Goal: Task Accomplishment & Management: Manage account settings

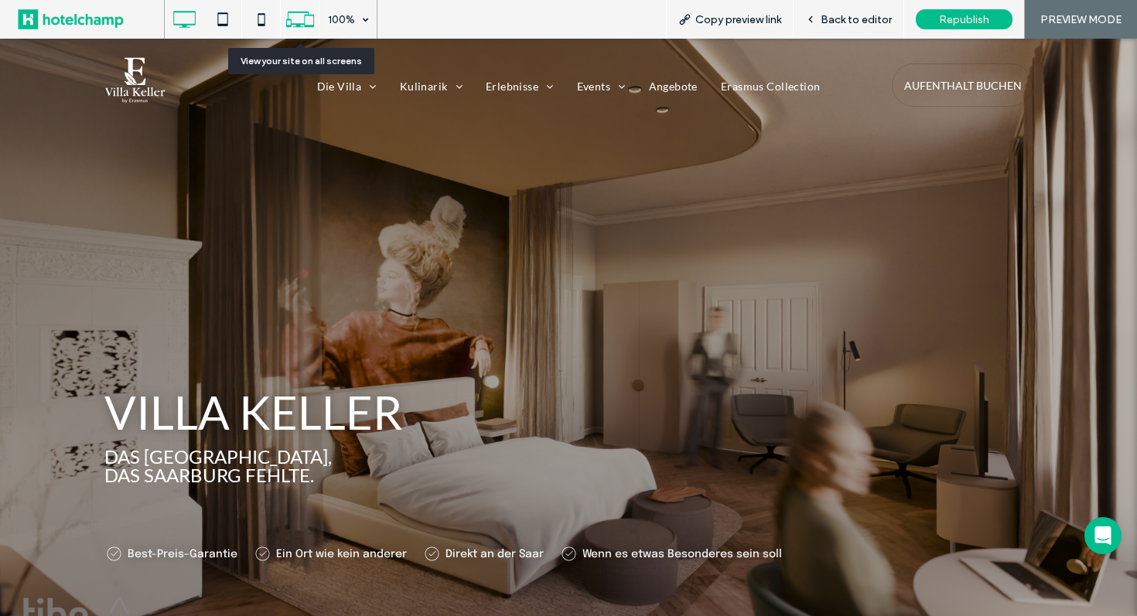
click at [292, 13] on icon at bounding box center [299, 19] width 29 height 29
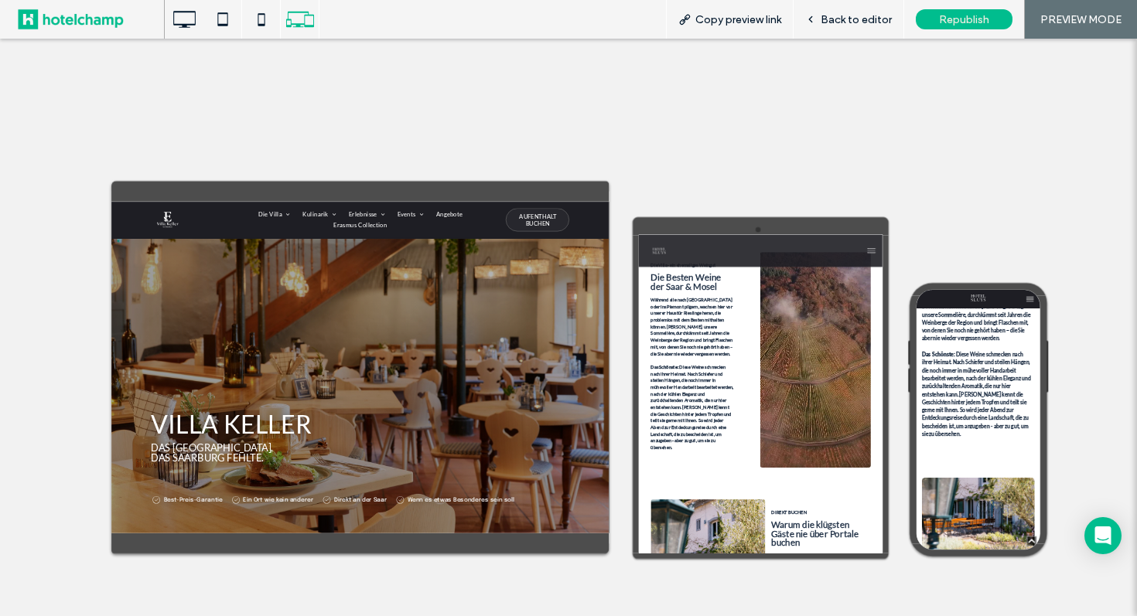
scroll to position [892, 0]
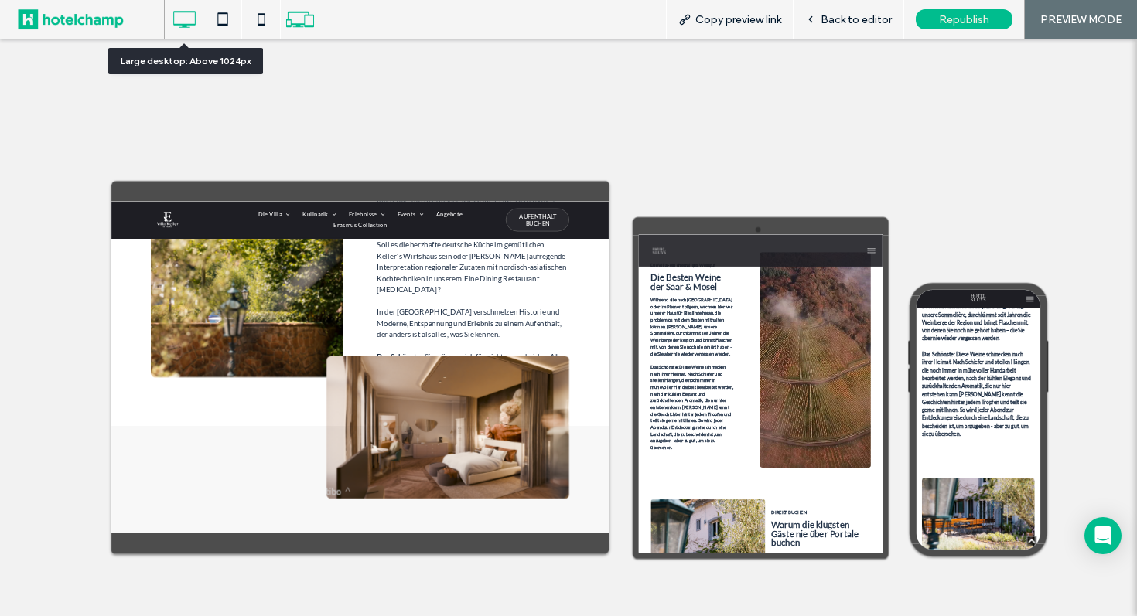
click at [176, 21] on icon at bounding box center [184, 19] width 31 height 31
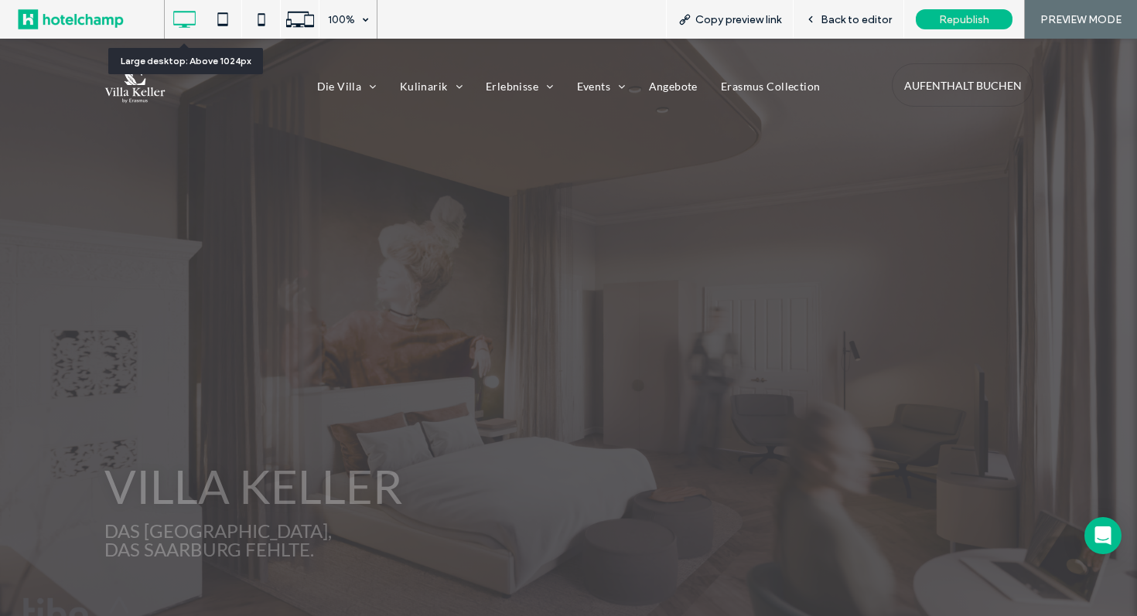
scroll to position [0, 0]
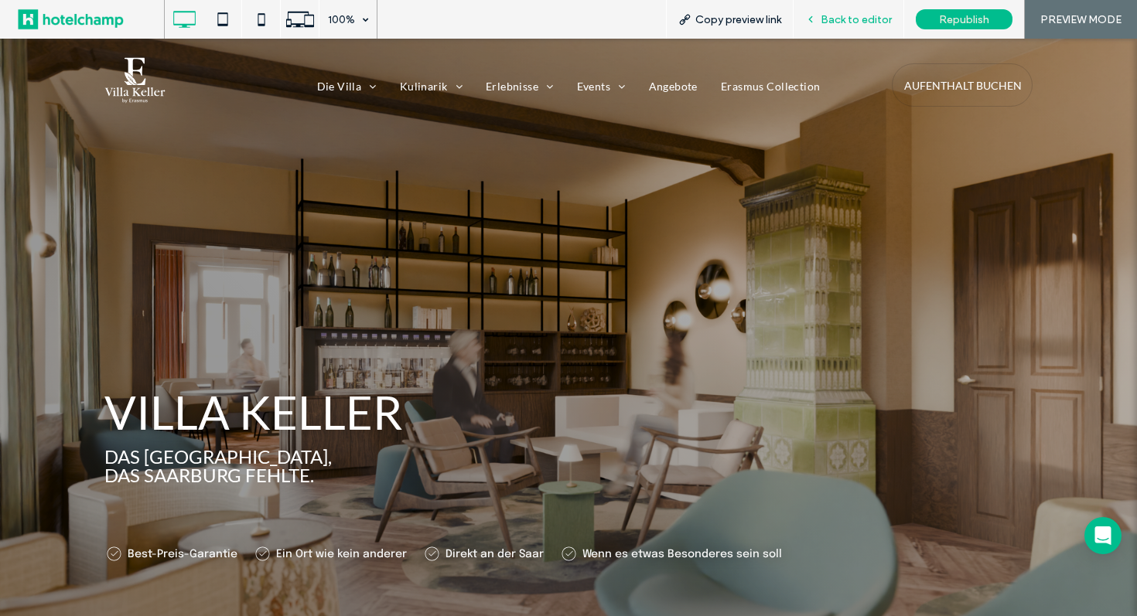
click at [843, 19] on span "Back to editor" at bounding box center [856, 19] width 71 height 13
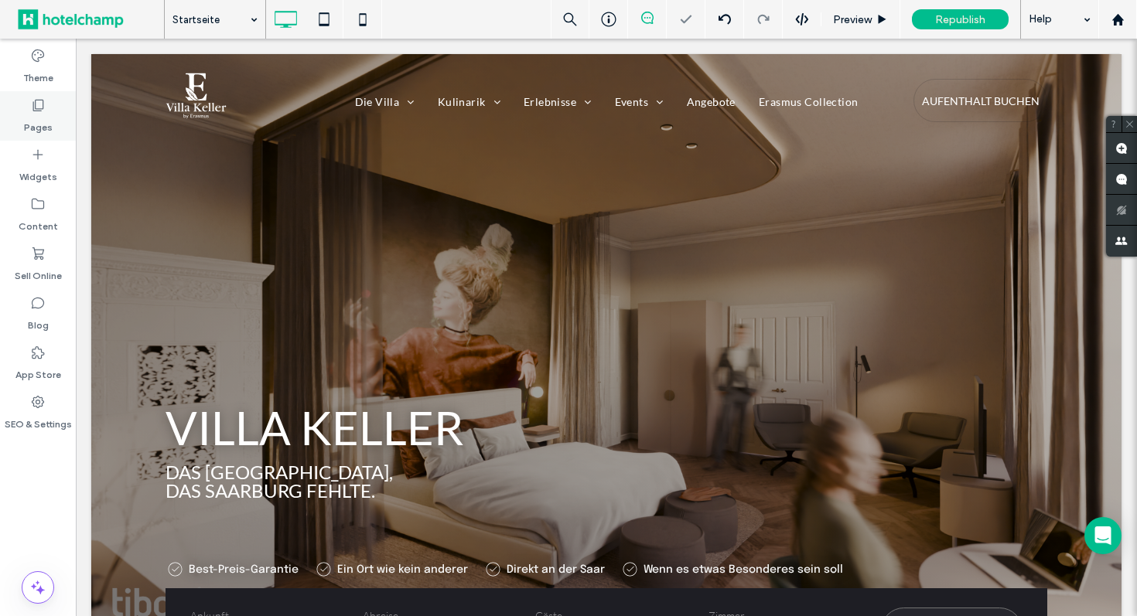
click at [45, 101] on icon at bounding box center [37, 104] width 15 height 15
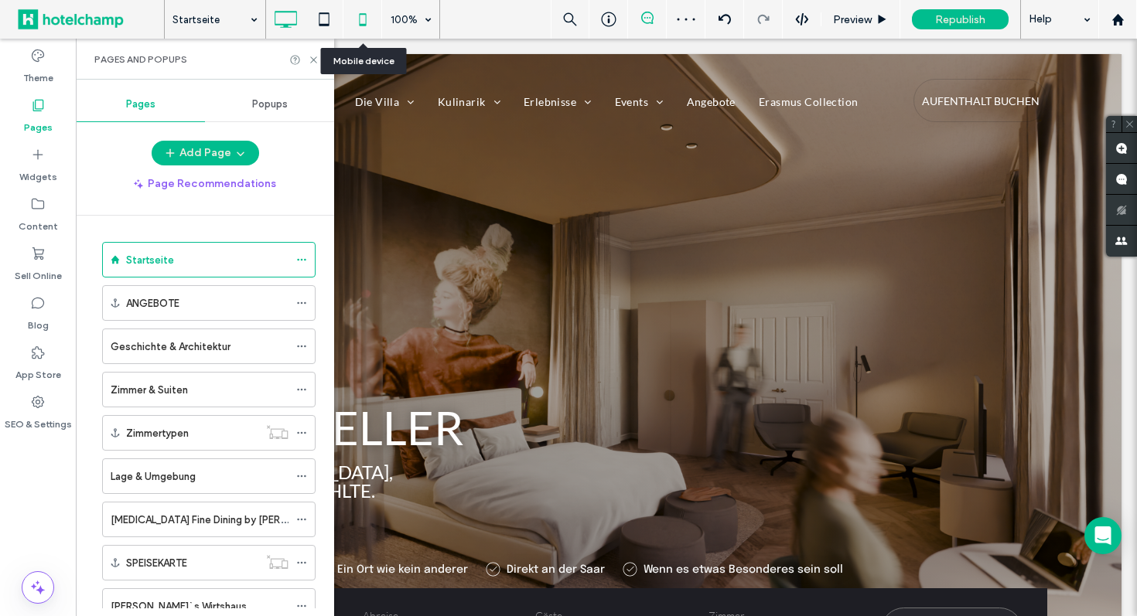
click at [367, 20] on icon at bounding box center [362, 19] width 31 height 31
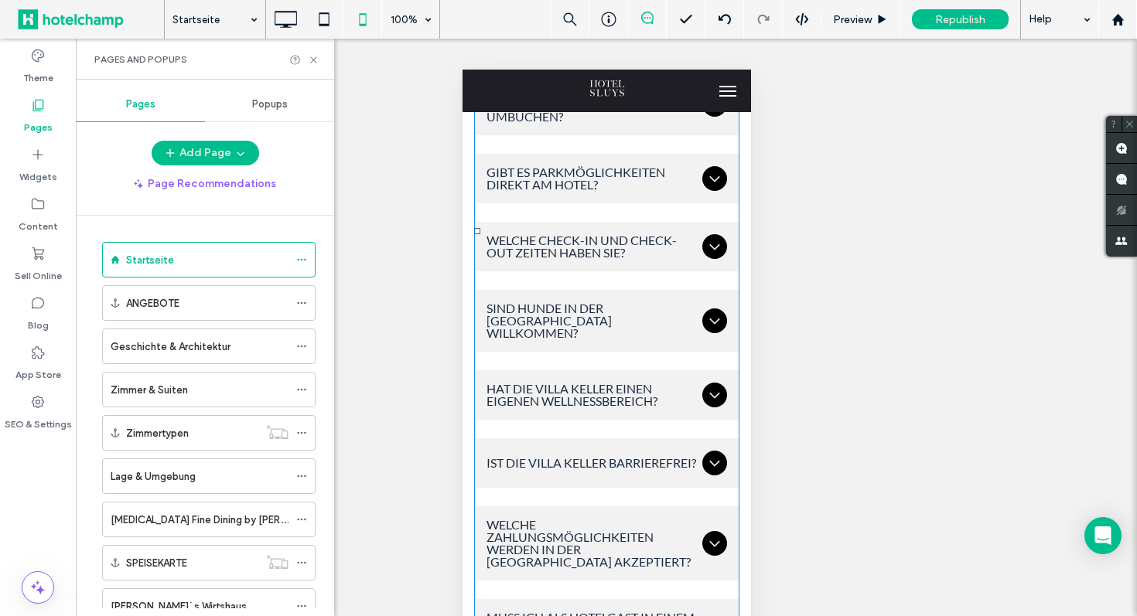
scroll to position [9563, 0]
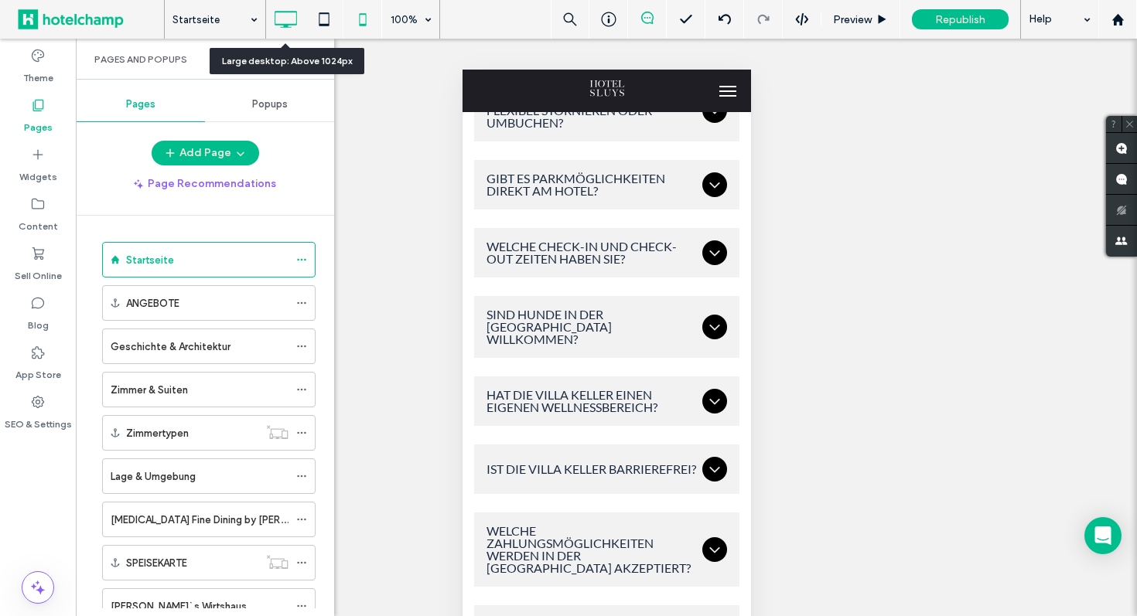
click at [275, 14] on use at bounding box center [286, 19] width 22 height 17
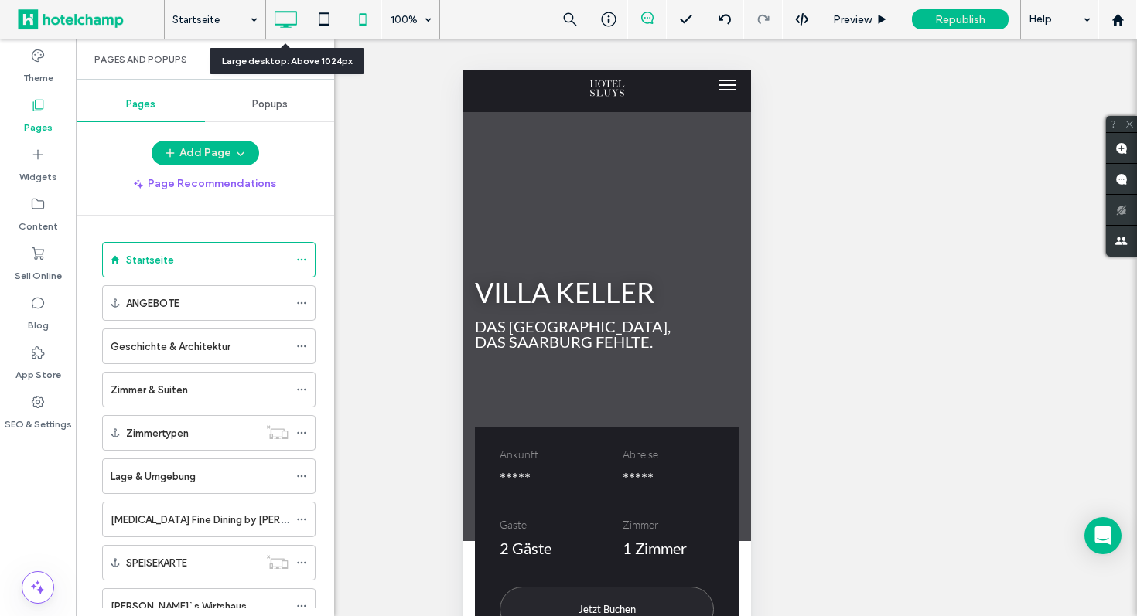
click at [0, 0] on div at bounding box center [0, 0] width 0 height 0
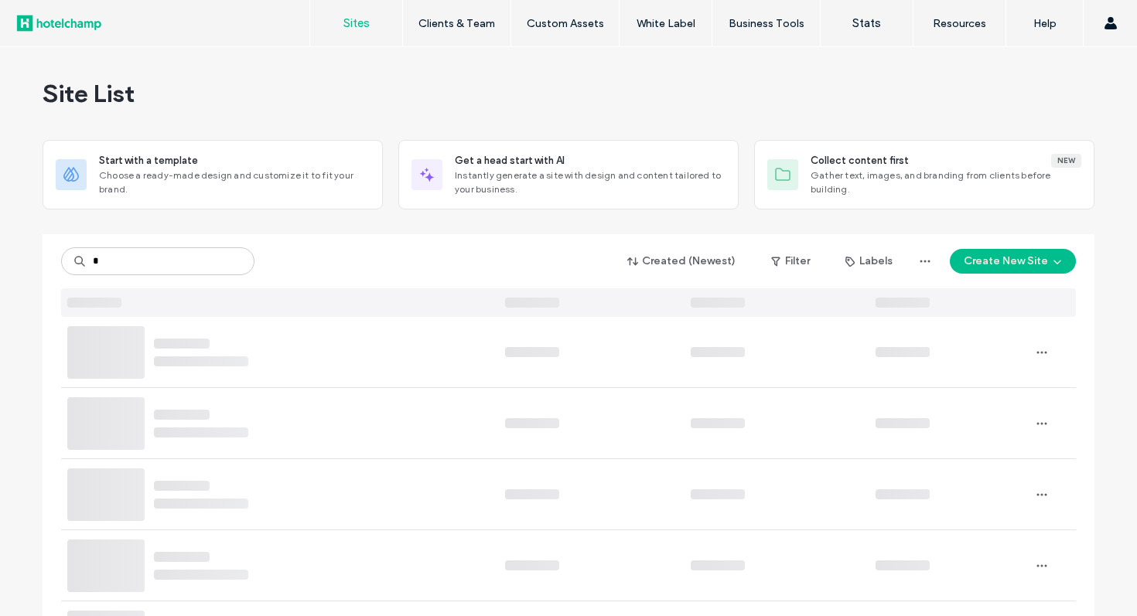
type input "*"
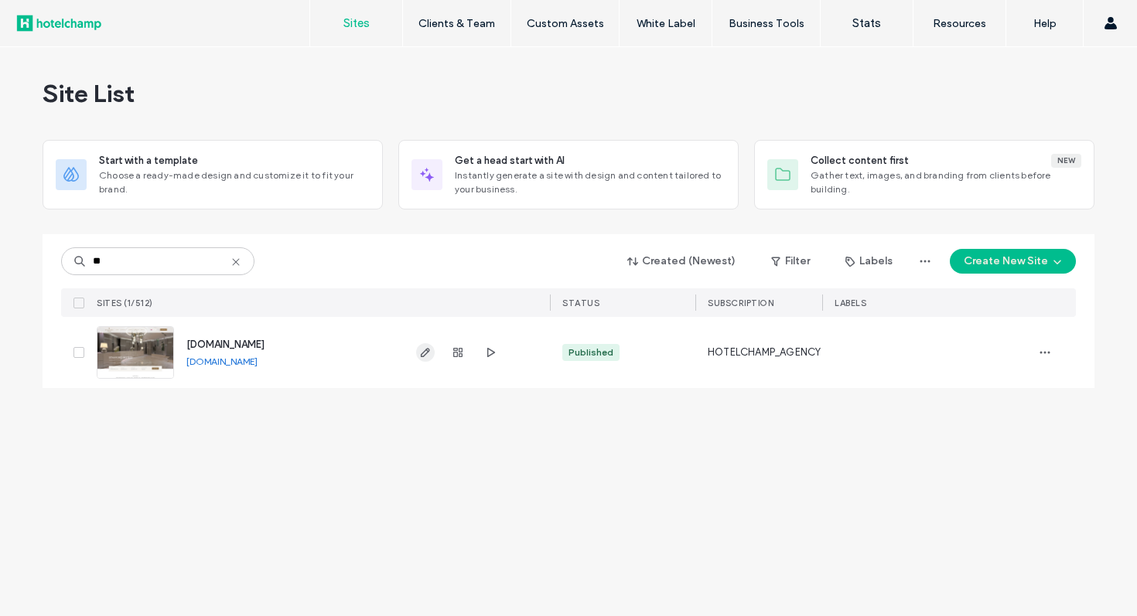
type input "**"
click at [421, 355] on icon "button" at bounding box center [425, 352] width 12 height 12
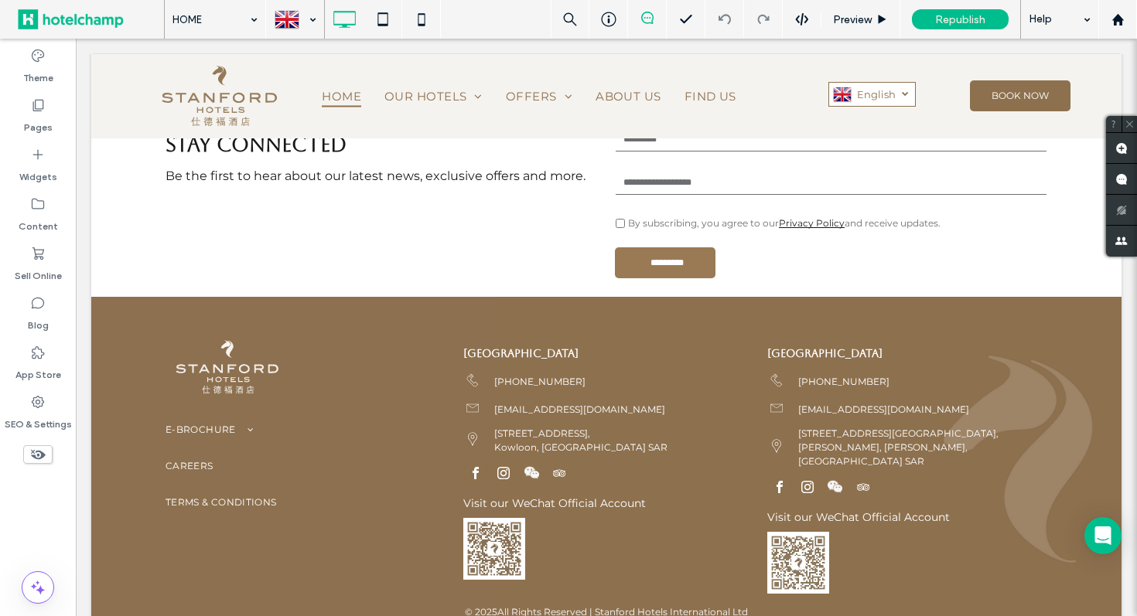
scroll to position [3427, 0]
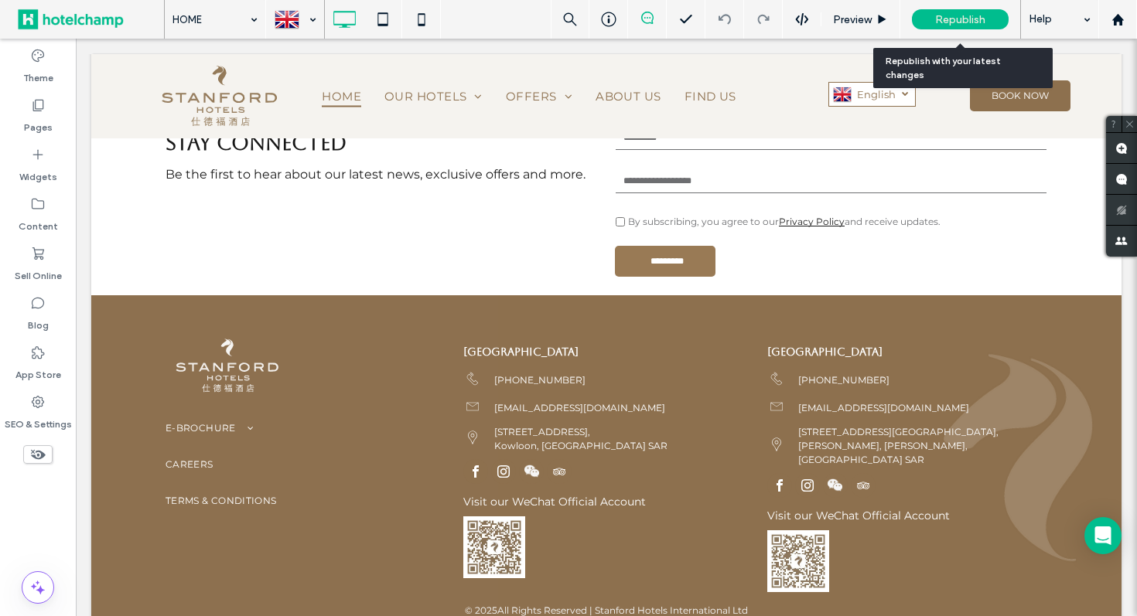
click at [989, 25] on div "Republish" at bounding box center [960, 19] width 97 height 20
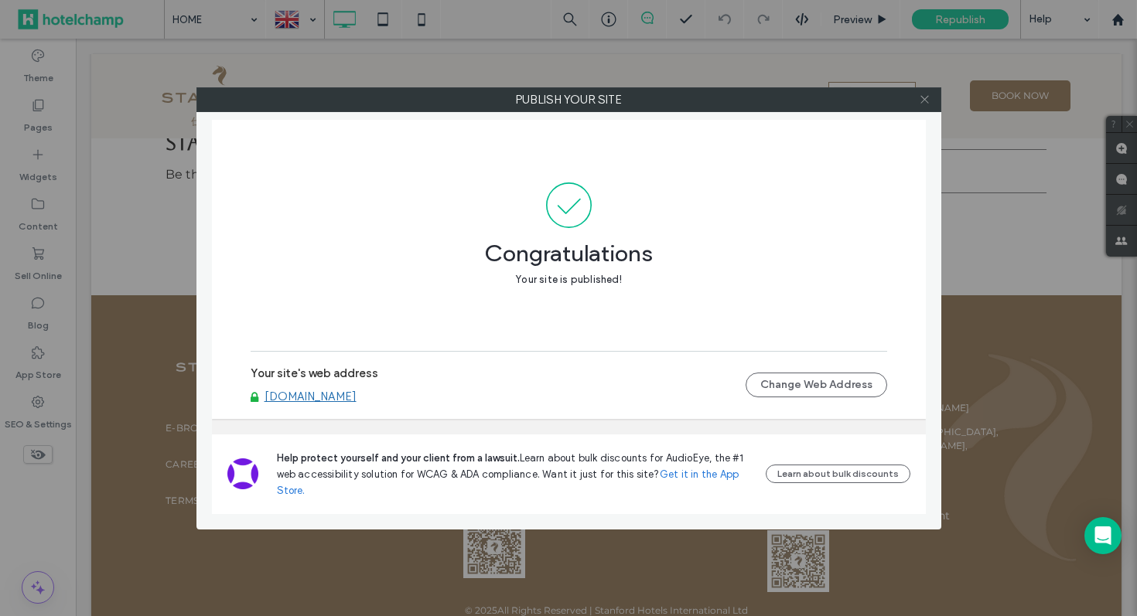
click at [920, 95] on icon at bounding box center [925, 100] width 12 height 12
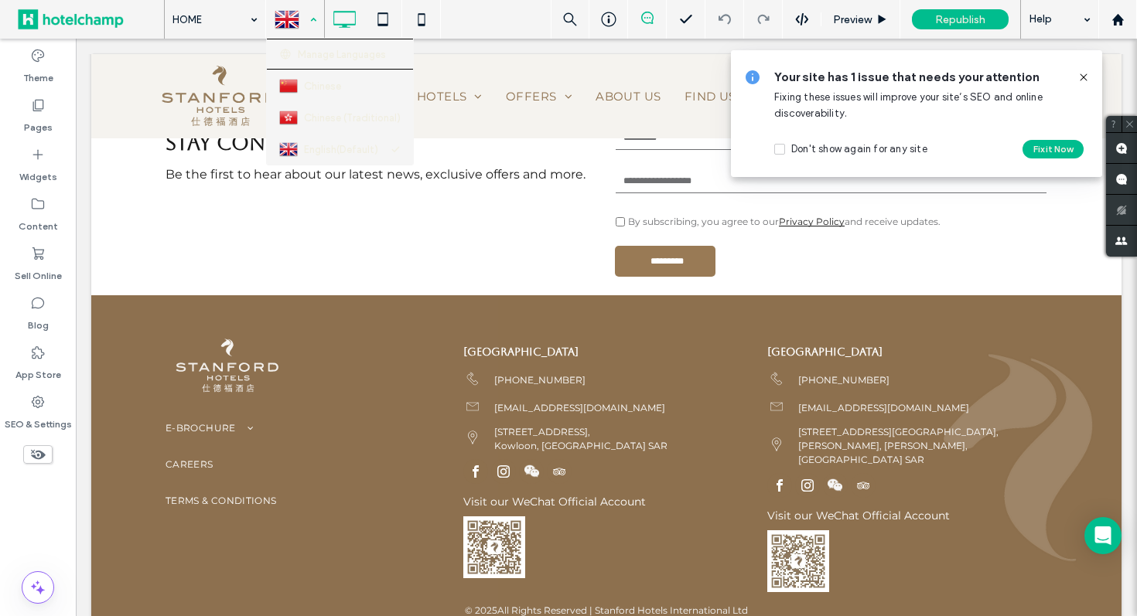
click at [299, 27] on div at bounding box center [295, 19] width 56 height 37
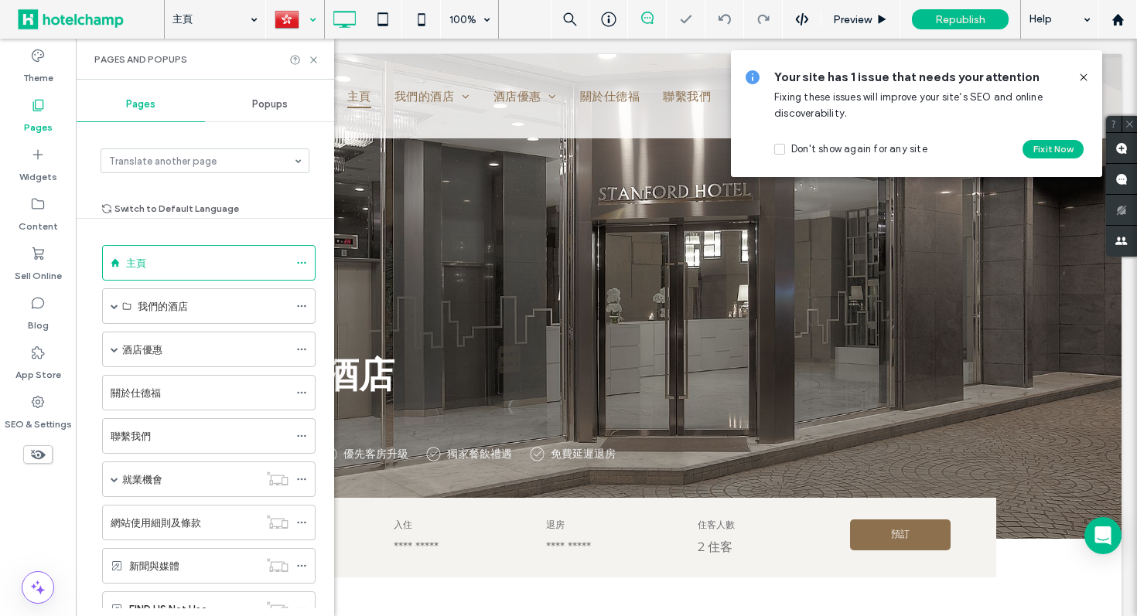
click at [1082, 78] on use at bounding box center [1083, 76] width 7 height 7
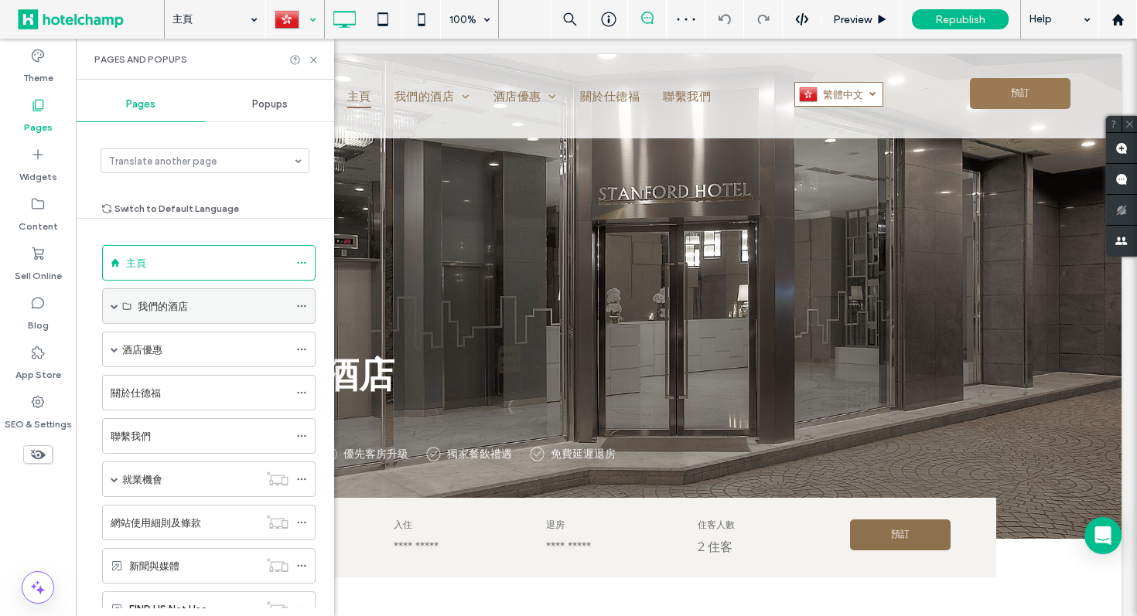
click at [114, 308] on span at bounding box center [115, 306] width 8 height 8
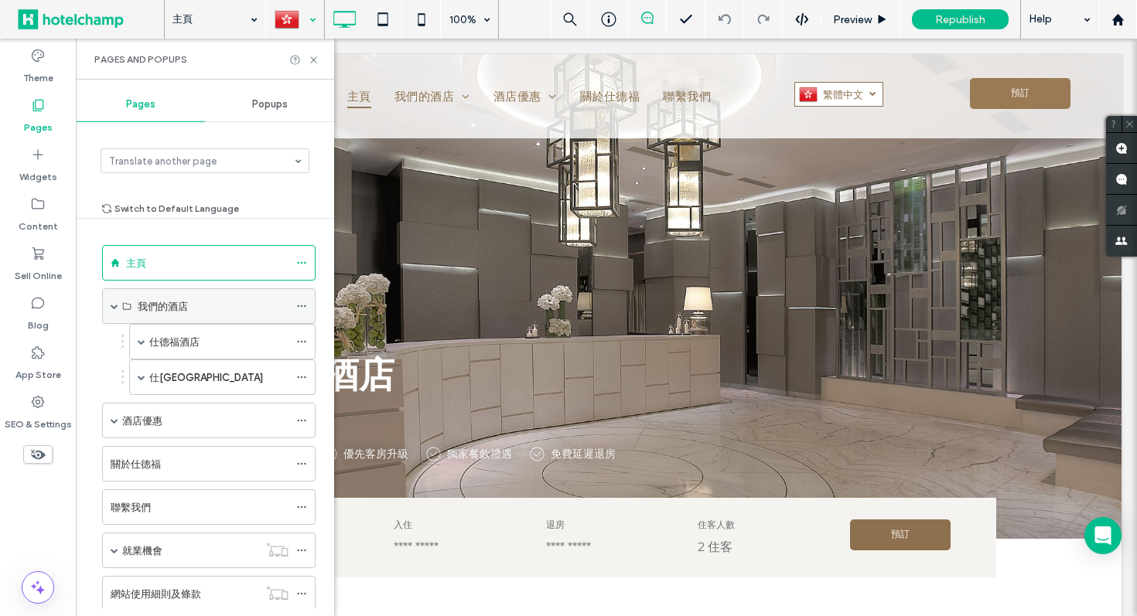
click at [114, 308] on span at bounding box center [115, 306] width 8 height 8
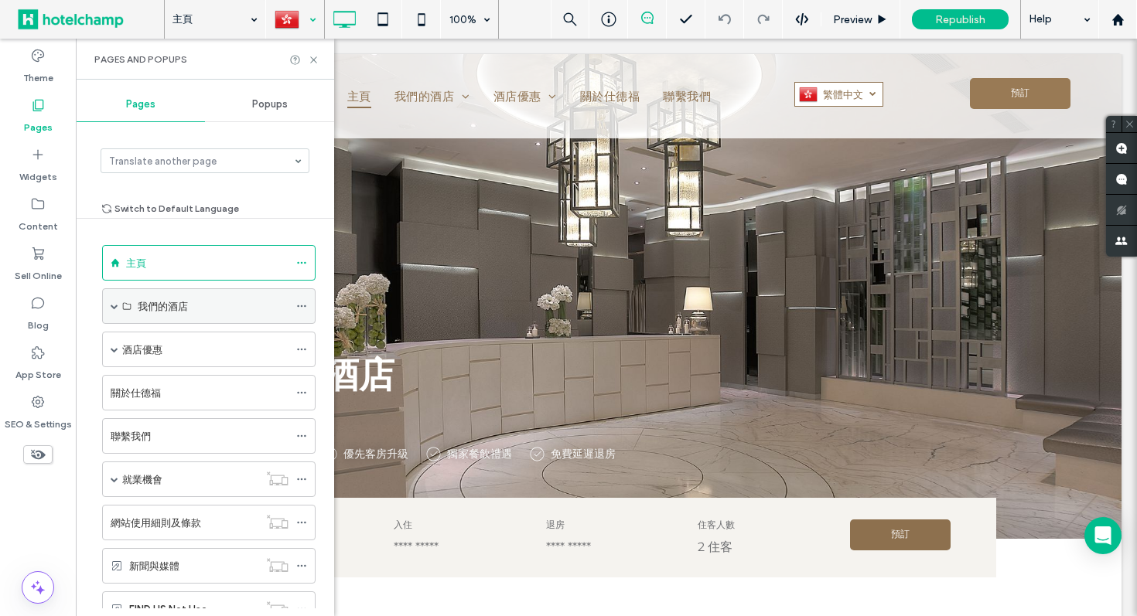
click at [117, 304] on span at bounding box center [115, 306] width 8 height 8
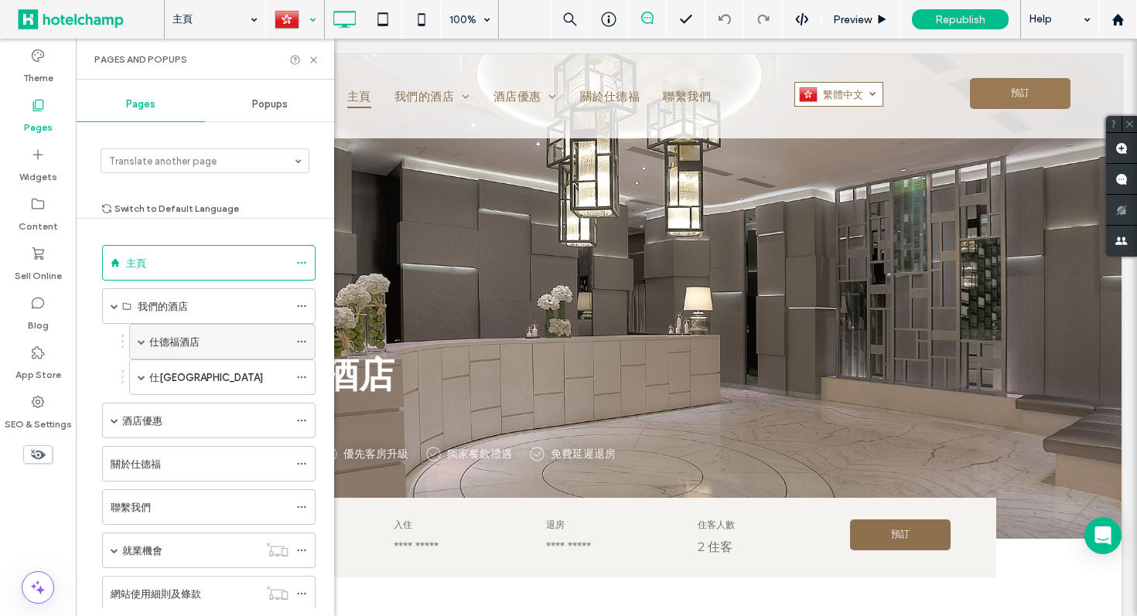
click at [141, 343] on span at bounding box center [142, 342] width 8 height 8
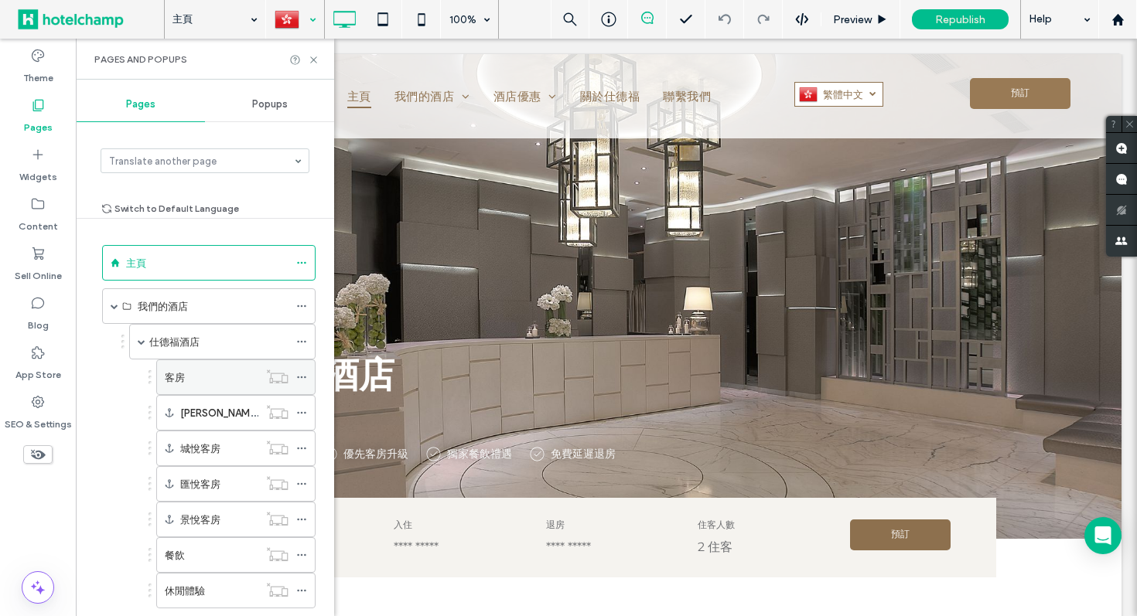
click at [193, 377] on div "客房" at bounding box center [212, 378] width 94 height 16
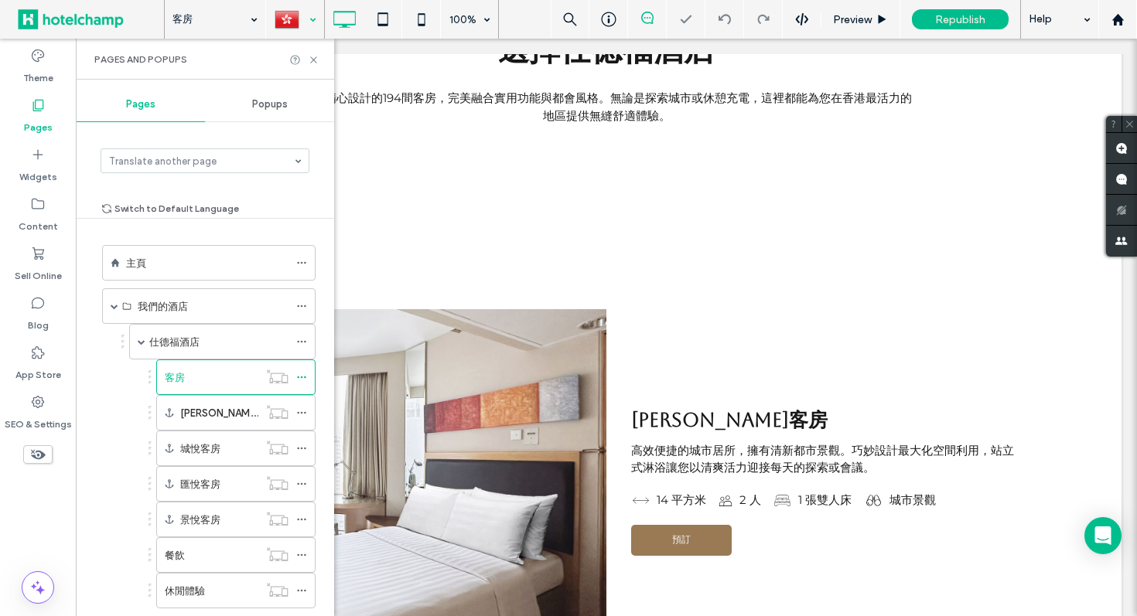
scroll to position [648, 0]
click at [290, 14] on div at bounding box center [295, 19] width 56 height 37
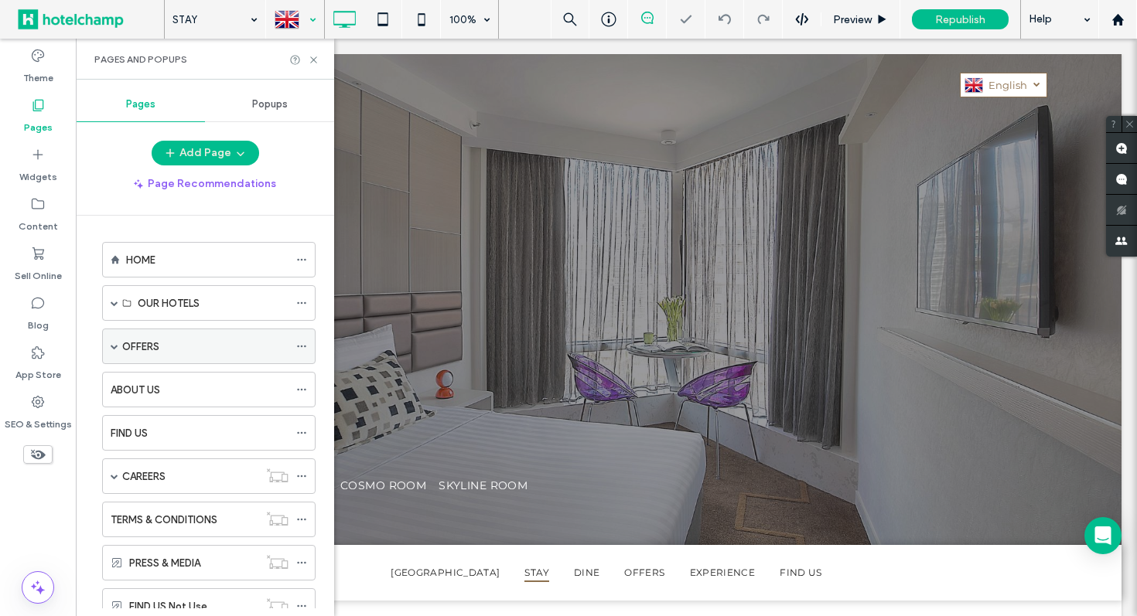
click at [141, 340] on label "OFFERS" at bounding box center [140, 346] width 37 height 27
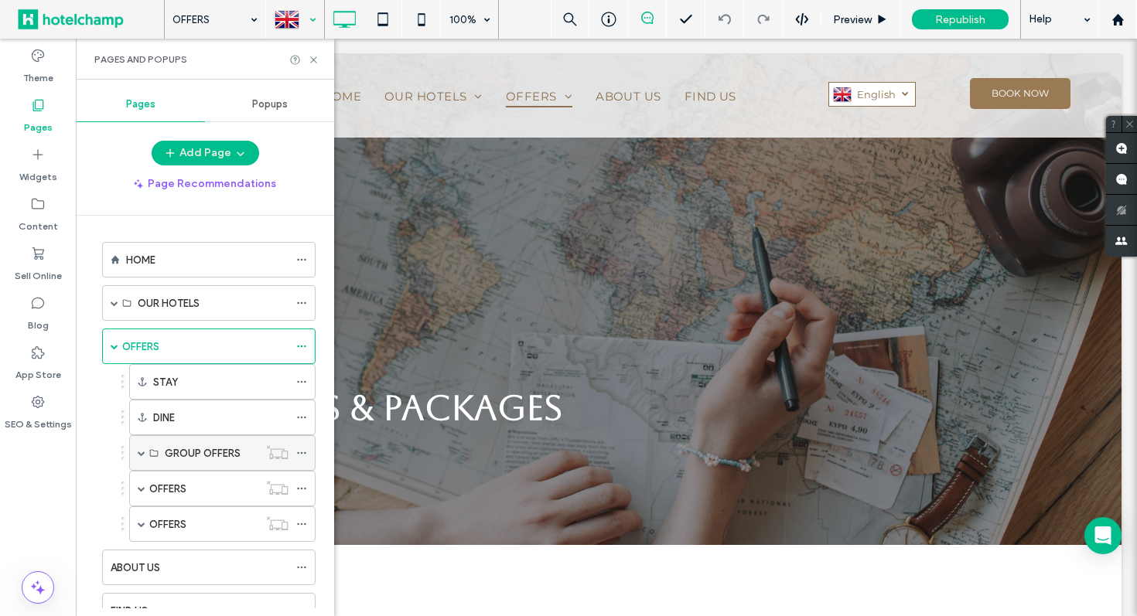
click at [138, 453] on span at bounding box center [142, 453] width 8 height 8
click at [141, 455] on span at bounding box center [142, 453] width 8 height 8
click at [177, 490] on label "OFFERS" at bounding box center [167, 489] width 37 height 27
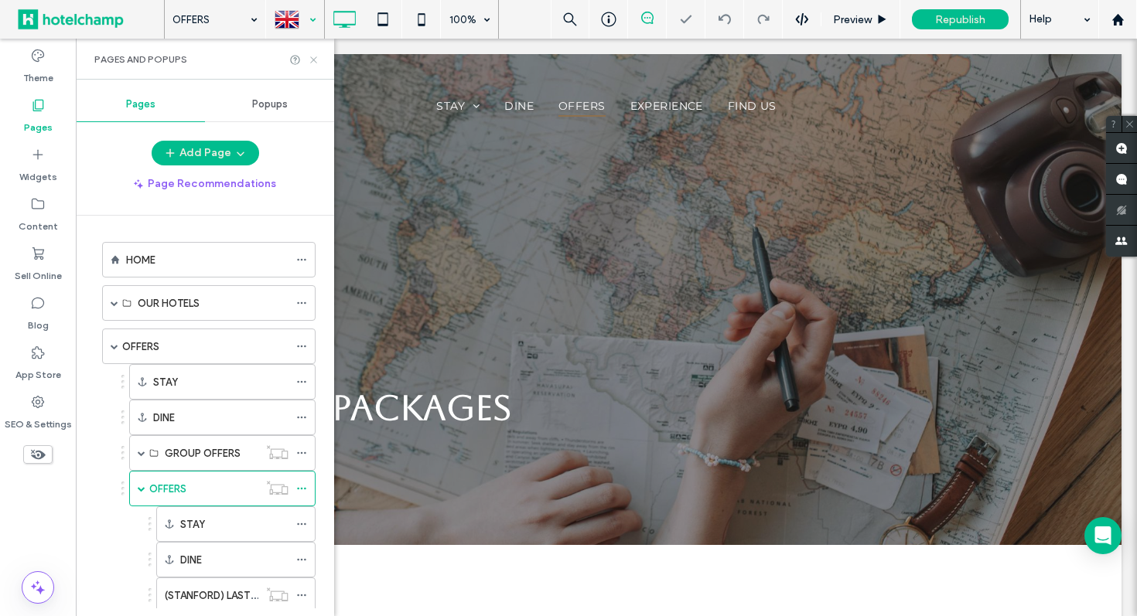
click at [316, 60] on icon at bounding box center [314, 60] width 12 height 12
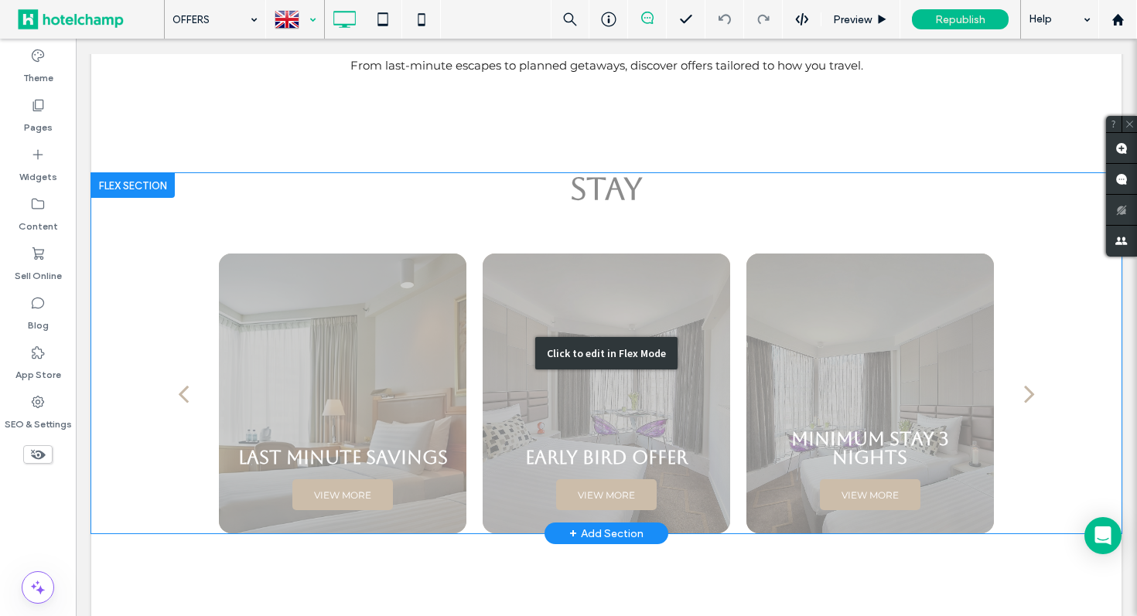
scroll to position [749, 0]
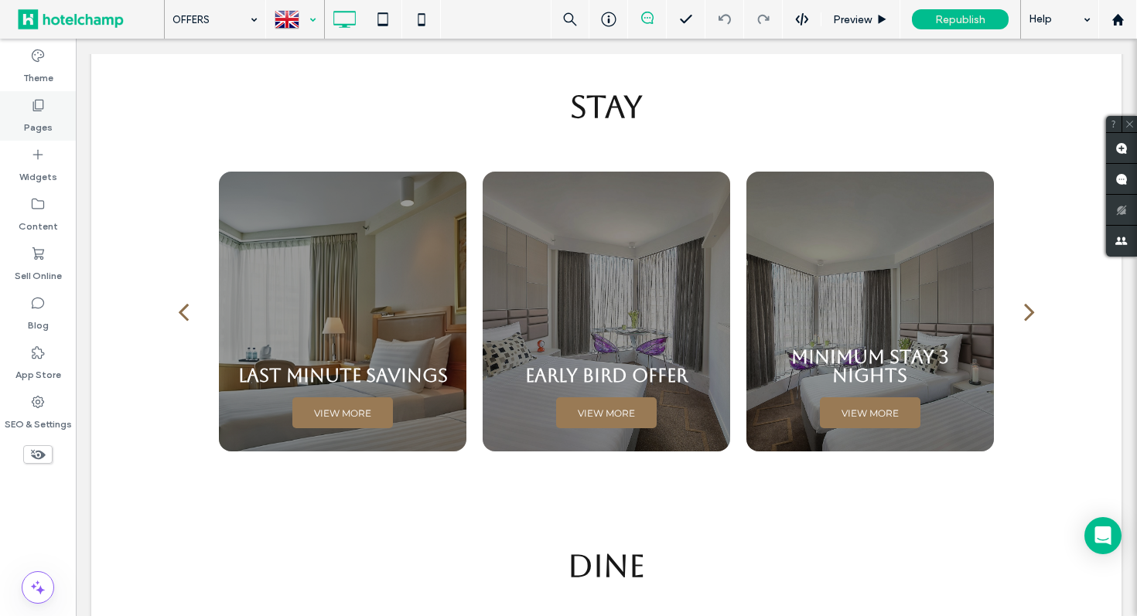
click at [46, 111] on div "Pages" at bounding box center [38, 115] width 76 height 49
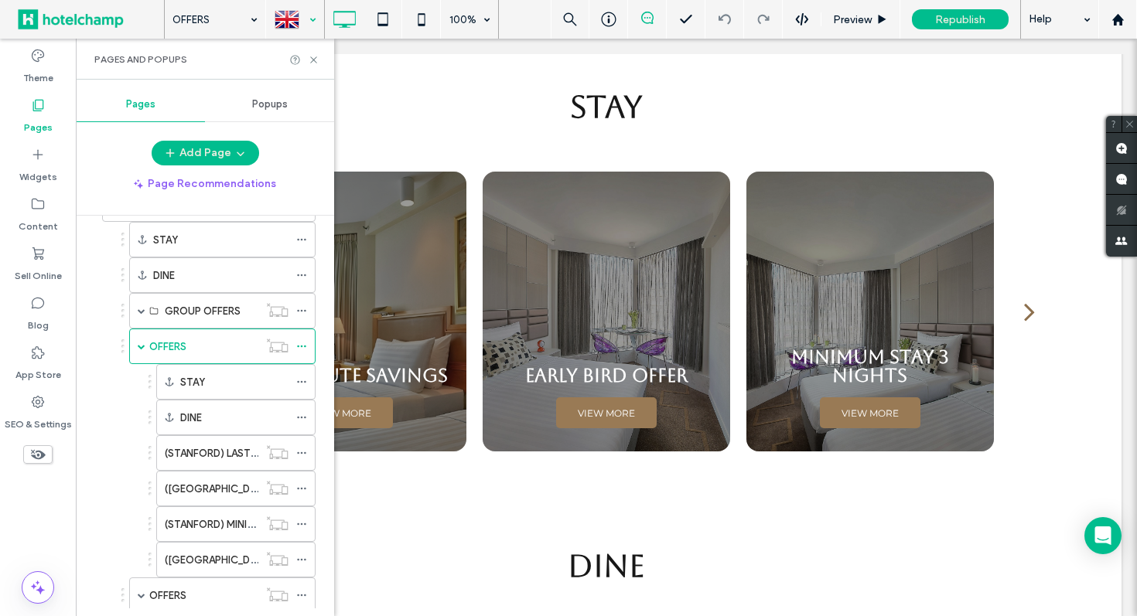
scroll to position [150, 0]
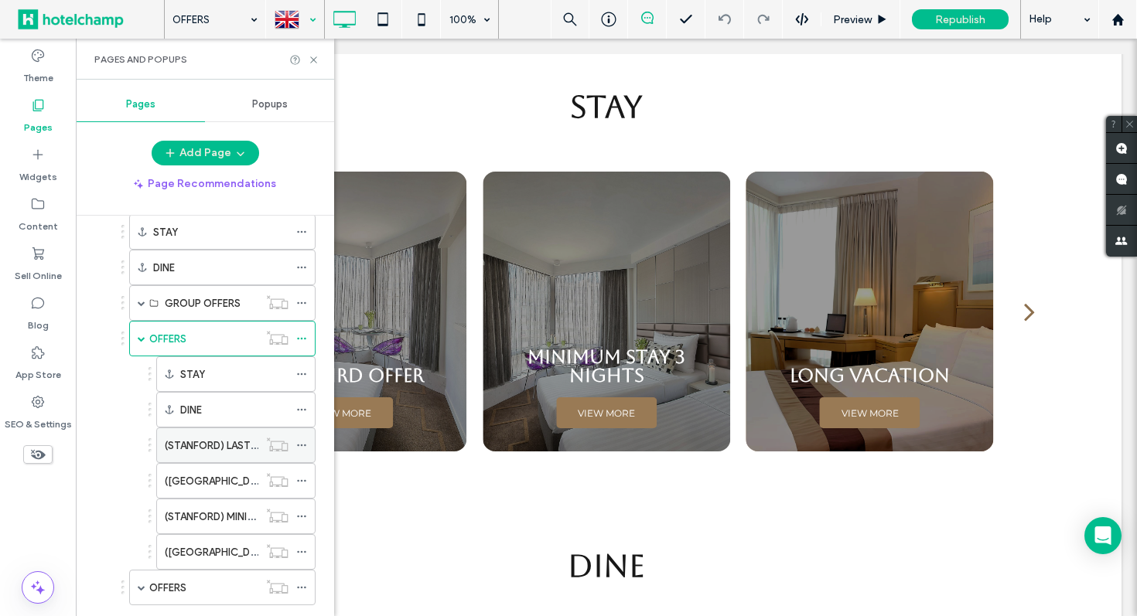
click at [209, 452] on label "(STANFORD) LAST MINUTE SAVINGS" at bounding box center [249, 445] width 169 height 27
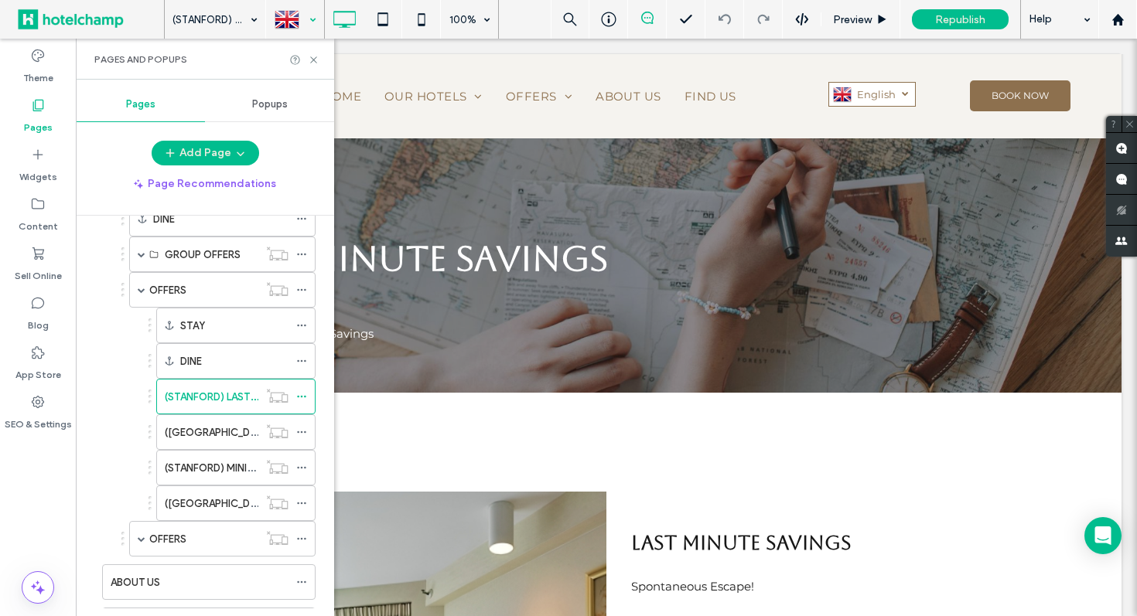
scroll to position [198, 0]
click at [319, 58] on icon at bounding box center [314, 60] width 12 height 12
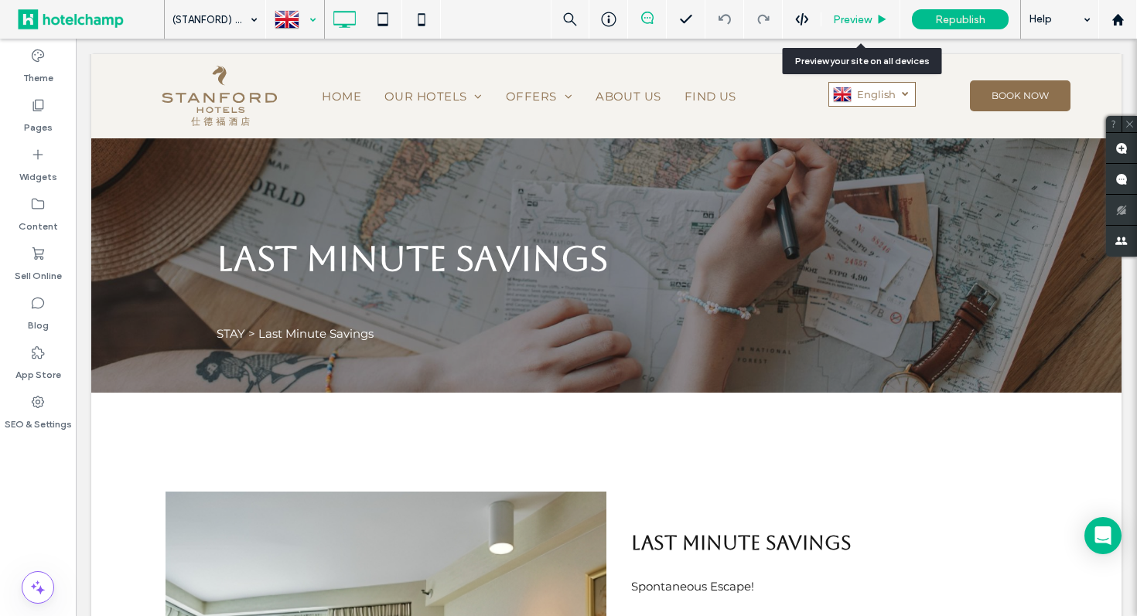
click at [855, 22] on span "Preview" at bounding box center [852, 19] width 39 height 13
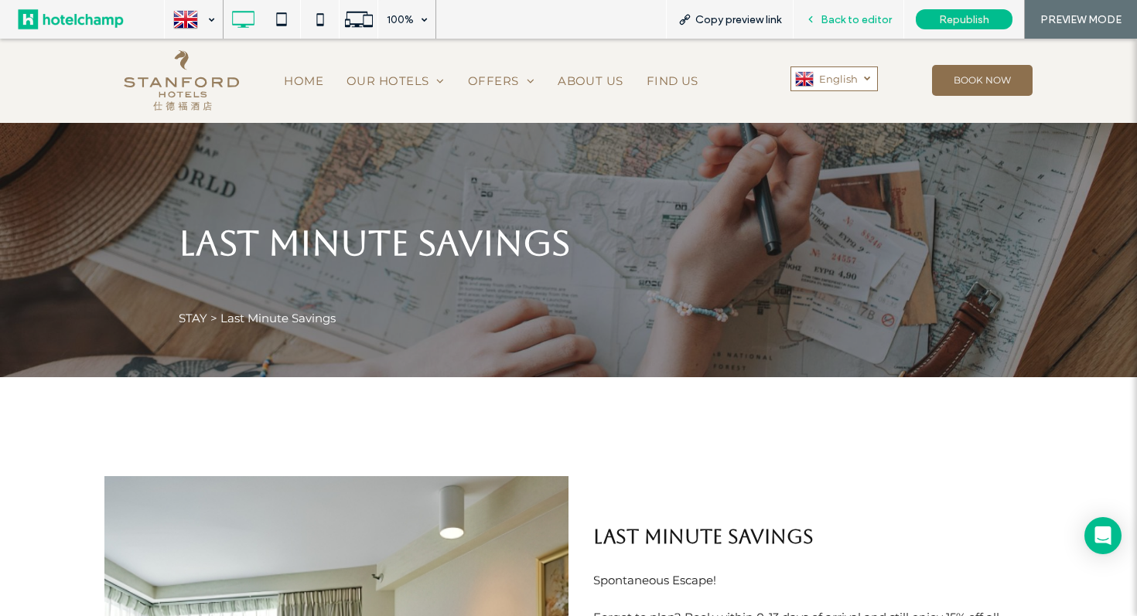
click at [819, 21] on div "Back to editor" at bounding box center [848, 19] width 110 height 13
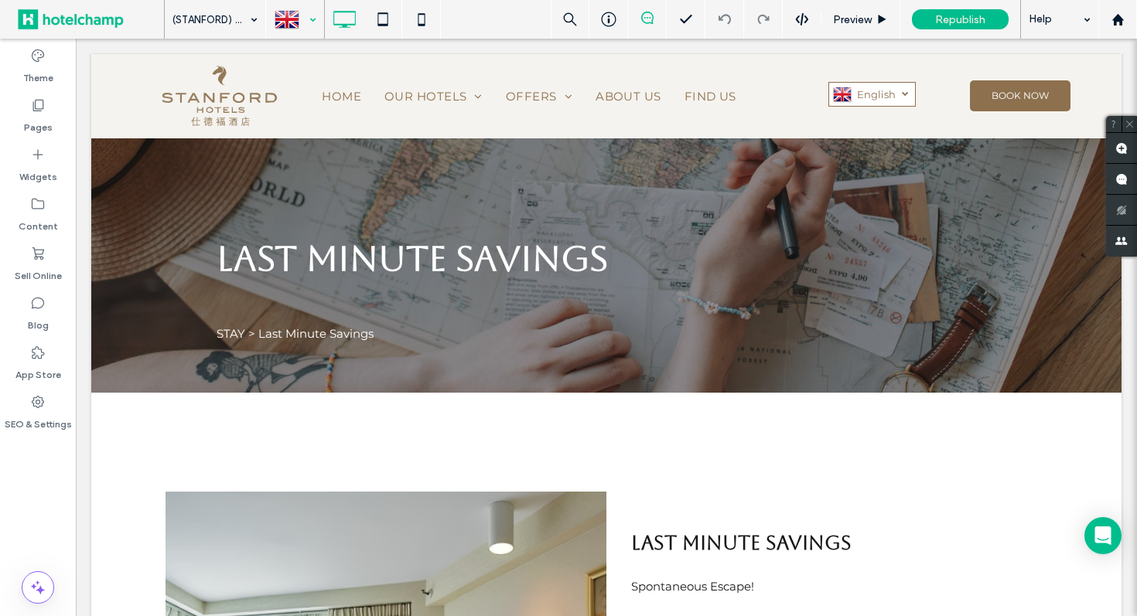
click at [300, 19] on div at bounding box center [295, 19] width 56 height 37
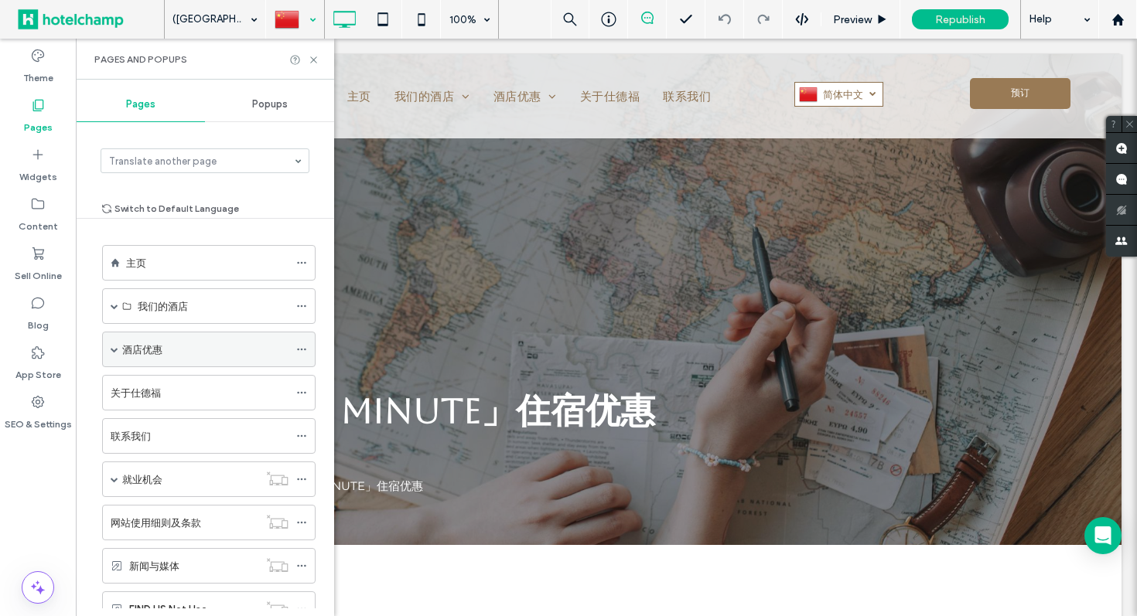
click at [118, 349] on span at bounding box center [115, 350] width 8 height 8
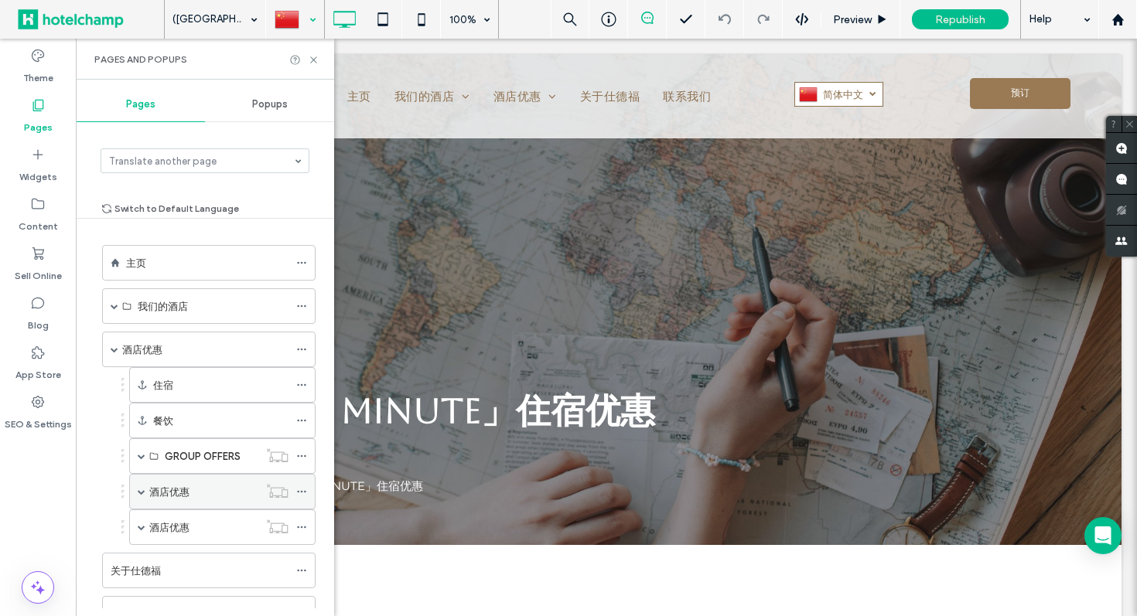
click at [142, 493] on span at bounding box center [142, 492] width 8 height 8
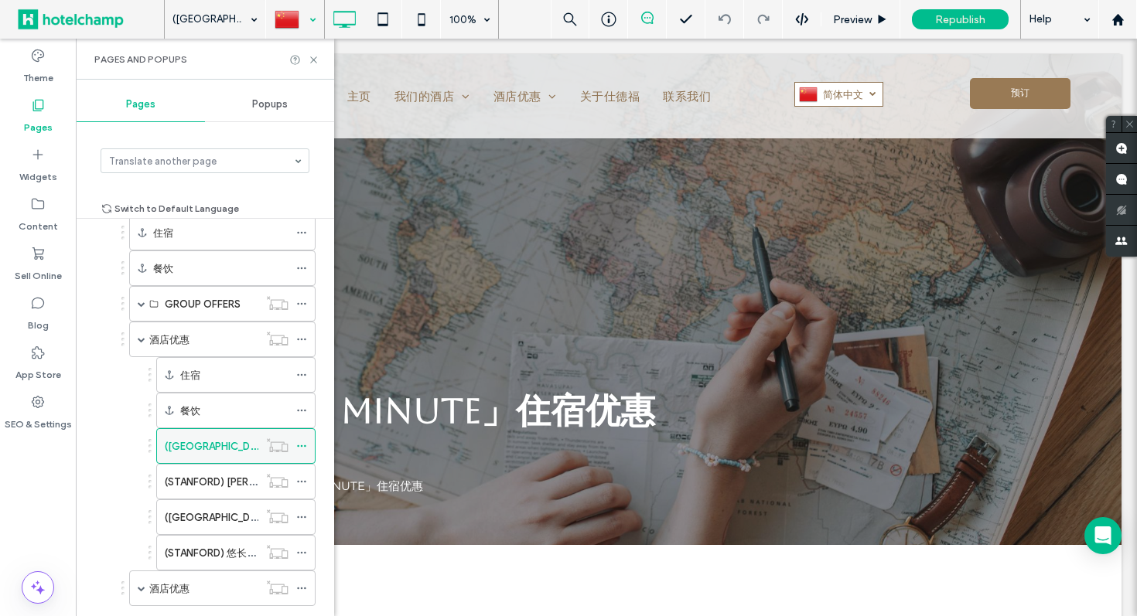
scroll to position [155, 0]
click at [312, 59] on use at bounding box center [313, 59] width 6 height 6
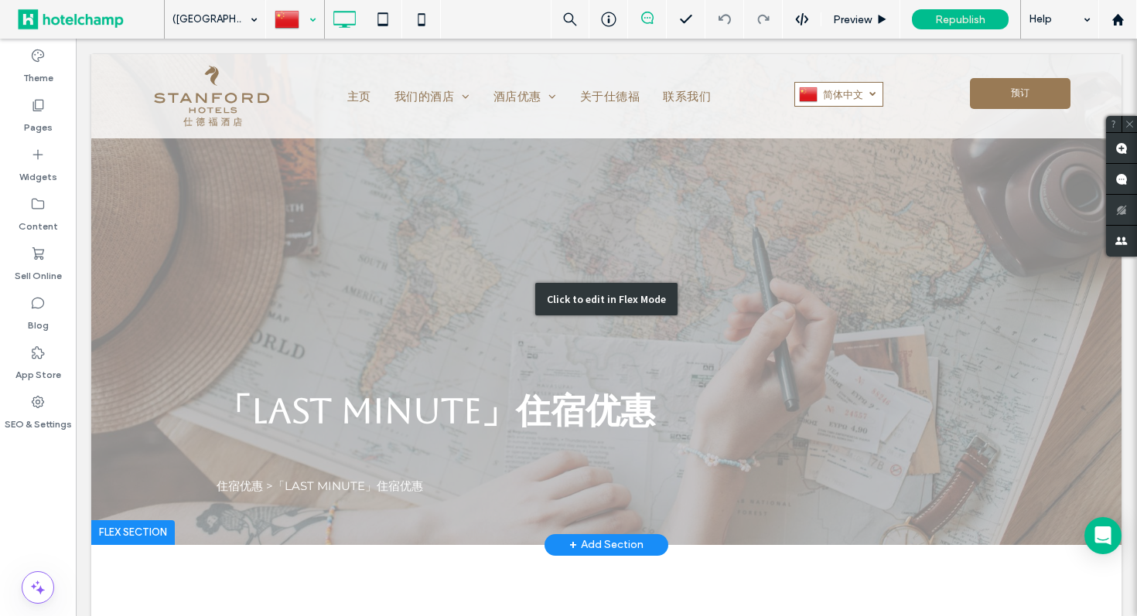
click at [235, 483] on div "Click to edit in Flex Mode" at bounding box center [606, 299] width 1030 height 491
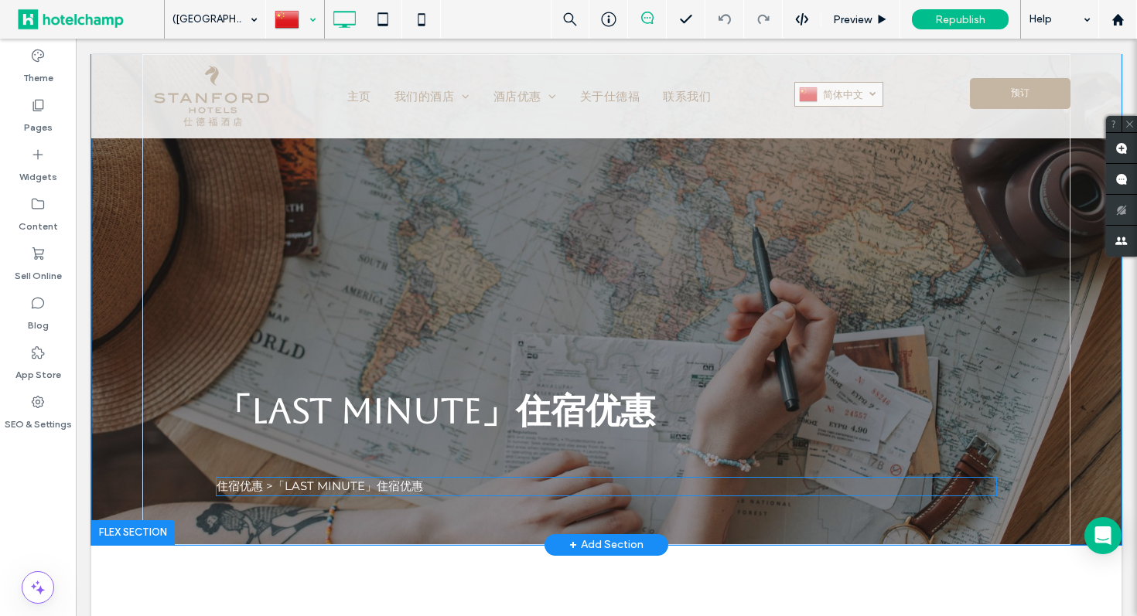
click at [235, 483] on span "住宿优惠 >「LAST MINUTE」住宿优惠" at bounding box center [320, 486] width 206 height 15
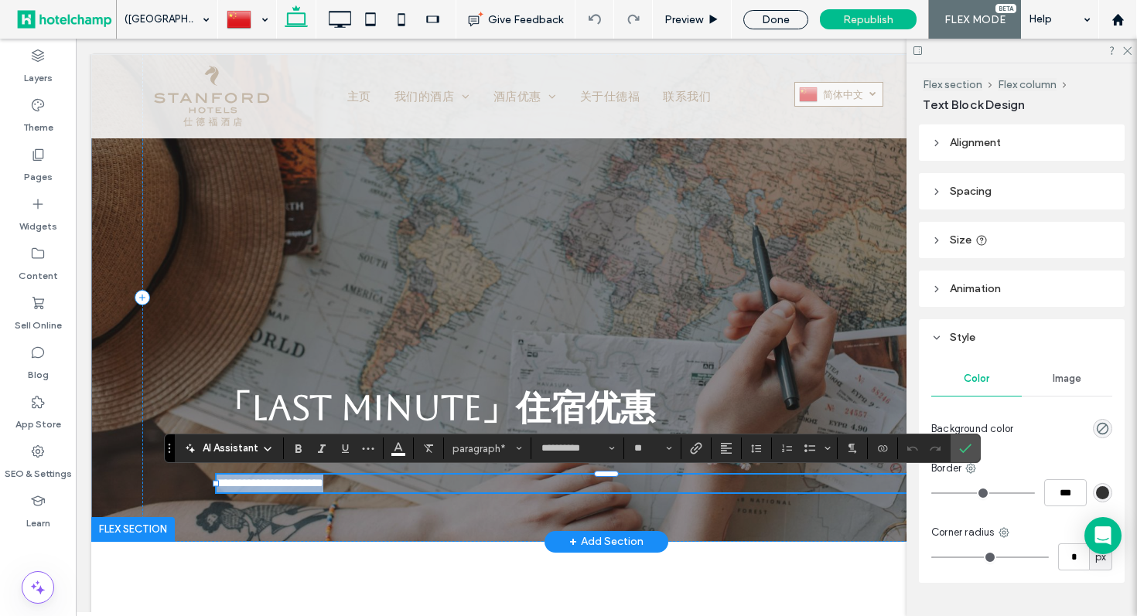
click at [250, 486] on span "**********" at bounding box center [270, 483] width 107 height 12
drag, startPoint x: 266, startPoint y: 483, endPoint x: 177, endPoint y: 479, distance: 89.0
click at [177, 479] on div "**********" at bounding box center [606, 298] width 928 height 488
click at [698, 455] on span "Link" at bounding box center [696, 449] width 12 height 20
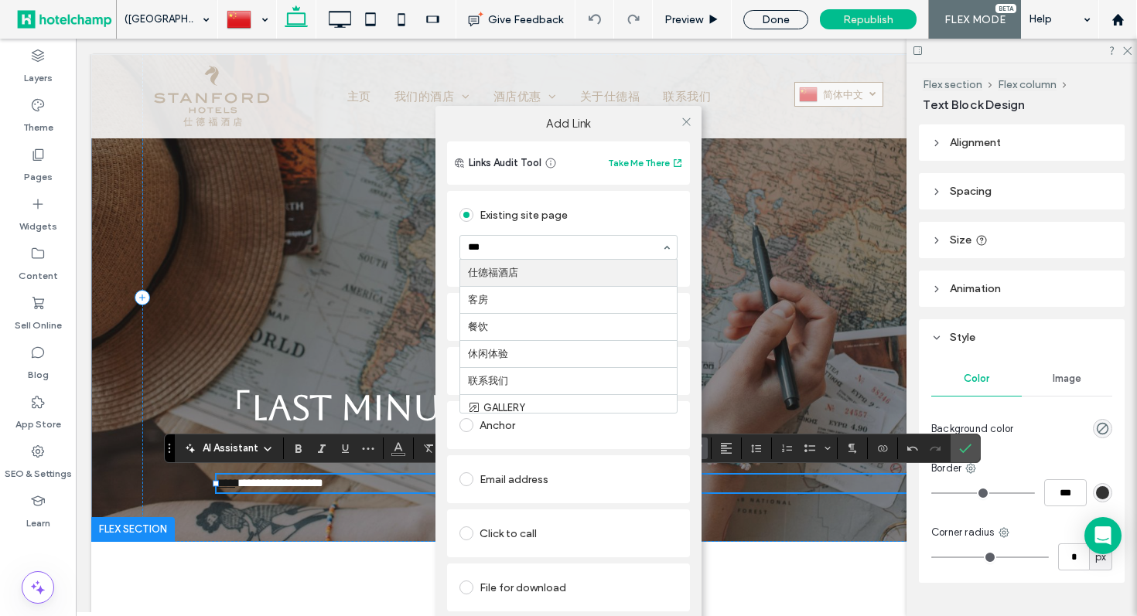
type input "****"
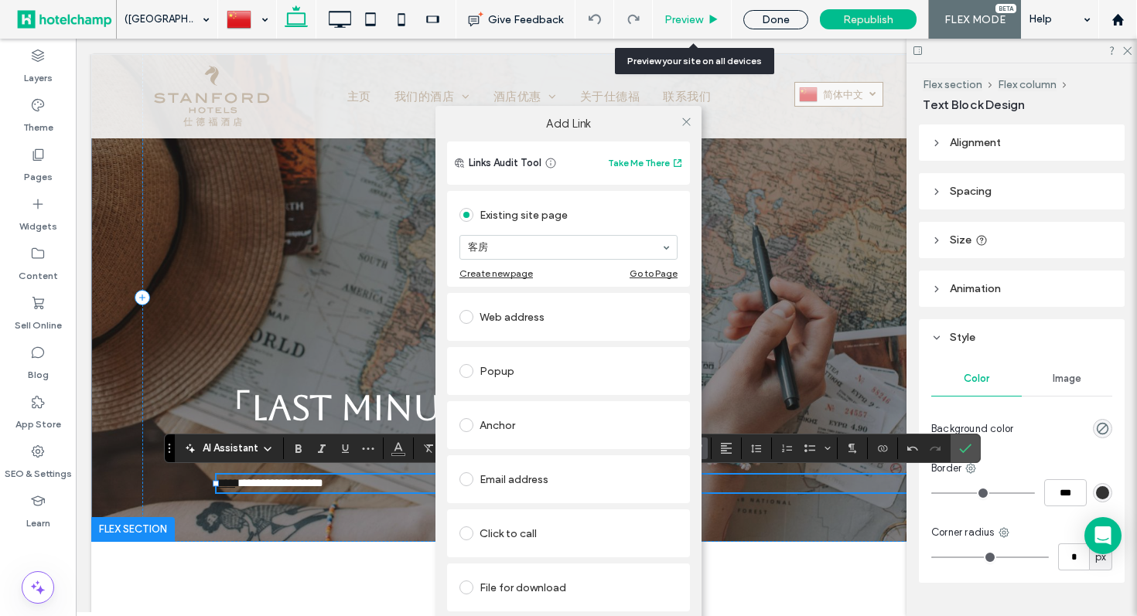
click at [674, 20] on span "Preview" at bounding box center [683, 19] width 39 height 13
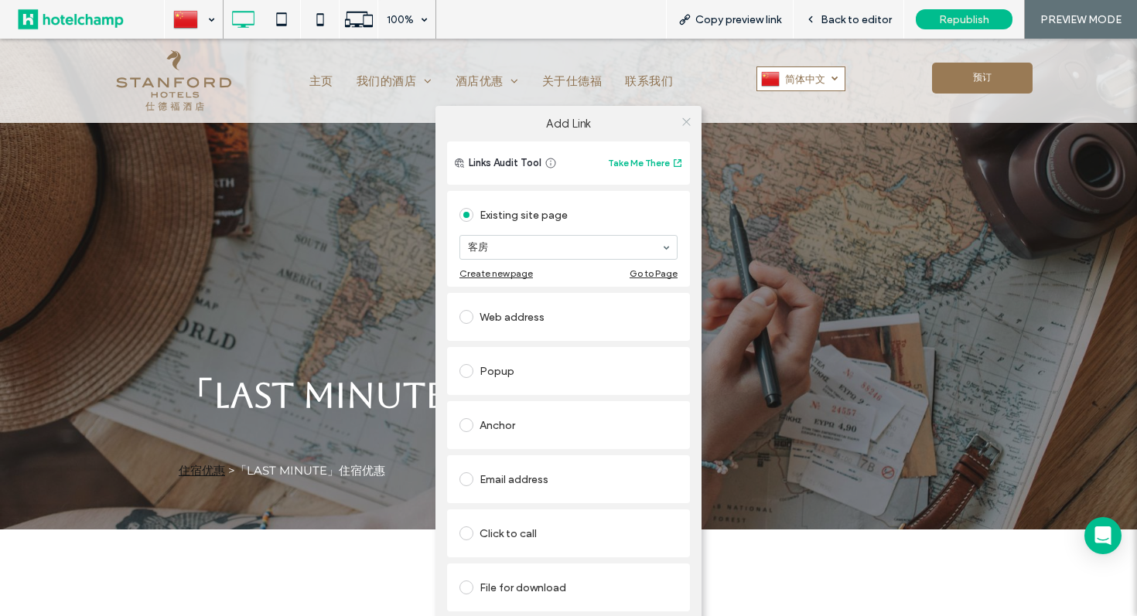
click at [688, 121] on icon at bounding box center [687, 122] width 12 height 12
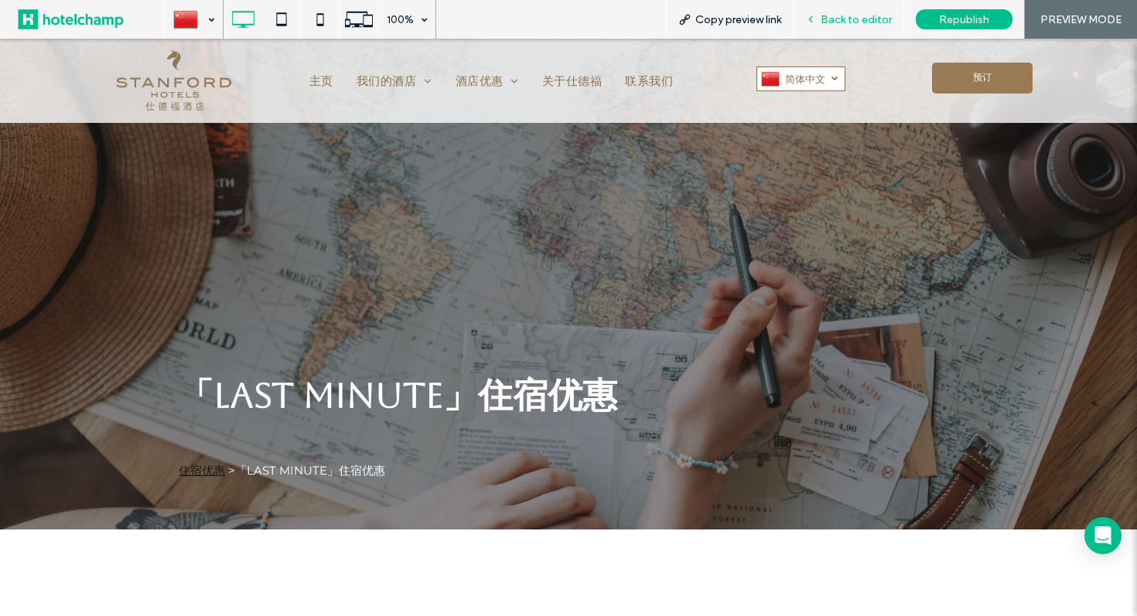
click at [842, 15] on span "Back to editor" at bounding box center [856, 19] width 71 height 13
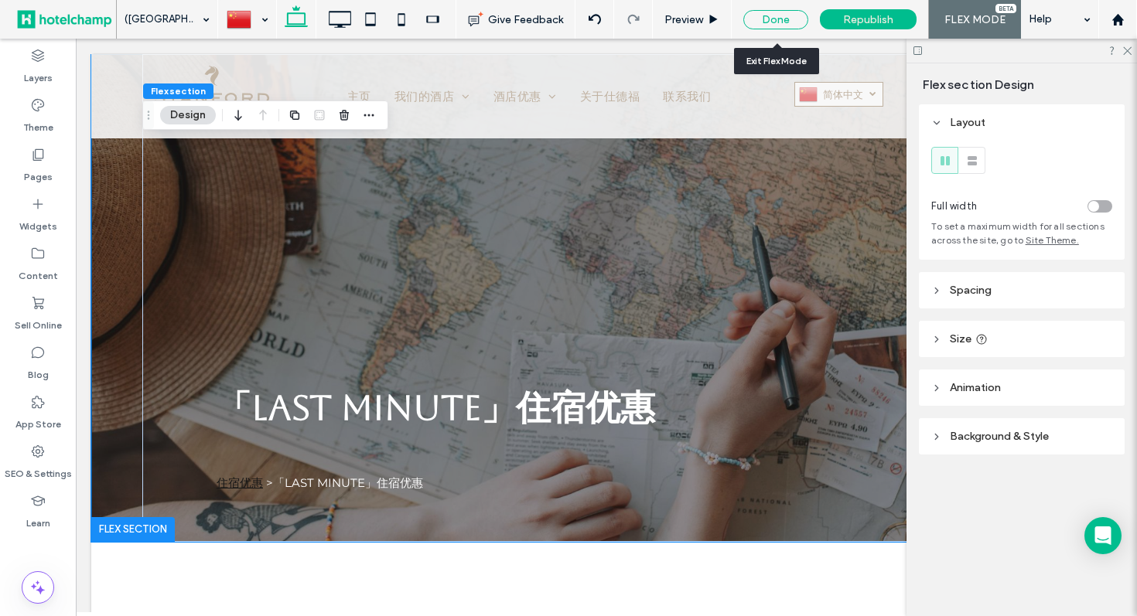
click at [766, 22] on div "Done" at bounding box center [775, 19] width 65 height 19
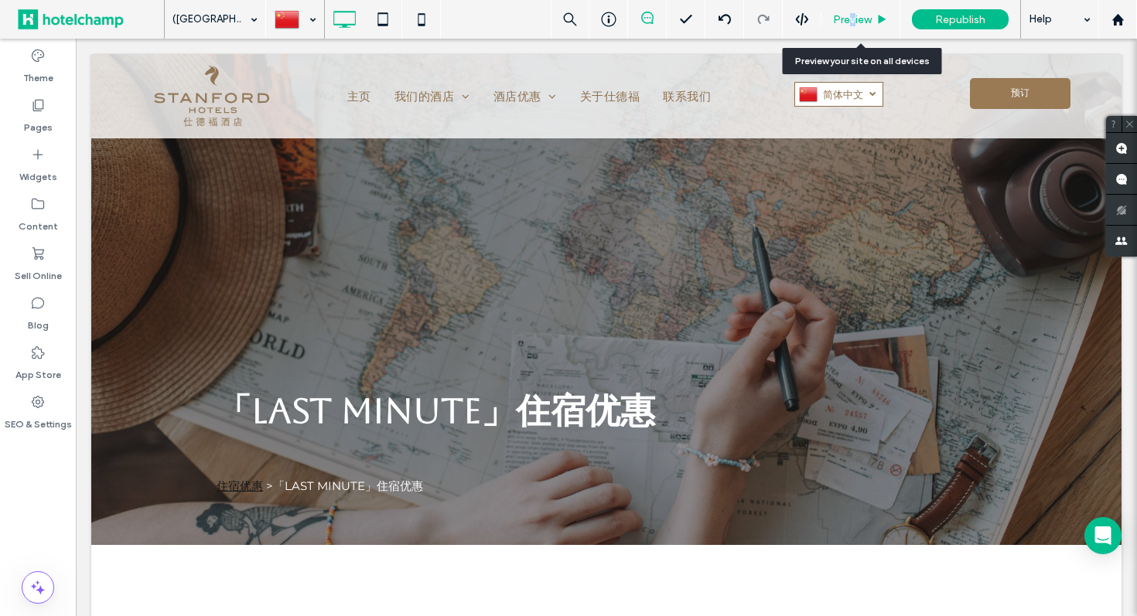
click at [851, 18] on span "Preview" at bounding box center [852, 19] width 39 height 13
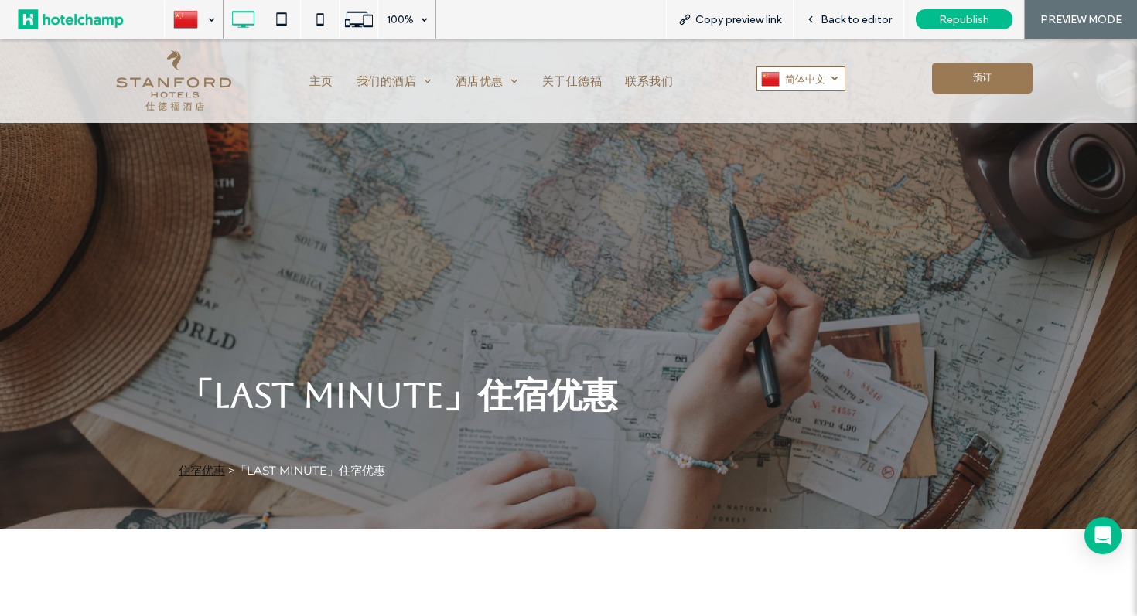
click at [208, 470] on link "住宿优惠" at bounding box center [202, 470] width 46 height 15
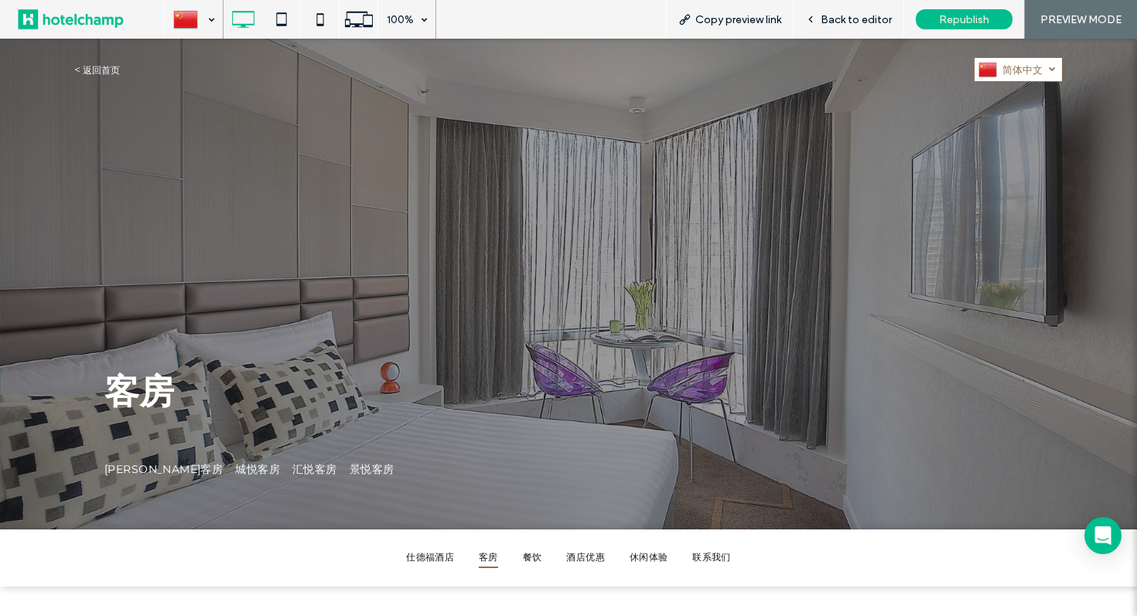
click at [97, 72] on link "返回首页" at bounding box center [101, 70] width 37 height 12
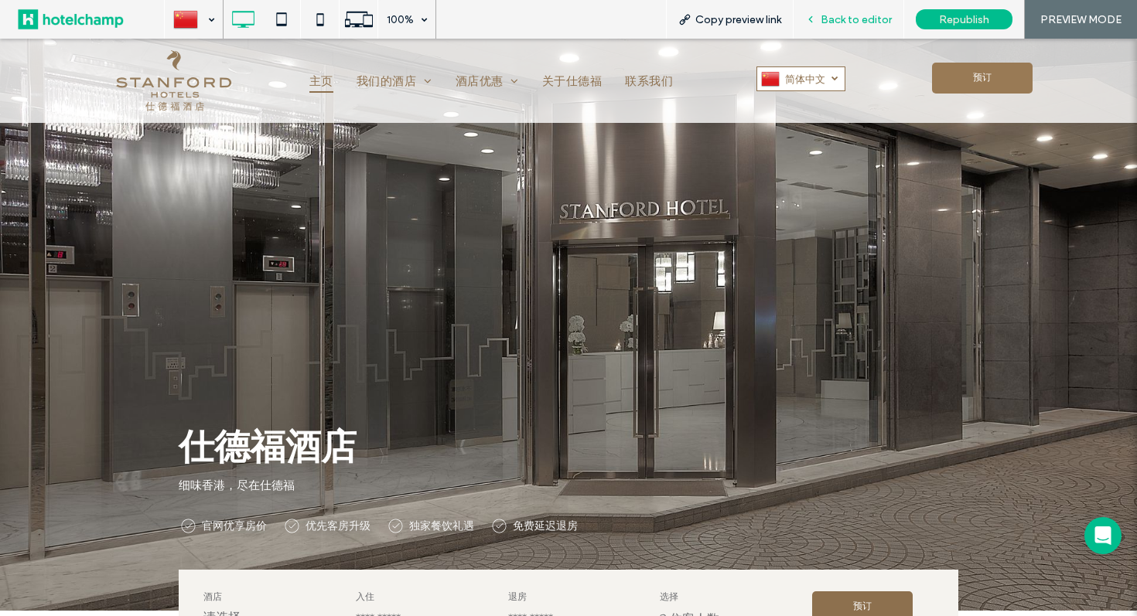
click at [816, 24] on icon at bounding box center [810, 19] width 11 height 11
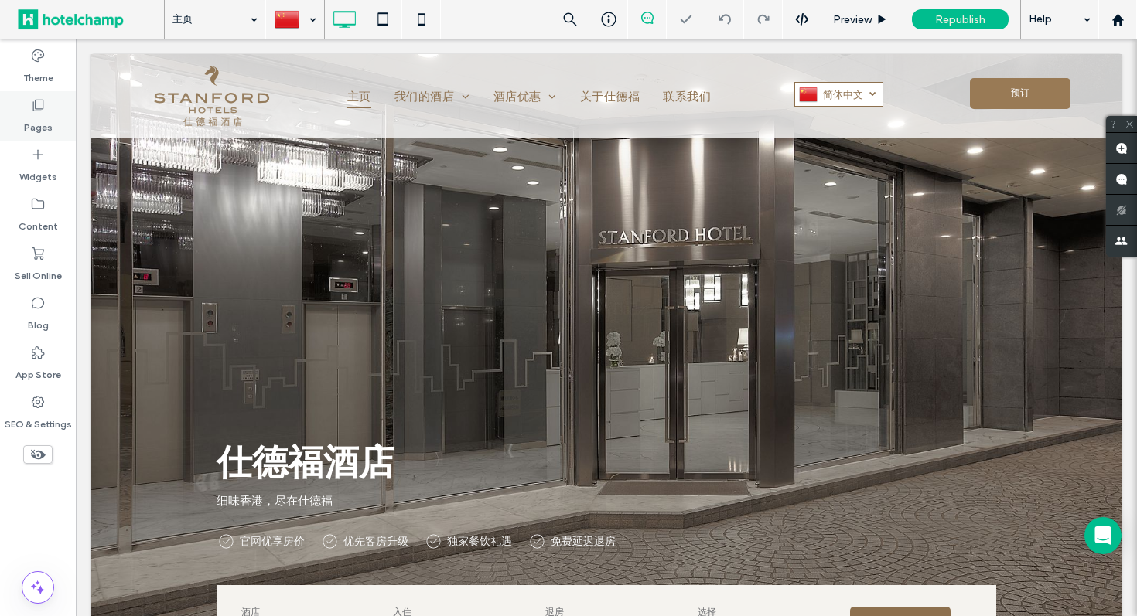
click at [38, 121] on label "Pages" at bounding box center [38, 124] width 29 height 22
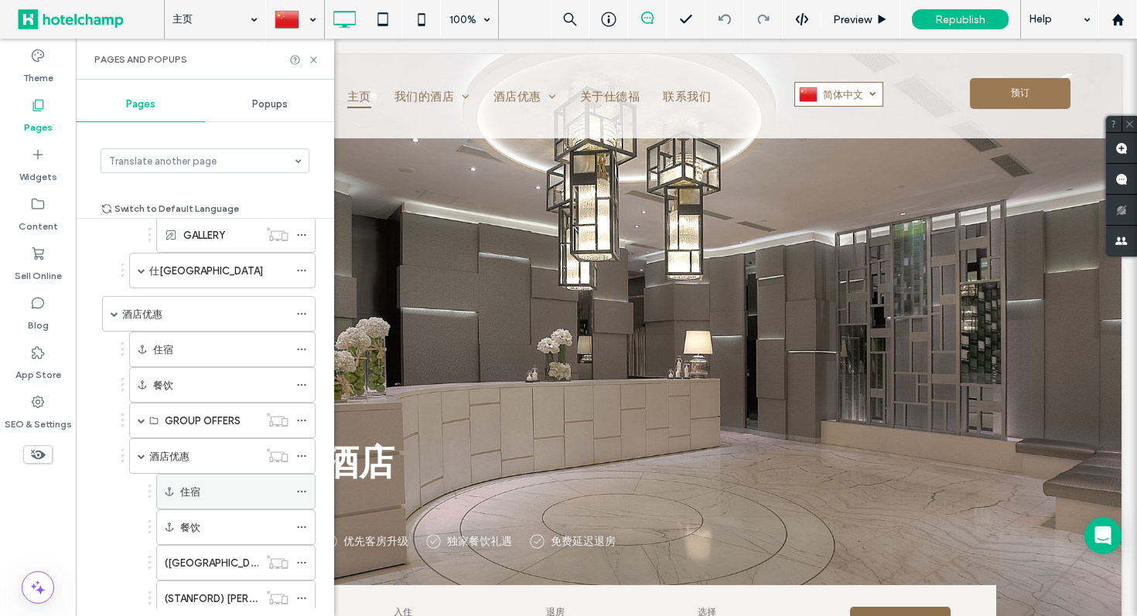
scroll to position [683, 0]
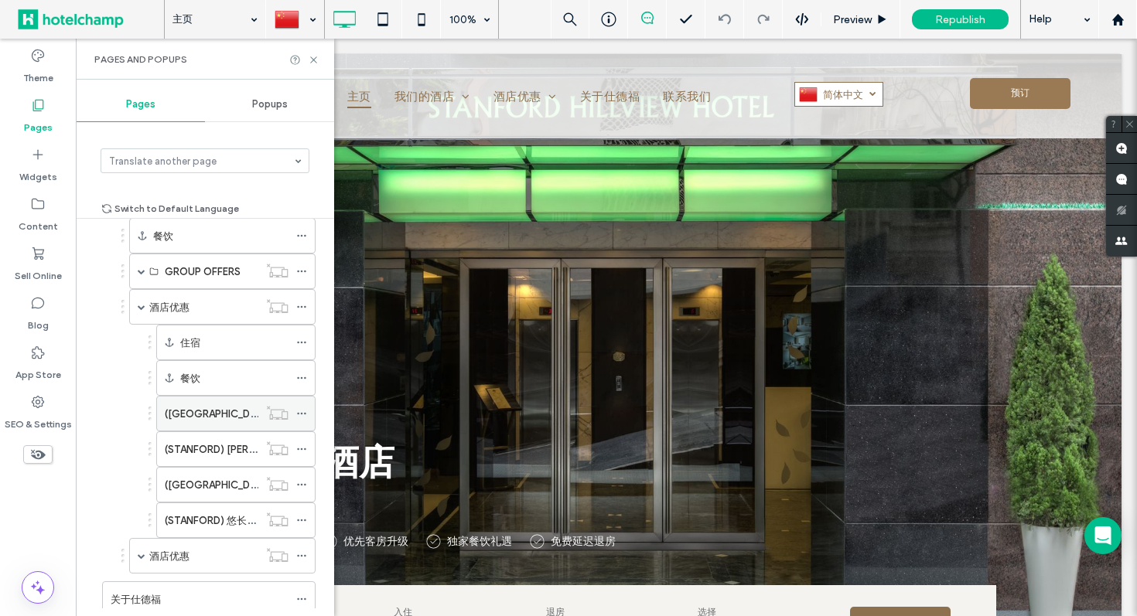
click at [195, 415] on label "(STANFORD) 「LAST MINUTE」住宿优惠" at bounding box center [282, 414] width 235 height 27
click at [315, 60] on icon at bounding box center [314, 60] width 12 height 12
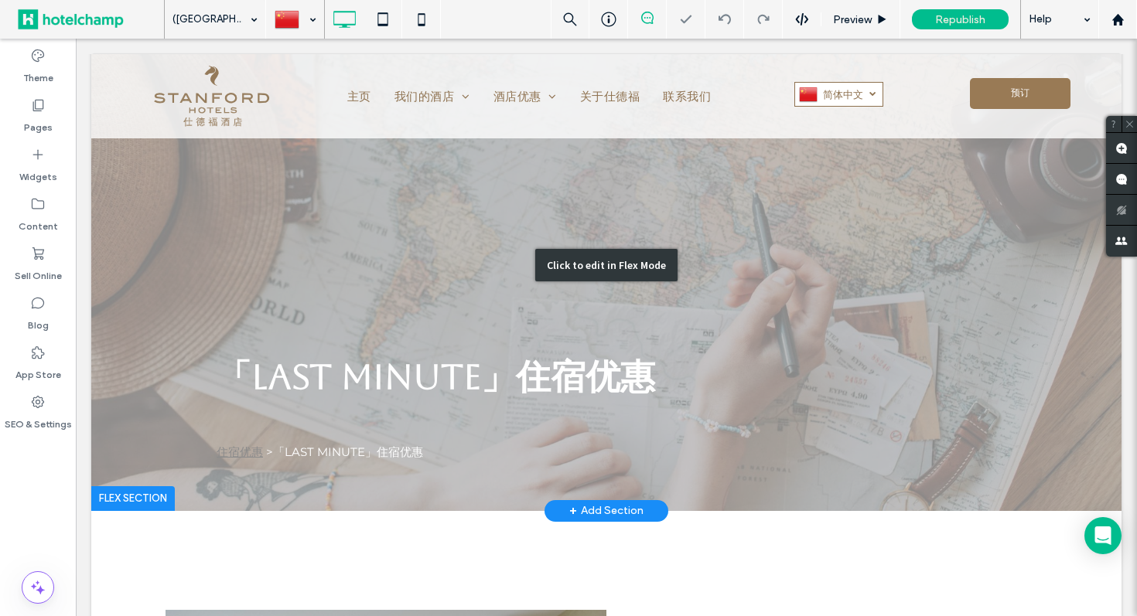
scroll to position [45, 0]
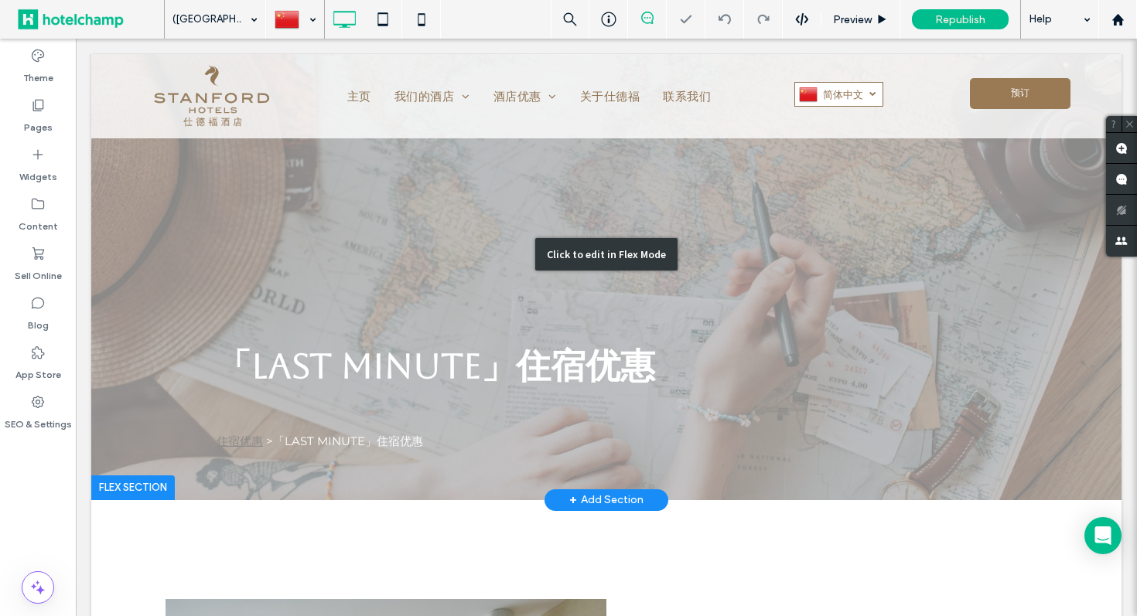
click at [236, 439] on div "Click to edit in Flex Mode" at bounding box center [606, 254] width 1030 height 491
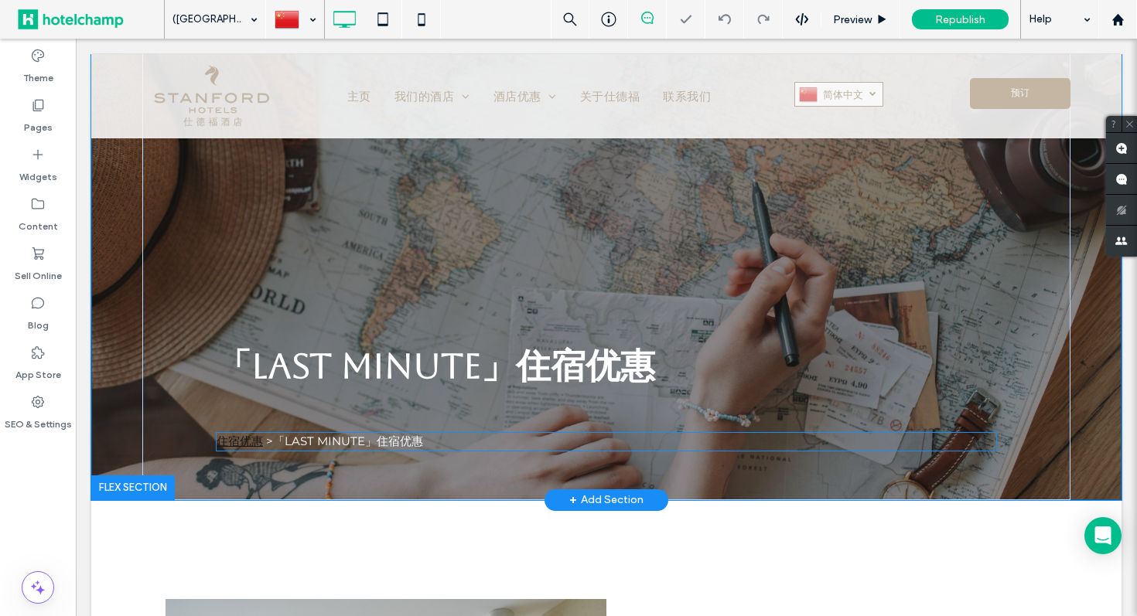
click at [236, 439] on link "住宿优惠" at bounding box center [240, 441] width 46 height 15
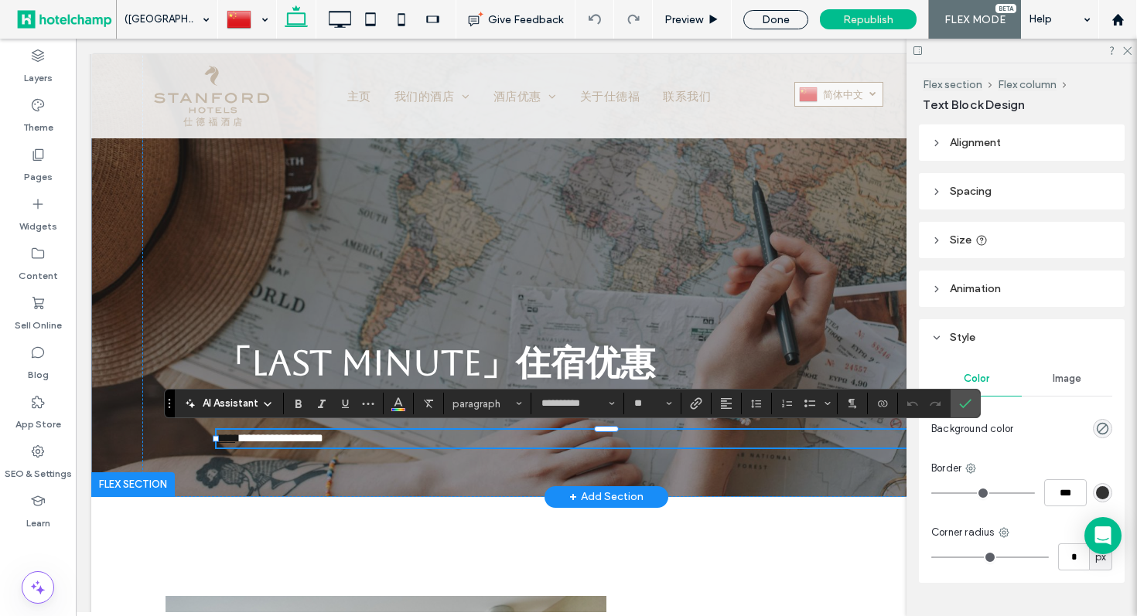
click at [235, 439] on link "****" at bounding box center [226, 438] width 19 height 12
drag, startPoint x: 267, startPoint y: 439, endPoint x: 184, endPoint y: 437, distance: 82.8
click at [184, 437] on div "**********" at bounding box center [606, 253] width 928 height 488
click at [397, 410] on span "Color" at bounding box center [398, 402] width 12 height 20
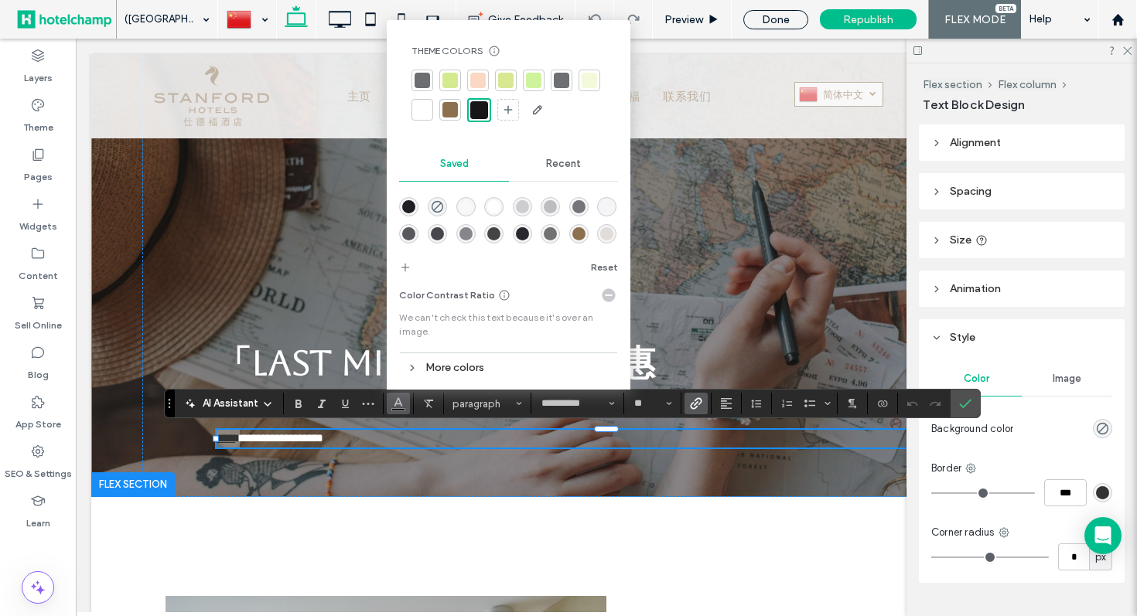
click at [421, 107] on div at bounding box center [422, 109] width 15 height 15
click at [349, 401] on icon "Underline" at bounding box center [345, 404] width 12 height 12
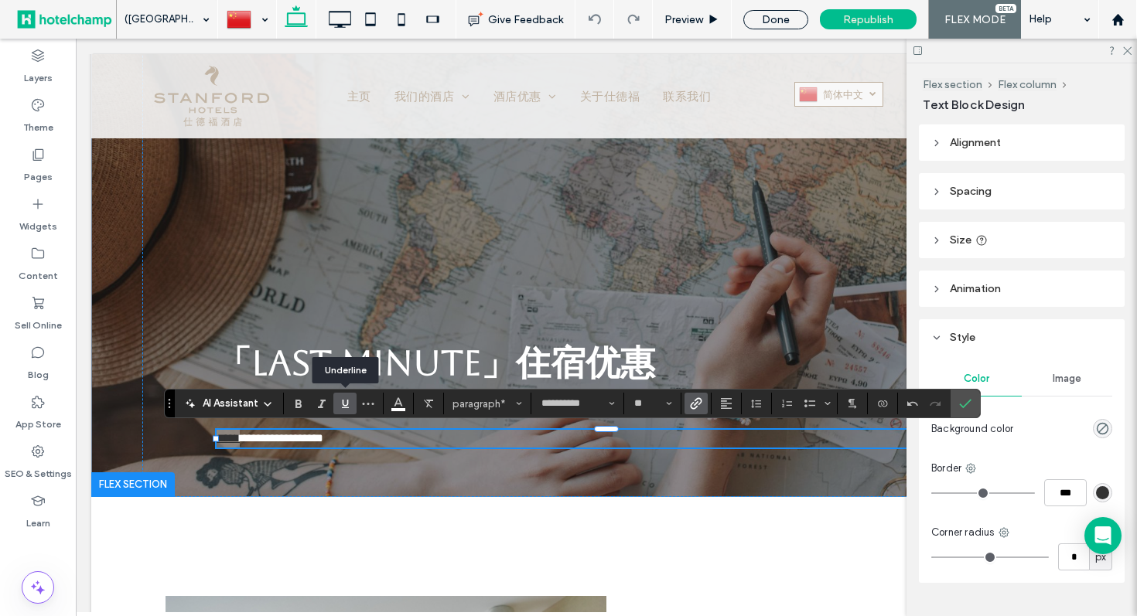
click at [349, 401] on icon "Underline" at bounding box center [345, 404] width 12 height 12
click at [969, 404] on icon "Confirm" at bounding box center [965, 404] width 12 height 12
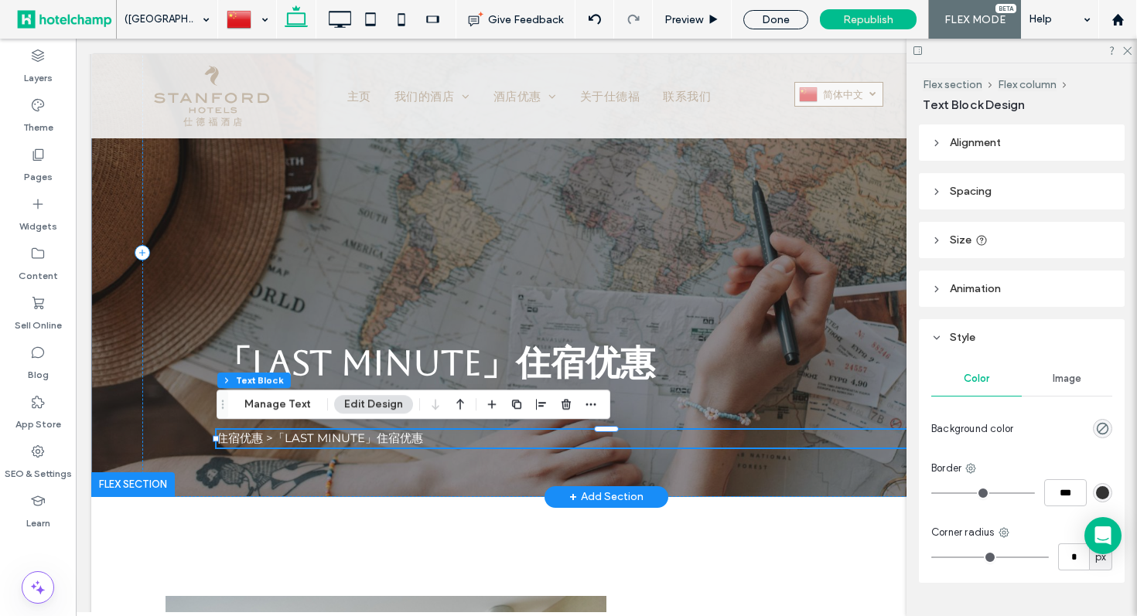
click at [255, 436] on link "住宿优惠" at bounding box center [240, 438] width 46 height 15
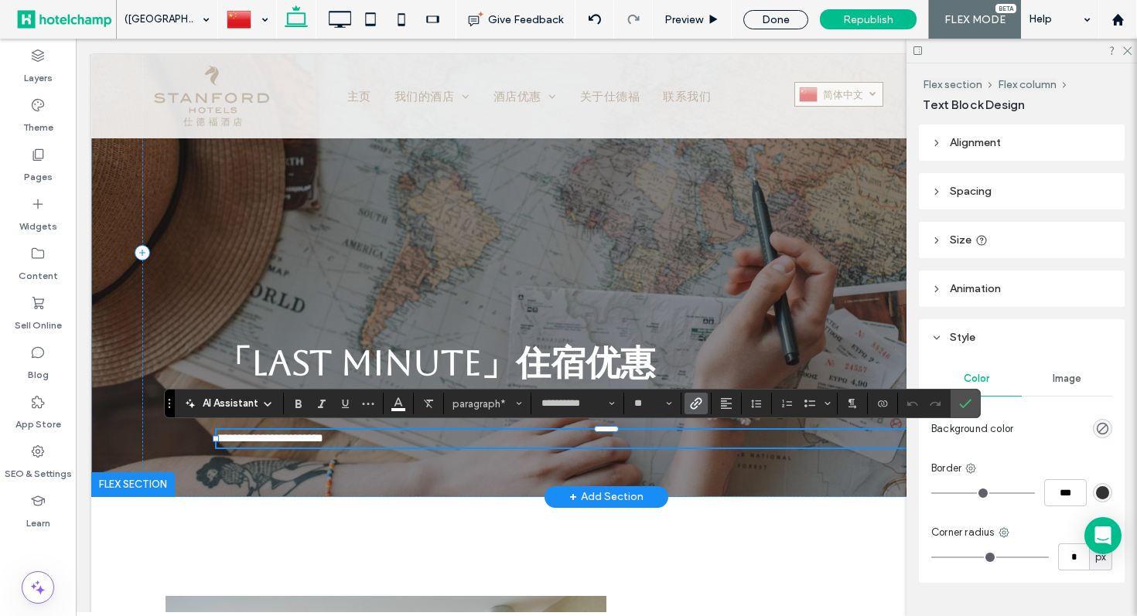
click at [269, 440] on span "**********" at bounding box center [282, 438] width 84 height 12
drag, startPoint x: 264, startPoint y: 439, endPoint x: 183, endPoint y: 433, distance: 81.4
click at [183, 433] on div "**********" at bounding box center [606, 253] width 928 height 488
copy link "****"
click at [965, 405] on use "Confirm" at bounding box center [965, 403] width 12 height 9
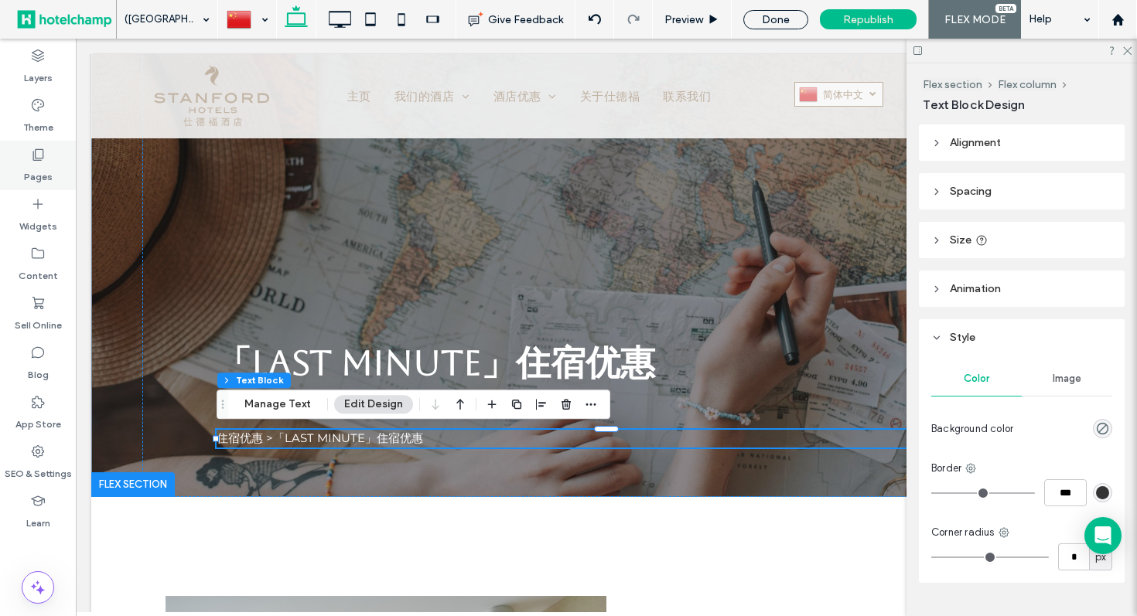
click at [49, 165] on label "Pages" at bounding box center [38, 173] width 29 height 22
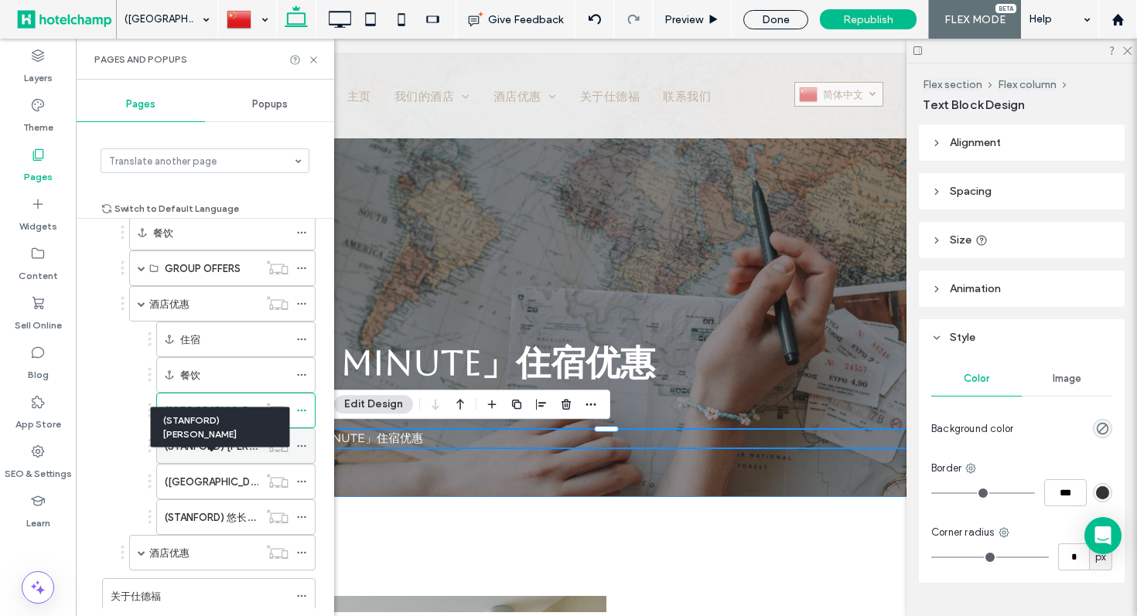
scroll to position [698, 0]
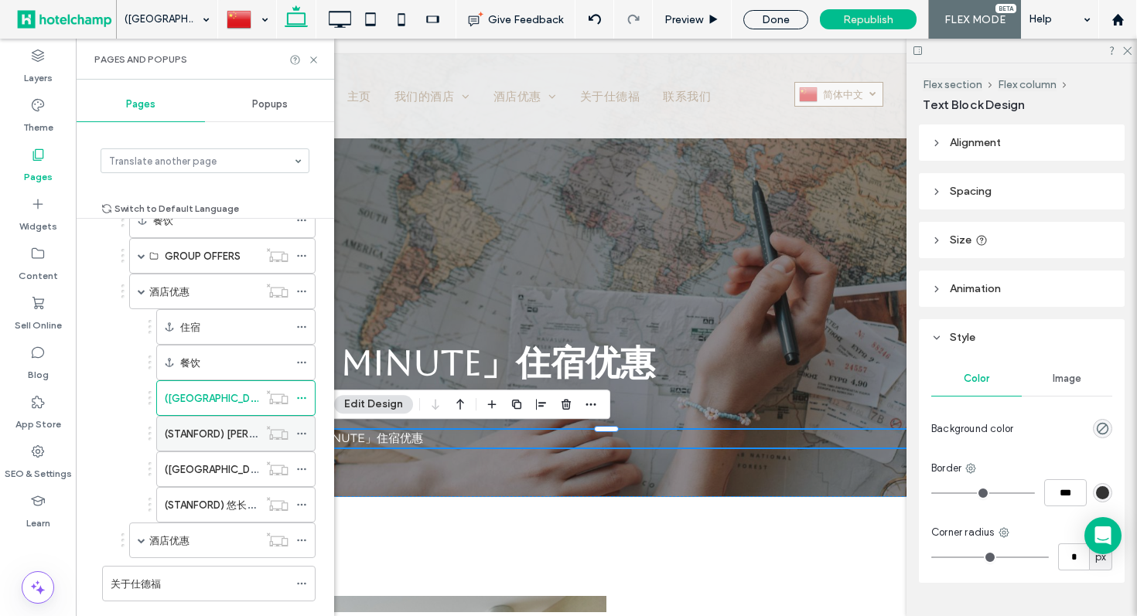
click at [205, 434] on label "(STANFORD) 早鸟优惠" at bounding box center [235, 434] width 140 height 27
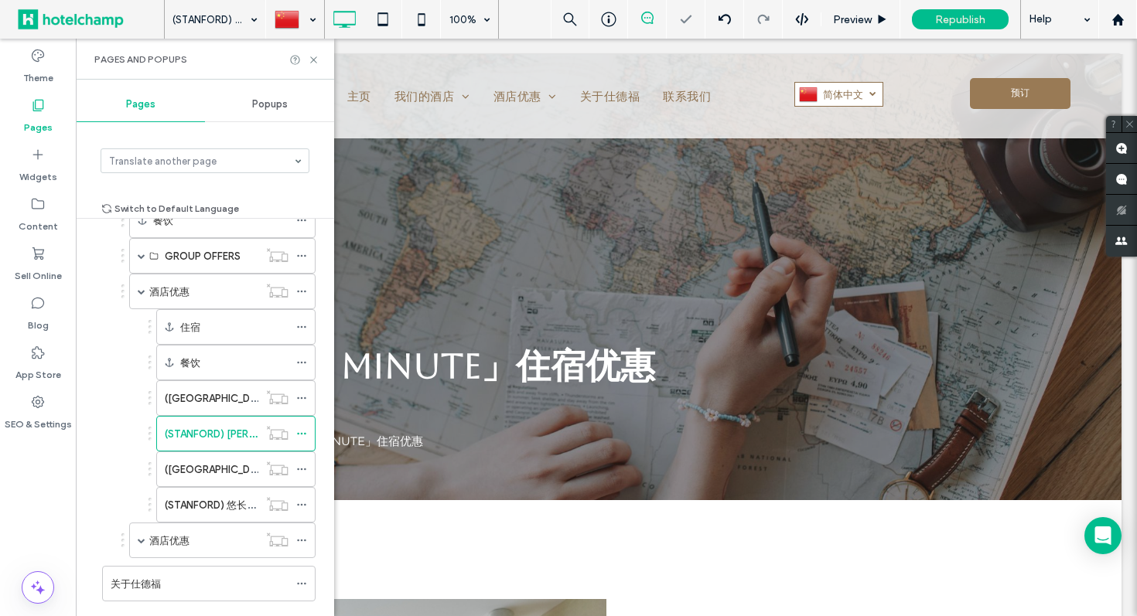
click at [313, 59] on div at bounding box center [568, 308] width 1137 height 616
click at [312, 60] on use at bounding box center [313, 59] width 6 height 6
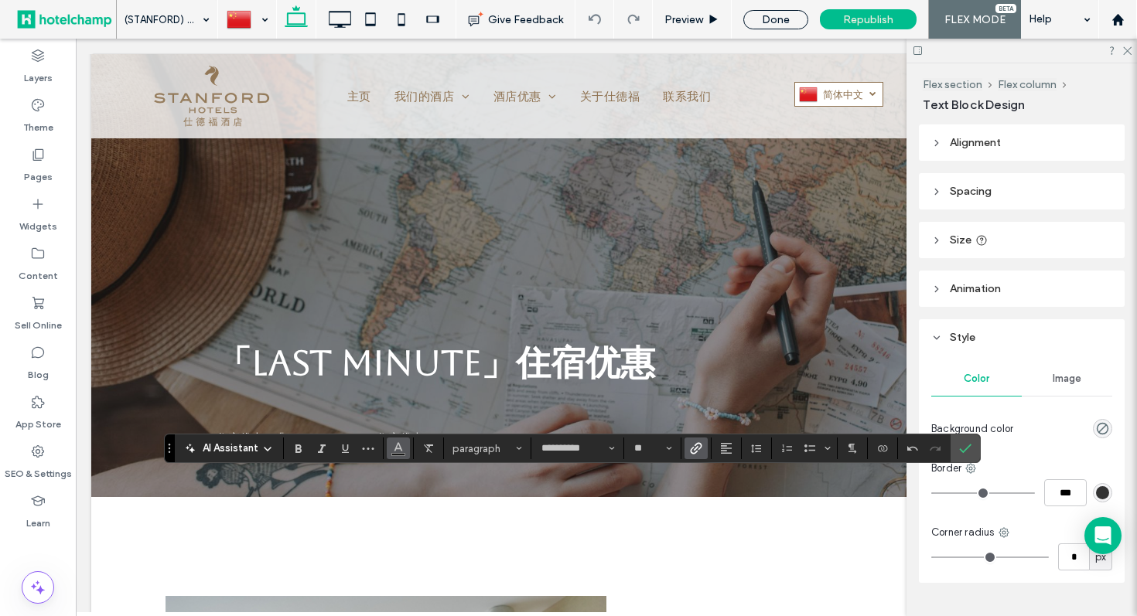
click at [401, 454] on span "Color" at bounding box center [398, 447] width 12 height 20
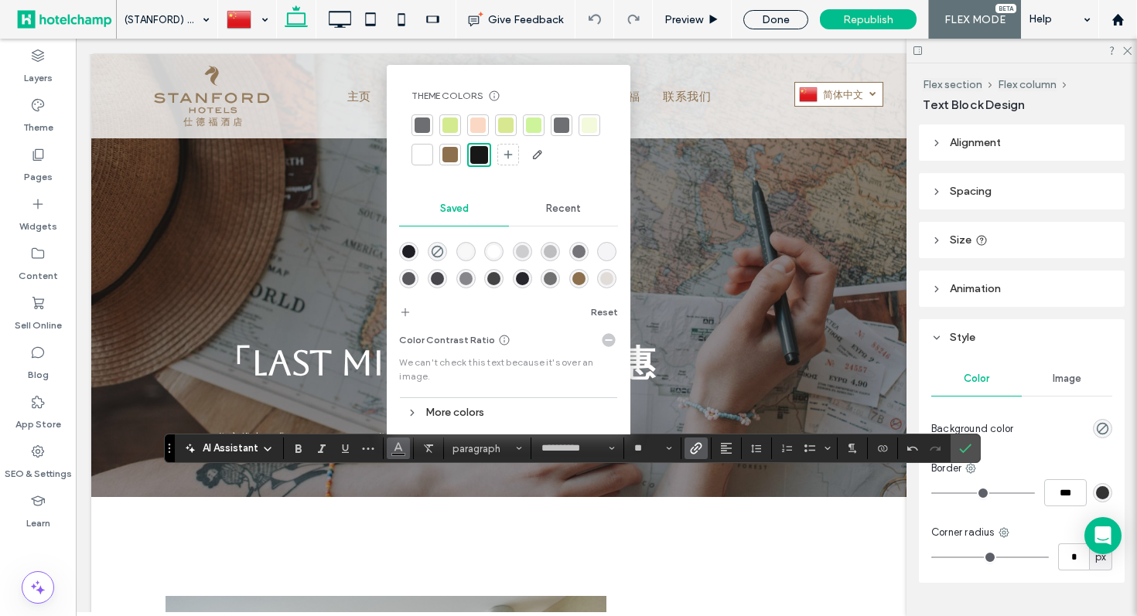
click at [423, 156] on div at bounding box center [422, 154] width 15 height 15
click at [345, 449] on icon "Underline" at bounding box center [345, 448] width 12 height 12
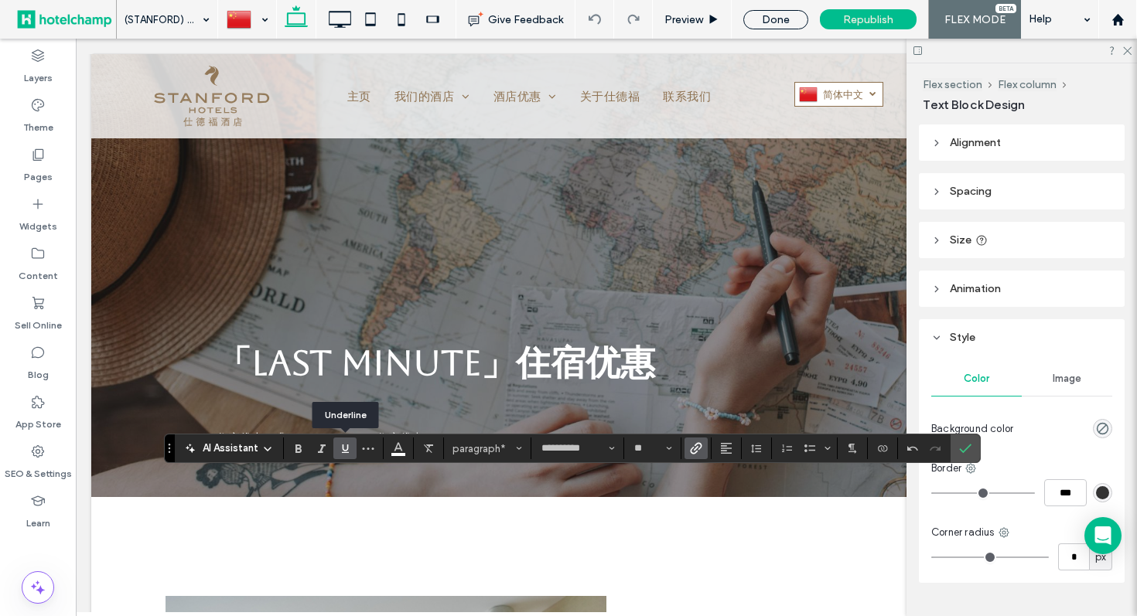
click at [345, 449] on icon "Underline" at bounding box center [345, 448] width 12 height 12
click at [968, 448] on icon "Confirm" at bounding box center [965, 448] width 12 height 12
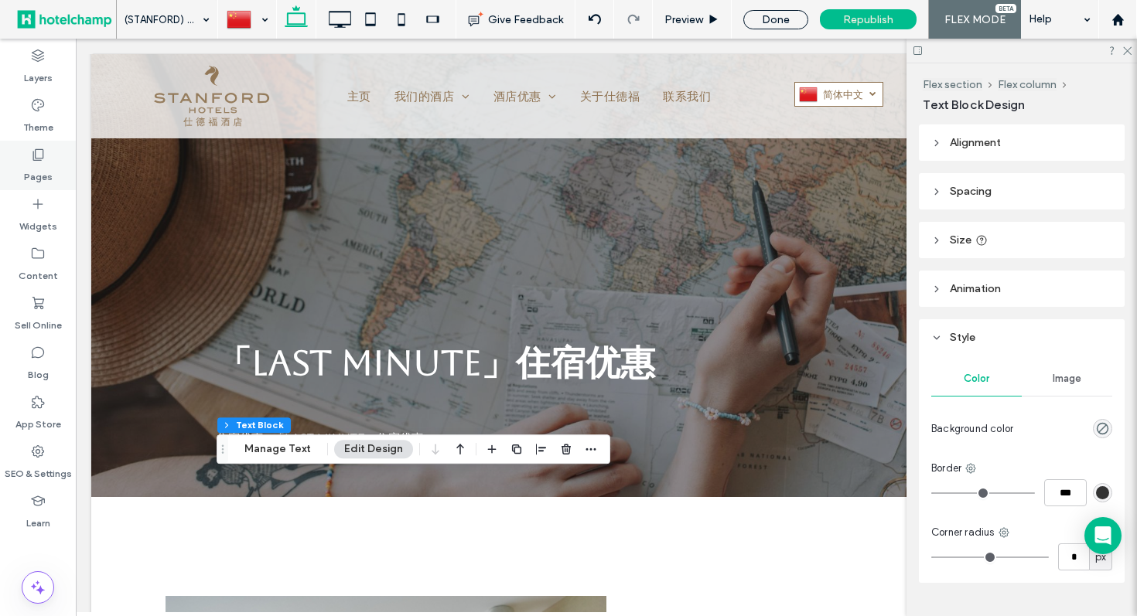
click at [43, 158] on icon at bounding box center [37, 154] width 15 height 15
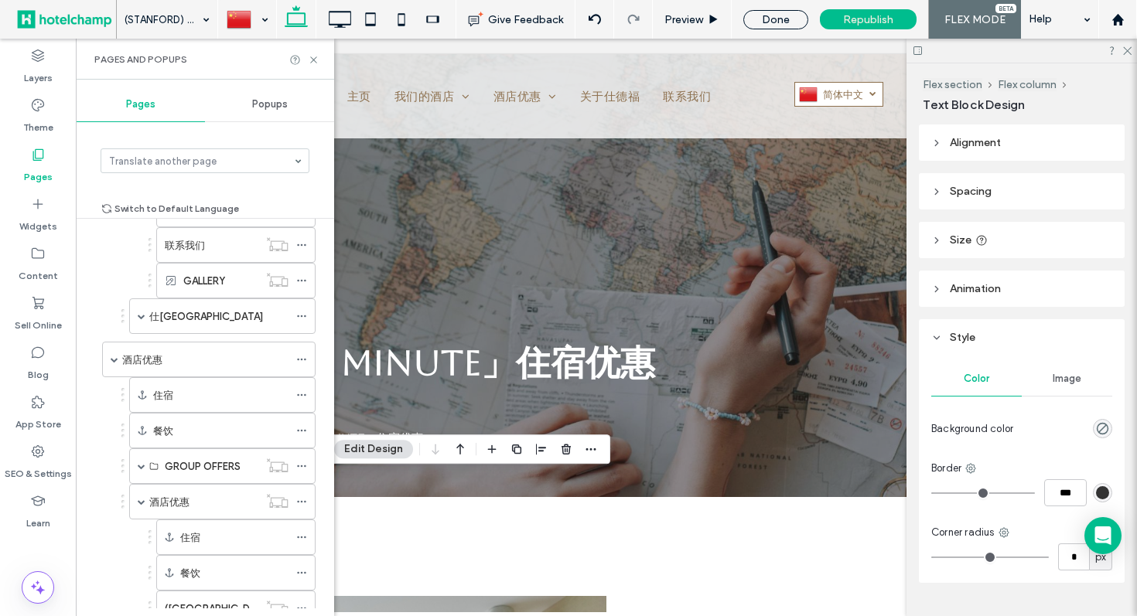
scroll to position [858, 0]
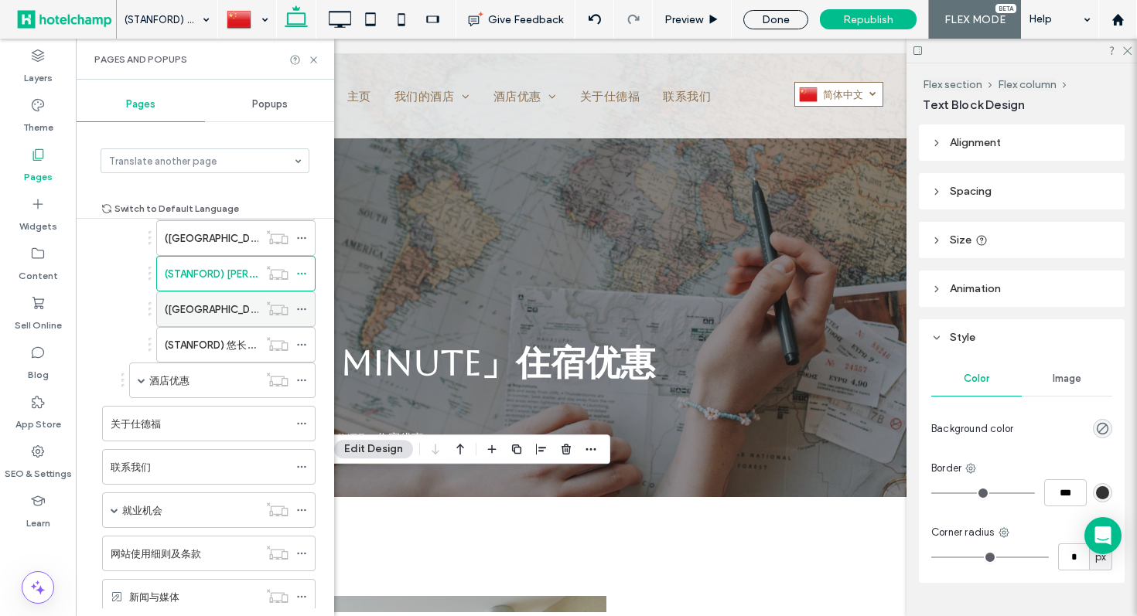
click at [205, 307] on label "(STANFORD) 连住3晚尊享" at bounding box center [249, 309] width 169 height 27
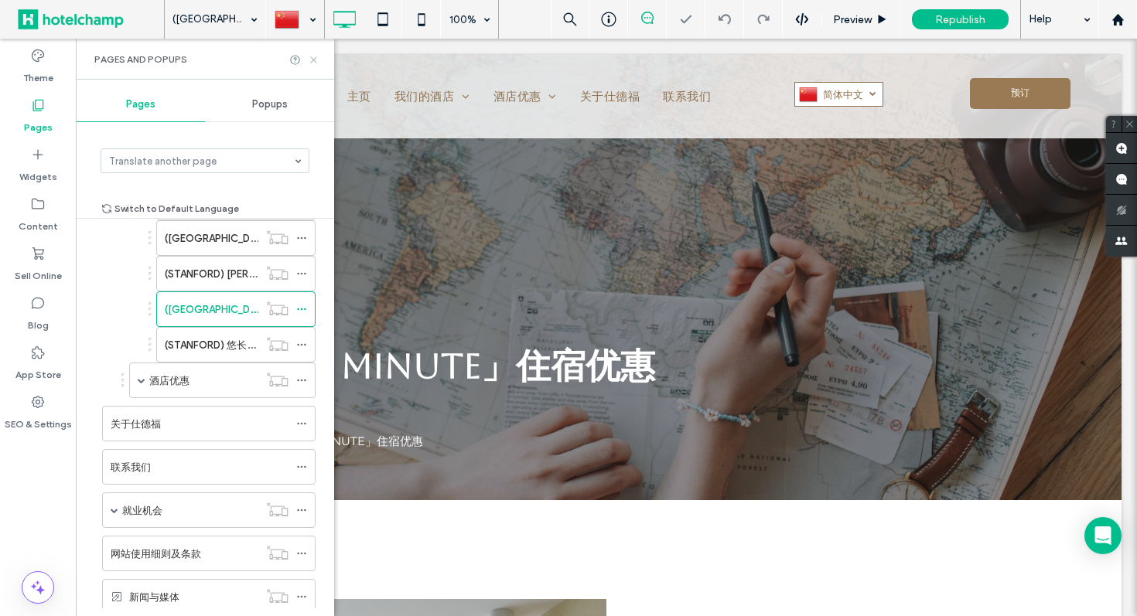
click at [316, 58] on icon at bounding box center [314, 60] width 12 height 12
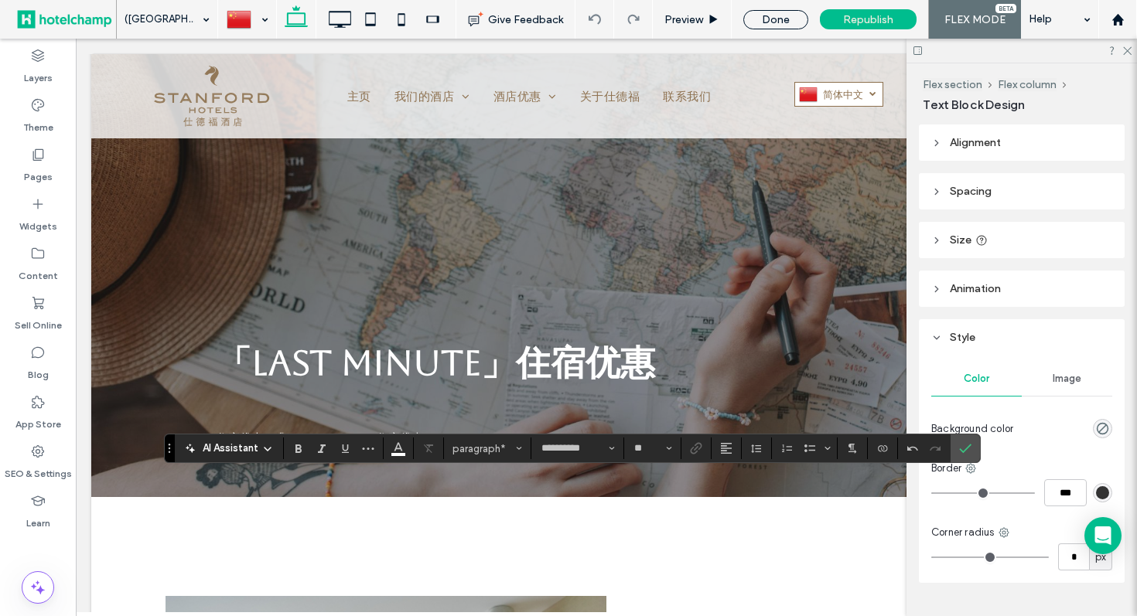
click at [962, 452] on use "Confirm" at bounding box center [965, 448] width 12 height 9
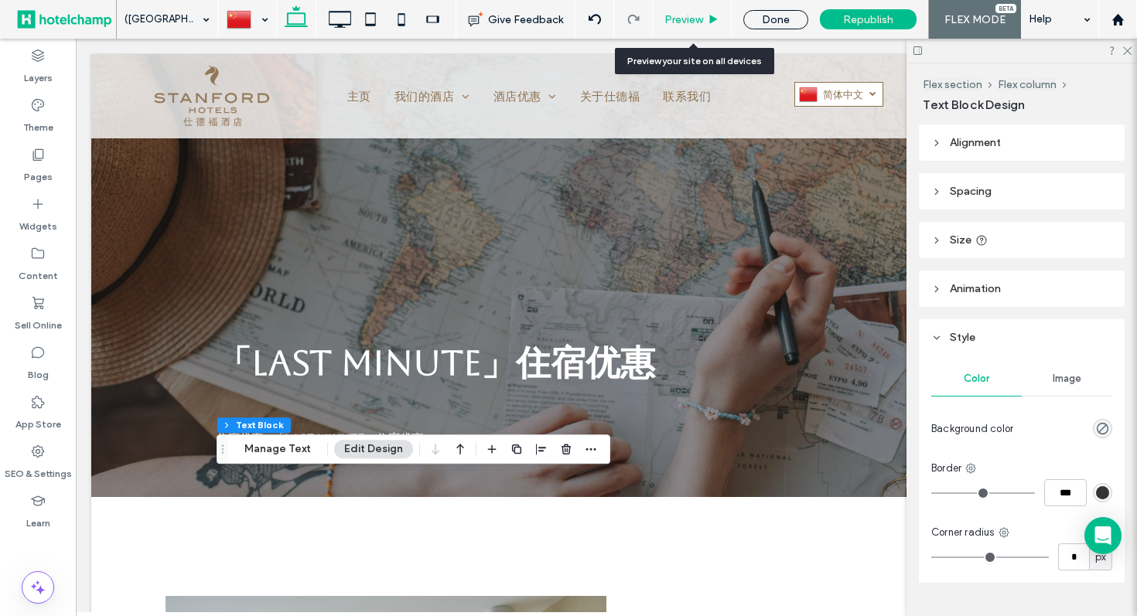
click at [694, 14] on span "Preview" at bounding box center [683, 19] width 39 height 13
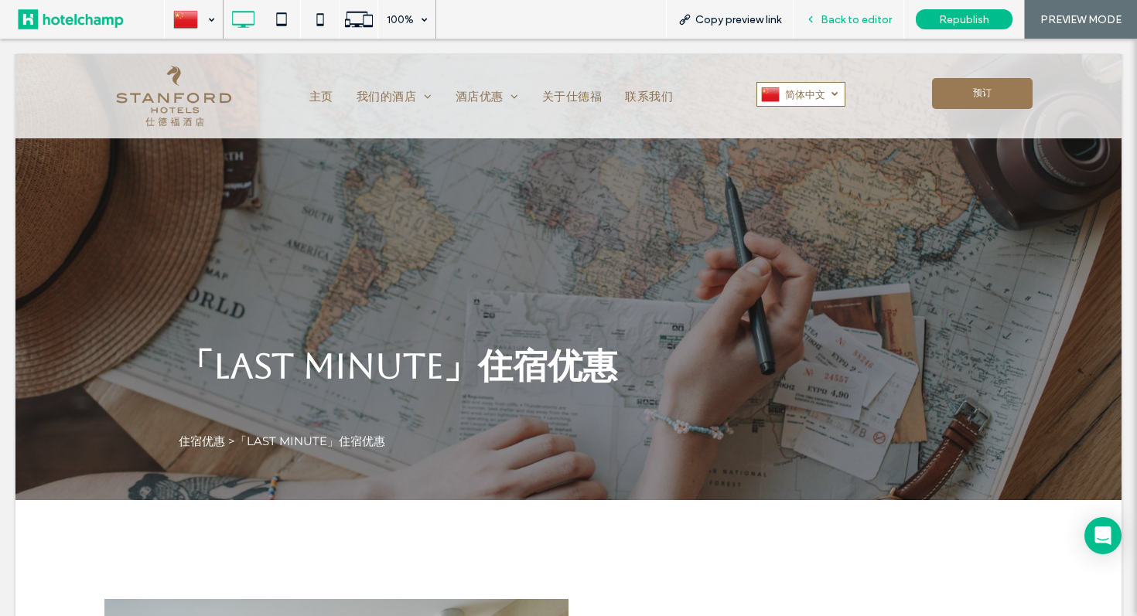
click at [811, 21] on icon at bounding box center [810, 19] width 11 height 11
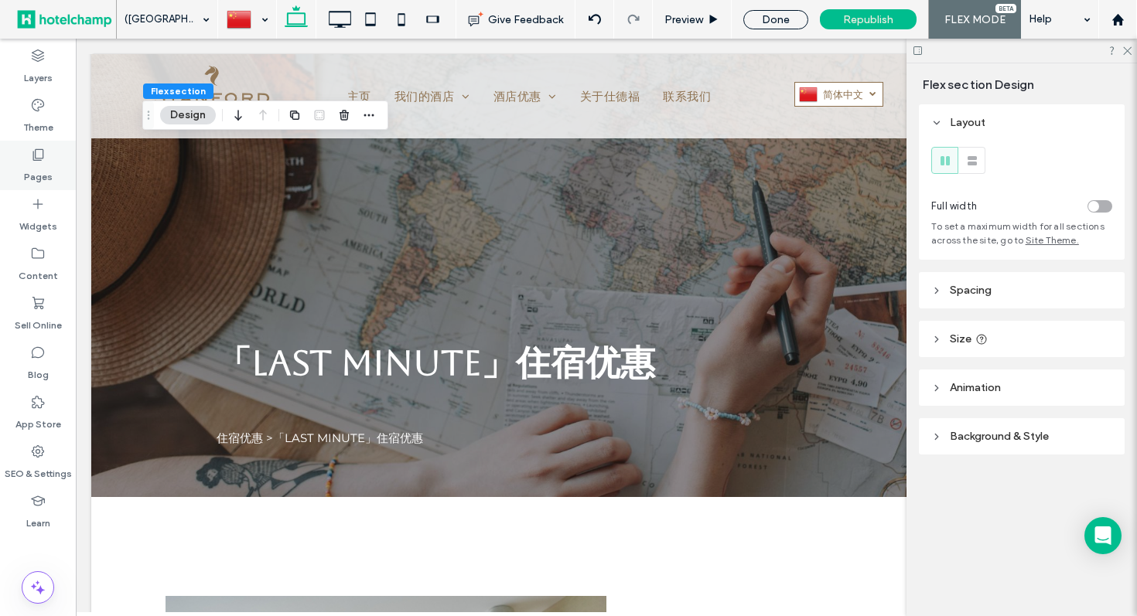
click at [41, 170] on label "Pages" at bounding box center [38, 173] width 29 height 22
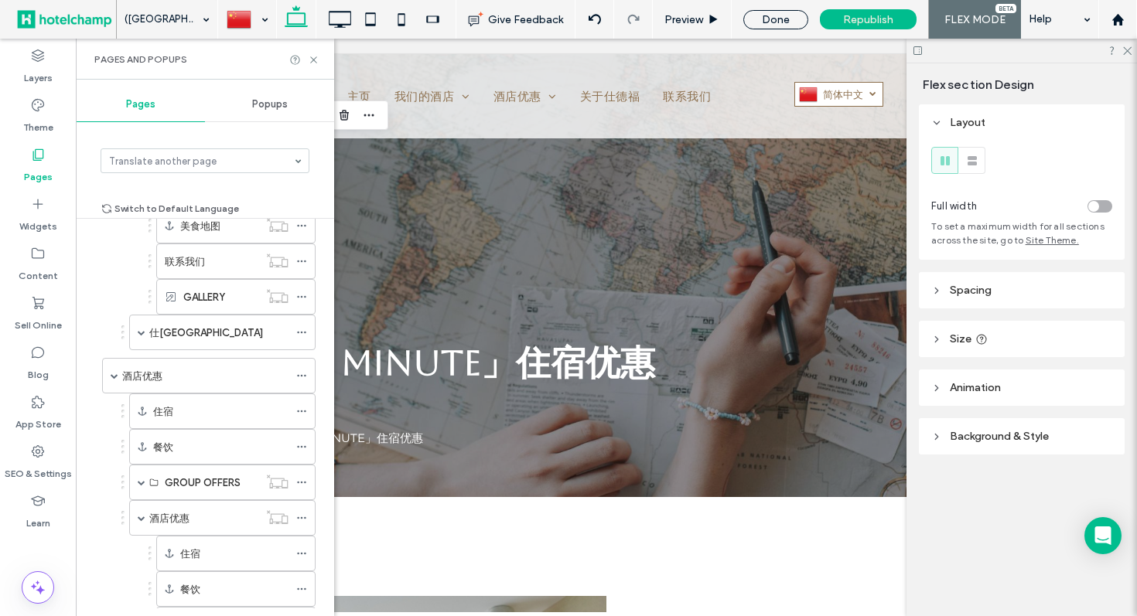
scroll to position [735, 0]
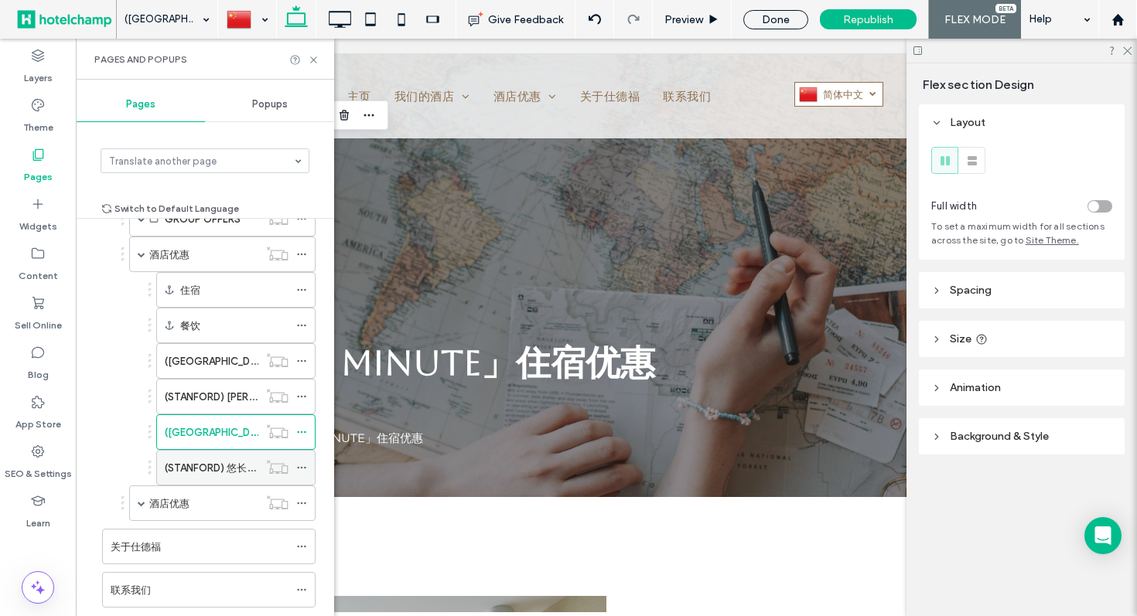
click at [206, 473] on label "(STANFORD) 悠长假期" at bounding box center [216, 468] width 102 height 27
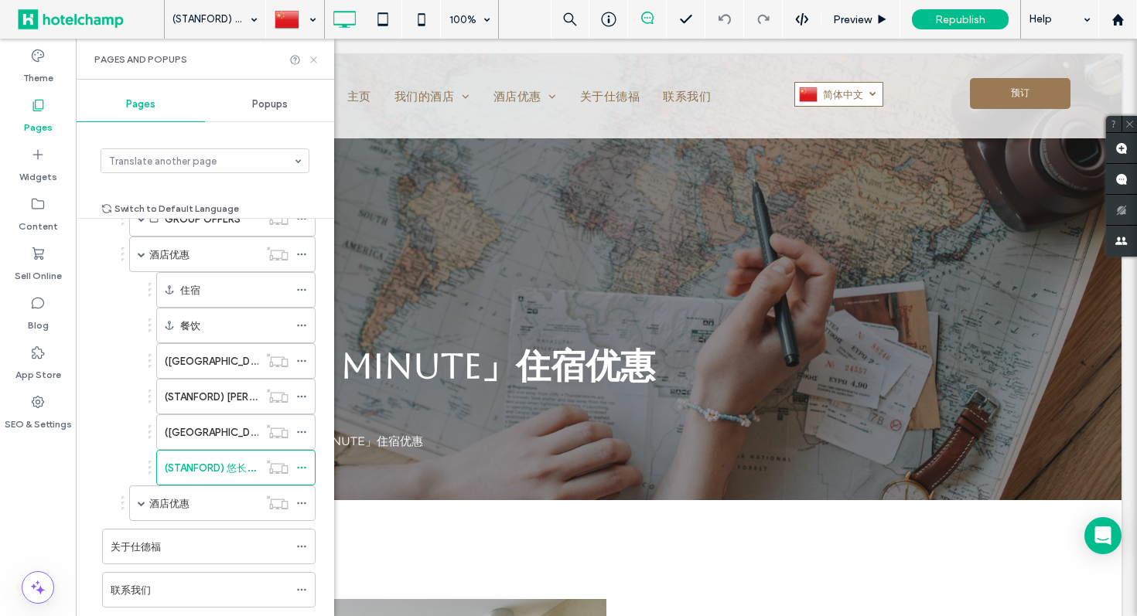
click at [313, 61] on icon at bounding box center [314, 60] width 12 height 12
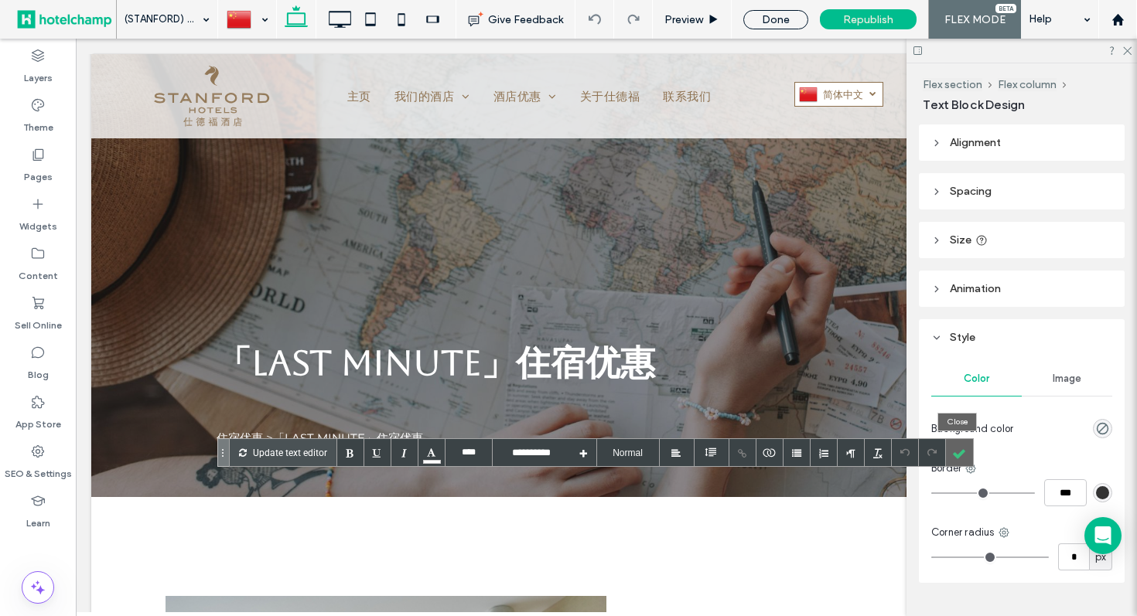
click at [955, 453] on div at bounding box center [959, 452] width 27 height 27
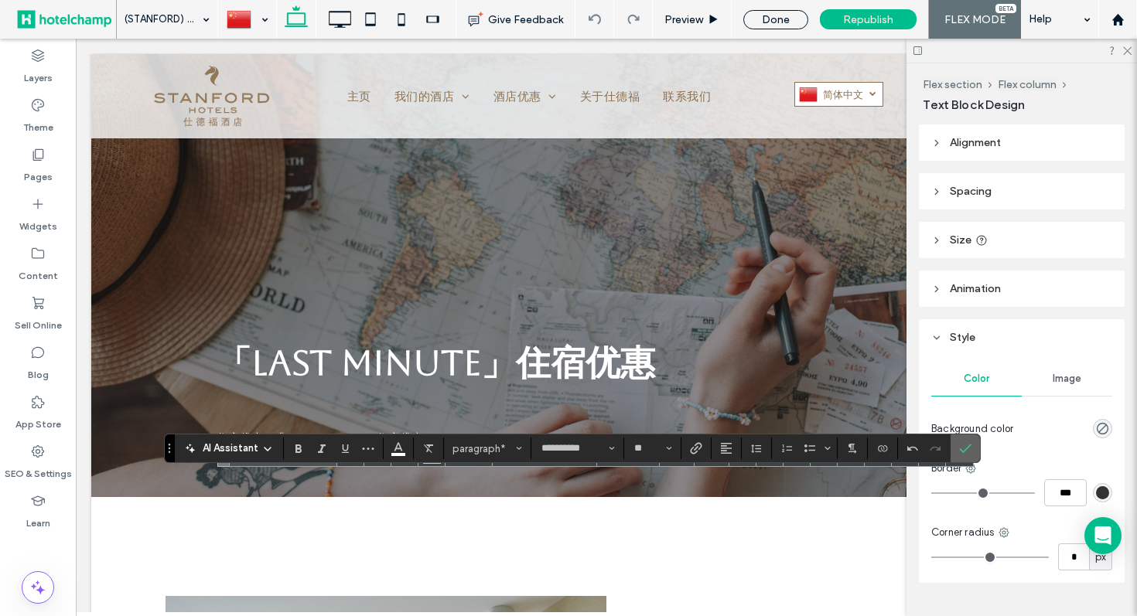
click at [959, 457] on span "Confirm" at bounding box center [962, 449] width 7 height 28
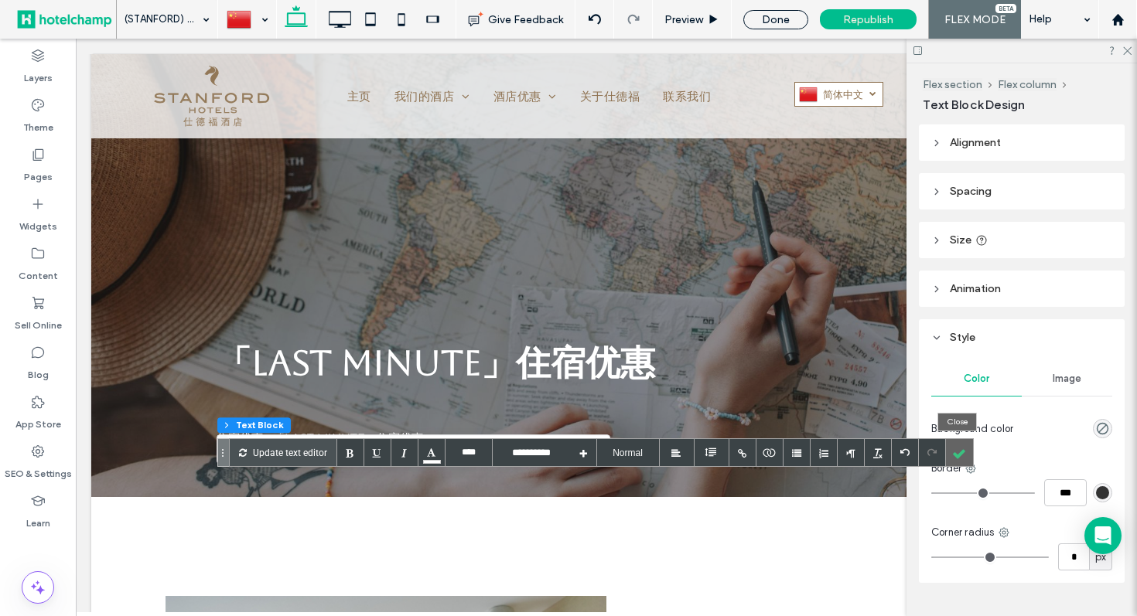
click at [949, 455] on div at bounding box center [959, 452] width 27 height 27
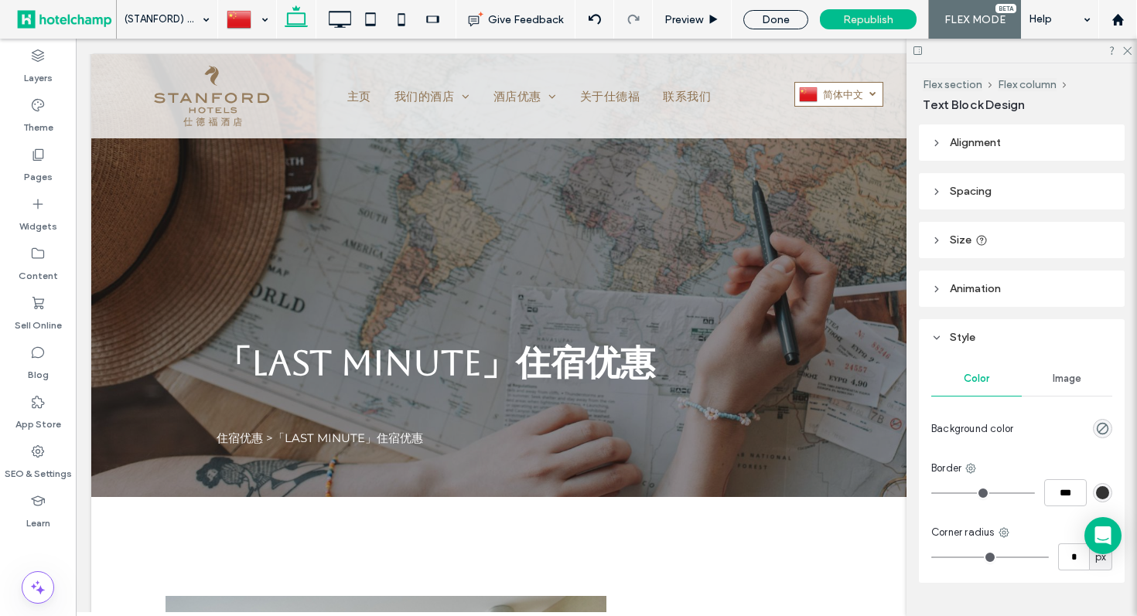
type input "**********"
type input "**"
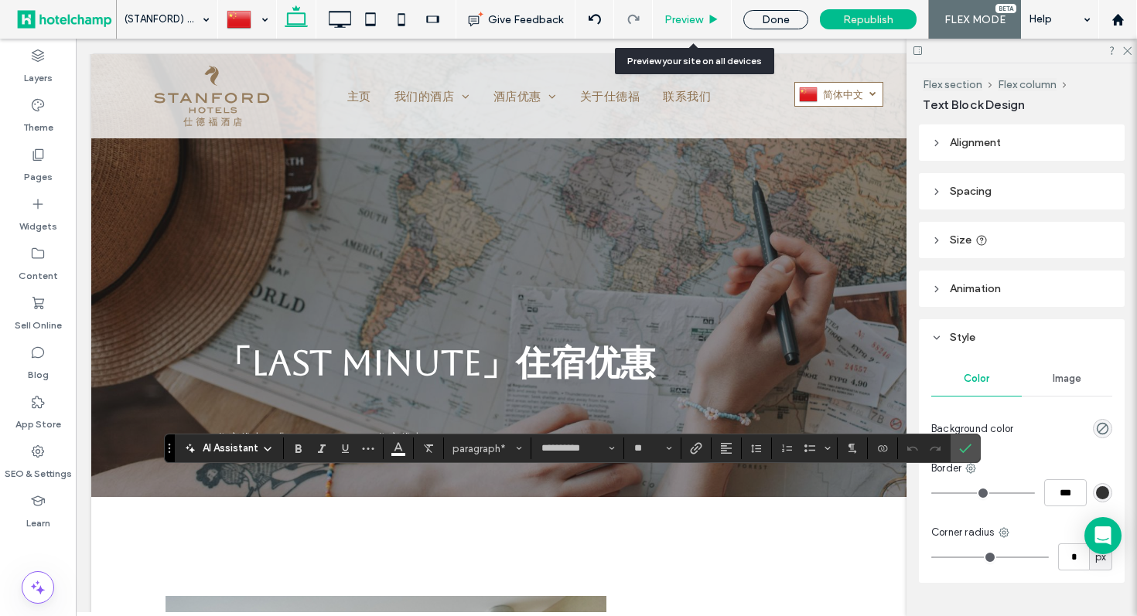
click at [697, 20] on span "Preview" at bounding box center [683, 19] width 39 height 13
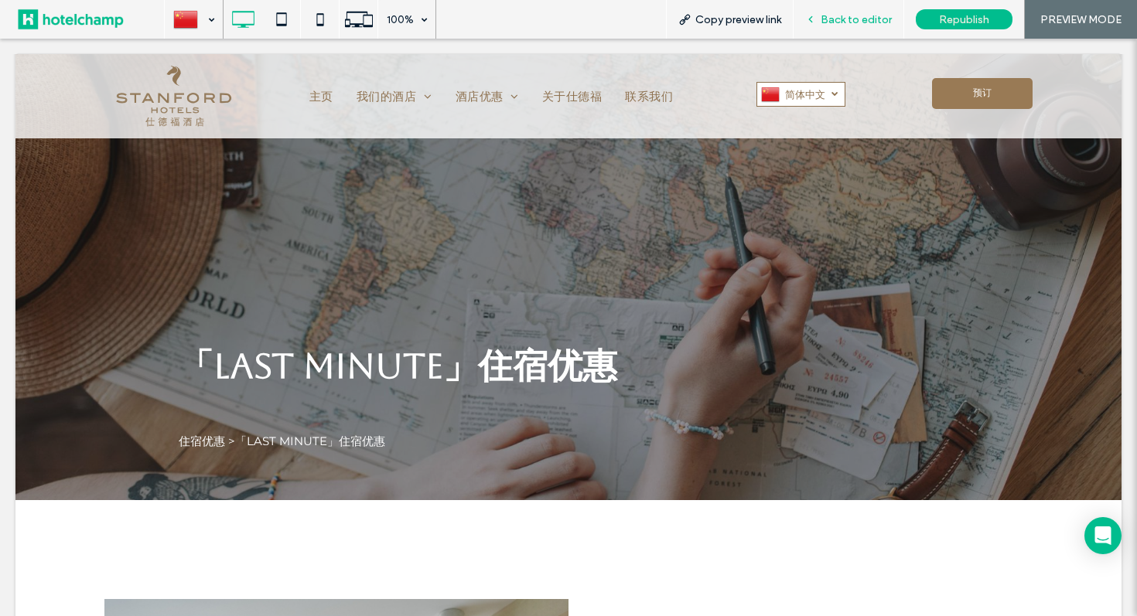
click at [821, 25] on div "Back to editor" at bounding box center [848, 19] width 110 height 13
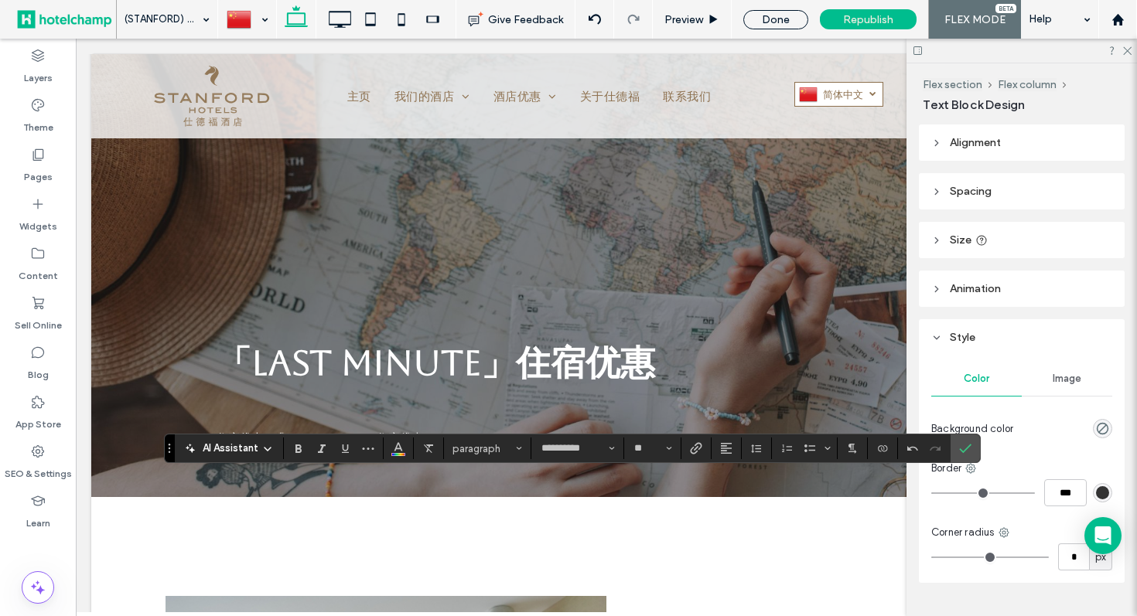
click at [412, 446] on section at bounding box center [399, 449] width 30 height 22
click at [402, 454] on span "Color" at bounding box center [398, 447] width 12 height 20
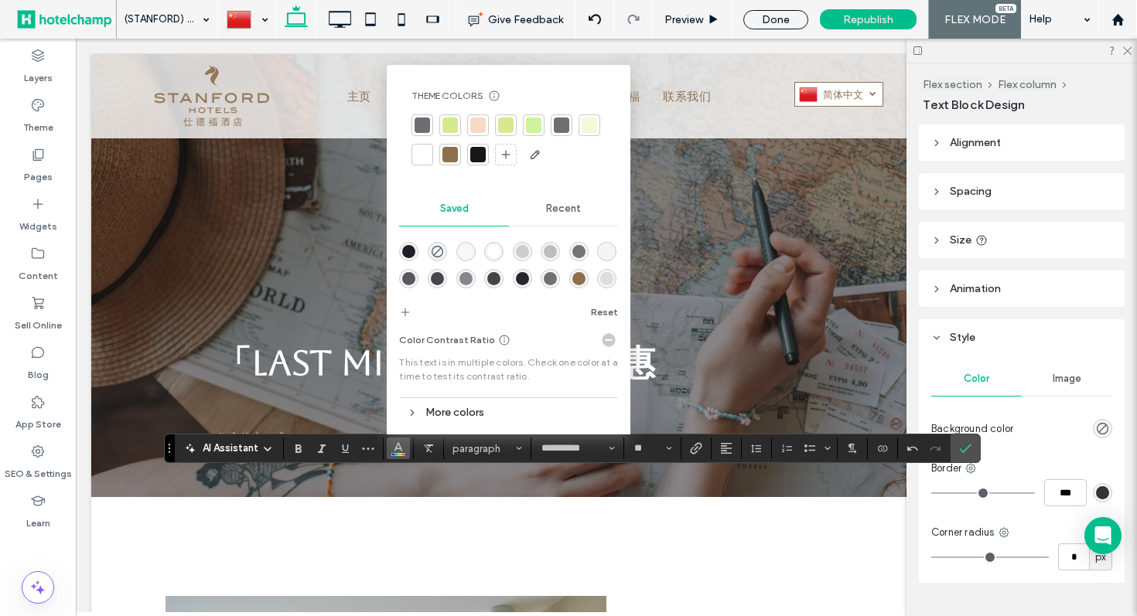
click at [419, 152] on div at bounding box center [422, 154] width 15 height 15
click at [339, 455] on icon "Underline" at bounding box center [345, 448] width 12 height 12
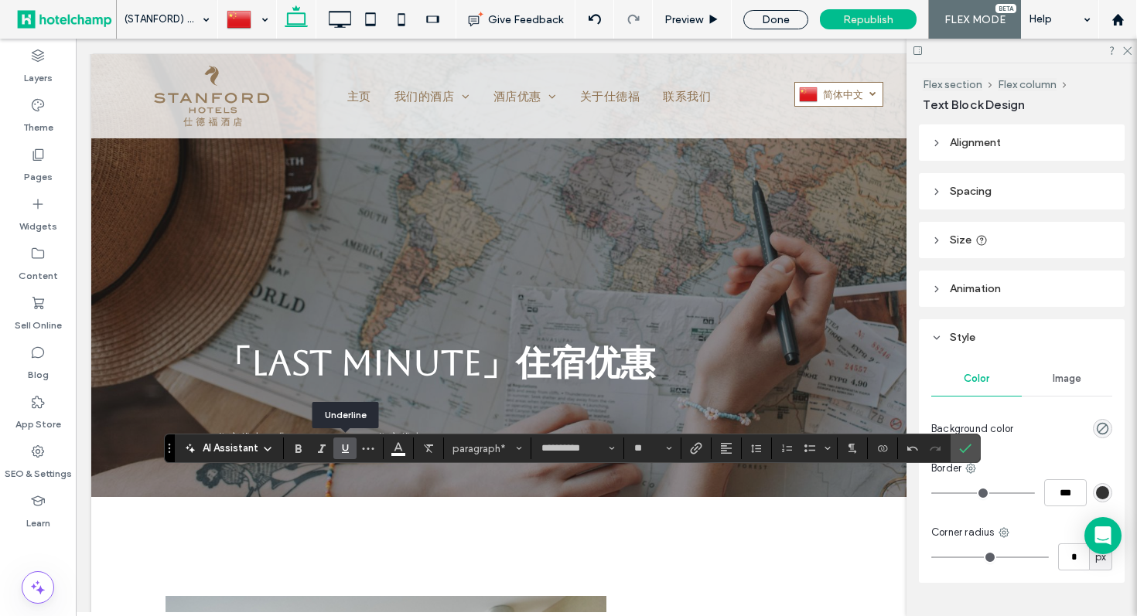
click at [339, 455] on icon "Underline" at bounding box center [345, 448] width 12 height 12
click at [964, 450] on use "Confirm" at bounding box center [965, 448] width 12 height 9
click at [968, 453] on icon "Confirm" at bounding box center [965, 448] width 12 height 12
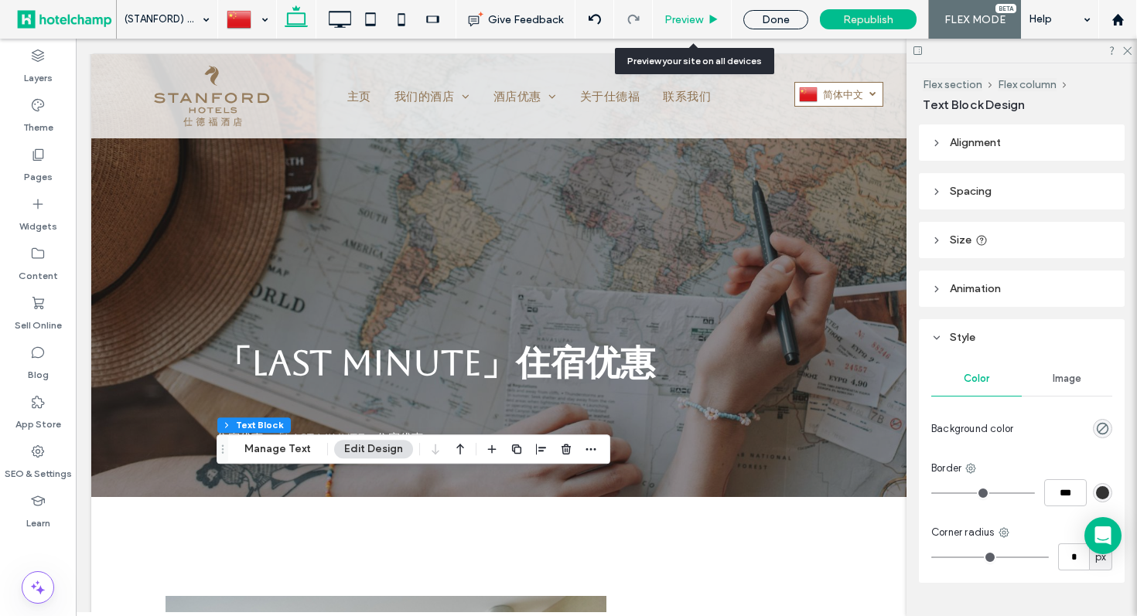
click at [683, 20] on span "Preview" at bounding box center [683, 19] width 39 height 13
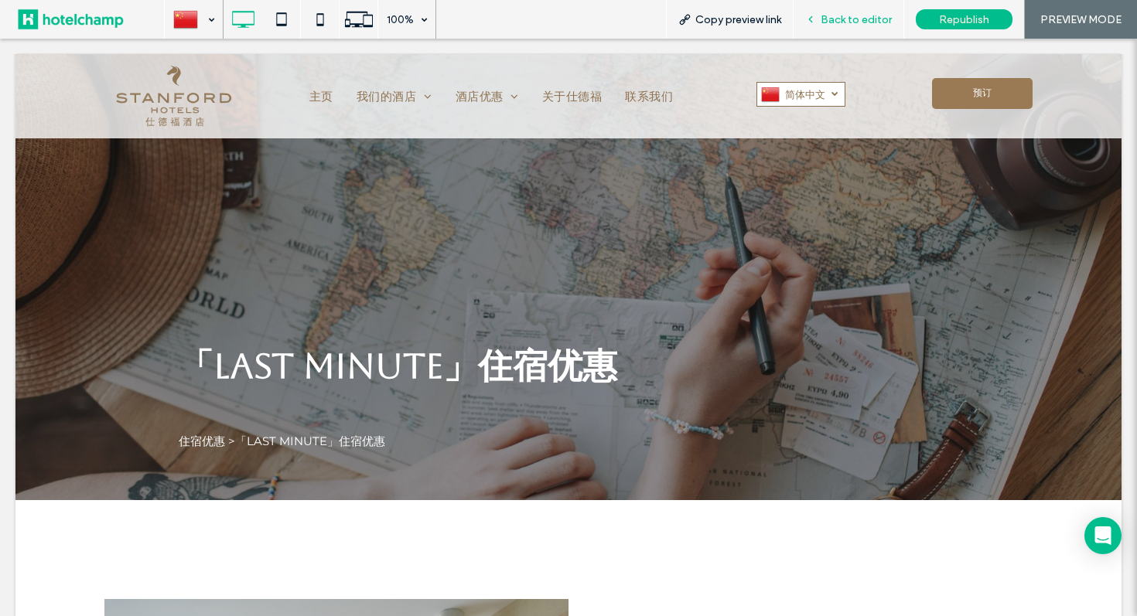
click at [816, 17] on icon at bounding box center [810, 19] width 11 height 11
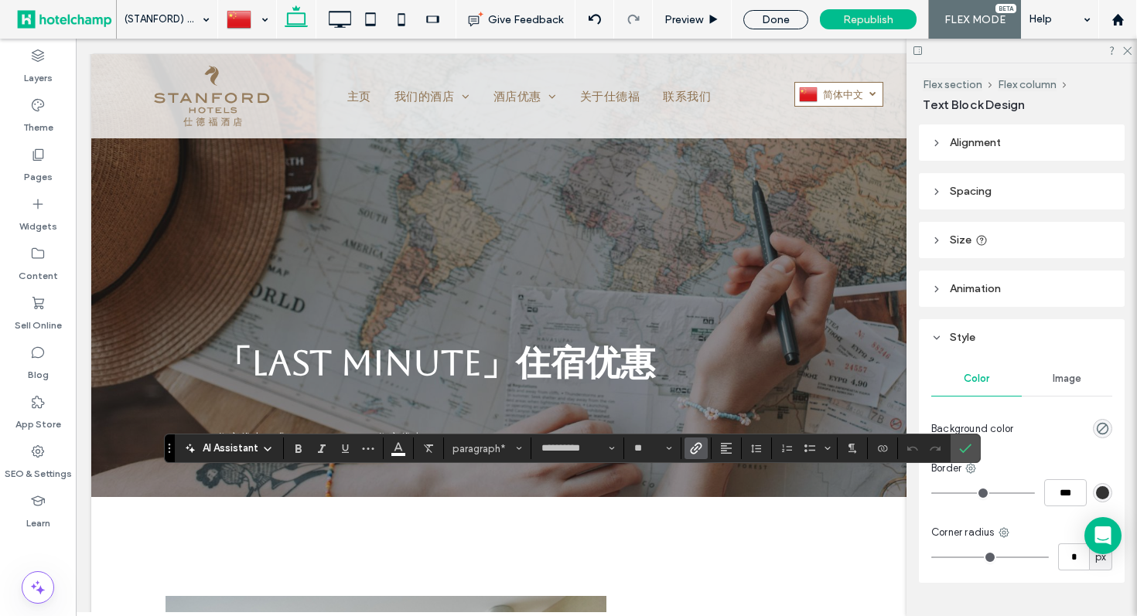
click at [700, 446] on use "Link" at bounding box center [696, 449] width 12 height 12
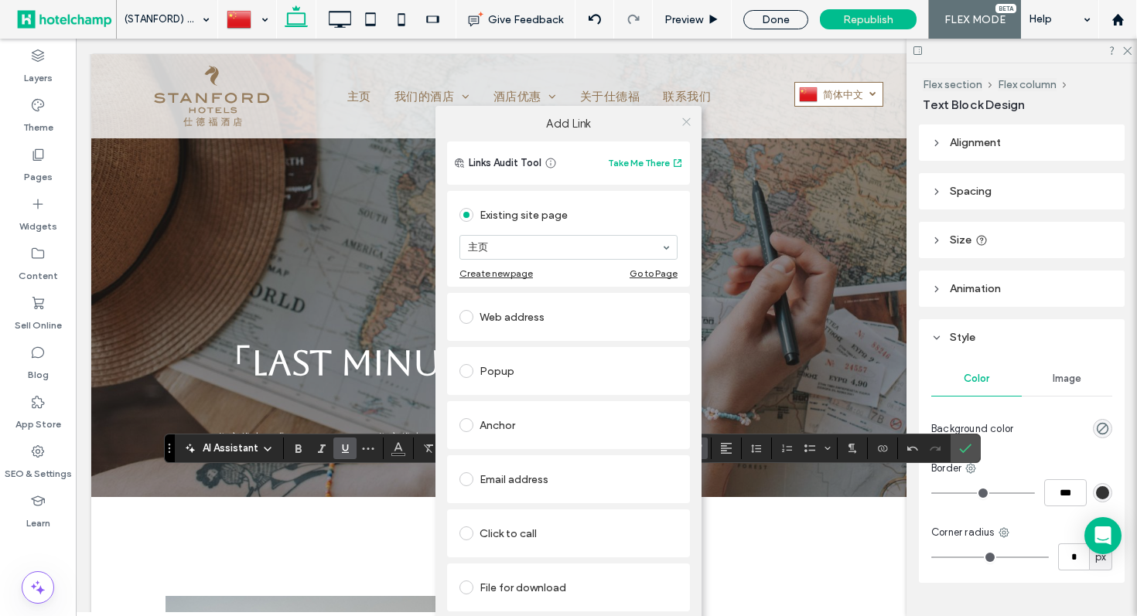
click at [682, 121] on icon at bounding box center [687, 122] width 12 height 12
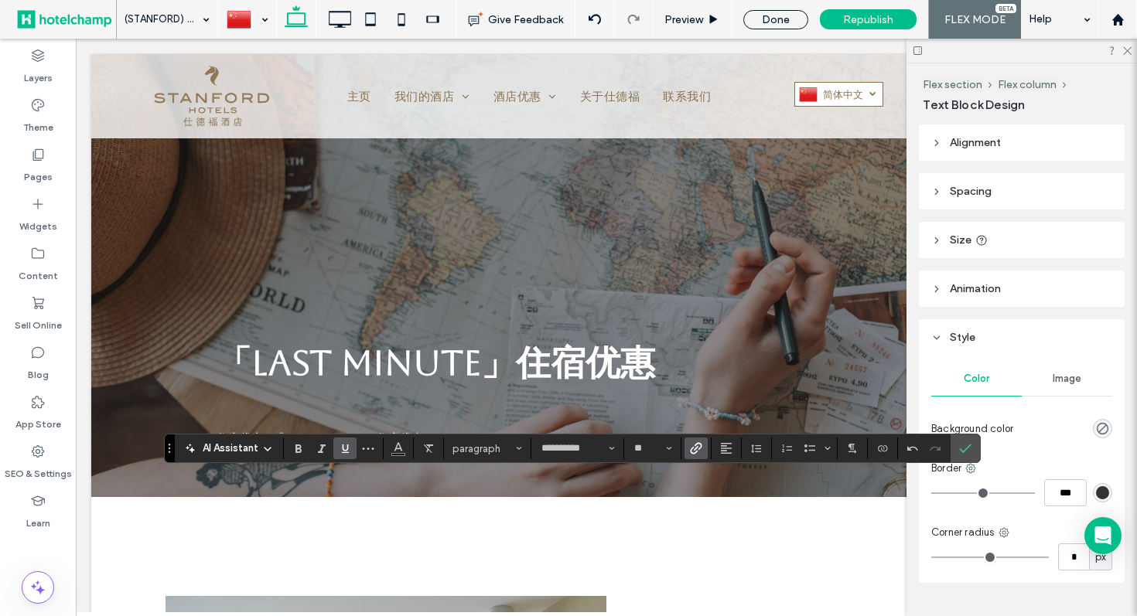
click at [697, 456] on span "Link" at bounding box center [696, 449] width 12 height 20
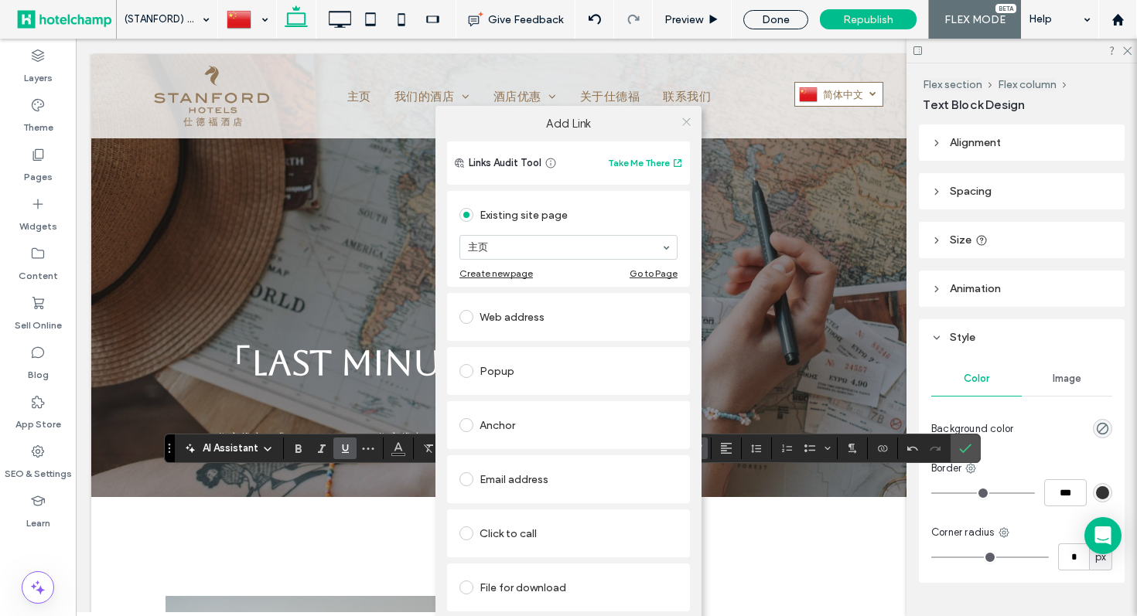
click at [686, 121] on icon at bounding box center [687, 122] width 12 height 12
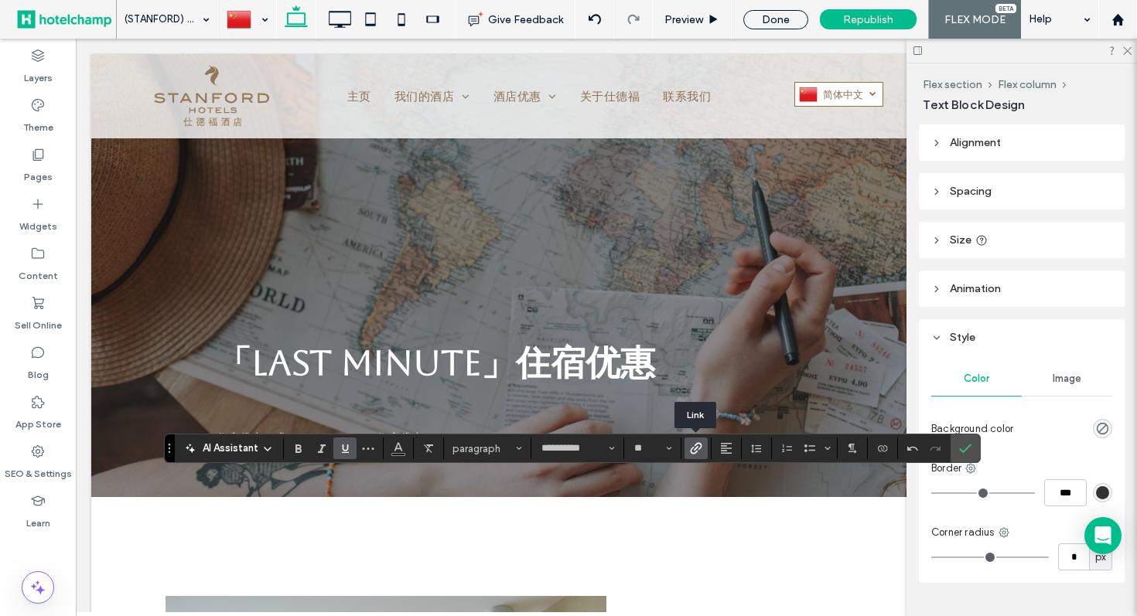
click at [691, 454] on icon "Link" at bounding box center [696, 448] width 12 height 12
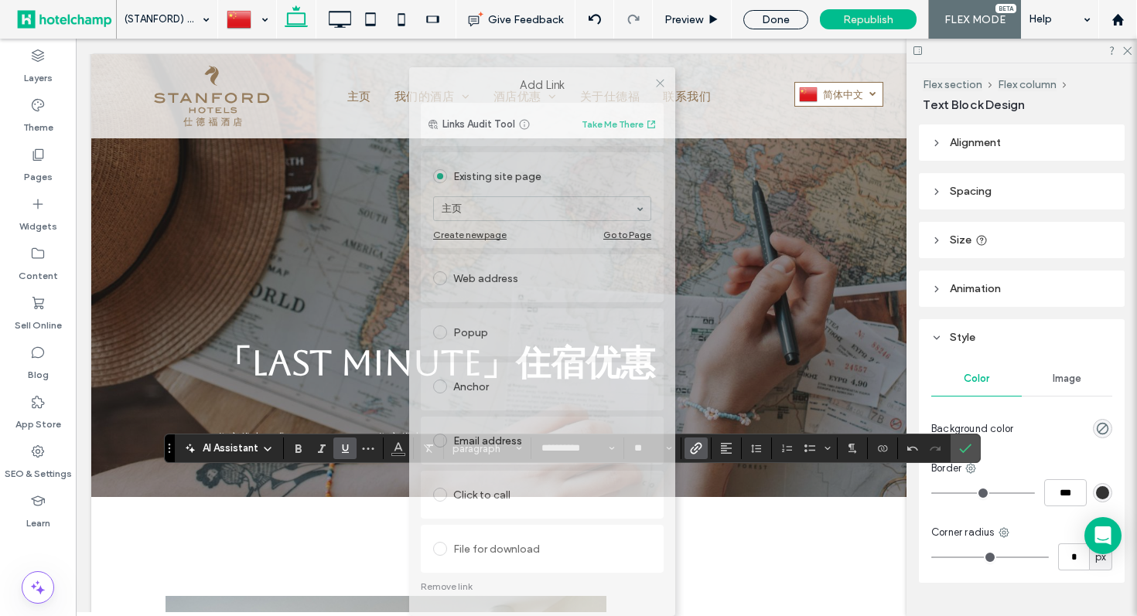
drag, startPoint x: 606, startPoint y: 121, endPoint x: 599, endPoint y: 113, distance: 11.0
click at [599, 113] on div "Add Link Links Audit Tool Take Me There Existing site page 主页 Create new page G…" at bounding box center [542, 341] width 266 height 549
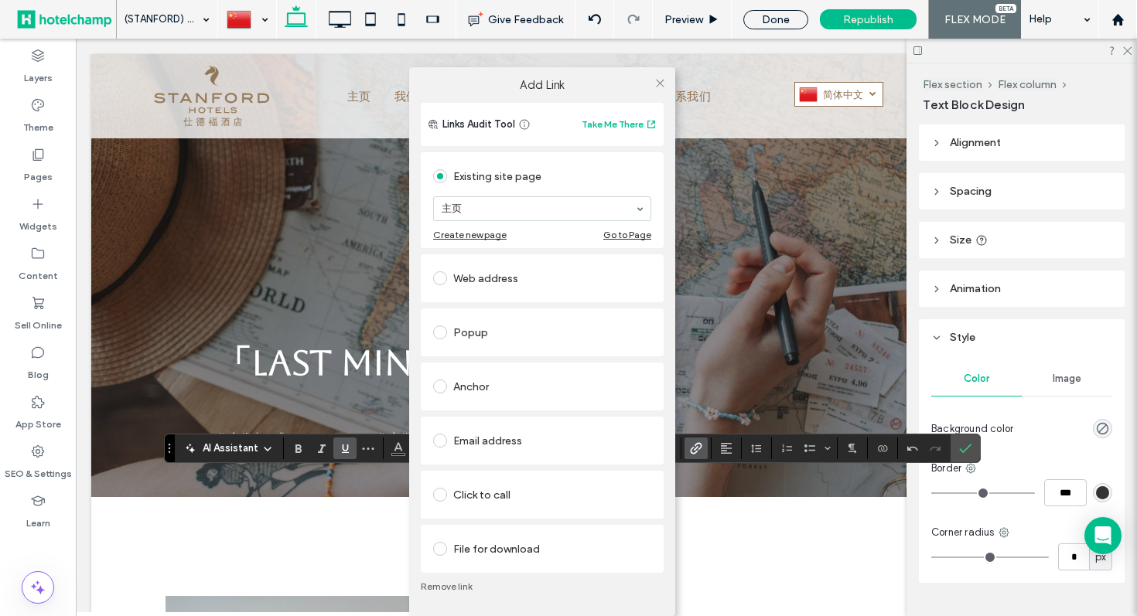
click at [439, 589] on link "Remove link" at bounding box center [542, 587] width 243 height 12
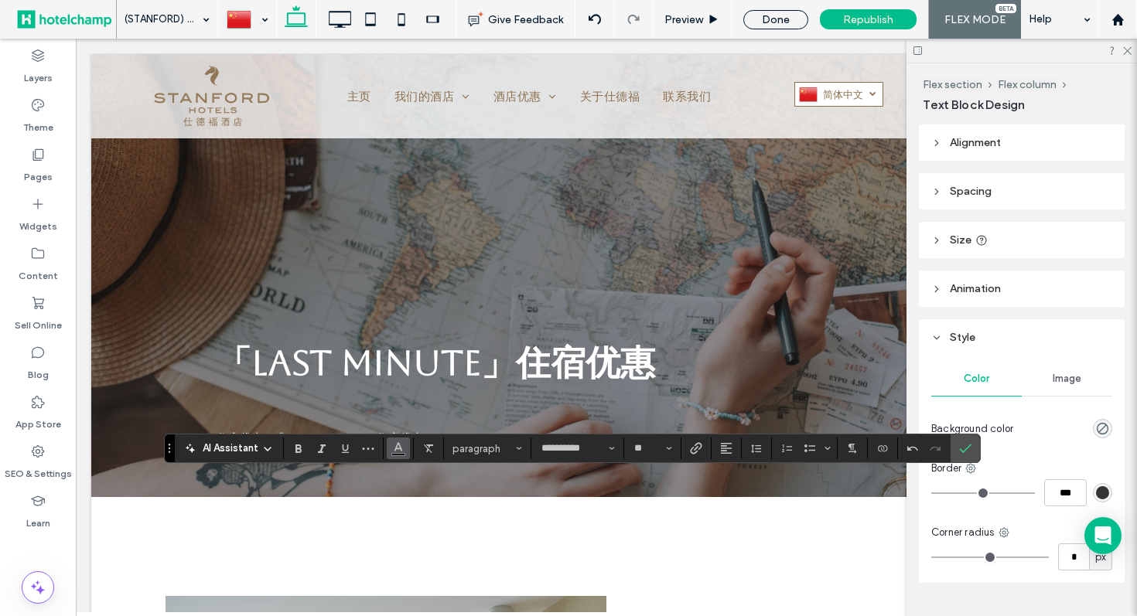
click at [393, 452] on icon "Color" at bounding box center [398, 447] width 12 height 12
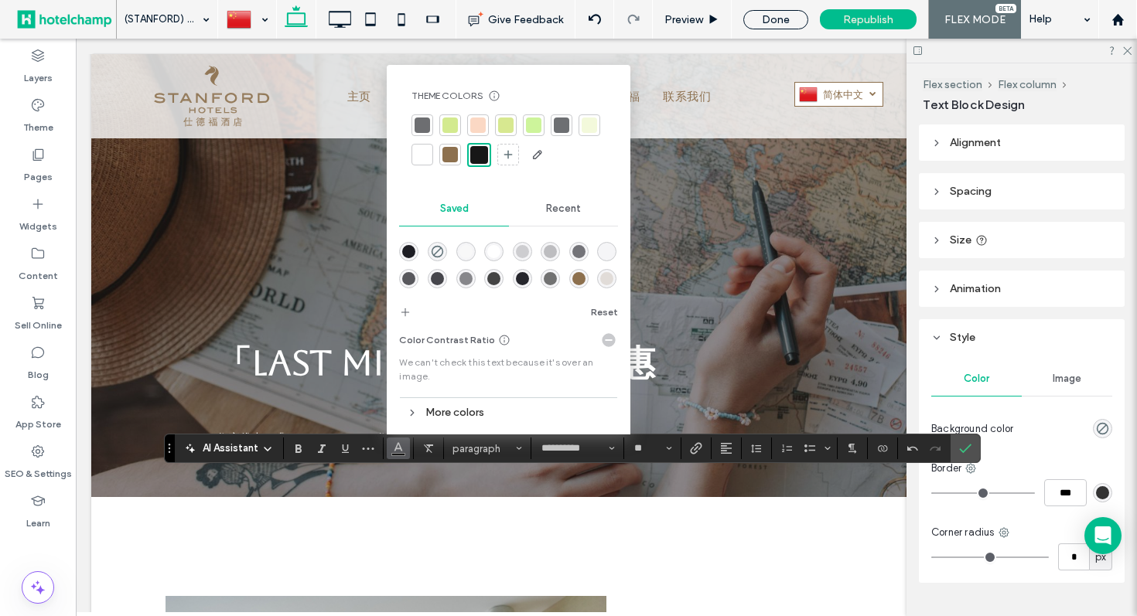
click at [424, 155] on div at bounding box center [422, 154] width 15 height 15
click at [969, 447] on icon "Confirm" at bounding box center [965, 448] width 12 height 12
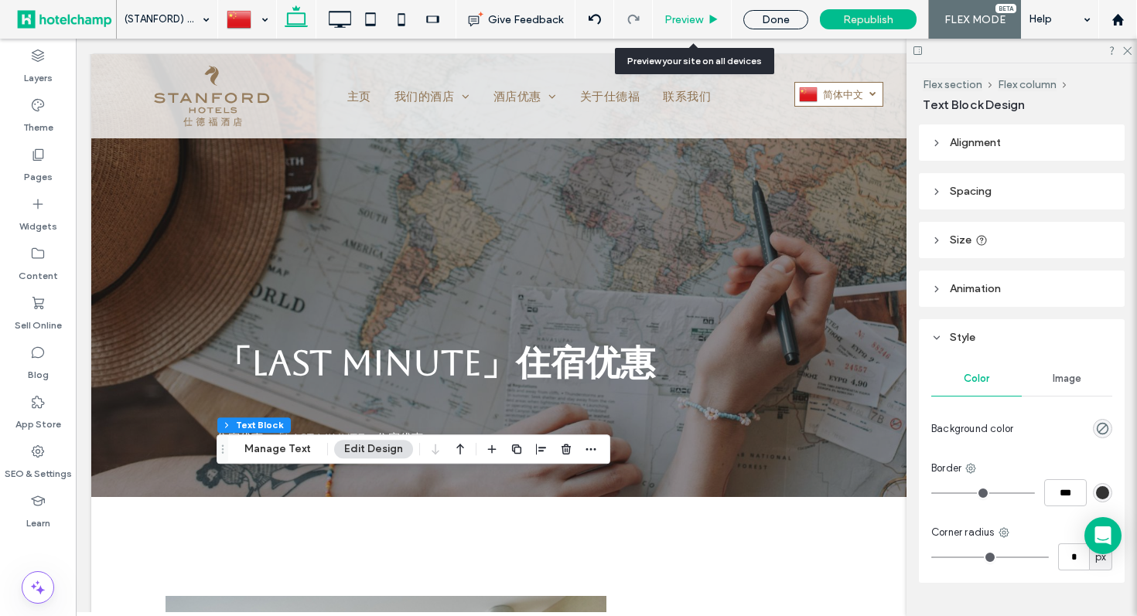
click at [708, 19] on div "Preview" at bounding box center [692, 19] width 78 height 13
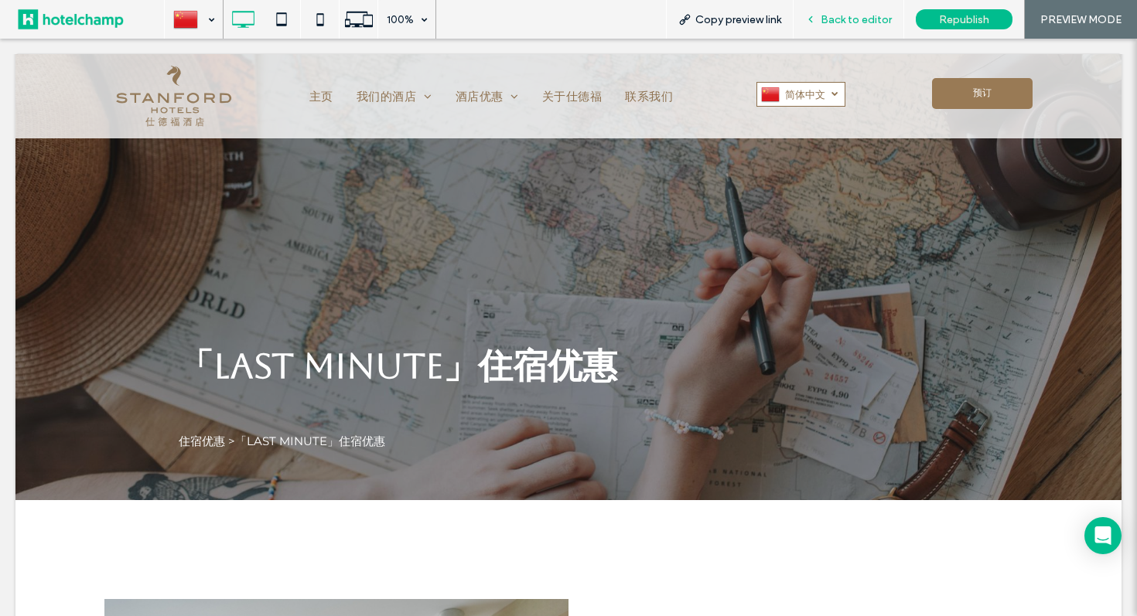
click at [821, 19] on div "Back to editor" at bounding box center [848, 19] width 110 height 13
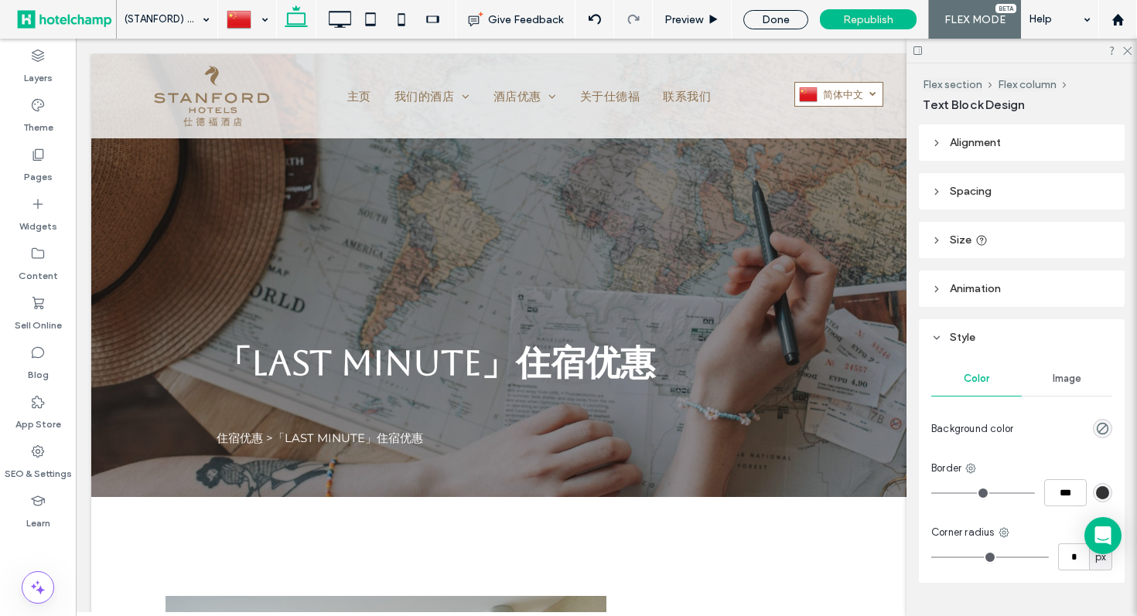
type input "**********"
type input "**"
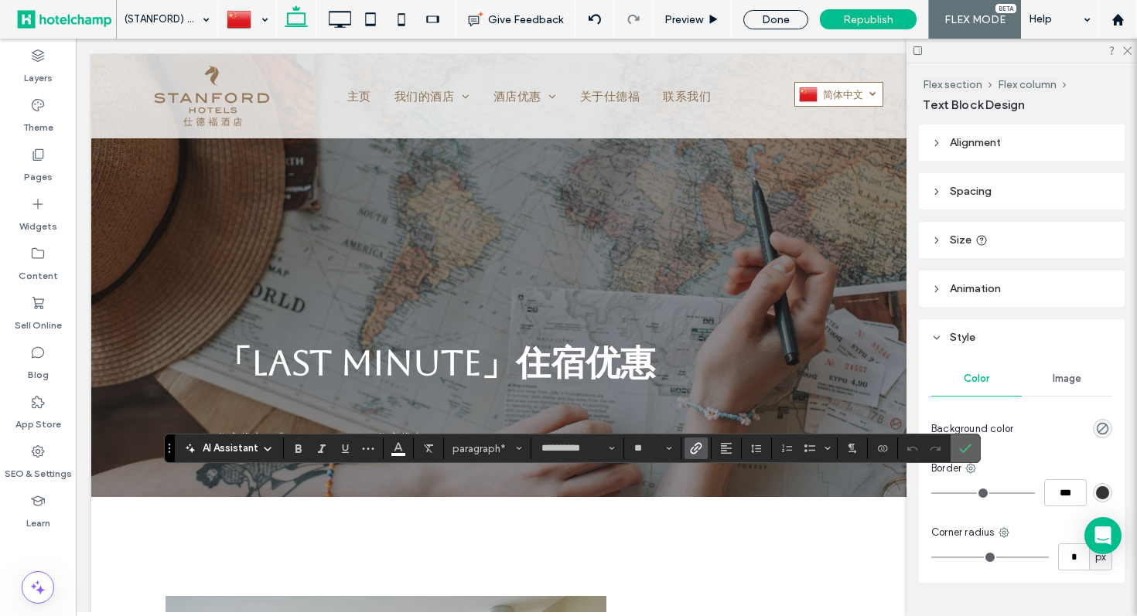
click at [964, 456] on span "Confirm" at bounding box center [962, 449] width 7 height 28
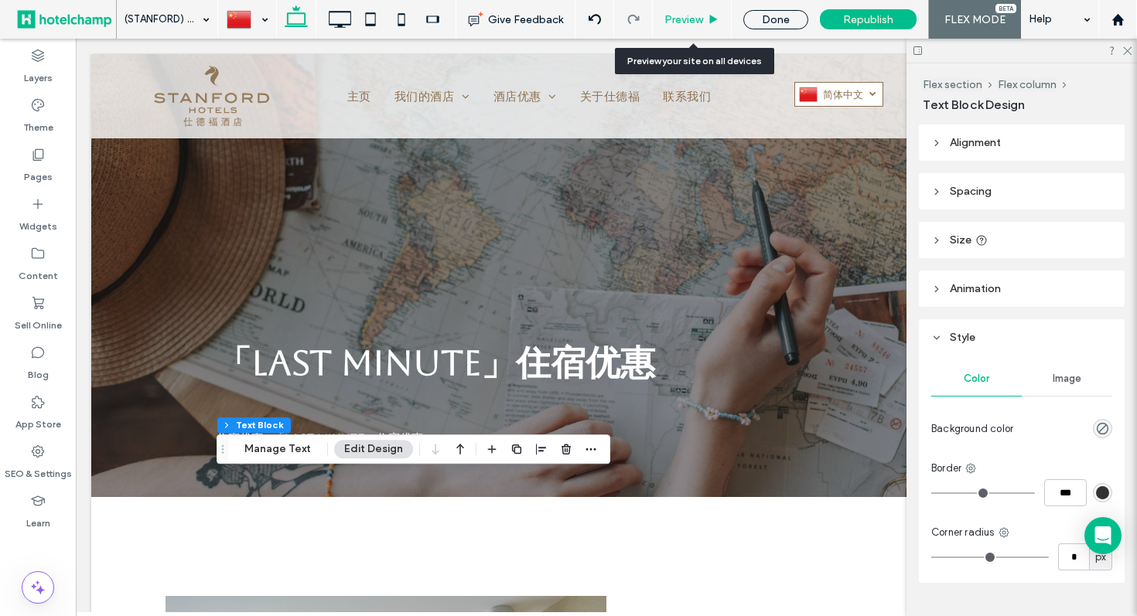
click at [688, 22] on span "Preview" at bounding box center [683, 19] width 39 height 13
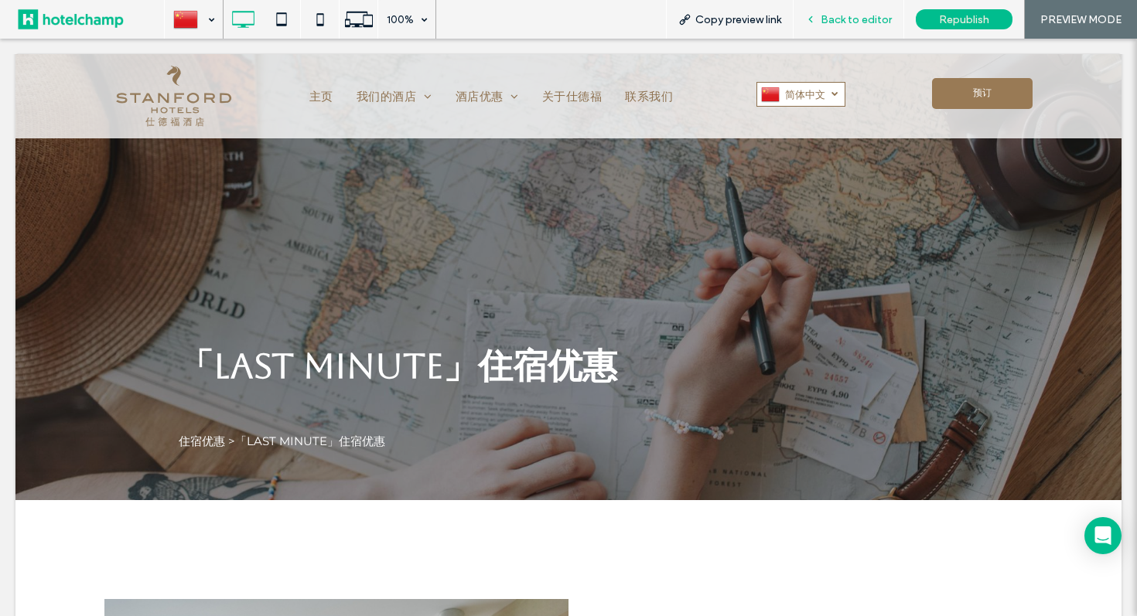
click at [815, 20] on icon at bounding box center [810, 19] width 11 height 11
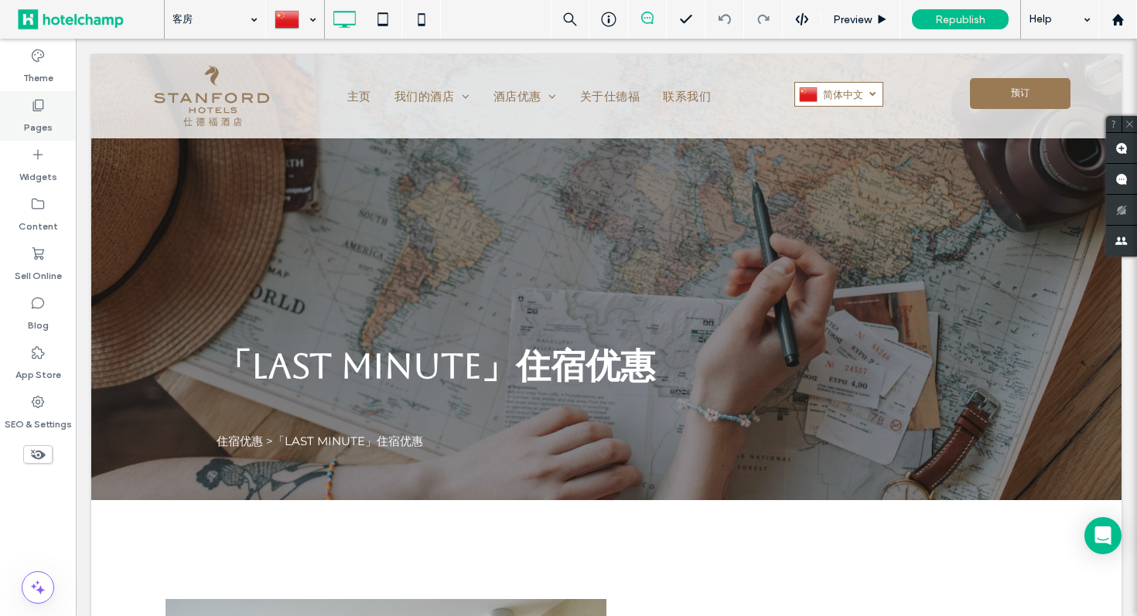
click at [32, 118] on label "Pages" at bounding box center [38, 124] width 29 height 22
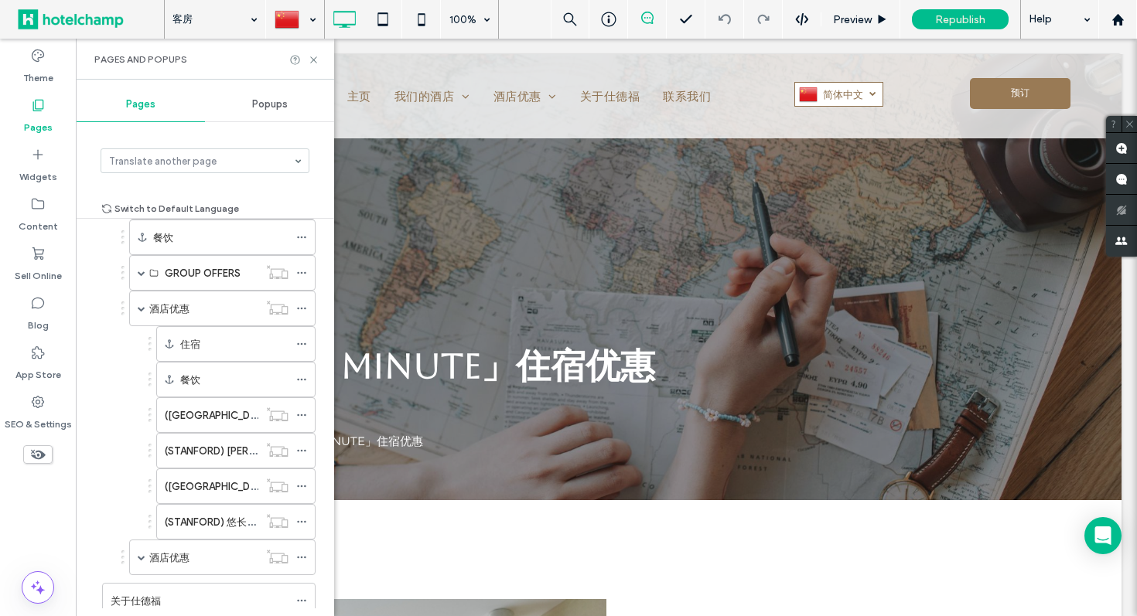
scroll to position [705, 0]
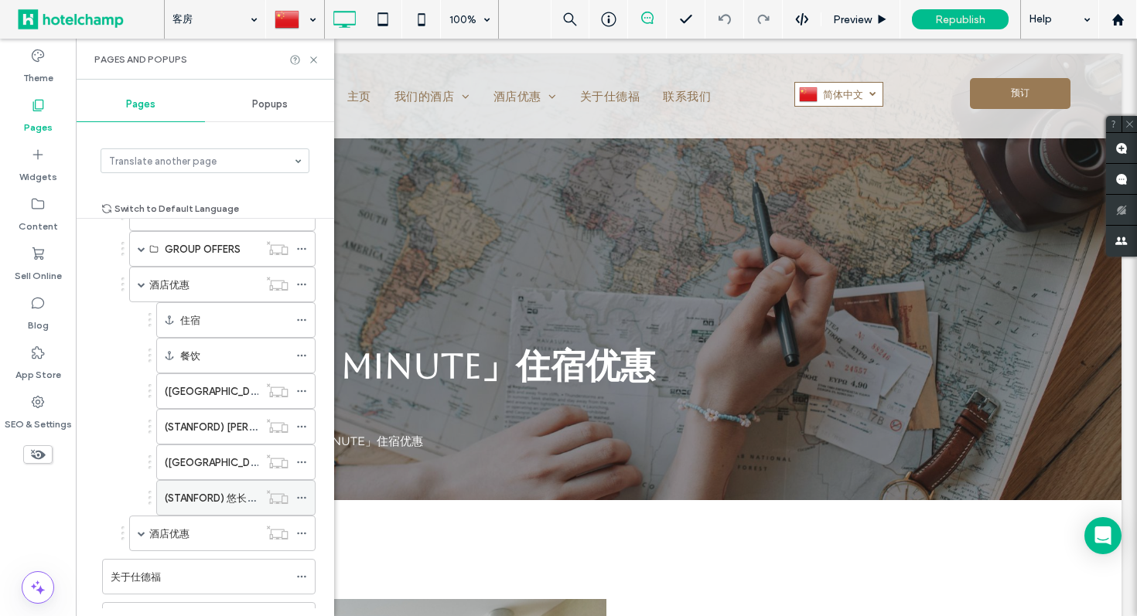
click at [222, 504] on label "(STANFORD) 悠长假期" at bounding box center [216, 498] width 102 height 27
click at [311, 57] on use at bounding box center [313, 59] width 6 height 6
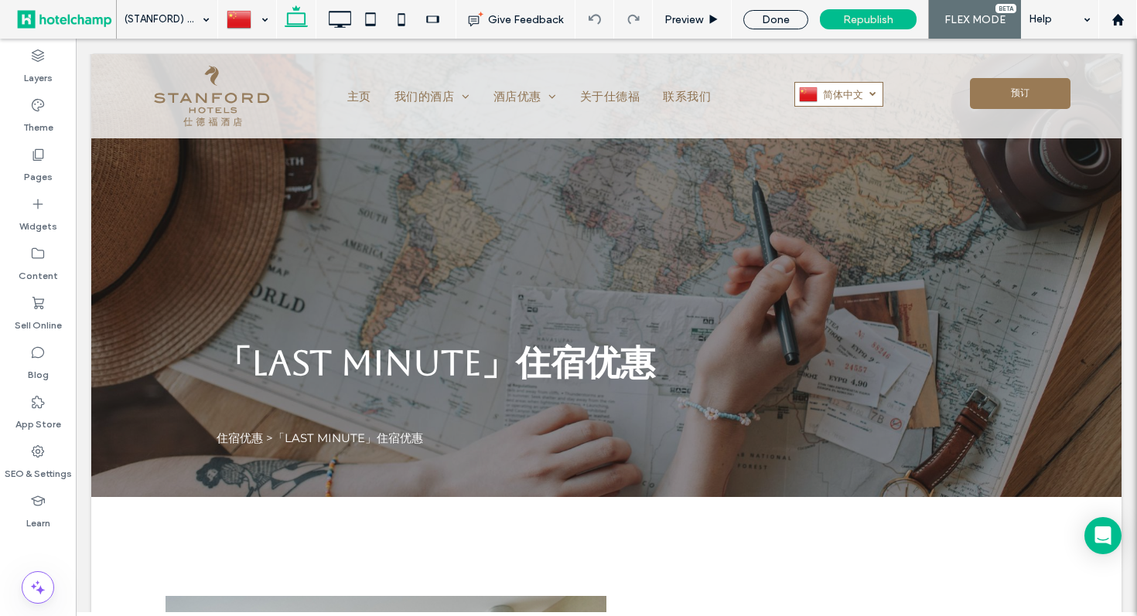
type input "**********"
type input "**"
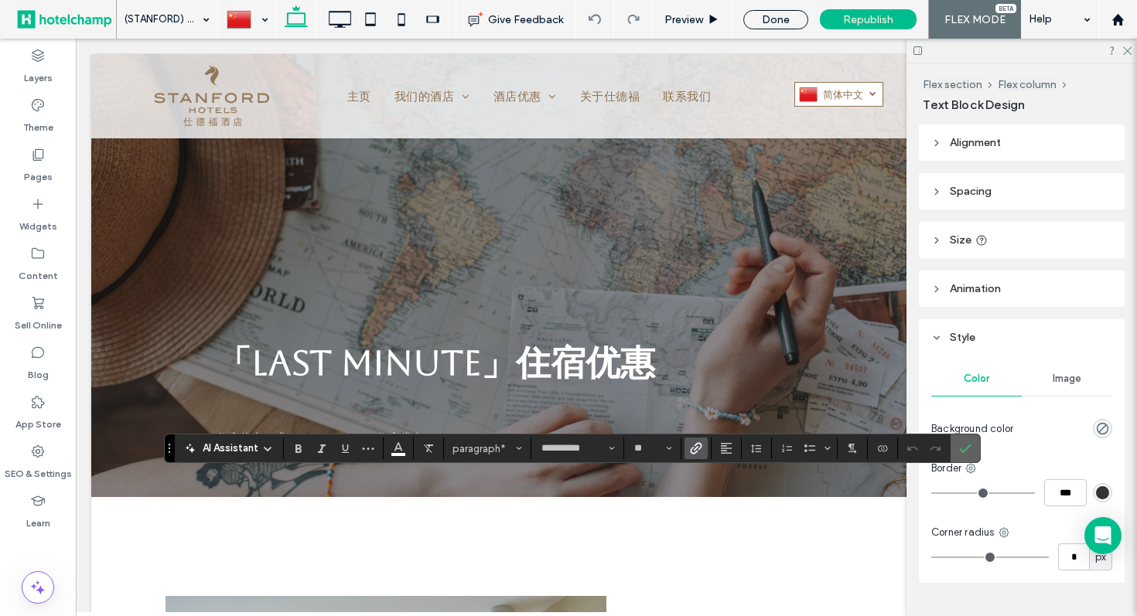
click at [970, 451] on icon "Confirm" at bounding box center [965, 448] width 12 height 12
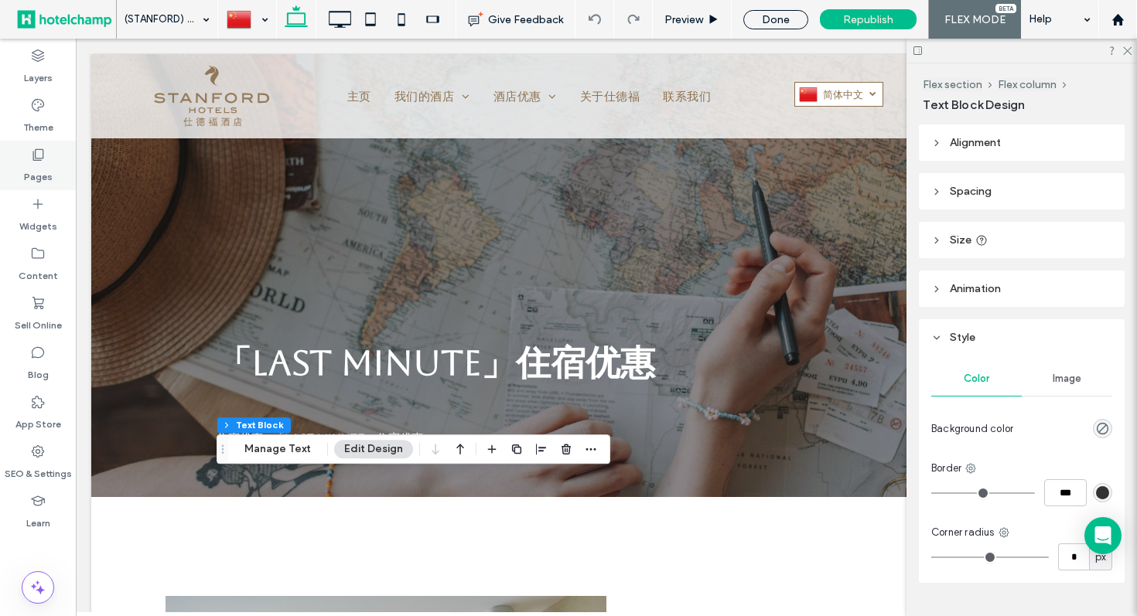
click at [28, 162] on label "Pages" at bounding box center [38, 173] width 29 height 22
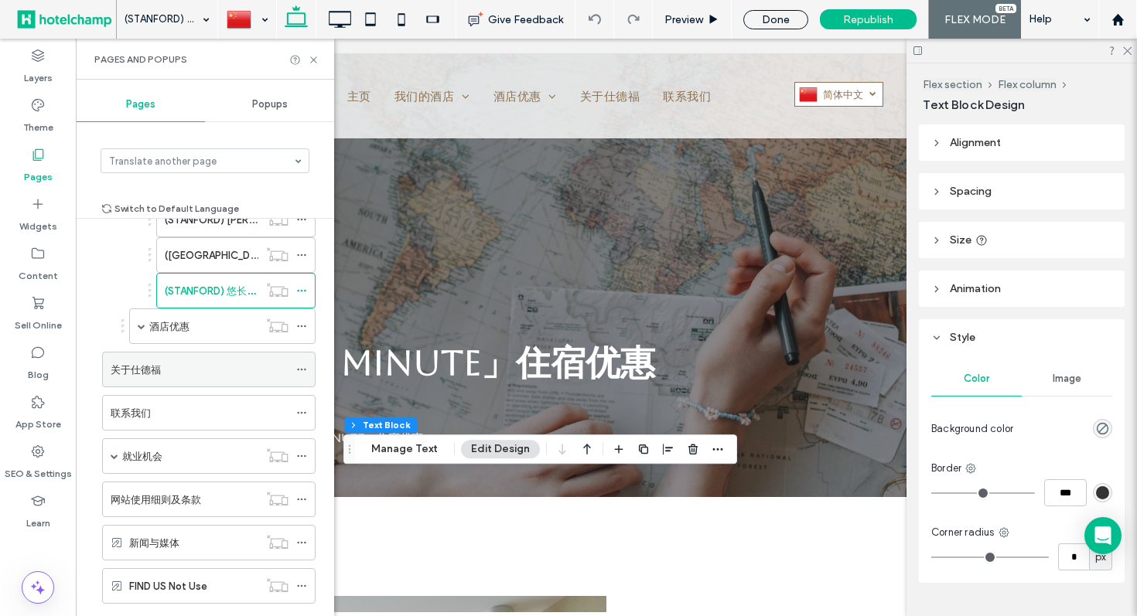
scroll to position [837, 0]
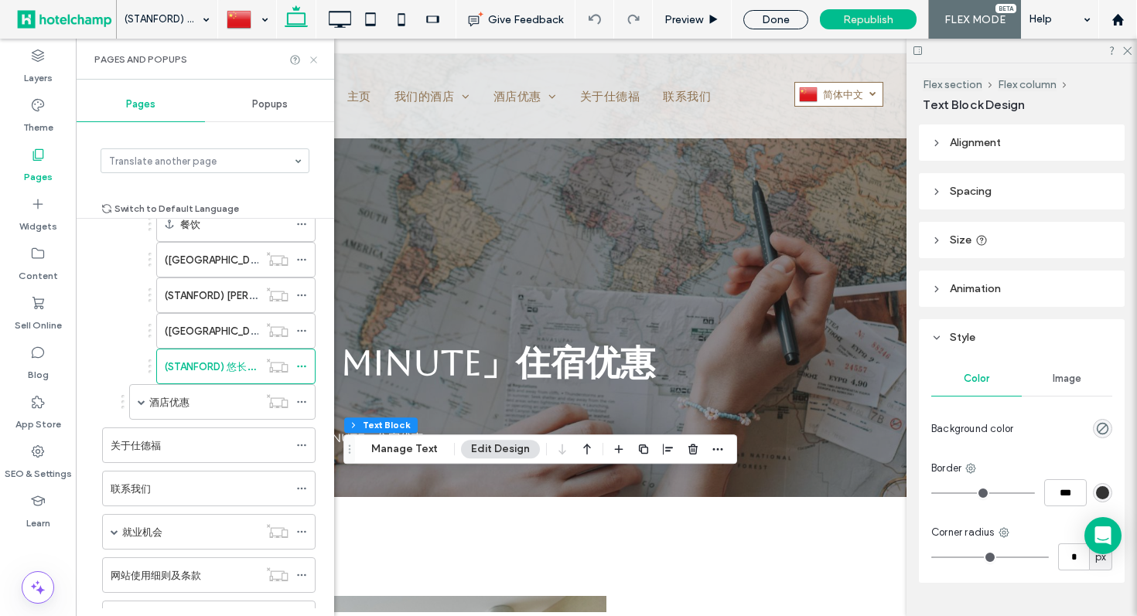
click at [310, 60] on icon at bounding box center [314, 60] width 12 height 12
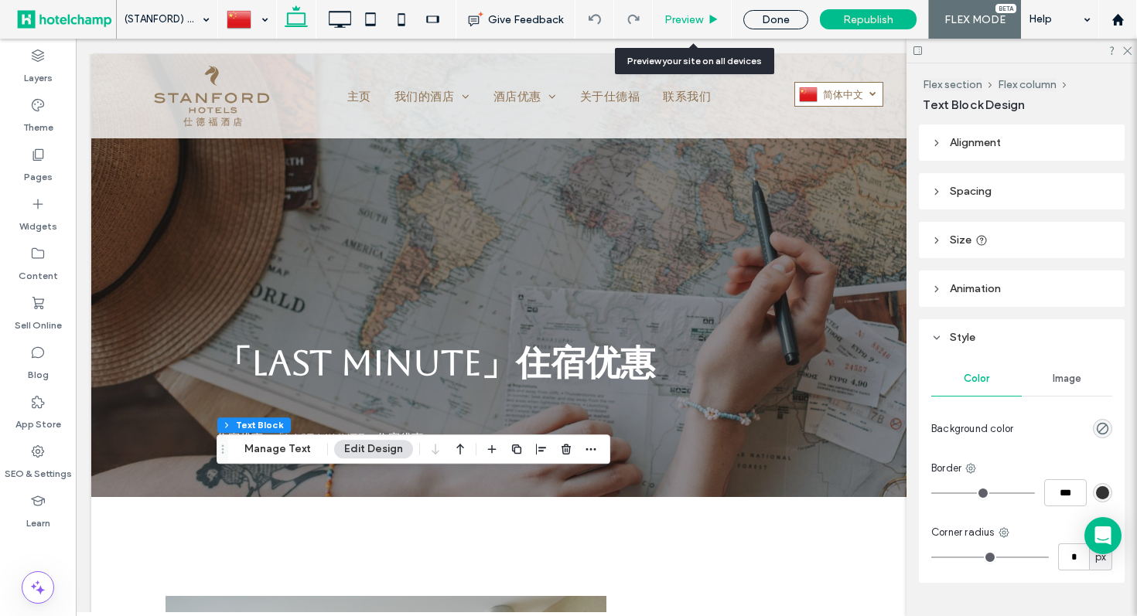
click at [676, 22] on span "Preview" at bounding box center [683, 19] width 39 height 13
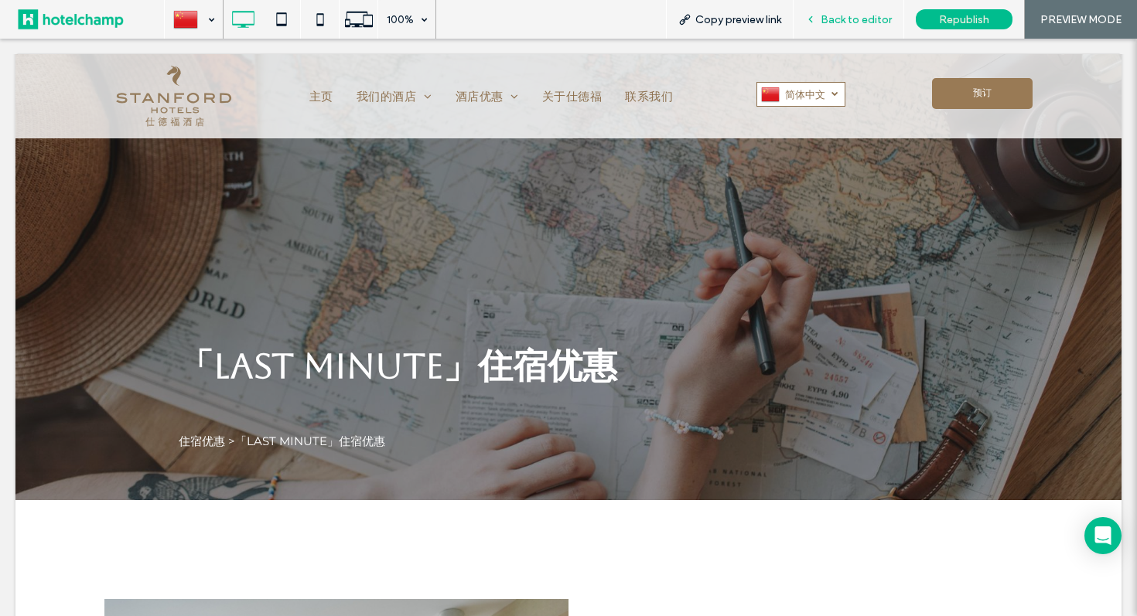
click at [811, 19] on icon at bounding box center [810, 19] width 11 height 11
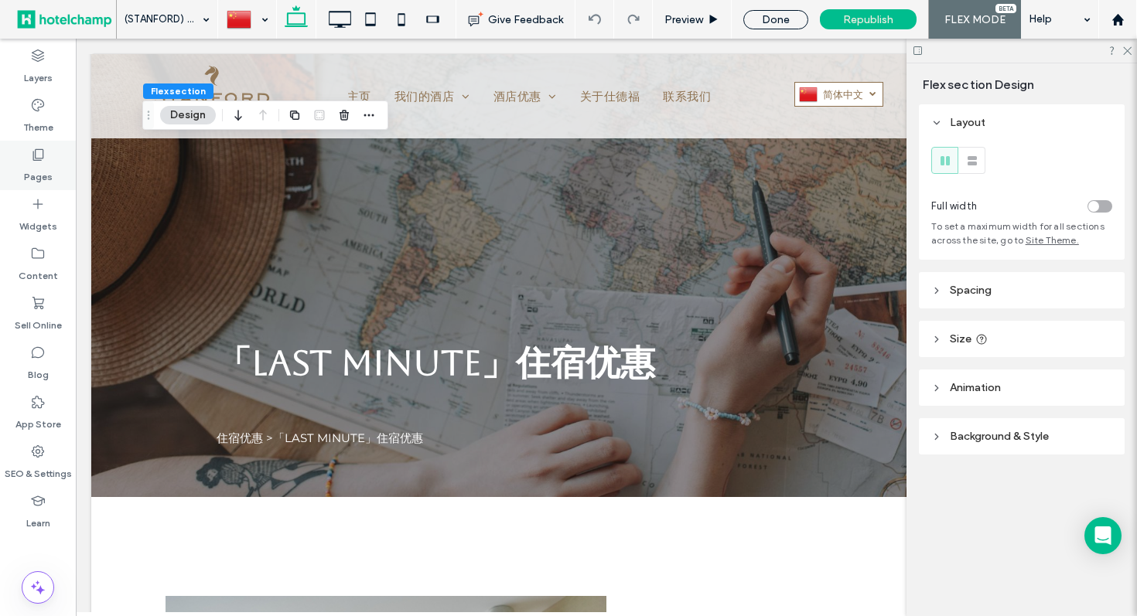
click at [42, 159] on icon at bounding box center [37, 154] width 15 height 15
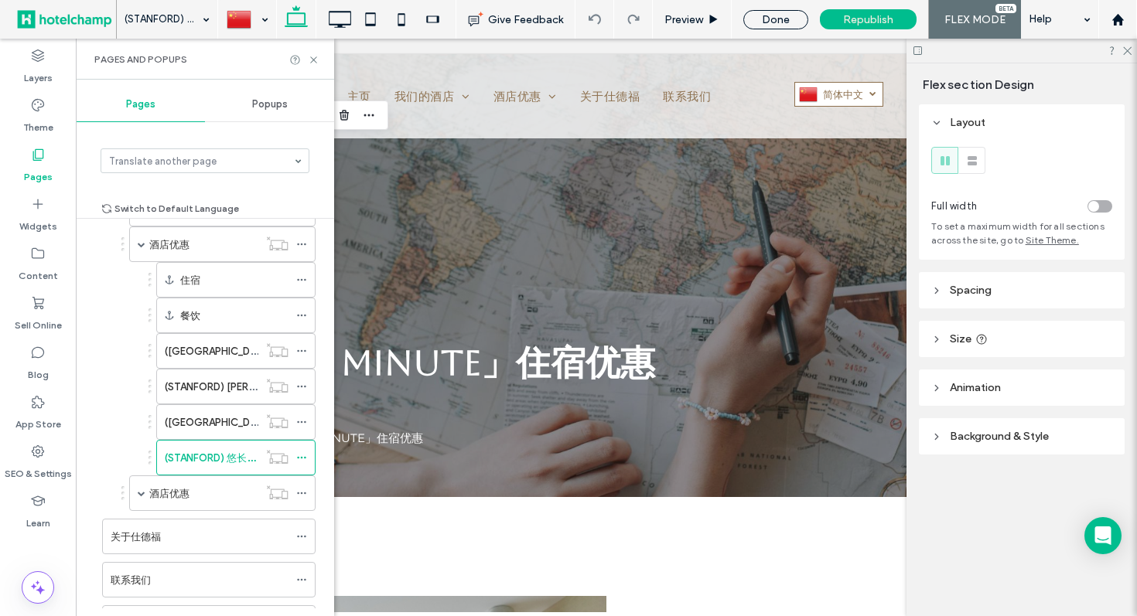
scroll to position [749, 0]
click at [142, 490] on span at bounding box center [142, 490] width 8 height 8
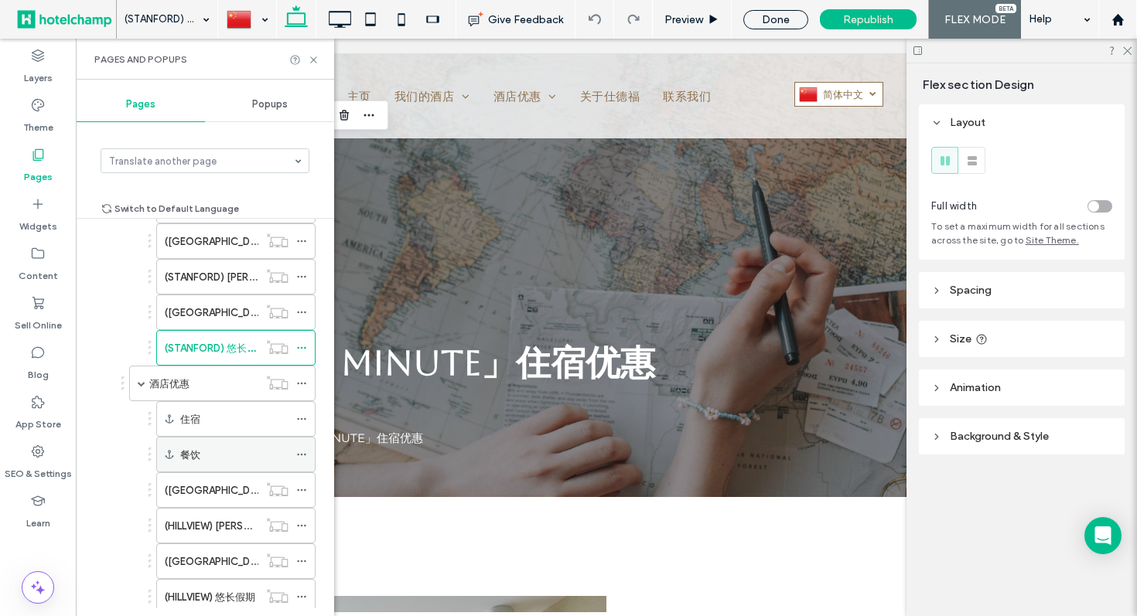
scroll to position [862, 0]
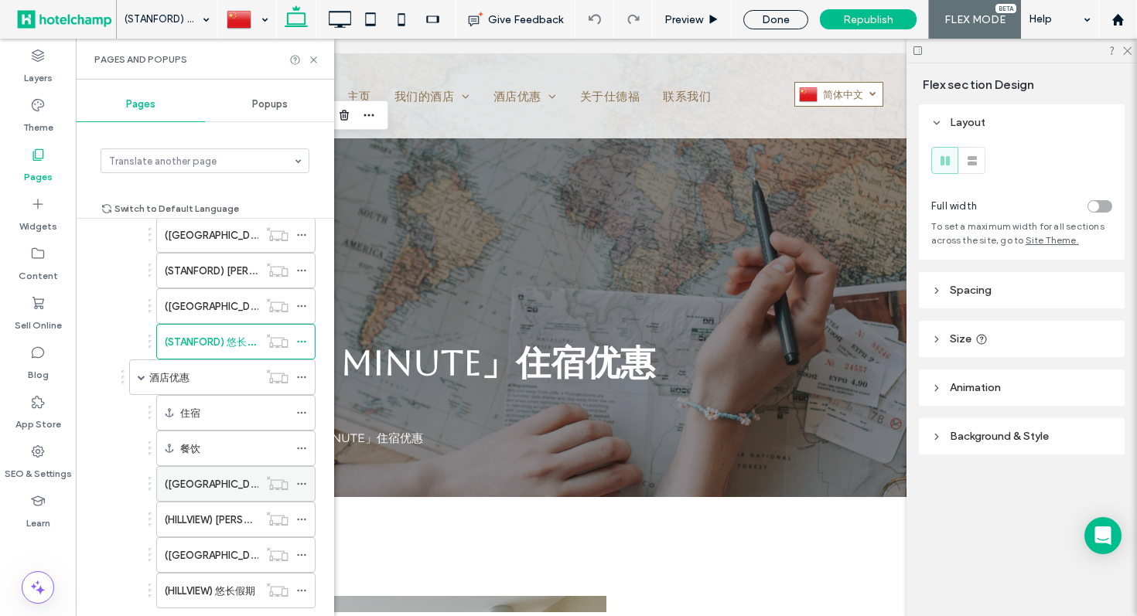
click at [209, 482] on label "(HILLVIEW) 「LAST MINUTE」住宿优惠" at bounding box center [282, 484] width 235 height 27
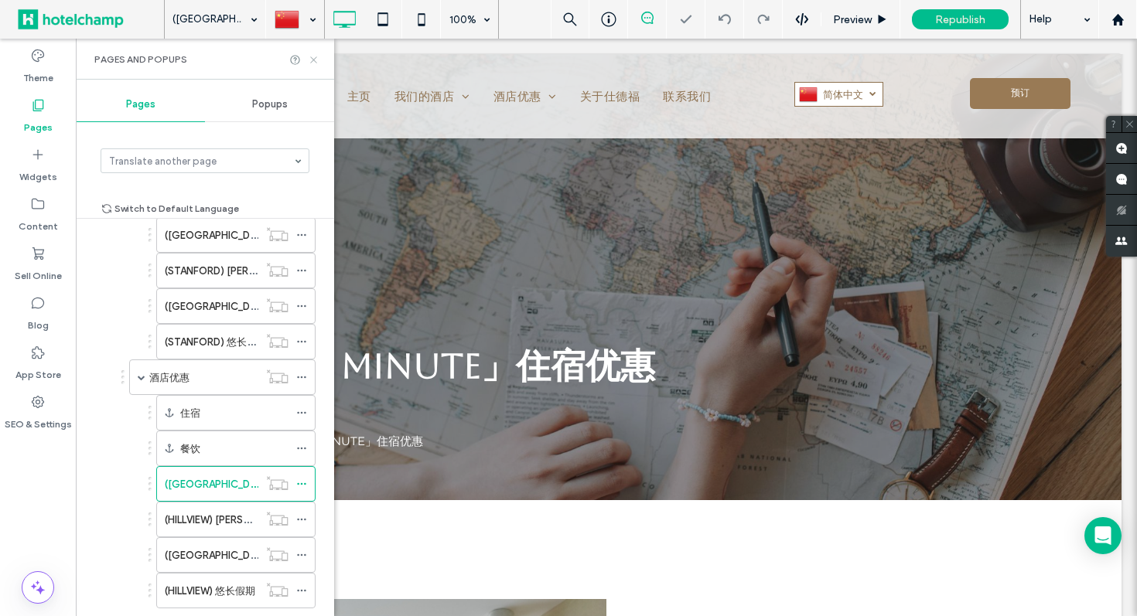
click at [315, 60] on icon at bounding box center [314, 60] width 12 height 12
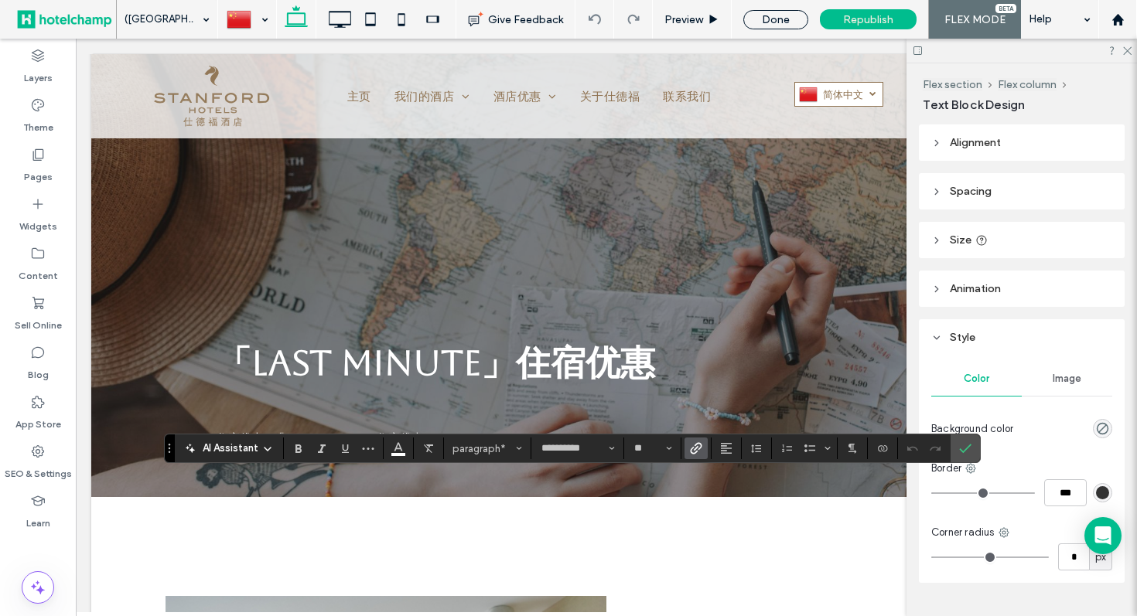
click at [694, 451] on icon "Link" at bounding box center [696, 448] width 12 height 12
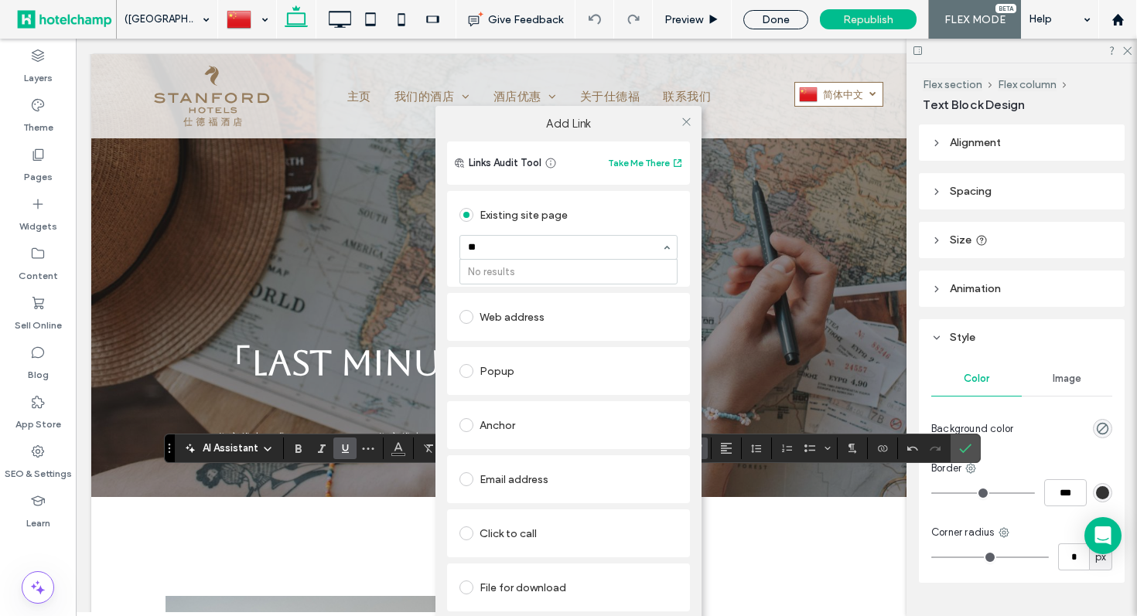
type input "*"
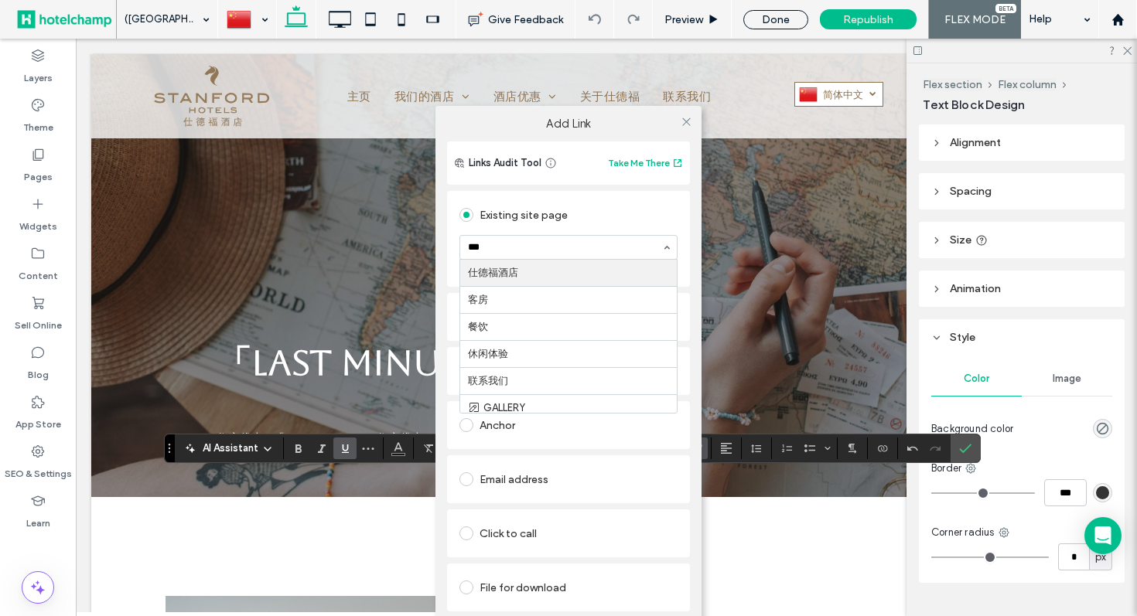
type input "****"
click at [688, 122] on icon at bounding box center [687, 122] width 12 height 12
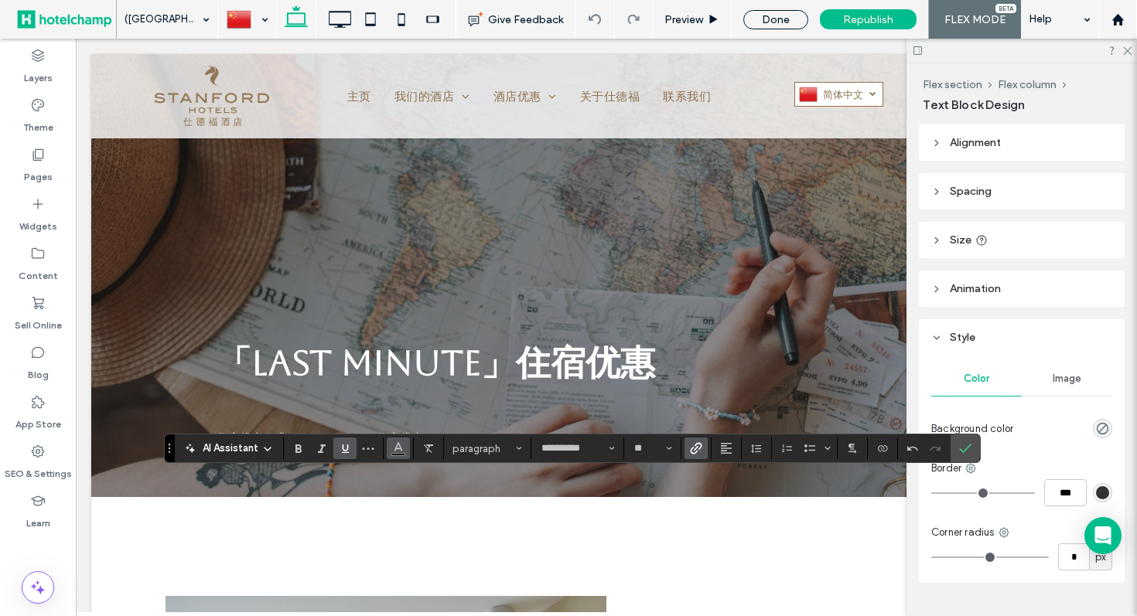
click at [399, 455] on span "Color" at bounding box center [398, 447] width 12 height 20
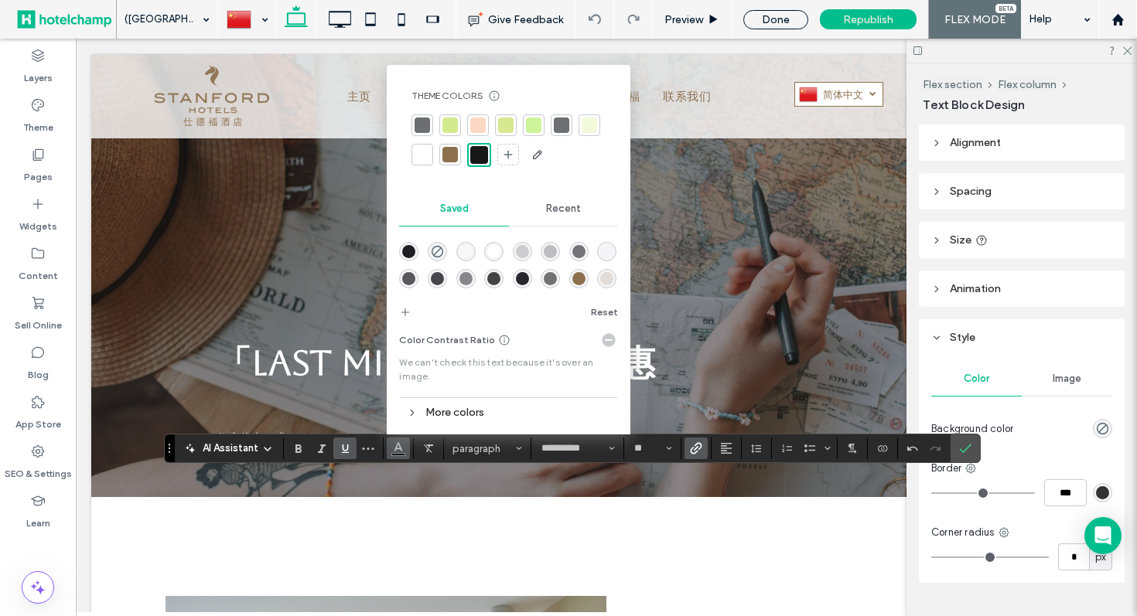
click at [423, 160] on div at bounding box center [422, 154] width 15 height 15
click at [340, 457] on span "Underline" at bounding box center [342, 449] width 7 height 22
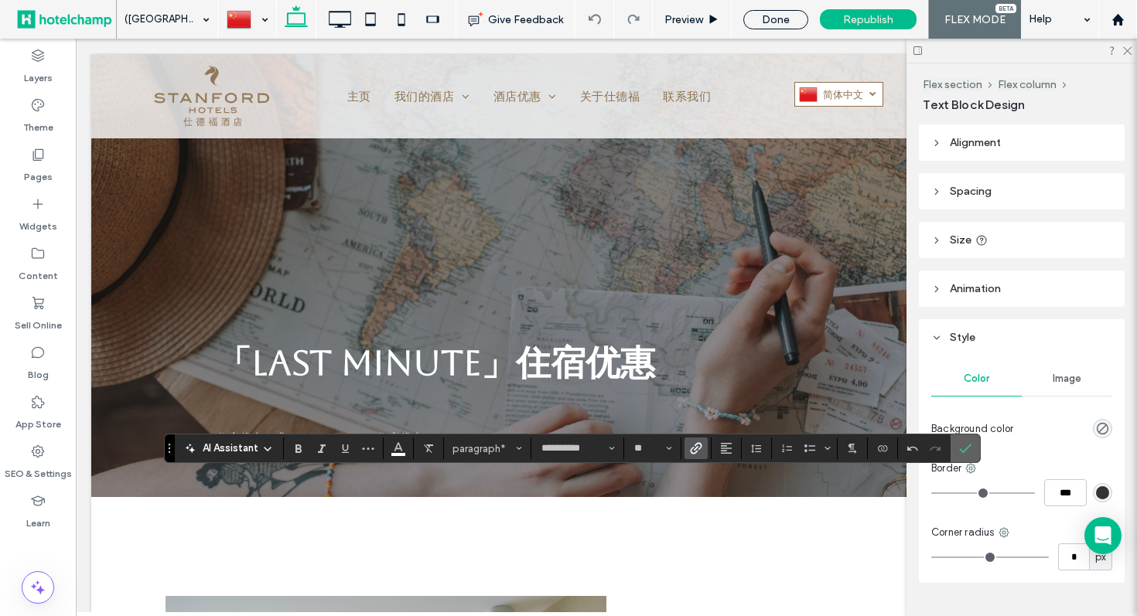
click at [961, 453] on icon "Confirm" at bounding box center [965, 448] width 12 height 12
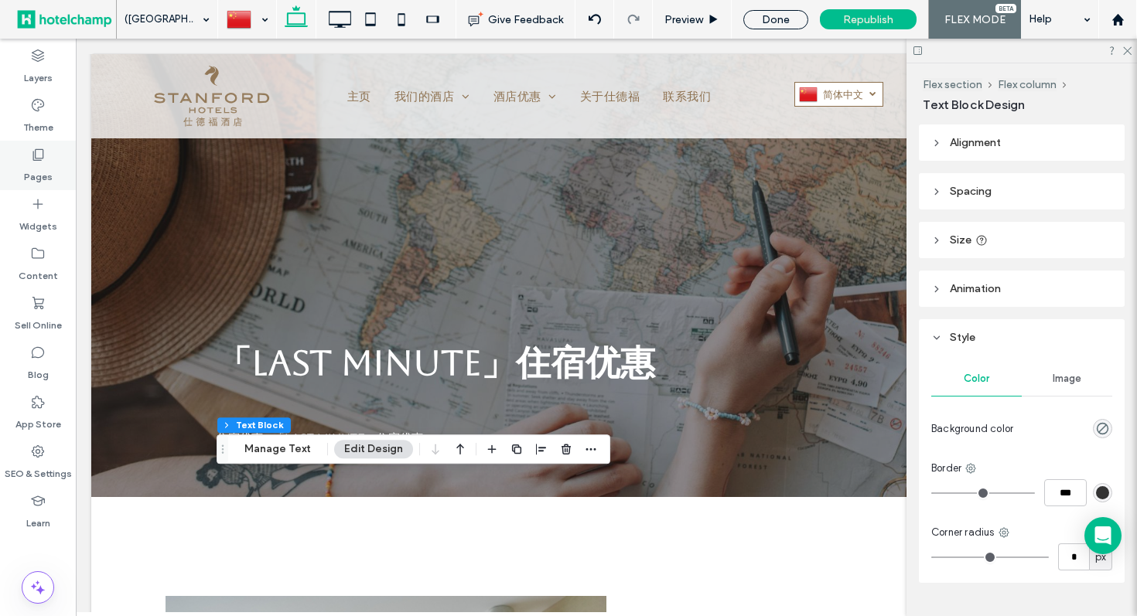
click at [41, 174] on label "Pages" at bounding box center [38, 173] width 29 height 22
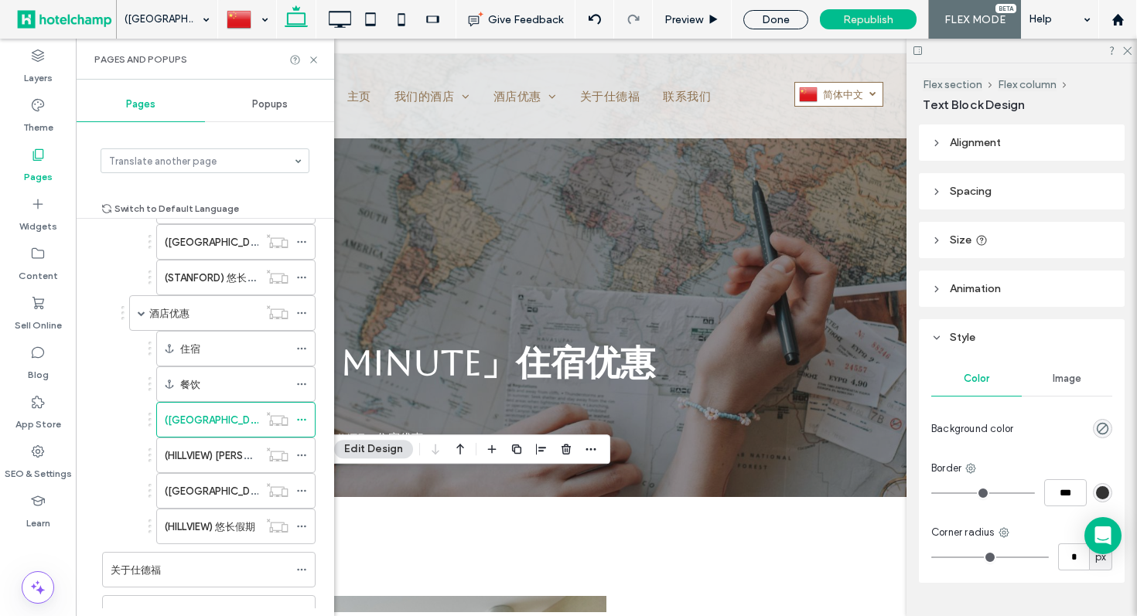
scroll to position [947, 0]
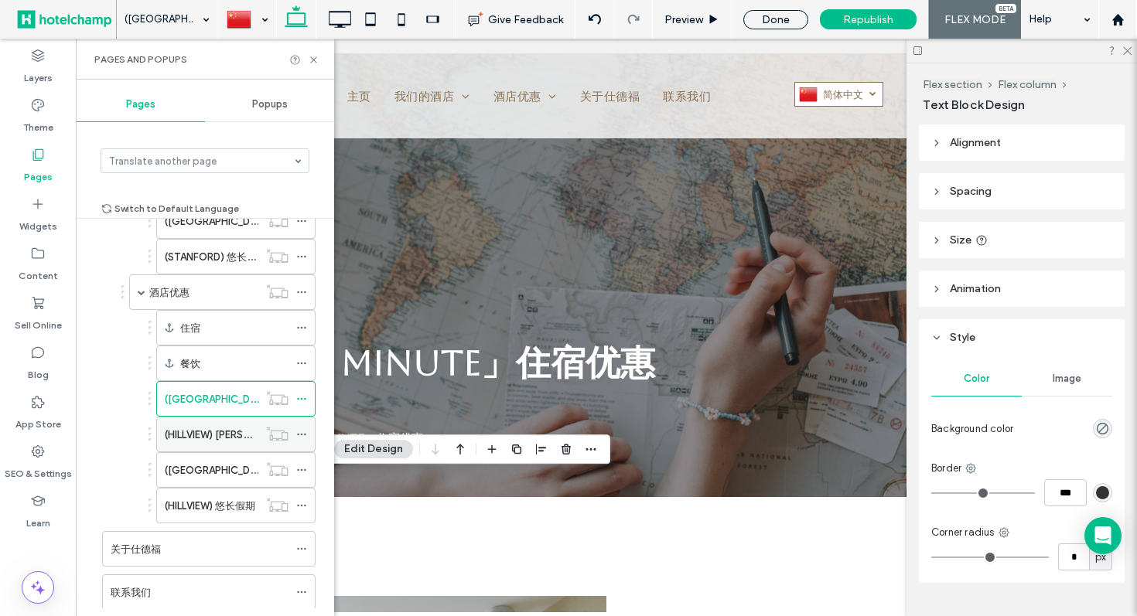
click at [189, 439] on label "(HILLVIEW) 早鸟优惠" at bounding box center [229, 434] width 128 height 27
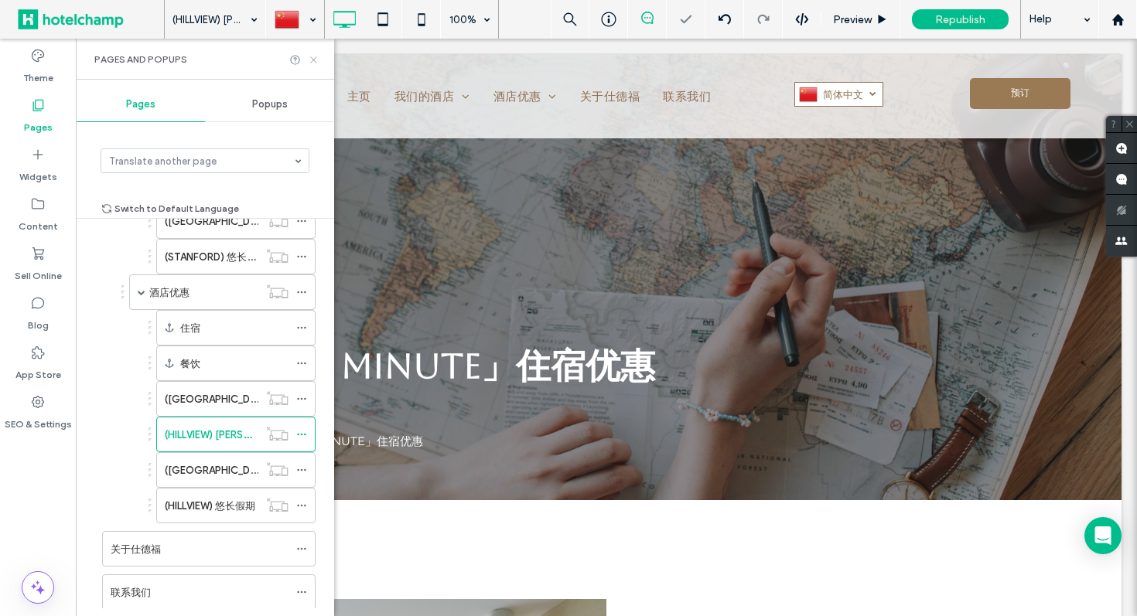
click at [316, 62] on icon at bounding box center [314, 60] width 12 height 12
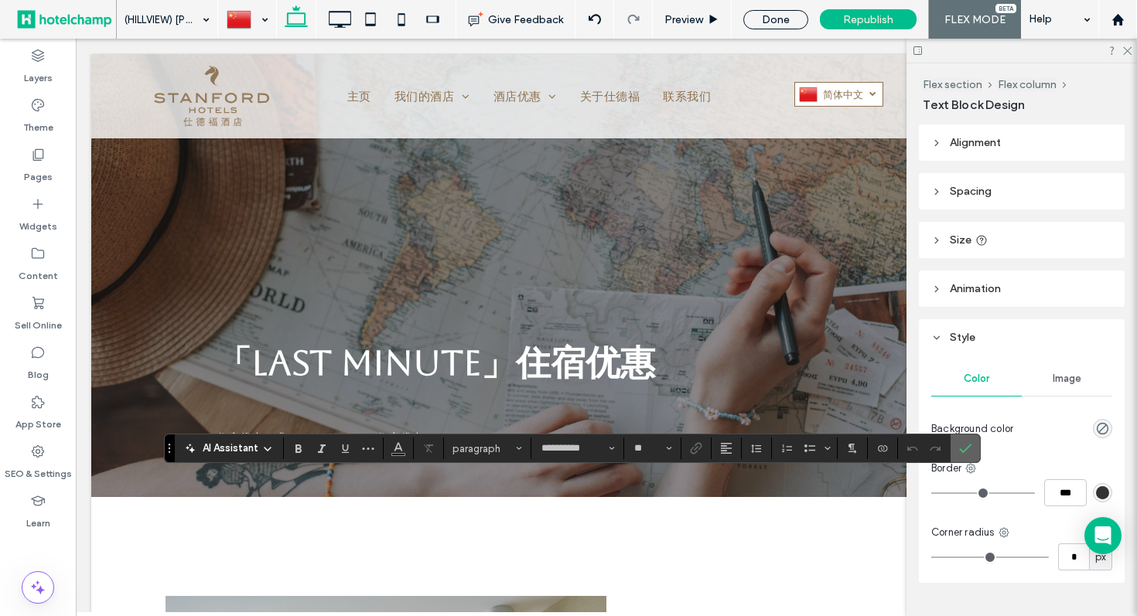
click at [961, 449] on icon "Confirm" at bounding box center [965, 448] width 12 height 12
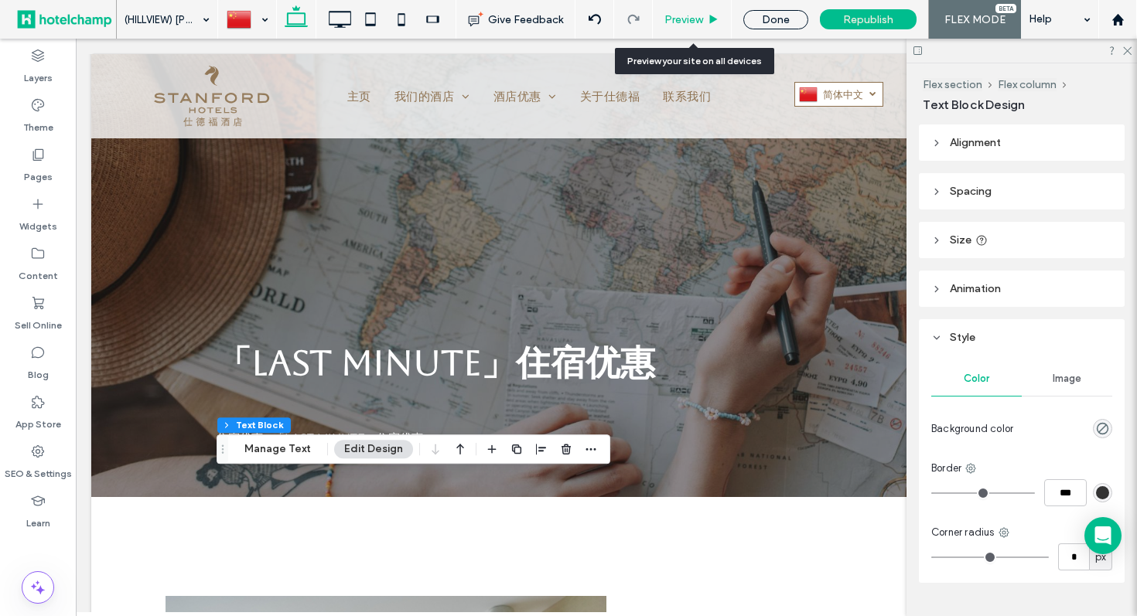
click at [676, 19] on span "Preview" at bounding box center [683, 19] width 39 height 13
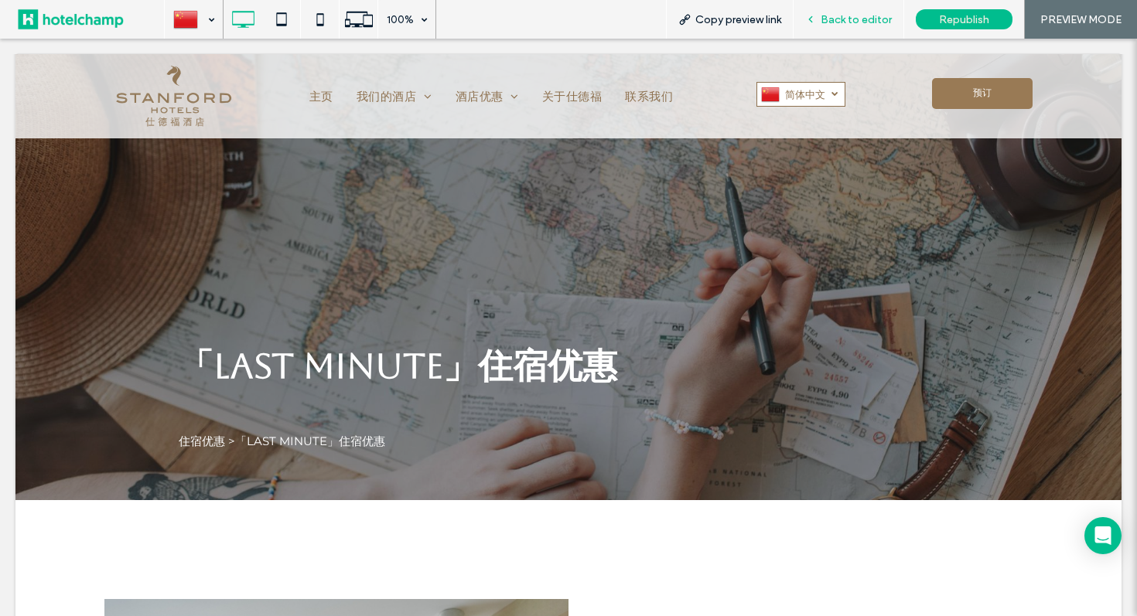
click at [824, 9] on div "Back to editor" at bounding box center [848, 19] width 111 height 39
click at [808, 19] on icon at bounding box center [810, 19] width 11 height 11
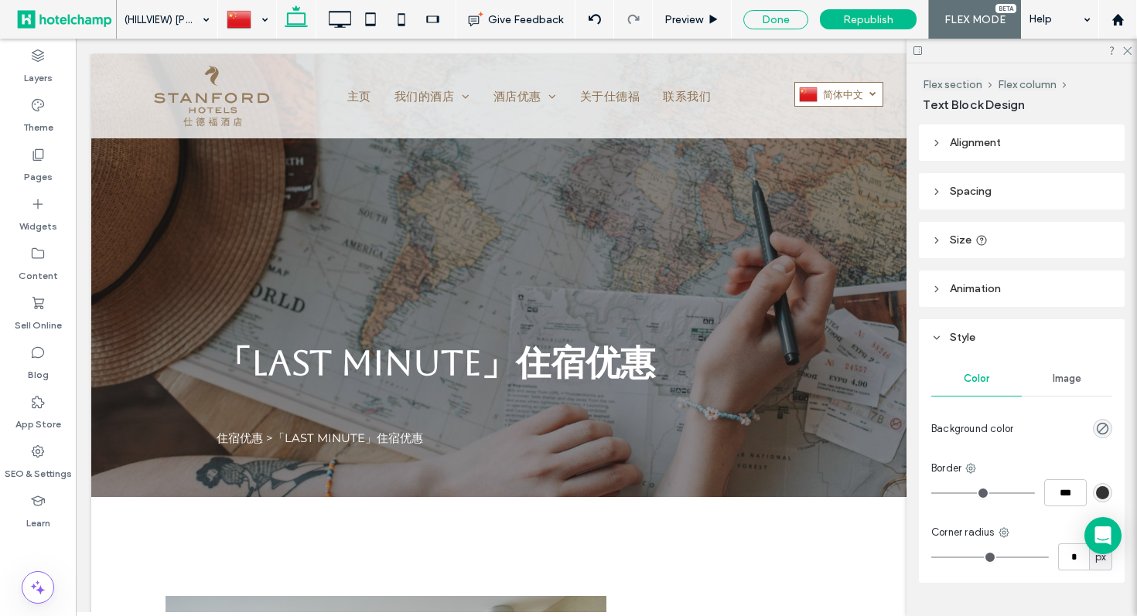
type input "**********"
type input "**"
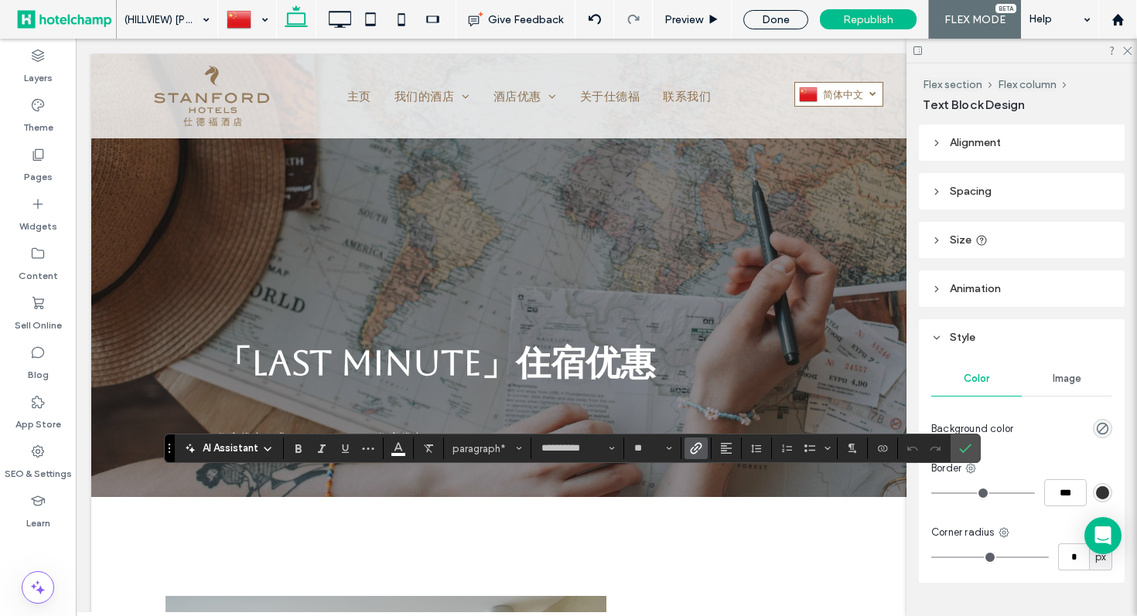
click at [691, 452] on icon "Link" at bounding box center [696, 448] width 12 height 12
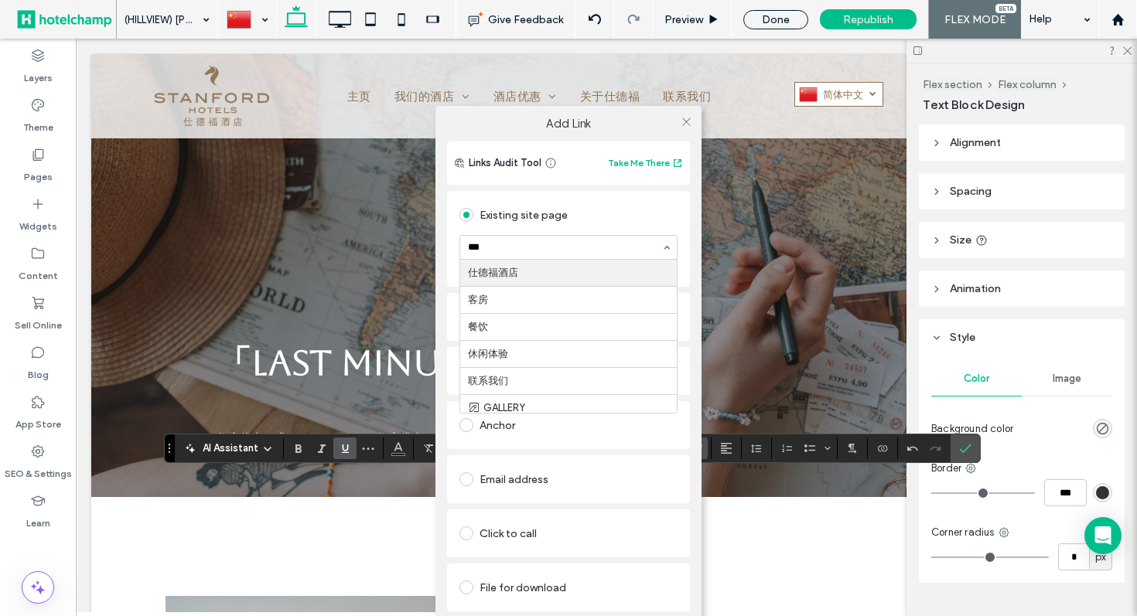
type input "****"
click at [681, 121] on icon at bounding box center [687, 122] width 12 height 12
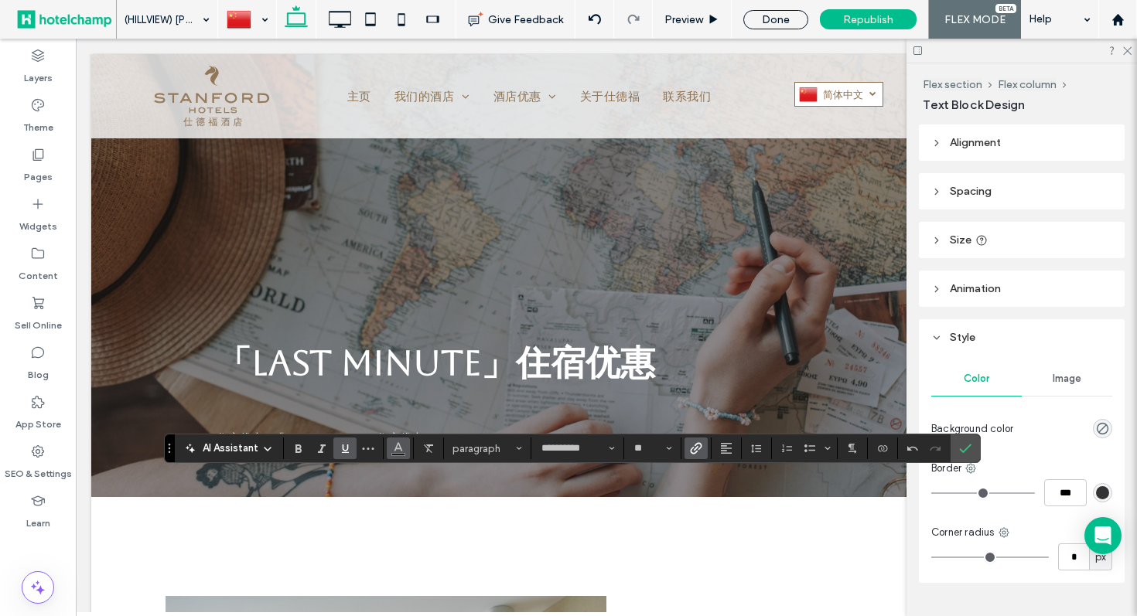
click at [393, 452] on icon "Color" at bounding box center [398, 447] width 12 height 12
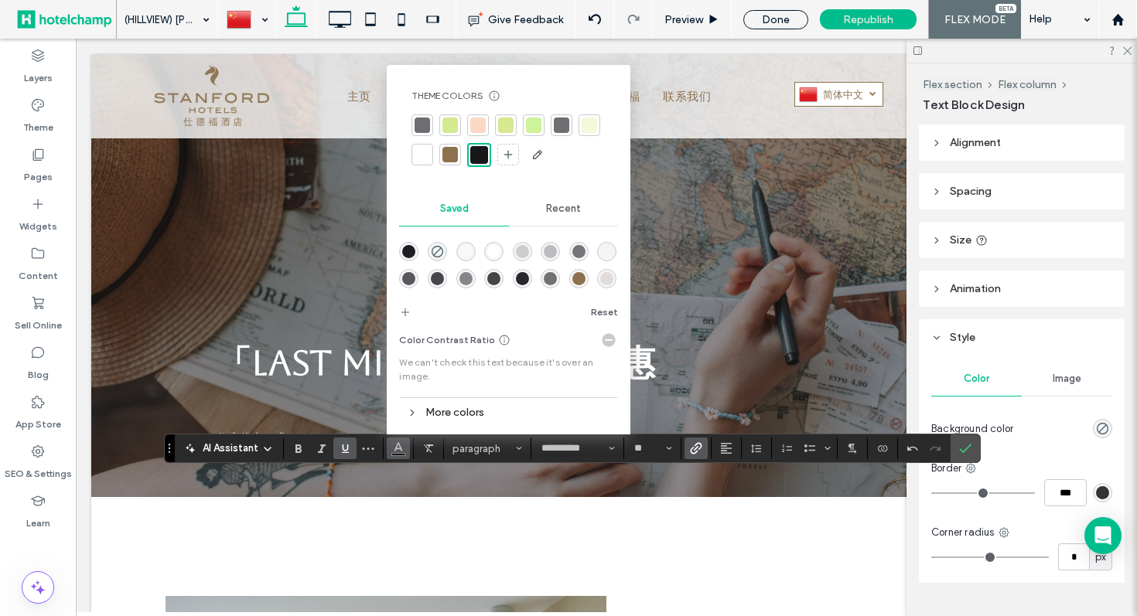
click at [425, 148] on div at bounding box center [422, 154] width 15 height 15
click at [346, 450] on icon "Underline" at bounding box center [345, 448] width 12 height 12
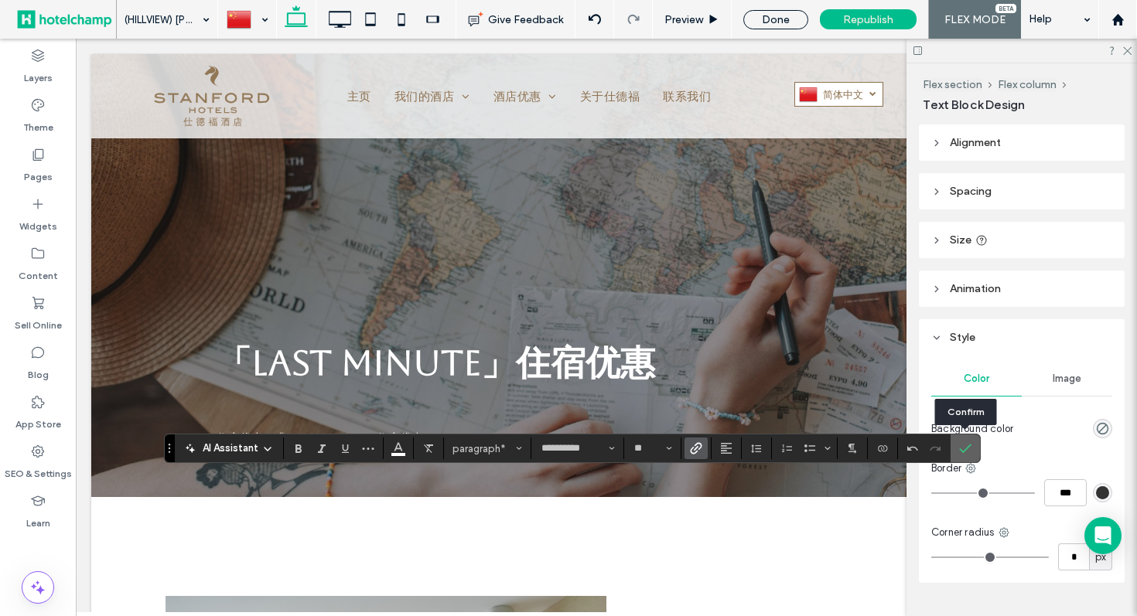
click at [972, 449] on label "Confirm" at bounding box center [965, 449] width 23 height 28
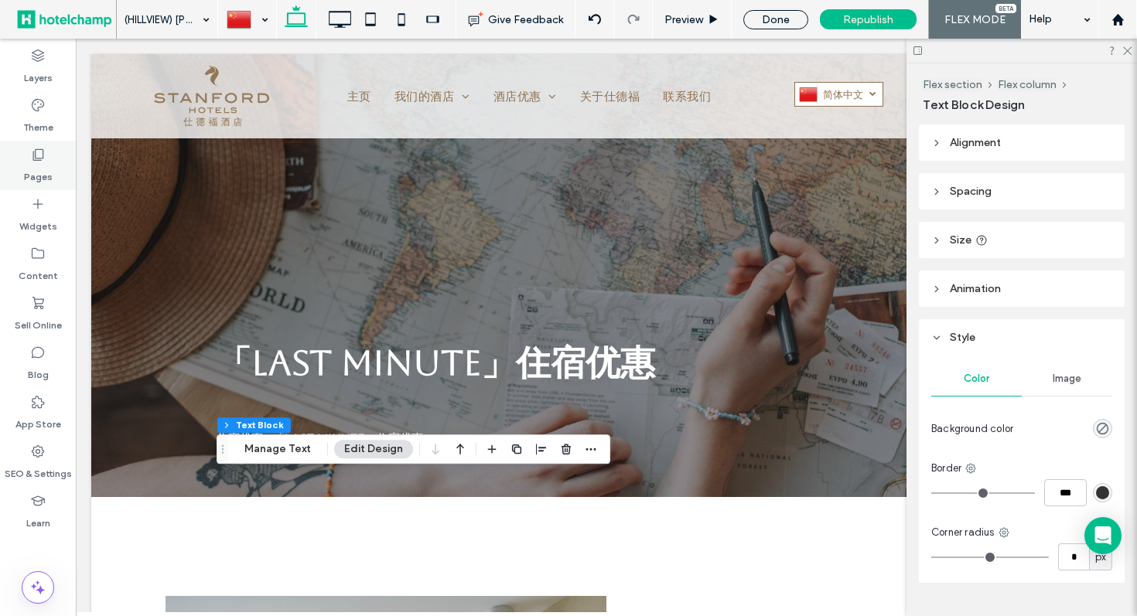
click at [56, 169] on div "Pages" at bounding box center [38, 165] width 76 height 49
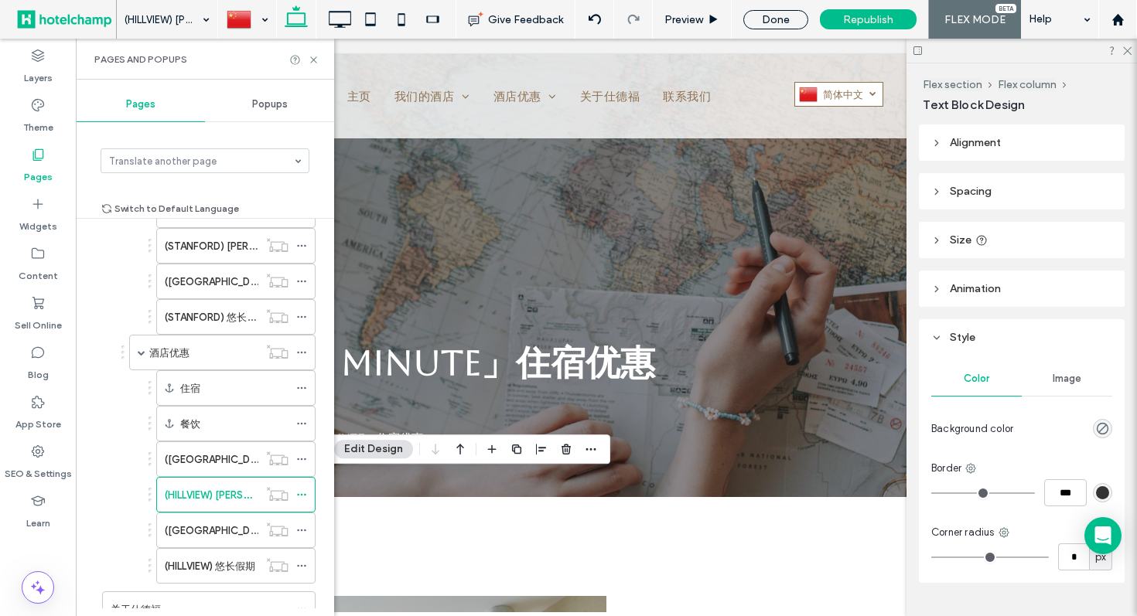
scroll to position [906, 0]
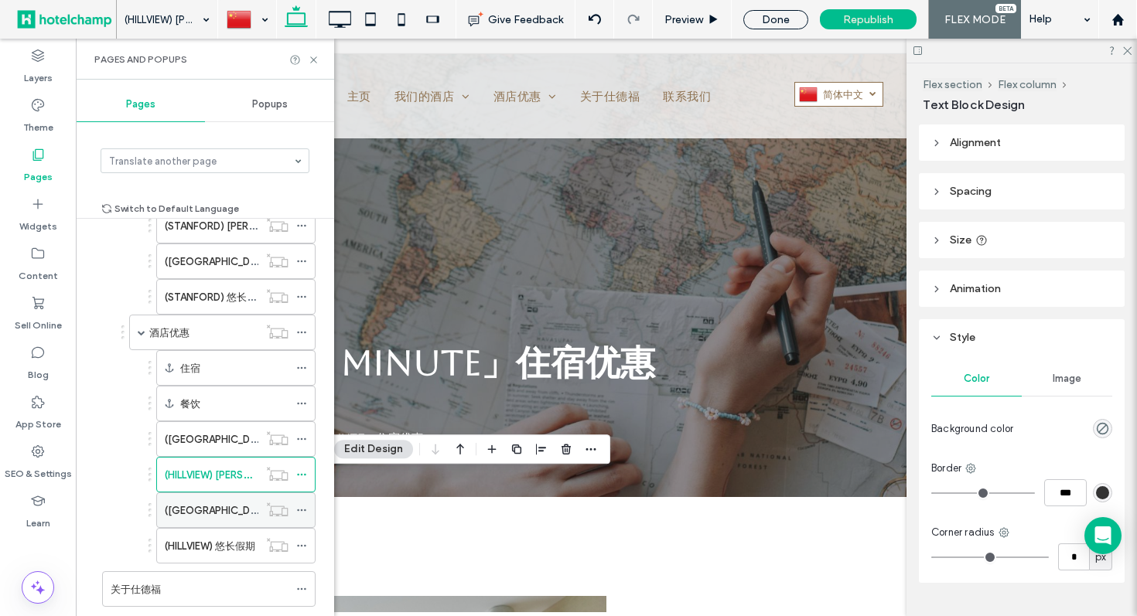
click at [206, 514] on label "(HILLVIEW) 连住3晚尊享" at bounding box center [249, 510] width 169 height 27
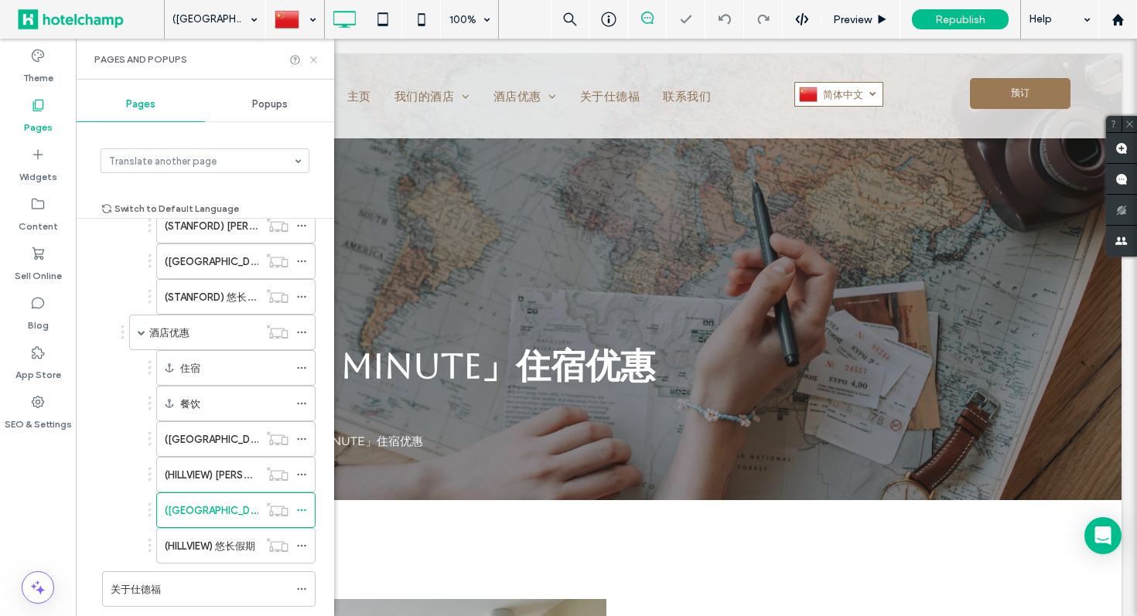
click at [316, 56] on use at bounding box center [313, 59] width 6 height 6
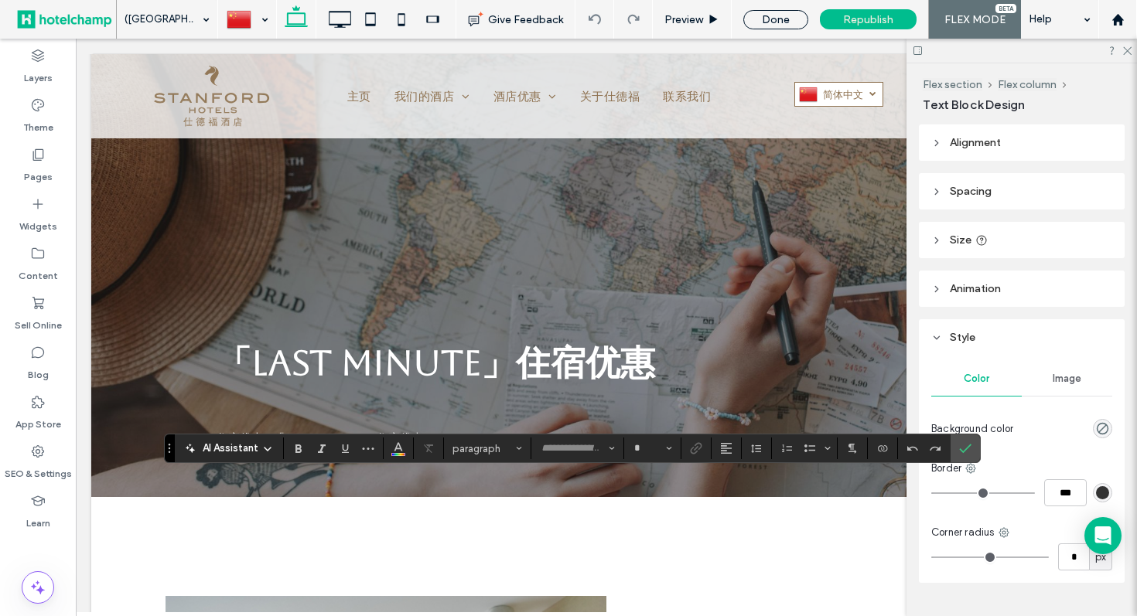
type input "**********"
type input "**"
click at [698, 445] on icon "Link" at bounding box center [696, 448] width 12 height 12
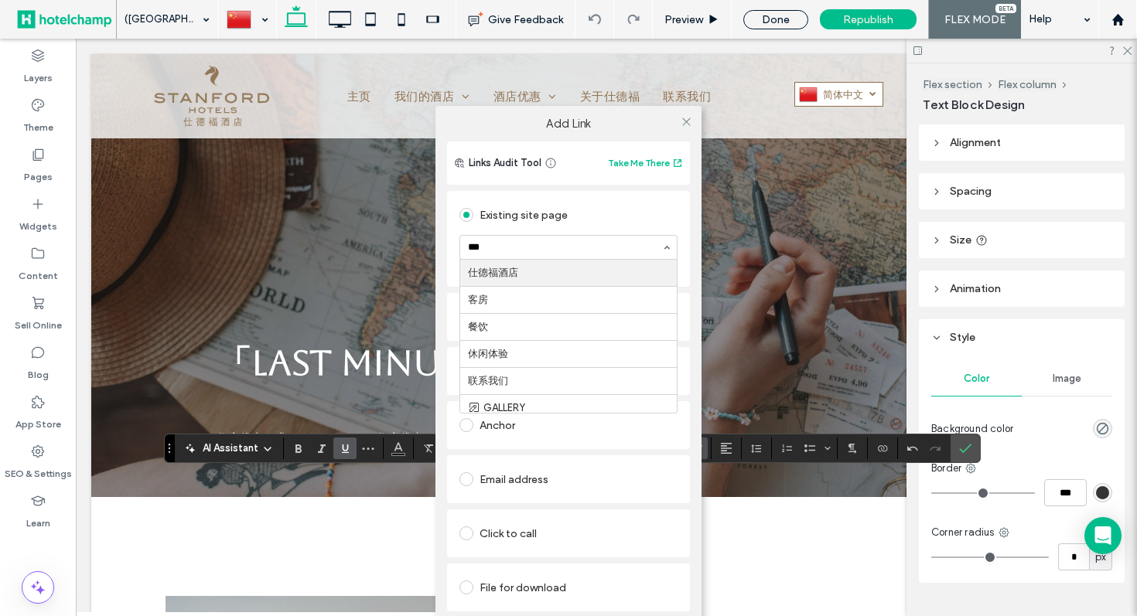
type input "****"
click at [689, 121] on icon at bounding box center [687, 122] width 12 height 12
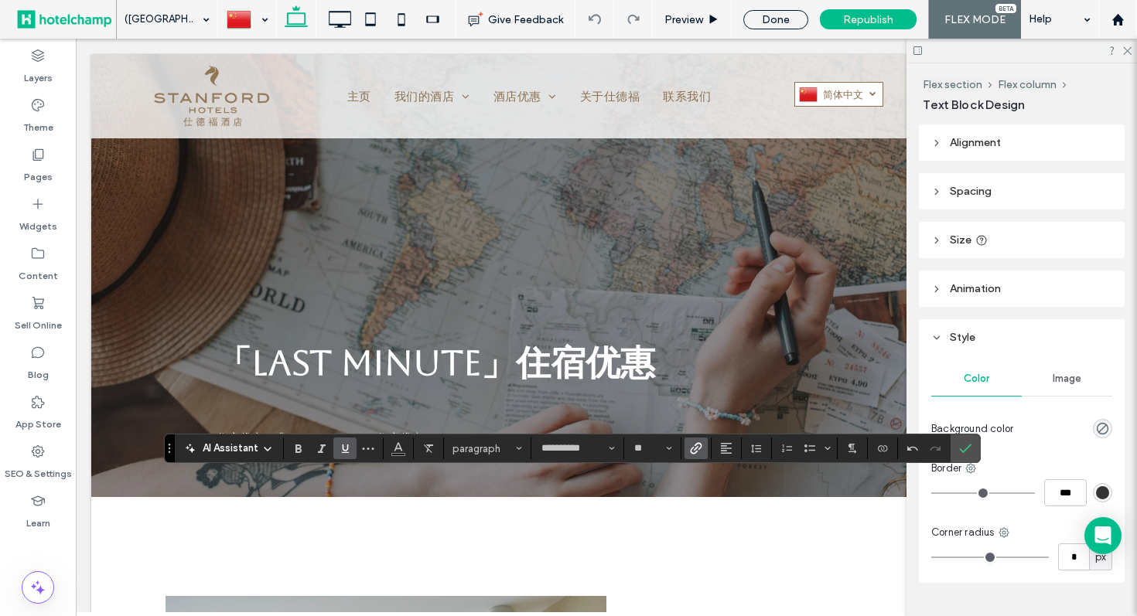
click at [343, 448] on use "Underline" at bounding box center [345, 449] width 7 height 9
click at [398, 452] on icon "Color" at bounding box center [398, 447] width 12 height 12
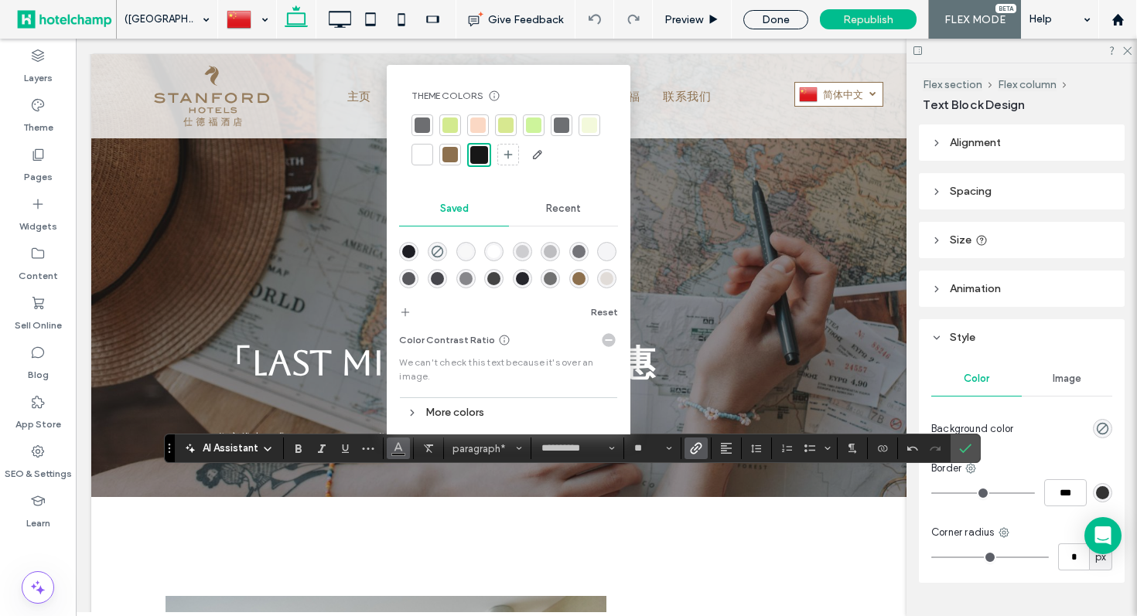
click at [422, 154] on div at bounding box center [422, 154] width 15 height 15
click at [965, 457] on span "Confirm" at bounding box center [965, 448] width 12 height 26
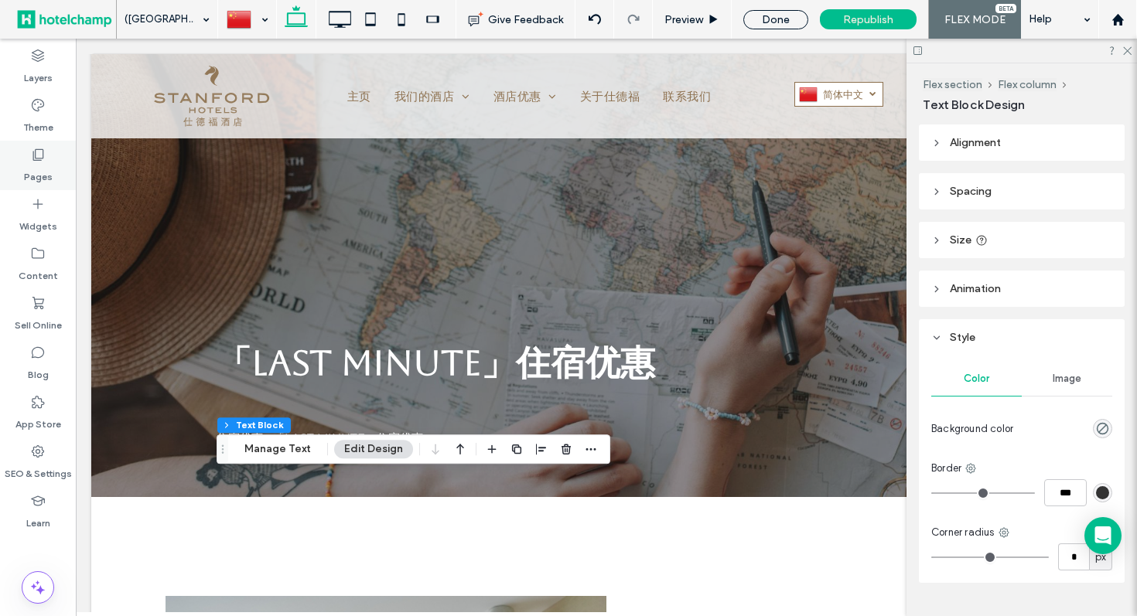
click at [40, 166] on label "Pages" at bounding box center [38, 173] width 29 height 22
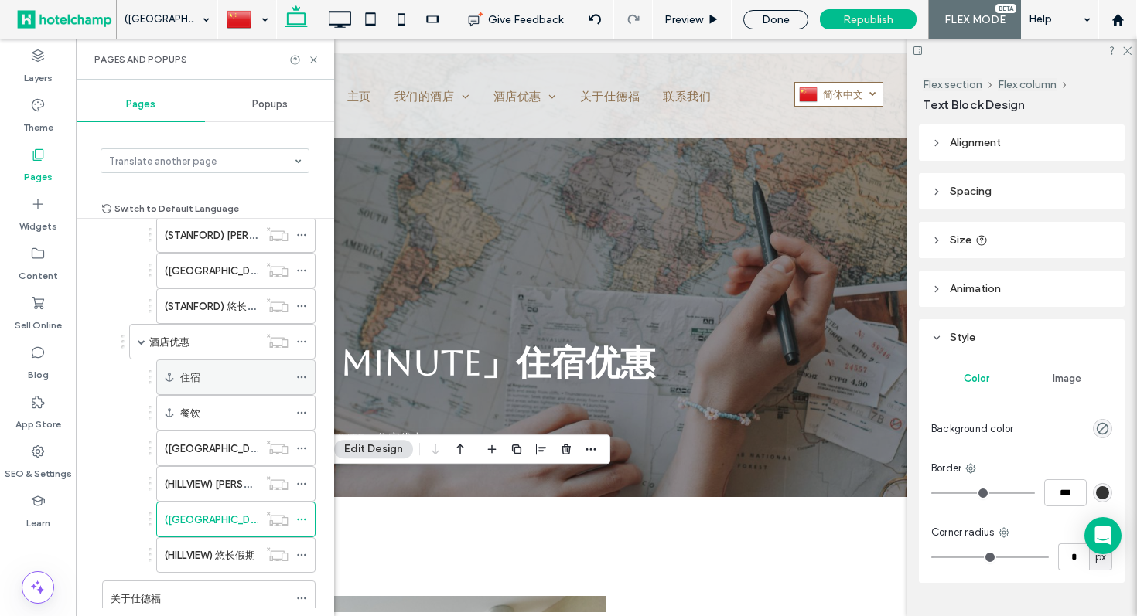
scroll to position [1000, 0]
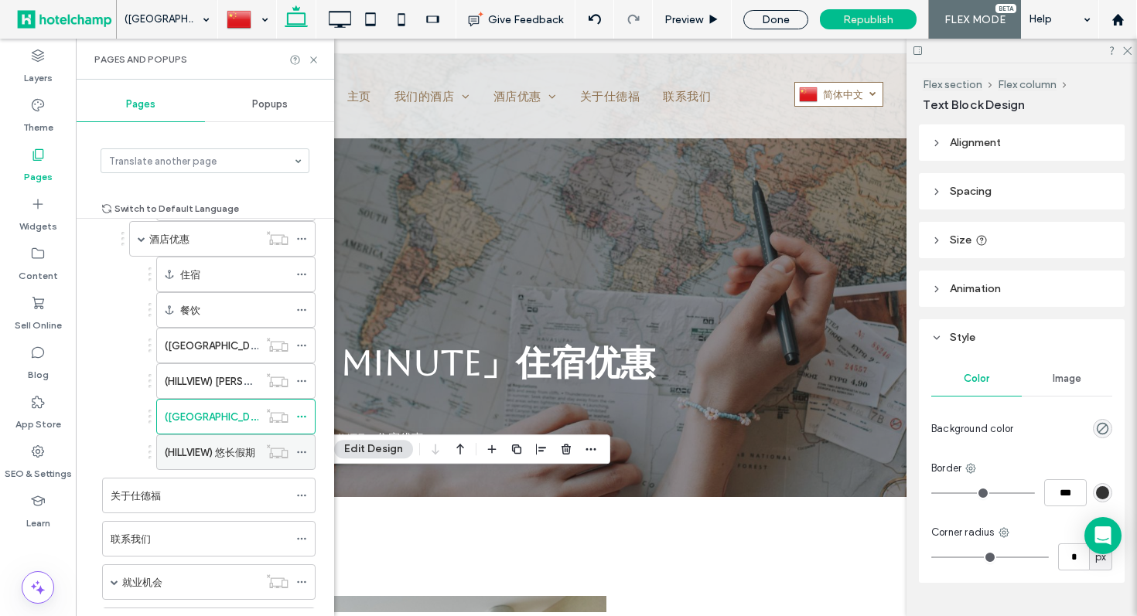
click at [210, 448] on label "(HILLVIEW) 悠长假期" at bounding box center [210, 452] width 90 height 27
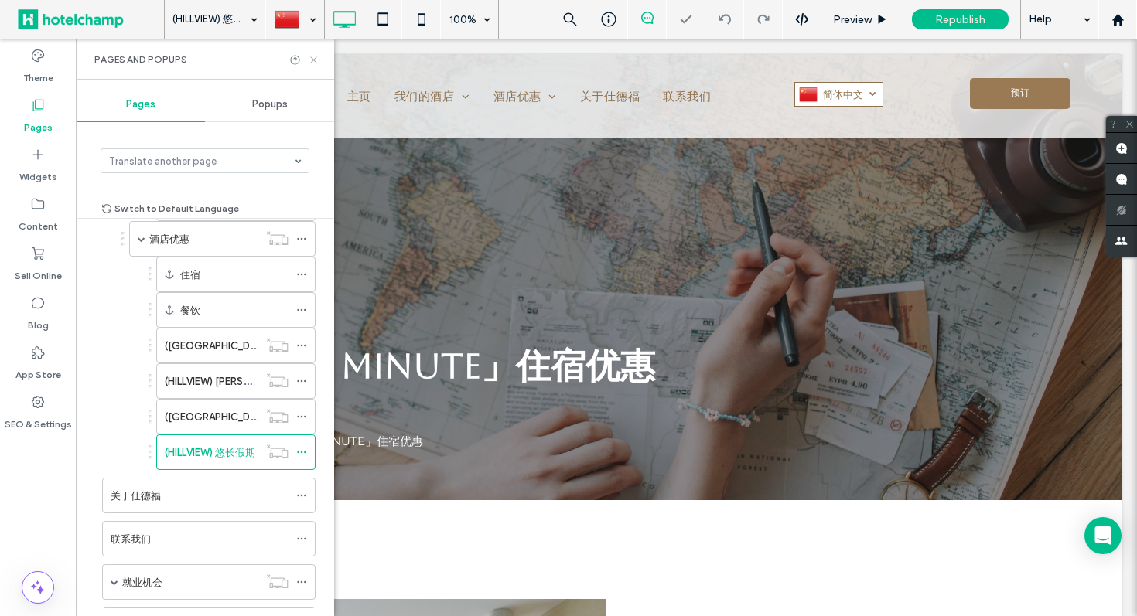
click at [316, 56] on use at bounding box center [313, 59] width 6 height 6
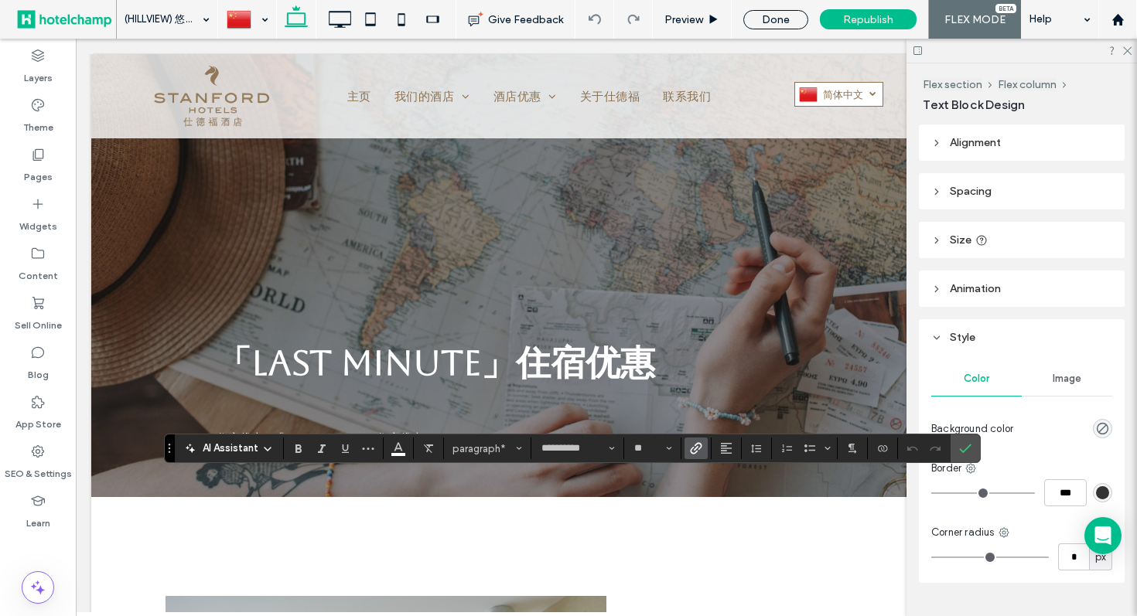
click at [700, 446] on use "Link" at bounding box center [696, 449] width 12 height 12
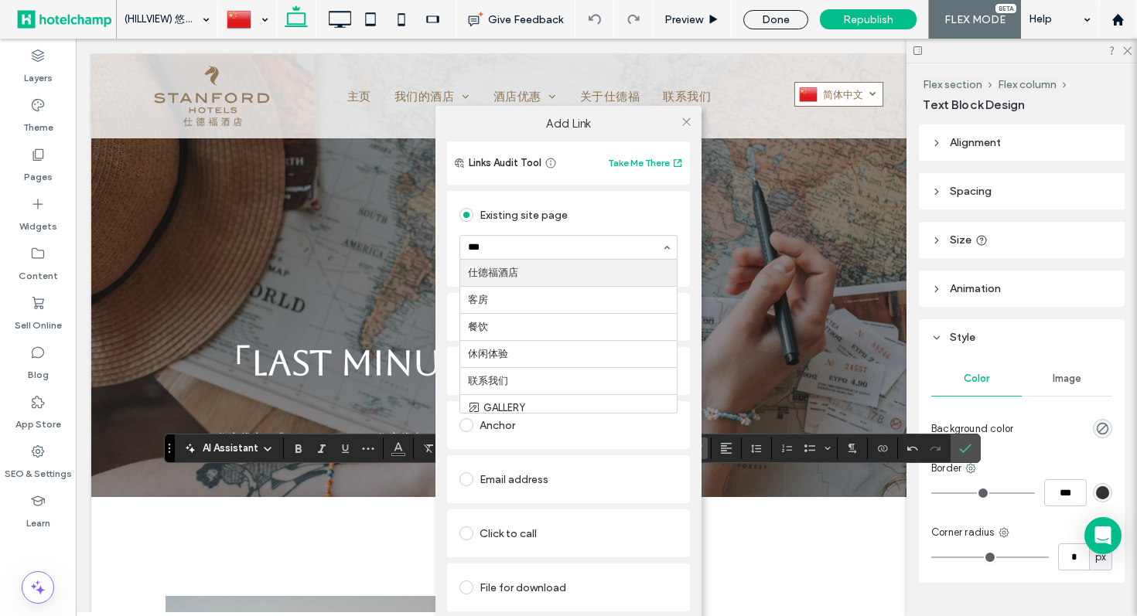
type input "****"
click at [685, 119] on icon at bounding box center [687, 122] width 12 height 12
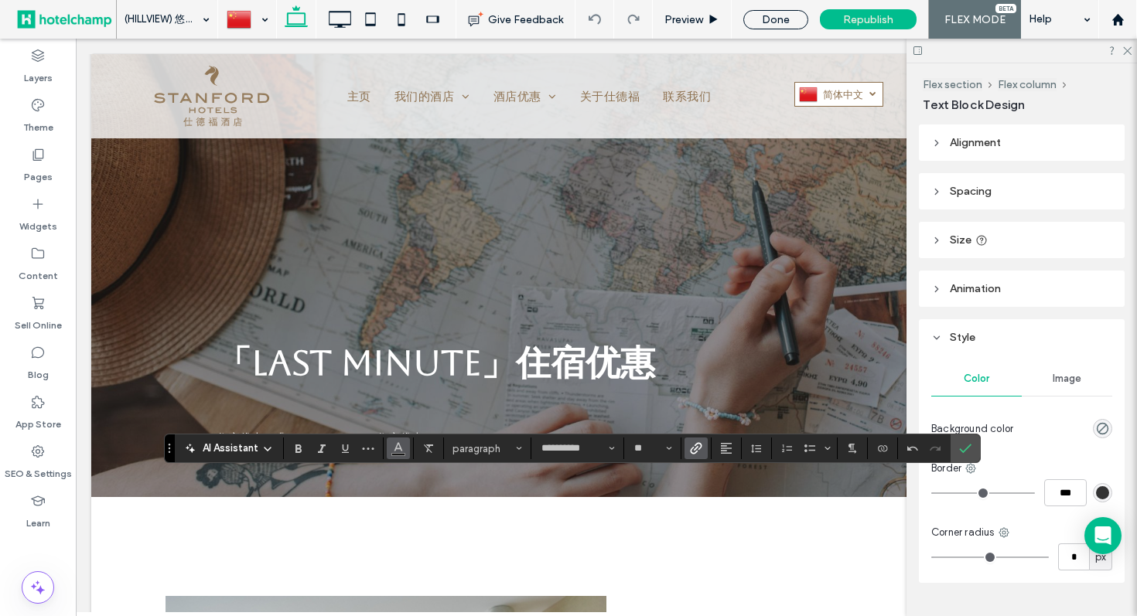
click at [403, 452] on icon "Color" at bounding box center [398, 447] width 12 height 12
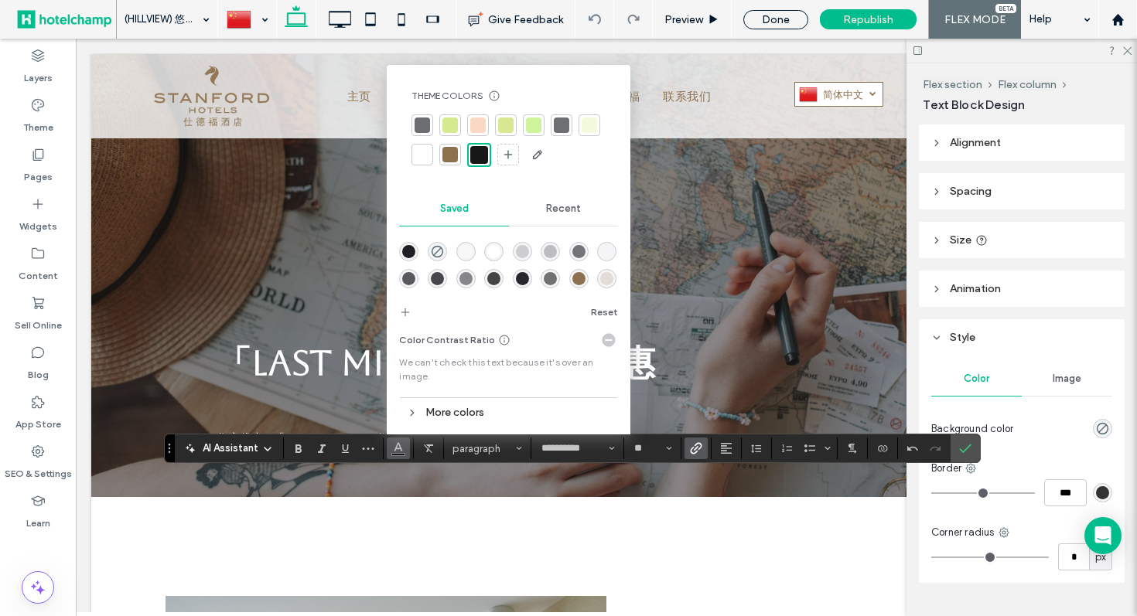
click at [425, 152] on div at bounding box center [422, 154] width 15 height 15
click at [340, 453] on icon "Underline" at bounding box center [345, 448] width 12 height 12
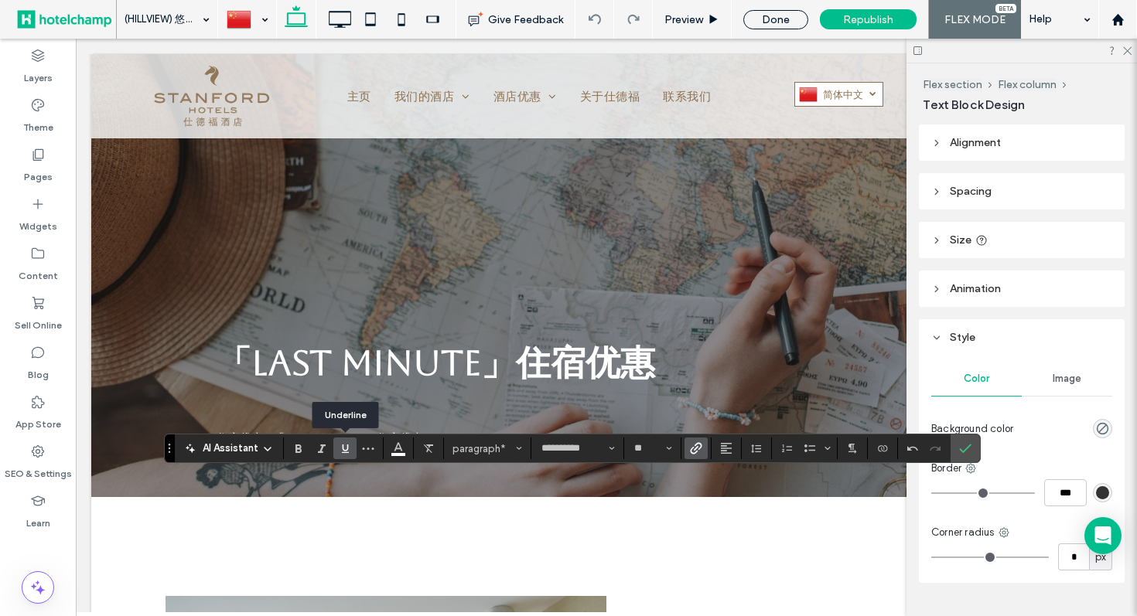
click at [340, 453] on icon "Underline" at bounding box center [345, 448] width 12 height 12
click at [959, 452] on icon "Confirm" at bounding box center [965, 448] width 12 height 12
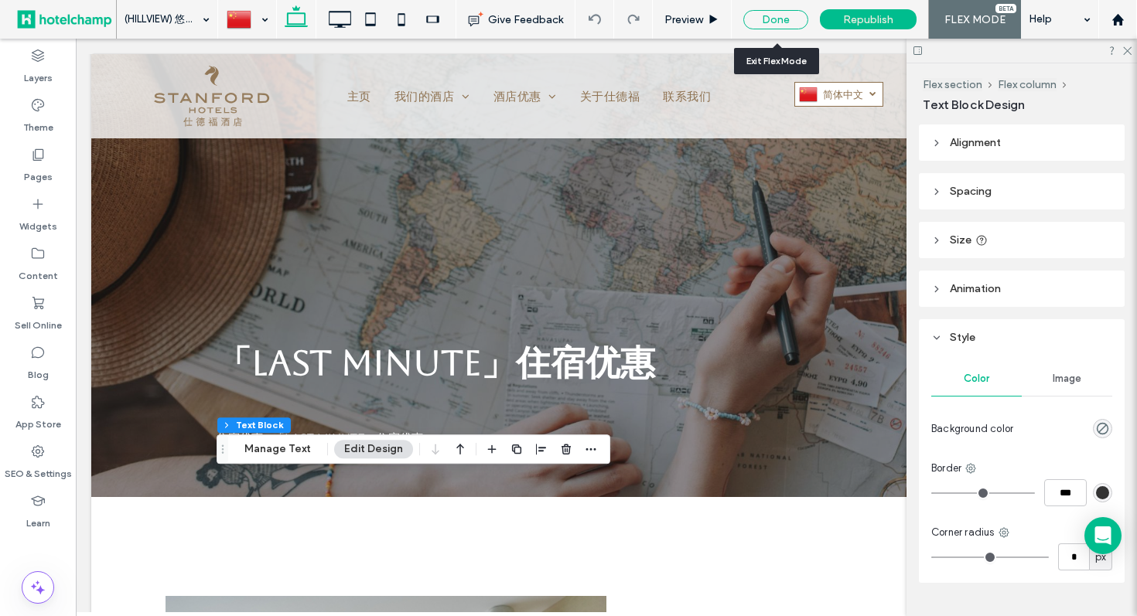
click at [763, 26] on div "Done" at bounding box center [775, 19] width 65 height 19
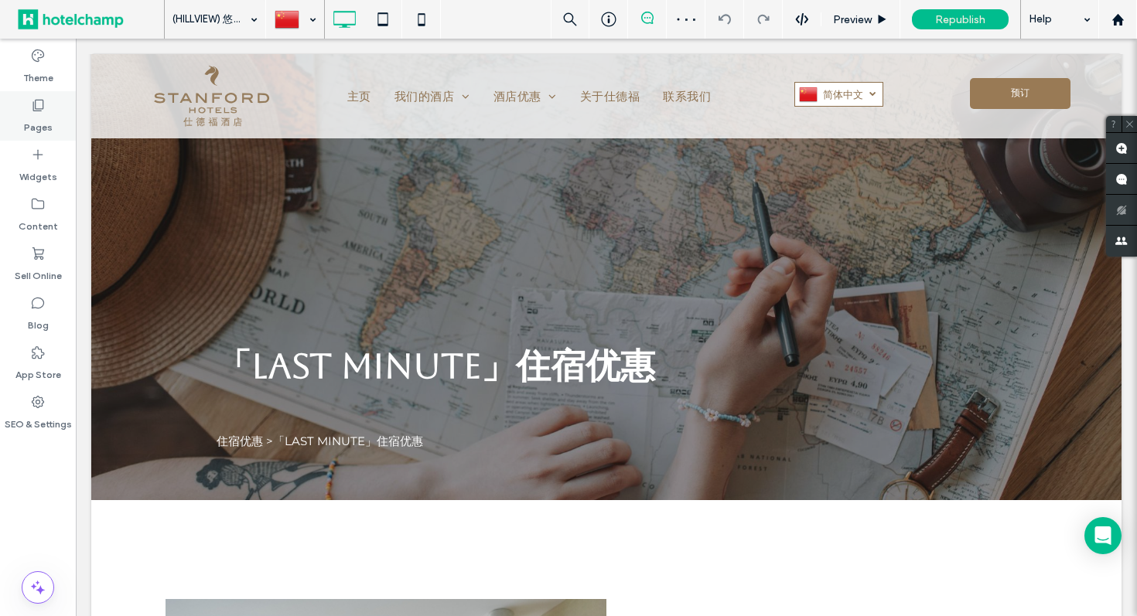
click at [50, 130] on label "Pages" at bounding box center [38, 124] width 29 height 22
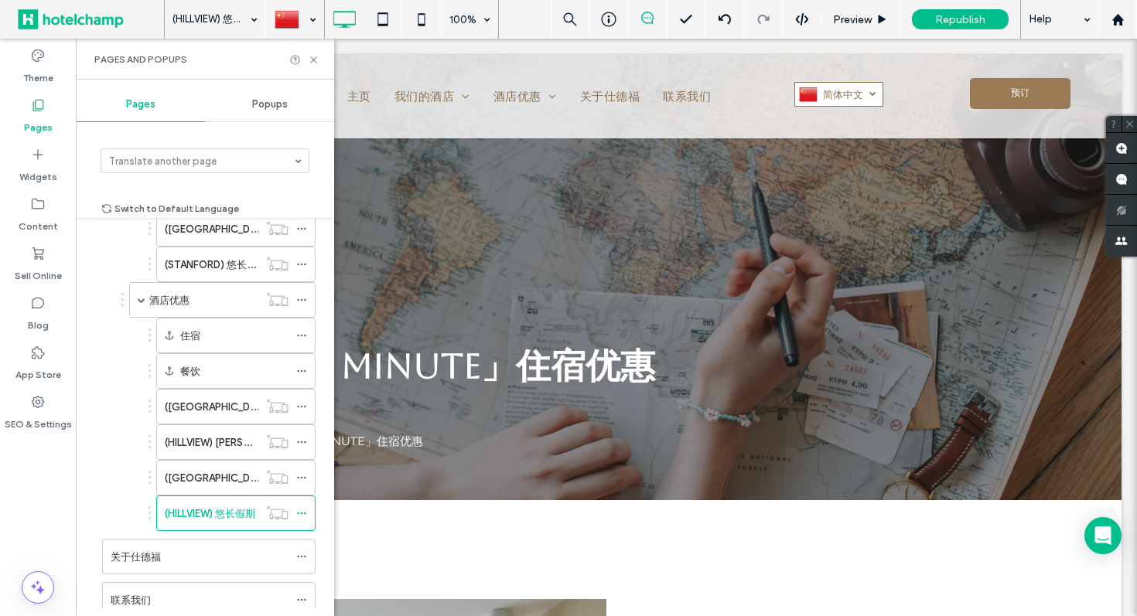
scroll to position [941, 0]
click at [316, 61] on use at bounding box center [313, 59] width 6 height 6
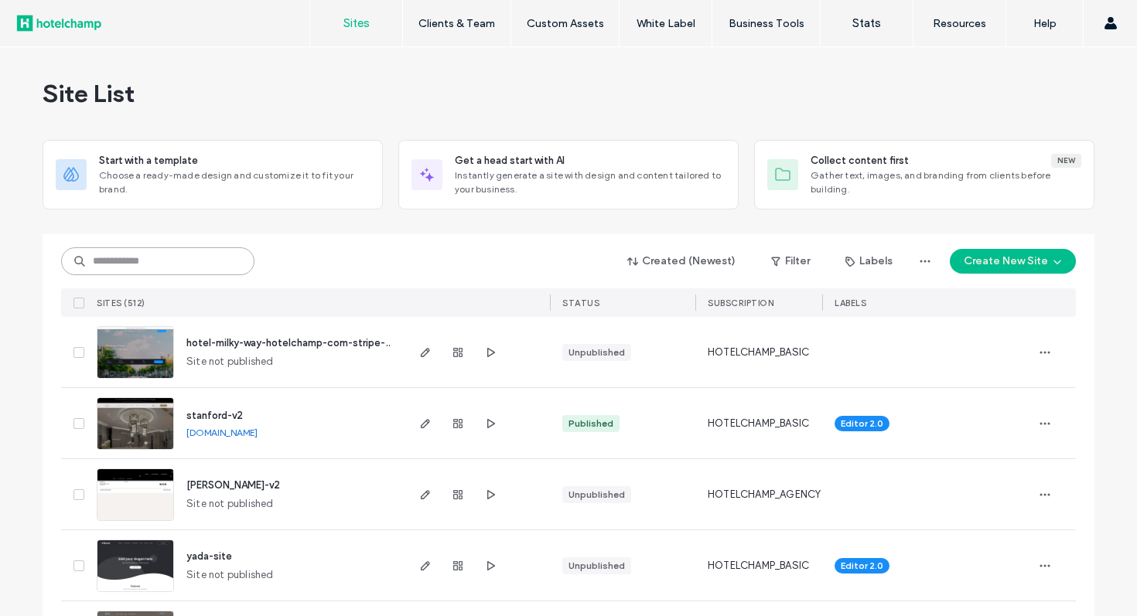
click at [128, 265] on input at bounding box center [157, 261] width 193 height 28
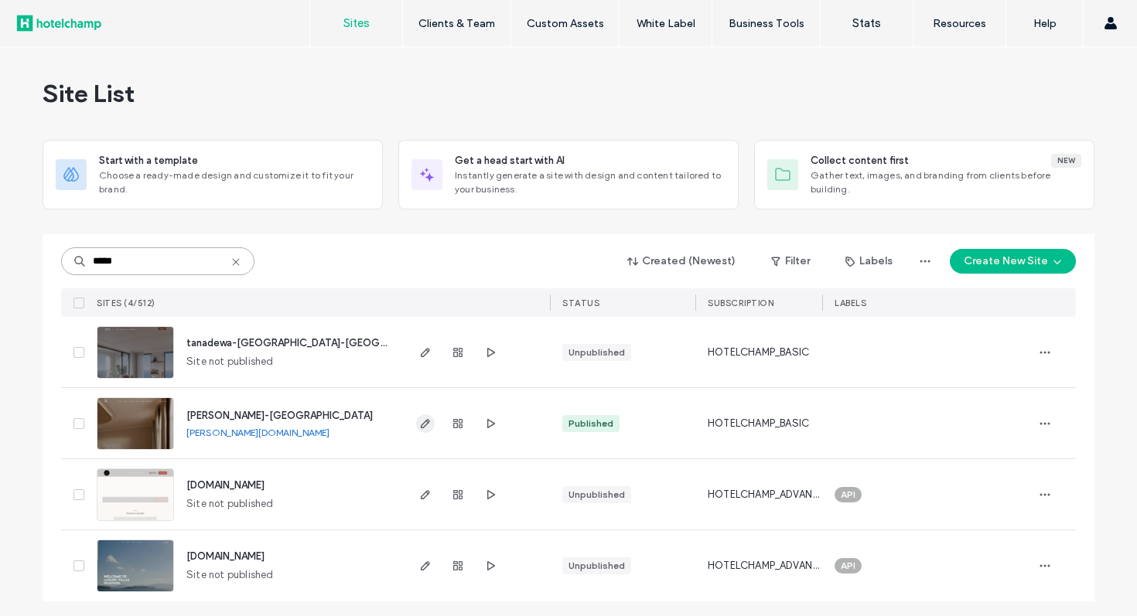
type input "*****"
click at [421, 425] on use "button" at bounding box center [425, 423] width 9 height 9
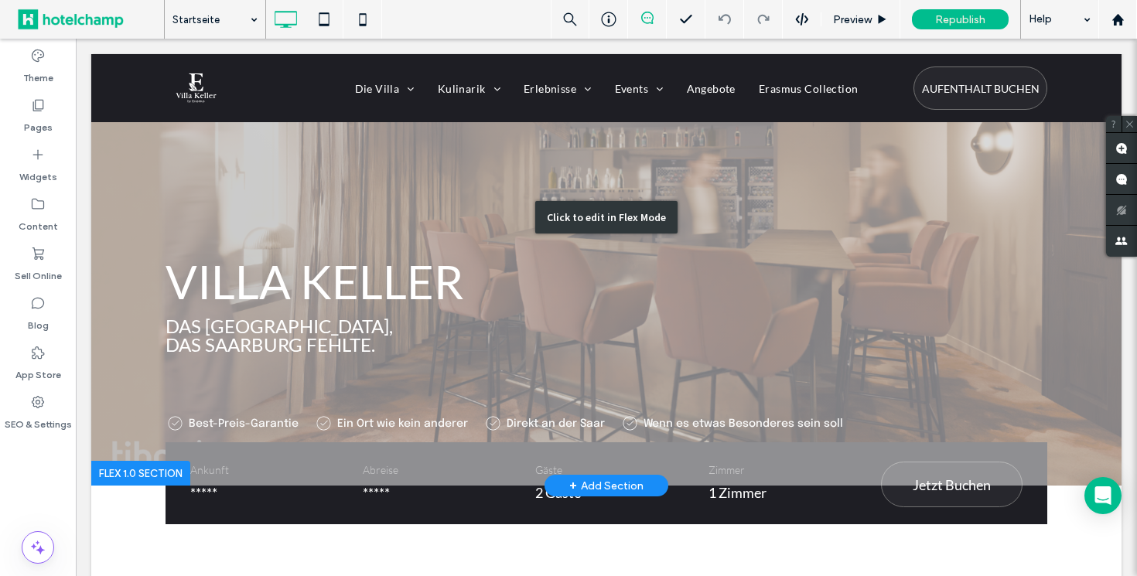
scroll to position [111, 0]
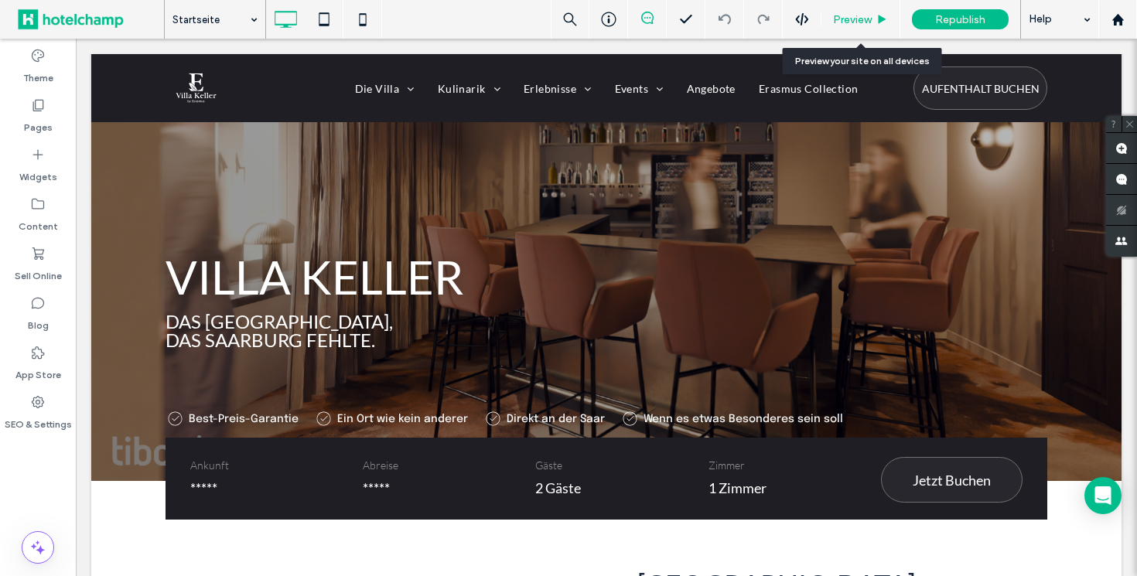
click at [852, 16] on span "Preview" at bounding box center [852, 19] width 39 height 13
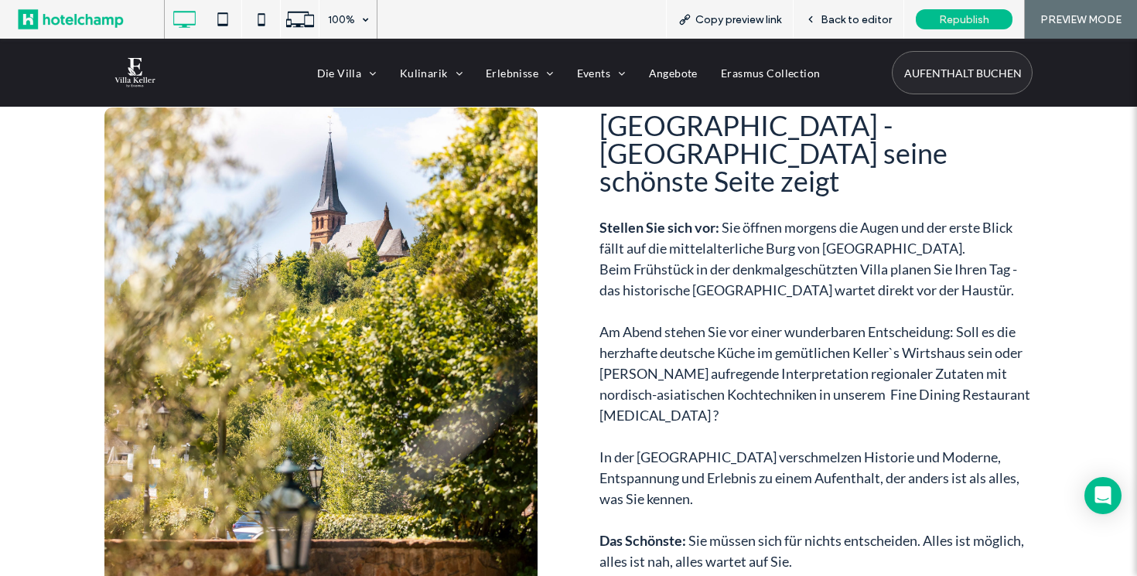
scroll to position [568, 0]
click at [297, 14] on icon at bounding box center [299, 19] width 29 height 29
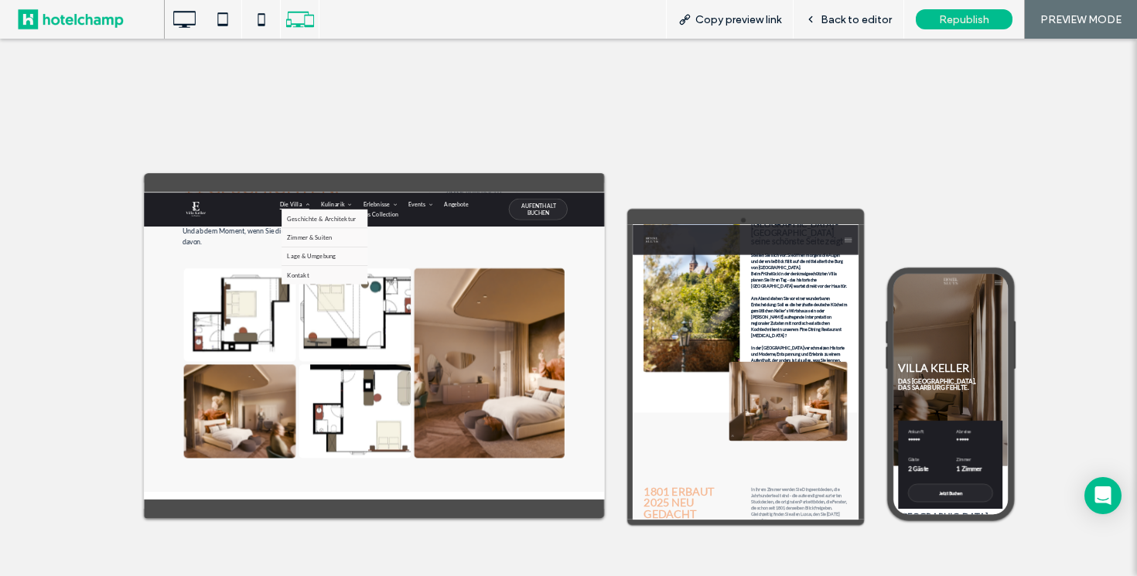
scroll to position [700, 0]
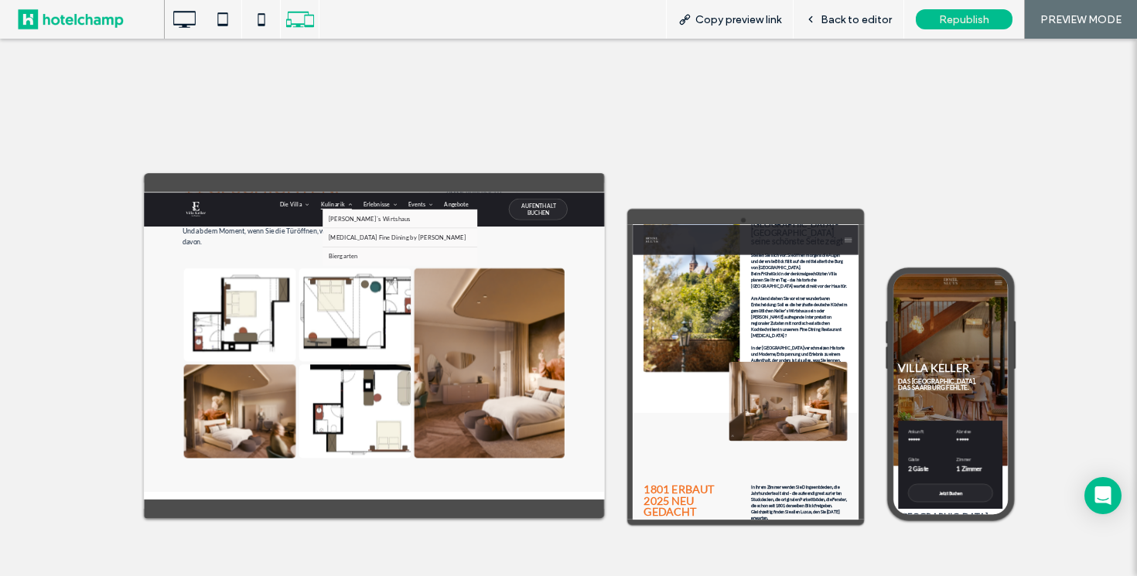
click at [530, 218] on span "Kulinarik" at bounding box center [531, 215] width 63 height 21
click at [534, 249] on span "[PERSON_NAME]`s Wirtshaus" at bounding box center [598, 244] width 166 height 14
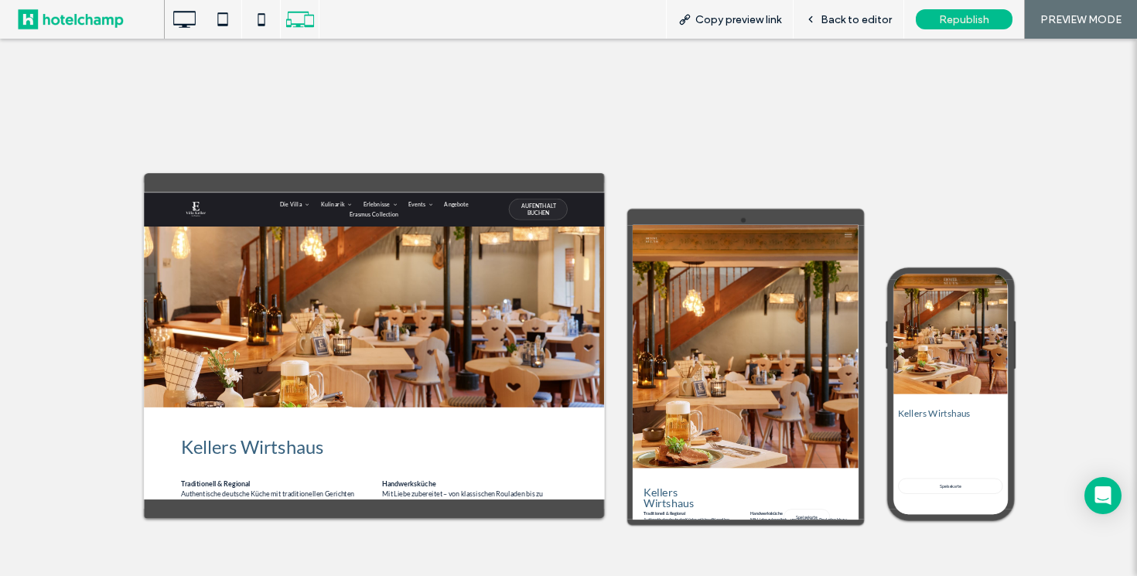
scroll to position [338, 0]
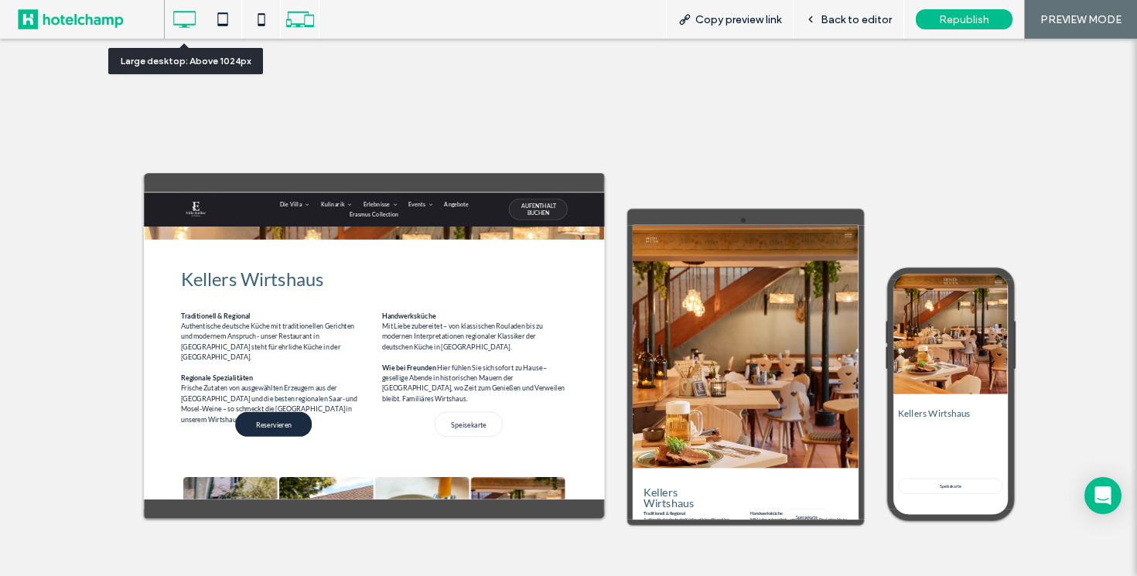
click at [181, 17] on icon at bounding box center [184, 19] width 31 height 31
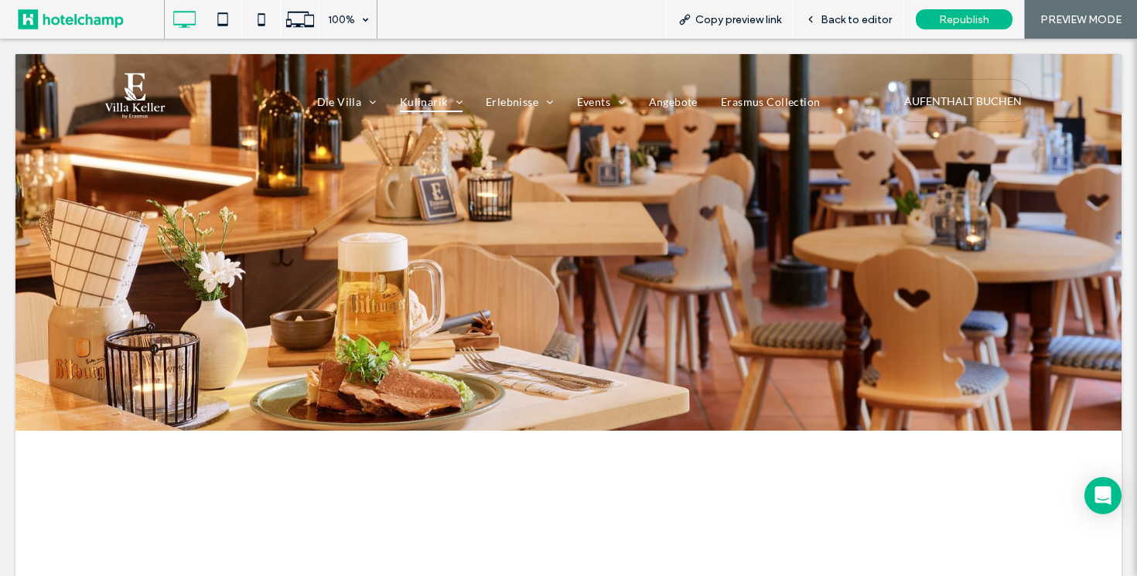
scroll to position [0, 0]
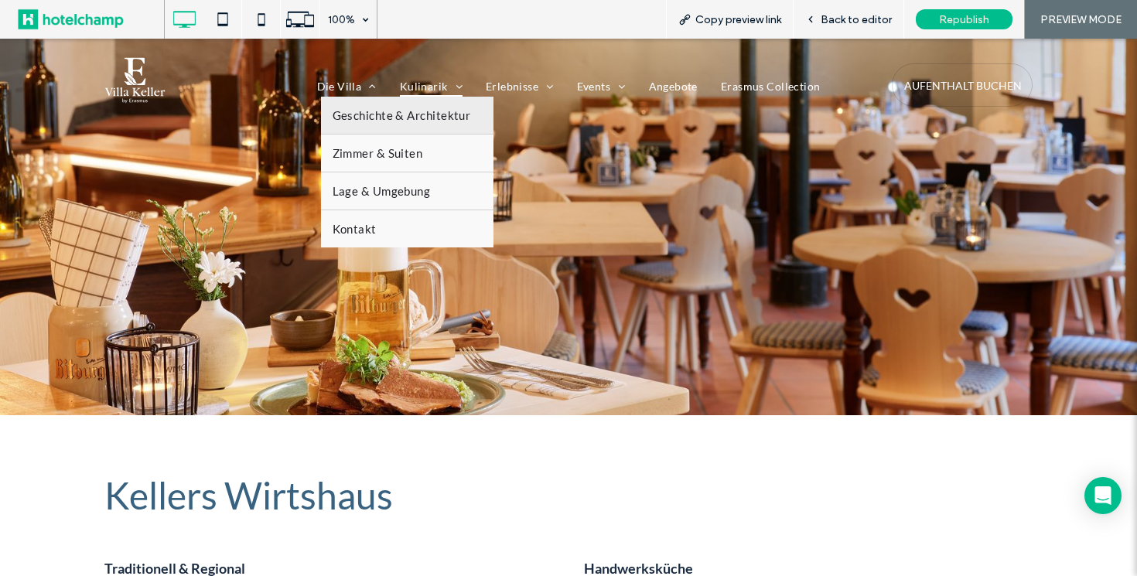
click at [345, 118] on span "Geschichte & Architektur" at bounding box center [402, 115] width 138 height 14
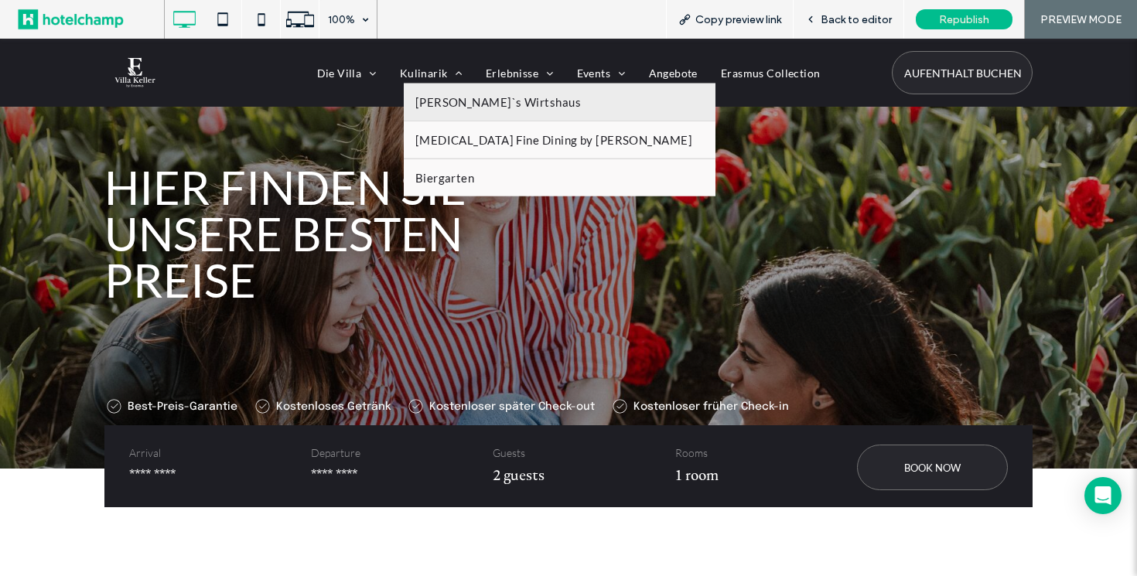
scroll to position [183, 0]
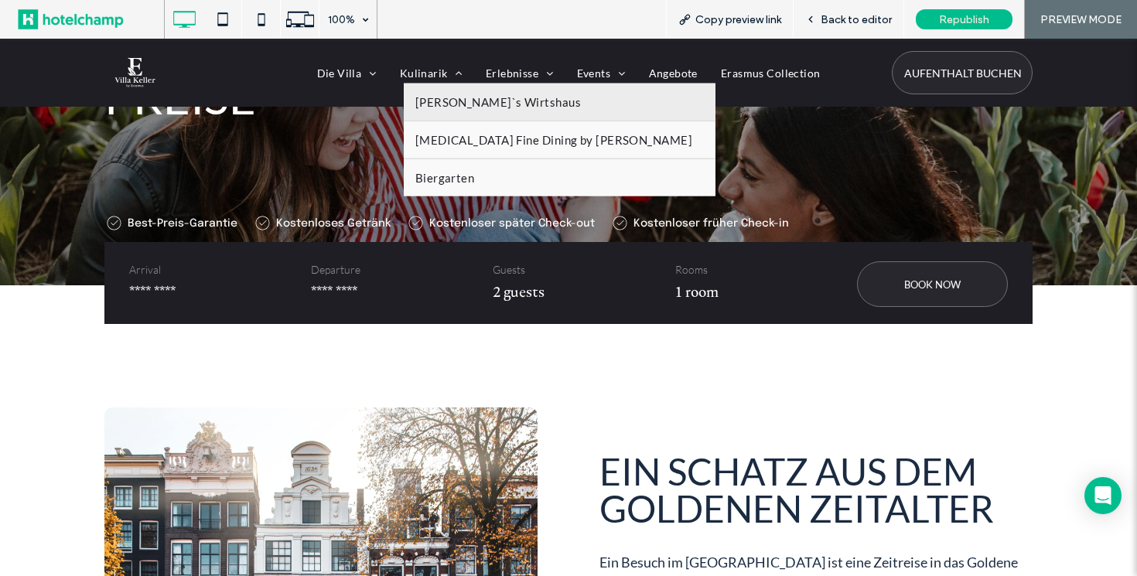
click at [459, 102] on span "[PERSON_NAME]`s Wirtshaus" at bounding box center [498, 101] width 166 height 14
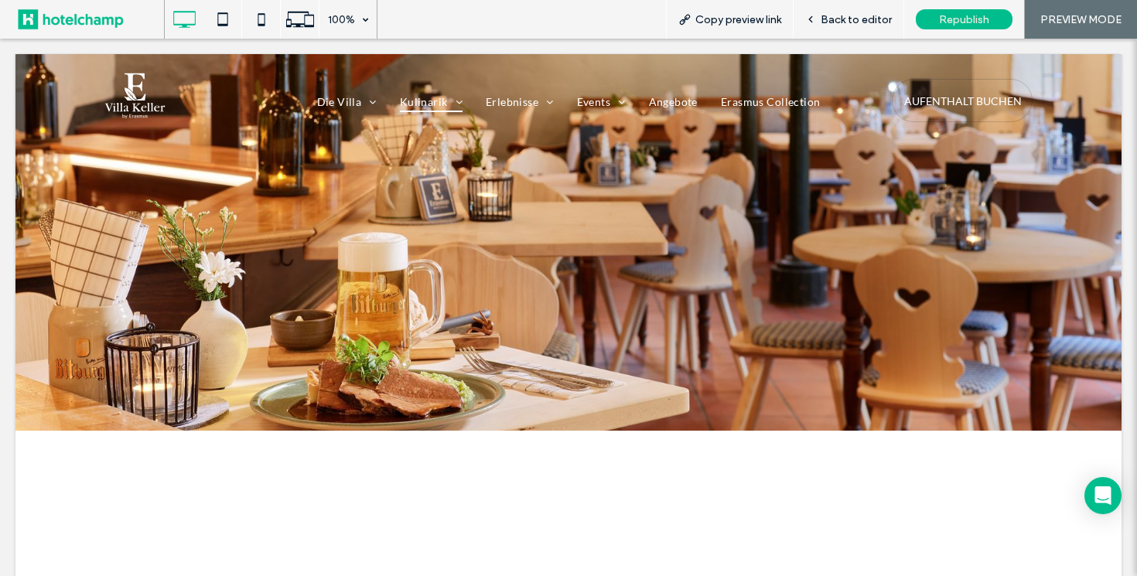
scroll to position [0, 0]
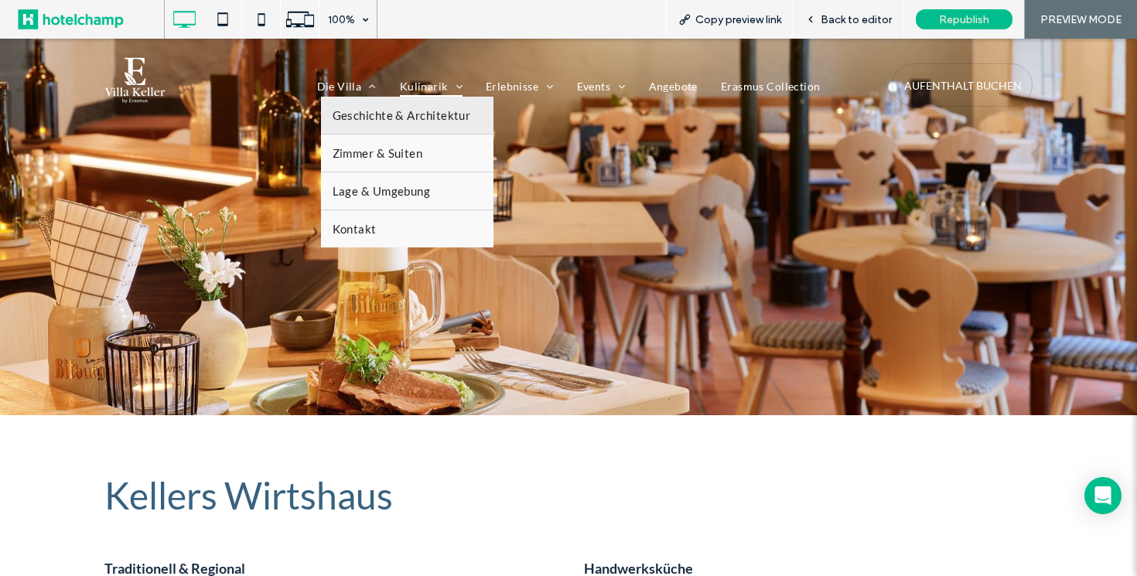
click at [353, 113] on span "Geschichte & Architektur" at bounding box center [402, 115] width 138 height 14
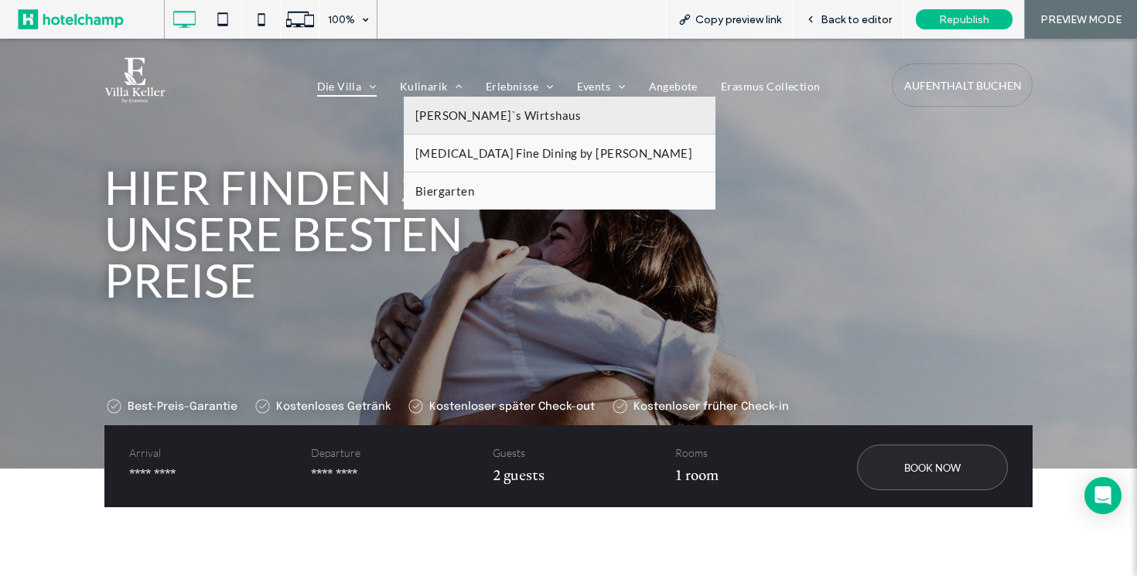
click at [439, 121] on span "[PERSON_NAME]`s Wirtshaus" at bounding box center [498, 115] width 166 height 14
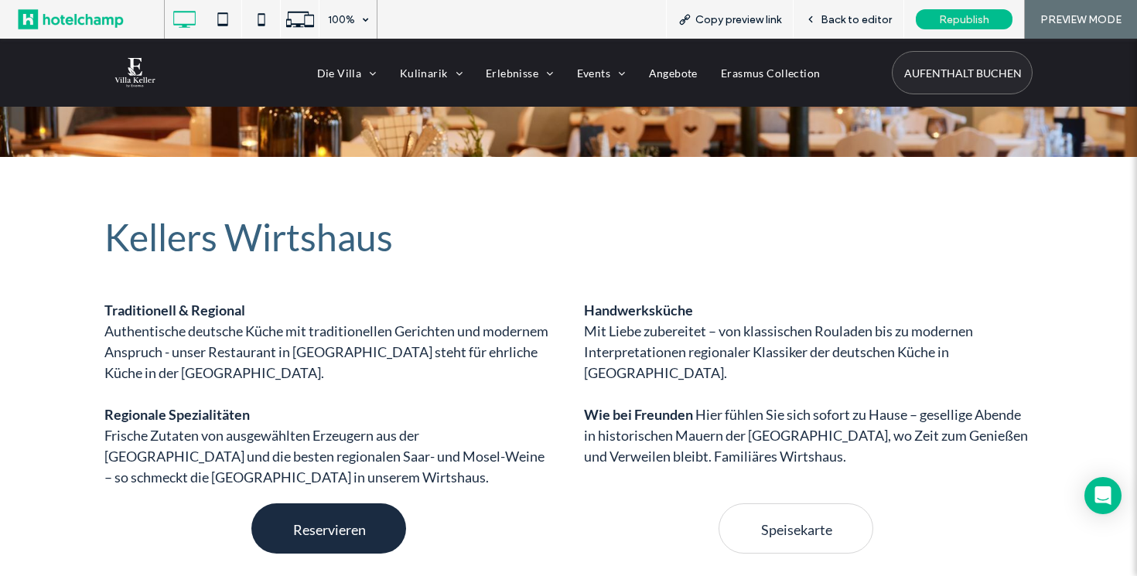
scroll to position [259, 0]
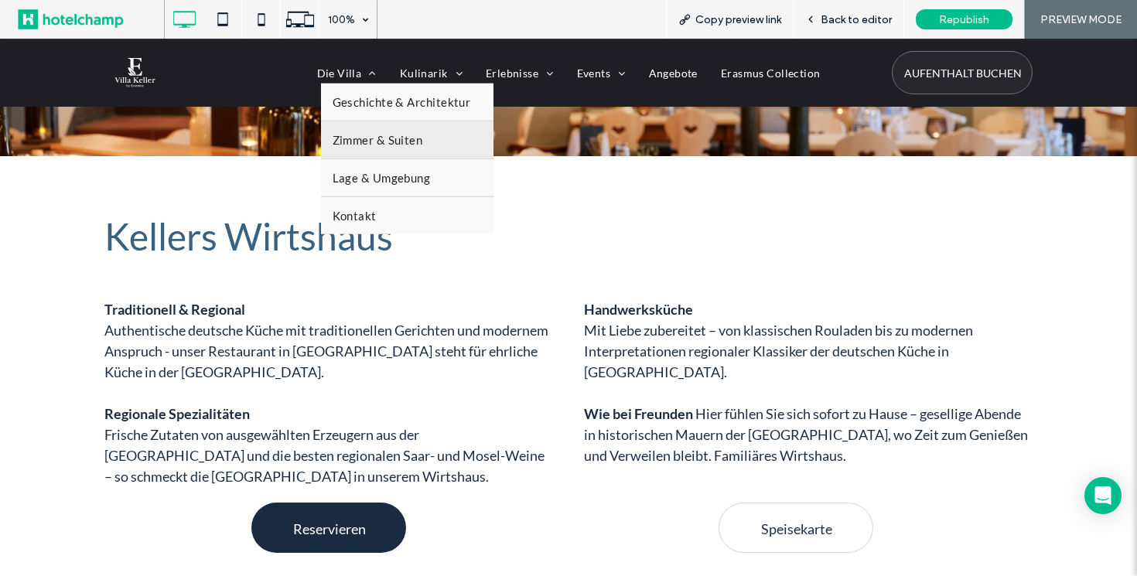
click at [346, 142] on span "Zimmer & Suiten" at bounding box center [378, 139] width 90 height 14
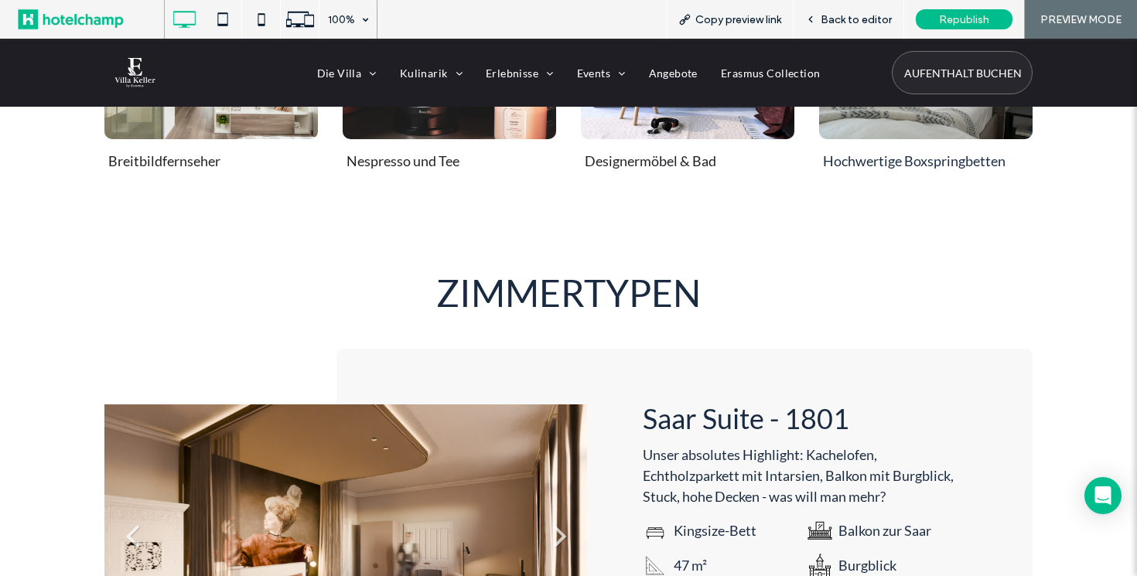
scroll to position [660, 0]
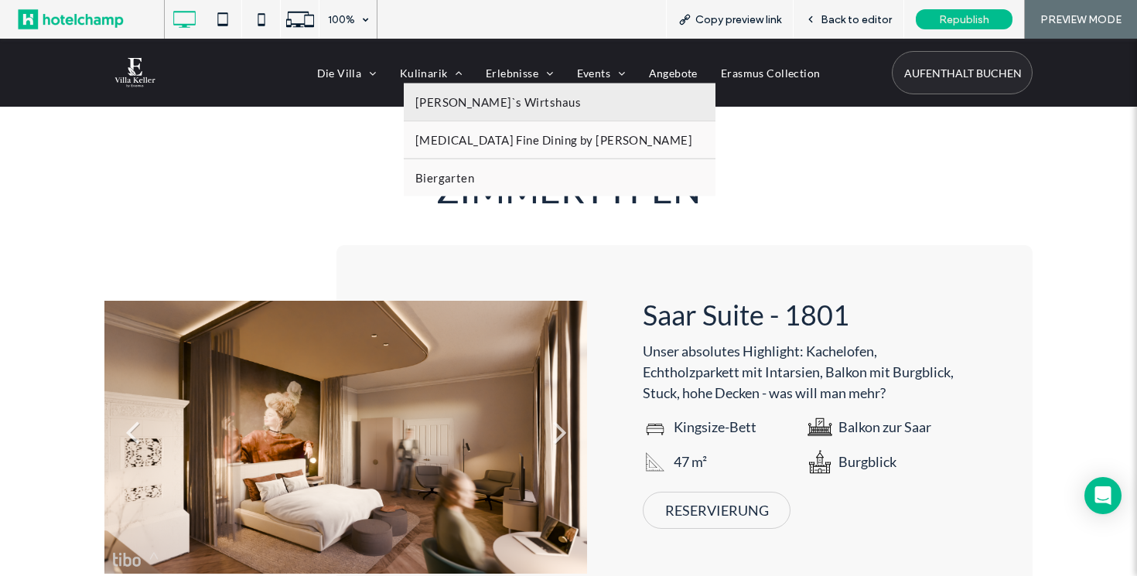
click at [449, 107] on span "[PERSON_NAME]`s Wirtshaus" at bounding box center [498, 101] width 166 height 14
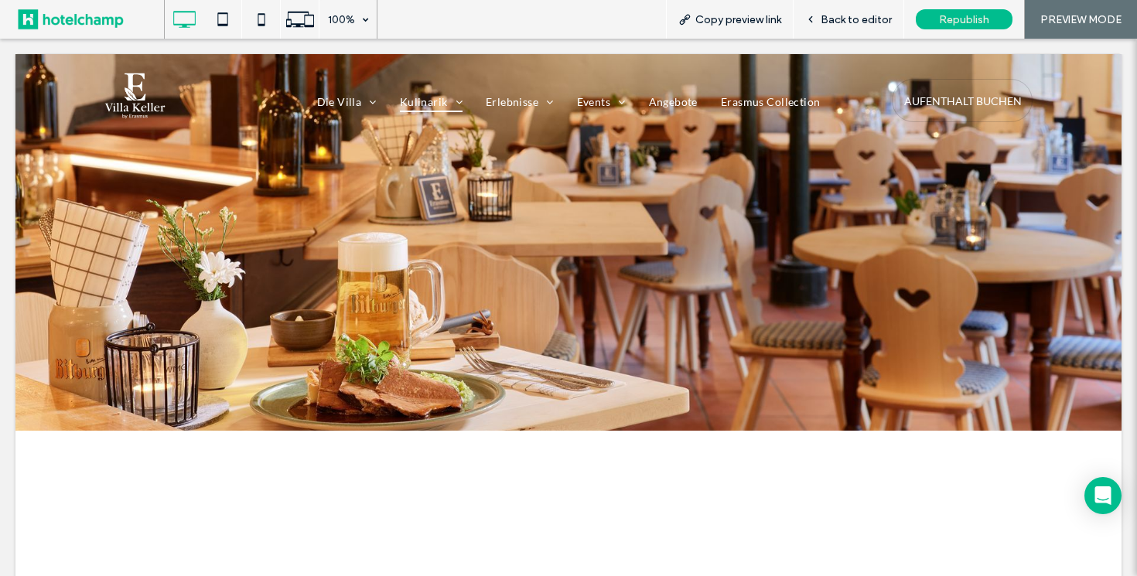
scroll to position [0, 0]
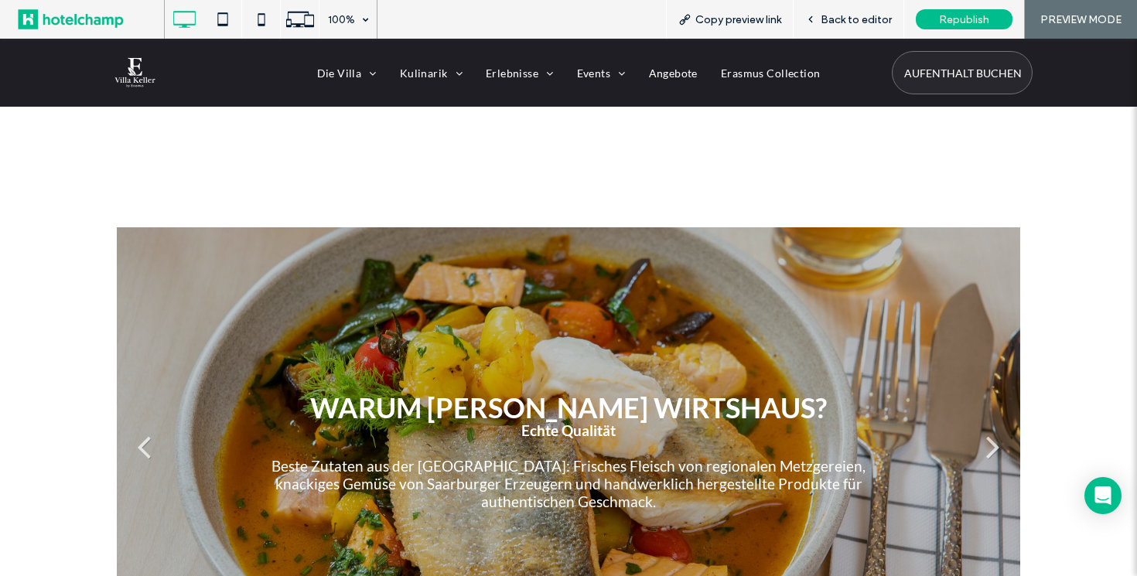
scroll to position [2151, 0]
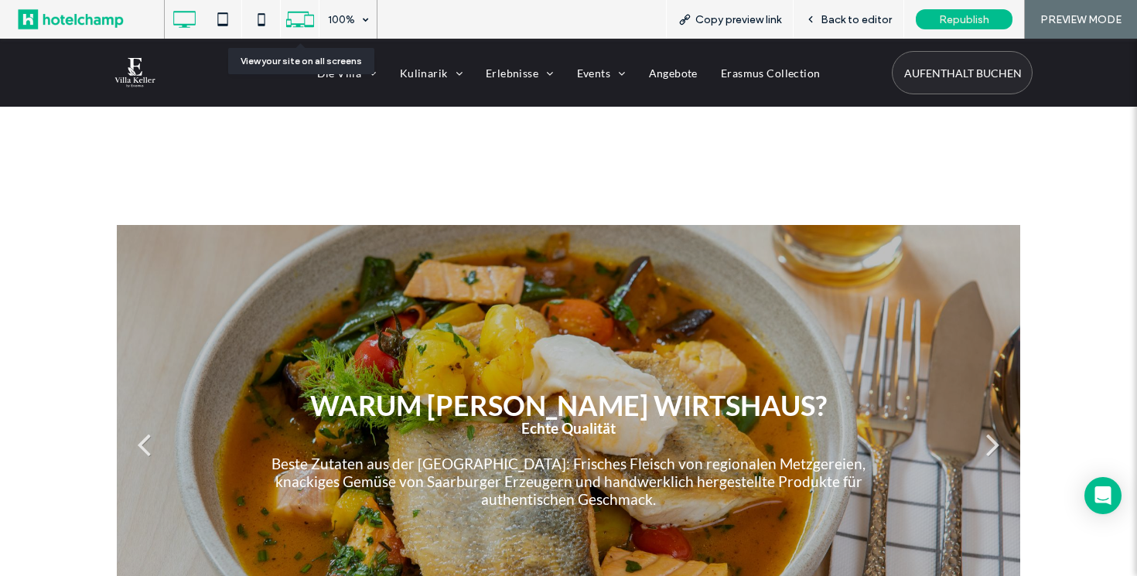
click at [305, 29] on icon at bounding box center [299, 19] width 29 height 29
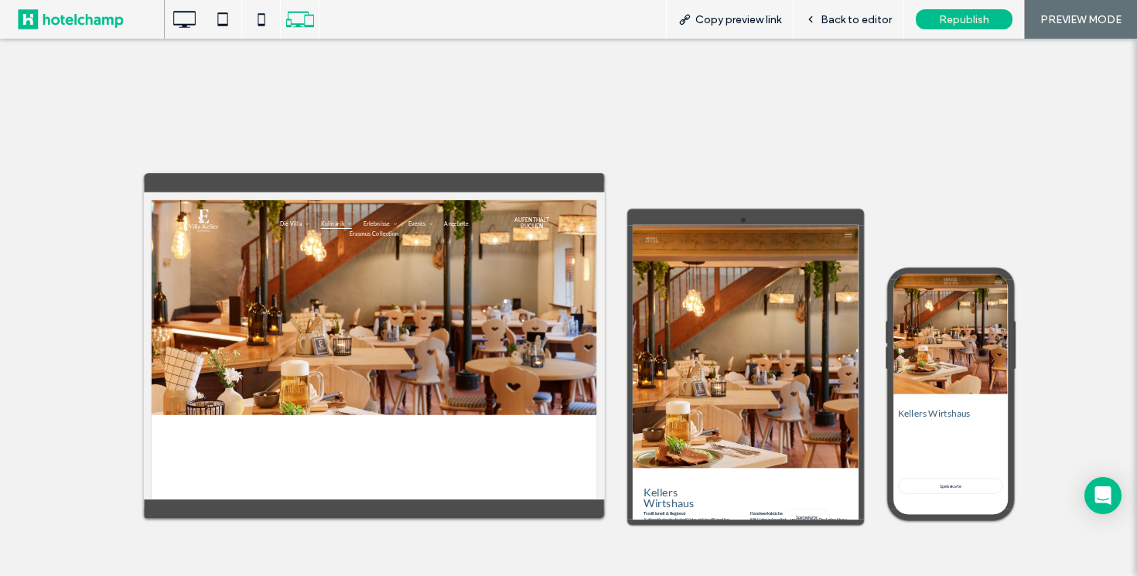
scroll to position [0, 0]
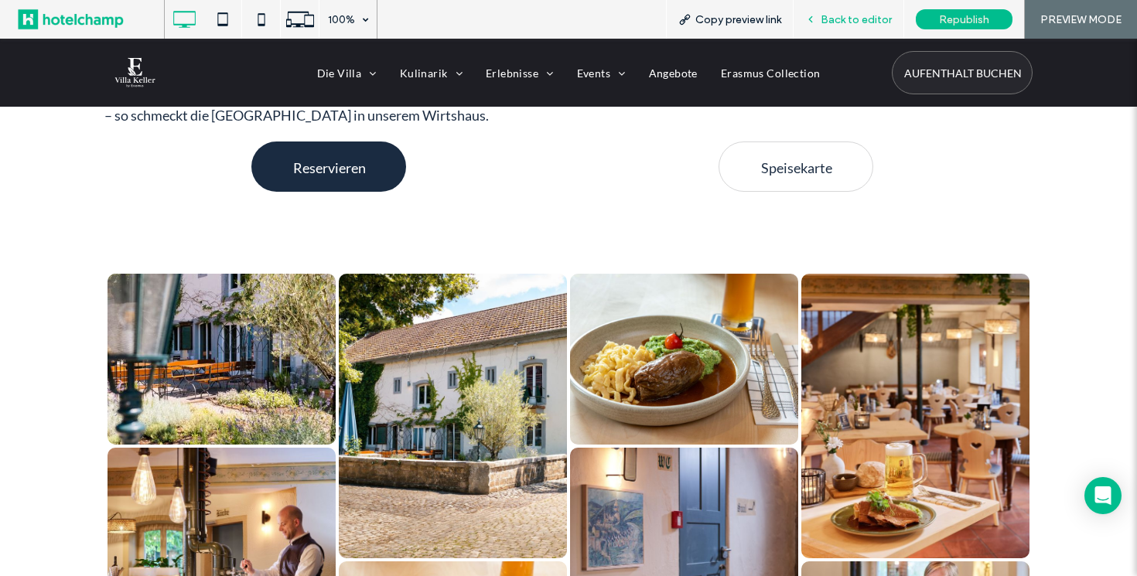
click at [819, 21] on div "Back to editor" at bounding box center [848, 19] width 110 height 13
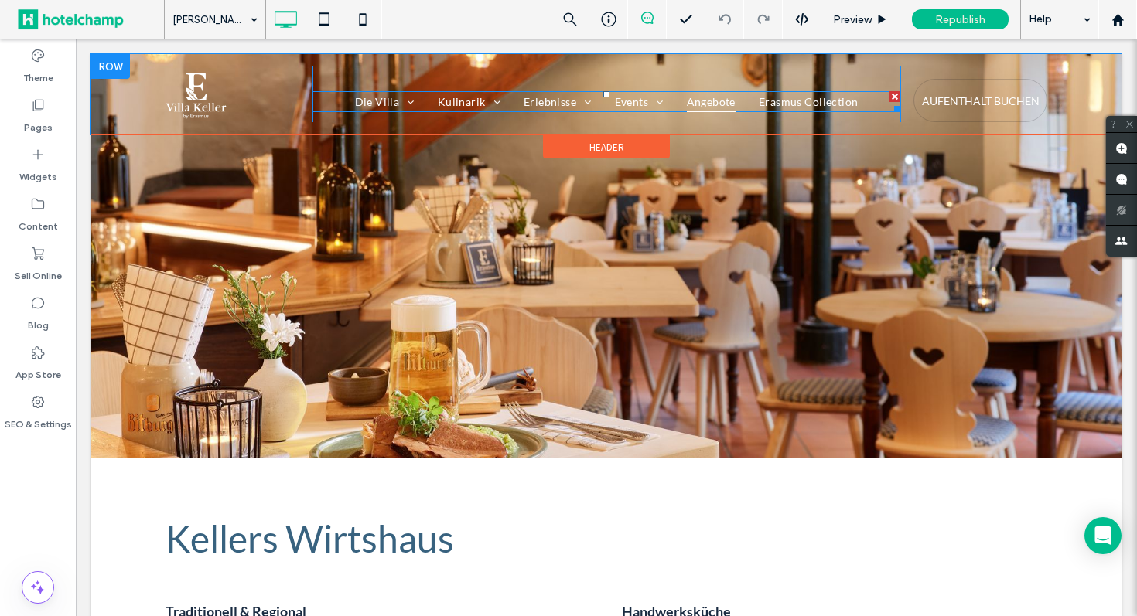
click at [712, 94] on span "Angebote" at bounding box center [711, 101] width 49 height 21
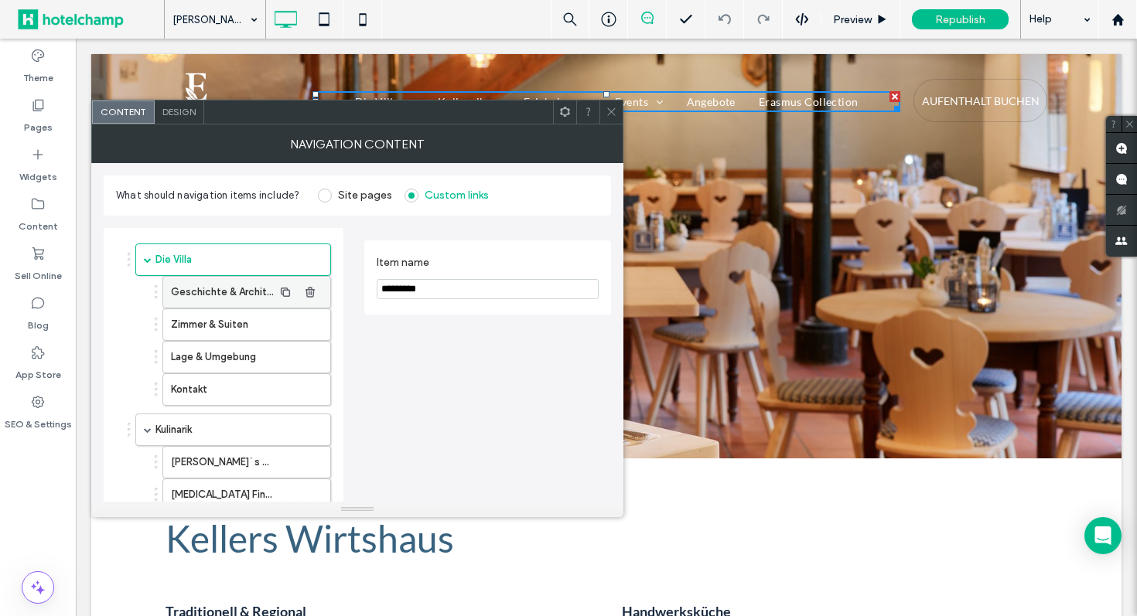
click at [248, 289] on label "Geschichte & Architektur" at bounding box center [222, 292] width 102 height 31
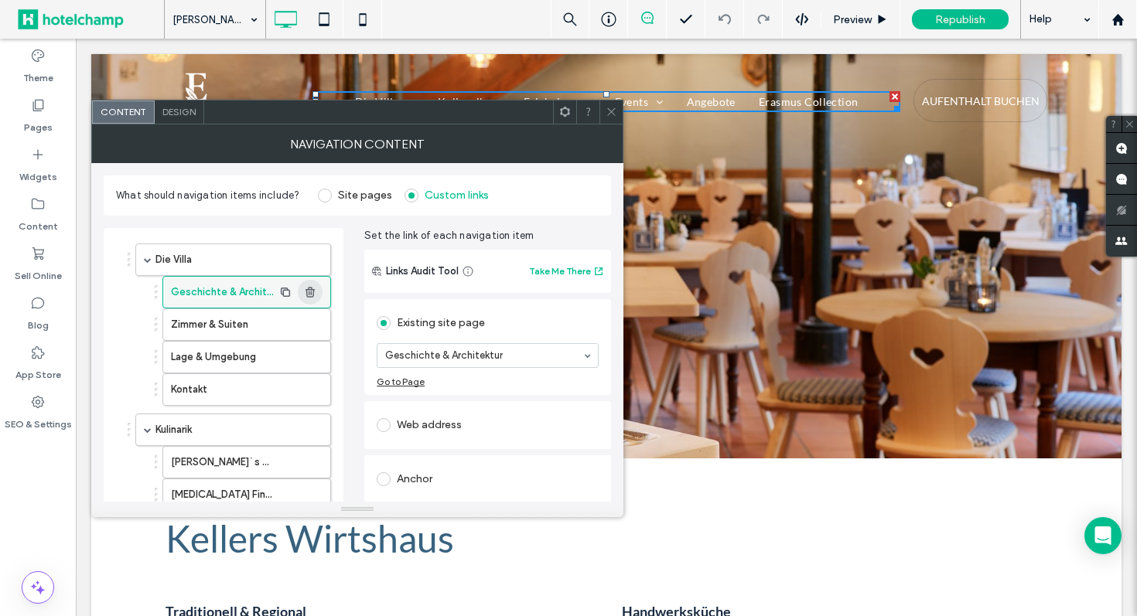
click at [312, 291] on use "button" at bounding box center [309, 292] width 9 height 10
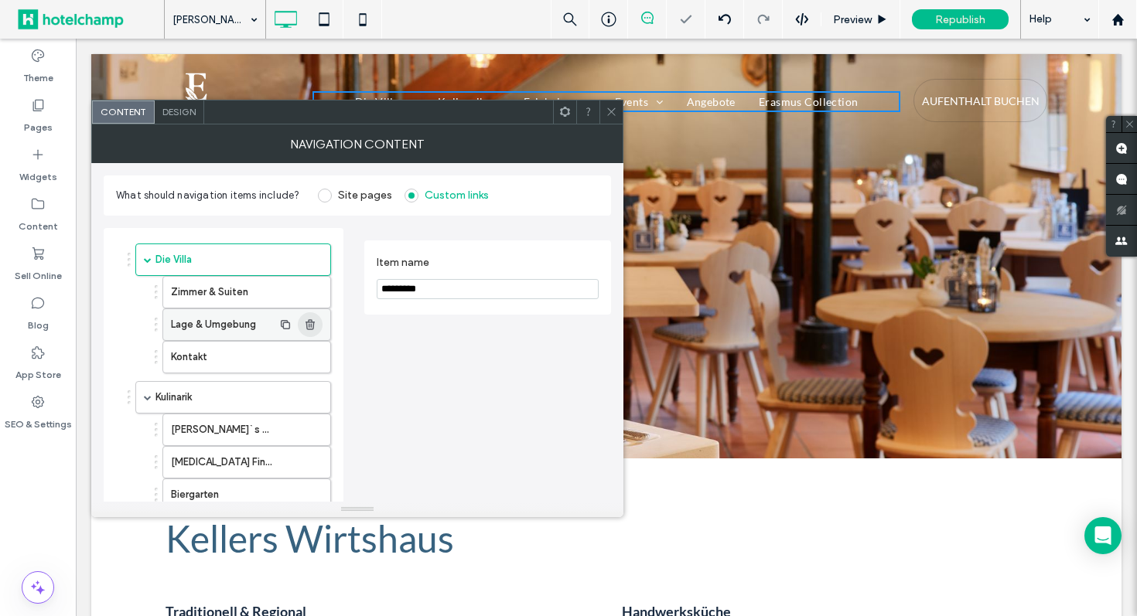
click at [315, 326] on icon "button" at bounding box center [310, 325] width 12 height 12
click at [309, 329] on use "button" at bounding box center [309, 324] width 9 height 10
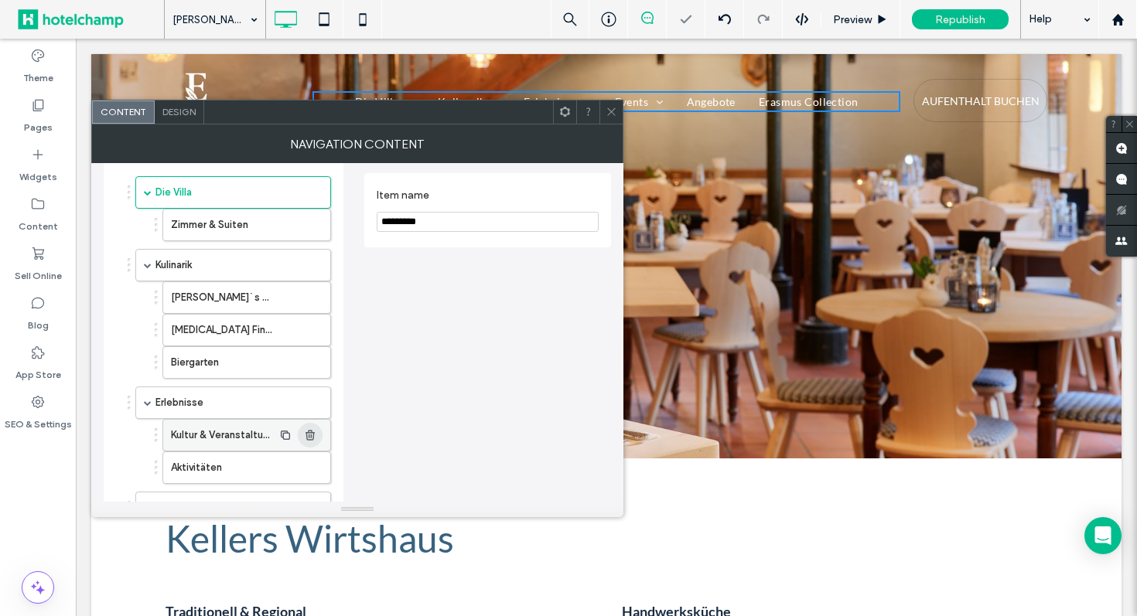
scroll to position [70, 0]
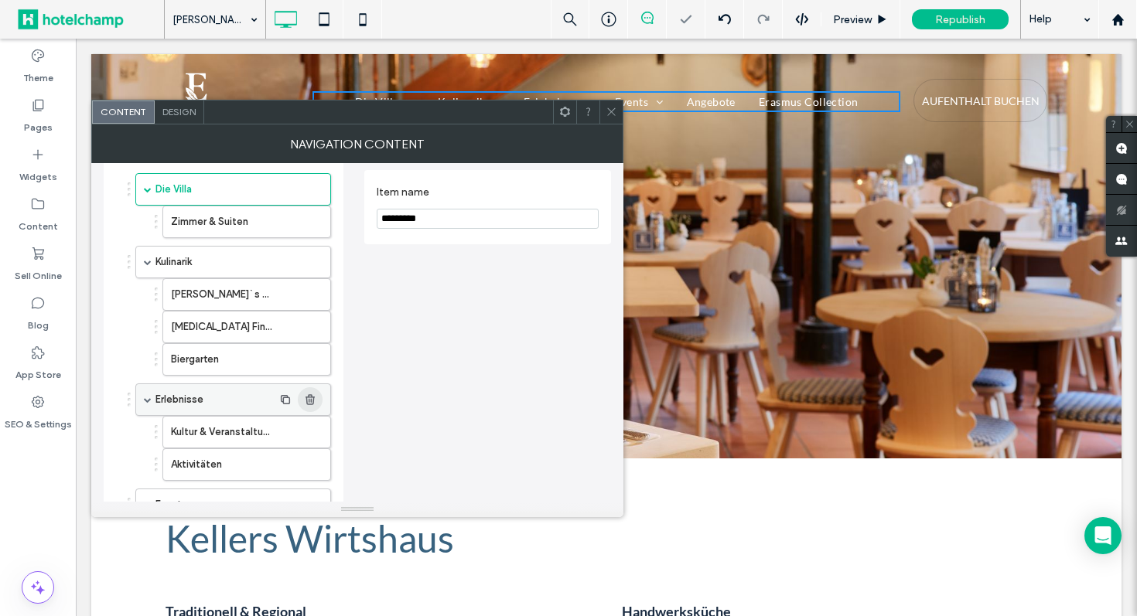
click at [309, 405] on span "button" at bounding box center [310, 399] width 25 height 25
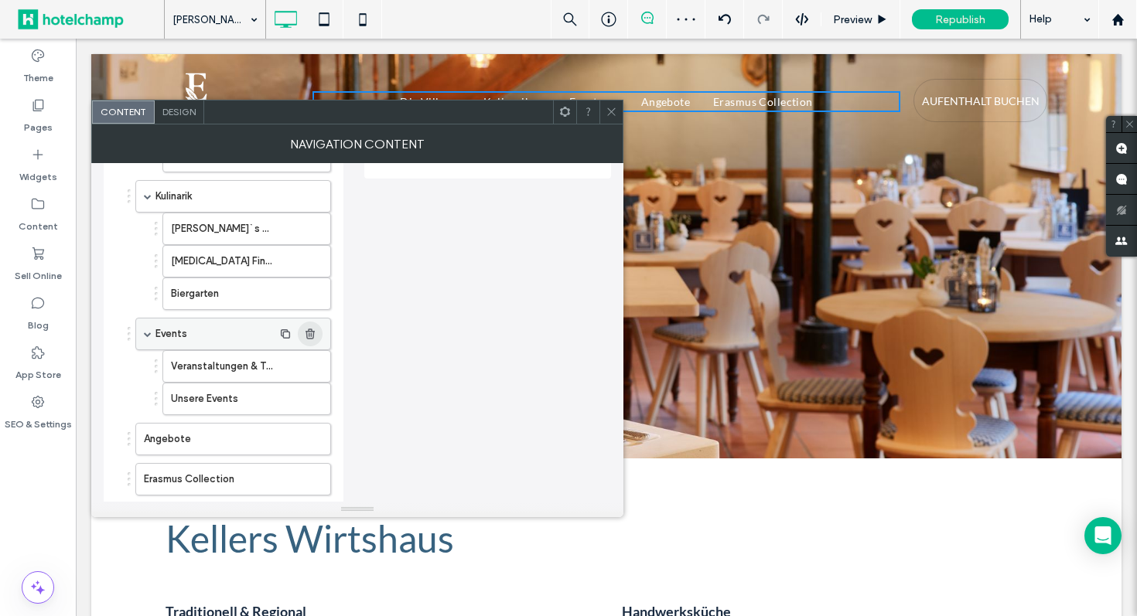
click at [311, 334] on use "button" at bounding box center [309, 334] width 9 height 10
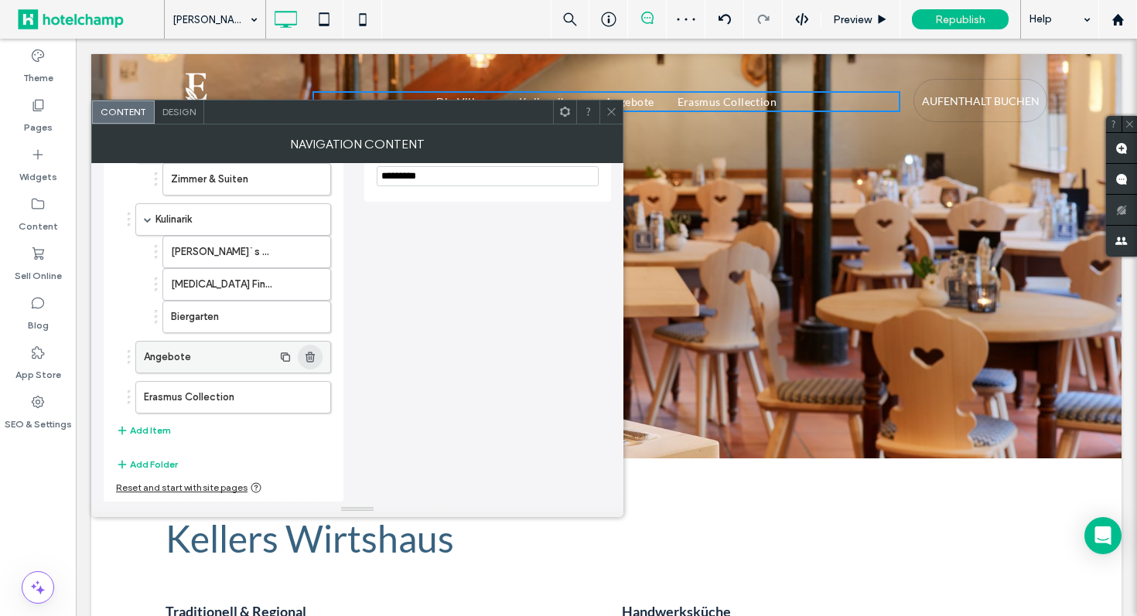
click at [307, 357] on use "button" at bounding box center [309, 357] width 9 height 10
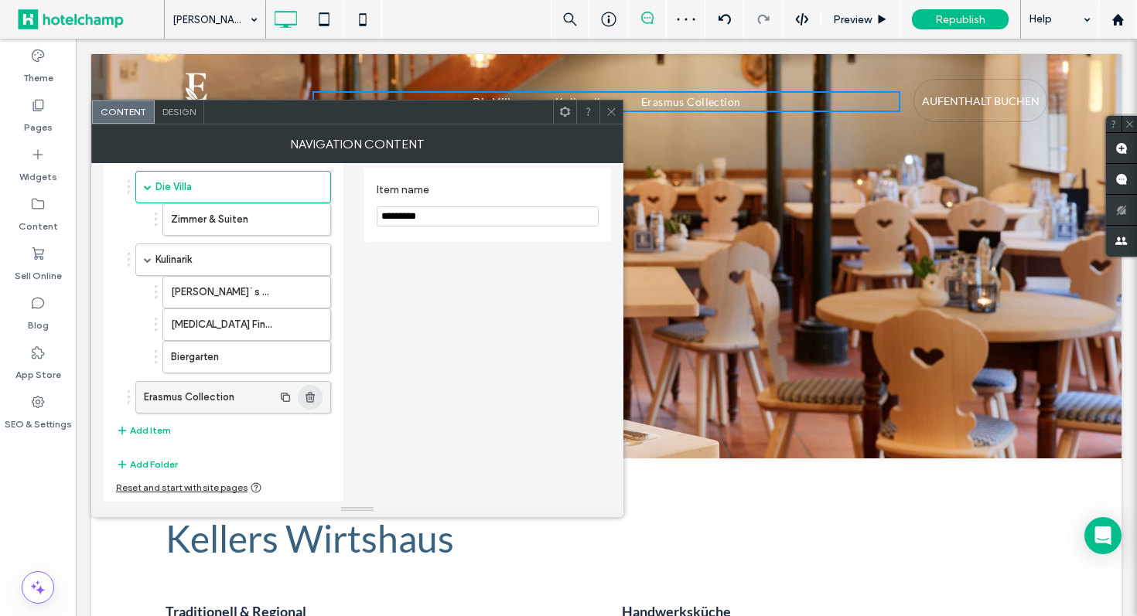
click at [312, 395] on icon "button" at bounding box center [310, 397] width 12 height 12
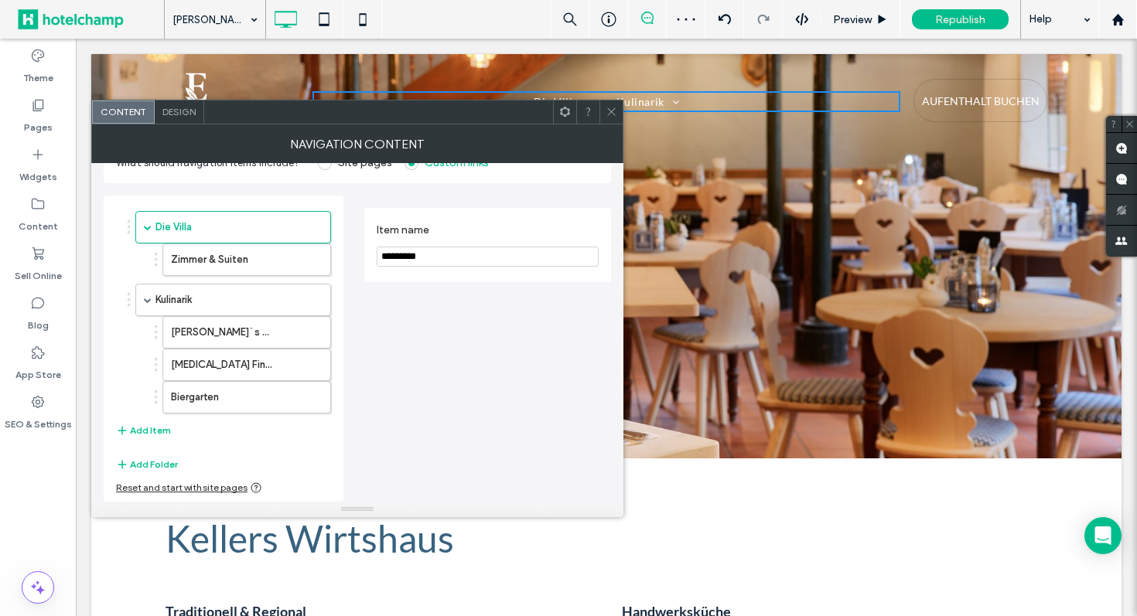
click at [613, 108] on icon at bounding box center [612, 112] width 12 height 12
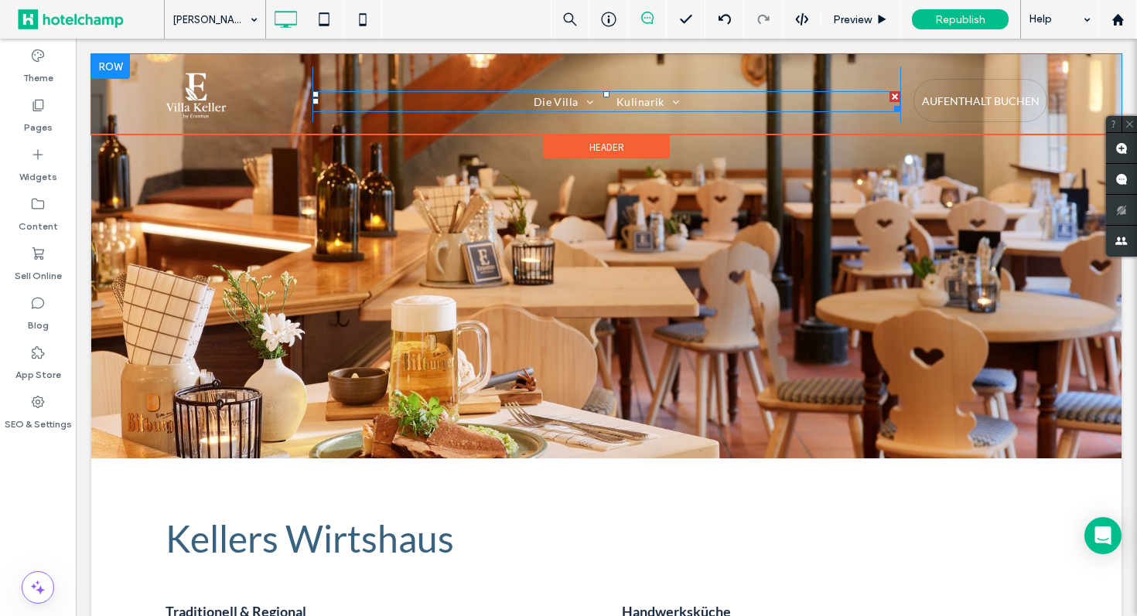
click at [513, 95] on nav "Die Villa Zimmer & Suiten Kulinarik [PERSON_NAME]`s Wirtshaus [MEDICAL_DATA] Fi…" at bounding box center [606, 101] width 588 height 21
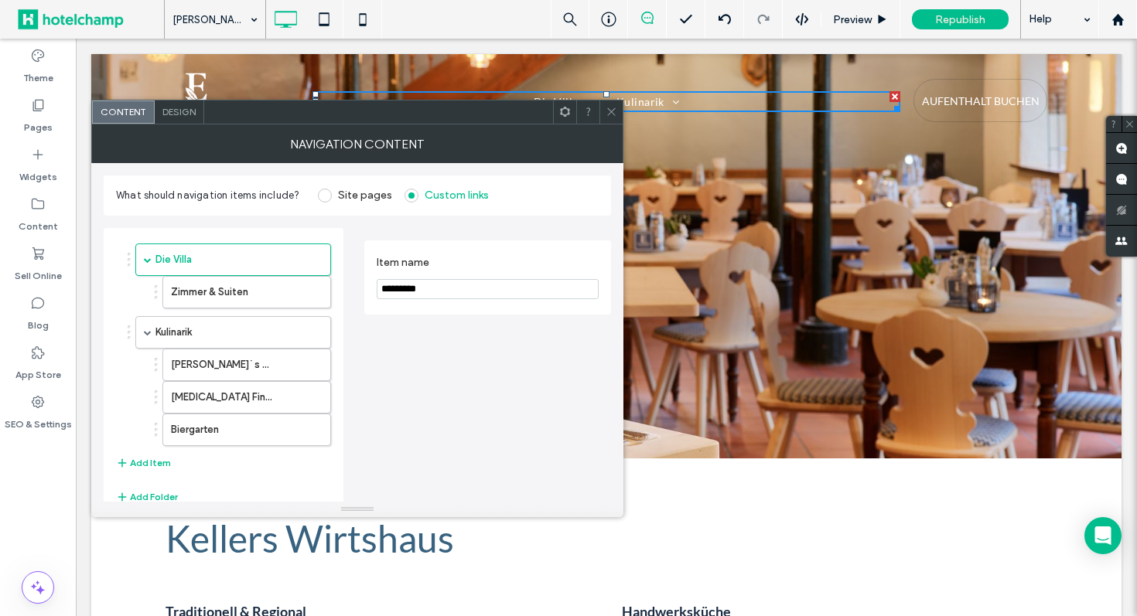
click at [189, 114] on span "Design" at bounding box center [178, 112] width 33 height 12
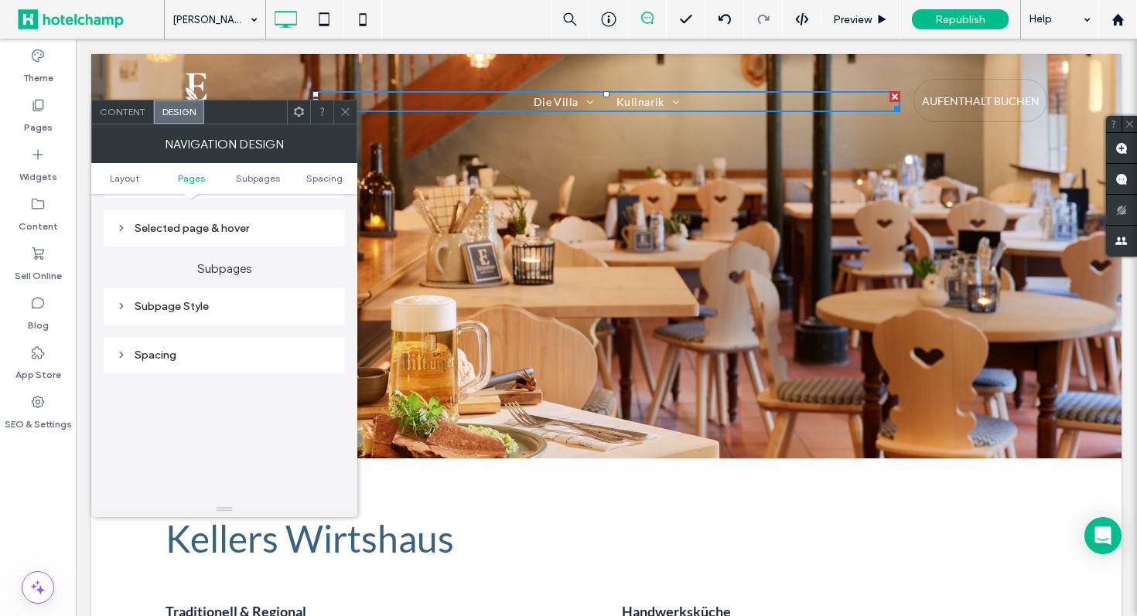
scroll to position [220, 0]
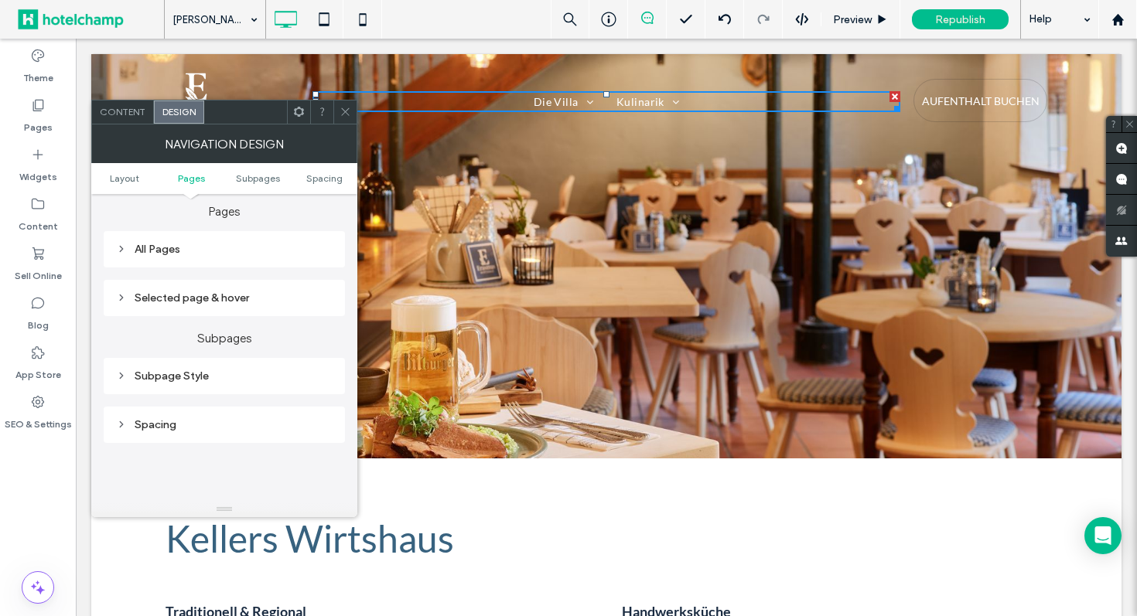
click at [203, 253] on div "All Pages" at bounding box center [224, 249] width 217 height 13
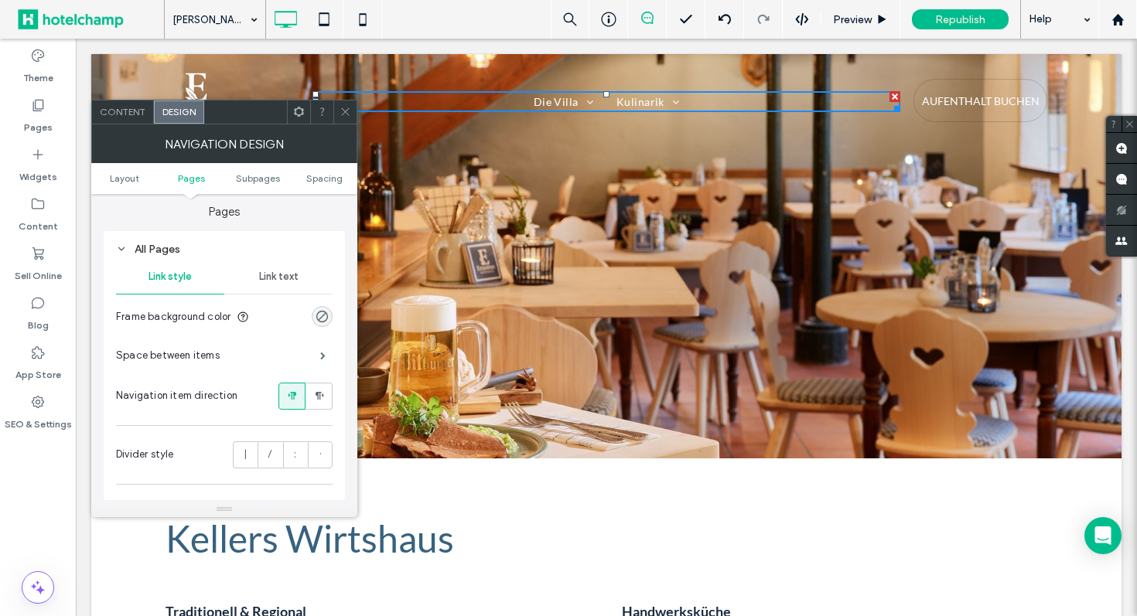
click at [203, 248] on div "All Pages" at bounding box center [224, 249] width 217 height 13
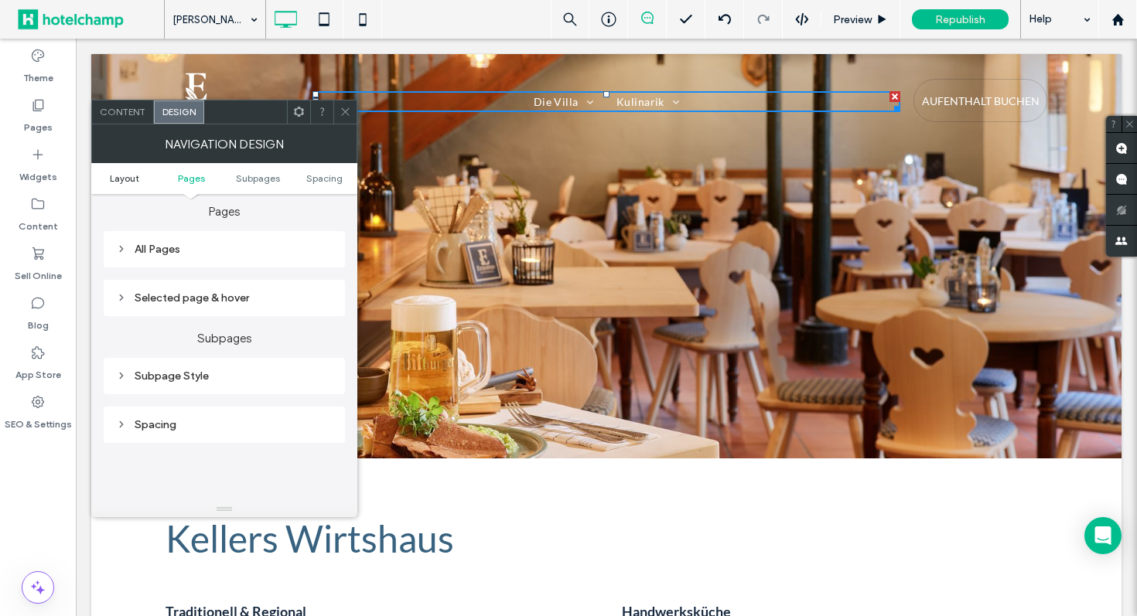
click at [150, 179] on link "Layout" at bounding box center [124, 178] width 67 height 12
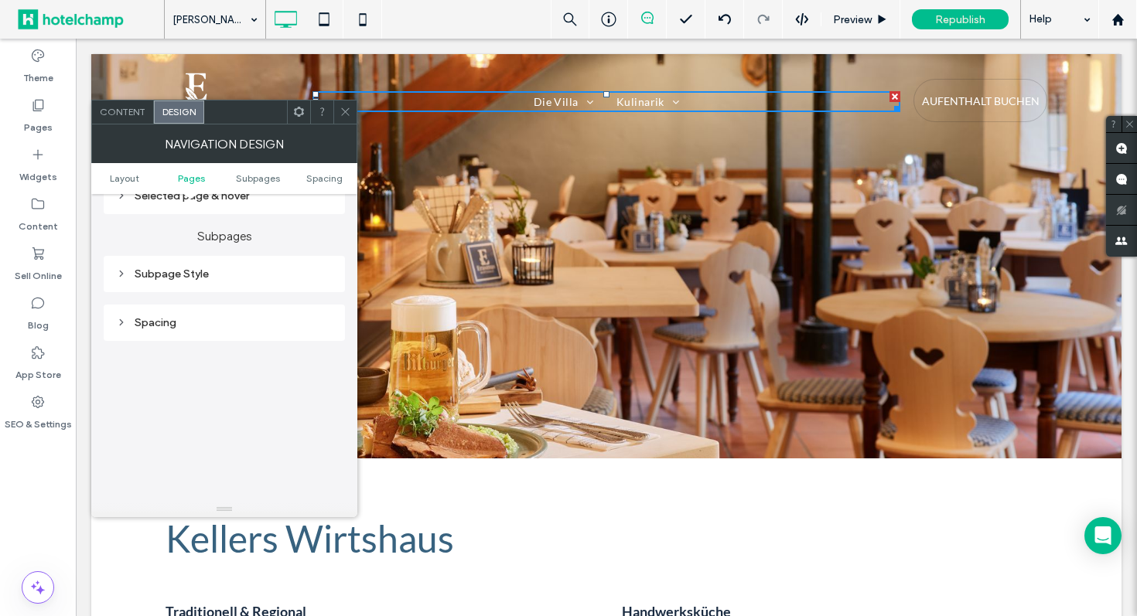
scroll to position [319, 0]
click at [221, 291] on div "Subpage Style" at bounding box center [224, 277] width 241 height 36
click at [220, 274] on div "Subpage Style" at bounding box center [224, 277] width 217 height 13
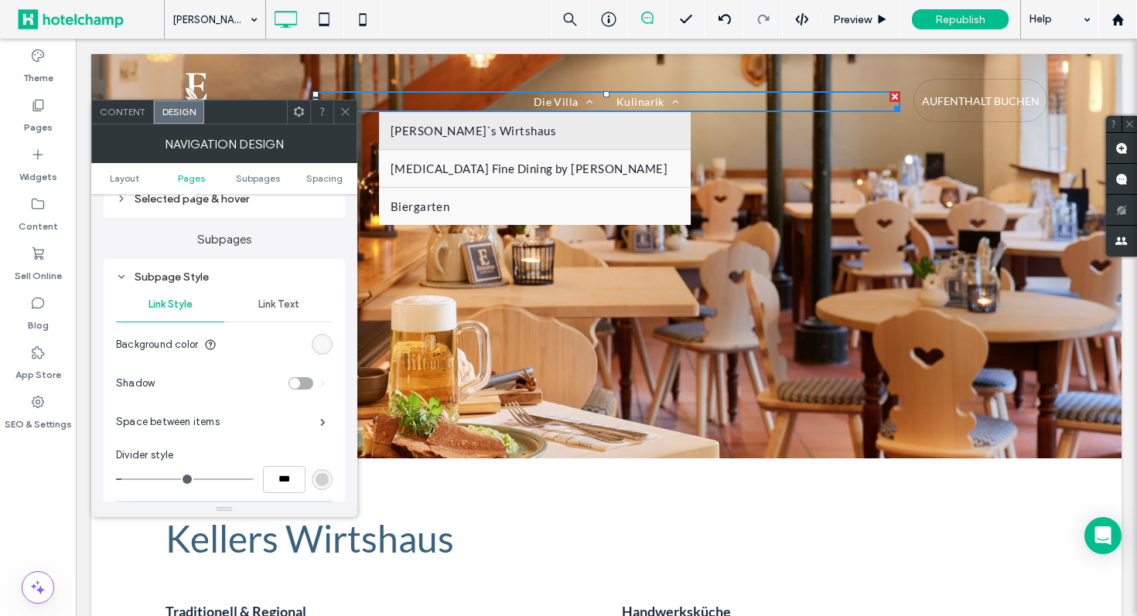
click at [289, 305] on span "Link Text" at bounding box center [278, 305] width 41 height 12
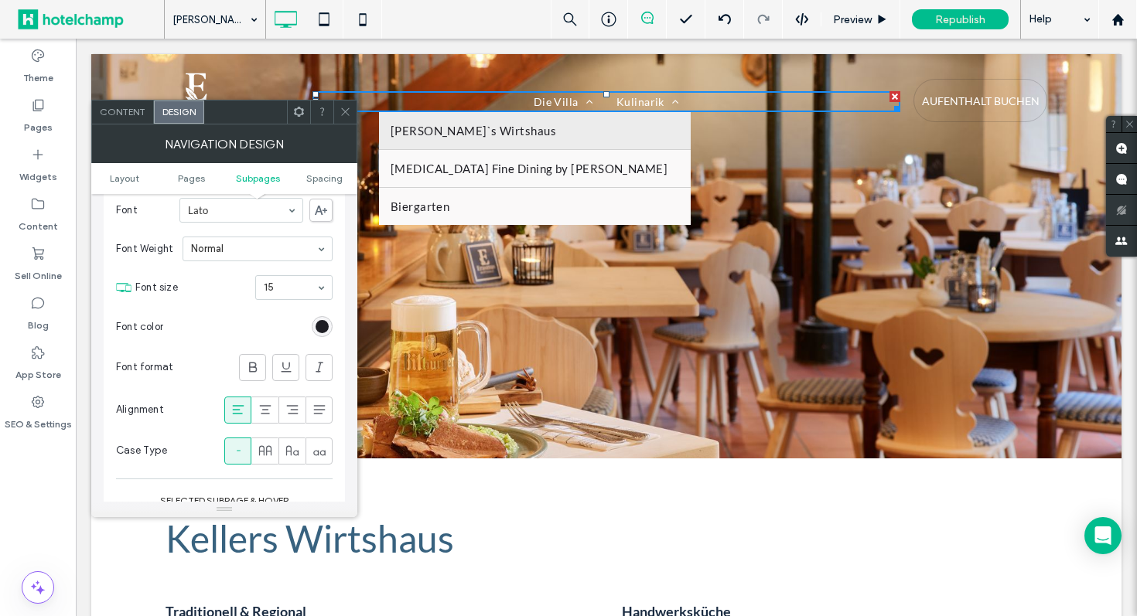
scroll to position [463, 0]
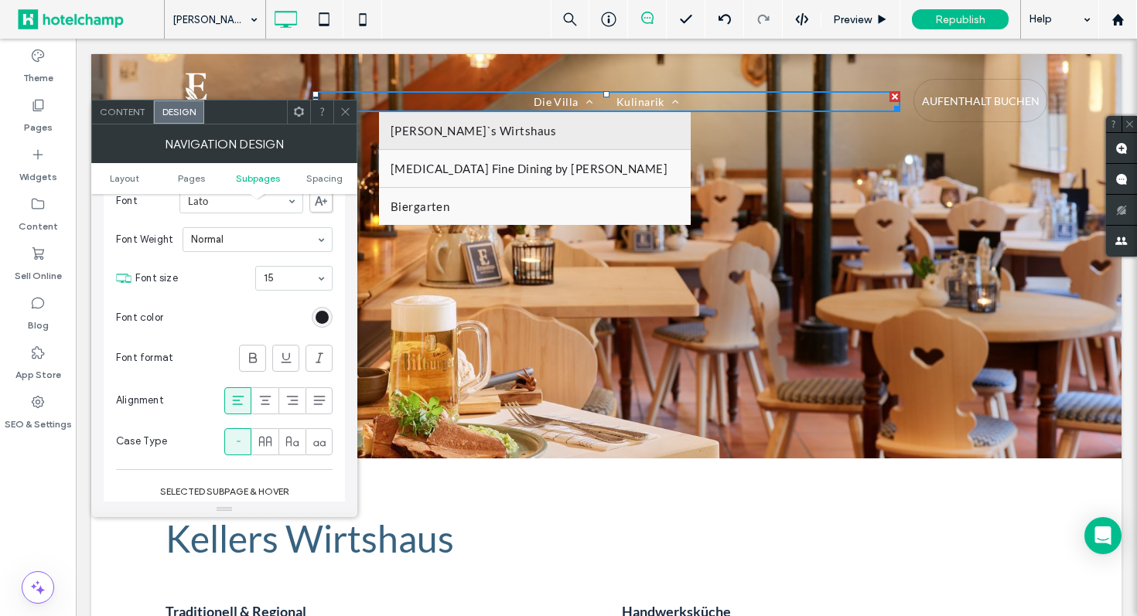
click at [343, 108] on icon at bounding box center [346, 112] width 12 height 12
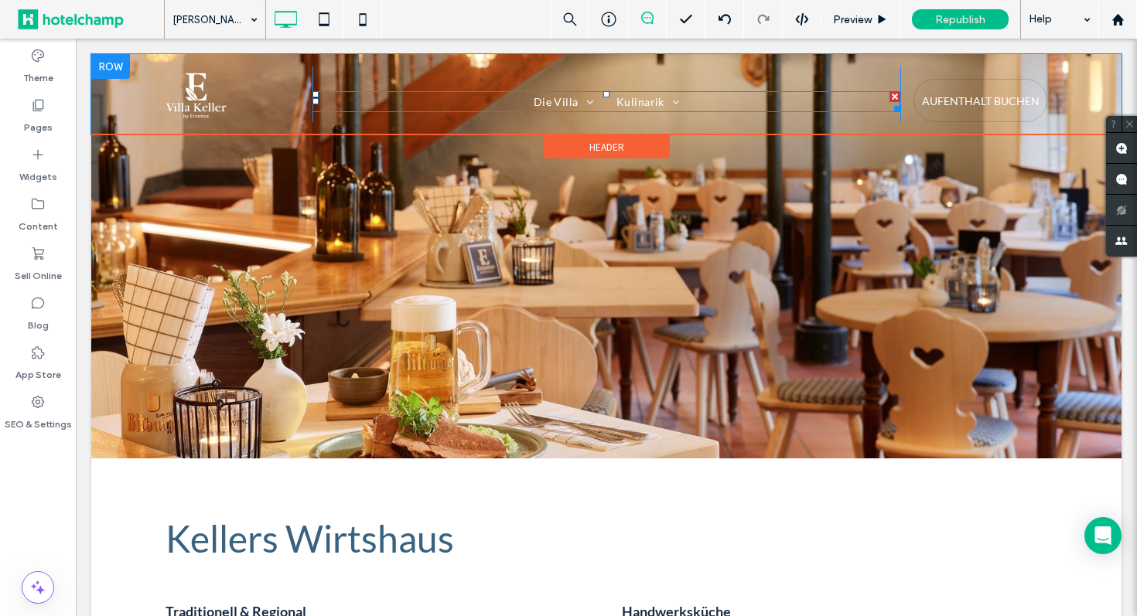
click at [771, 101] on nav "Die Villa Zimmer & Suiten Kulinarik [PERSON_NAME]`s Wirtshaus [MEDICAL_DATA] Fi…" at bounding box center [606, 101] width 588 height 21
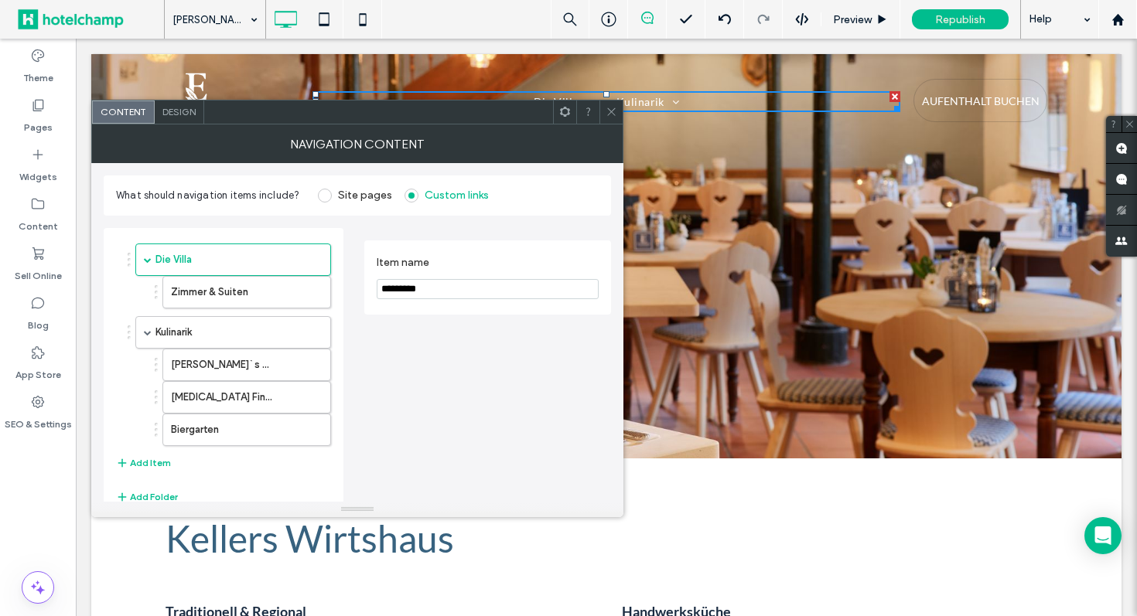
click at [196, 112] on span "Design" at bounding box center [178, 112] width 33 height 12
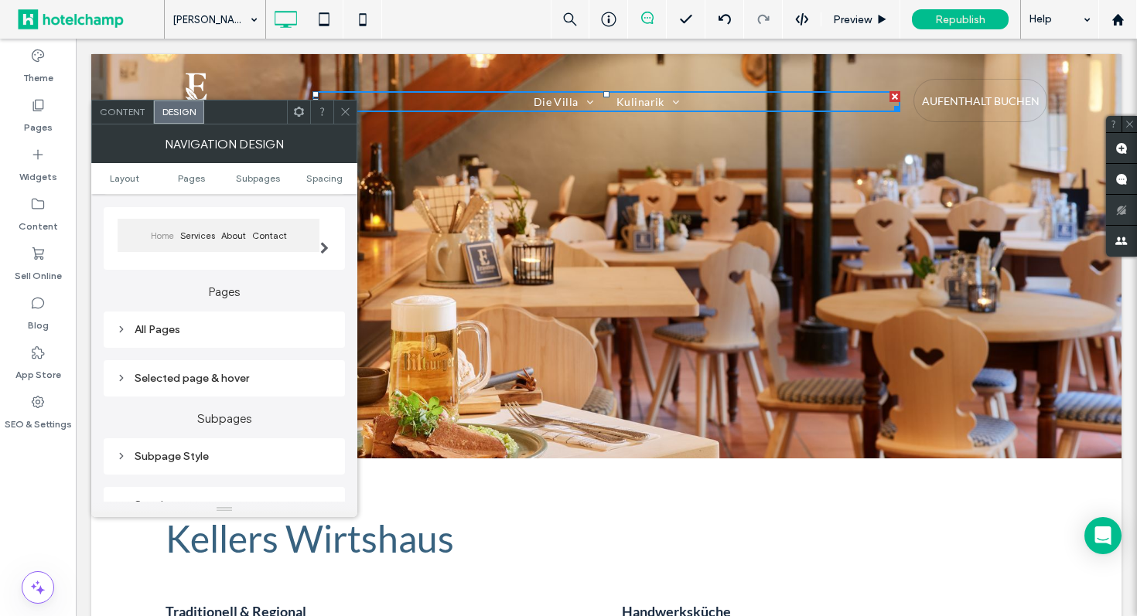
scroll to position [0, 0]
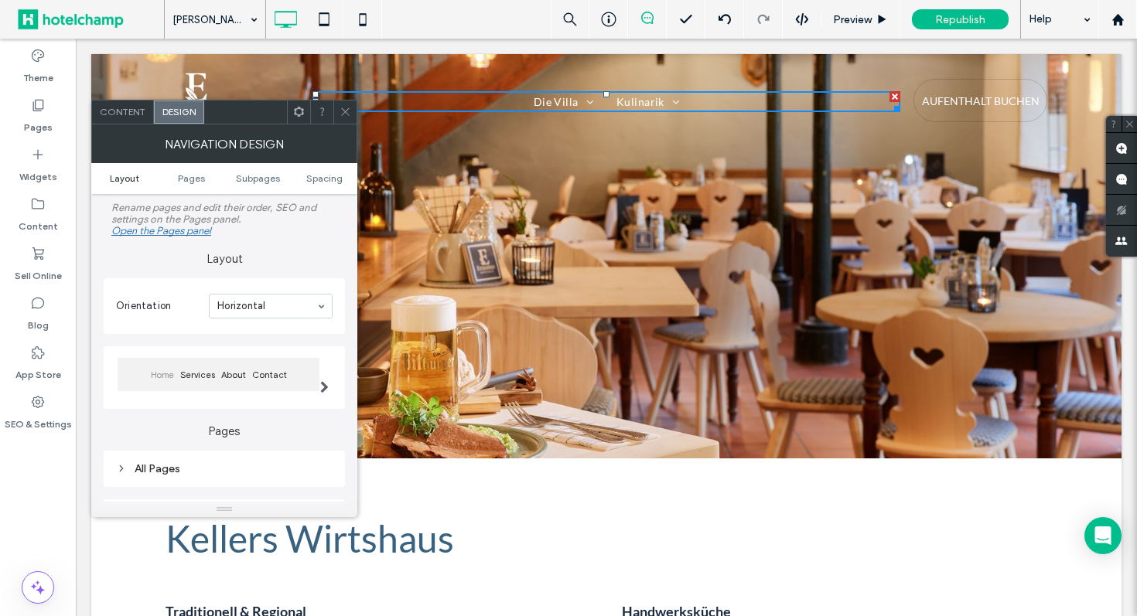
click at [118, 181] on span "Layout" at bounding box center [124, 178] width 29 height 12
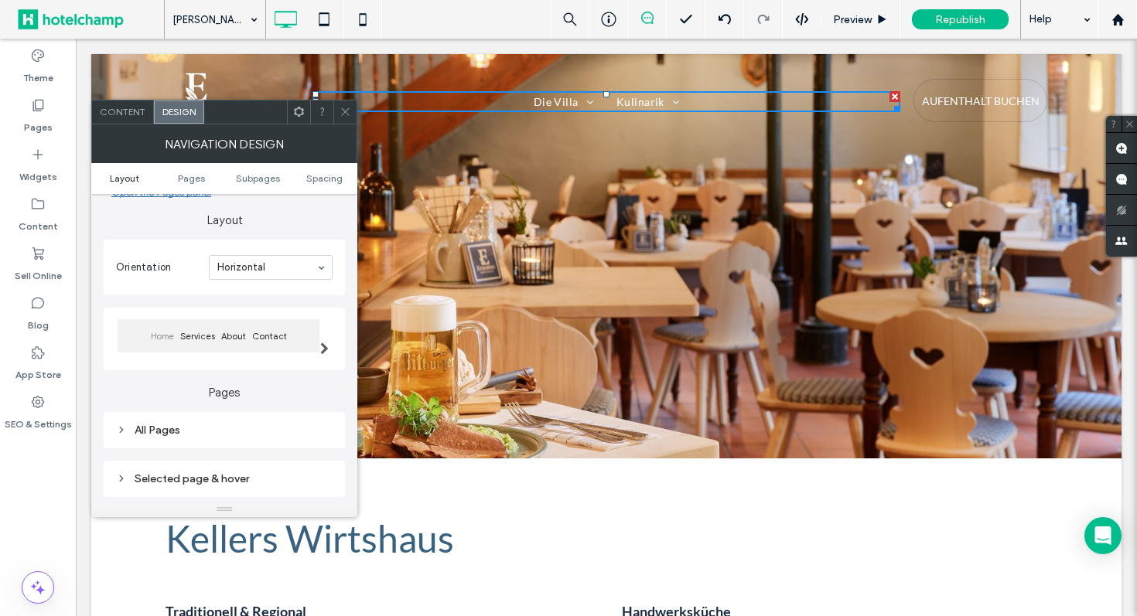
scroll to position [45, 0]
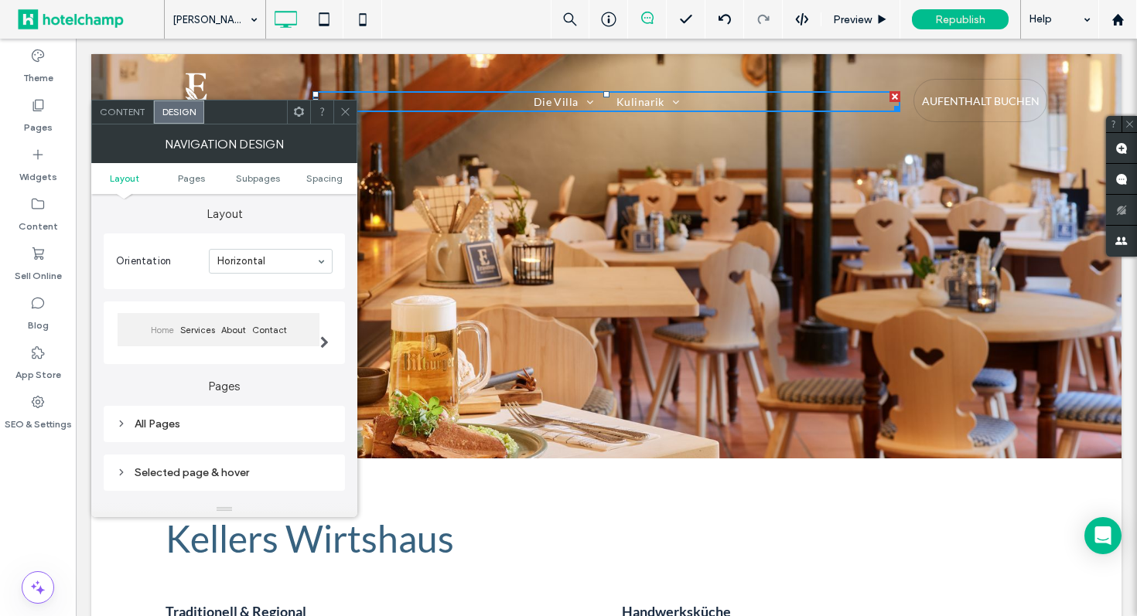
click at [346, 112] on use at bounding box center [345, 112] width 8 height 8
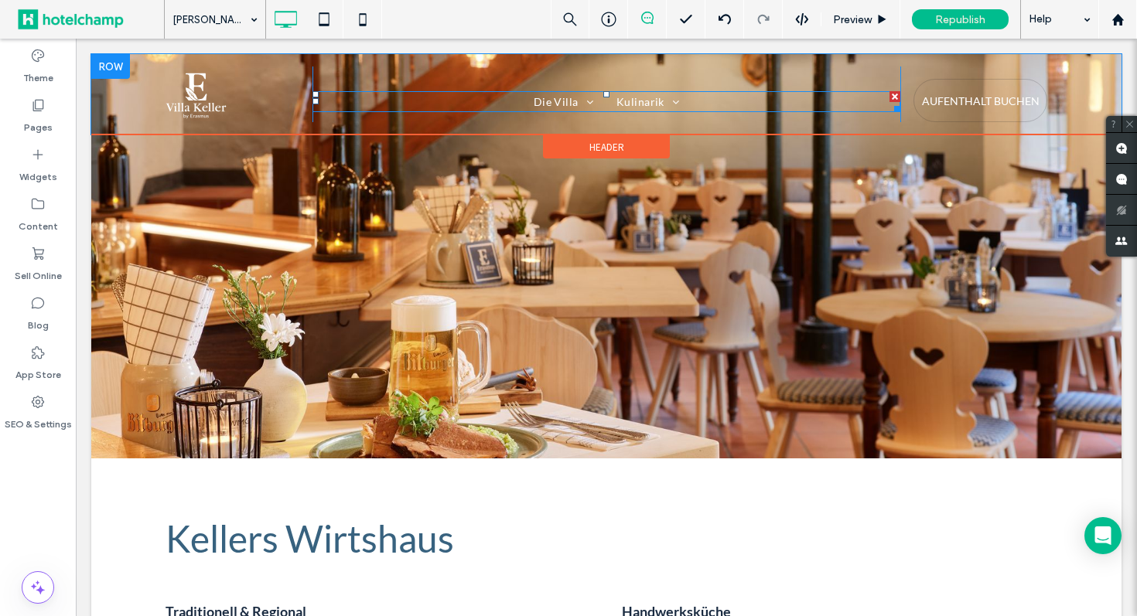
click at [498, 101] on nav "Die Villa Zimmer & Suiten Kulinarik [PERSON_NAME]`s Wirtshaus [MEDICAL_DATA] Fi…" at bounding box center [606, 101] width 588 height 21
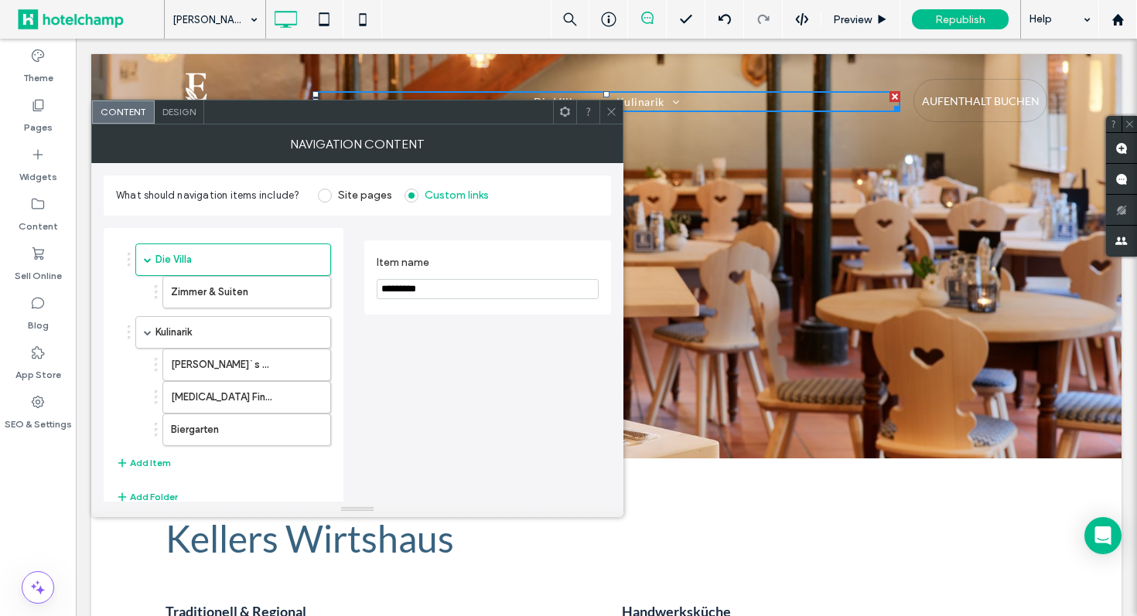
click at [610, 105] on span at bounding box center [612, 112] width 12 height 23
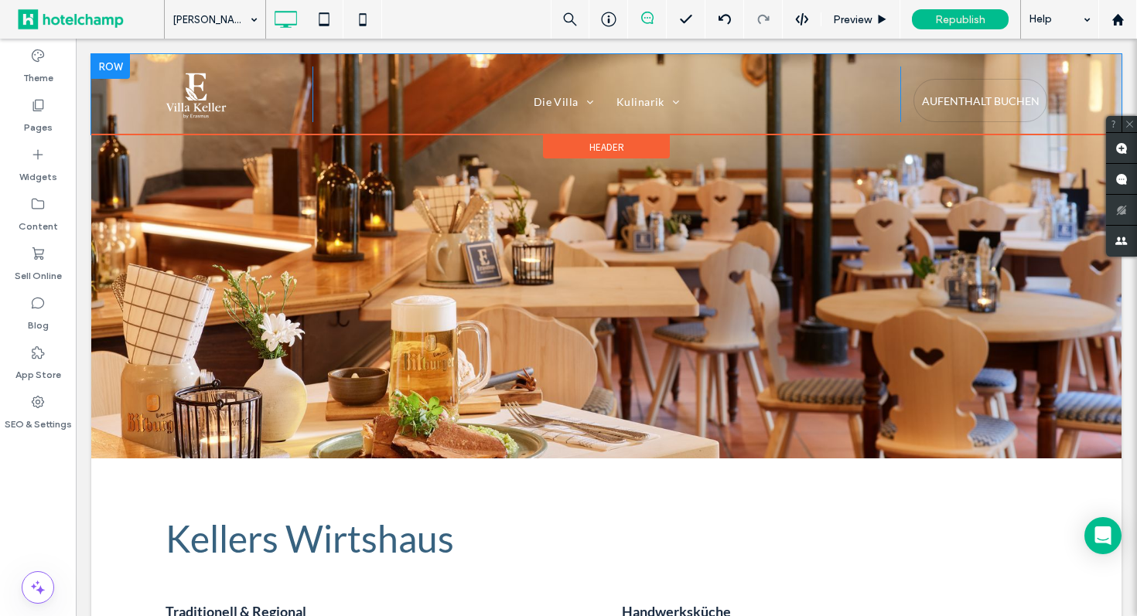
click at [430, 77] on div "Die Villa Zimmer & Suiten Kulinarik [PERSON_NAME]`s Wirtshaus [MEDICAL_DATA] Fi…" at bounding box center [606, 95] width 588 height 56
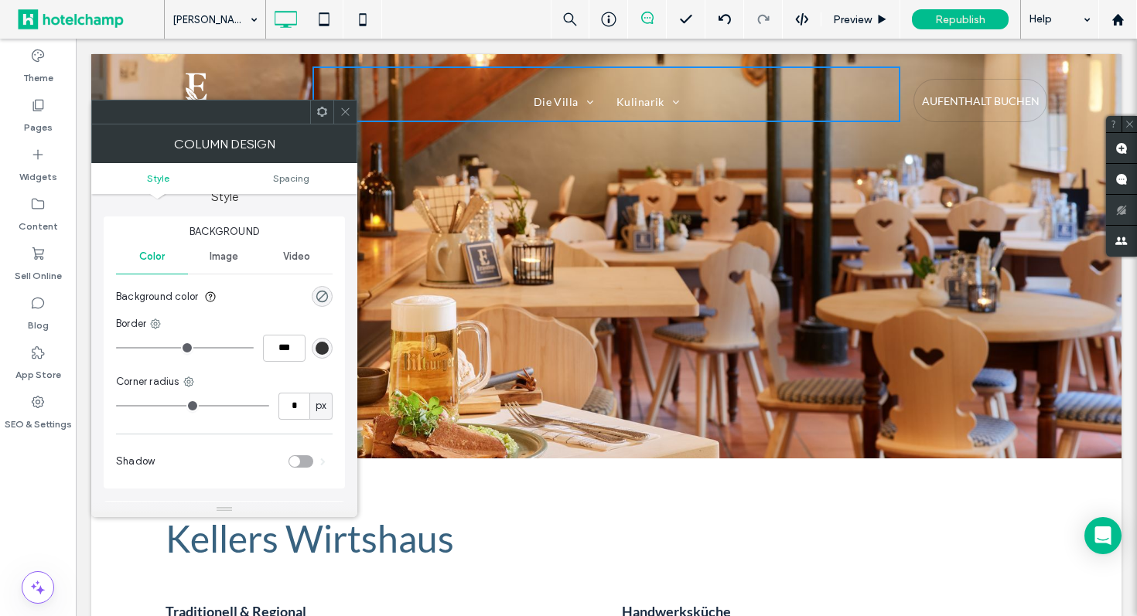
scroll to position [0, 0]
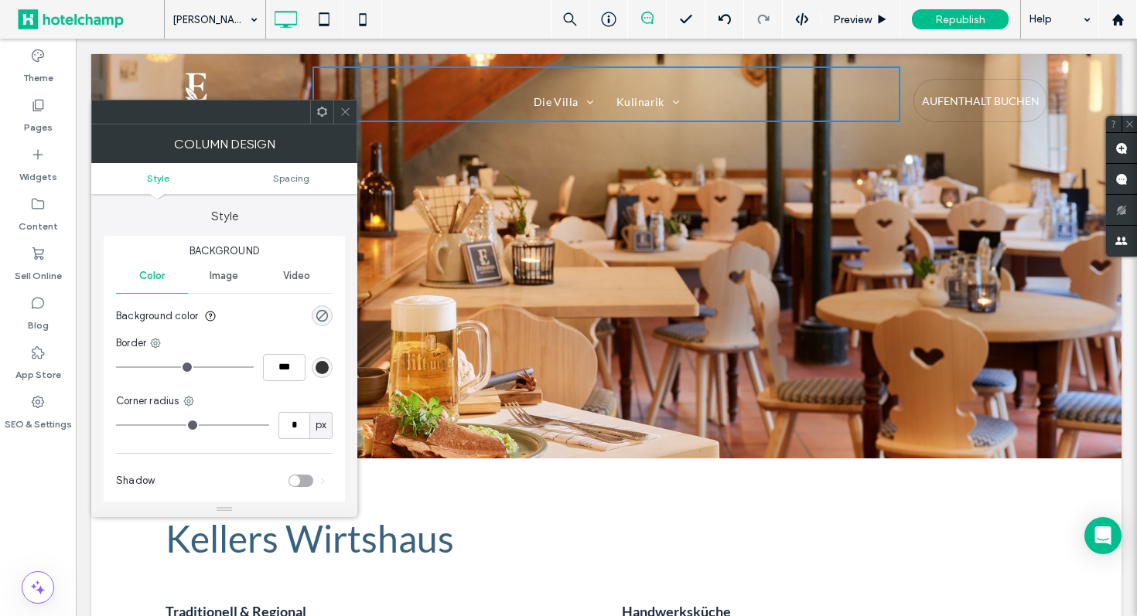
click at [346, 114] on icon at bounding box center [346, 112] width 12 height 12
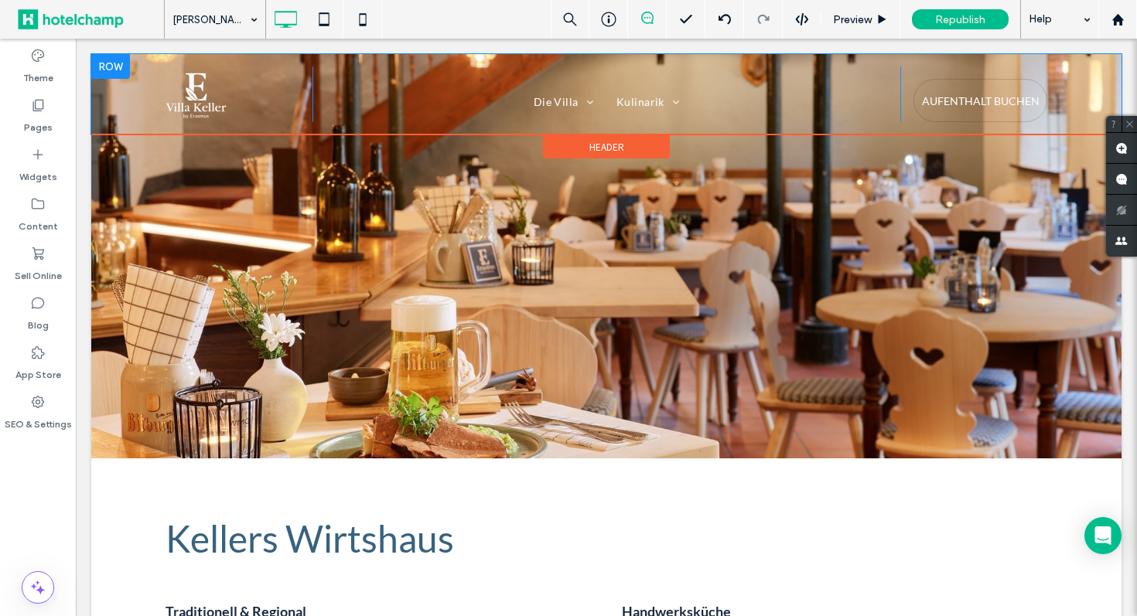
click at [421, 87] on div "Die Villa Zimmer & Suiten Kulinarik [PERSON_NAME]`s Wirtshaus [MEDICAL_DATA] Fi…" at bounding box center [606, 95] width 588 height 56
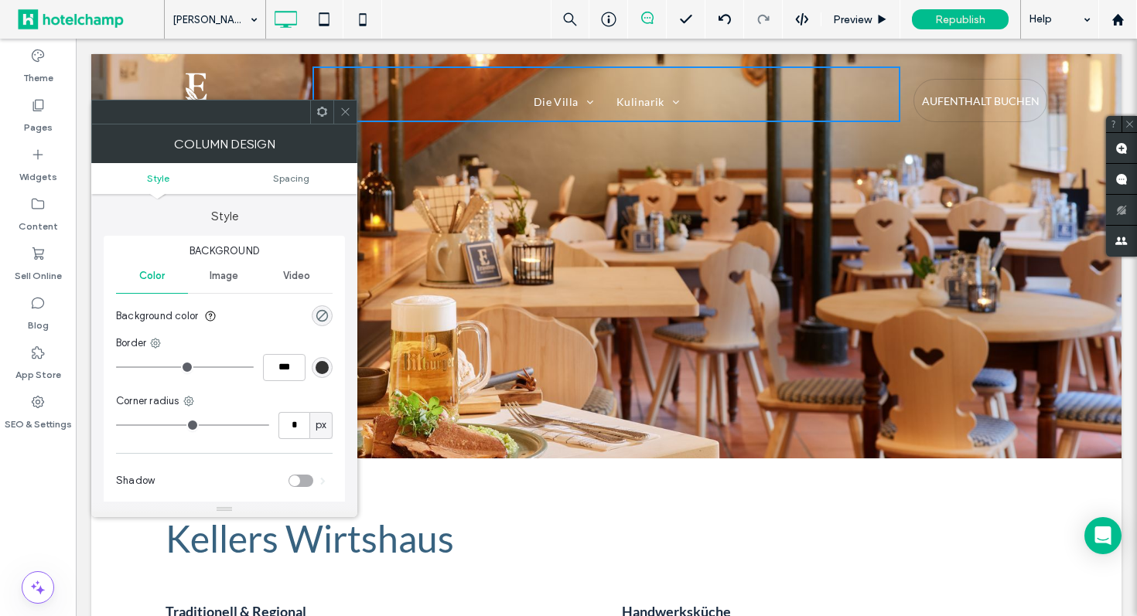
click at [341, 111] on icon at bounding box center [346, 112] width 12 height 12
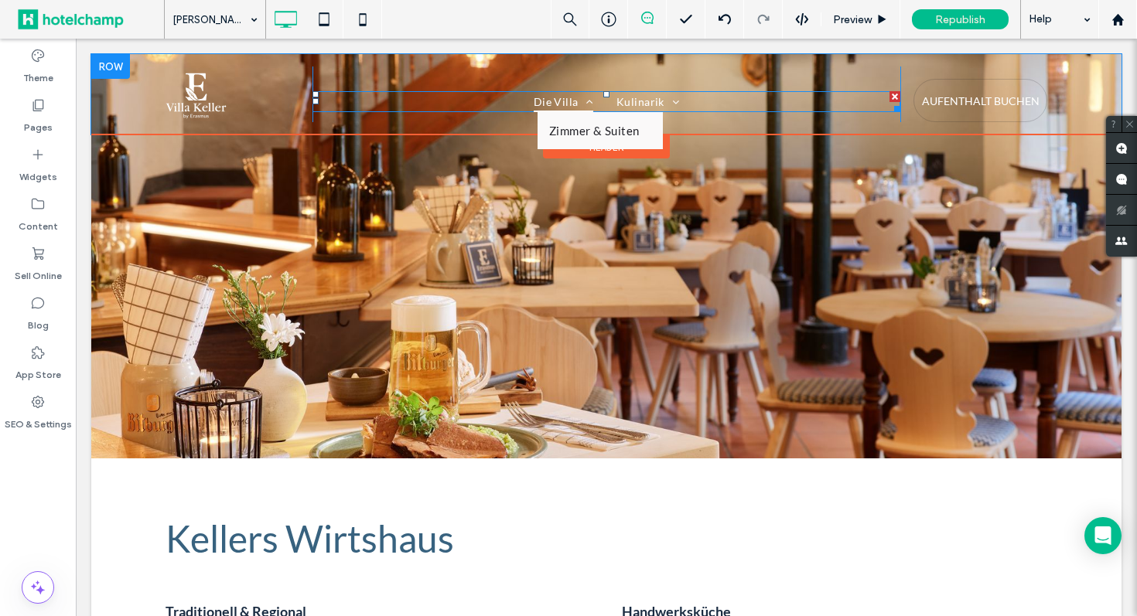
click at [524, 101] on link "Die Villa" at bounding box center [563, 101] width 83 height 21
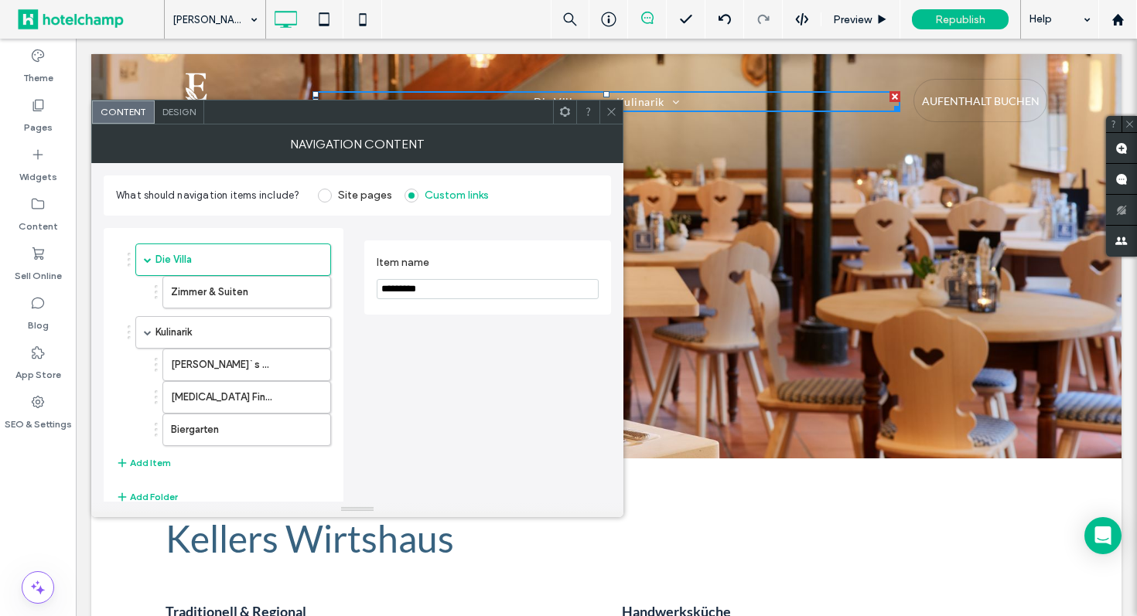
click at [615, 113] on icon at bounding box center [612, 112] width 12 height 12
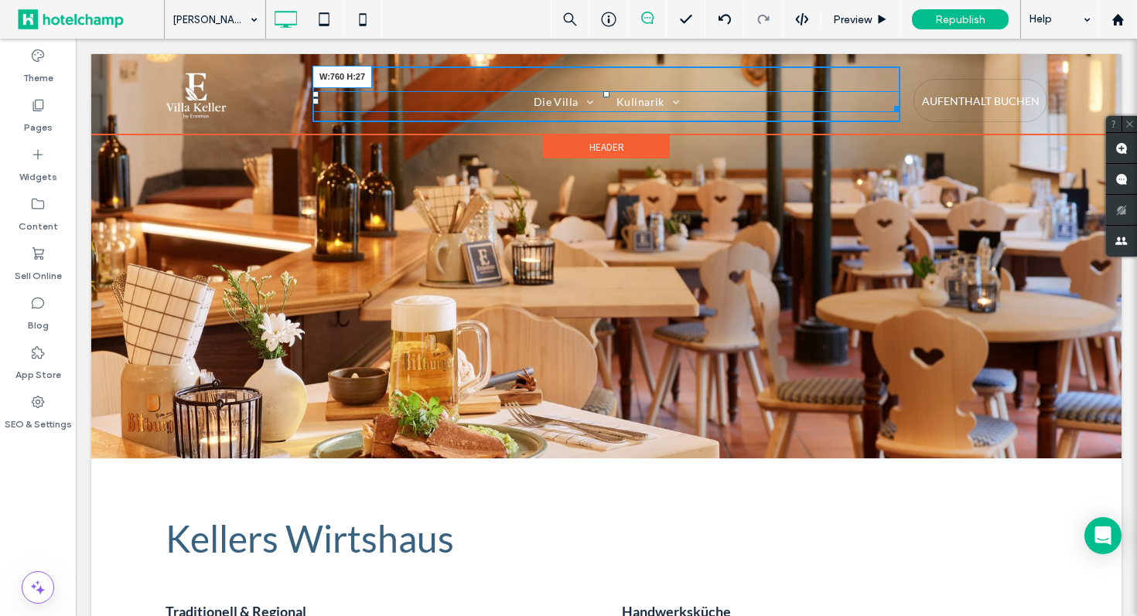
drag, startPoint x: 891, startPoint y: 105, endPoint x: 903, endPoint y: 114, distance: 15.5
click at [903, 114] on div "Click To Paste Die Villa Zimmer & Suiten Kulinarik Keller`s Wirtshaus Dopamin F…" at bounding box center [607, 95] width 882 height 56
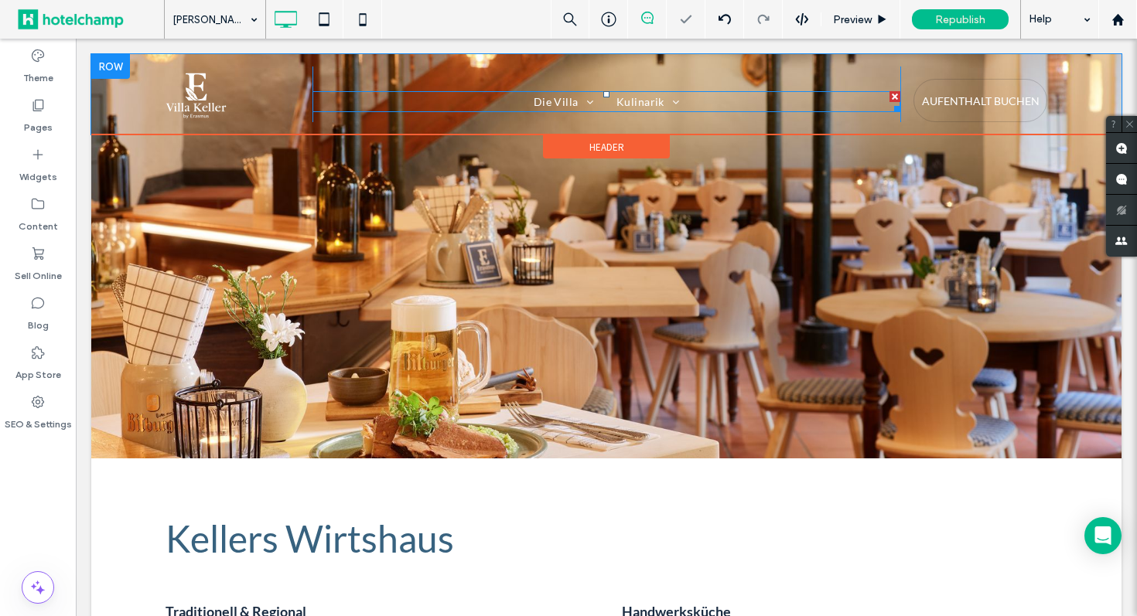
click at [348, 101] on nav "Die Villa Zimmer & Suiten Kulinarik Keller`s Wirtshaus Dopamin Fine Dining by E…" at bounding box center [606, 101] width 588 height 21
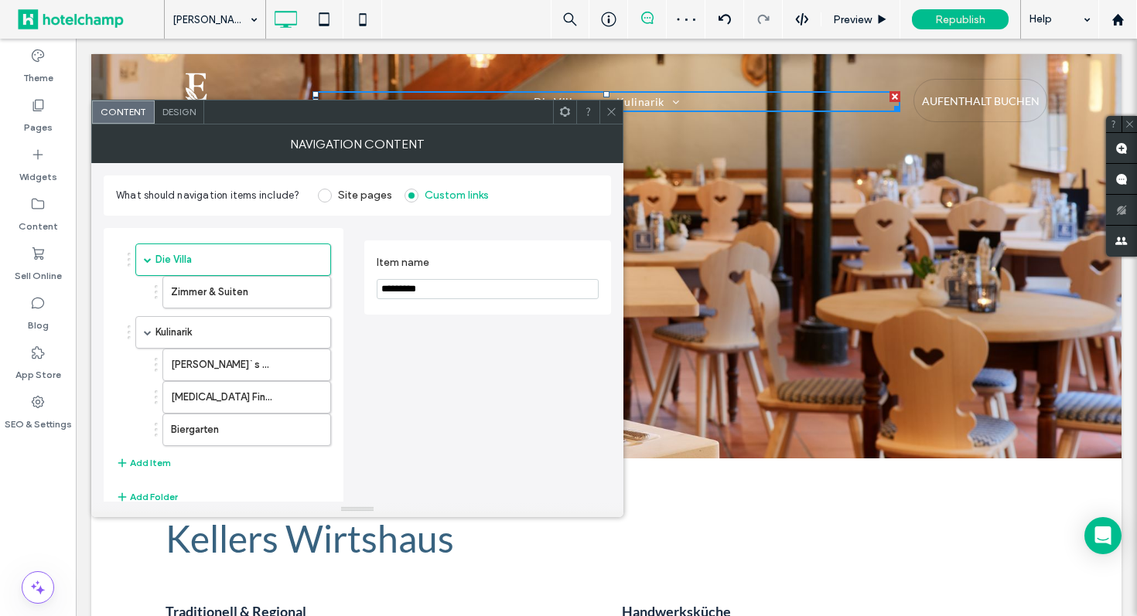
click at [190, 114] on span "Design" at bounding box center [178, 112] width 33 height 12
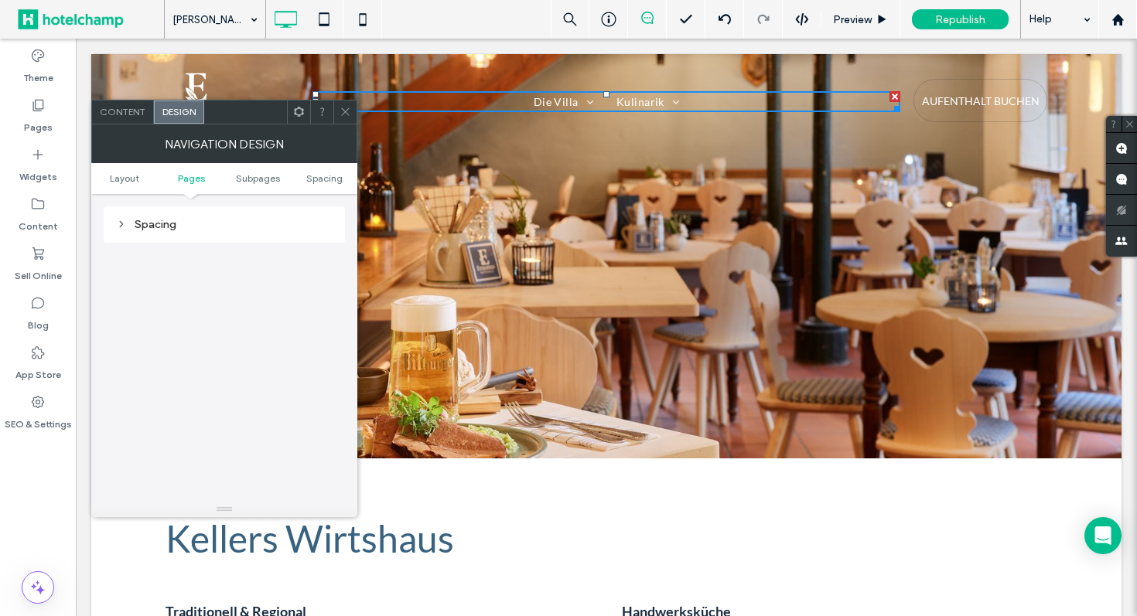
scroll to position [186, 0]
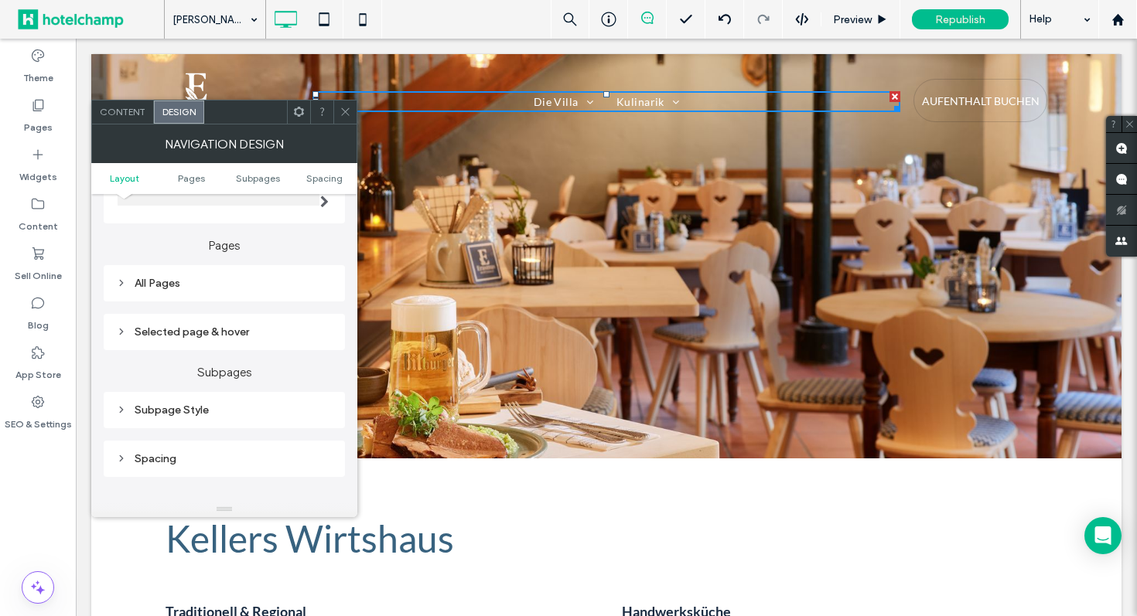
click at [253, 289] on div "All Pages" at bounding box center [224, 283] width 217 height 13
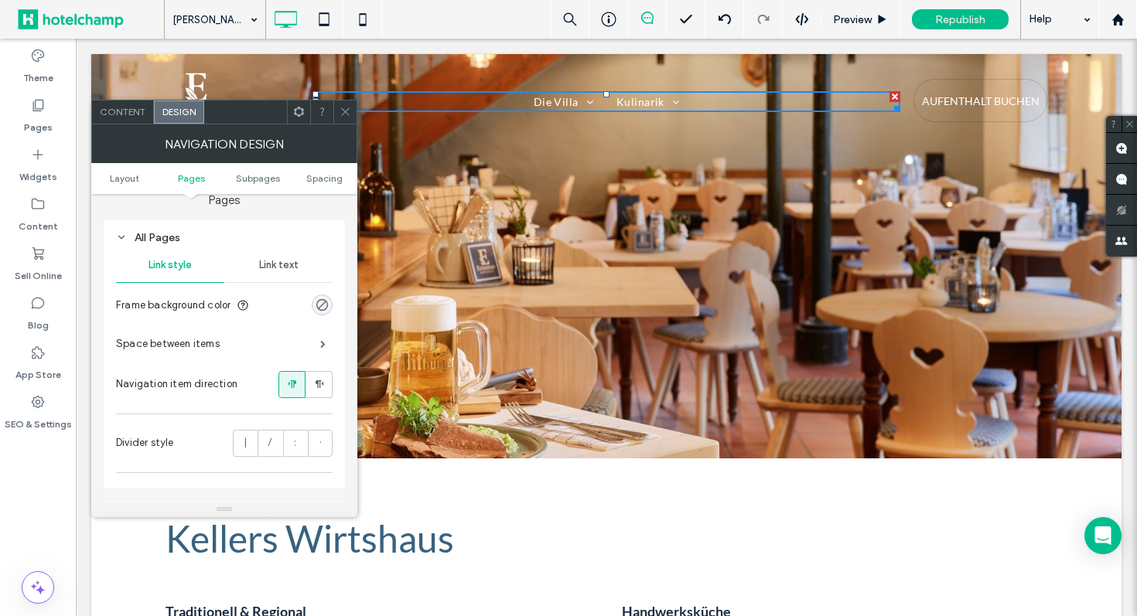
scroll to position [233, 0]
click at [299, 261] on div "Link text" at bounding box center [278, 264] width 108 height 34
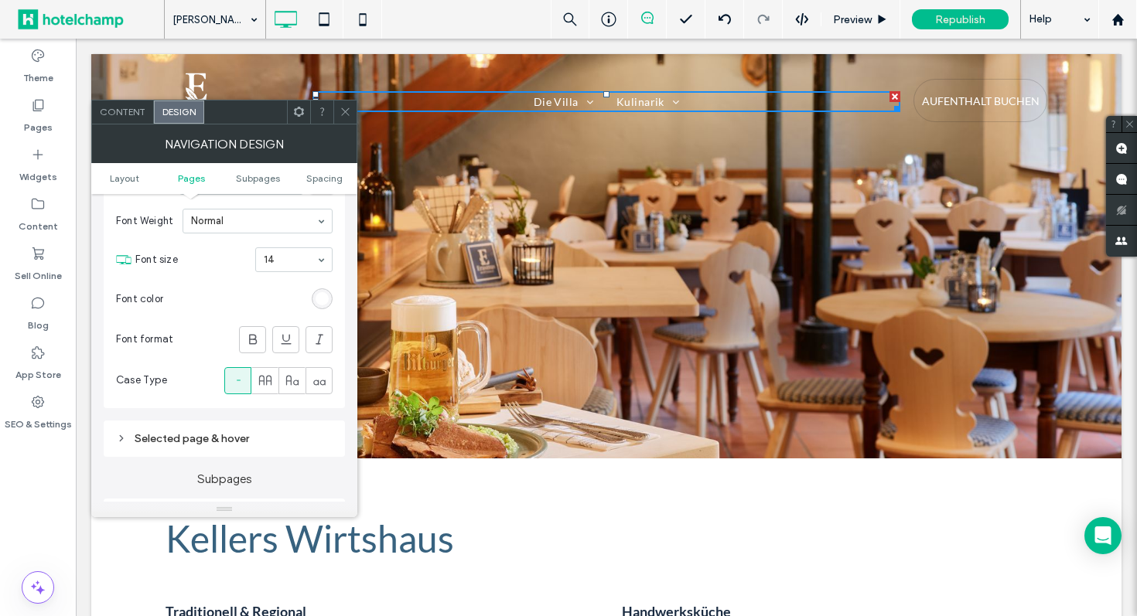
scroll to position [357, 0]
click at [152, 432] on div "Selected page & hover" at bounding box center [224, 436] width 217 height 13
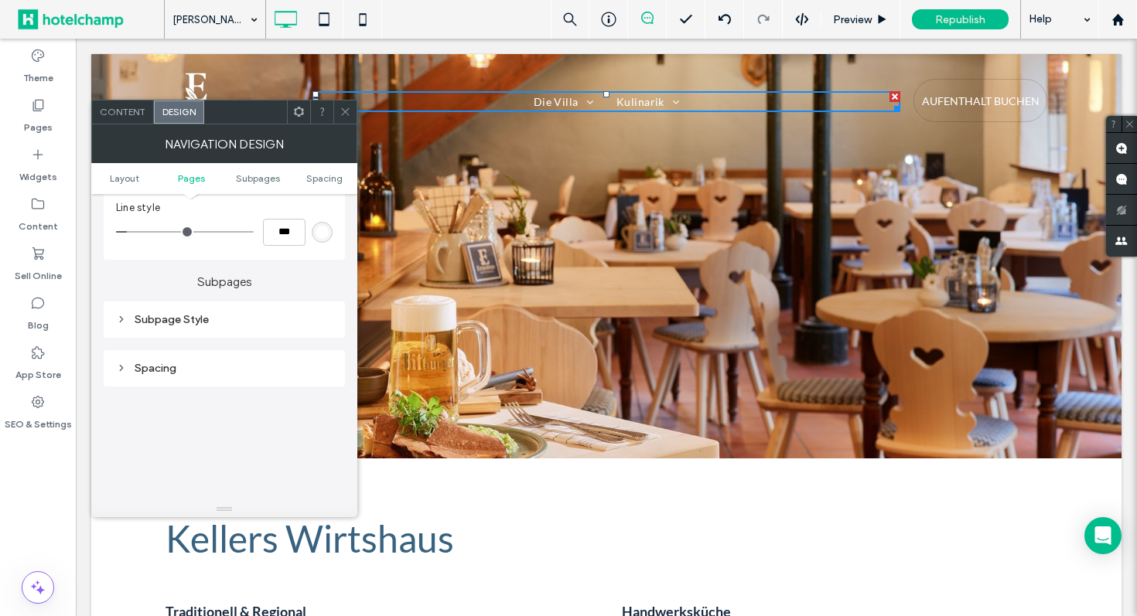
scroll to position [807, 0]
click at [169, 362] on div "Spacing" at bounding box center [224, 359] width 217 height 13
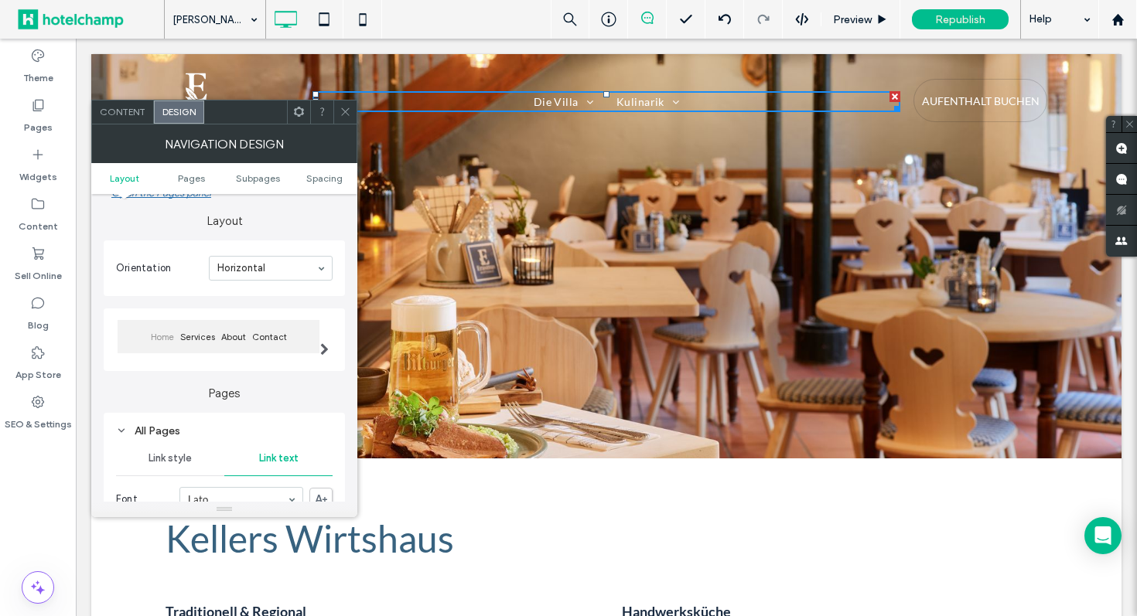
scroll to position [0, 0]
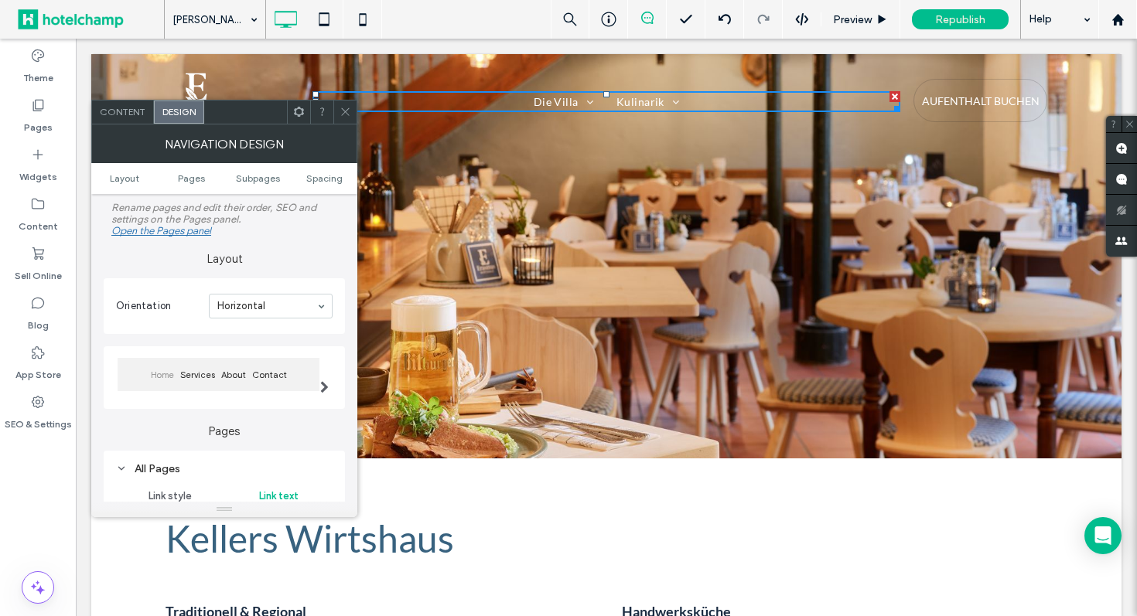
click at [345, 120] on span at bounding box center [346, 112] width 12 height 23
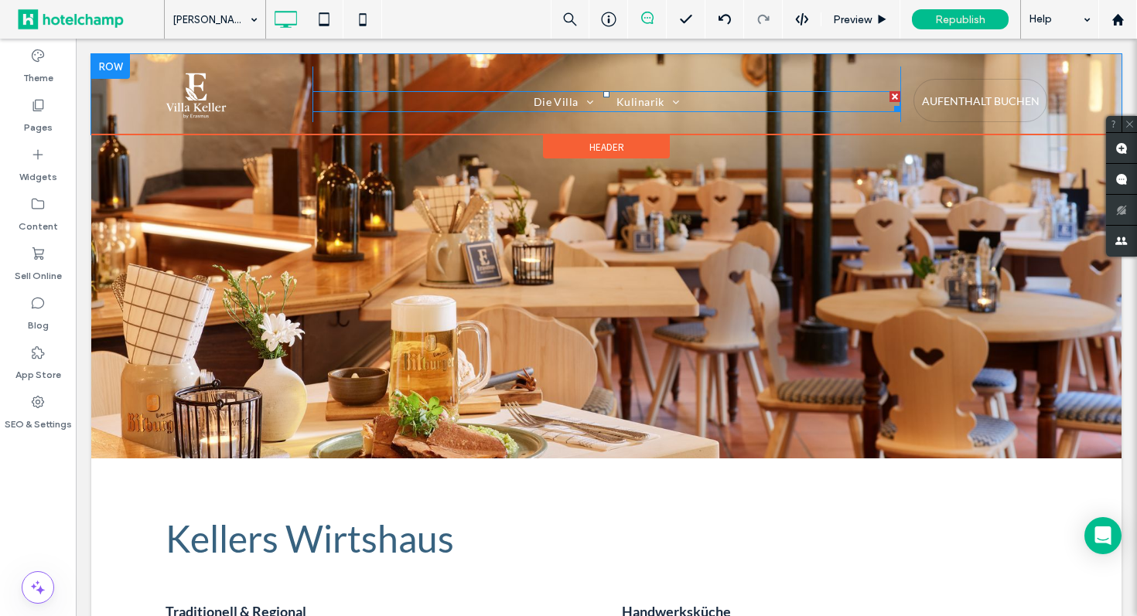
click at [491, 96] on nav "Die Villa Zimmer & Suiten Kulinarik Keller`s Wirtshaus Dopamin Fine Dining by E…" at bounding box center [606, 101] width 588 height 21
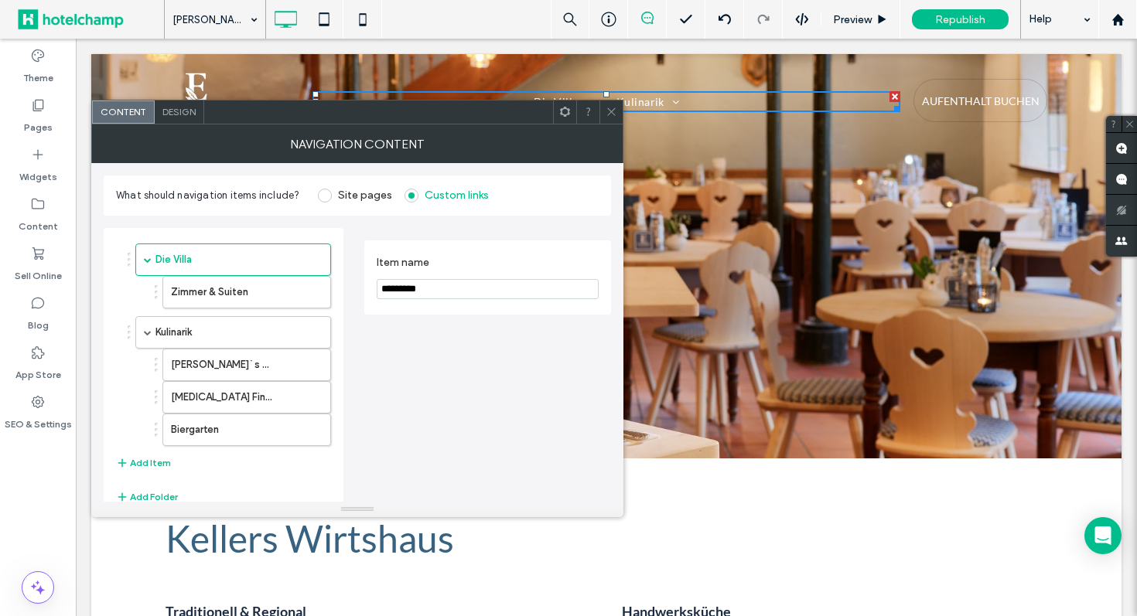
click at [172, 108] on span "Design" at bounding box center [178, 112] width 33 height 12
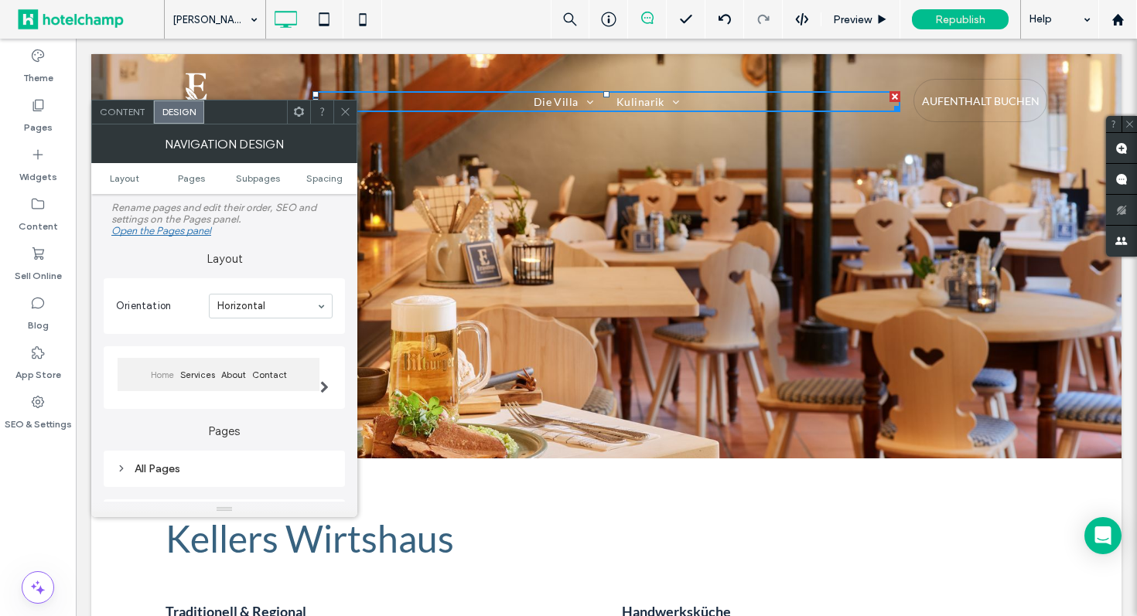
click at [302, 114] on use at bounding box center [299, 112] width 10 height 10
click at [142, 279] on div "Layout Orientation Horizontal Home Services About Contact" at bounding box center [224, 323] width 241 height 172
click at [131, 188] on ul "Layout Pages Subpages Spacing" at bounding box center [224, 178] width 266 height 31
click at [203, 176] on span "Pages" at bounding box center [191, 178] width 27 height 12
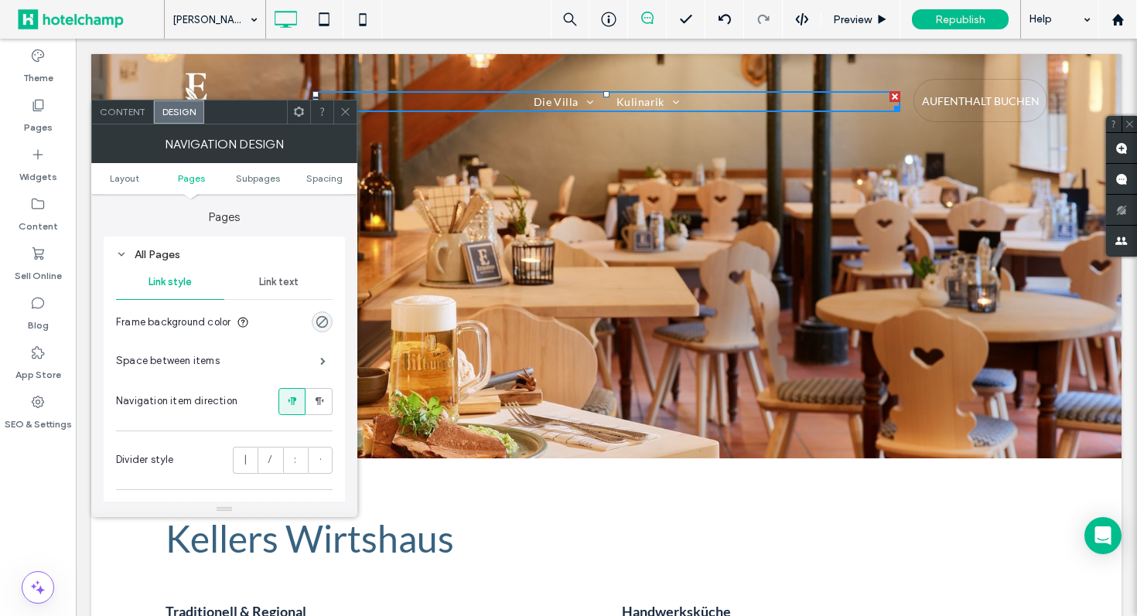
scroll to position [218, 0]
click at [109, 116] on span "Content" at bounding box center [123, 112] width 46 height 12
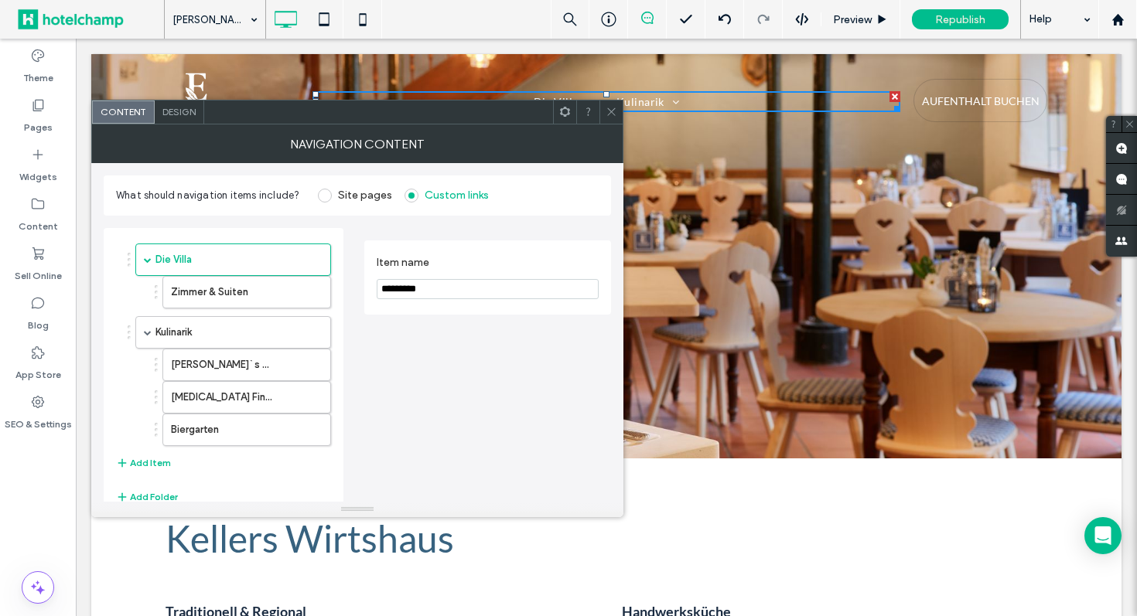
click at [613, 118] on span at bounding box center [612, 112] width 12 height 23
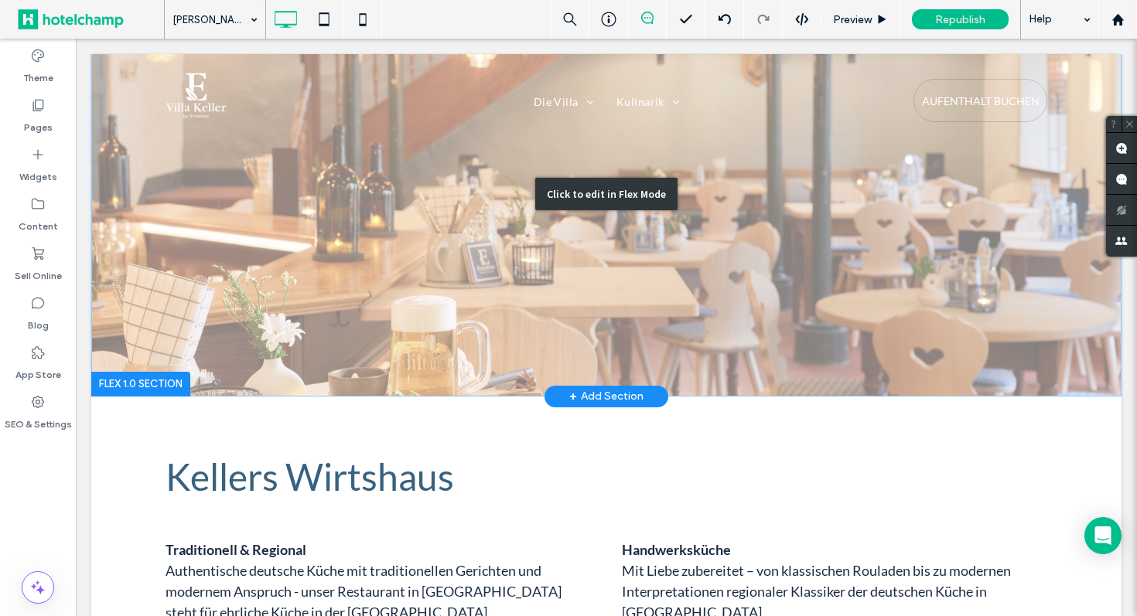
scroll to position [0, 0]
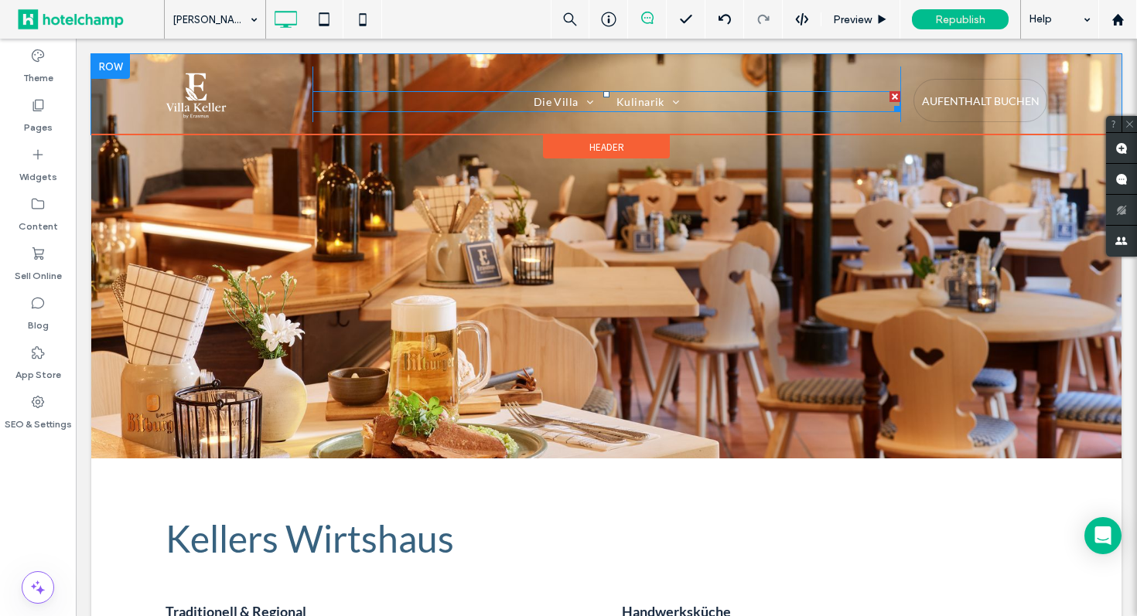
click at [511, 98] on nav "Die Villa Zimmer & Suiten Kulinarik Keller`s Wirtshaus Dopamin Fine Dining by E…" at bounding box center [606, 101] width 588 height 21
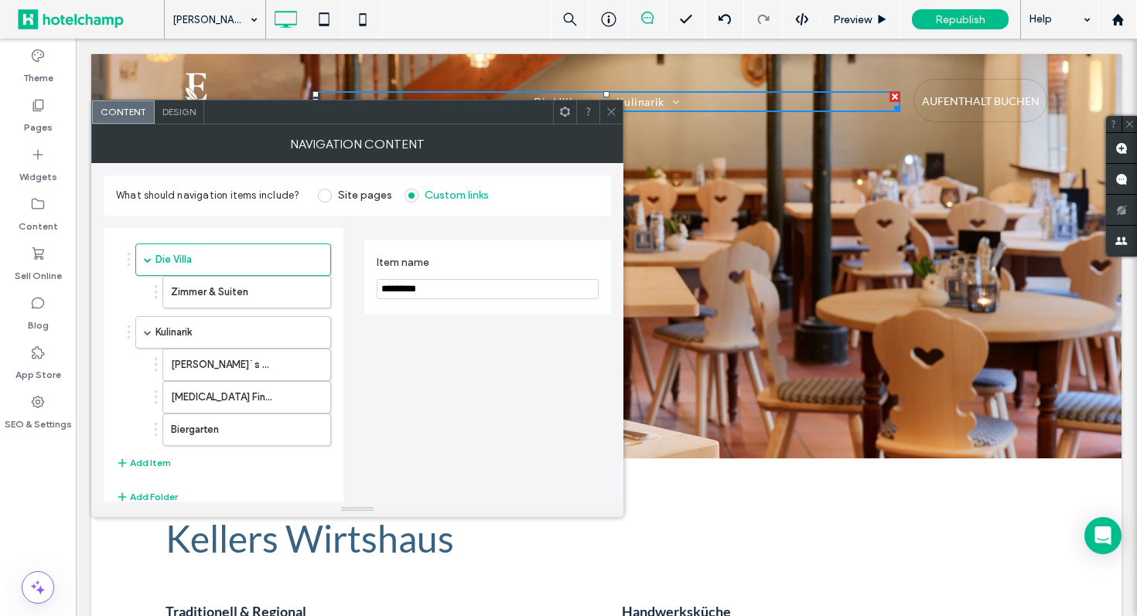
click at [616, 111] on icon at bounding box center [612, 112] width 12 height 12
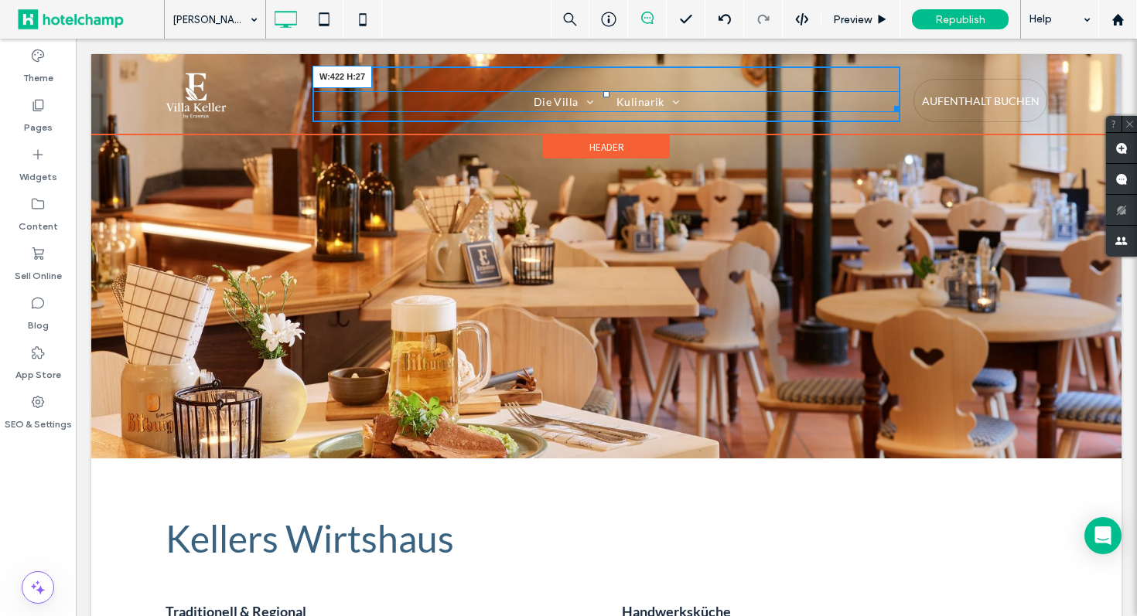
drag, startPoint x: 892, startPoint y: 102, endPoint x: 762, endPoint y: 102, distance: 130.7
click at [889, 102] on div at bounding box center [895, 107] width 12 height 12
drag, startPoint x: 446, startPoint y: 101, endPoint x: 283, endPoint y: 94, distance: 163.3
click at [283, 94] on div "Click To Paste Die Villa Zimmer & Suiten Kulinarik Keller`s Wirtshaus Dopamin F…" at bounding box center [607, 95] width 882 height 56
drag, startPoint x: 614, startPoint y: 105, endPoint x: 495, endPoint y: 101, distance: 119.2
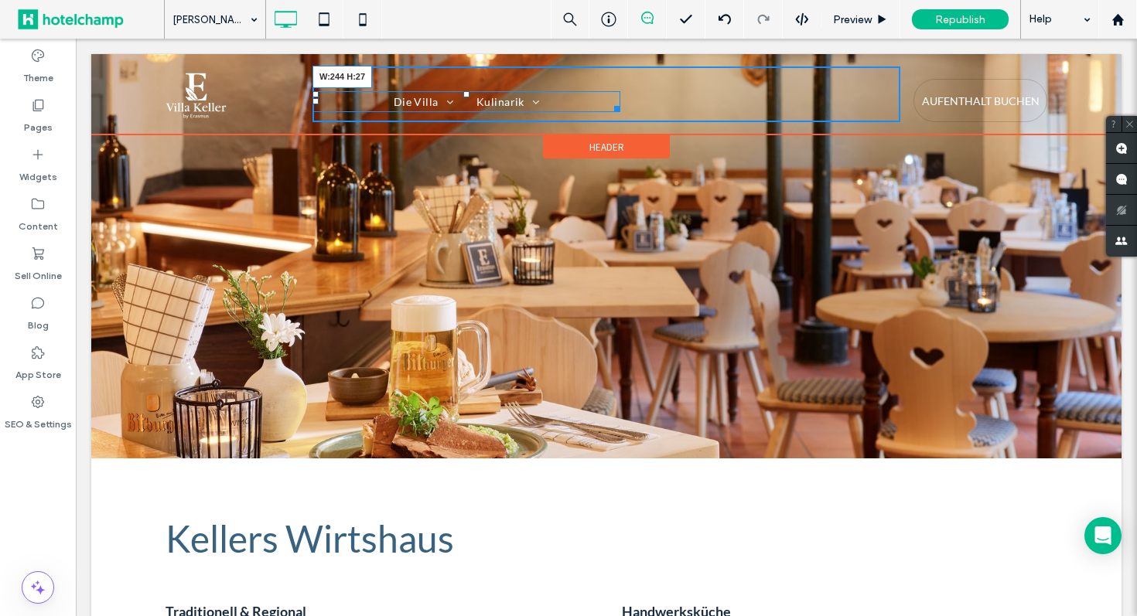
click at [609, 101] on div at bounding box center [615, 107] width 12 height 12
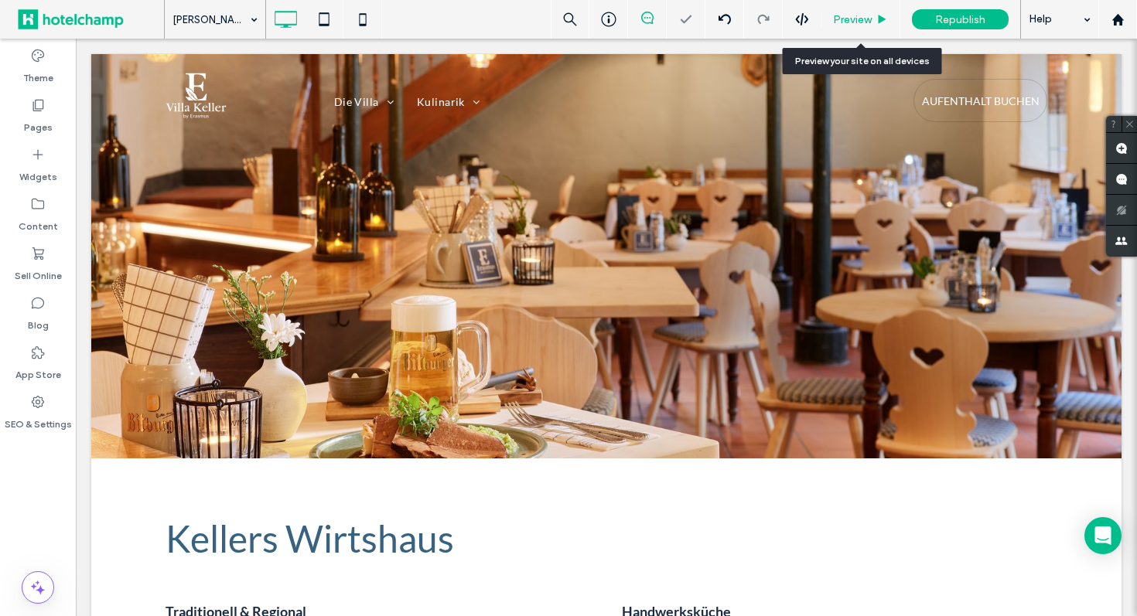
click at [848, 19] on span "Preview" at bounding box center [852, 19] width 39 height 13
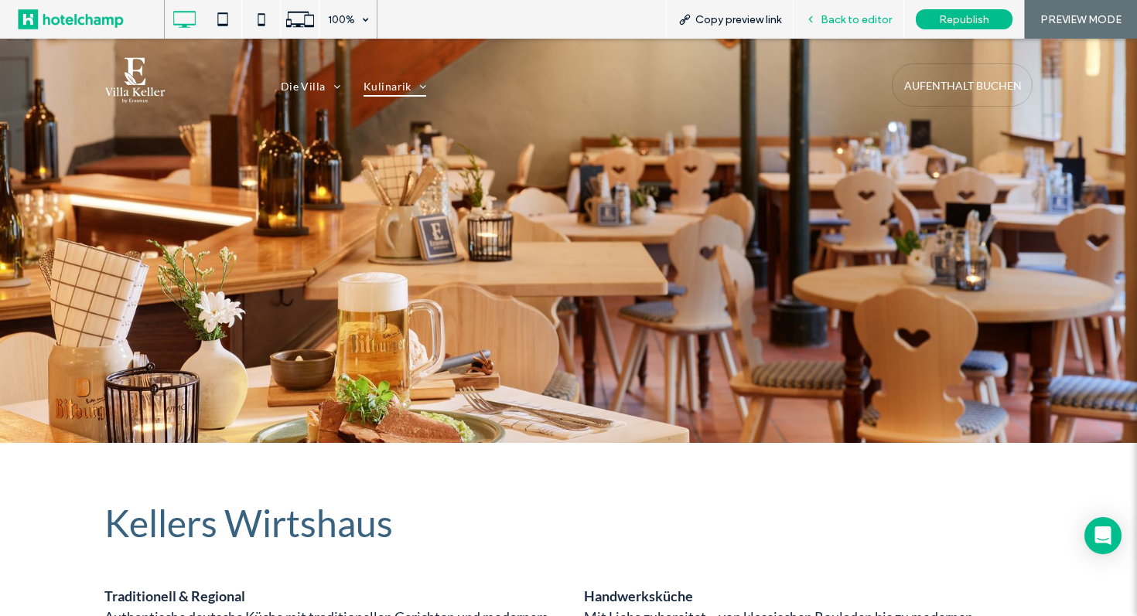
click at [816, 22] on icon at bounding box center [810, 19] width 11 height 11
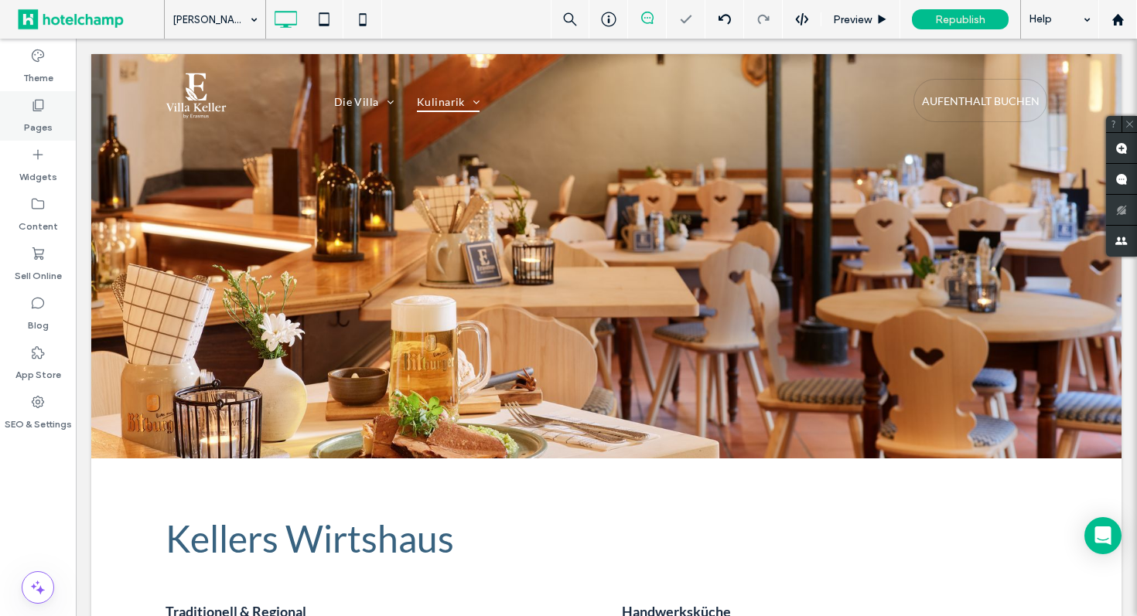
click at [35, 111] on icon at bounding box center [37, 104] width 15 height 15
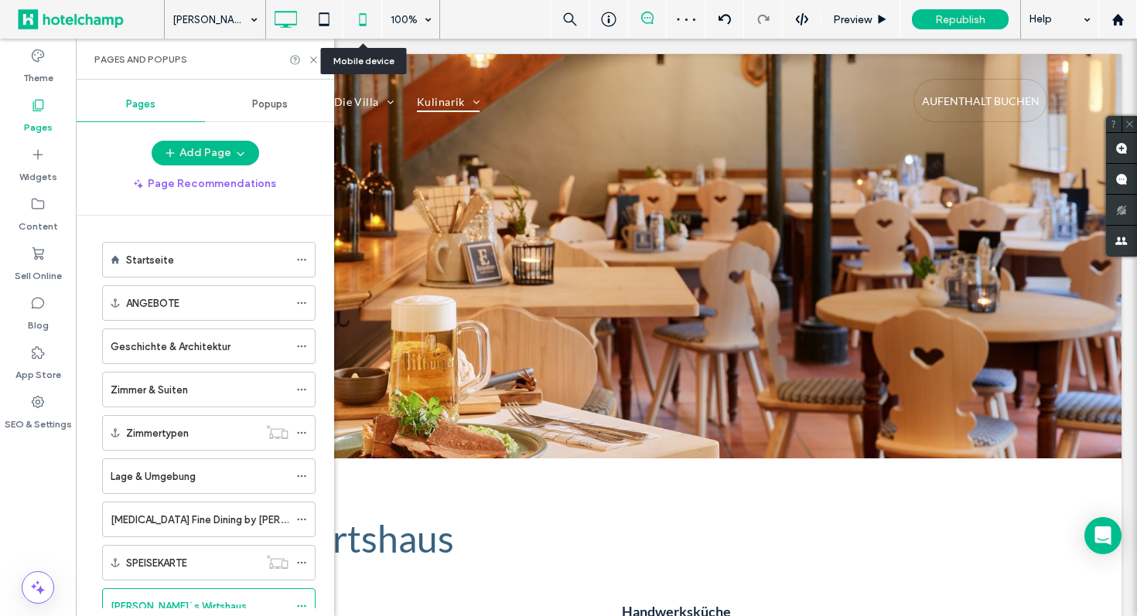
click at [364, 22] on icon at bounding box center [362, 19] width 31 height 31
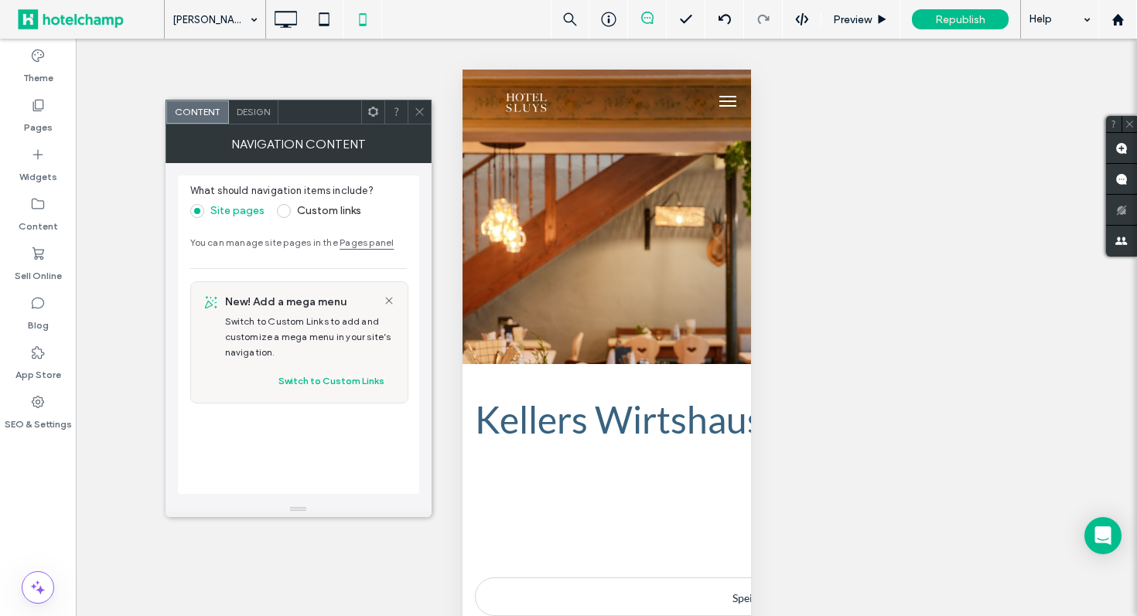
click at [346, 206] on label "Custom links" at bounding box center [329, 210] width 64 height 13
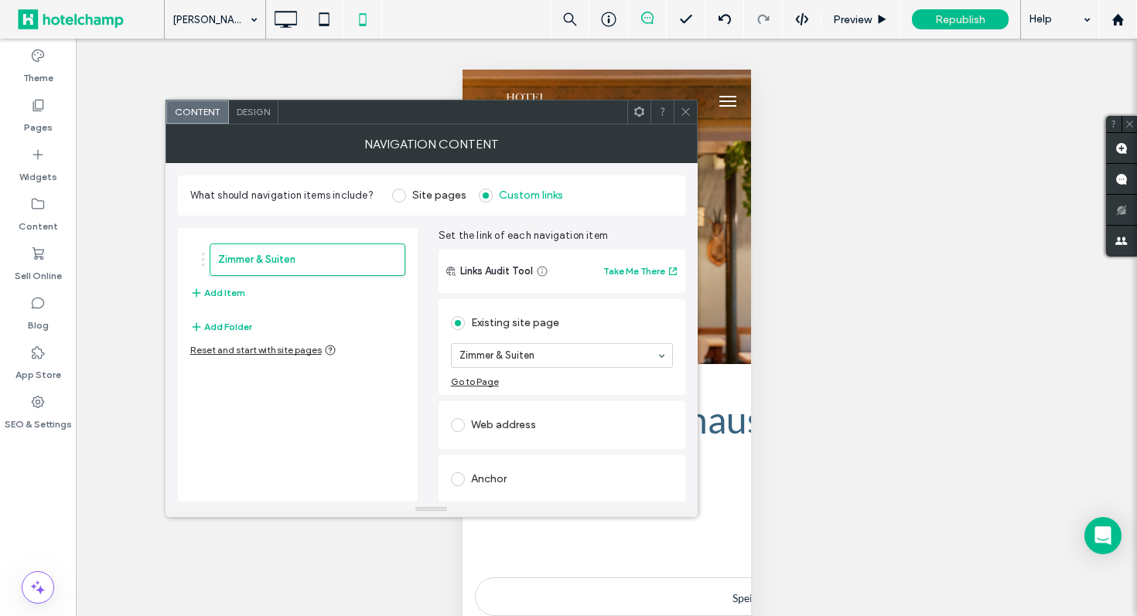
click at [686, 109] on icon at bounding box center [686, 112] width 12 height 12
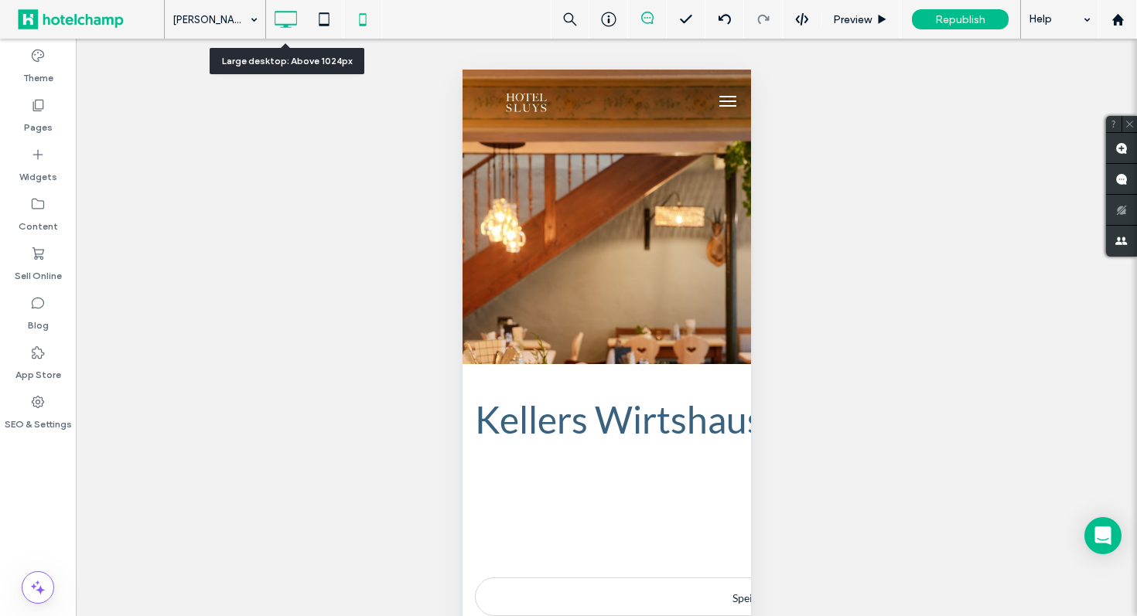
click at [286, 20] on icon at bounding box center [285, 19] width 31 height 31
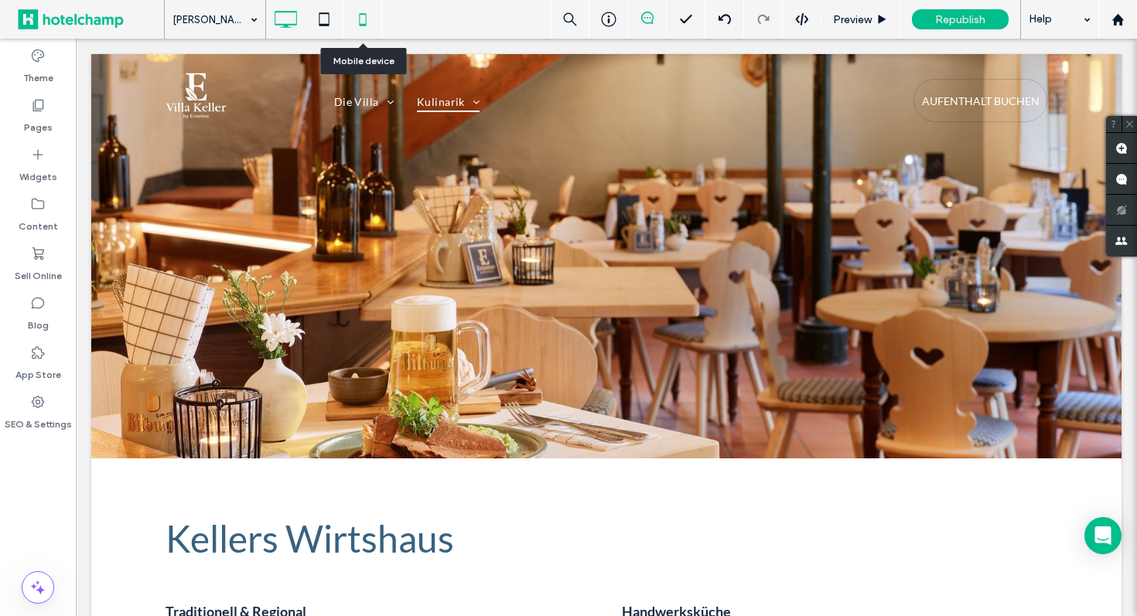
click at [360, 24] on use at bounding box center [362, 19] width 7 height 12
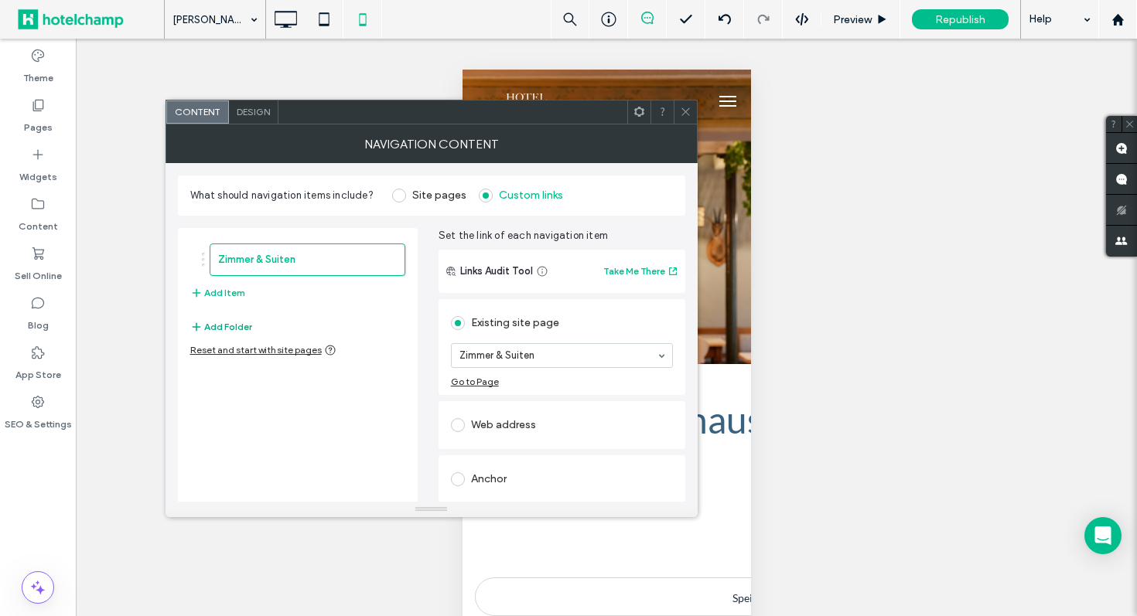
click at [220, 325] on button "Add Folder" at bounding box center [221, 327] width 62 height 19
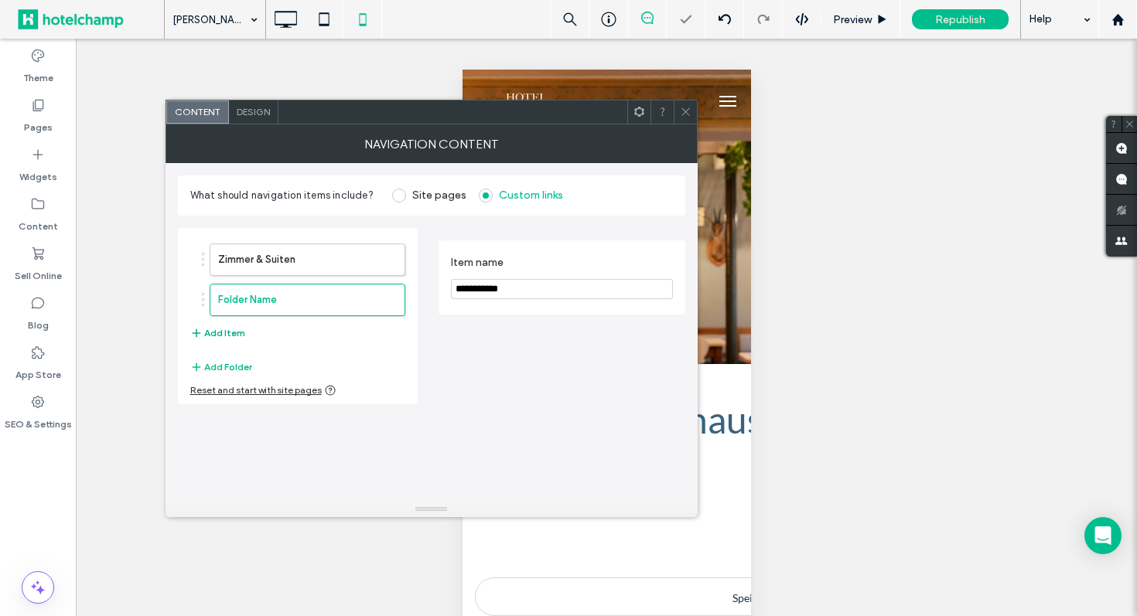
click at [215, 327] on button "Add Item" at bounding box center [217, 333] width 55 height 19
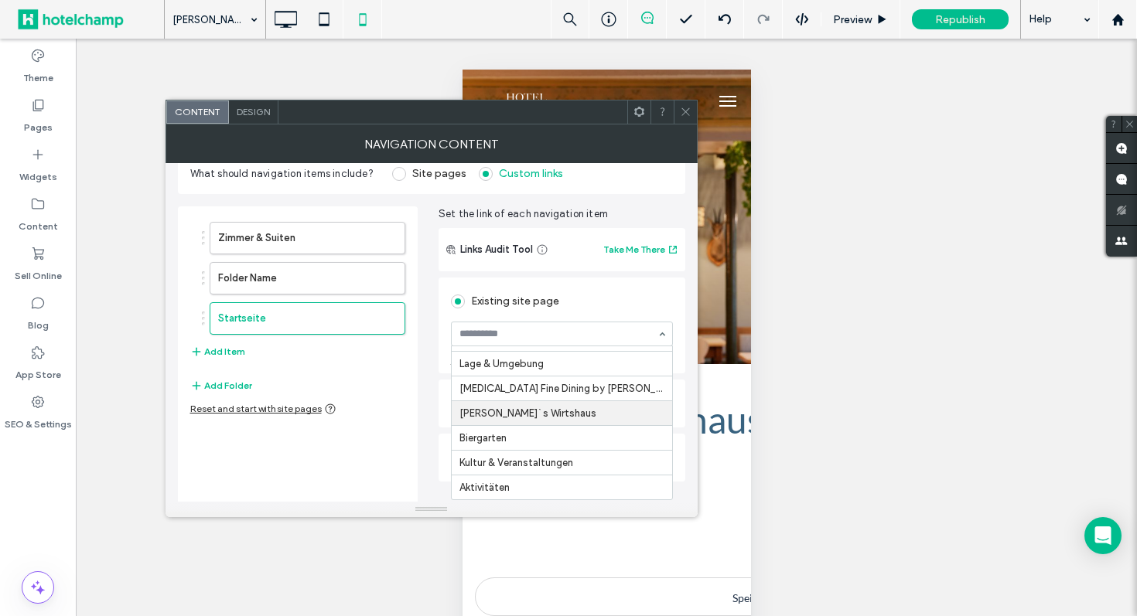
scroll to position [22, 0]
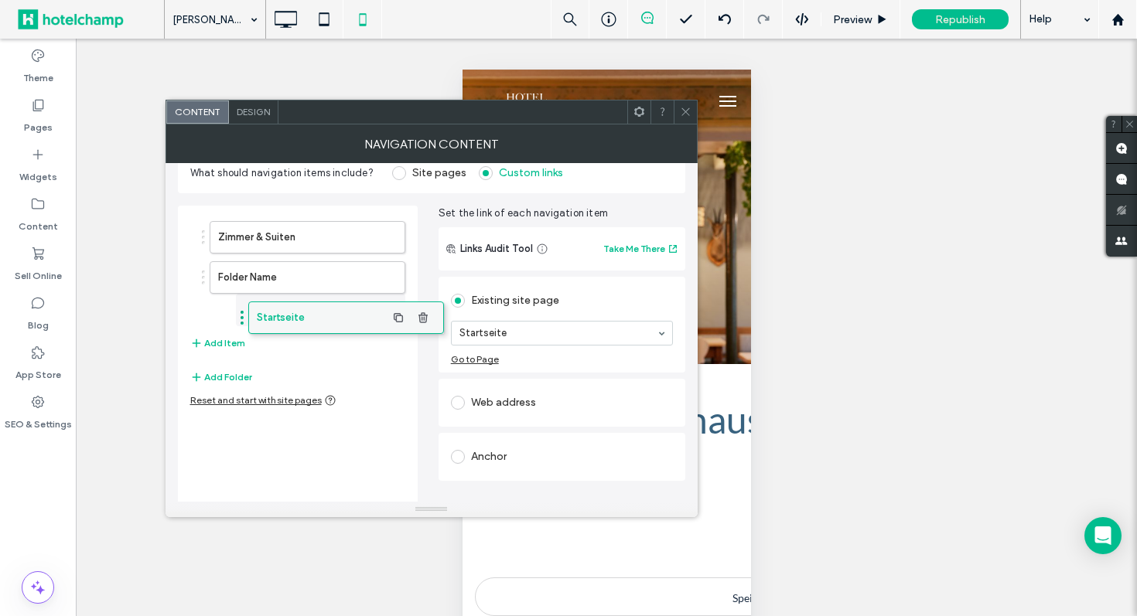
drag, startPoint x: 278, startPoint y: 318, endPoint x: 317, endPoint y: 318, distance: 38.7
click at [689, 117] on icon at bounding box center [686, 112] width 12 height 12
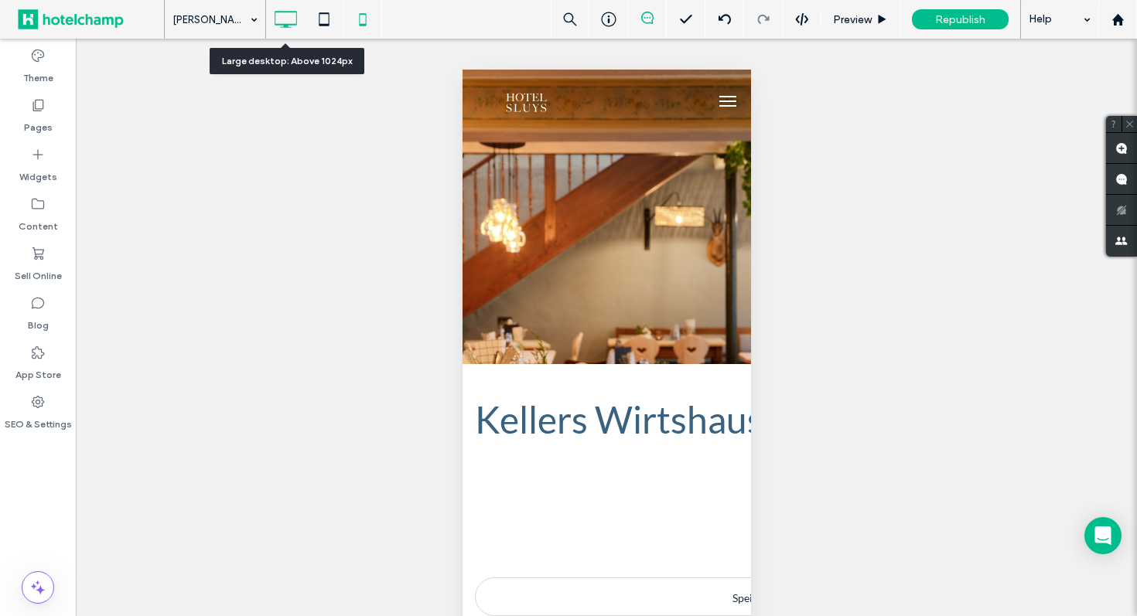
click at [290, 13] on icon at bounding box center [285, 19] width 31 height 31
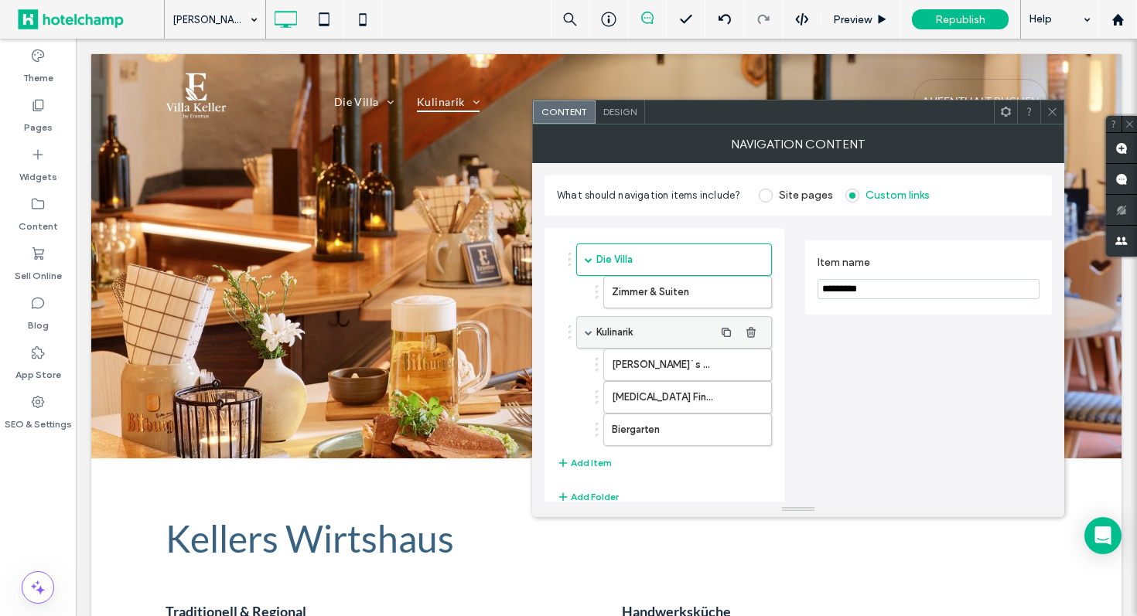
click at [656, 332] on label "Kulinarik" at bounding box center [655, 332] width 118 height 31
drag, startPoint x: 861, startPoint y: 290, endPoint x: 790, endPoint y: 290, distance: 71.2
click at [790, 290] on div "Die Villa Zimmer & Suiten Kulinarik Keller`s Wirtshaus Dopamin Fine Dining by E…" at bounding box center [797, 375] width 507 height 319
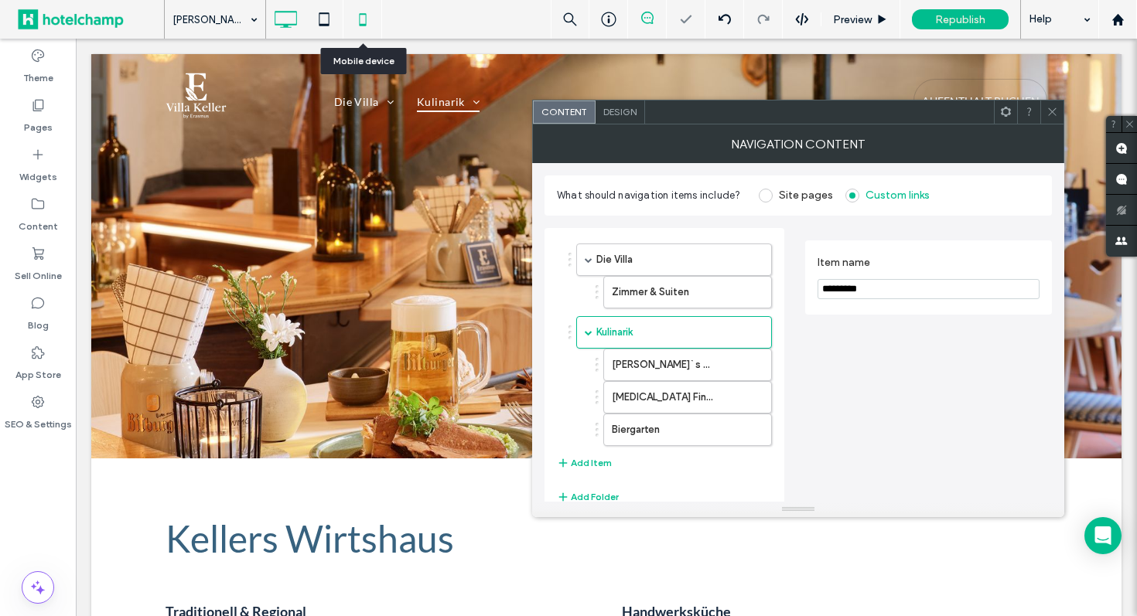
click at [369, 12] on icon at bounding box center [362, 19] width 31 height 31
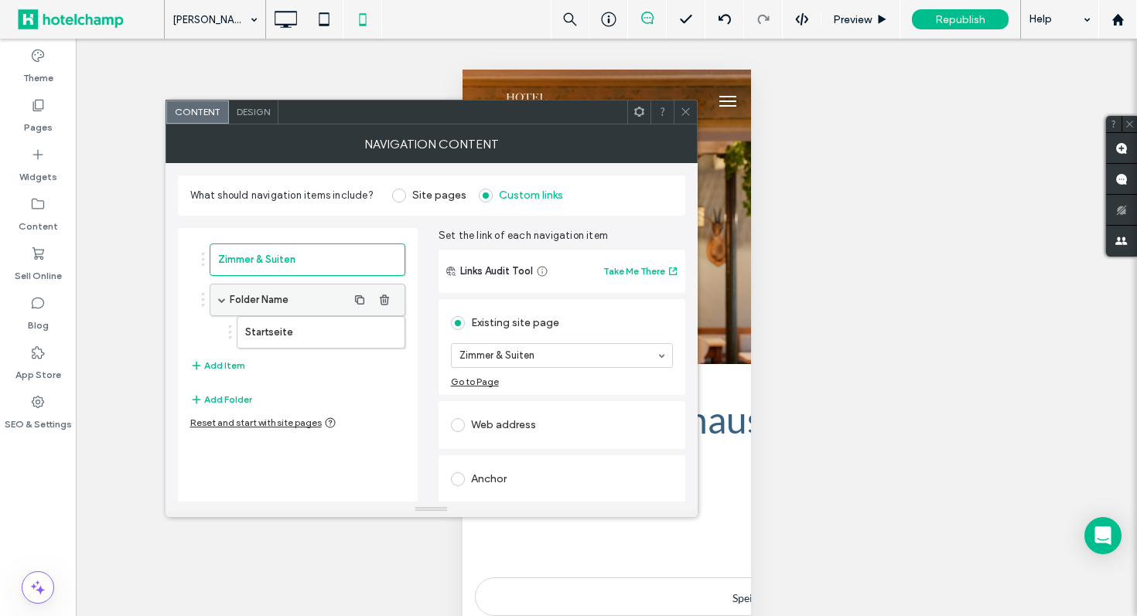
click at [296, 306] on label "Folder Name" at bounding box center [289, 300] width 118 height 31
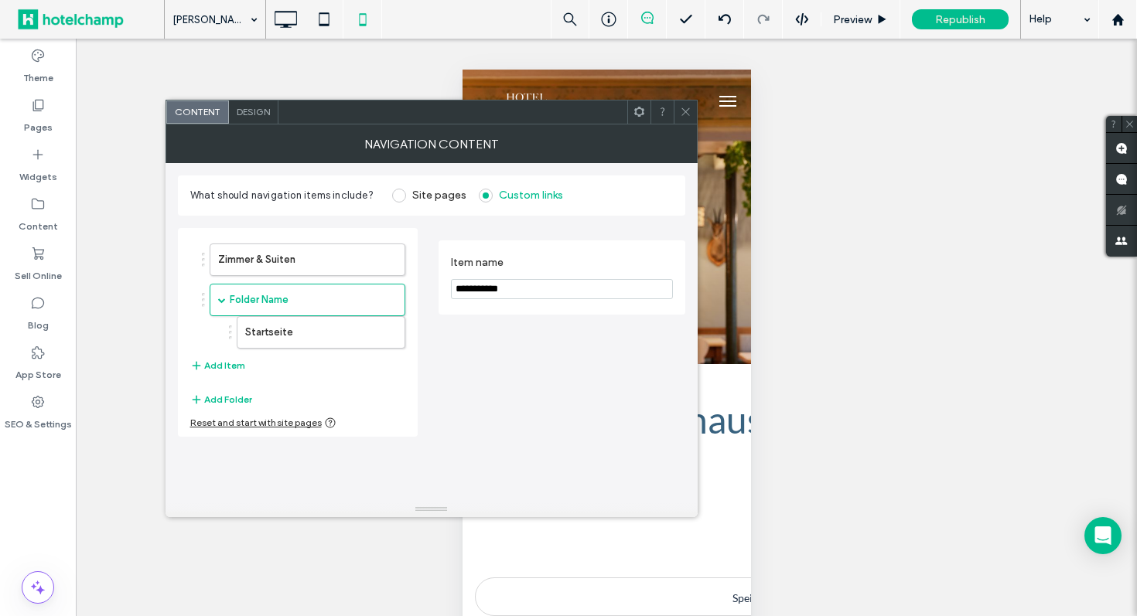
drag, startPoint x: 537, startPoint y: 294, endPoint x: 353, endPoint y: 278, distance: 184.0
click at [353, 278] on div "**********" at bounding box center [431, 326] width 507 height 221
paste input "Item name"
type input "*********"
click at [270, 333] on label "Startseite" at bounding box center [296, 332] width 102 height 31
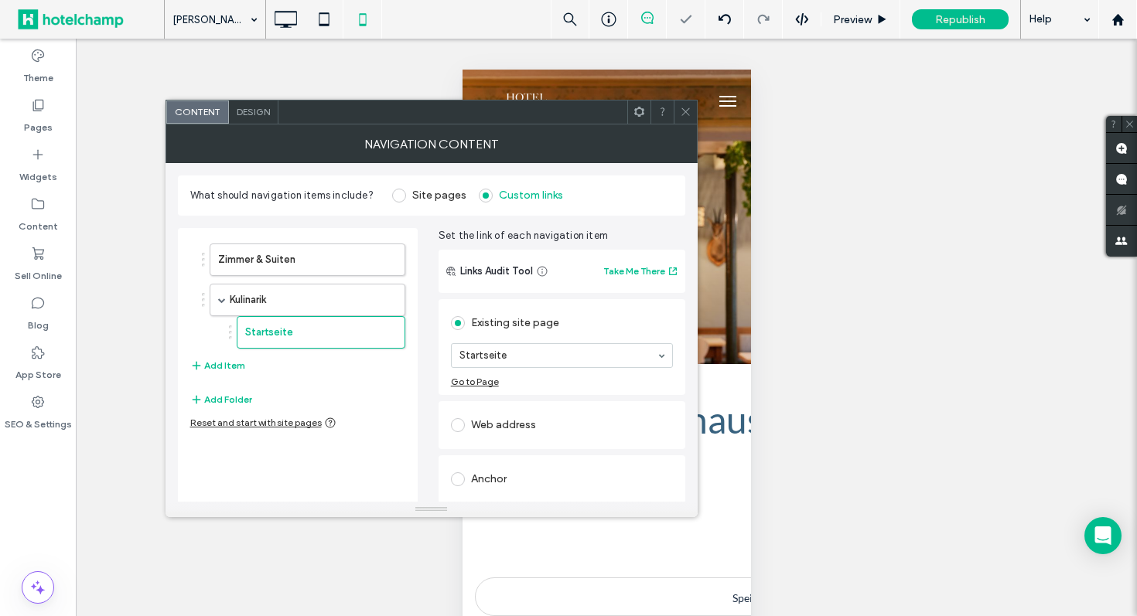
click at [683, 111] on icon at bounding box center [686, 112] width 12 height 12
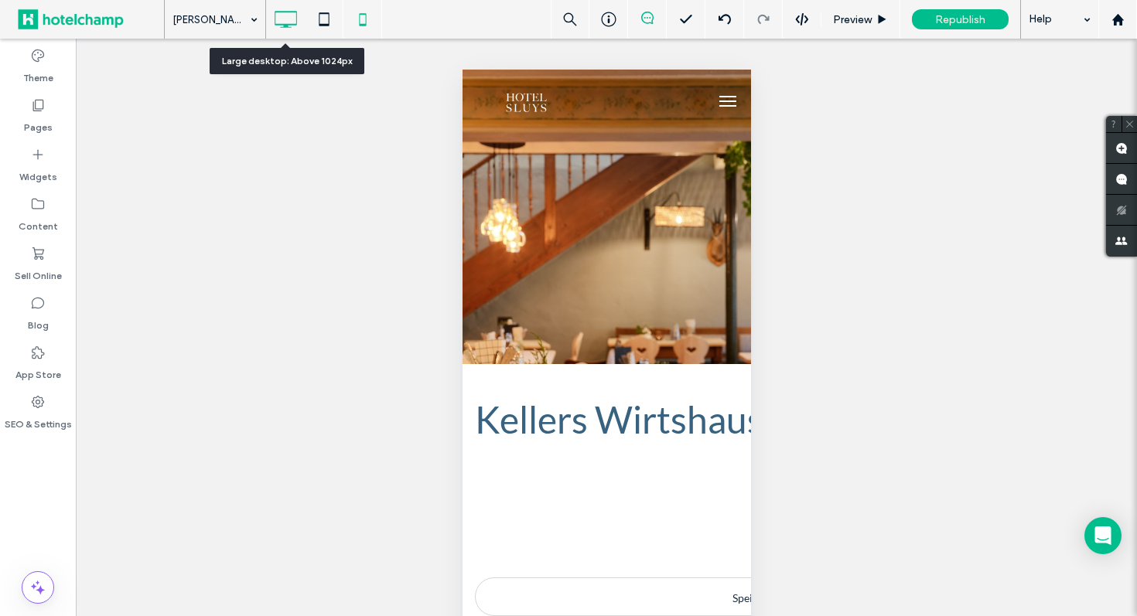
click at [285, 25] on use at bounding box center [286, 19] width 22 height 17
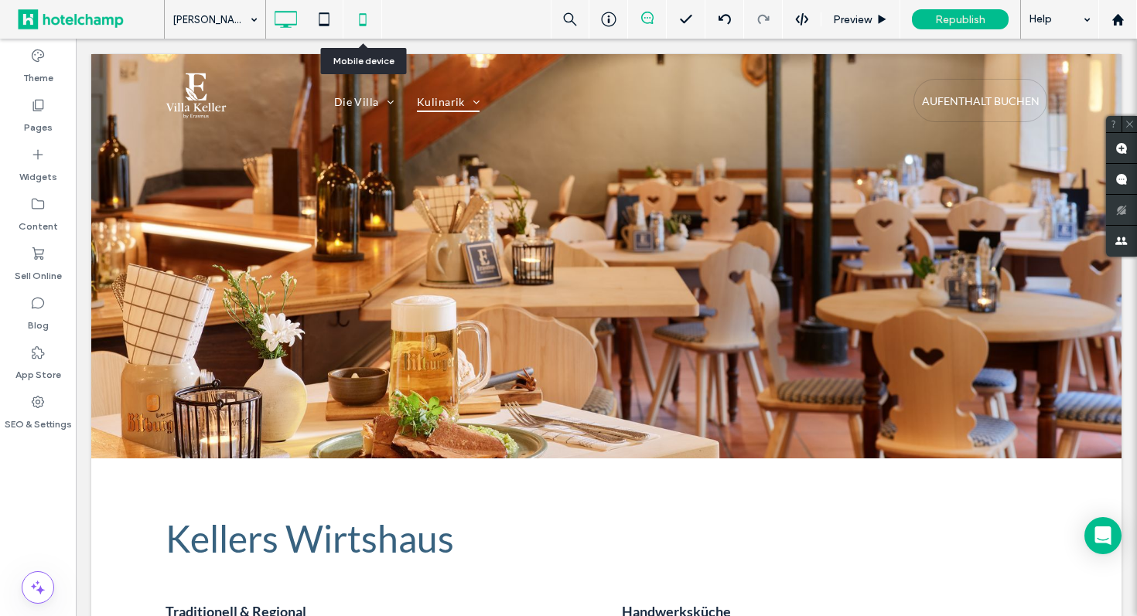
click at [365, 14] on use at bounding box center [362, 19] width 7 height 12
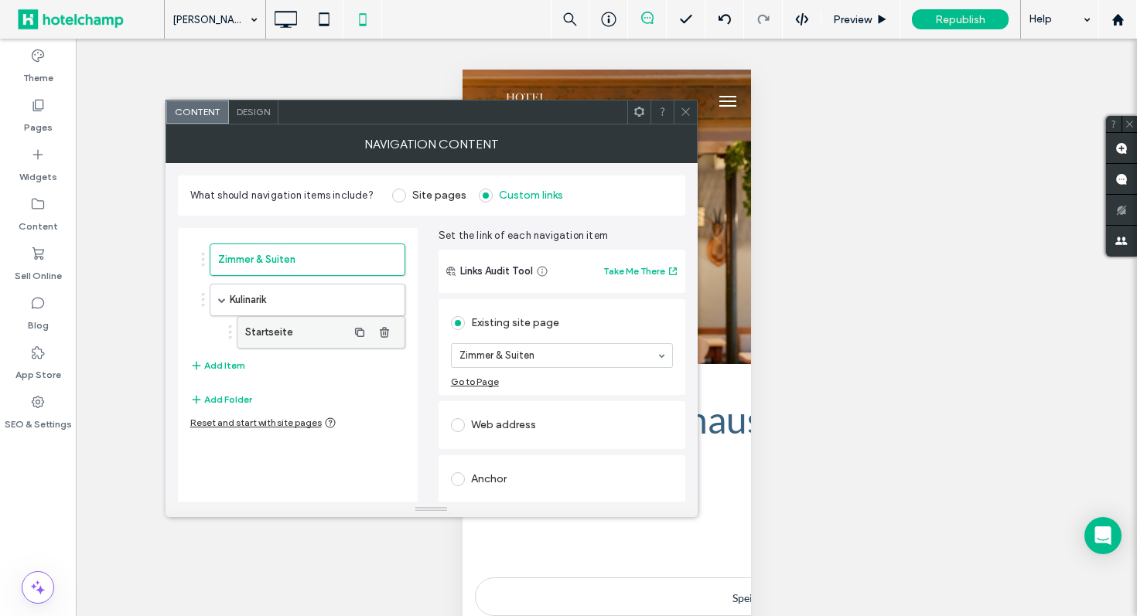
click at [294, 331] on label "Startseite" at bounding box center [296, 332] width 102 height 31
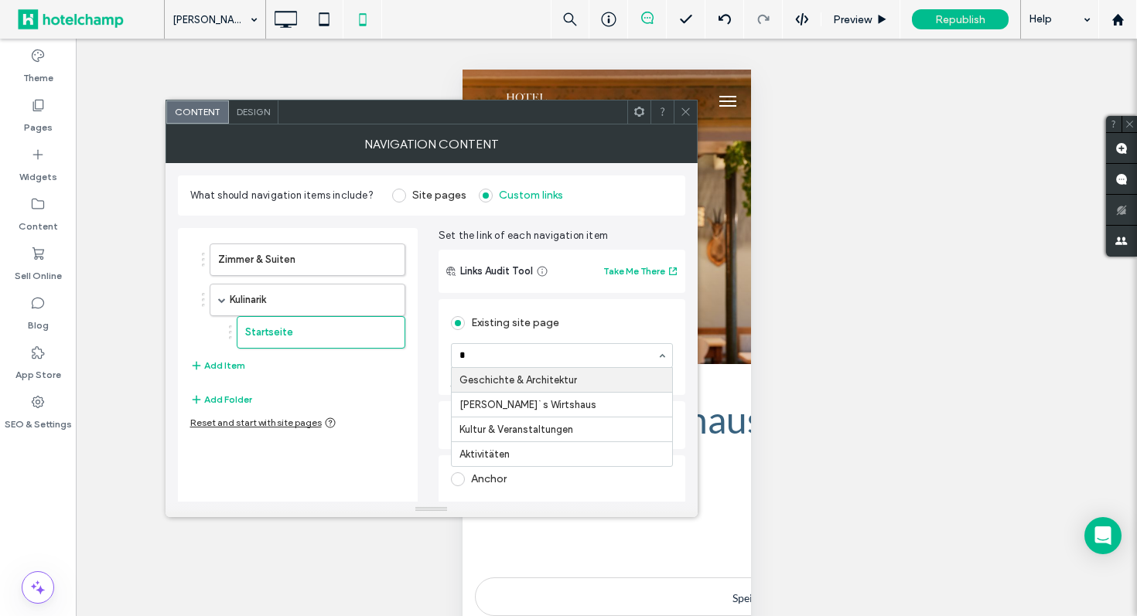
type input "**"
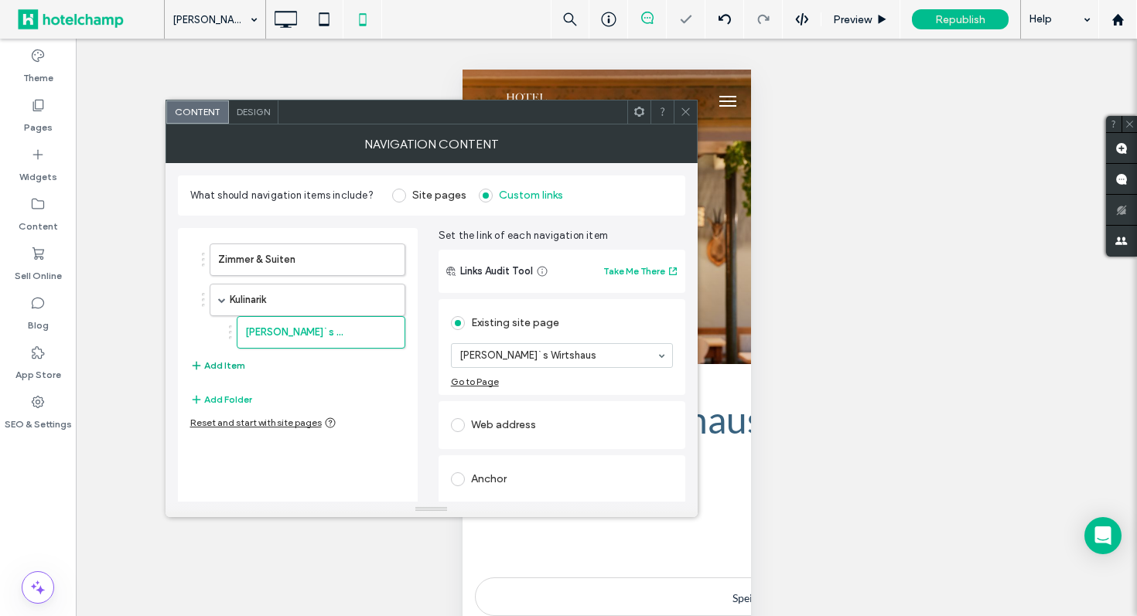
click at [198, 364] on icon "button" at bounding box center [196, 366] width 12 height 12
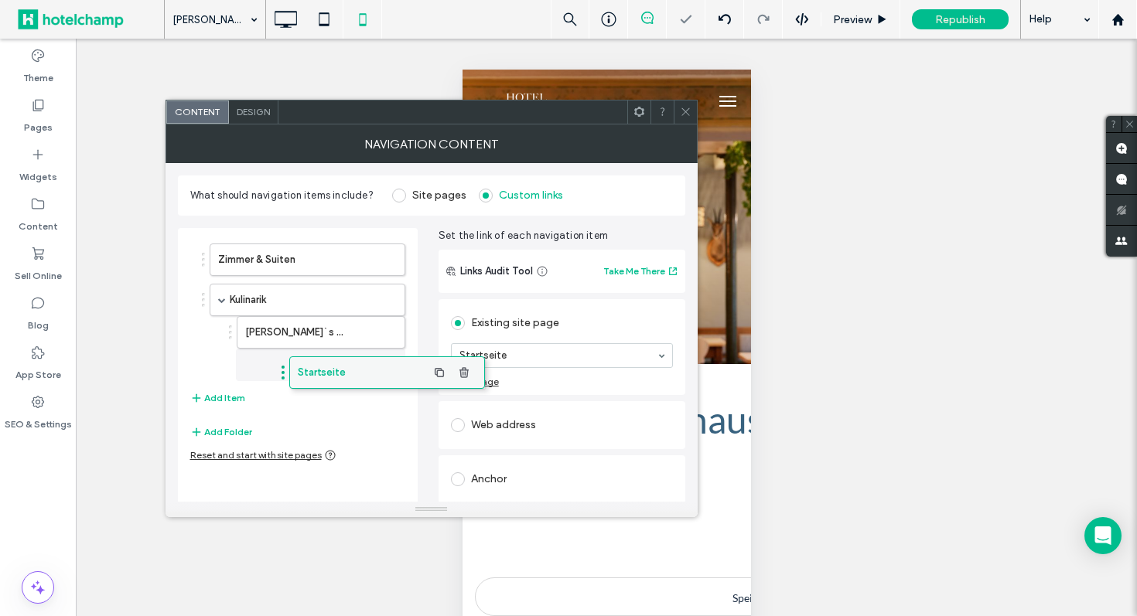
drag, startPoint x: 274, startPoint y: 373, endPoint x: 353, endPoint y: 372, distance: 79.7
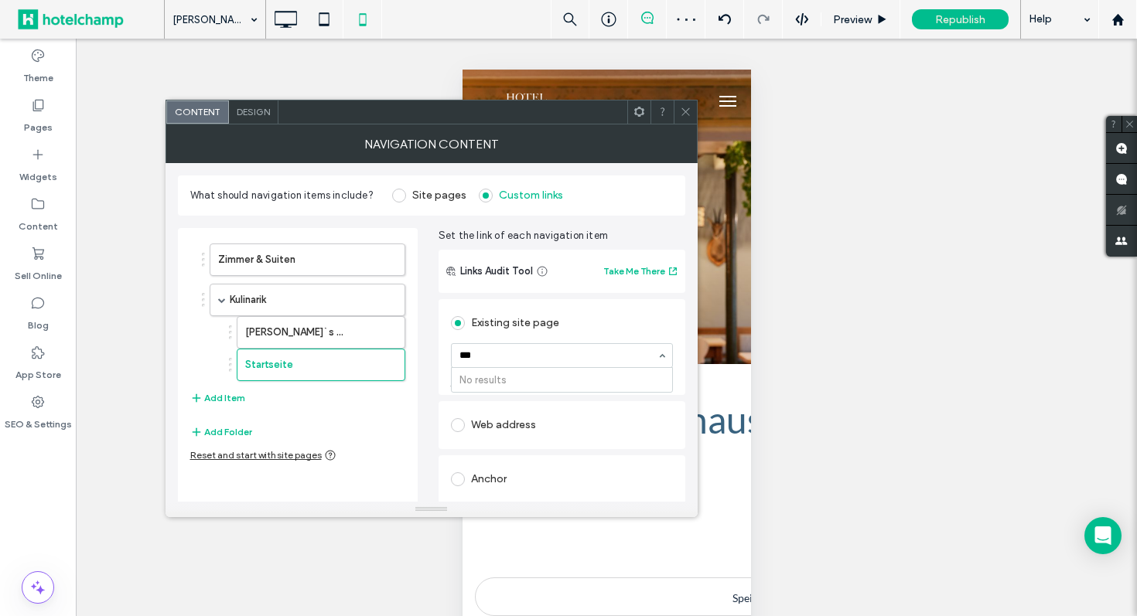
type input "**"
click at [206, 400] on button "Add Item" at bounding box center [217, 398] width 55 height 19
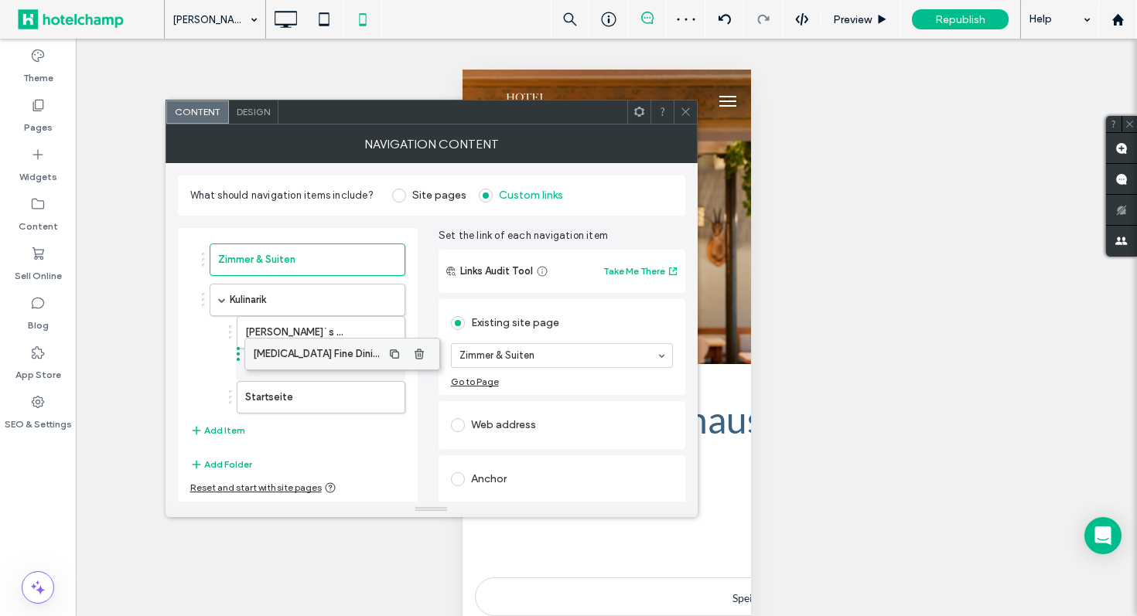
drag, startPoint x: 241, startPoint y: 404, endPoint x: 275, endPoint y: 353, distance: 61.8
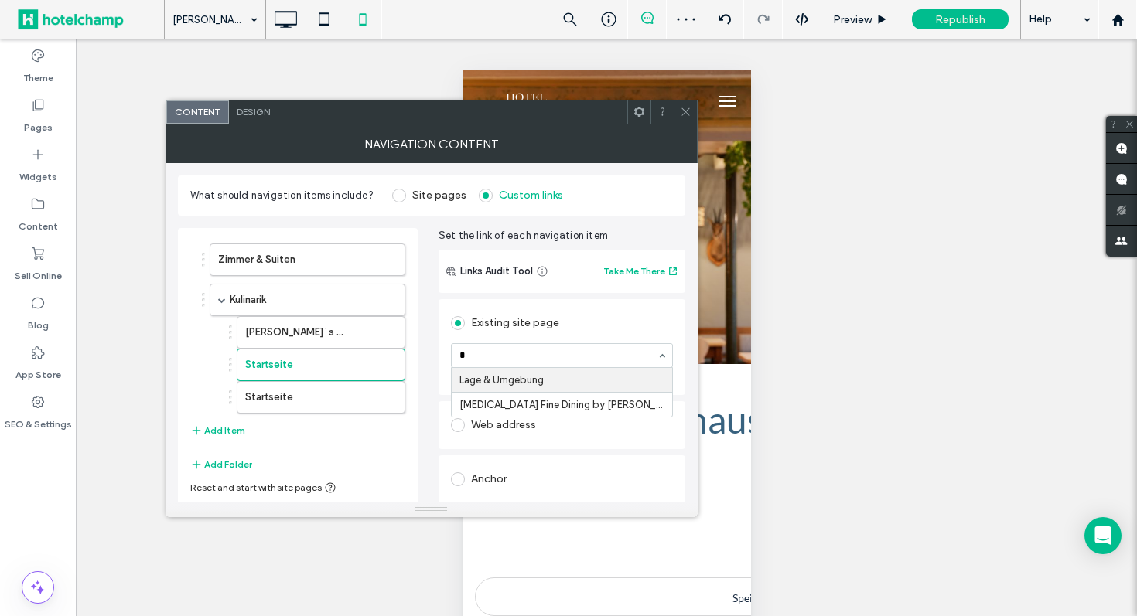
type input "**"
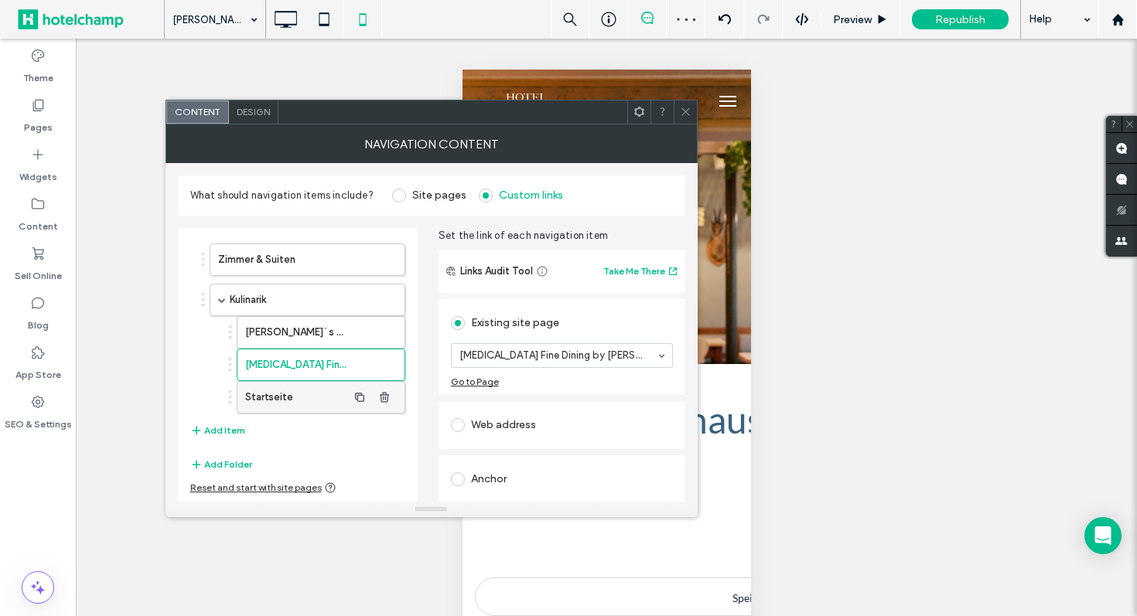
click at [305, 397] on label "Startseite" at bounding box center [296, 397] width 102 height 31
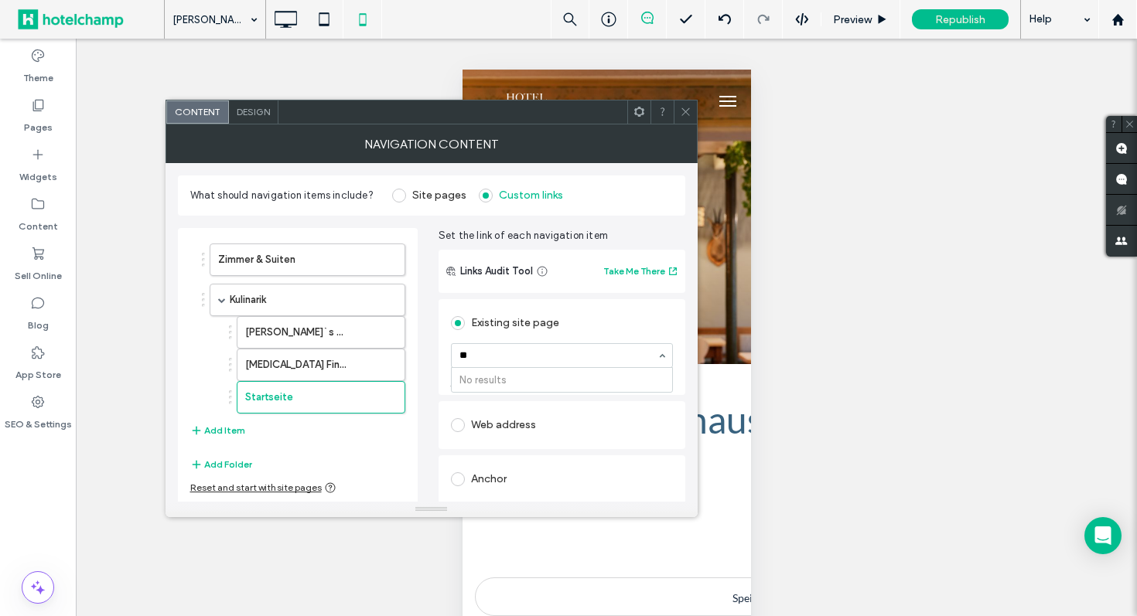
type input "*"
click at [432, 444] on div "Zimmer & Suiten Kulinarik Keller`s Wirtshaus Dopamin Fine Dining by Erasmus Bie…" at bounding box center [431, 387] width 507 height 343
click at [685, 113] on icon at bounding box center [686, 112] width 12 height 12
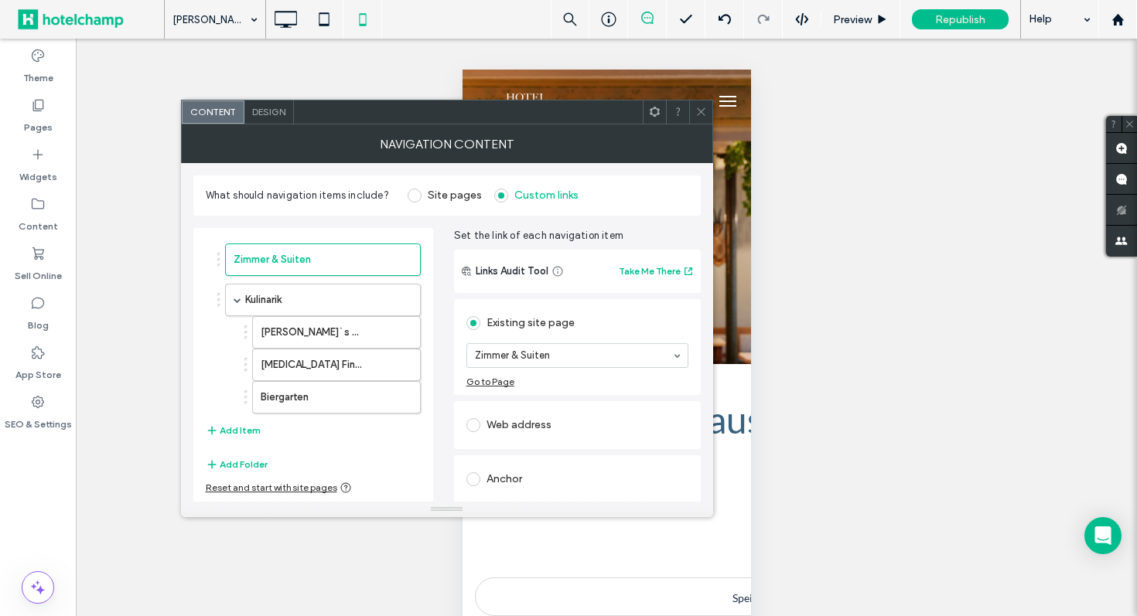
click at [705, 111] on icon at bounding box center [701, 112] width 12 height 12
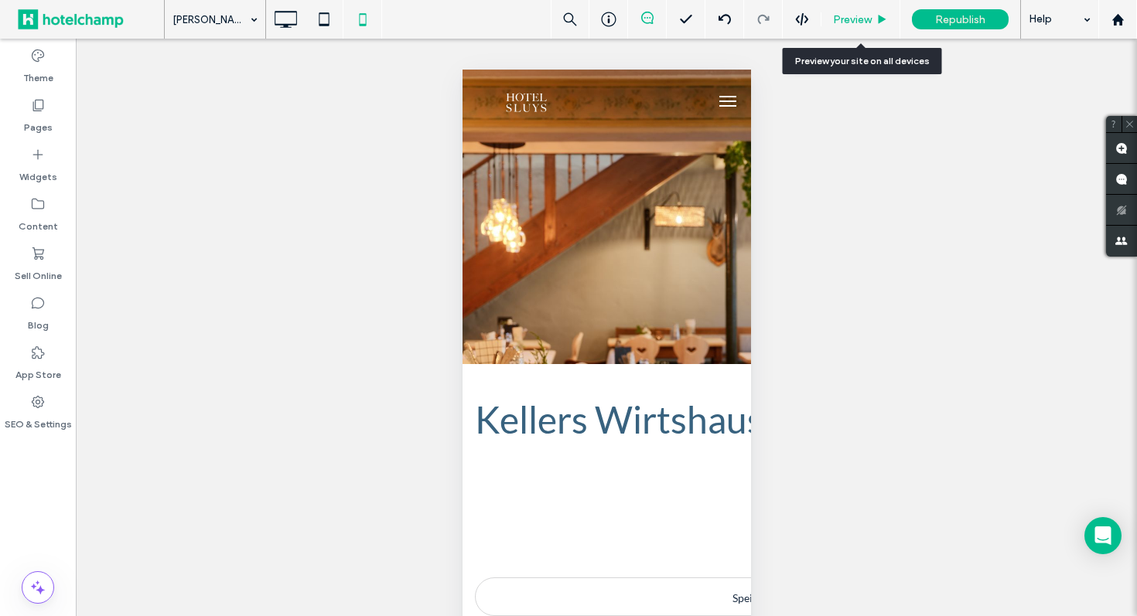
click at [860, 16] on span "Preview" at bounding box center [852, 19] width 39 height 13
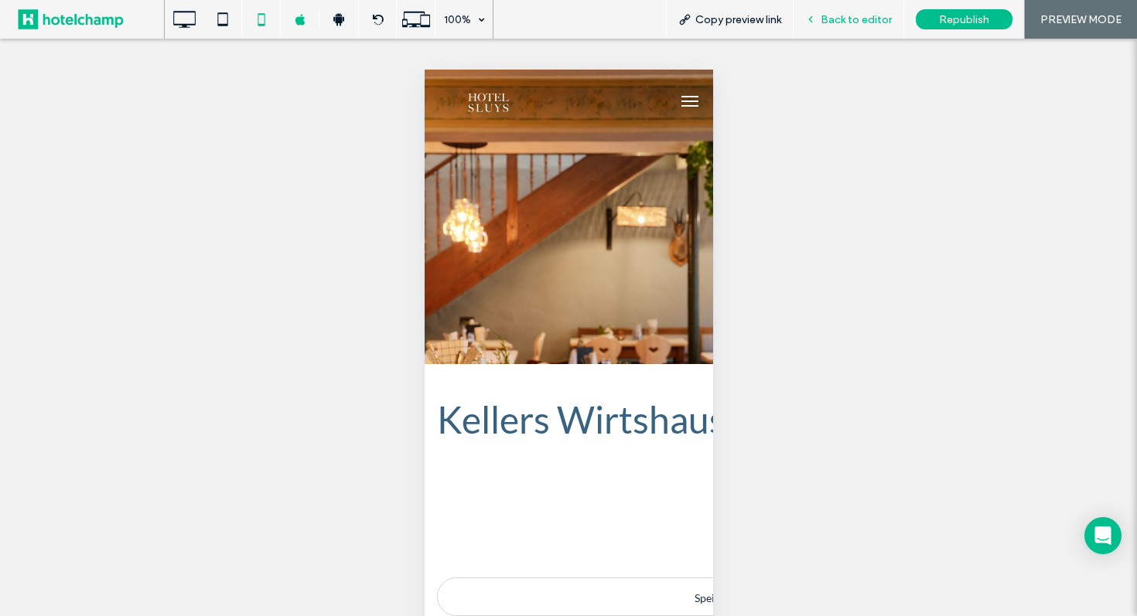
click at [816, 17] on icon at bounding box center [810, 19] width 11 height 11
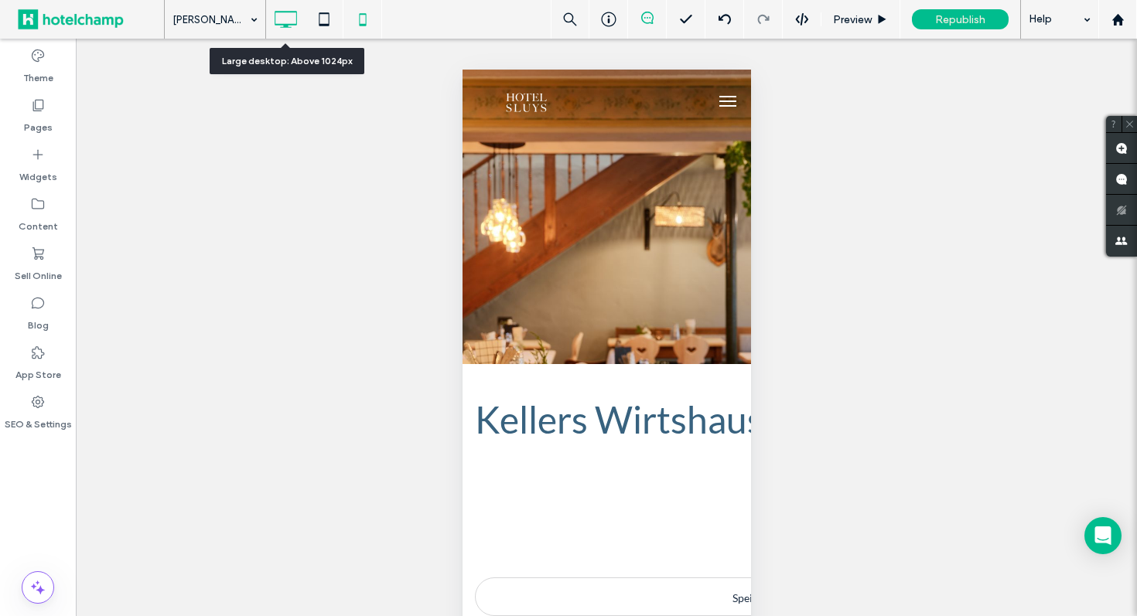
click at [285, 23] on use at bounding box center [286, 19] width 22 height 17
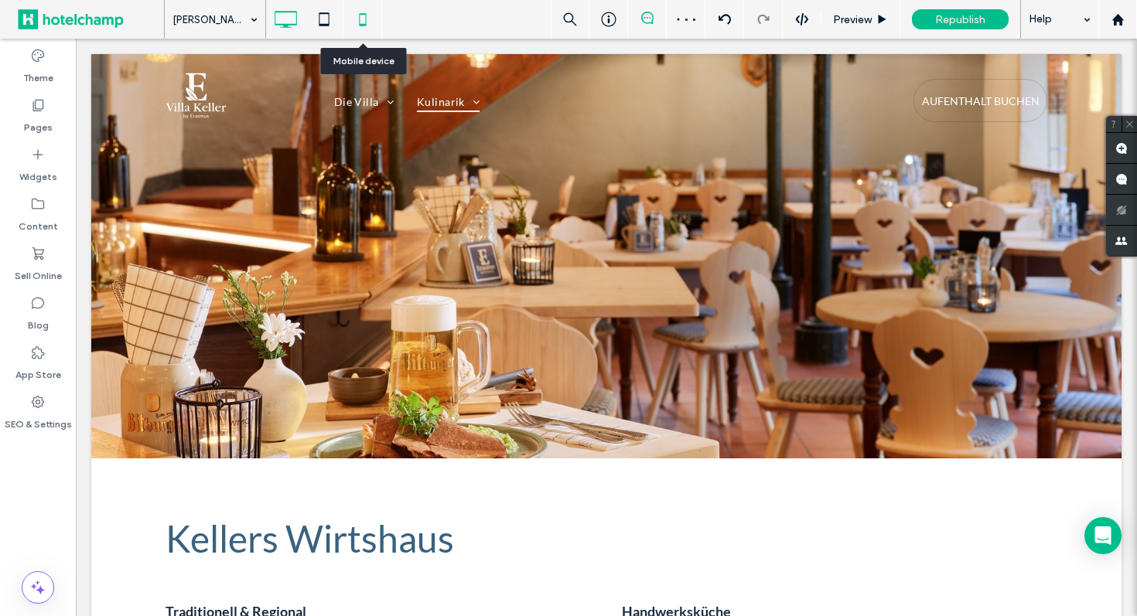
click at [362, 26] on icon at bounding box center [362, 19] width 31 height 31
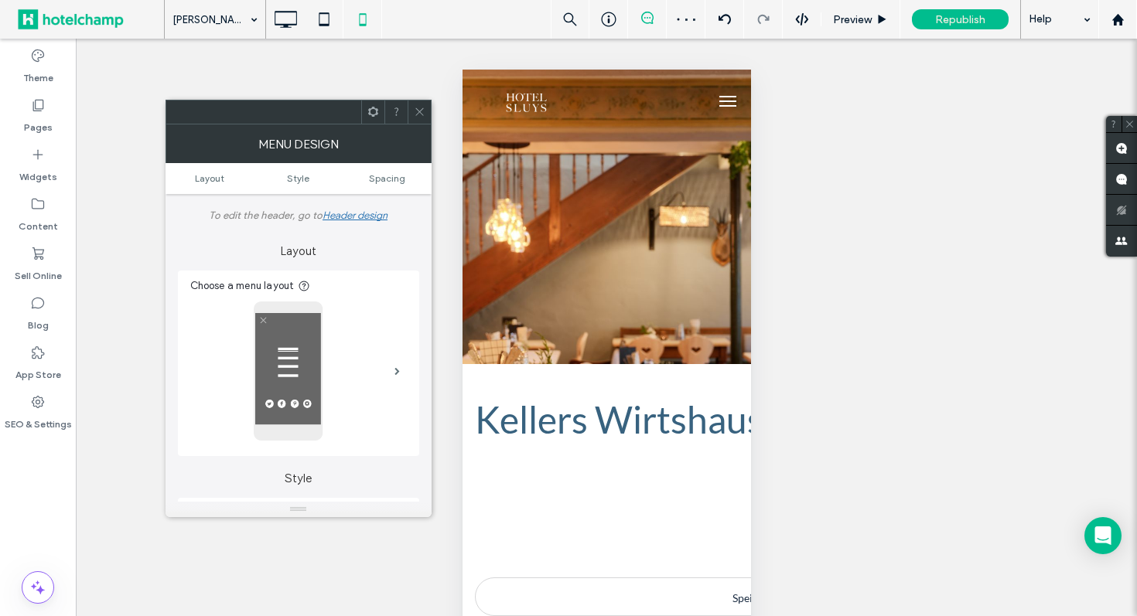
click at [418, 117] on icon at bounding box center [420, 112] width 12 height 12
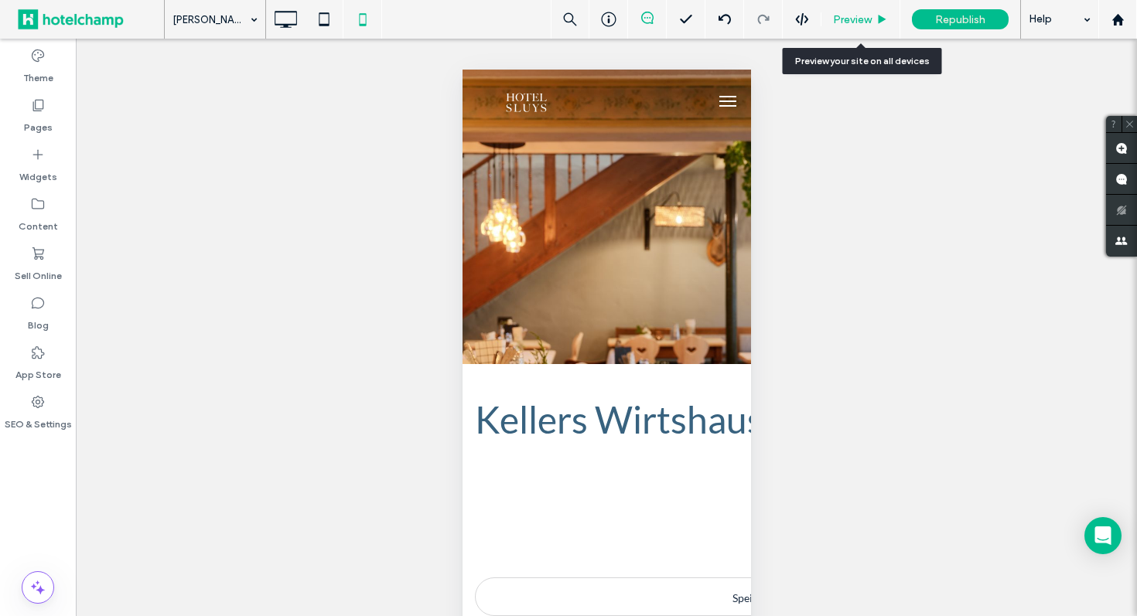
click at [848, 20] on span "Preview" at bounding box center [852, 19] width 39 height 13
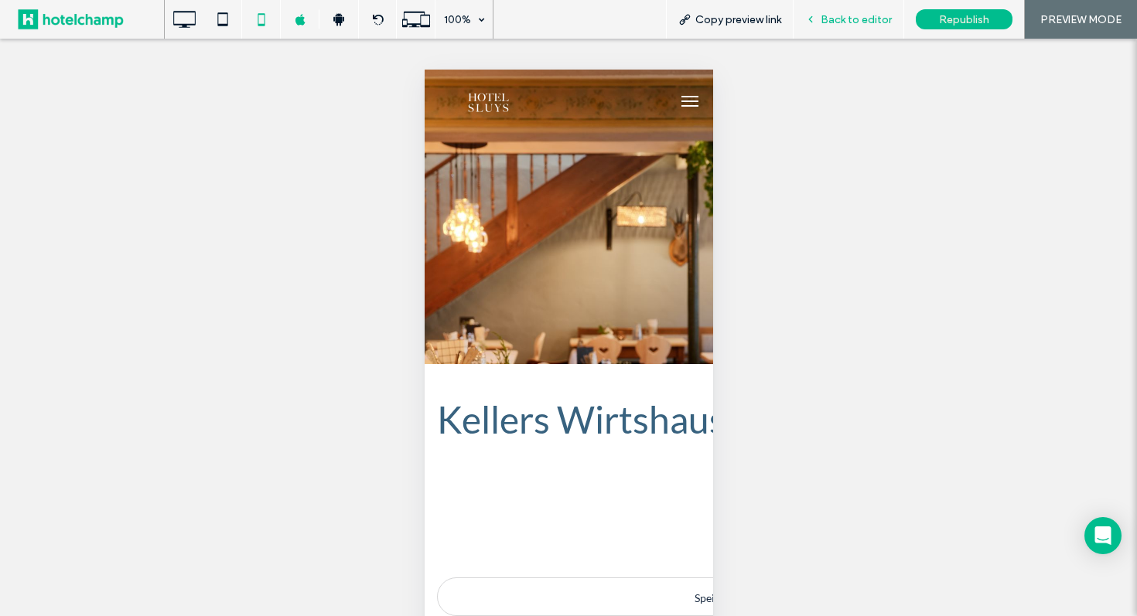
click at [816, 19] on icon at bounding box center [810, 19] width 11 height 11
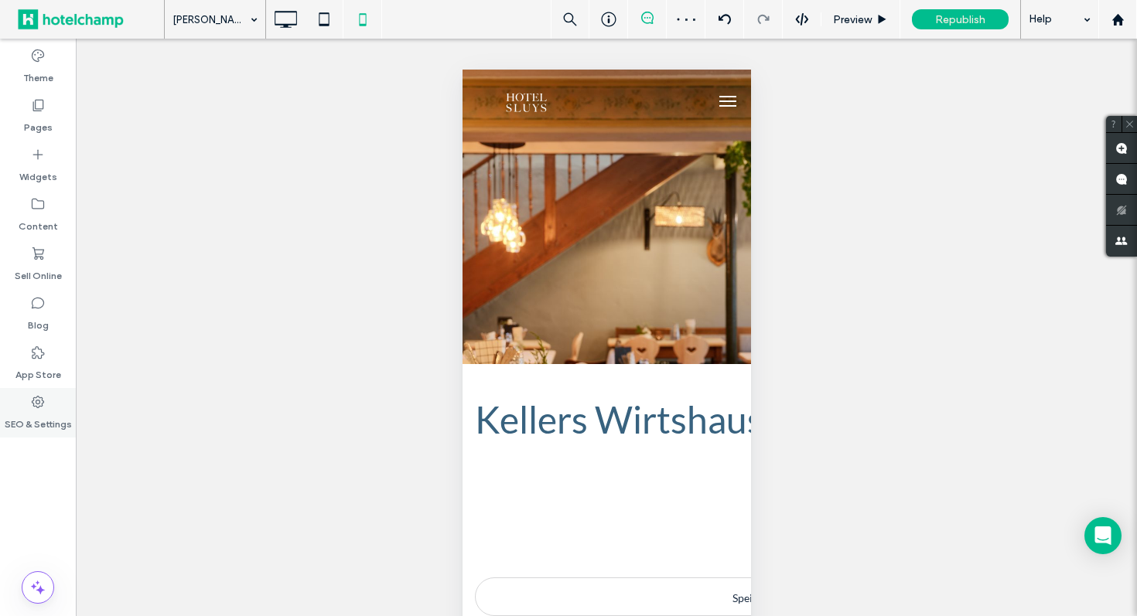
click at [36, 410] on div "SEO & Settings" at bounding box center [38, 412] width 76 height 49
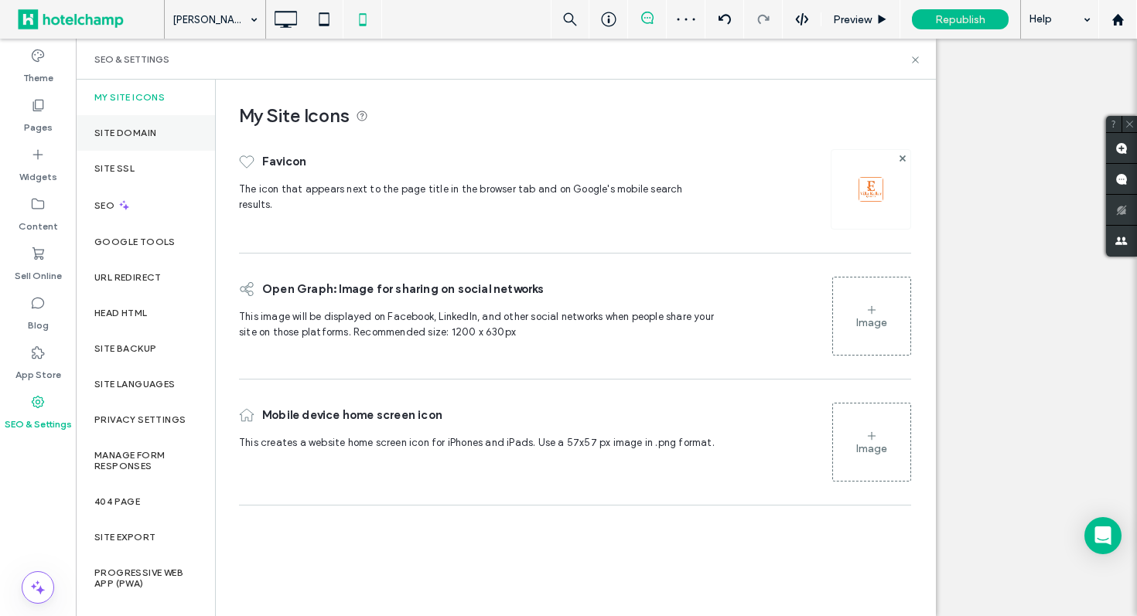
click at [151, 128] on label "Site Domain" at bounding box center [125, 133] width 62 height 11
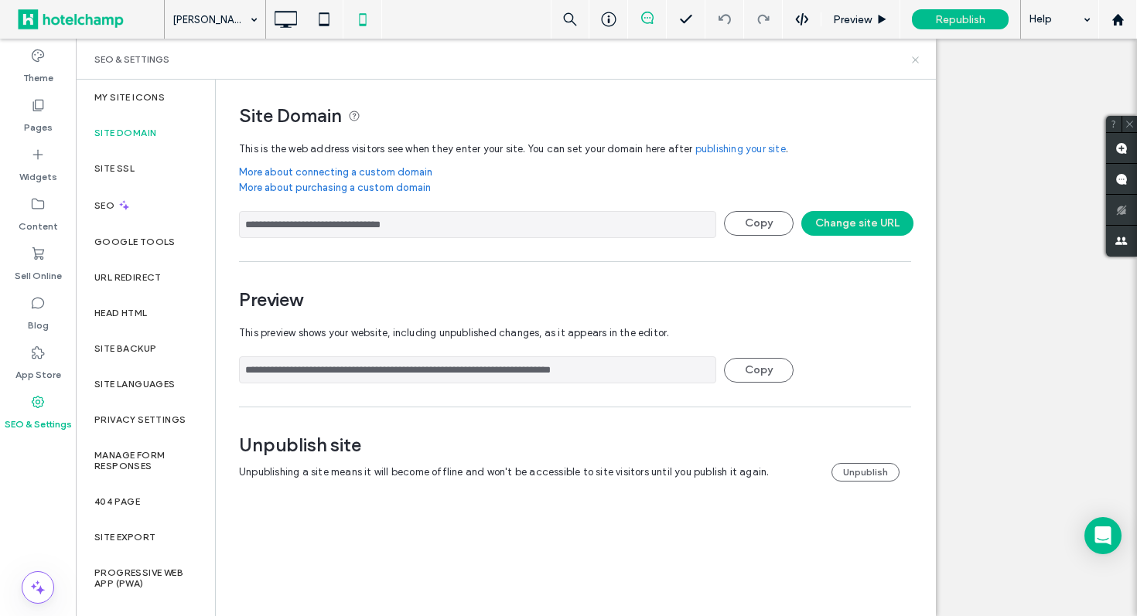
click at [917, 59] on icon at bounding box center [915, 60] width 12 height 12
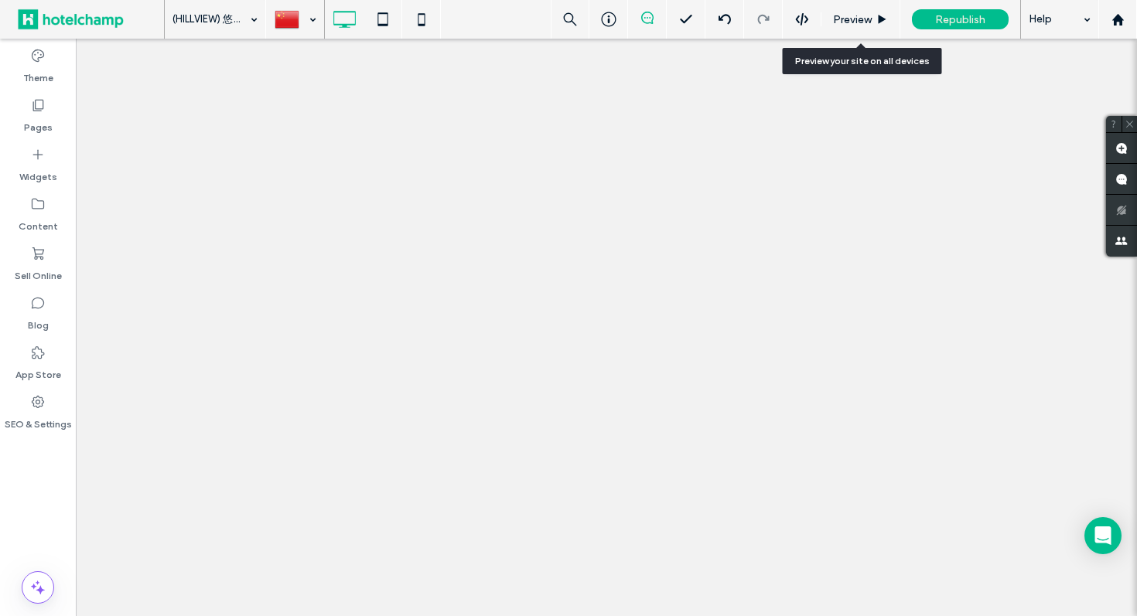
click at [848, 25] on span "Preview" at bounding box center [852, 19] width 39 height 13
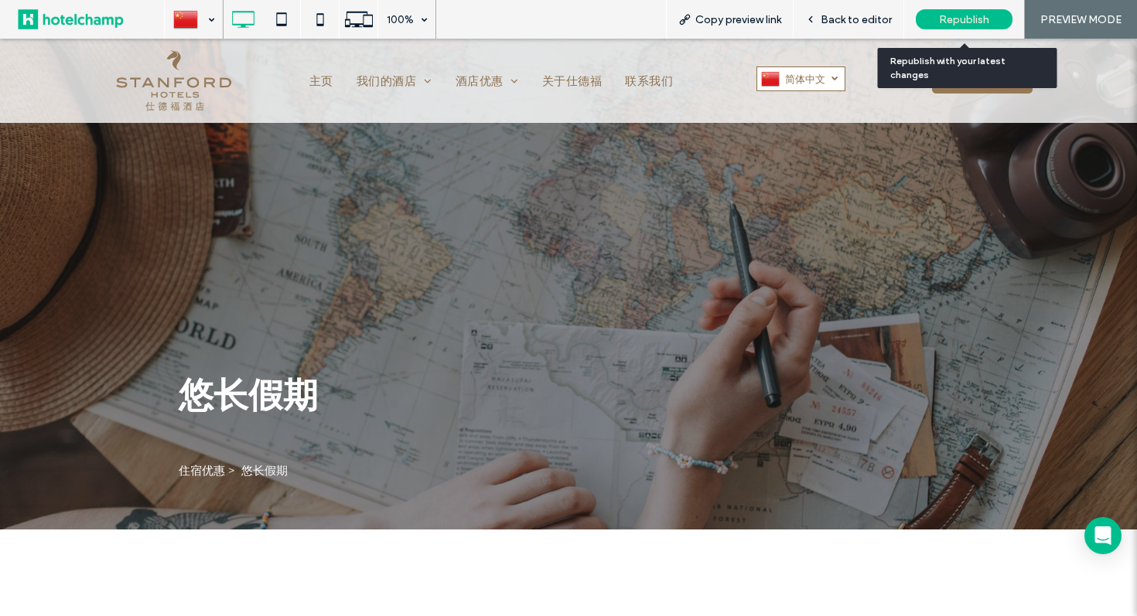
click at [947, 22] on span "Republish" at bounding box center [964, 19] width 50 height 13
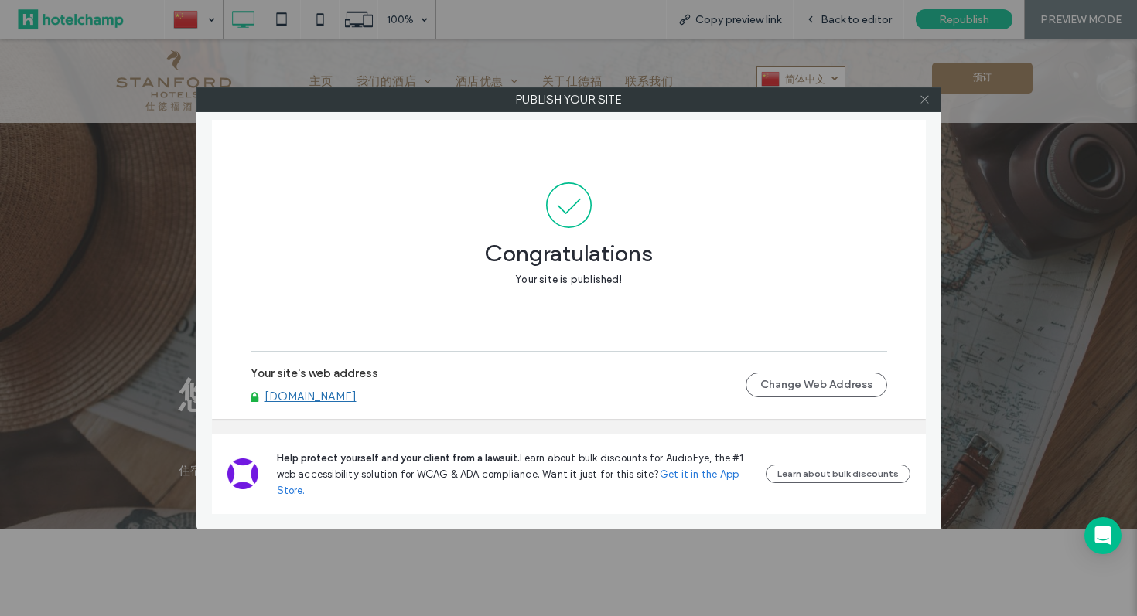
click at [926, 102] on icon at bounding box center [925, 100] width 12 height 12
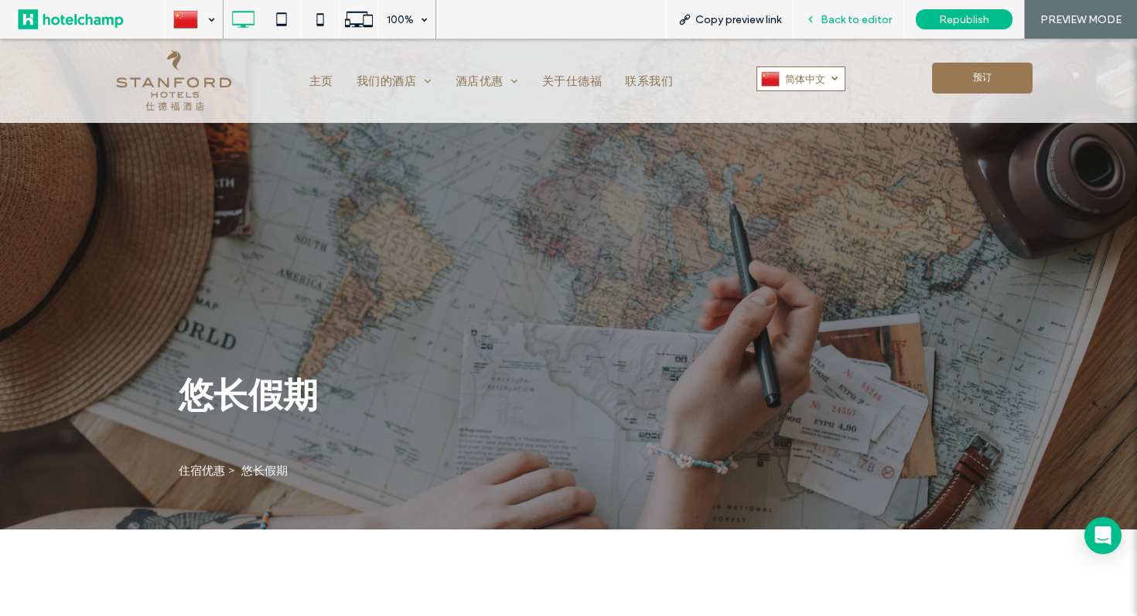
click at [816, 21] on icon at bounding box center [810, 19] width 11 height 11
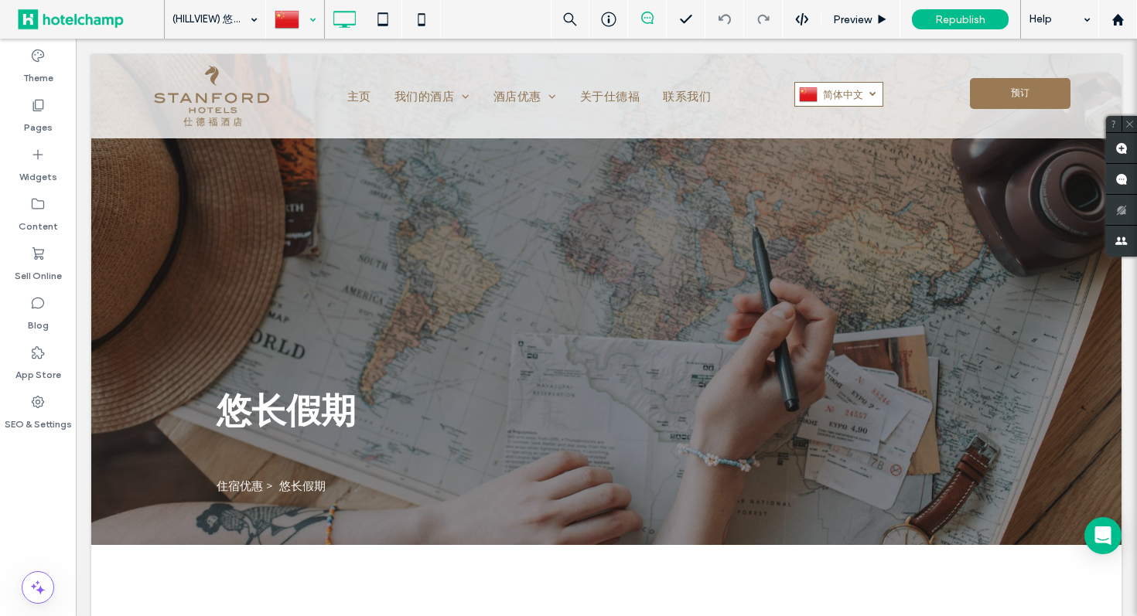
click at [308, 22] on div at bounding box center [295, 19] width 56 height 37
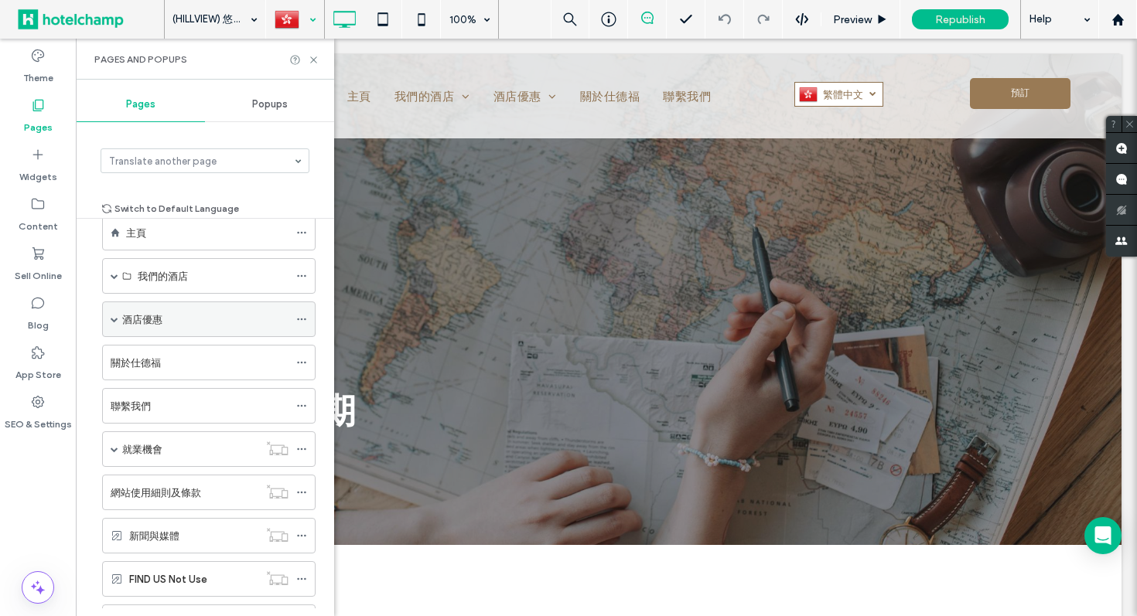
scroll to position [19, 0]
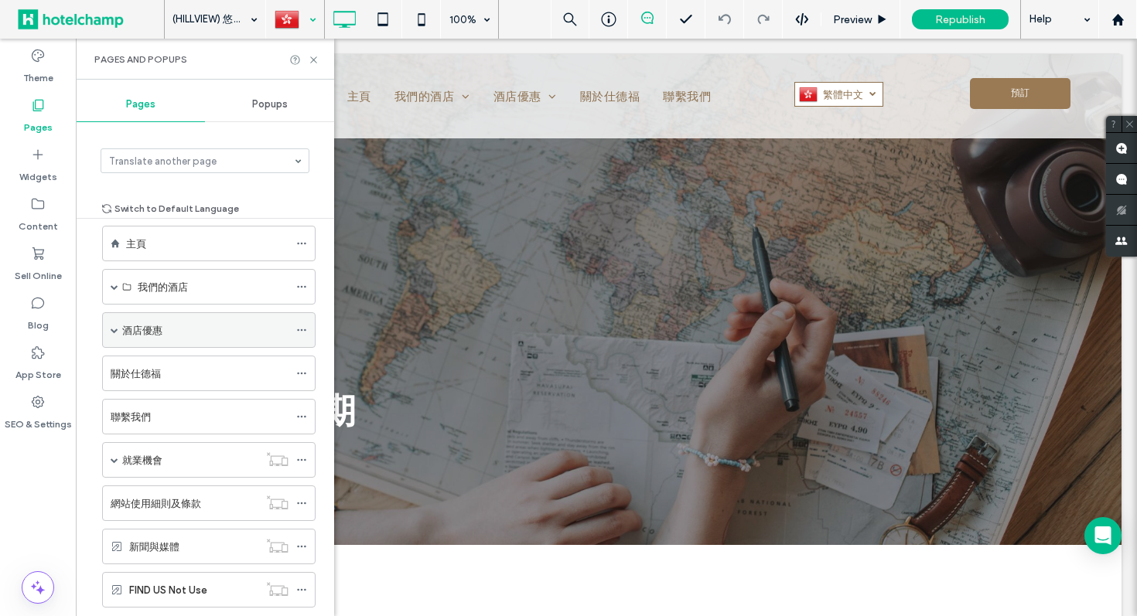
click at [114, 336] on span at bounding box center [115, 330] width 8 height 34
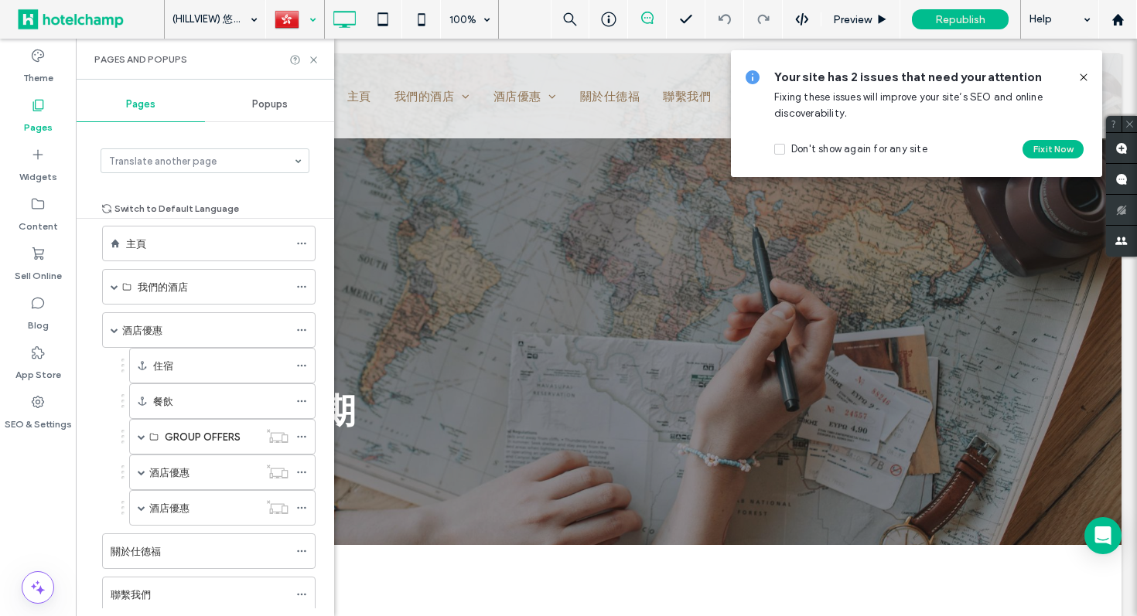
click at [1084, 77] on use at bounding box center [1083, 76] width 7 height 7
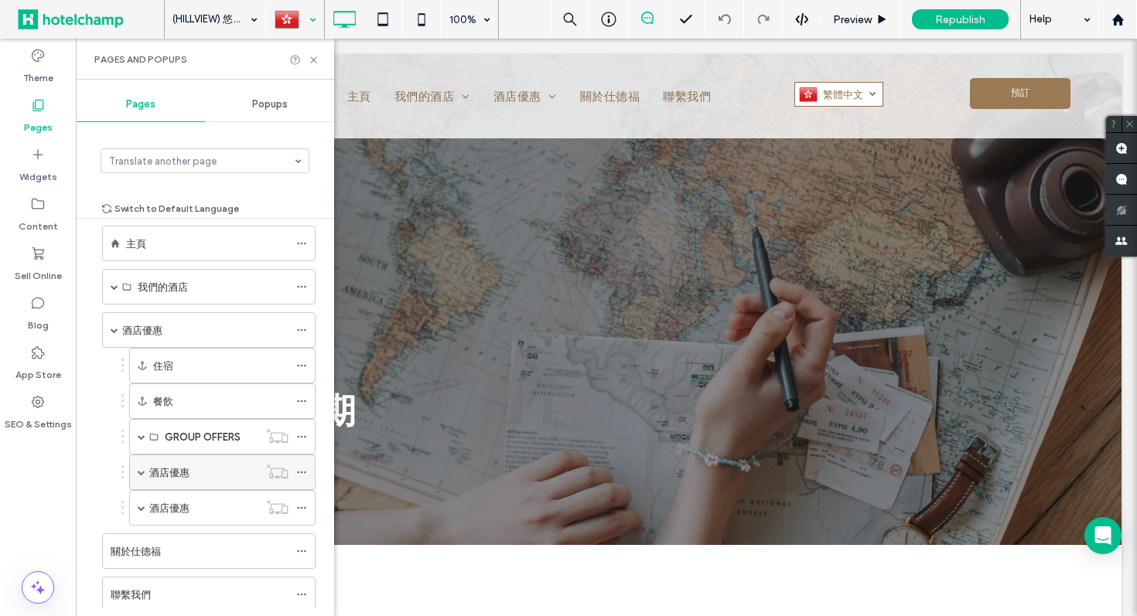
click at [141, 471] on span at bounding box center [142, 473] width 8 height 8
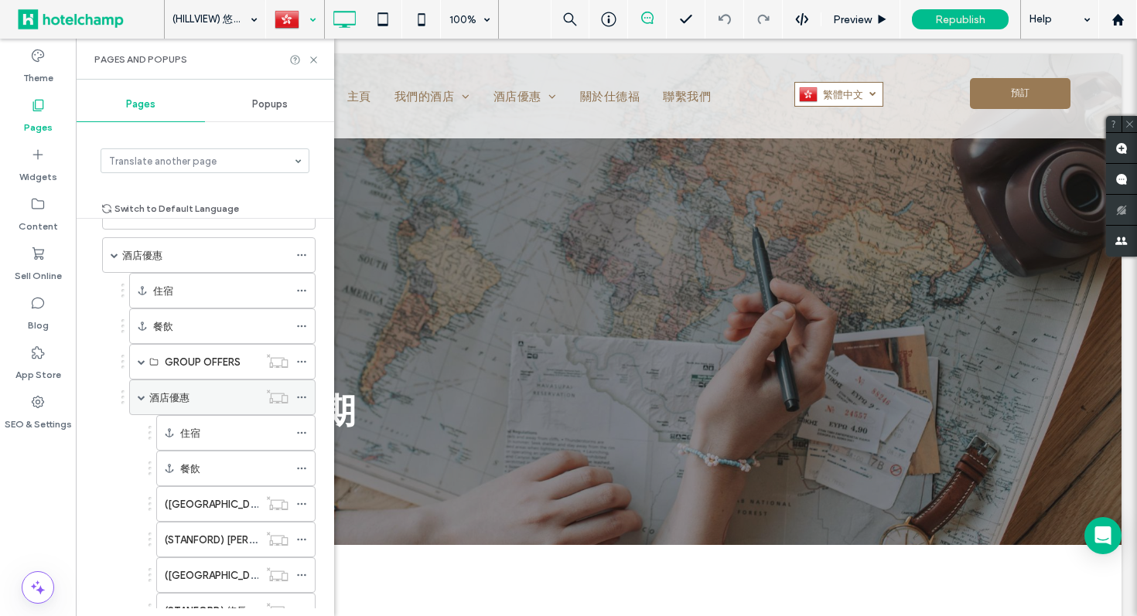
scroll to position [167, 0]
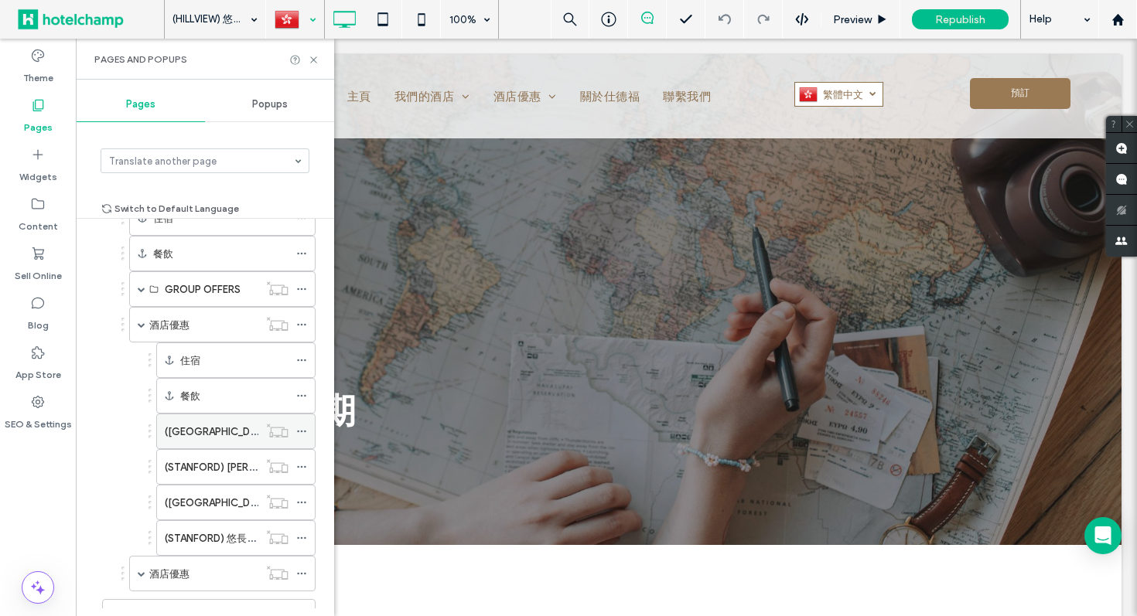
click at [200, 436] on label "([GEOGRAPHIC_DATA])「LAST MINUTE」住宿優惠" at bounding box center [281, 431] width 233 height 27
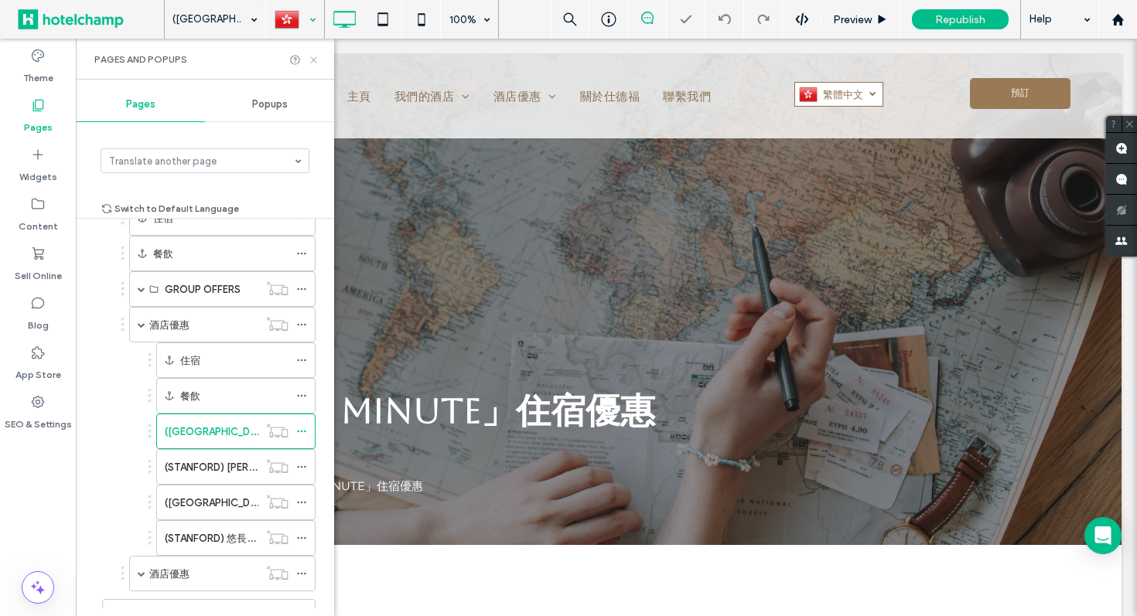
click at [314, 63] on icon at bounding box center [314, 60] width 12 height 12
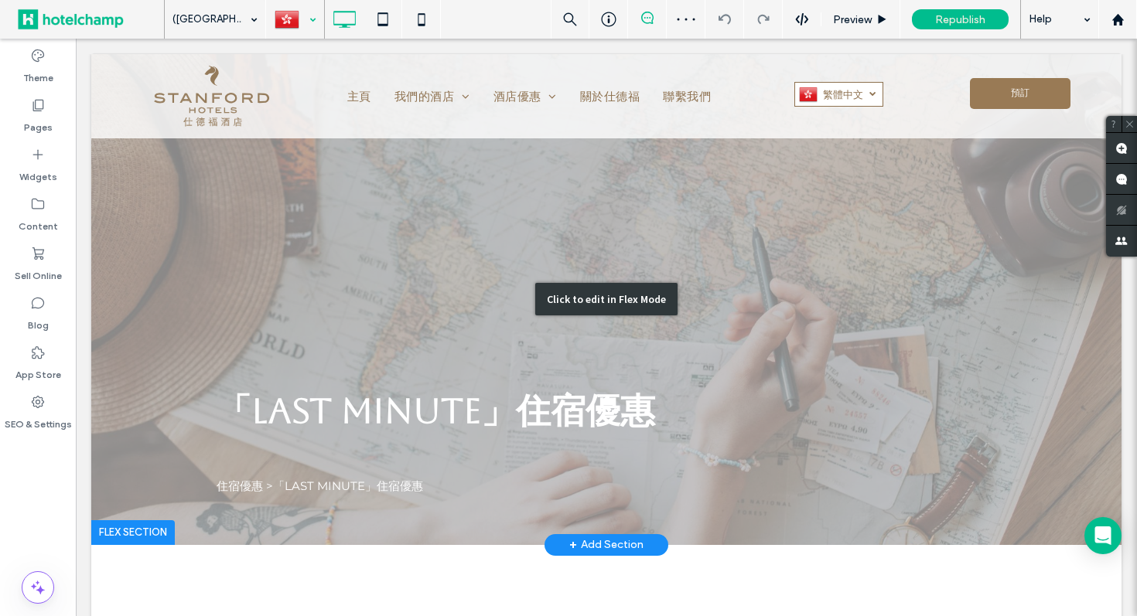
click at [259, 476] on div "Click to edit in Flex Mode" at bounding box center [606, 299] width 1030 height 491
click at [259, 479] on span "住宿優惠 >「LAST MINUTE」住宿優惠" at bounding box center [320, 486] width 206 height 15
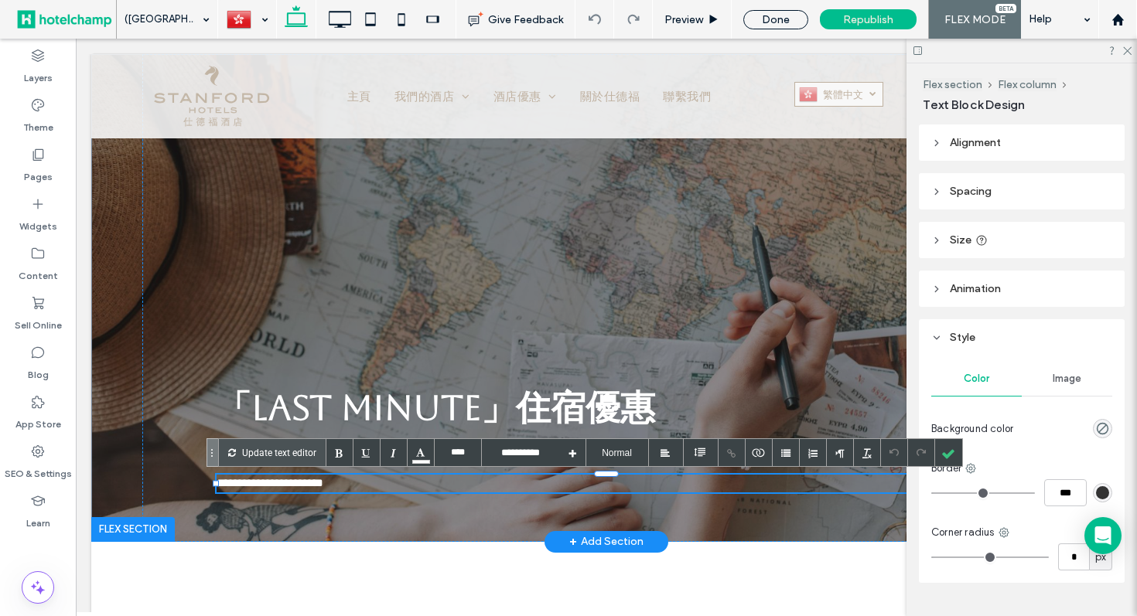
click at [261, 486] on span "**********" at bounding box center [270, 483] width 107 height 12
click at [948, 456] on div at bounding box center [948, 452] width 27 height 27
click at [275, 489] on span "**********" at bounding box center [270, 483] width 107 height 12
type input "**********"
type input "**"
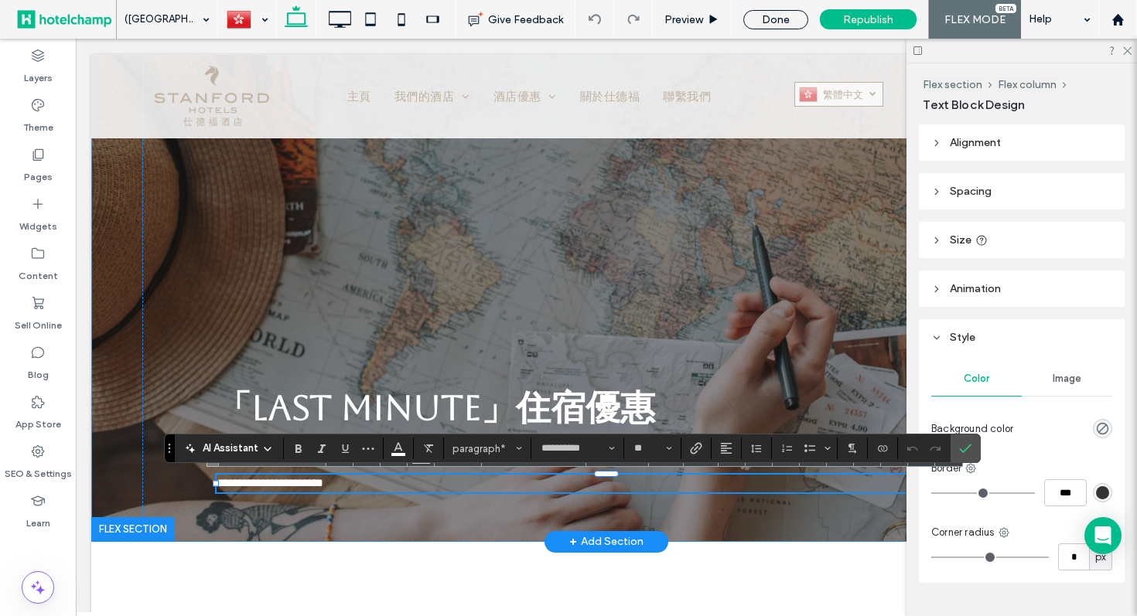
click at [258, 483] on span "**********" at bounding box center [270, 483] width 107 height 12
click at [268, 482] on span "**********" at bounding box center [270, 483] width 107 height 12
drag, startPoint x: 264, startPoint y: 482, endPoint x: 153, endPoint y: 479, distance: 111.4
click at [152, 482] on div "**********" at bounding box center [606, 298] width 928 height 488
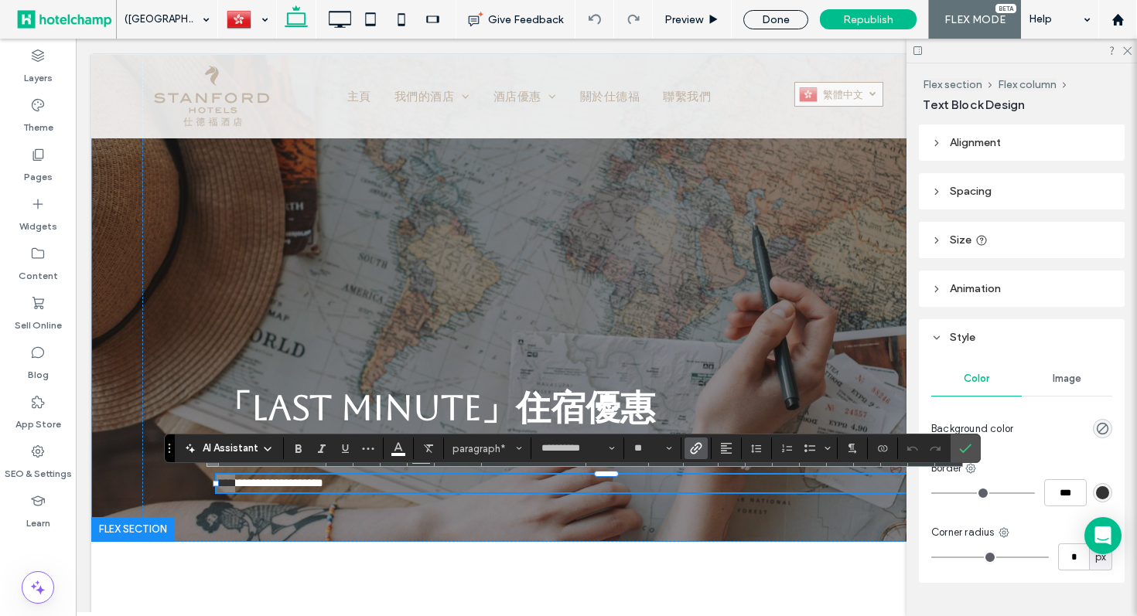
click at [698, 445] on icon "Link" at bounding box center [696, 448] width 12 height 12
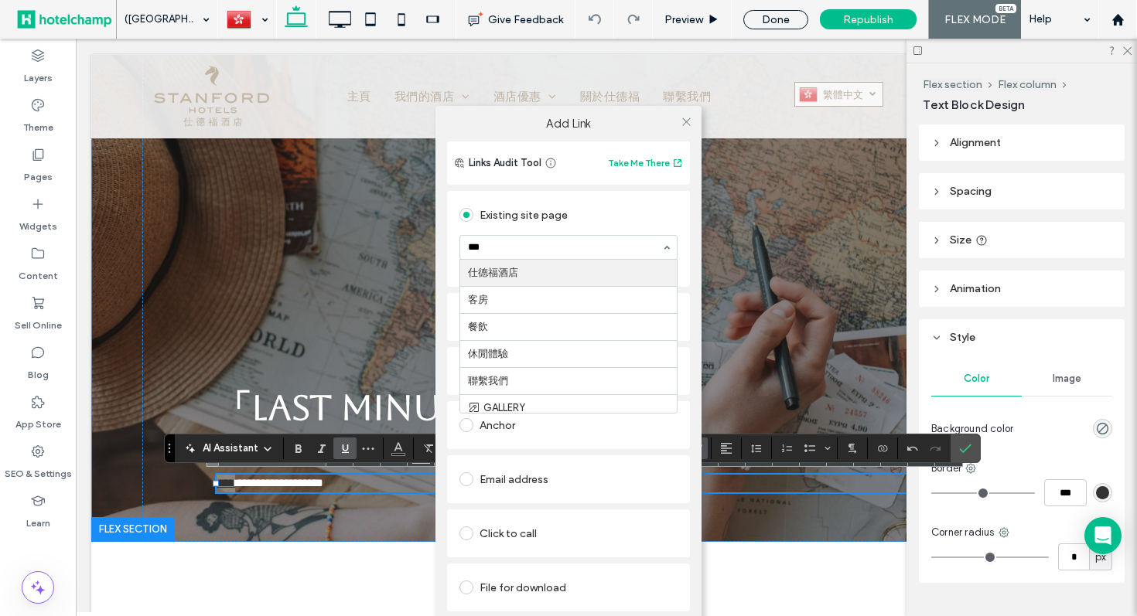
type input "****"
click at [688, 118] on use at bounding box center [686, 122] width 8 height 8
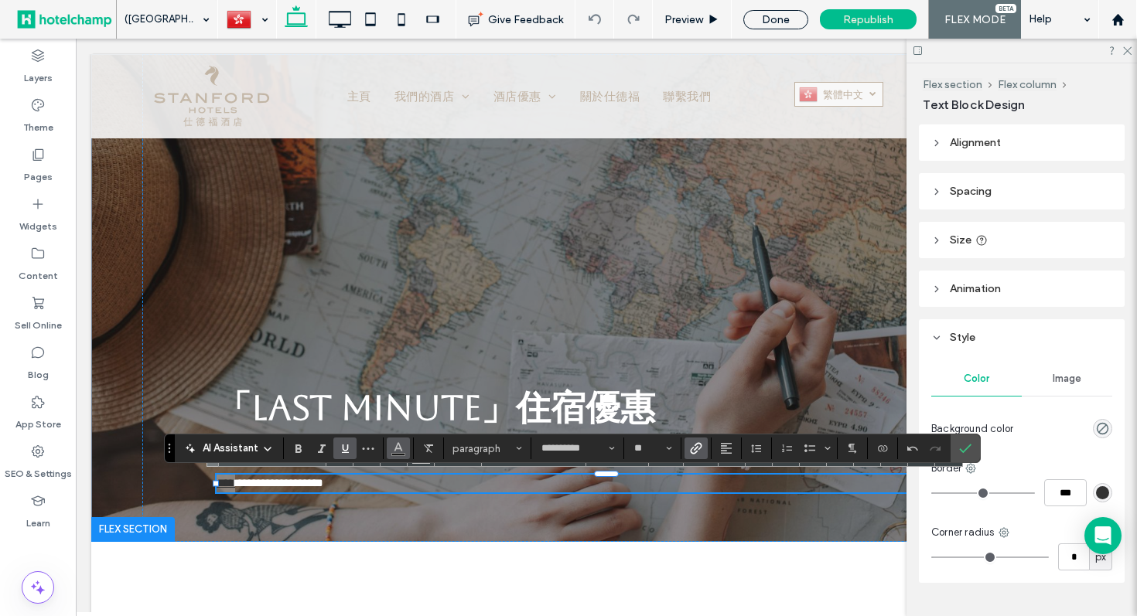
click at [392, 452] on icon "Color" at bounding box center [398, 447] width 12 height 12
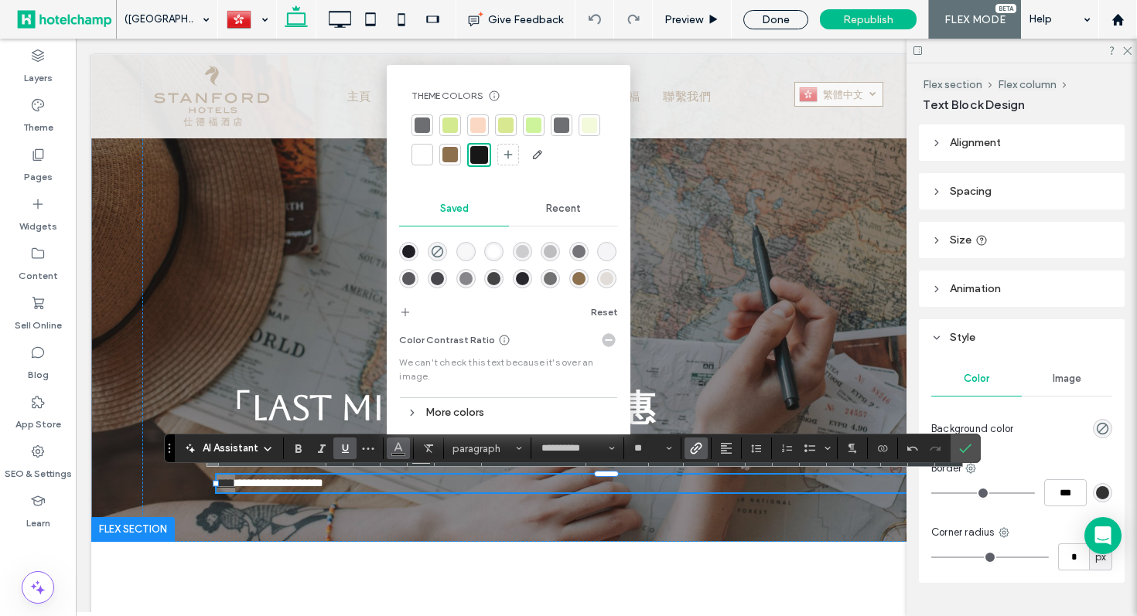
click at [426, 152] on div at bounding box center [422, 154] width 15 height 15
click at [346, 451] on use "Underline" at bounding box center [345, 449] width 7 height 9
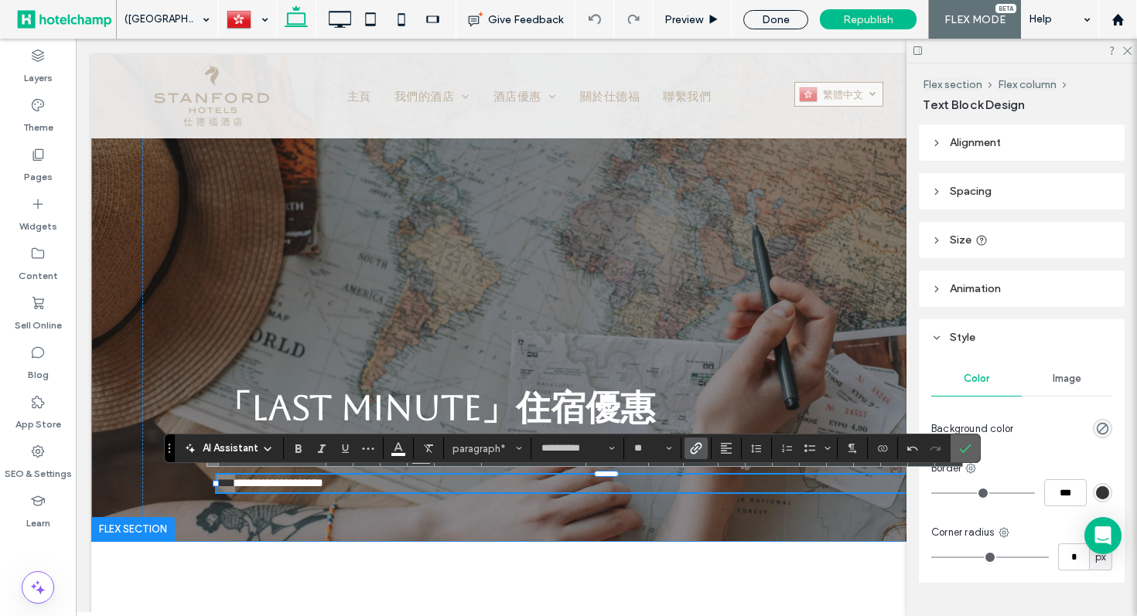
click at [974, 446] on label "Confirm" at bounding box center [965, 449] width 23 height 28
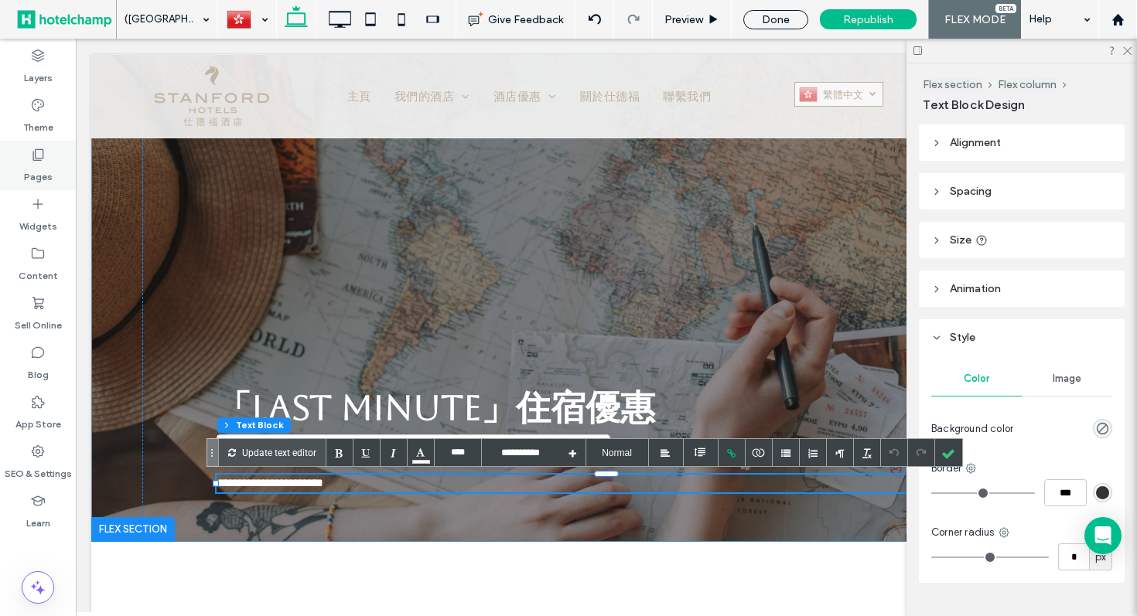
click at [33, 162] on icon at bounding box center [37, 154] width 15 height 15
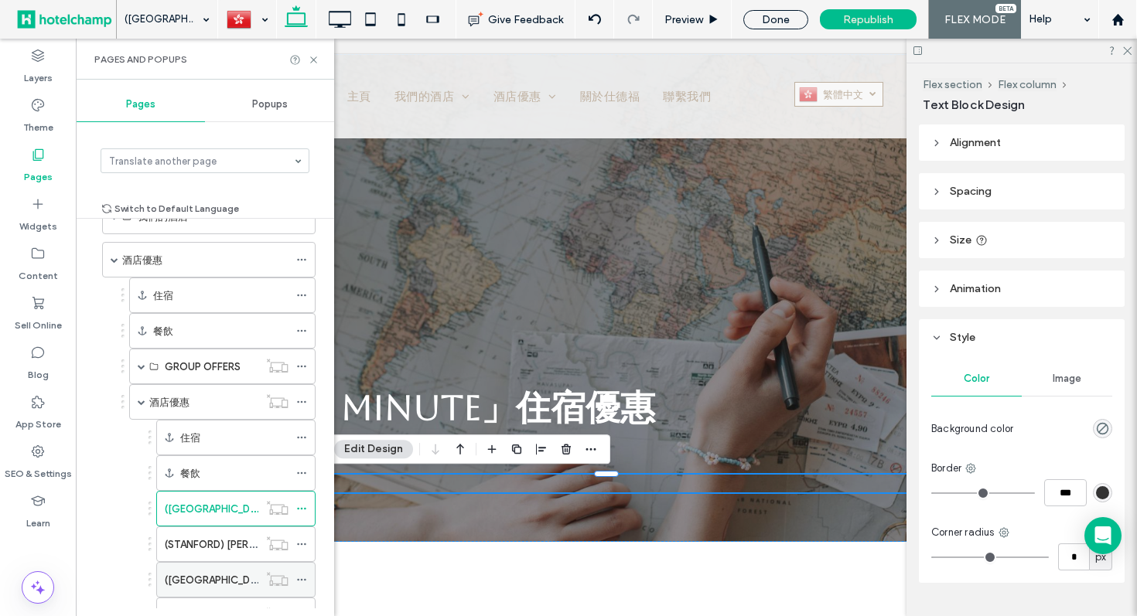
scroll to position [103, 0]
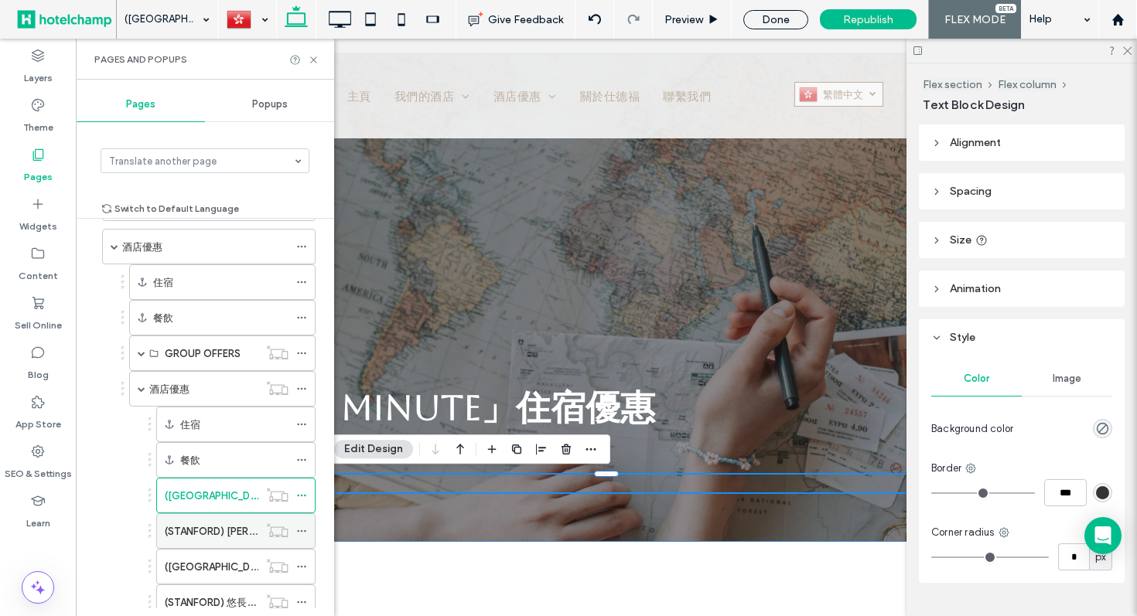
click at [210, 532] on label "(STANFORD) [PERSON_NAME]" at bounding box center [235, 531] width 140 height 27
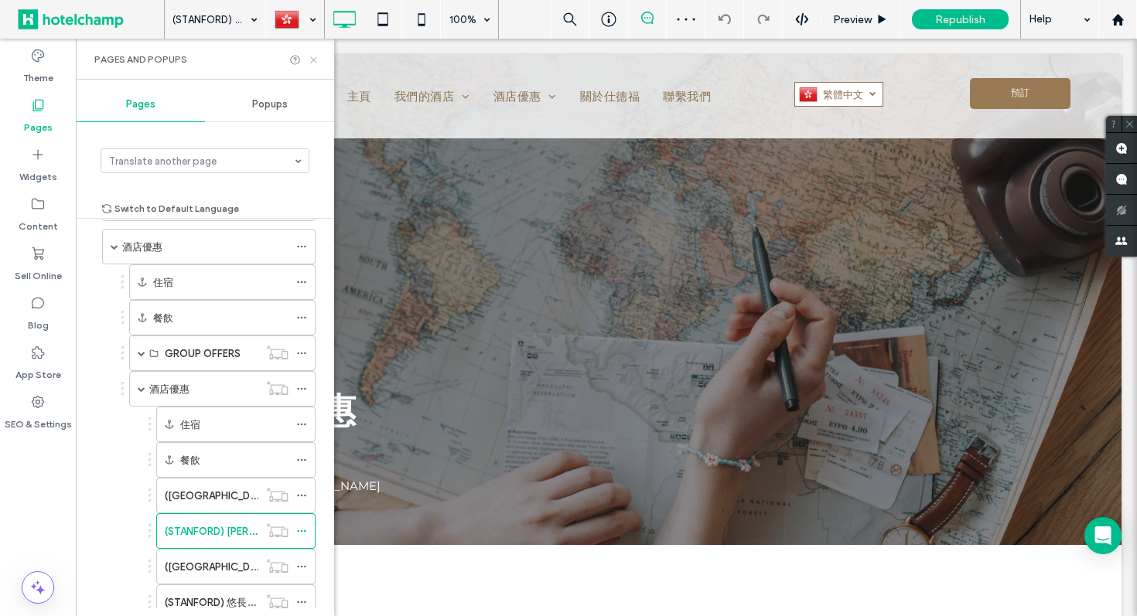
click at [316, 58] on icon at bounding box center [314, 60] width 12 height 12
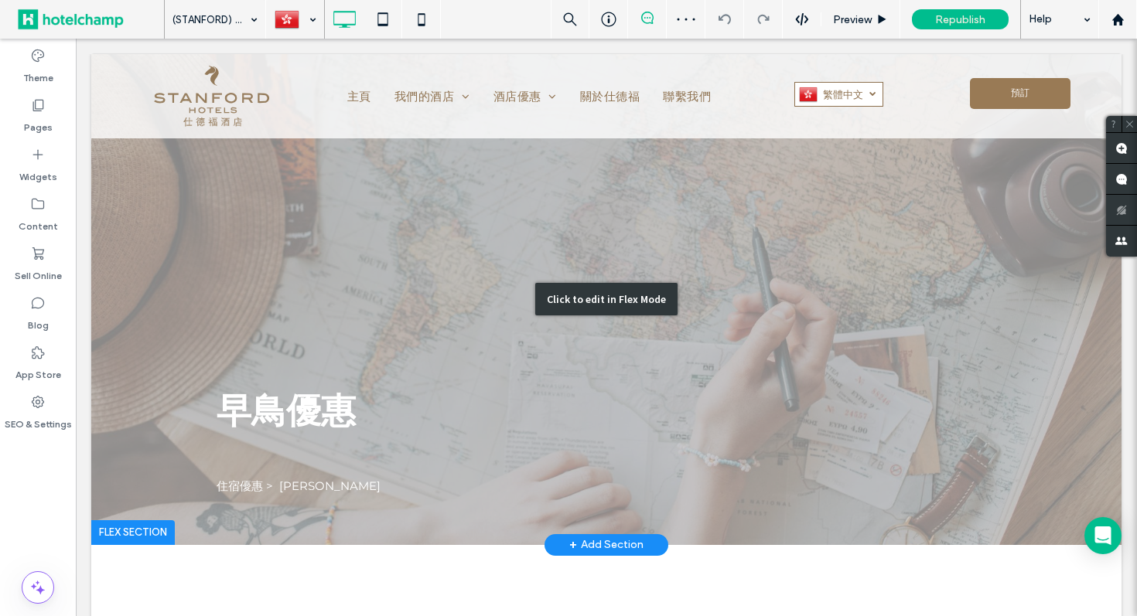
click at [231, 482] on div "Click to edit in Flex Mode" at bounding box center [606, 299] width 1030 height 491
click at [231, 482] on span "住宿優惠 > 早鳥優惠" at bounding box center [299, 486] width 164 height 15
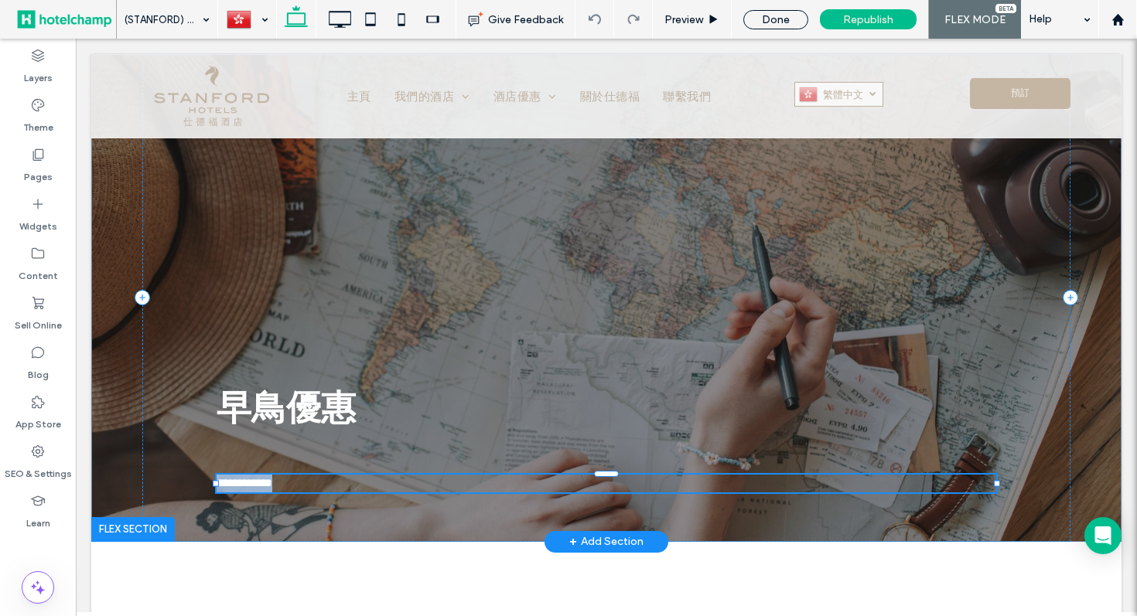
type input "**********"
type input "**"
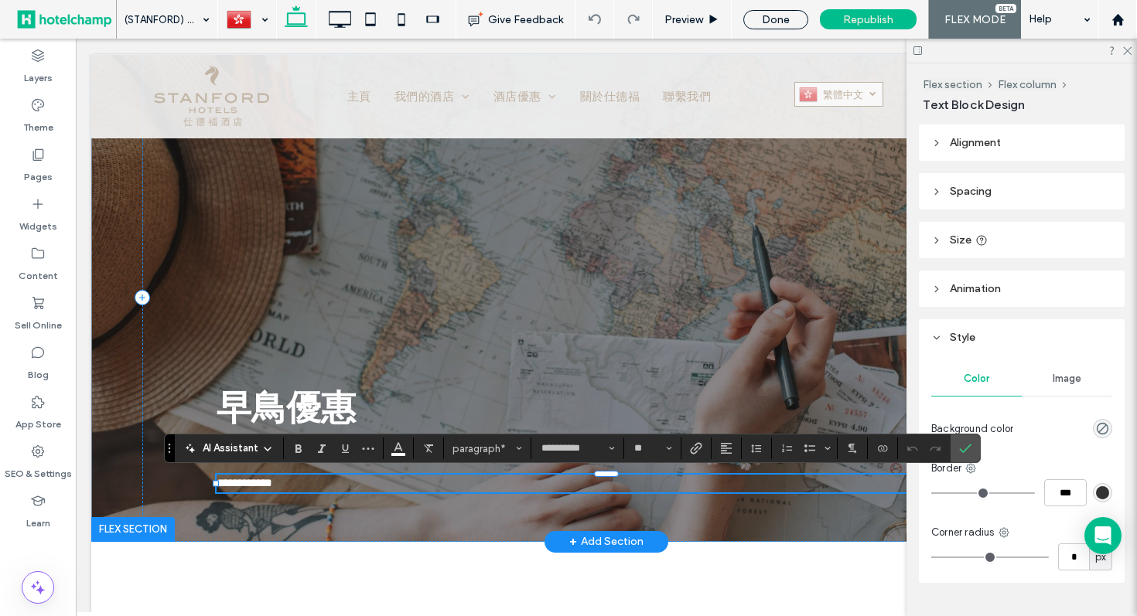
click at [253, 481] on span "**********" at bounding box center [245, 483] width 56 height 12
drag, startPoint x: 264, startPoint y: 481, endPoint x: 142, endPoint y: 481, distance: 121.4
click at [142, 481] on div "**********" at bounding box center [606, 298] width 928 height 488
click at [702, 447] on label "Link" at bounding box center [695, 449] width 23 height 22
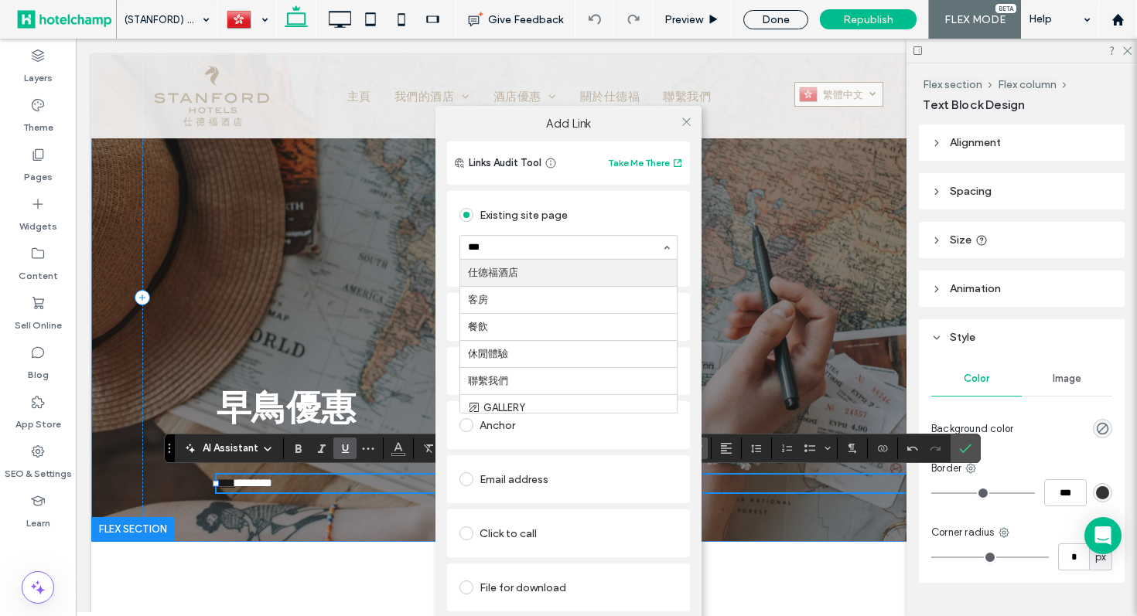
type input "****"
click at [684, 123] on icon at bounding box center [687, 122] width 12 height 12
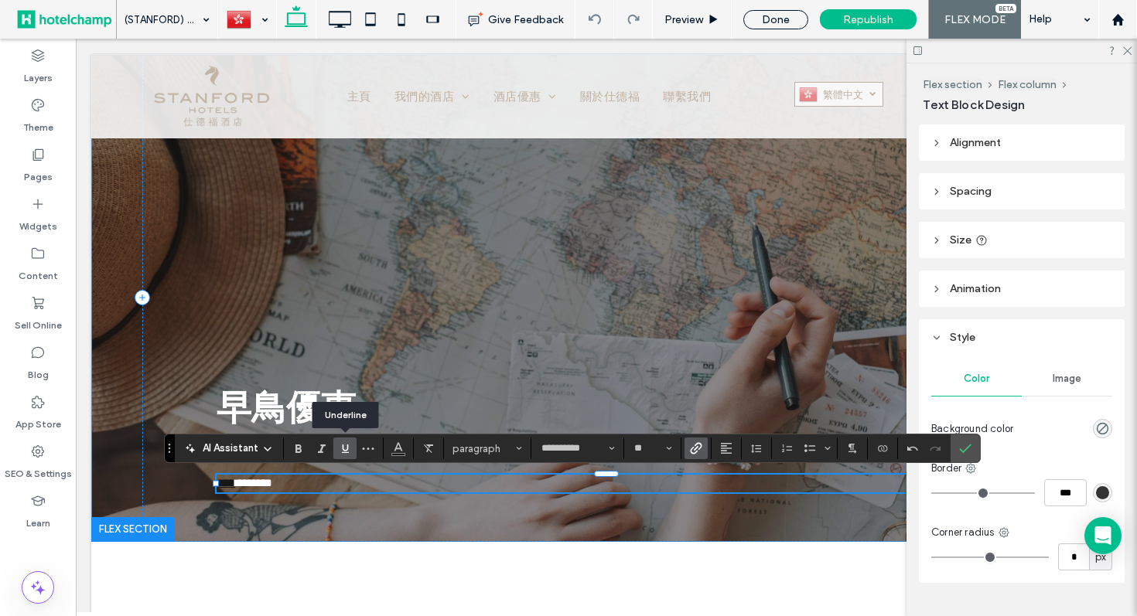
click at [345, 449] on icon "Underline" at bounding box center [345, 448] width 12 height 12
click at [393, 449] on icon "Color" at bounding box center [398, 447] width 12 height 12
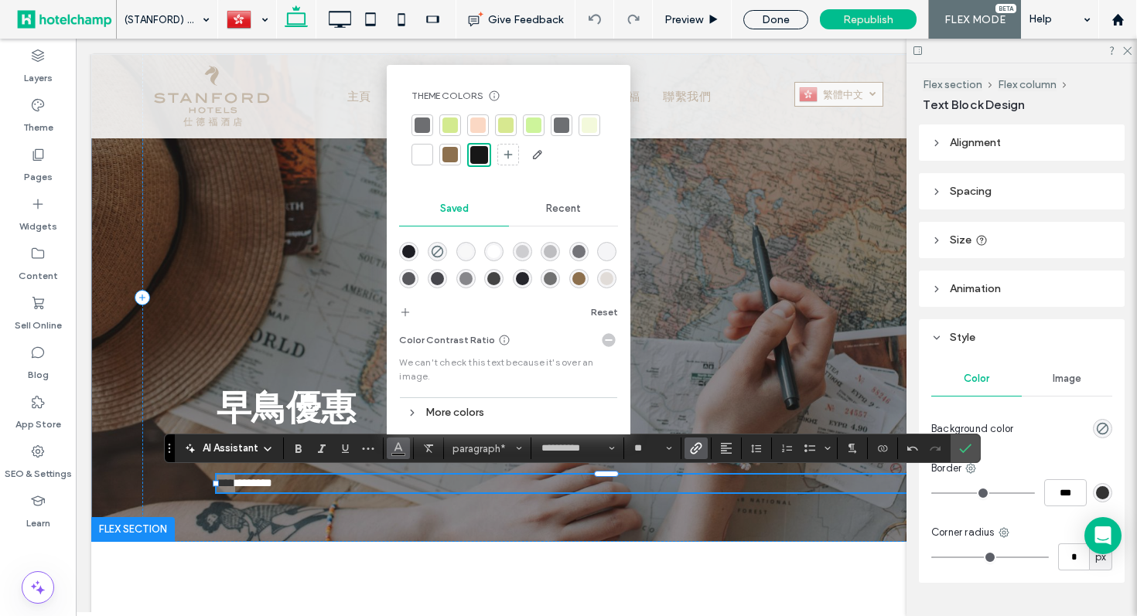
click at [419, 154] on div at bounding box center [422, 154] width 15 height 15
click at [969, 448] on icon "Confirm" at bounding box center [965, 448] width 12 height 12
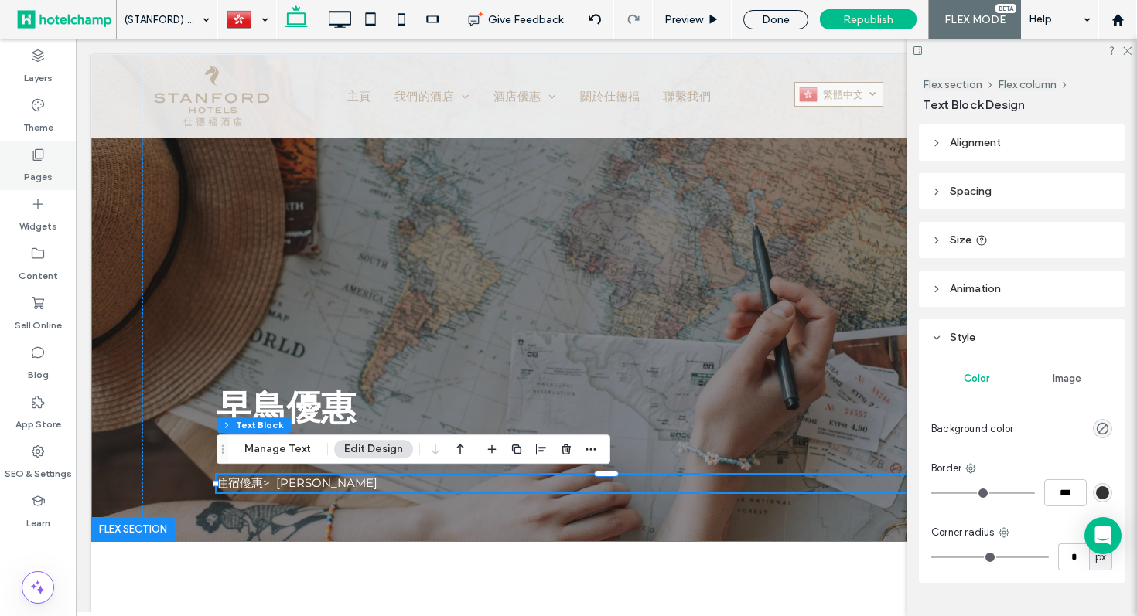
click at [52, 151] on div "Pages" at bounding box center [38, 165] width 76 height 49
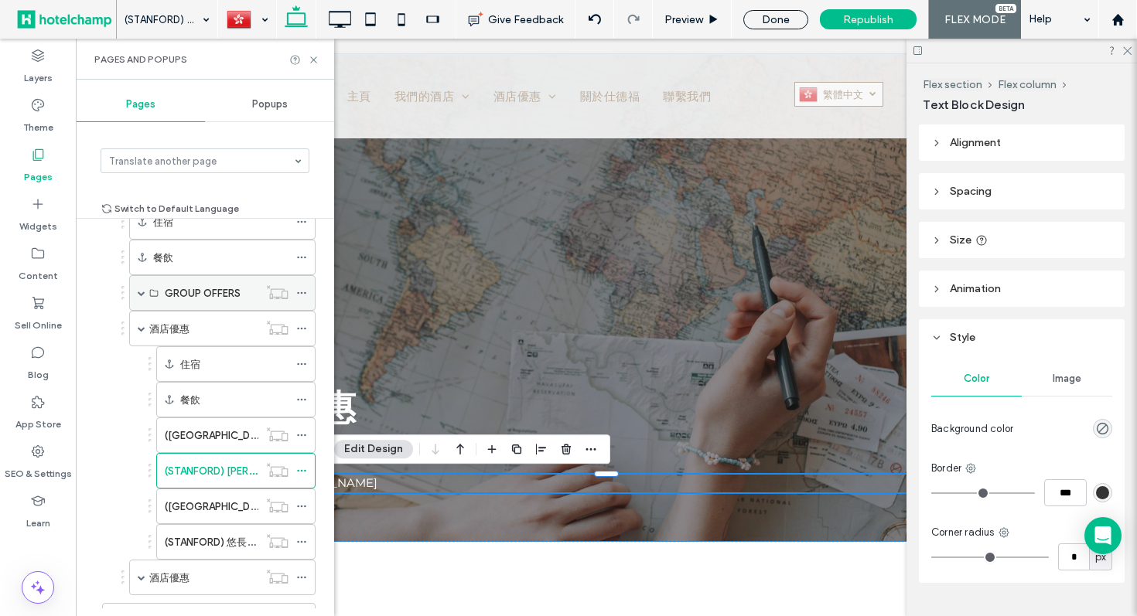
scroll to position [175, 0]
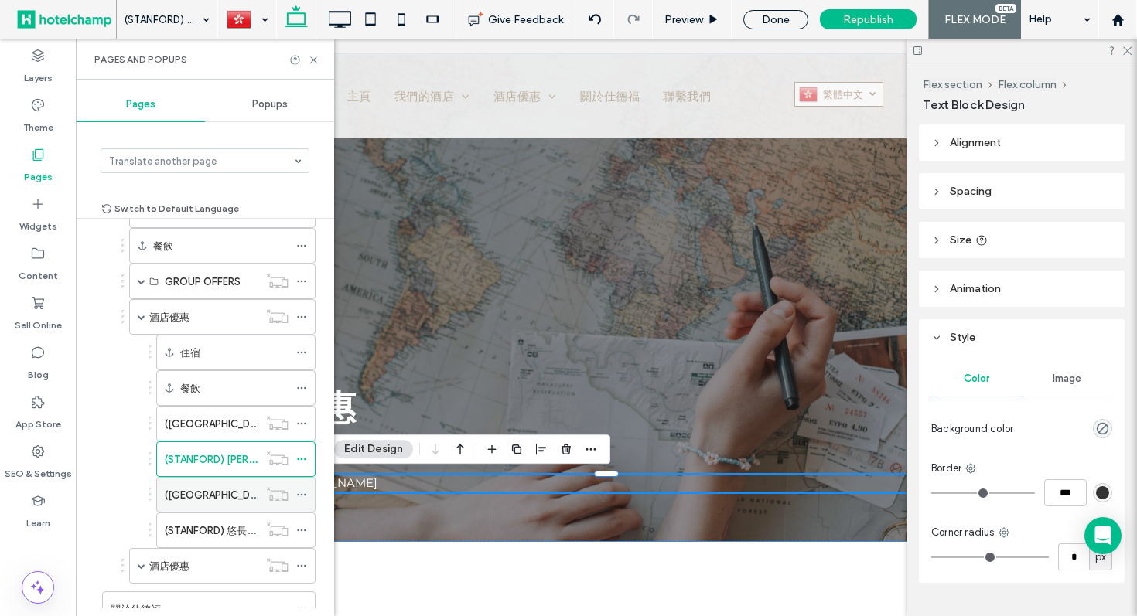
click at [186, 485] on div "([GEOGRAPHIC_DATA]) 連住3晚尊享" at bounding box center [212, 495] width 94 height 34
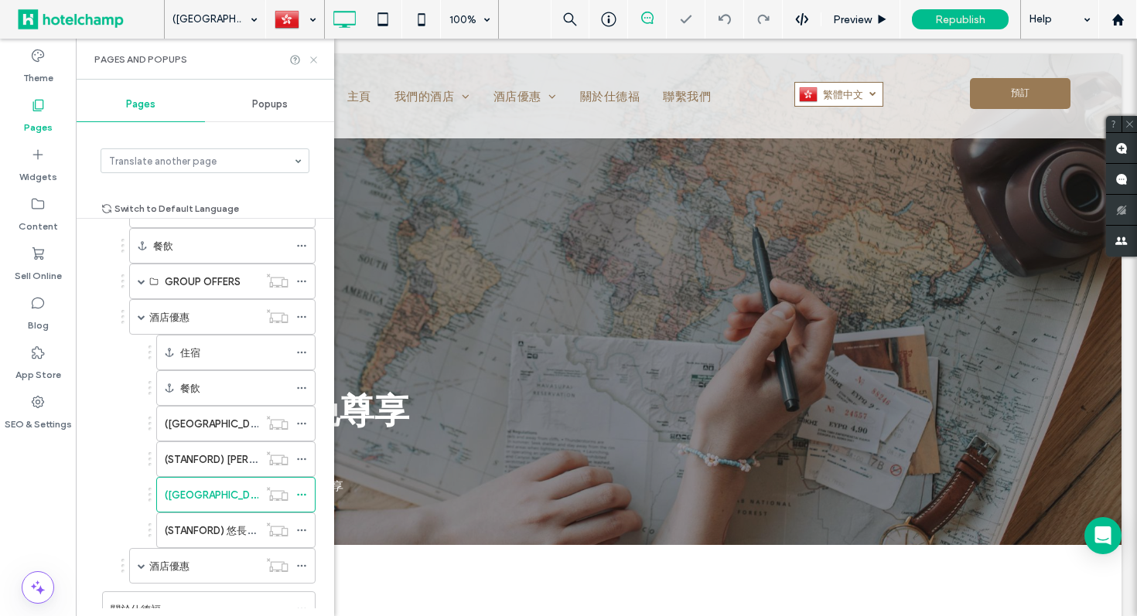
click at [314, 56] on icon at bounding box center [314, 60] width 12 height 12
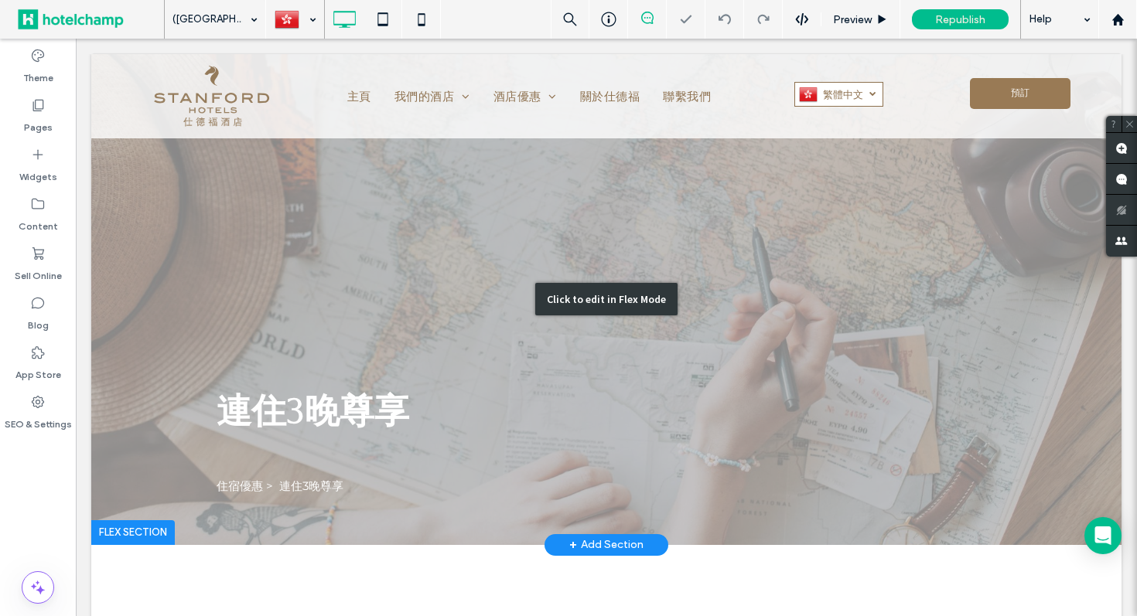
click at [231, 488] on div "Click to edit in Flex Mode" at bounding box center [606, 299] width 1030 height 491
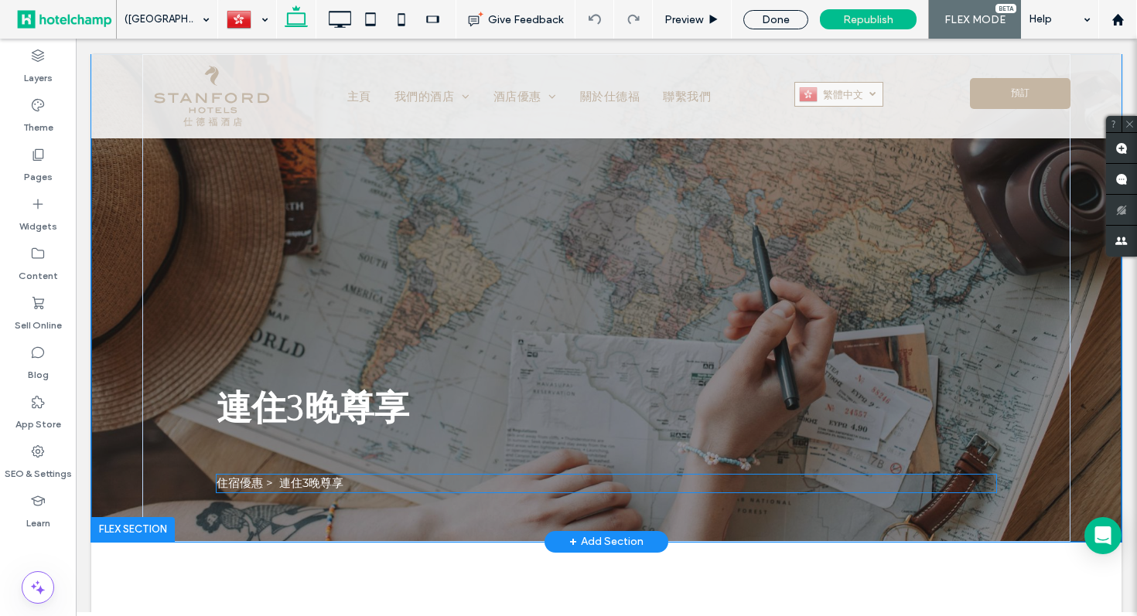
click at [231, 488] on span "住宿優惠 > 連住3晚尊享" at bounding box center [280, 483] width 127 height 15
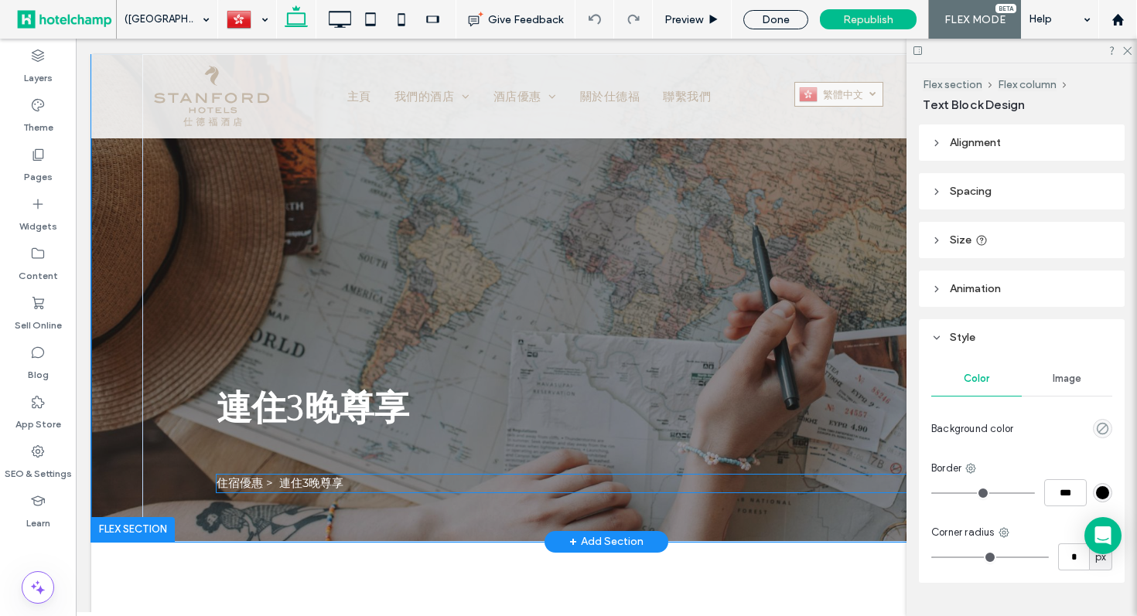
type input "**********"
type input "**"
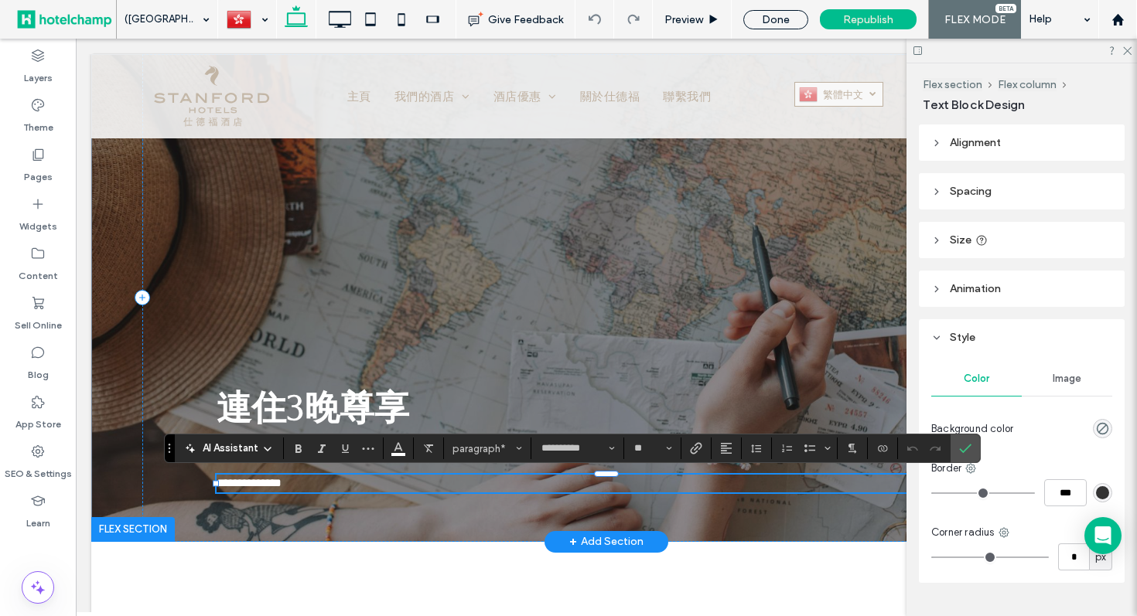
click at [264, 487] on span "**********" at bounding box center [249, 483] width 65 height 12
drag, startPoint x: 264, startPoint y: 481, endPoint x: 176, endPoint y: 481, distance: 88.2
click at [178, 481] on div "**********" at bounding box center [606, 298] width 928 height 488
click at [691, 456] on span "Link" at bounding box center [693, 449] width 7 height 22
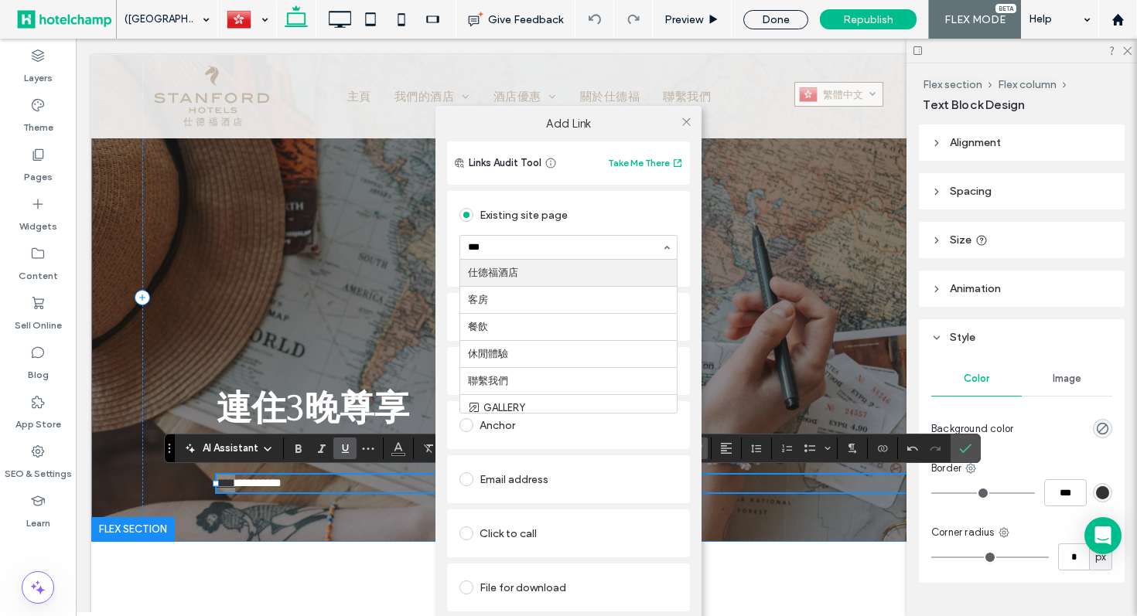
type input "****"
click at [684, 120] on use at bounding box center [686, 122] width 8 height 8
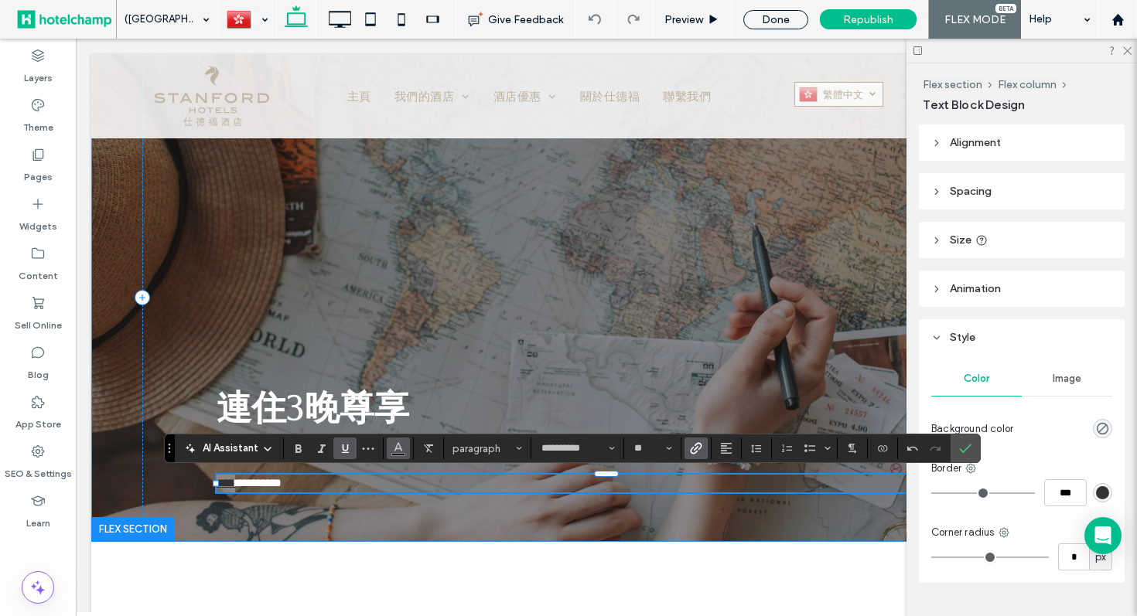
click at [397, 452] on icon "Color" at bounding box center [398, 447] width 12 height 12
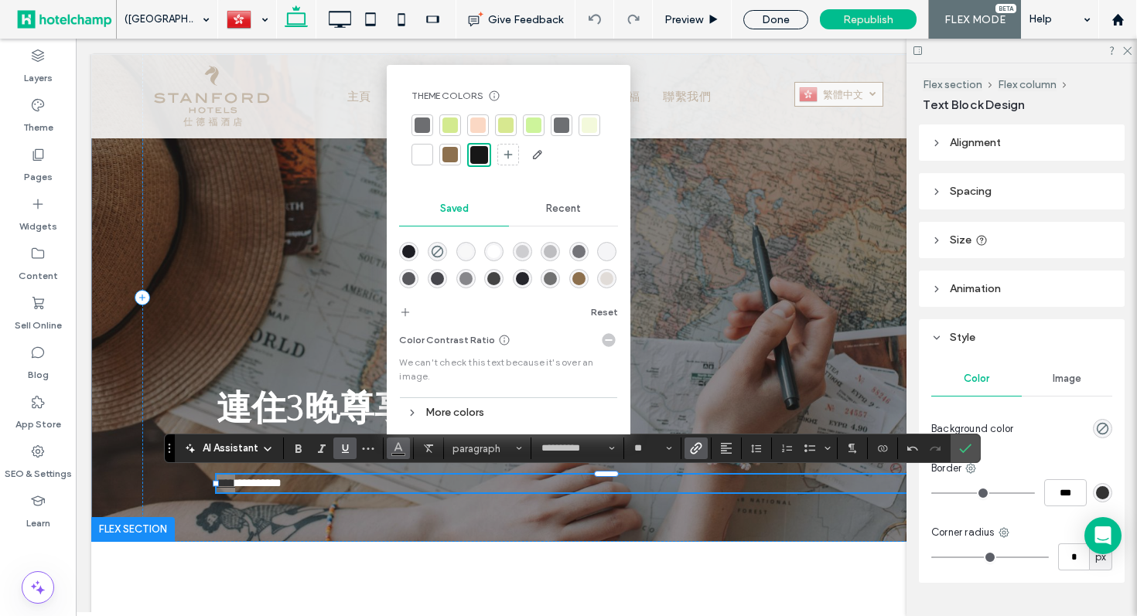
click at [427, 147] on div at bounding box center [422, 154] width 15 height 15
click at [343, 451] on icon "Underline" at bounding box center [345, 448] width 12 height 12
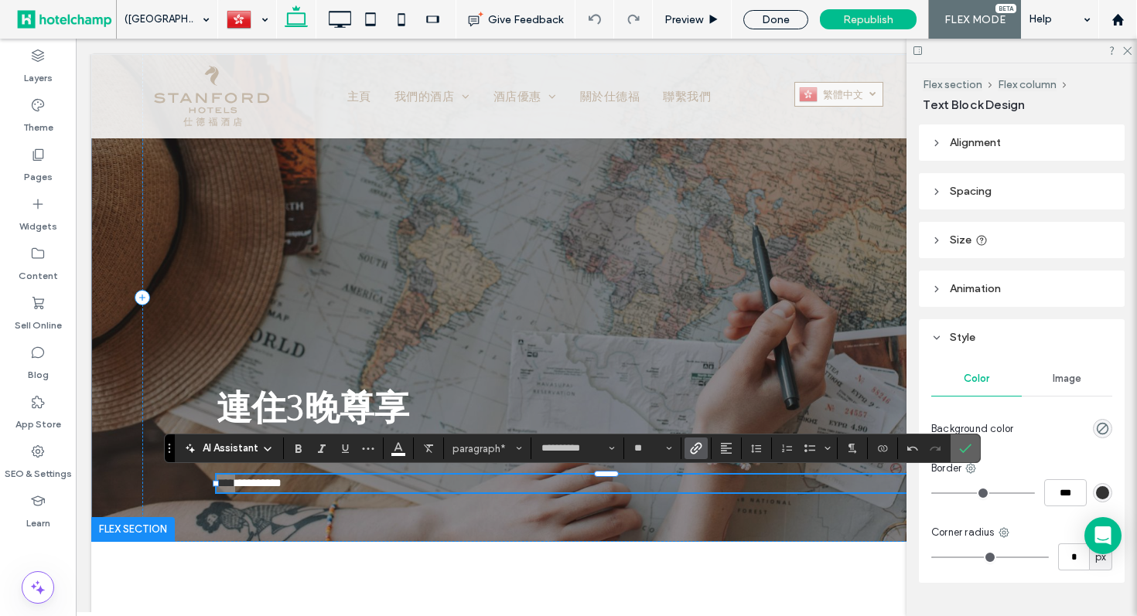
click at [970, 452] on icon "Confirm" at bounding box center [965, 448] width 12 height 12
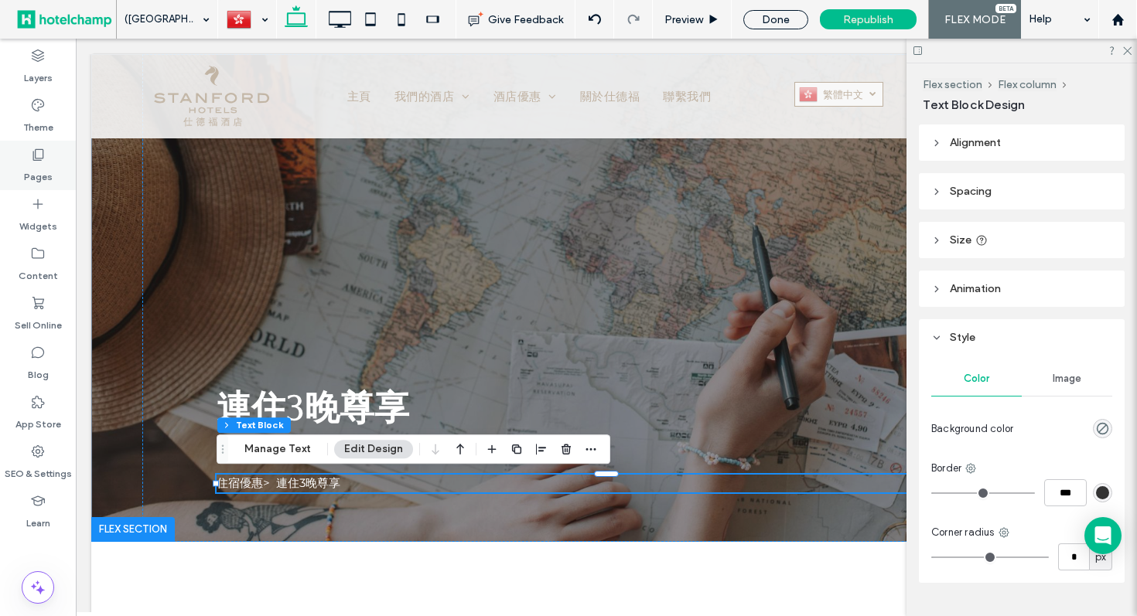
click at [39, 165] on label "Pages" at bounding box center [38, 173] width 29 height 22
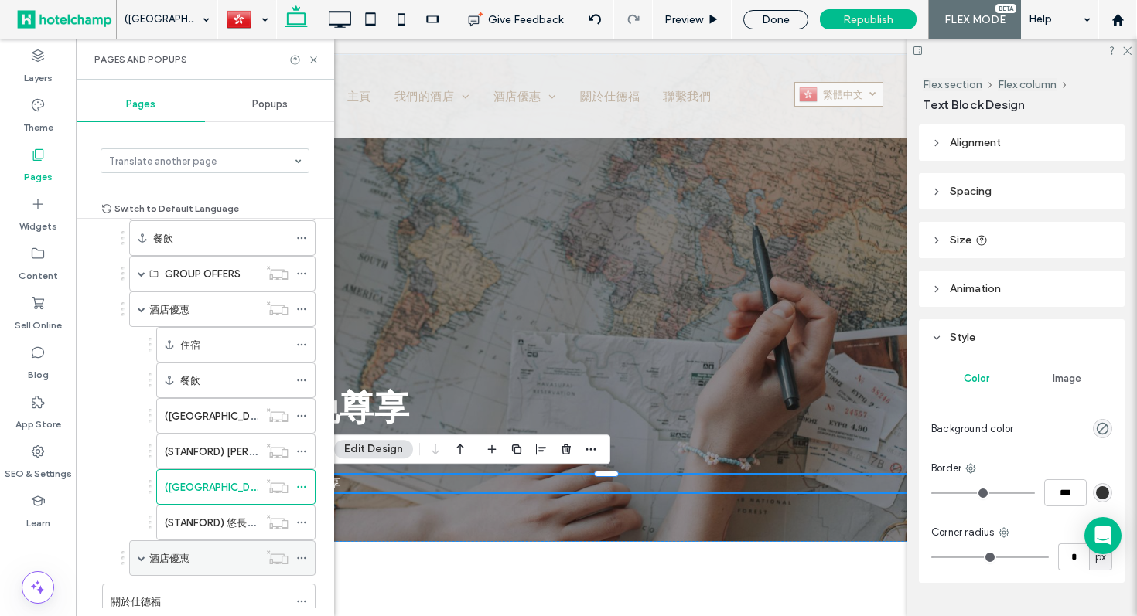
scroll to position [193, 0]
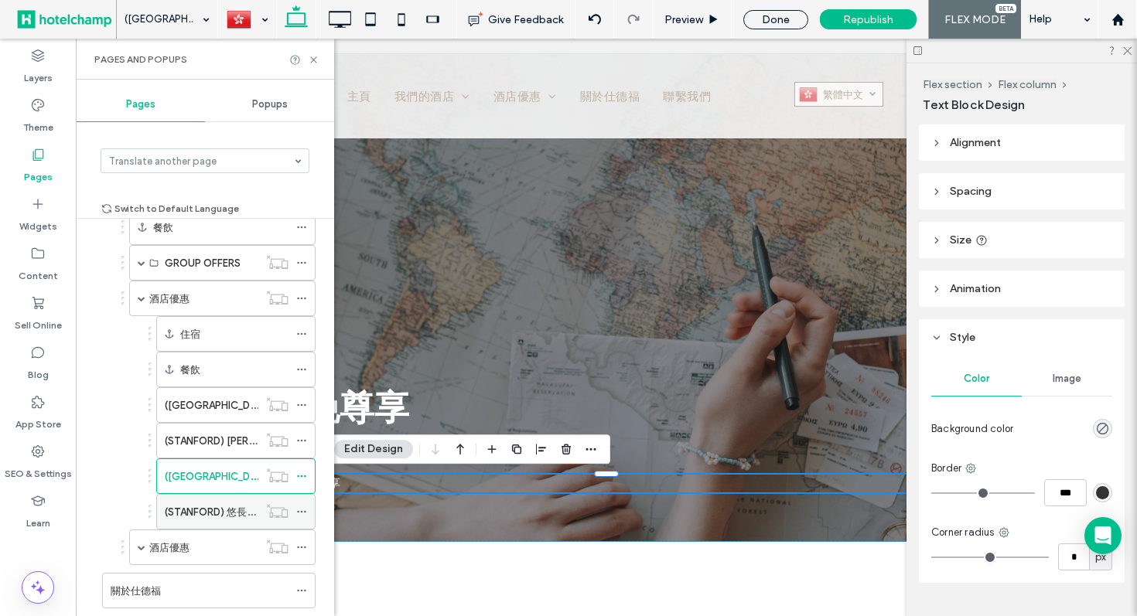
click at [206, 518] on label "(STANFORD) 悠長假期" at bounding box center [216, 512] width 102 height 27
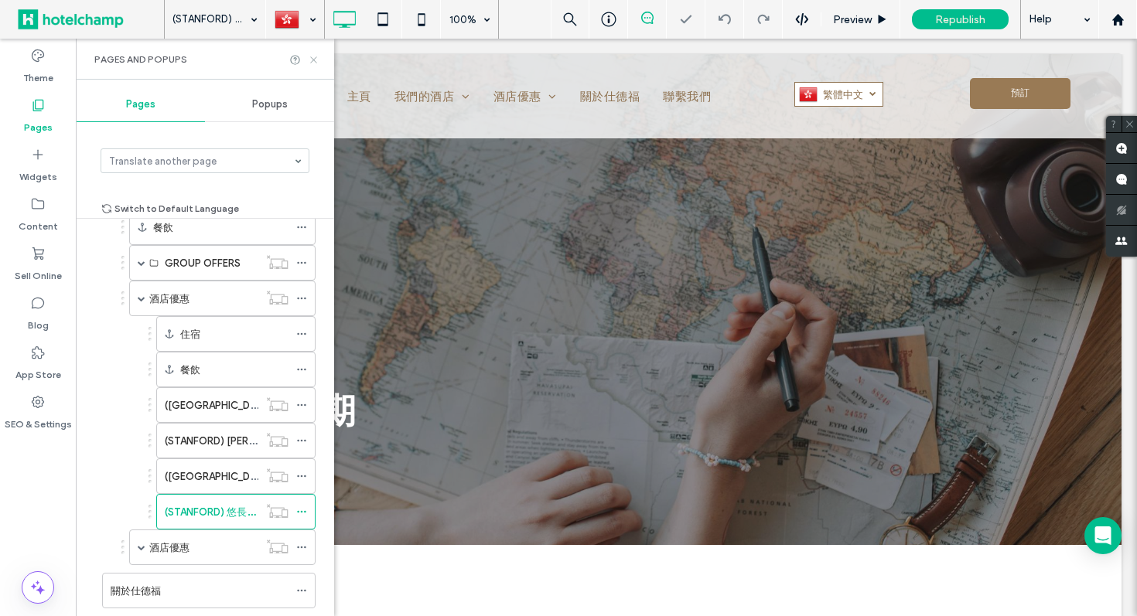
click at [318, 57] on icon at bounding box center [314, 60] width 12 height 12
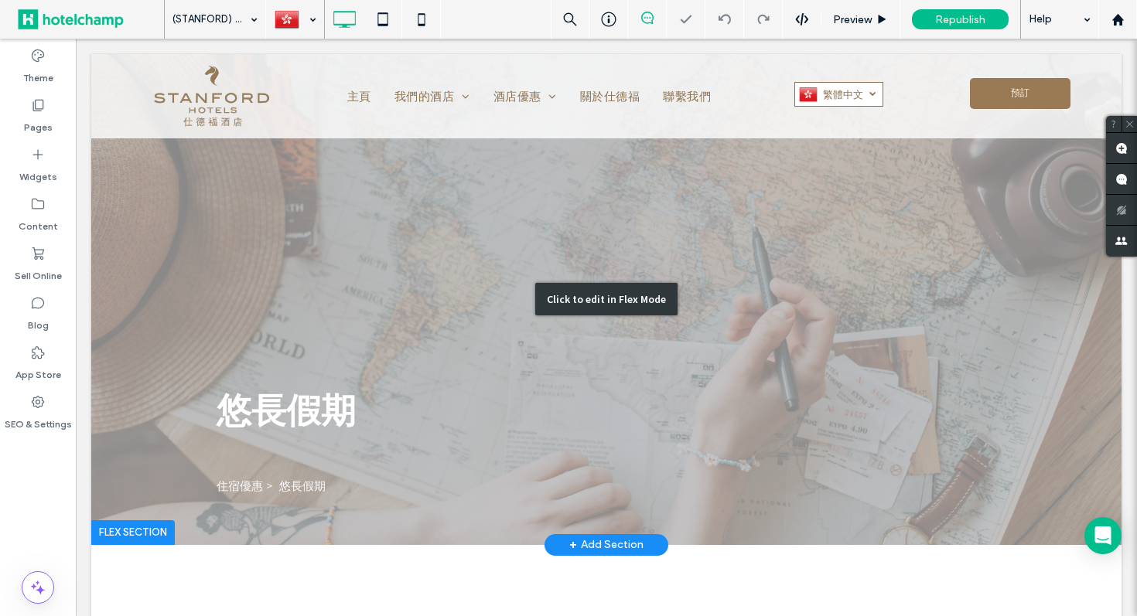
click at [245, 485] on div "Click to edit in Flex Mode" at bounding box center [606, 299] width 1030 height 491
click at [245, 485] on span "住宿優惠 > 悠長假期" at bounding box center [271, 486] width 109 height 15
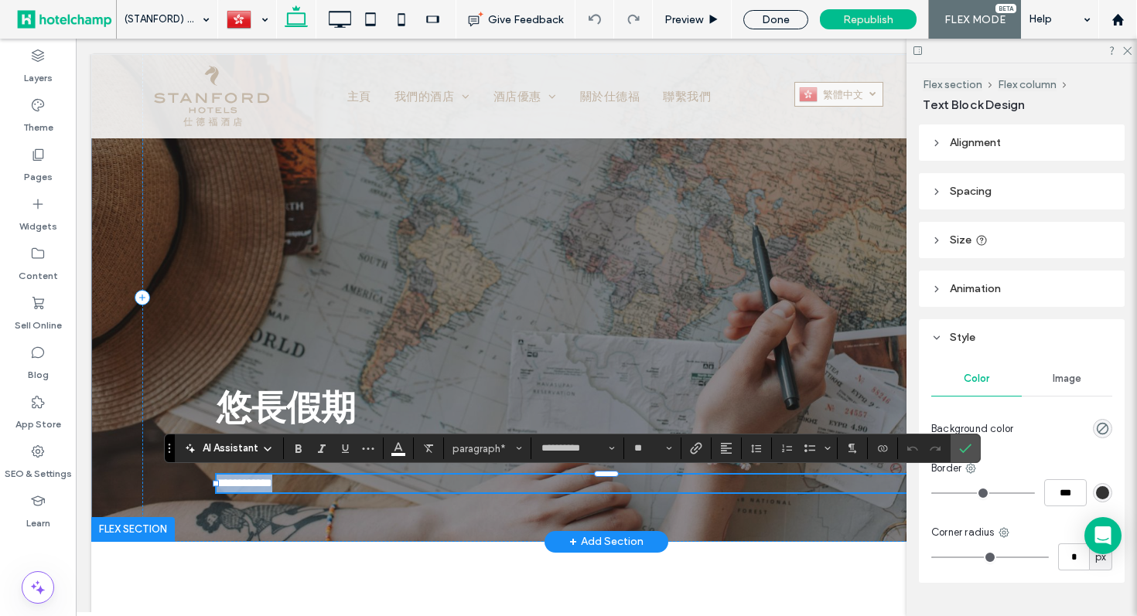
click at [263, 487] on span "**********" at bounding box center [245, 483] width 56 height 12
drag, startPoint x: 266, startPoint y: 484, endPoint x: 186, endPoint y: 484, distance: 79.7
click at [186, 484] on div "**********" at bounding box center [606, 298] width 928 height 488
click at [699, 449] on icon "Link" at bounding box center [696, 448] width 12 height 12
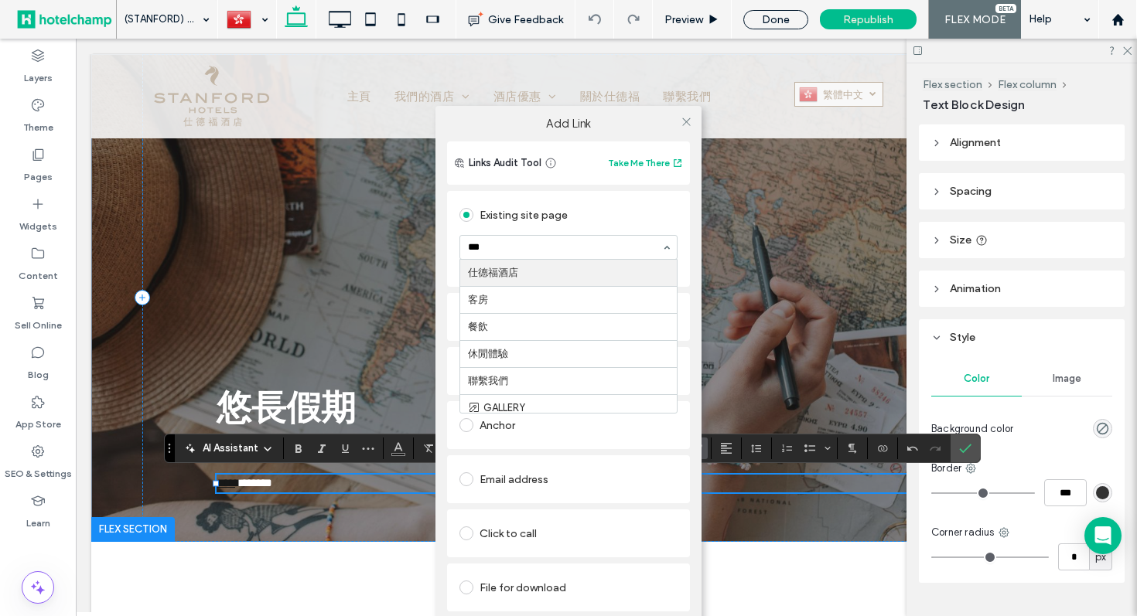
type input "****"
click at [687, 125] on icon at bounding box center [687, 122] width 12 height 12
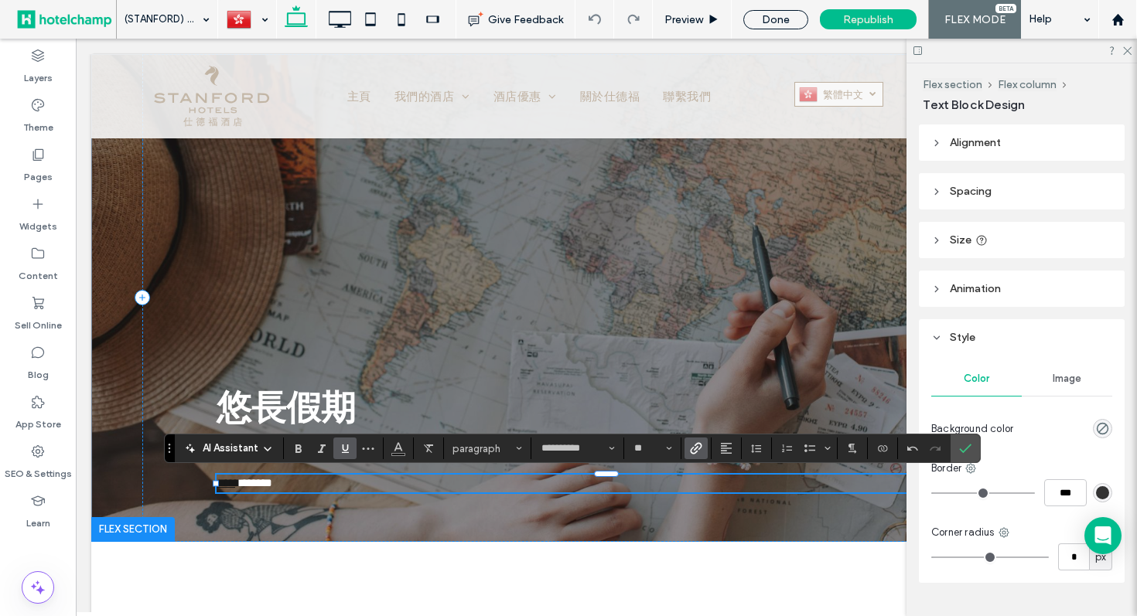
click at [349, 449] on icon "Underline" at bounding box center [345, 448] width 12 height 12
click at [396, 454] on span "Color" at bounding box center [398, 447] width 12 height 20
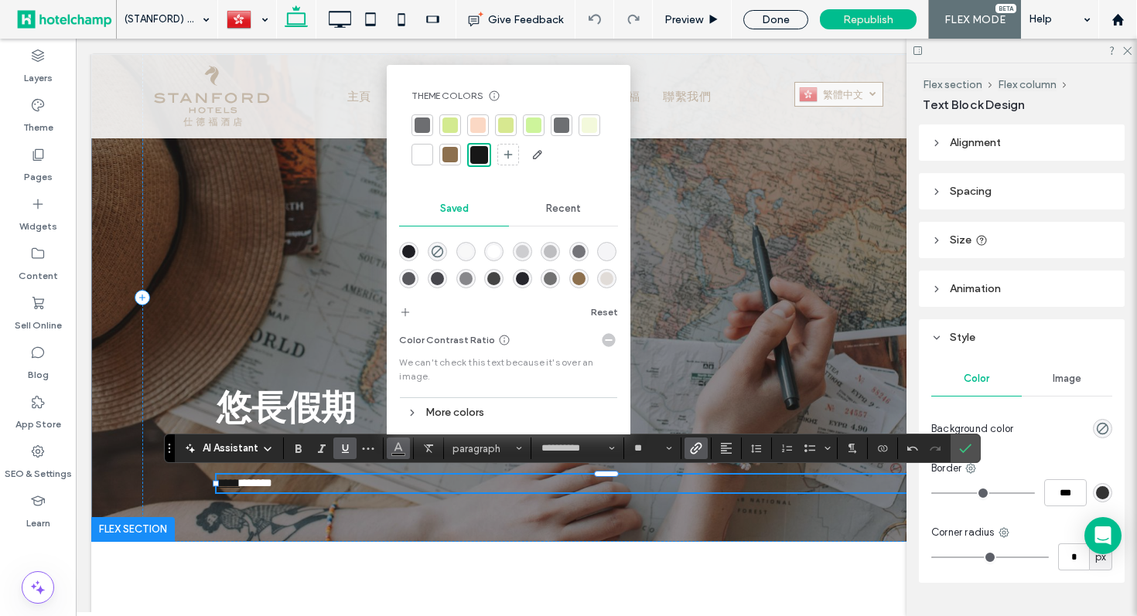
click at [423, 154] on div at bounding box center [422, 154] width 15 height 15
click at [340, 448] on icon "Underline" at bounding box center [345, 448] width 12 height 12
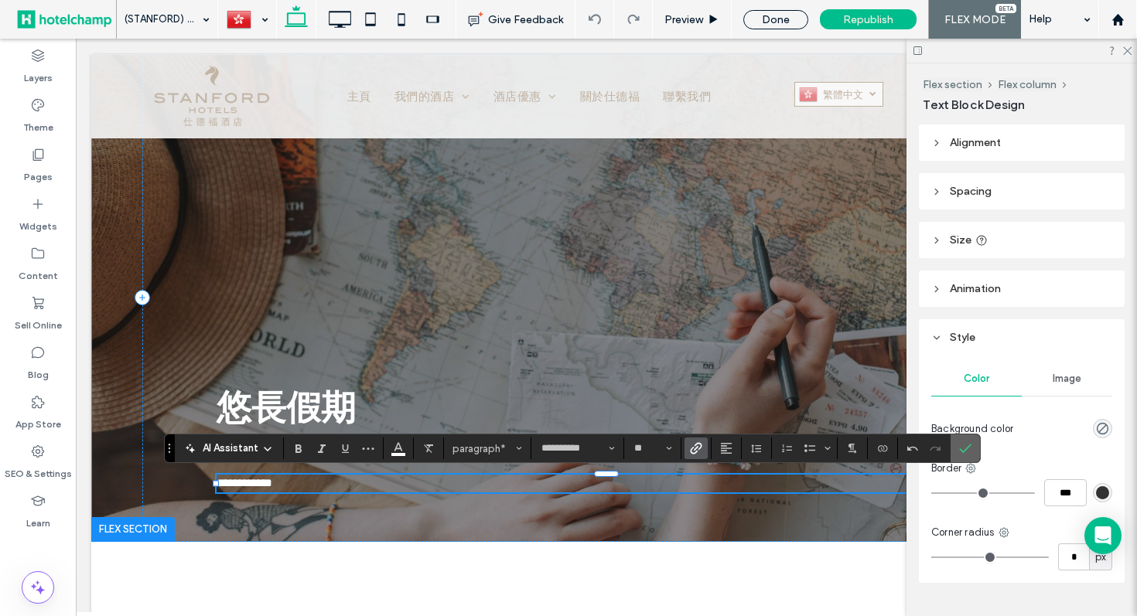
click at [960, 451] on icon "Confirm" at bounding box center [965, 448] width 12 height 12
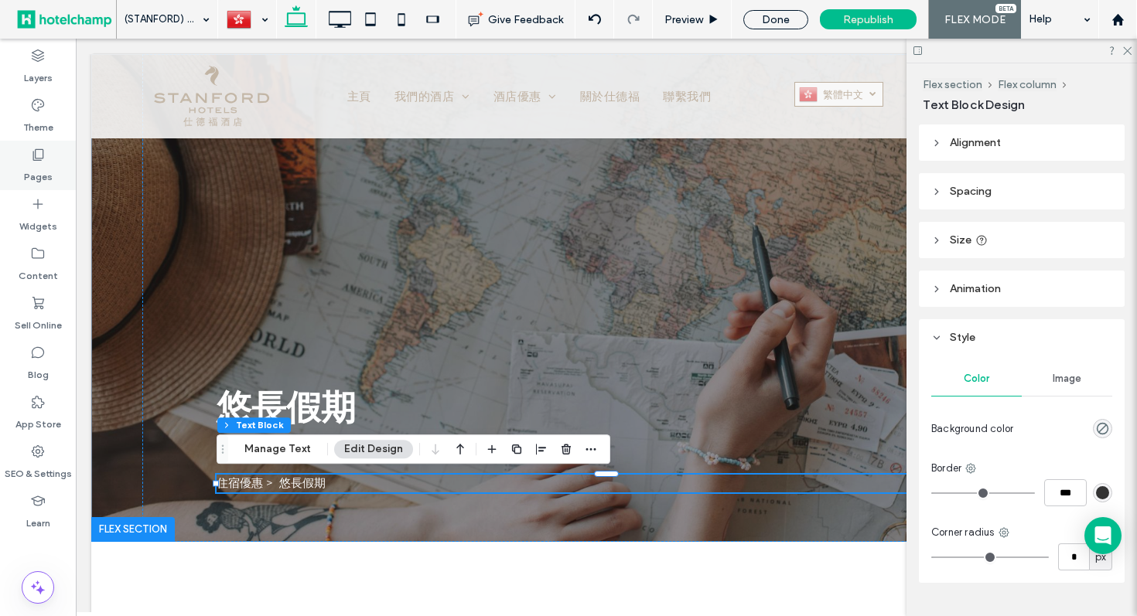
click at [39, 166] on label "Pages" at bounding box center [38, 173] width 29 height 22
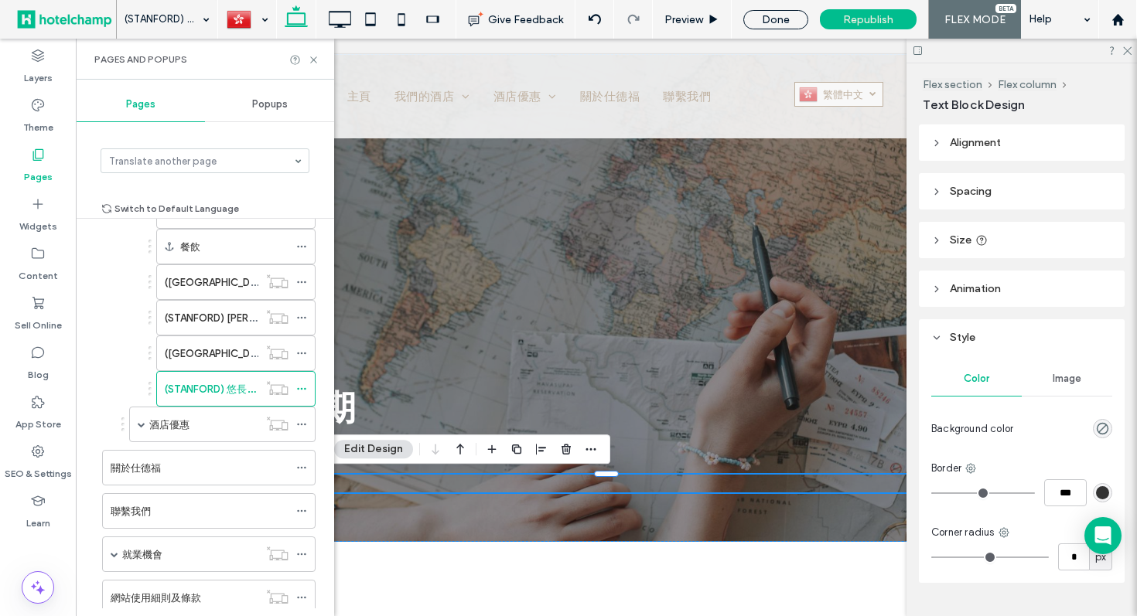
scroll to position [316, 0]
click at [140, 423] on span at bounding box center [142, 425] width 8 height 8
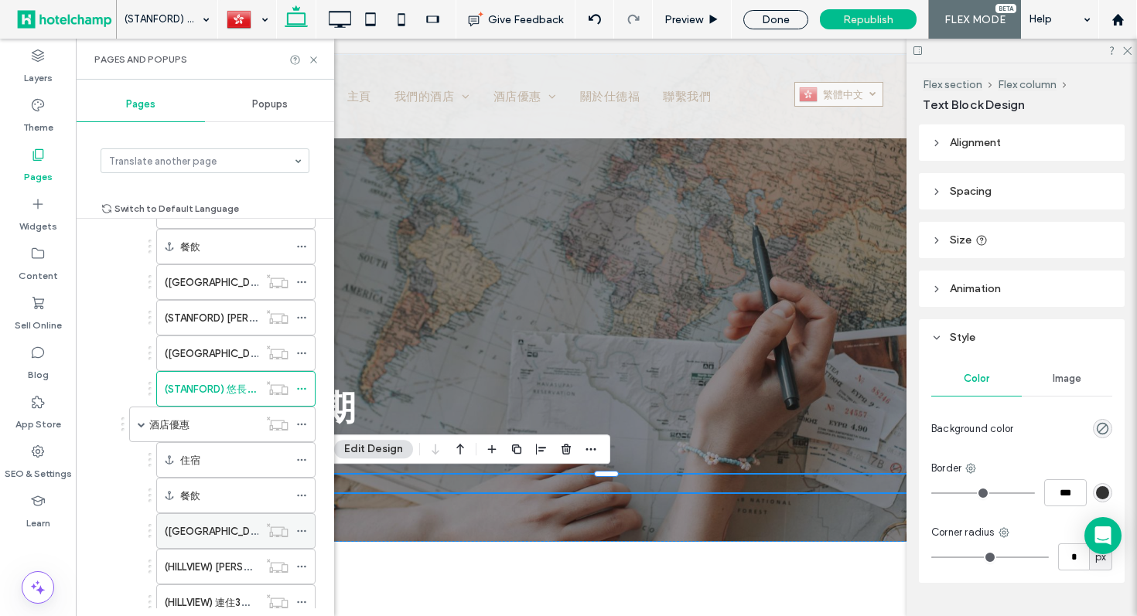
scroll to position [360, 0]
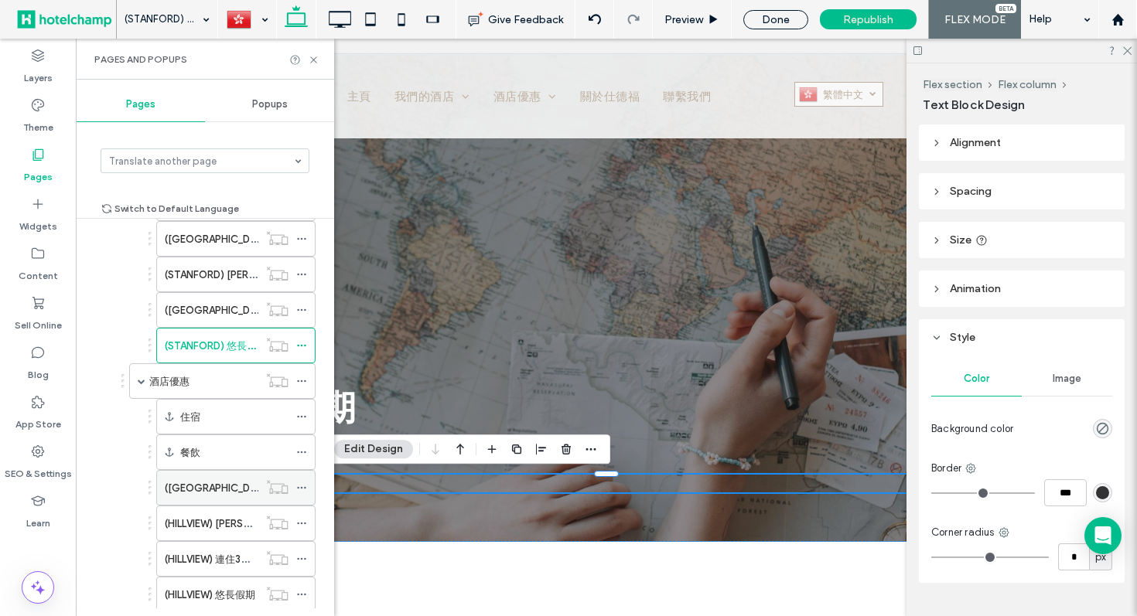
click at [211, 490] on label "([GEOGRAPHIC_DATA])「LAST MINUTE」住宿優惠" at bounding box center [281, 488] width 233 height 27
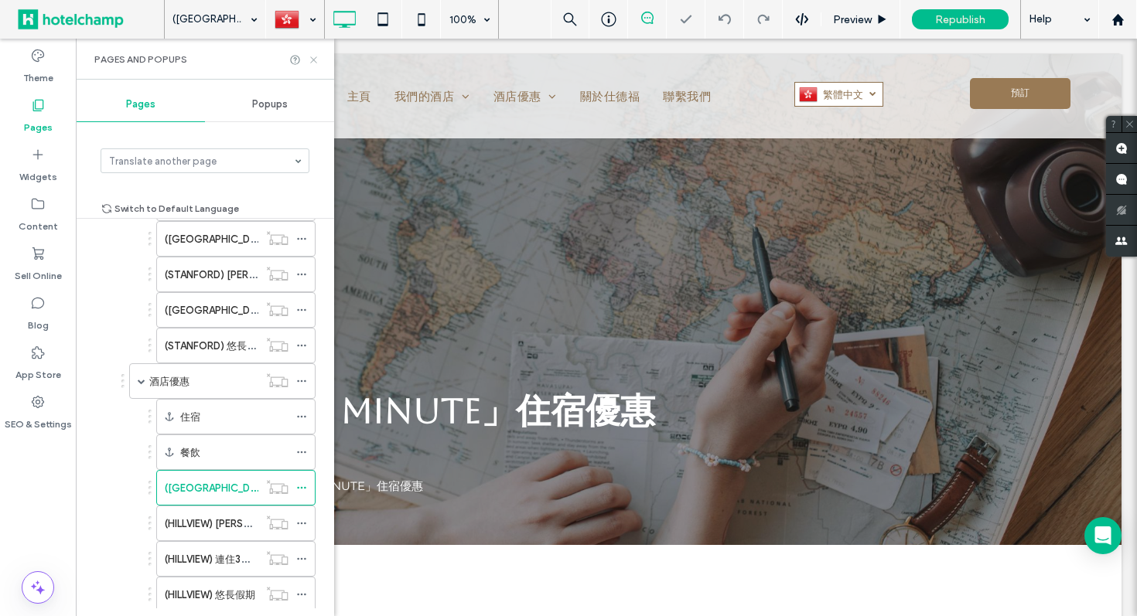
click at [312, 61] on icon at bounding box center [314, 60] width 12 height 12
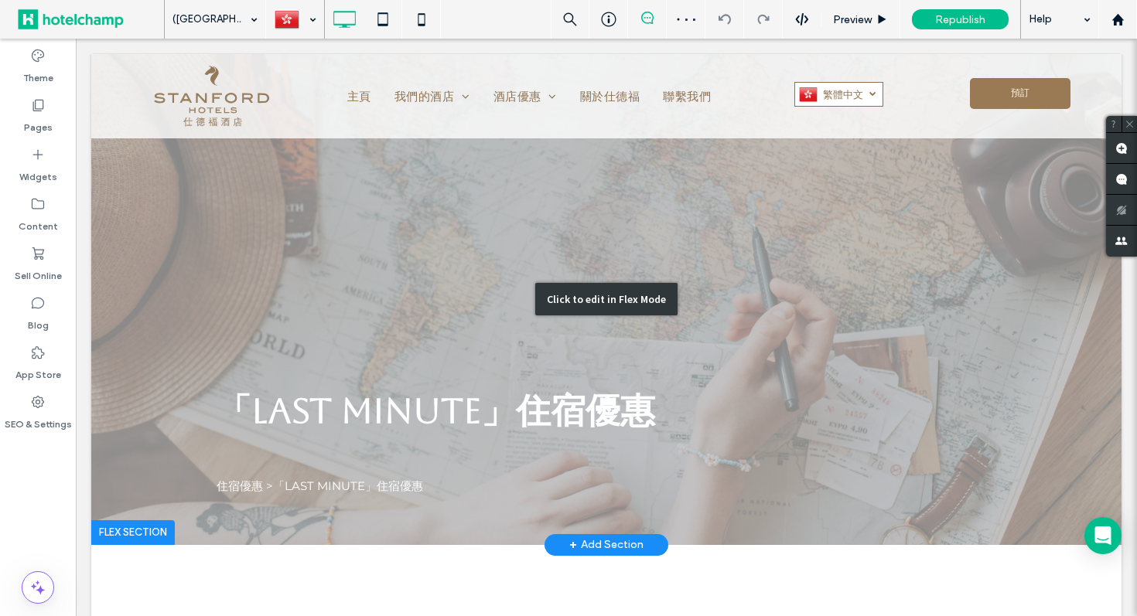
click at [241, 490] on div "Click to edit in Flex Mode" at bounding box center [606, 299] width 1030 height 491
click at [241, 490] on span "住宿優惠 >「LAST MINUTE」住宿優惠" at bounding box center [320, 486] width 206 height 15
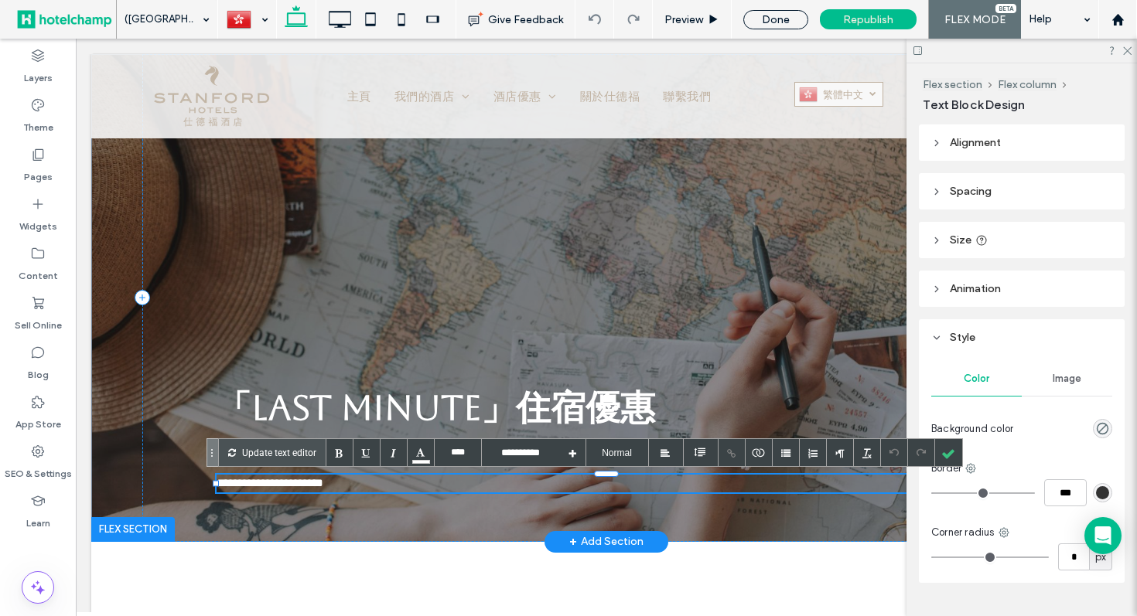
click at [263, 486] on span "**********" at bounding box center [270, 483] width 107 height 12
drag, startPoint x: 268, startPoint y: 480, endPoint x: 147, endPoint y: 480, distance: 121.4
click at [147, 480] on div "**********" at bounding box center [606, 298] width 928 height 488
click at [944, 456] on div at bounding box center [948, 452] width 27 height 27
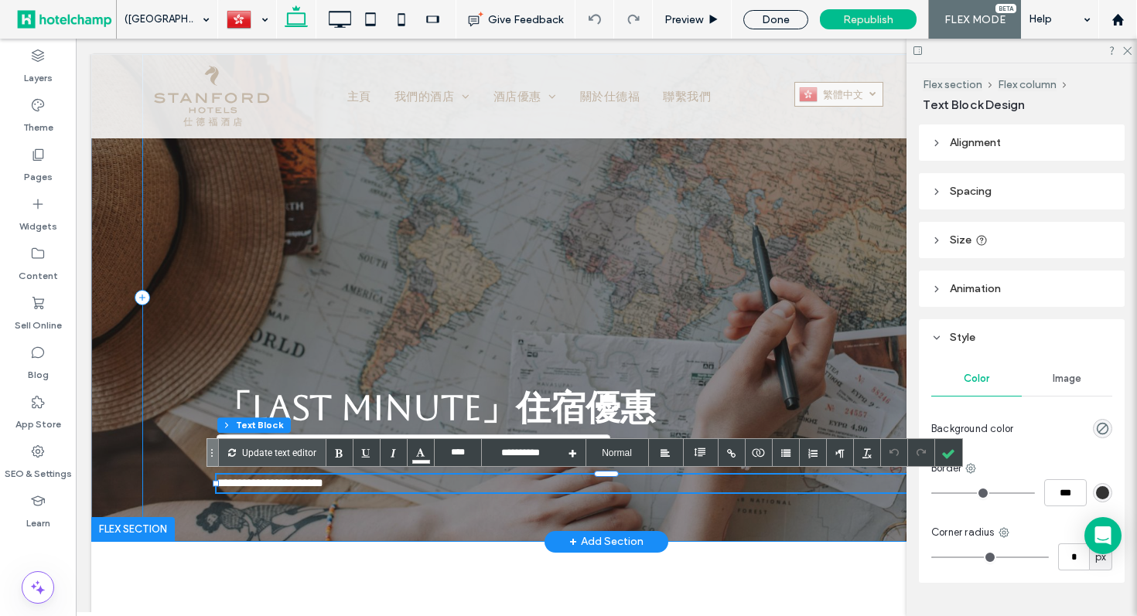
click at [360, 506] on div "**********" at bounding box center [606, 298] width 928 height 488
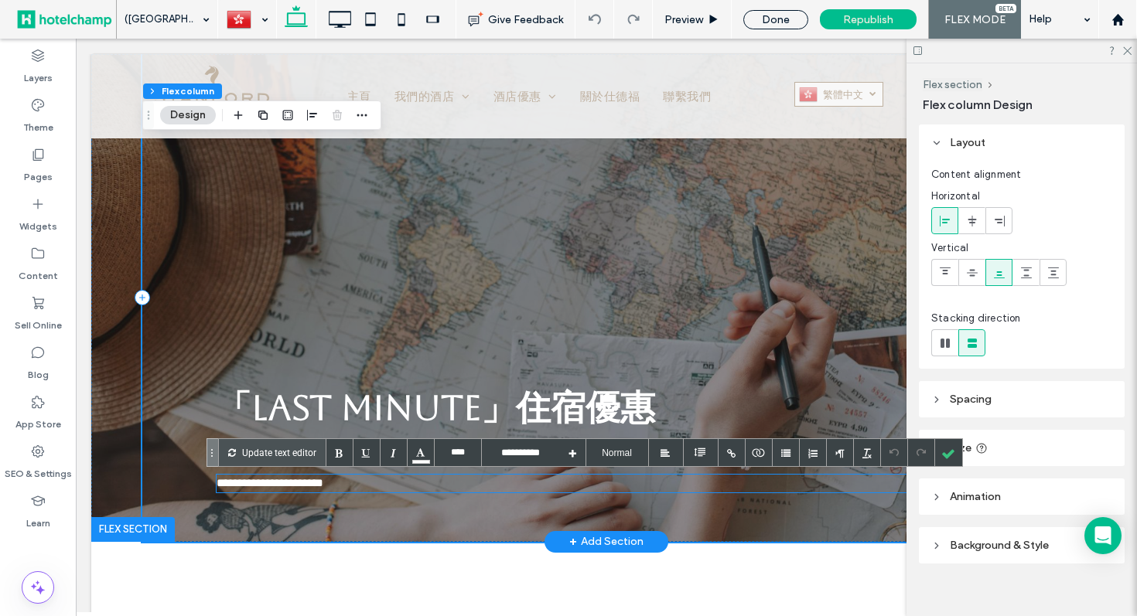
click at [261, 487] on span "**********" at bounding box center [270, 483] width 107 height 12
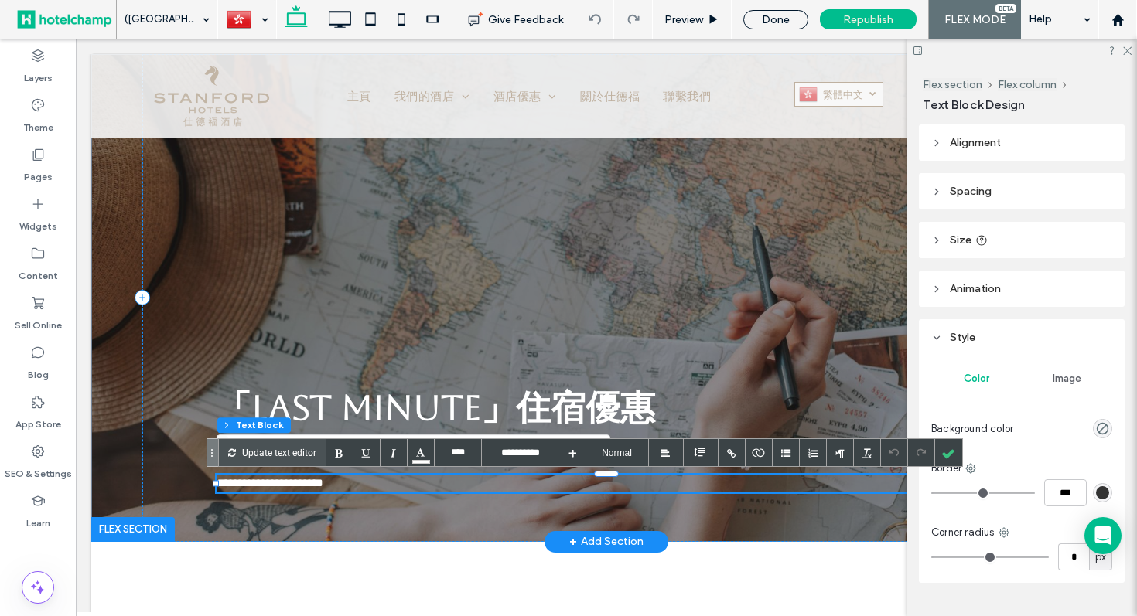
click at [261, 487] on span "**********" at bounding box center [270, 483] width 107 height 12
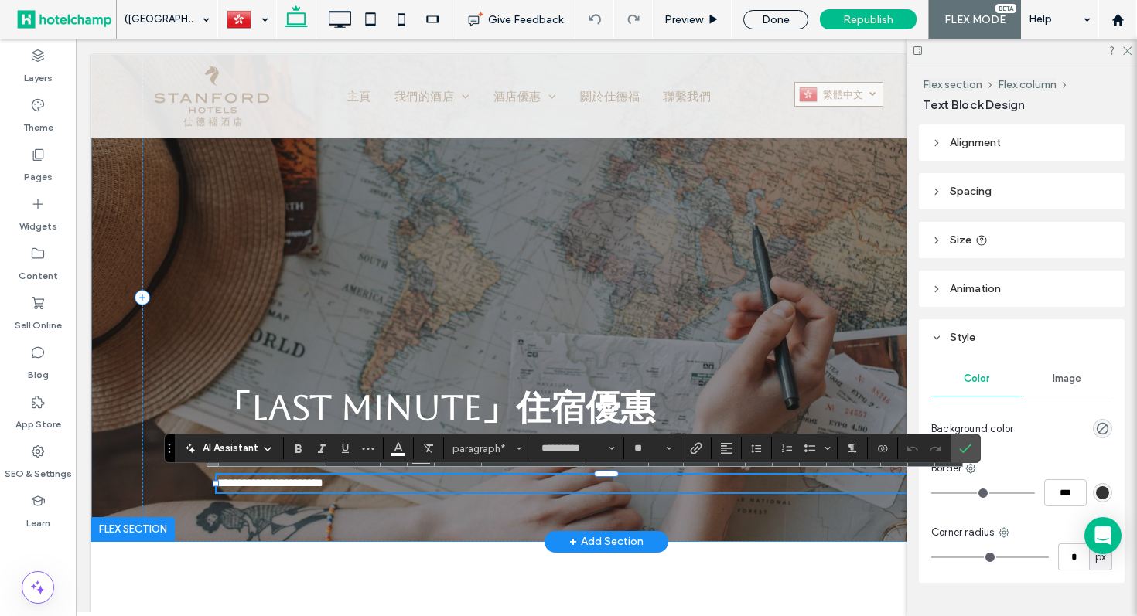
click at [258, 483] on span "**********" at bounding box center [270, 483] width 107 height 12
drag, startPoint x: 264, startPoint y: 483, endPoint x: 186, endPoint y: 483, distance: 78.9
click at [186, 483] on div "**********" at bounding box center [606, 298] width 928 height 488
click at [695, 449] on icon "Link" at bounding box center [696, 448] width 12 height 12
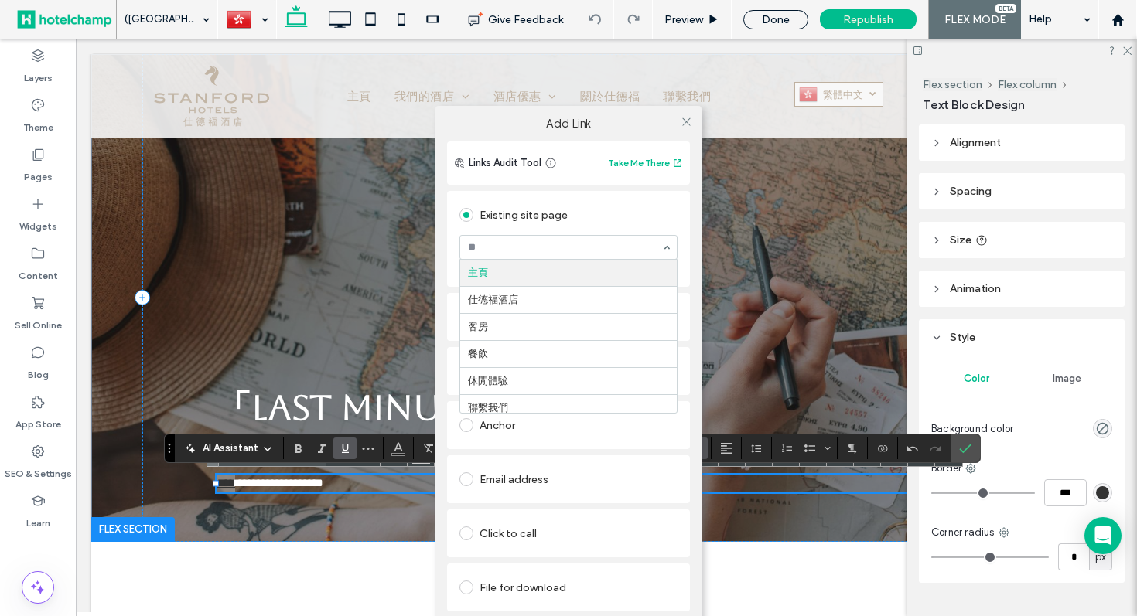
type input "*"
click at [683, 121] on icon at bounding box center [687, 122] width 12 height 12
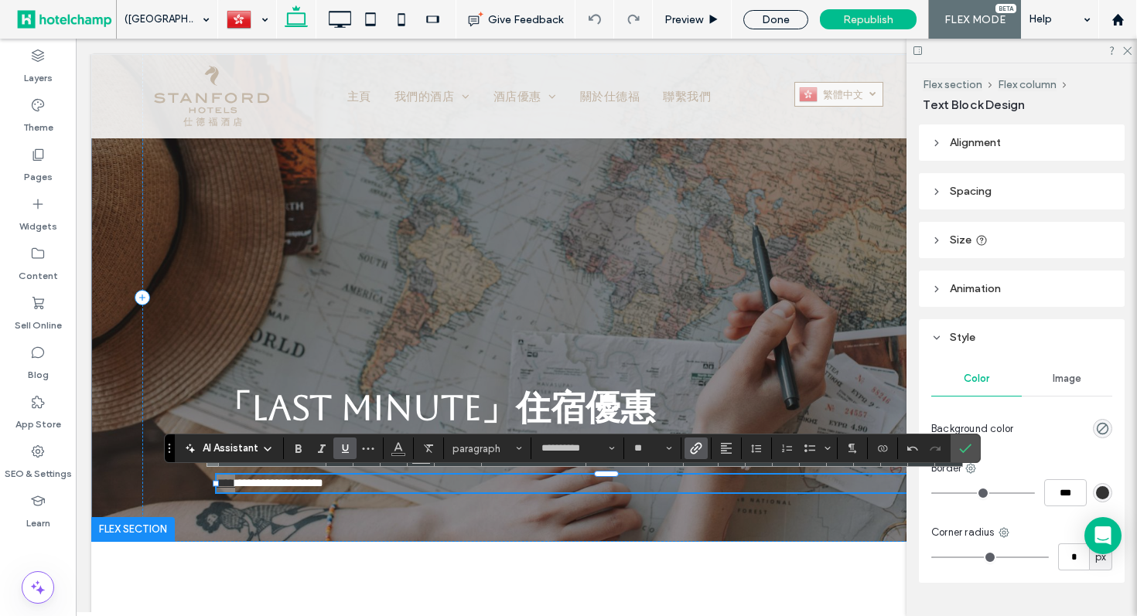
click at [345, 453] on icon "Underline" at bounding box center [345, 448] width 12 height 12
click at [394, 452] on icon "Color" at bounding box center [398, 447] width 12 height 12
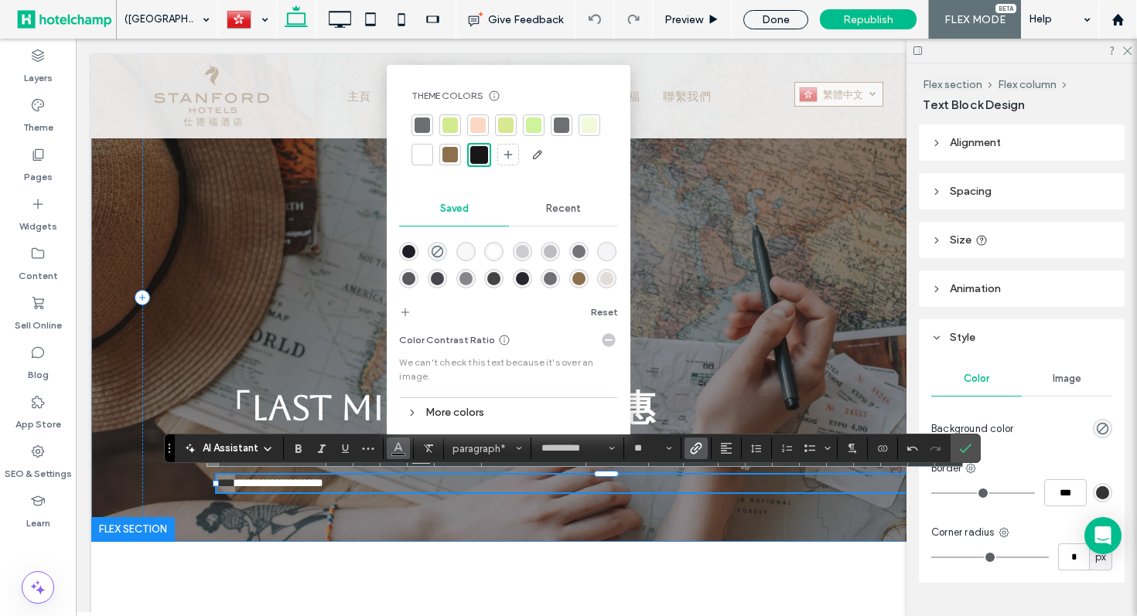
click at [420, 159] on div at bounding box center [422, 154] width 15 height 15
click at [959, 455] on span "Confirm" at bounding box center [962, 449] width 7 height 28
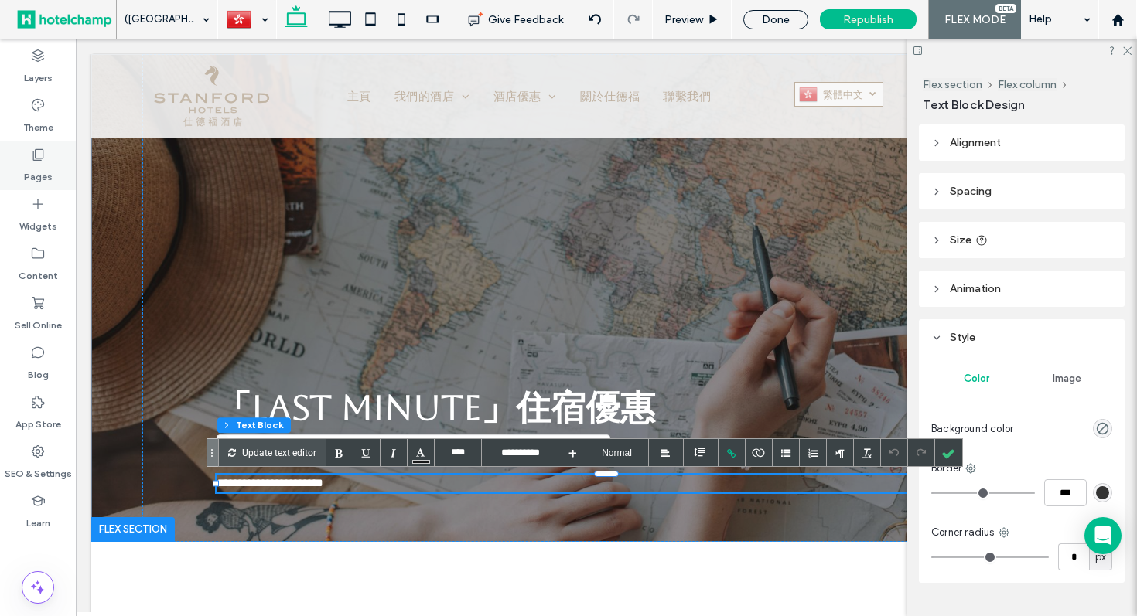
click at [43, 161] on icon at bounding box center [37, 154] width 15 height 15
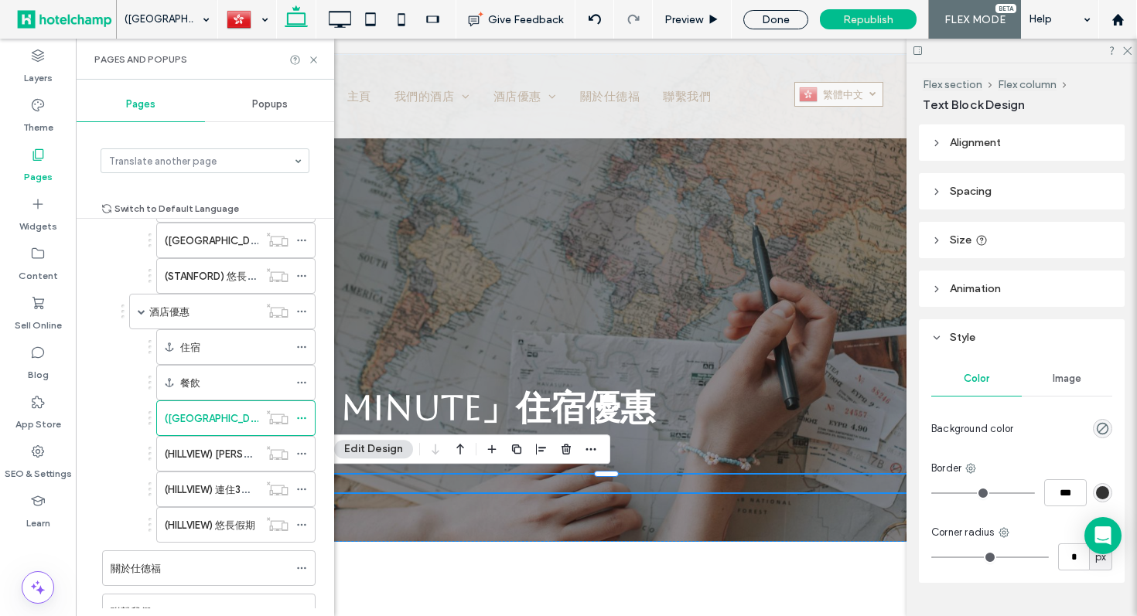
scroll to position [440, 0]
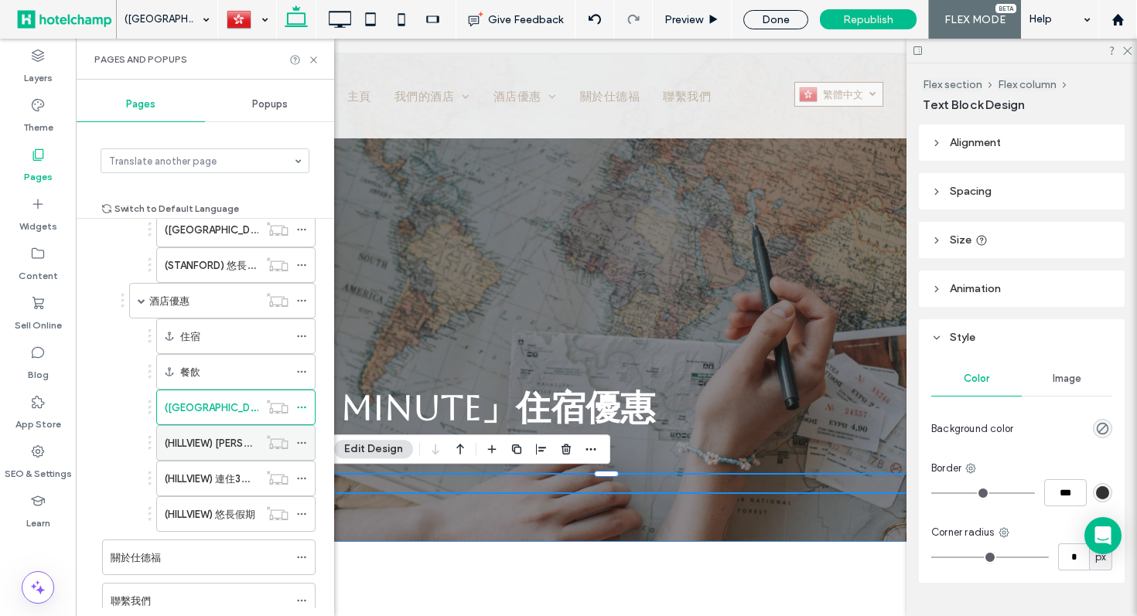
click at [215, 442] on label "(HILLVIEW) [PERSON_NAME]" at bounding box center [229, 443] width 128 height 27
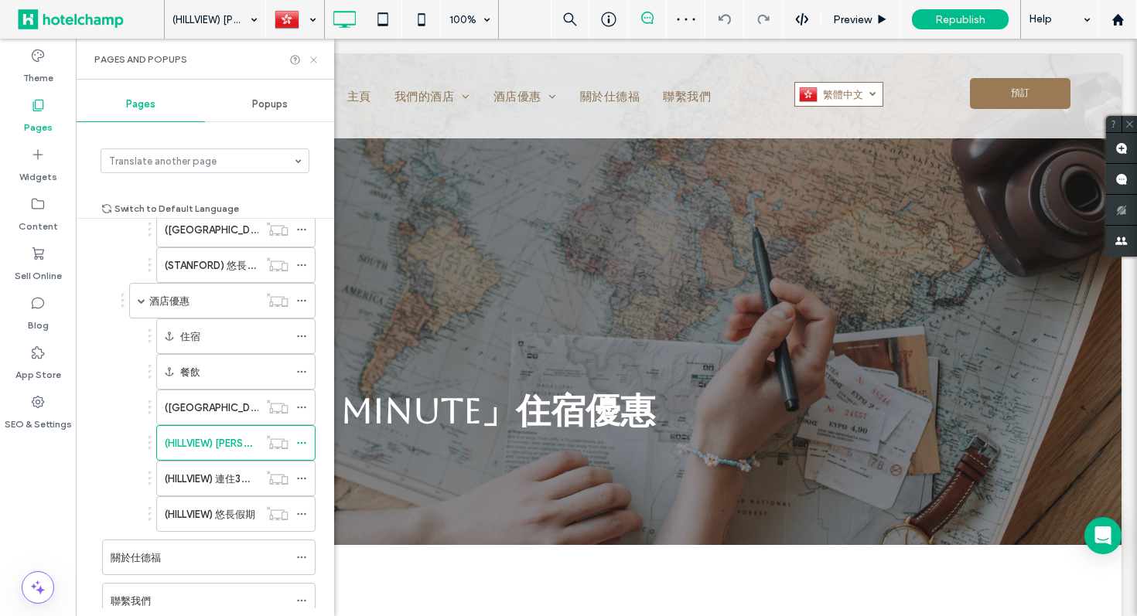
click at [317, 60] on icon at bounding box center [314, 60] width 12 height 12
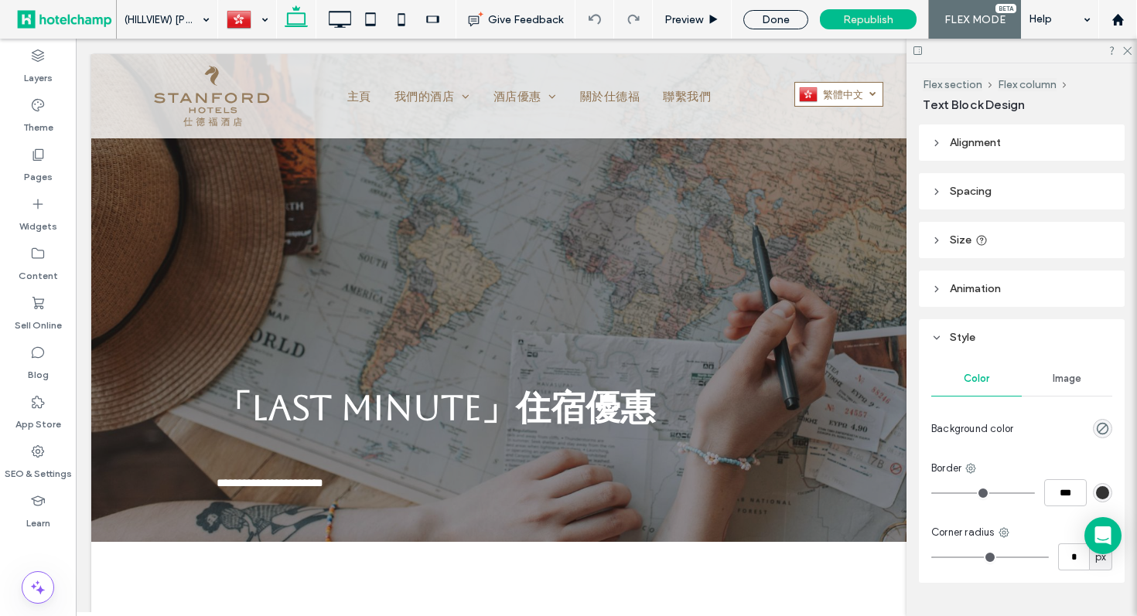
type input "**********"
type input "**"
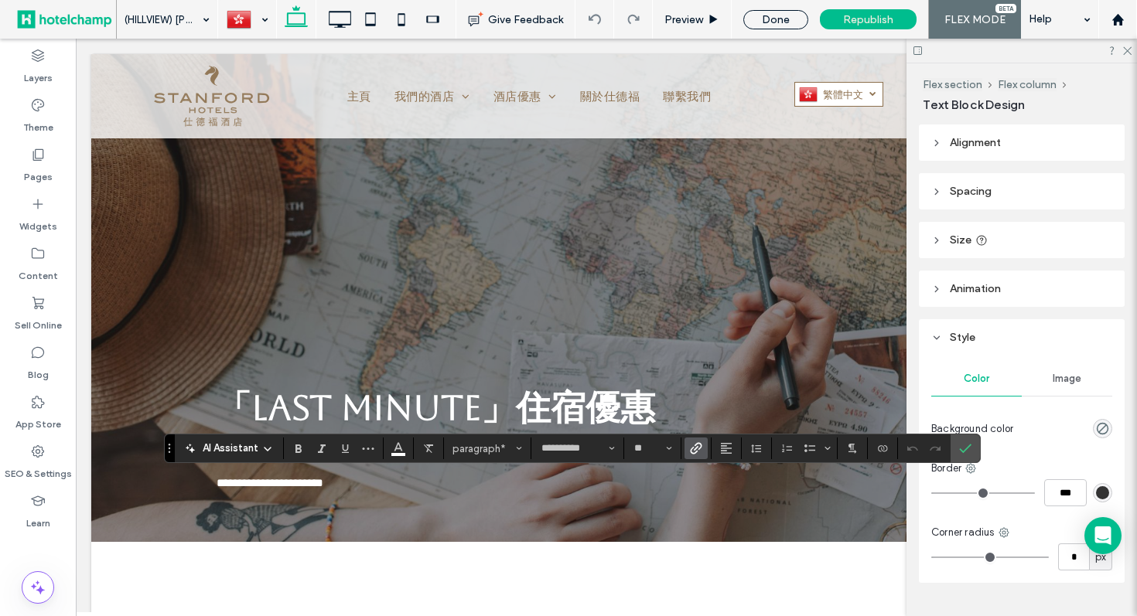
click at [694, 455] on span "Link" at bounding box center [693, 449] width 7 height 22
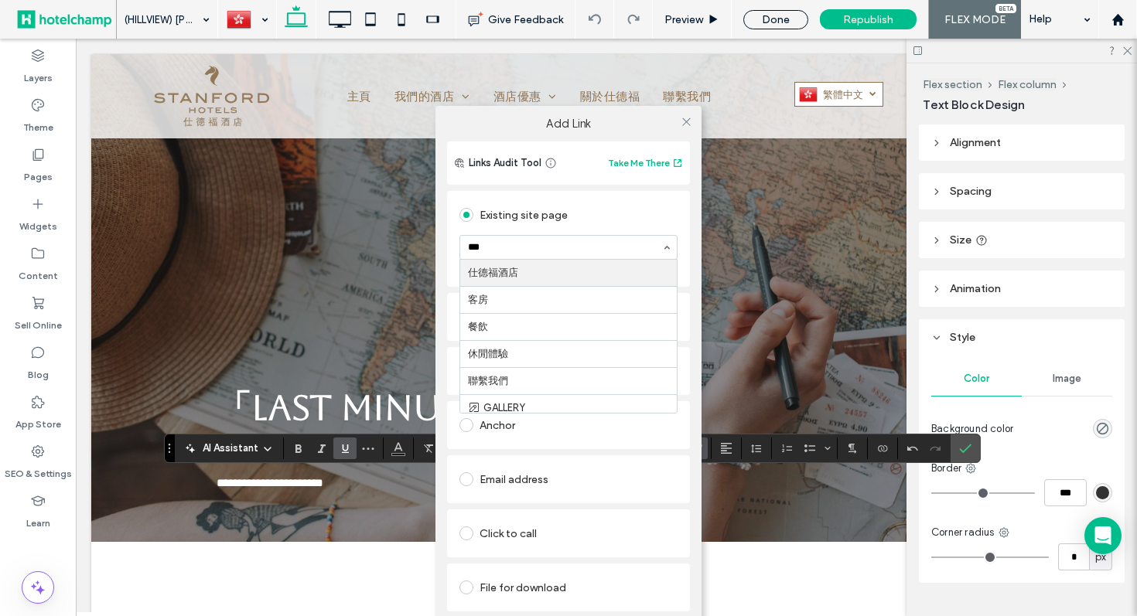
type input "****"
click at [687, 121] on icon at bounding box center [687, 122] width 12 height 12
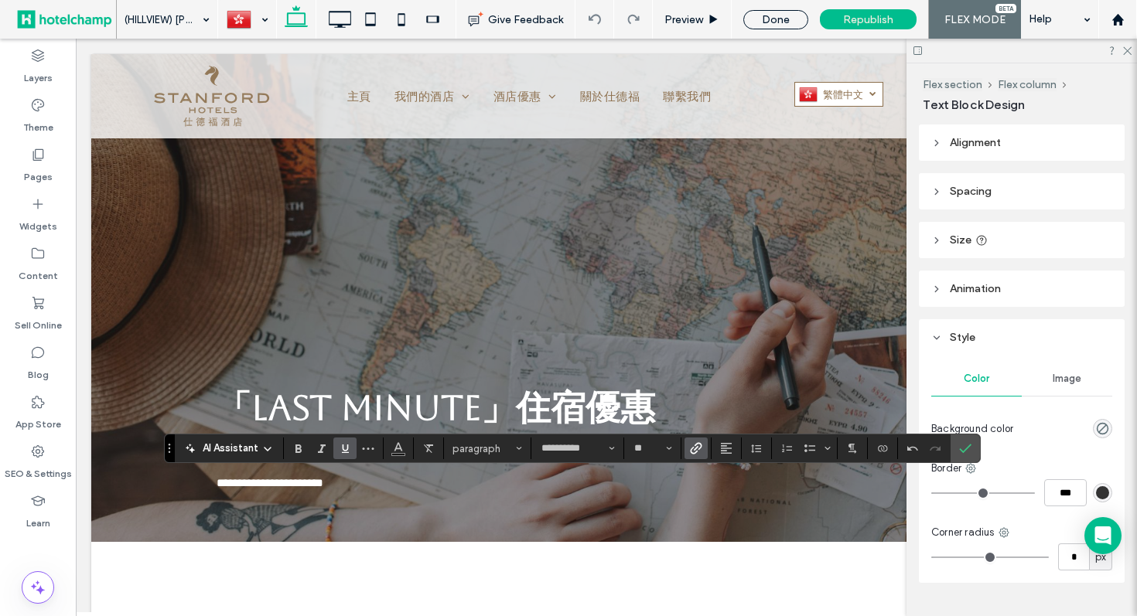
click at [343, 449] on use "Underline" at bounding box center [345, 449] width 7 height 9
click at [401, 453] on span "Color" at bounding box center [398, 447] width 12 height 20
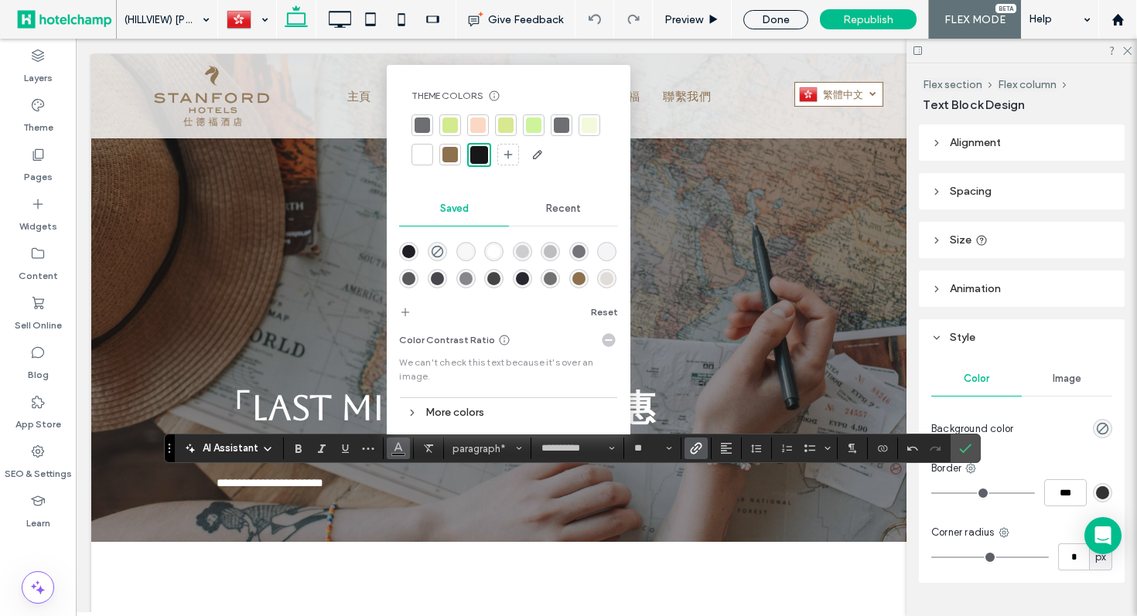
click at [417, 152] on div at bounding box center [422, 154] width 15 height 15
click at [966, 455] on span "Confirm" at bounding box center [965, 448] width 12 height 26
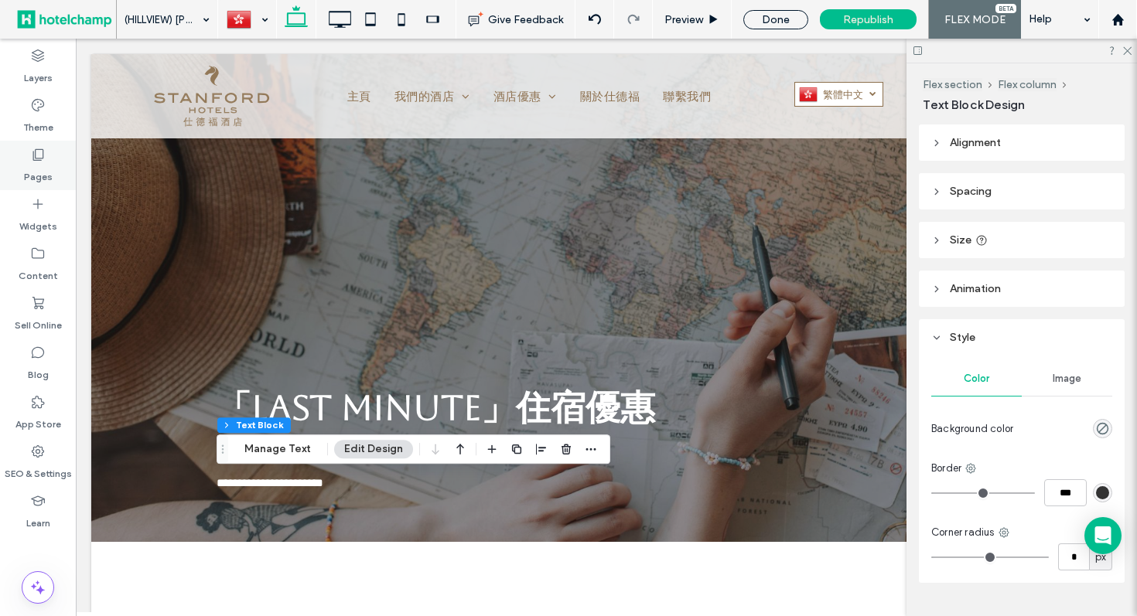
click at [40, 173] on label "Pages" at bounding box center [38, 173] width 29 height 22
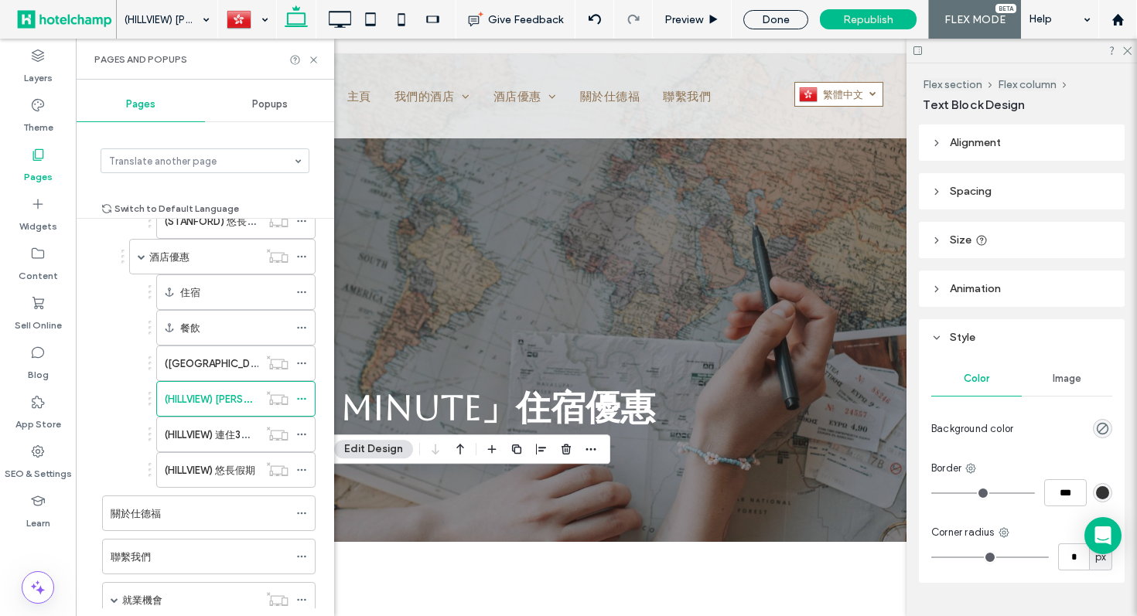
scroll to position [488, 0]
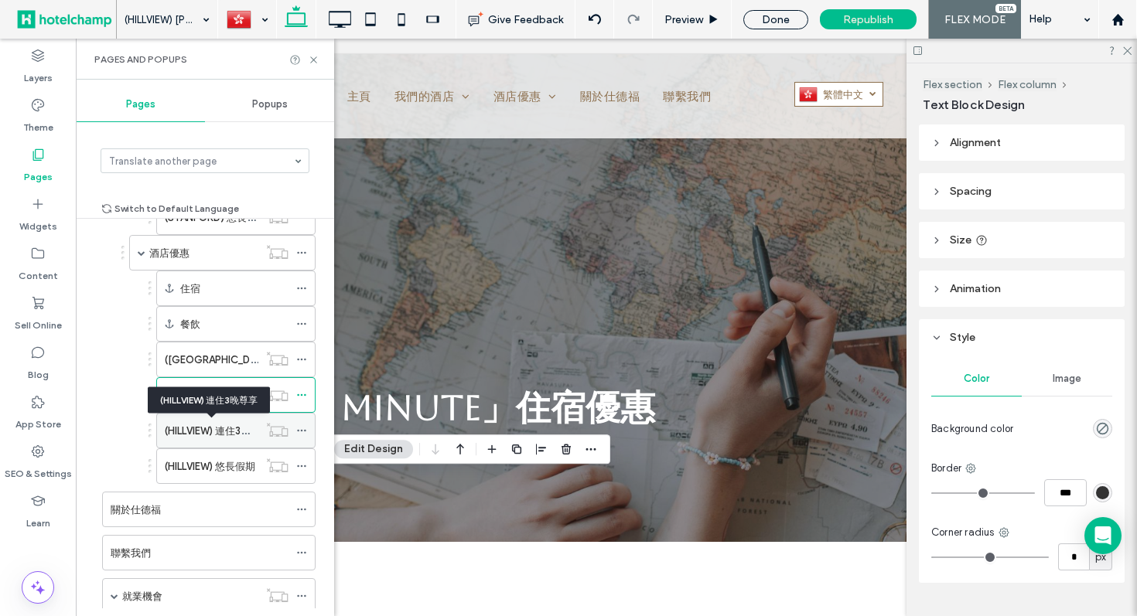
click at [209, 432] on label "(HILLVIEW) 連住3晚尊享" at bounding box center [218, 431] width 106 height 27
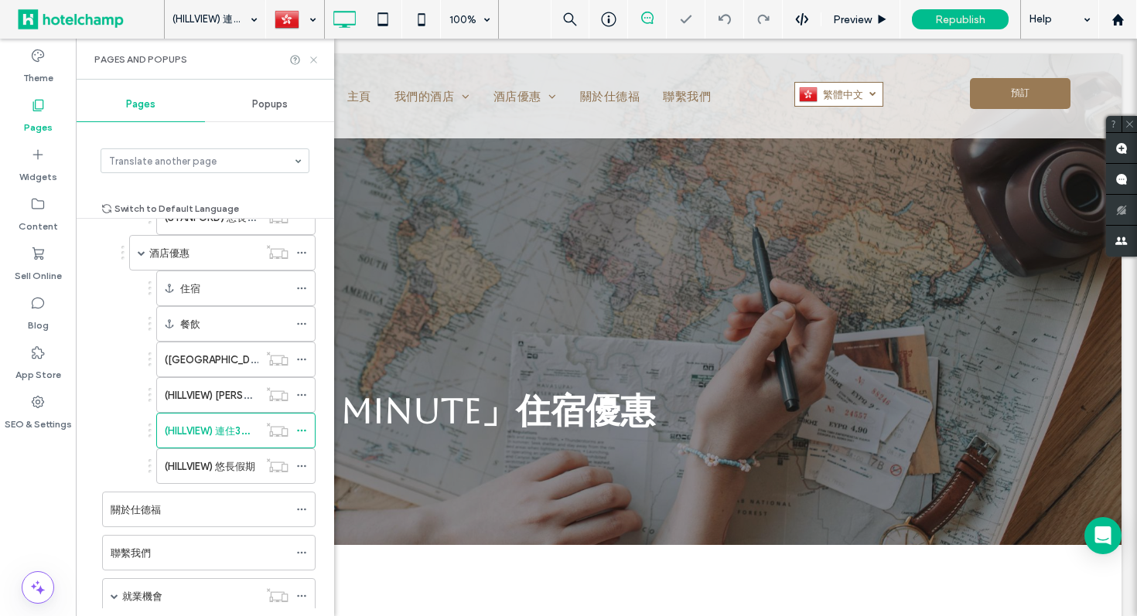
click at [316, 56] on use at bounding box center [313, 59] width 6 height 6
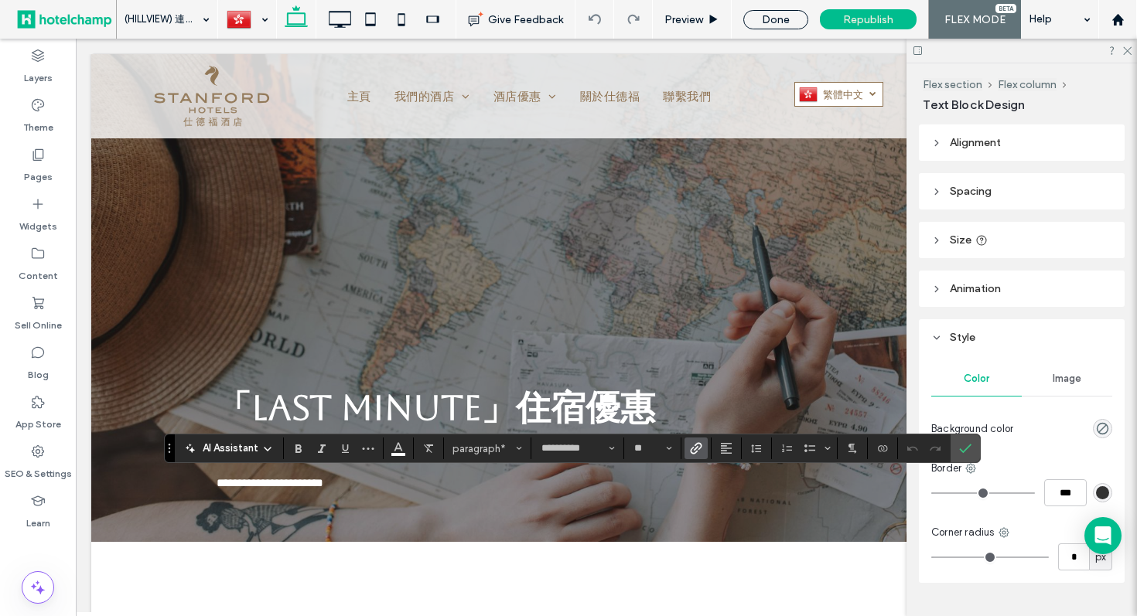
click at [694, 453] on use "Link" at bounding box center [696, 449] width 12 height 12
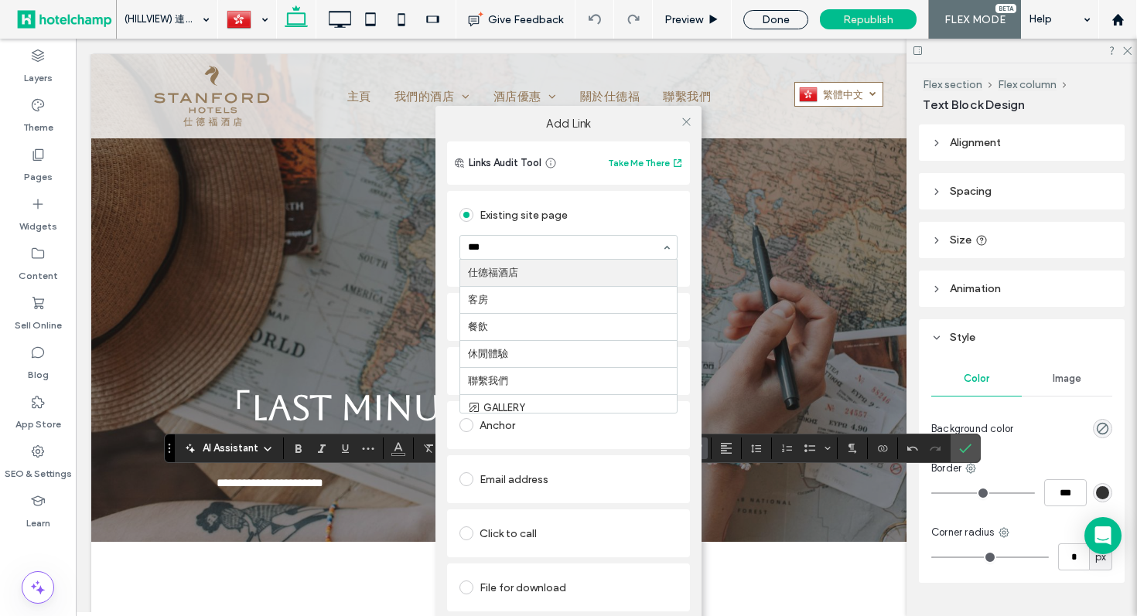
type input "****"
click at [691, 124] on icon at bounding box center [687, 122] width 12 height 12
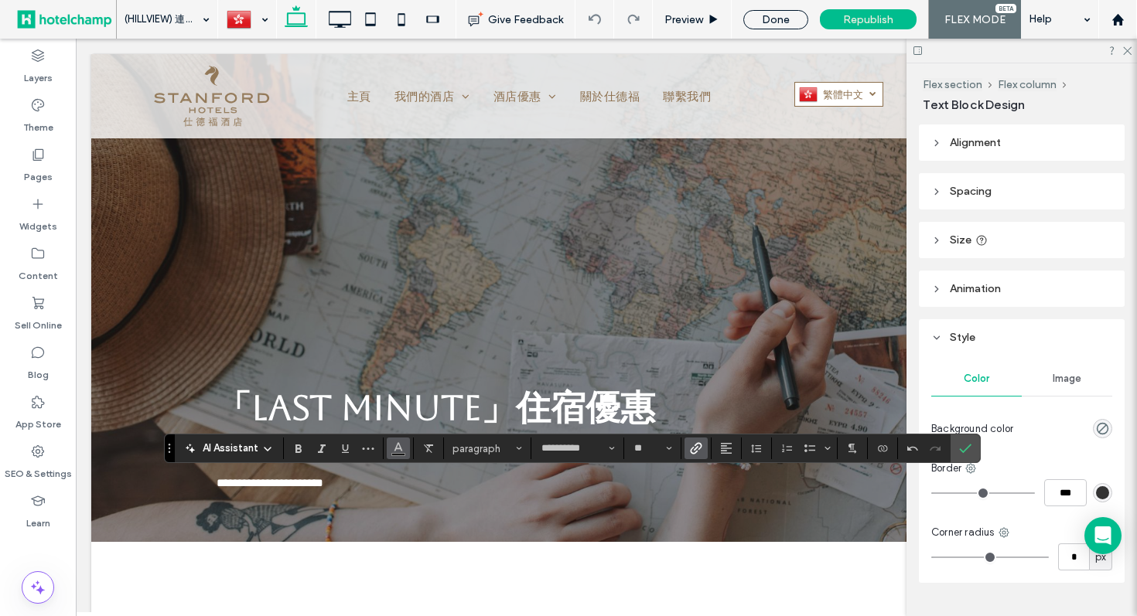
click at [399, 447] on icon "Color" at bounding box center [398, 447] width 12 height 12
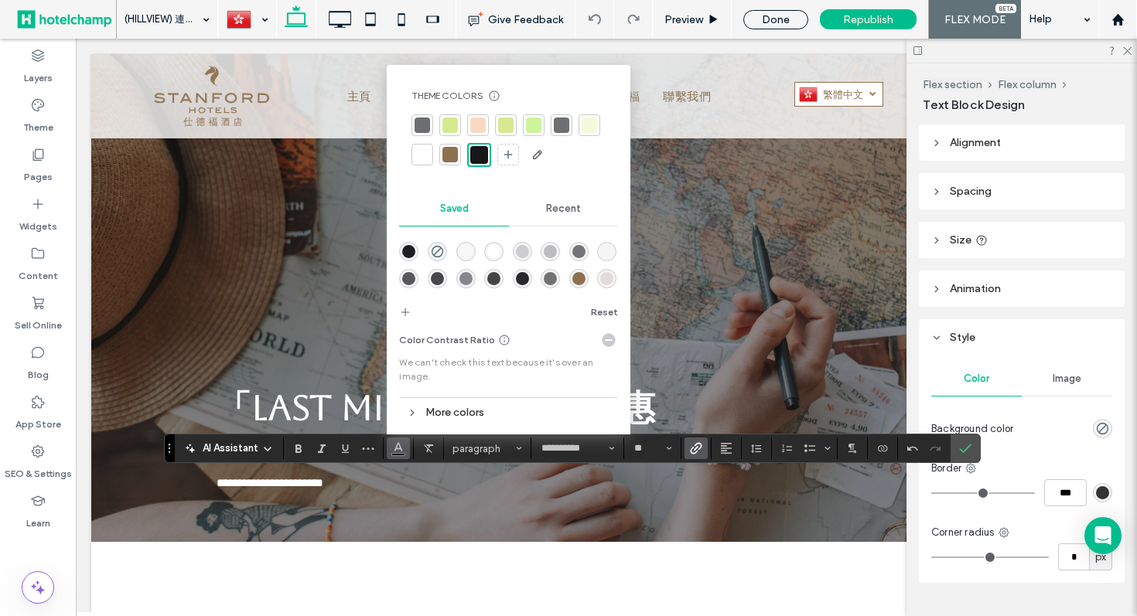
click at [425, 150] on div at bounding box center [422, 154] width 15 height 15
click at [343, 450] on icon "Underline" at bounding box center [345, 448] width 12 height 12
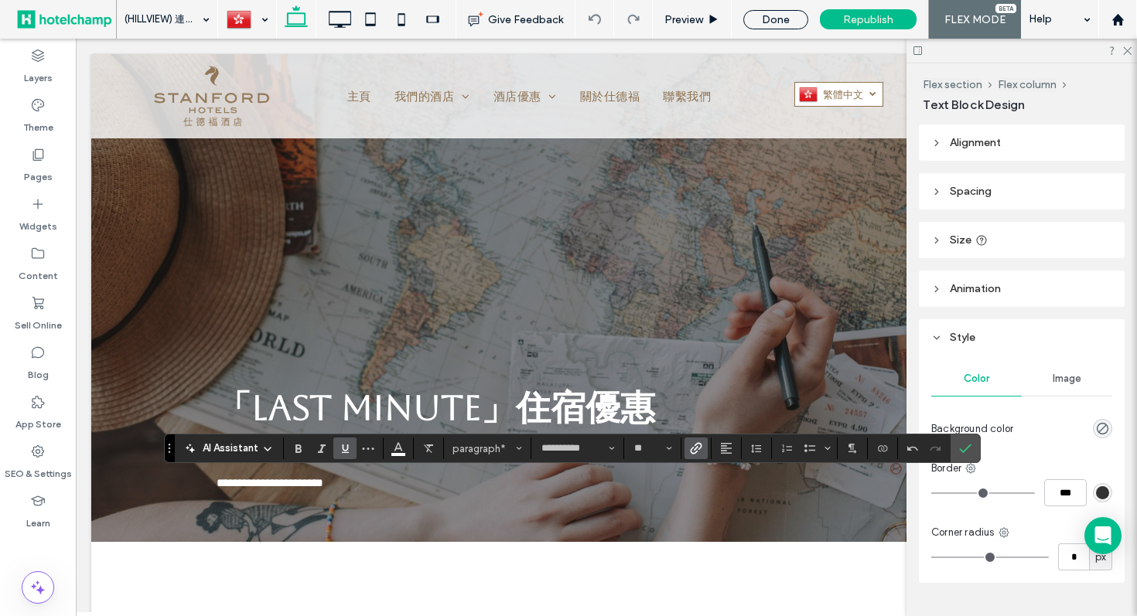
click at [349, 450] on icon "Underline" at bounding box center [345, 448] width 12 height 12
click at [967, 453] on icon "Confirm" at bounding box center [965, 448] width 12 height 12
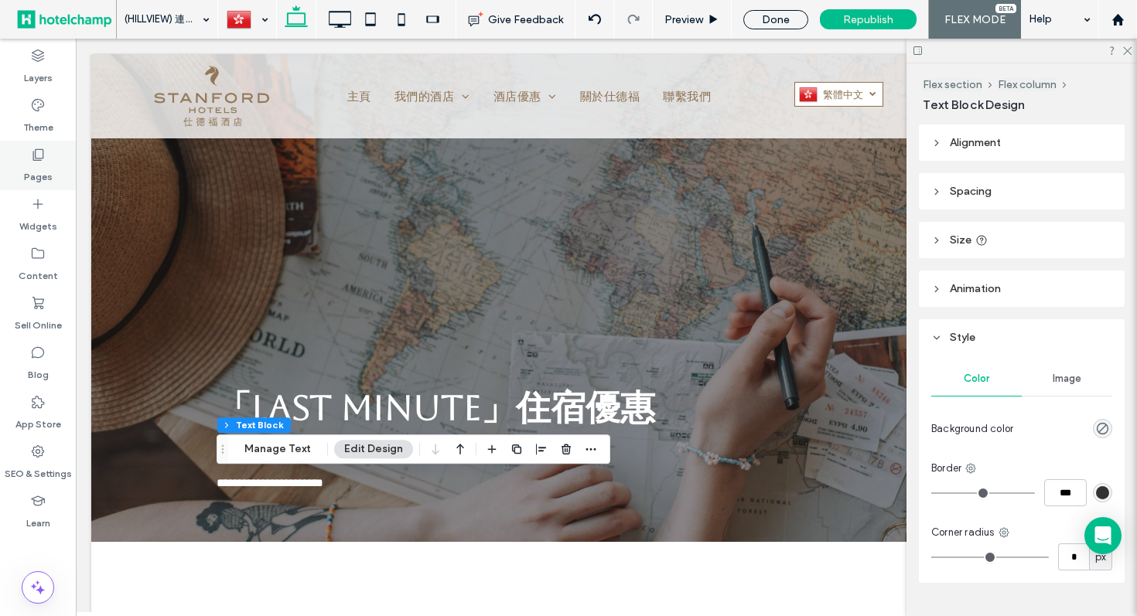
click at [48, 169] on label "Pages" at bounding box center [38, 173] width 29 height 22
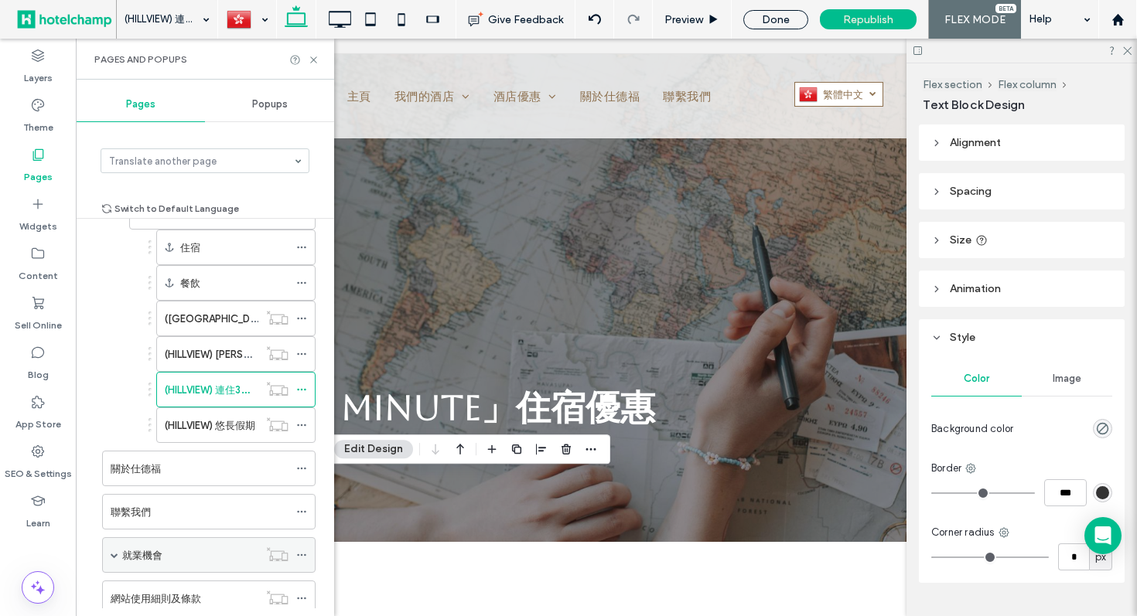
scroll to position [585, 0]
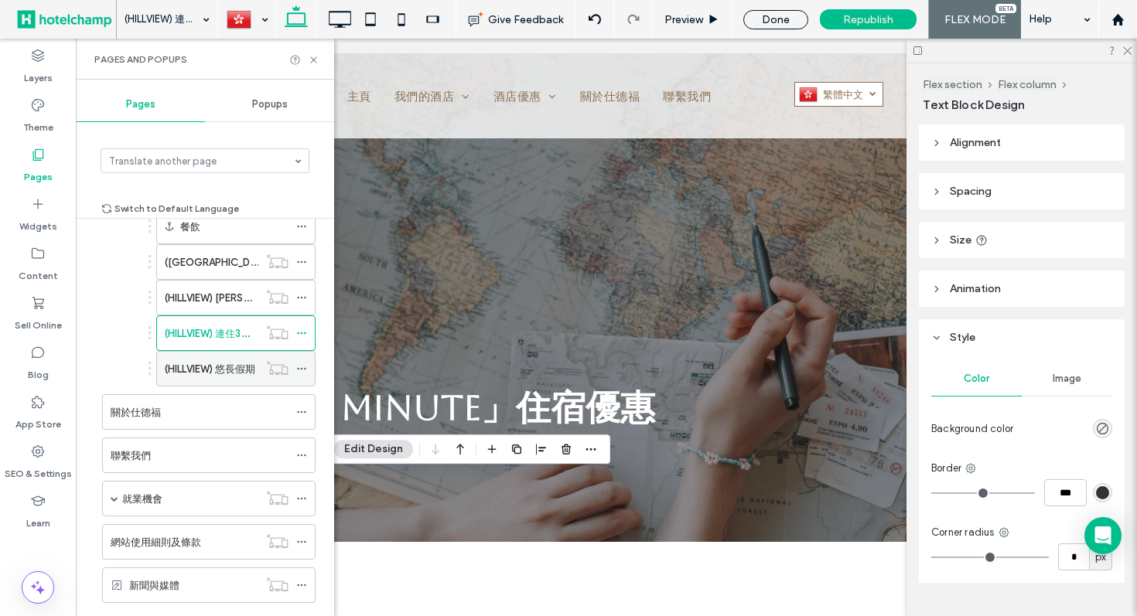
click at [203, 358] on div "(HILLVIEW) 悠長假期" at bounding box center [212, 369] width 94 height 34
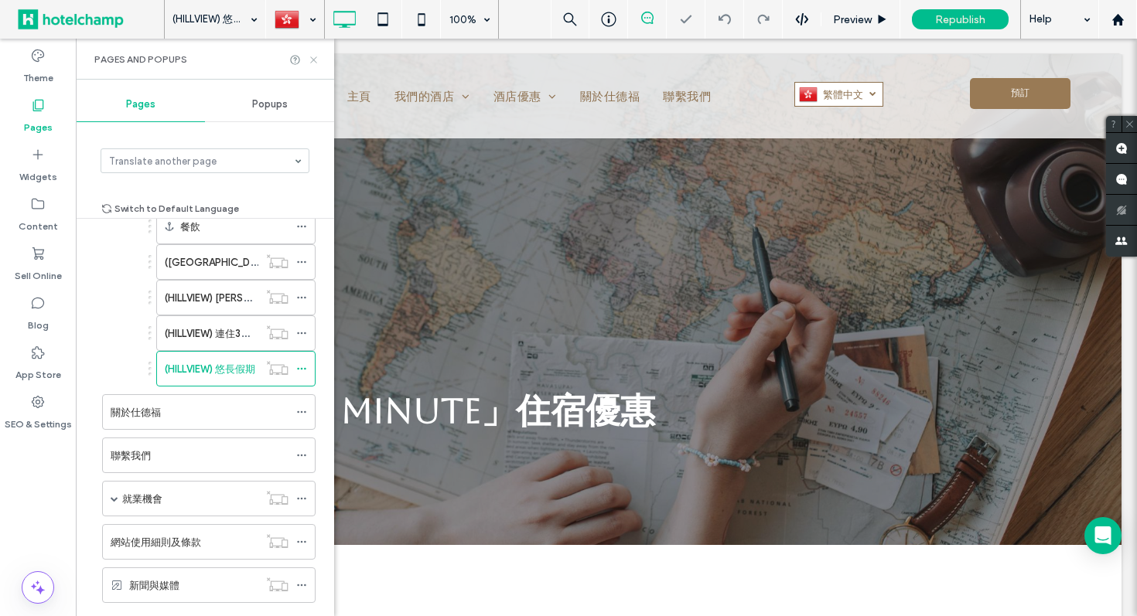
click at [314, 56] on icon at bounding box center [314, 60] width 12 height 12
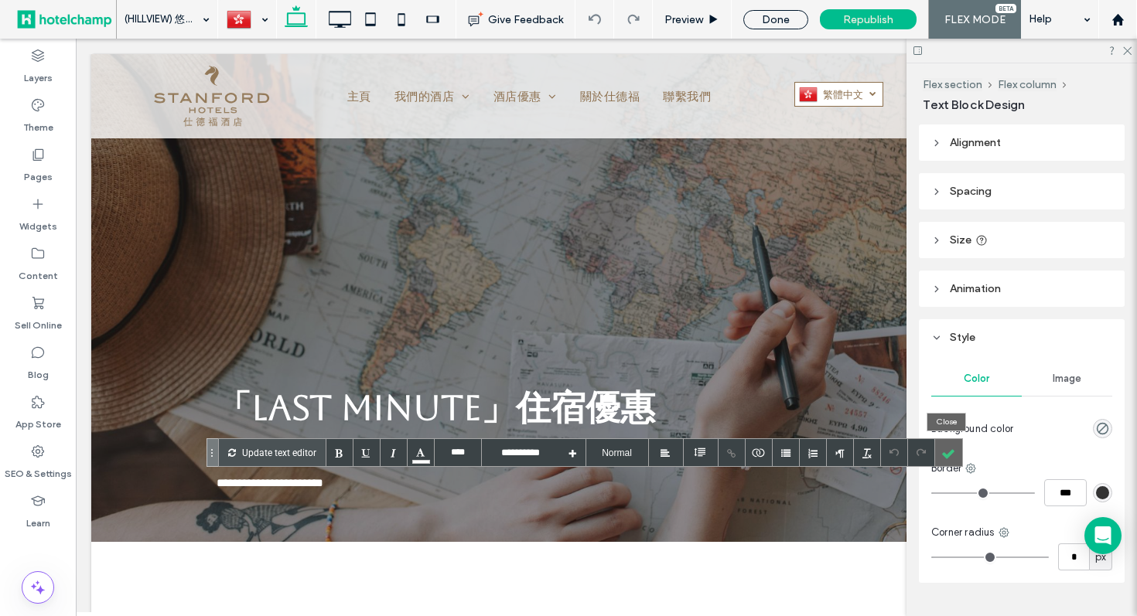
click at [946, 458] on div at bounding box center [948, 452] width 27 height 27
type input "**********"
type input "**"
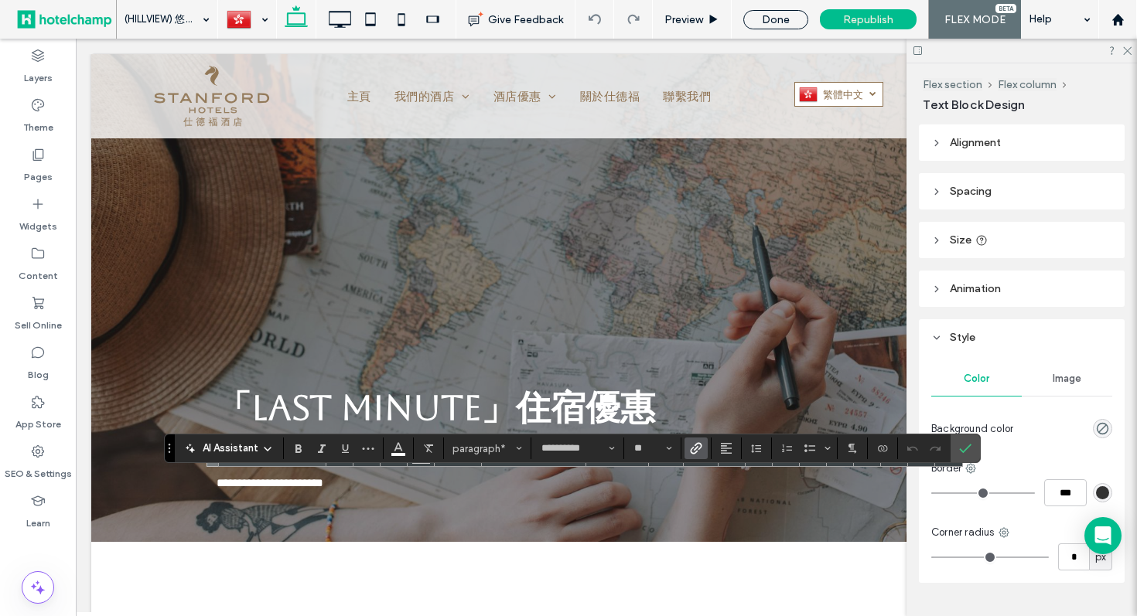
click at [698, 453] on icon "Link" at bounding box center [696, 448] width 12 height 12
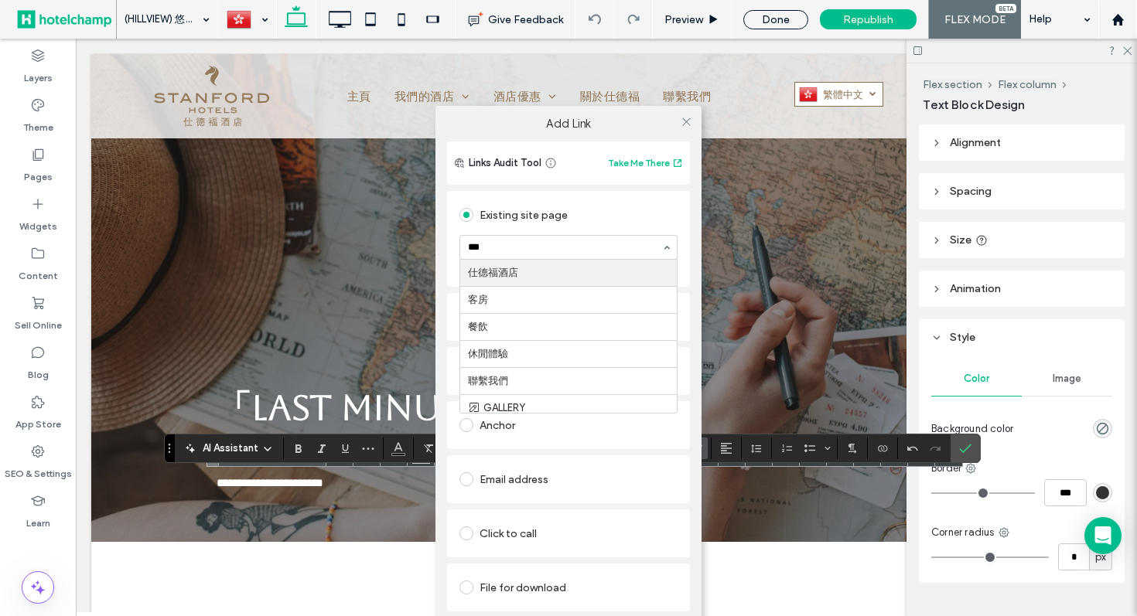
type input "****"
click at [688, 119] on use at bounding box center [686, 122] width 8 height 8
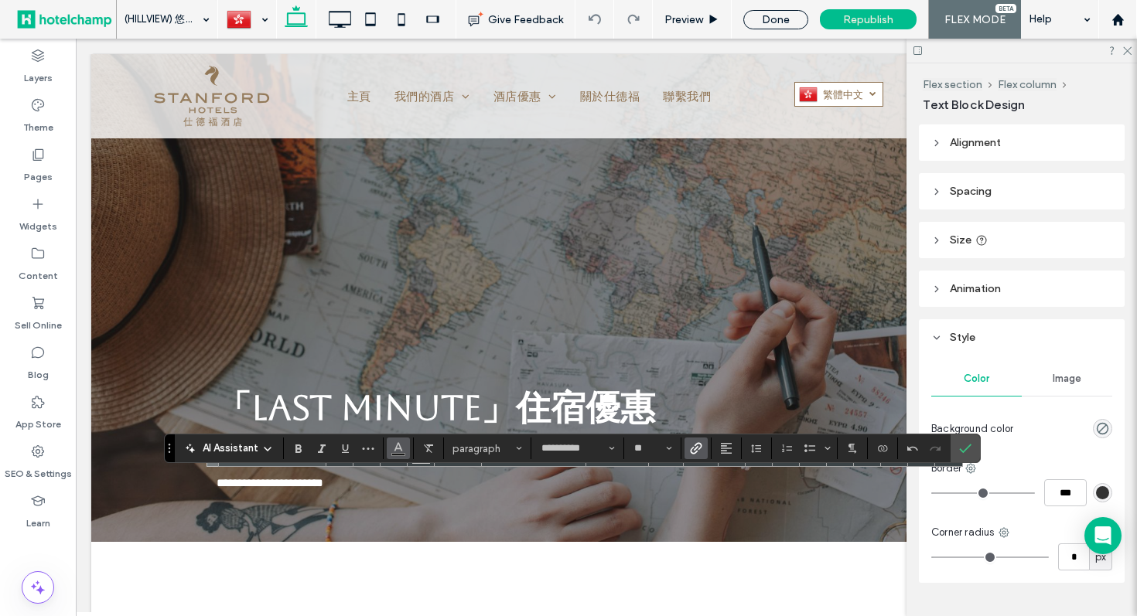
click at [398, 449] on use "Color" at bounding box center [398, 447] width 9 height 9
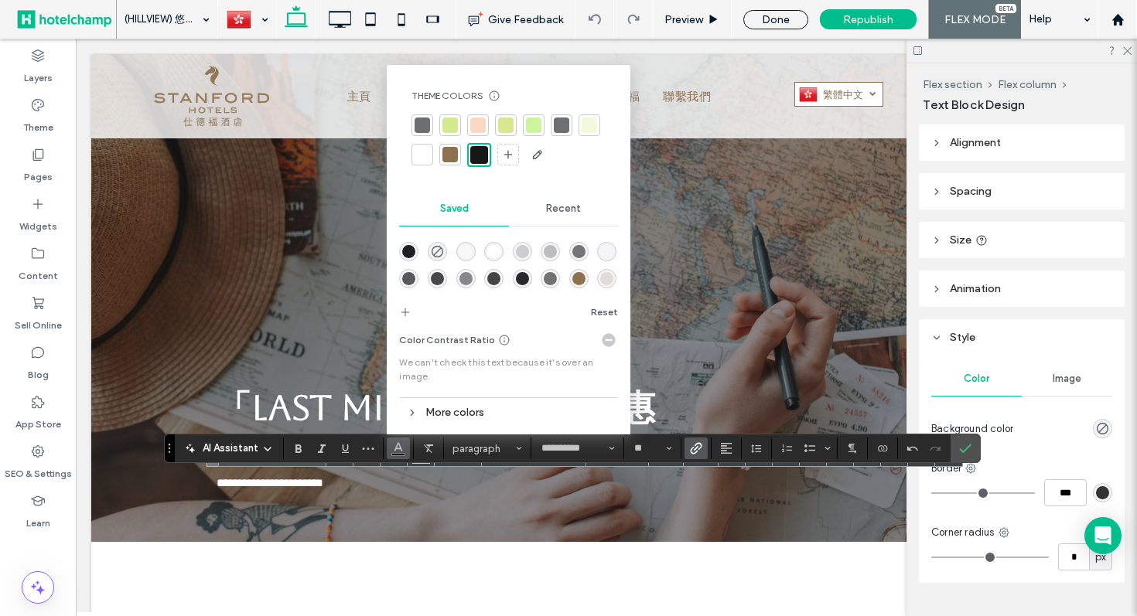
click at [426, 155] on div at bounding box center [422, 154] width 15 height 15
click at [340, 449] on icon "Underline" at bounding box center [345, 448] width 12 height 12
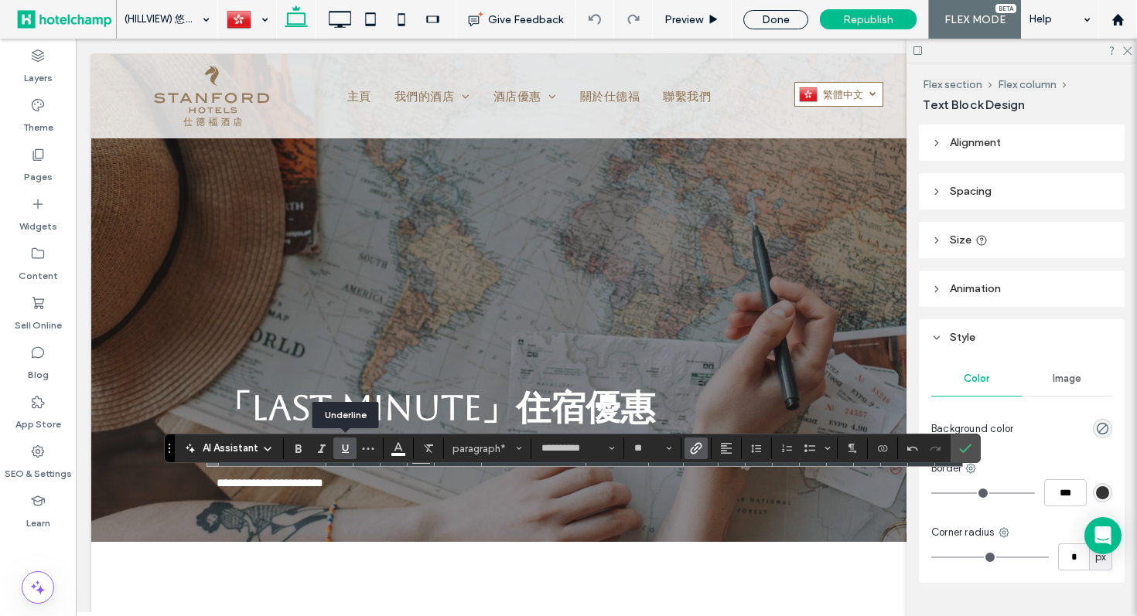
click at [340, 449] on icon "Underline" at bounding box center [345, 448] width 12 height 12
click at [971, 449] on label "Confirm" at bounding box center [965, 449] width 23 height 28
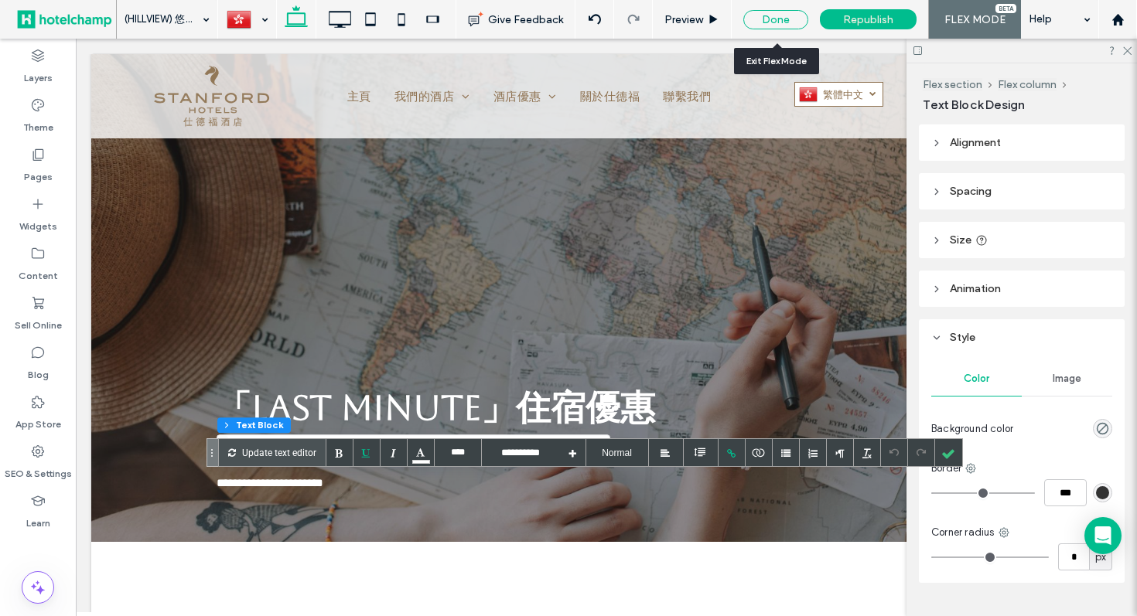
click at [759, 23] on div "Done" at bounding box center [775, 19] width 65 height 19
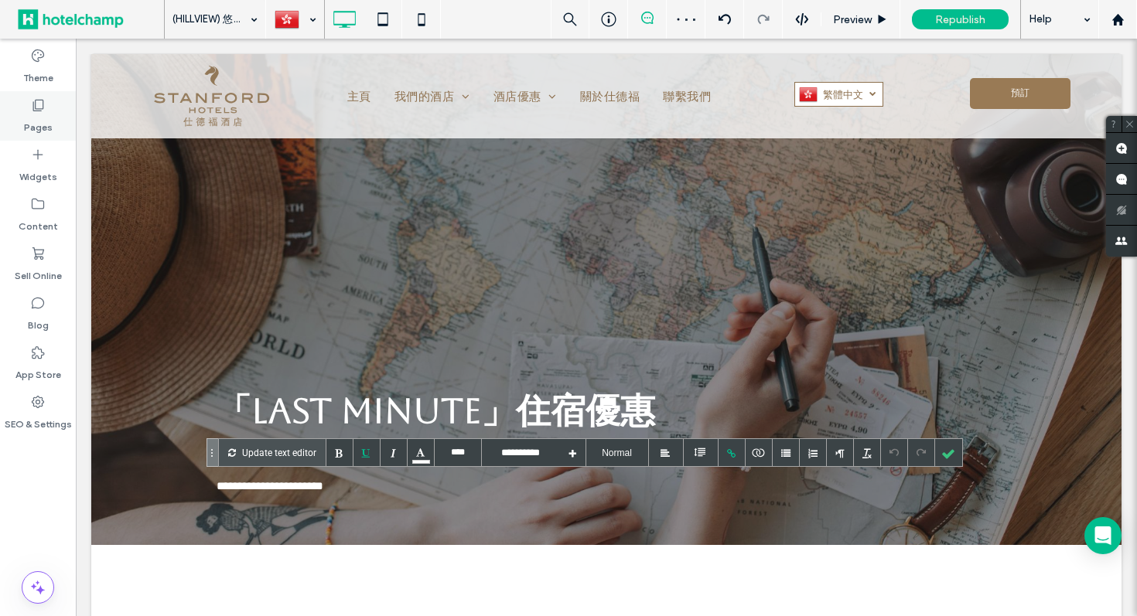
click at [43, 128] on label "Pages" at bounding box center [38, 124] width 29 height 22
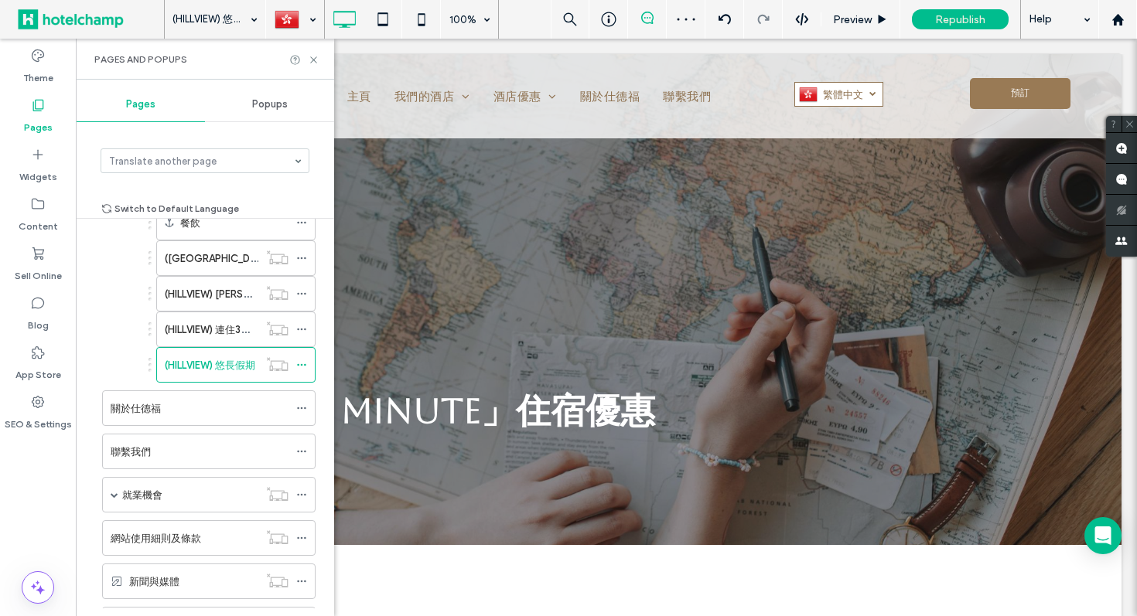
scroll to position [486, 0]
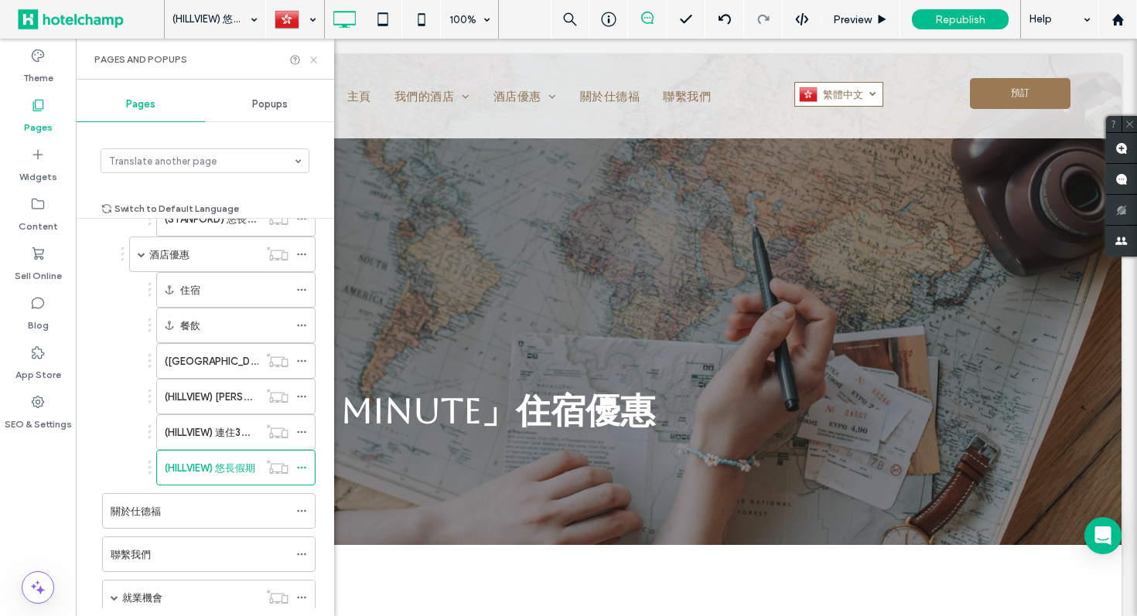
click at [312, 57] on icon at bounding box center [314, 60] width 12 height 12
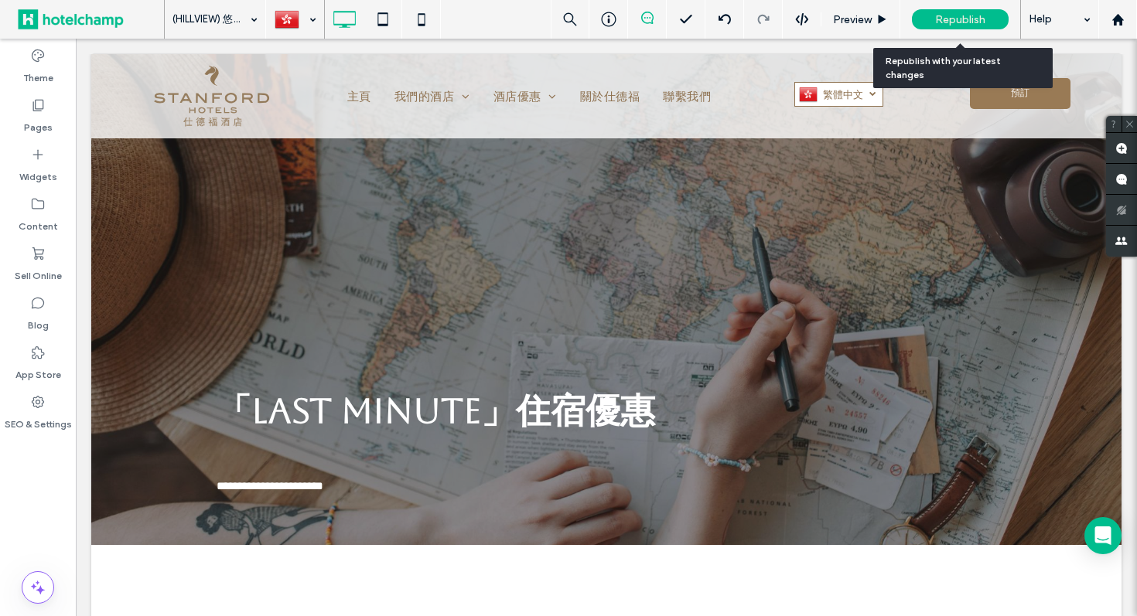
click at [960, 17] on span "Republish" at bounding box center [960, 19] width 50 height 13
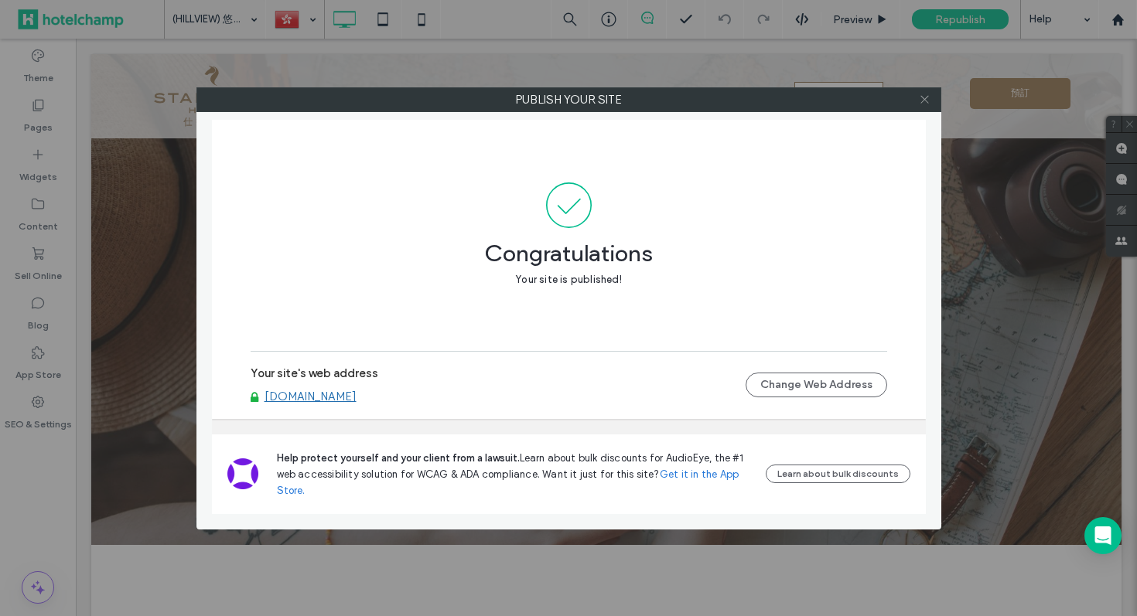
click at [923, 97] on icon at bounding box center [925, 100] width 12 height 12
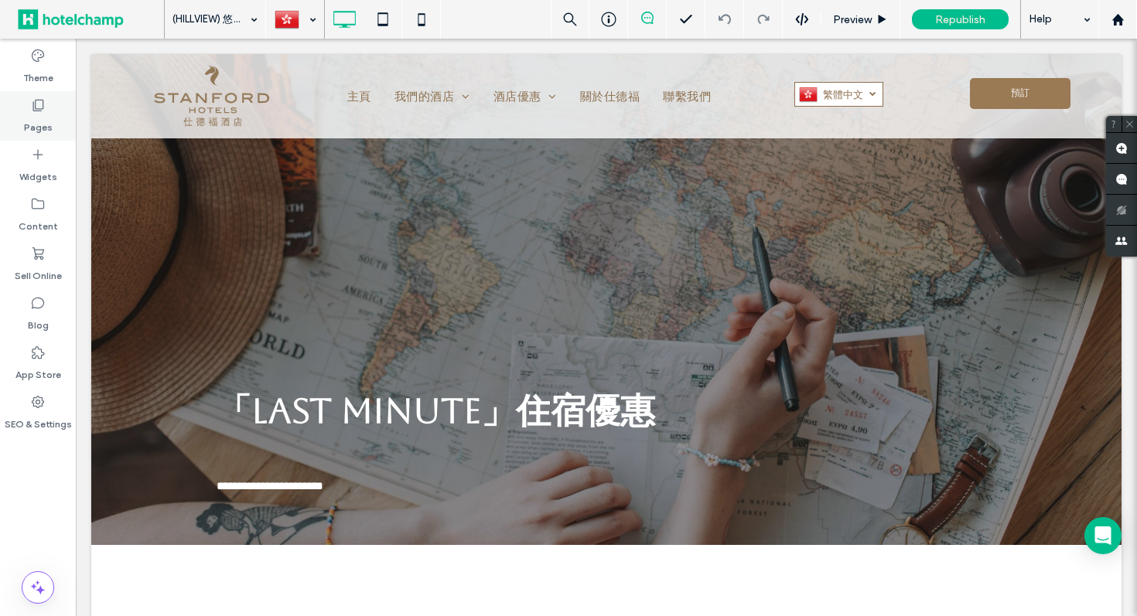
click at [41, 117] on label "Pages" at bounding box center [38, 124] width 29 height 22
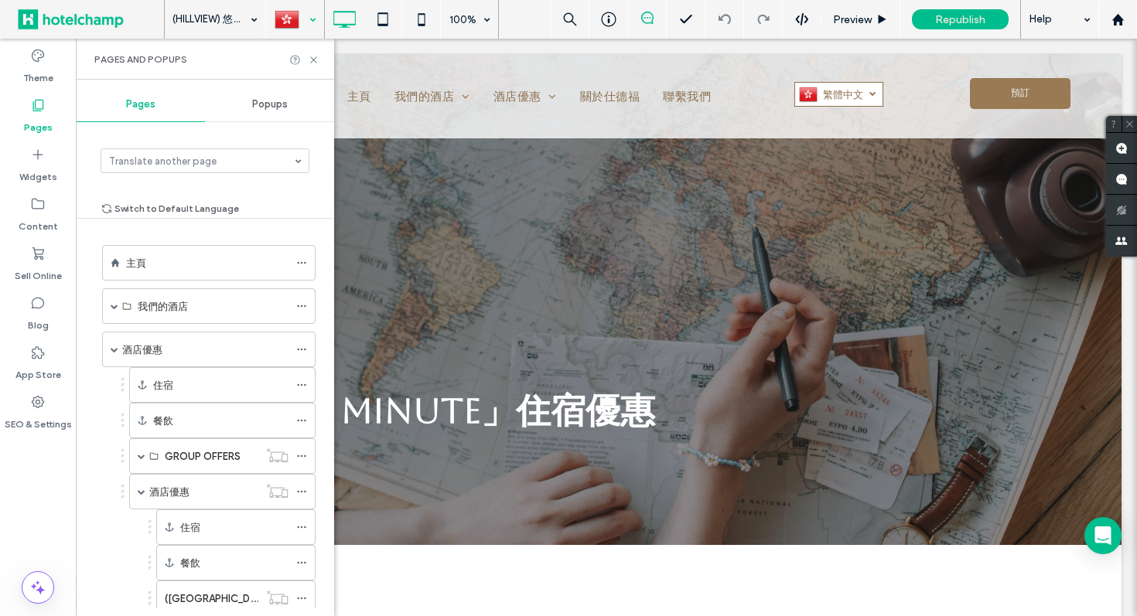
click at [292, 16] on div at bounding box center [295, 19] width 56 height 37
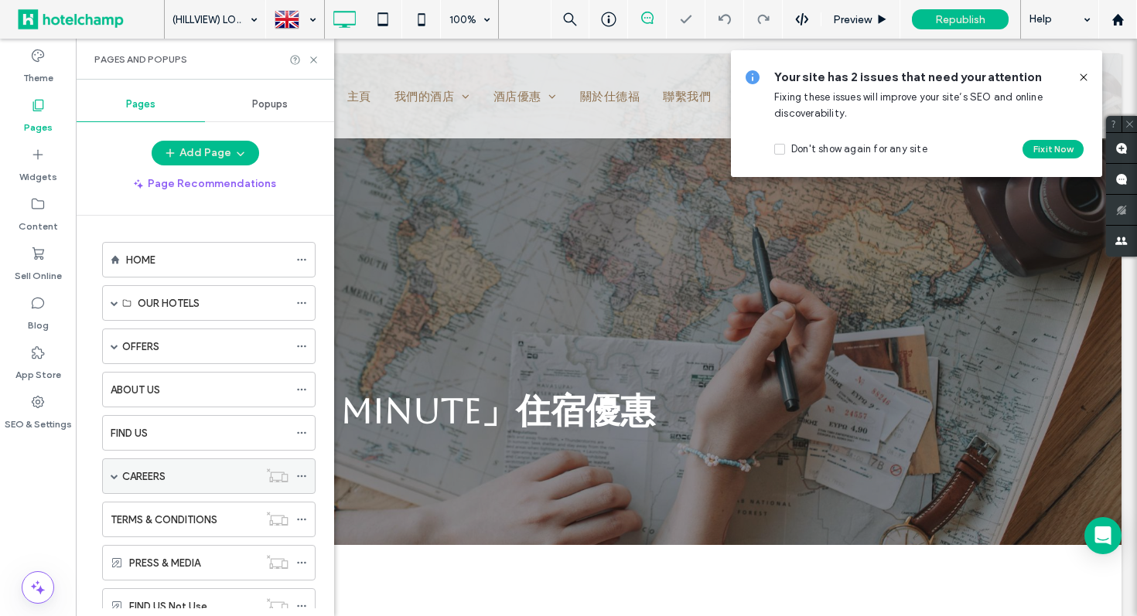
scroll to position [129, 0]
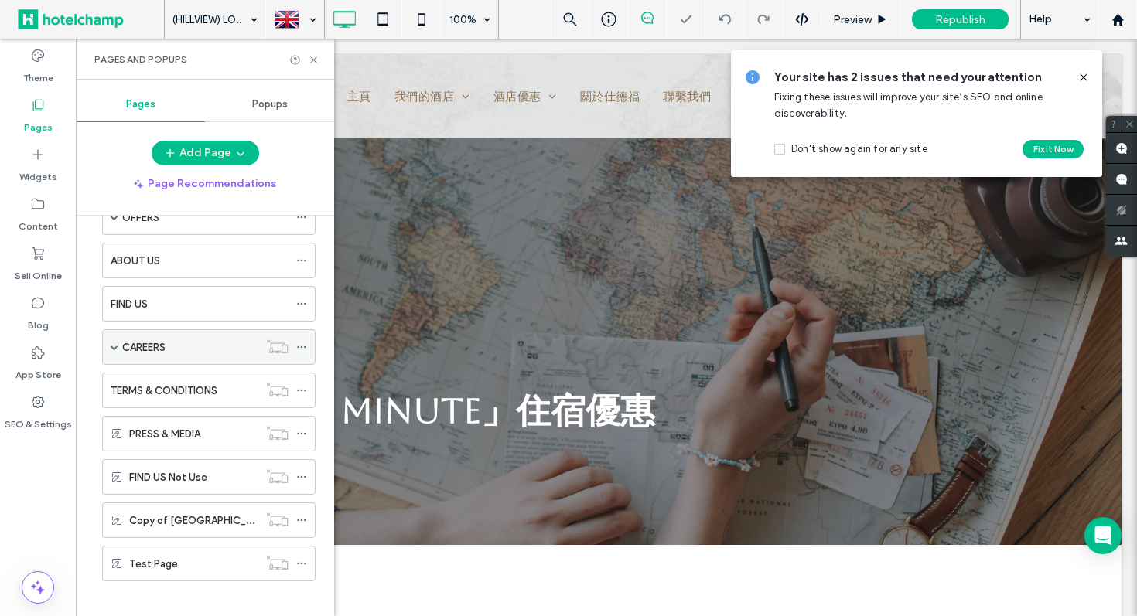
click at [127, 348] on label "CAREERS" at bounding box center [143, 347] width 43 height 27
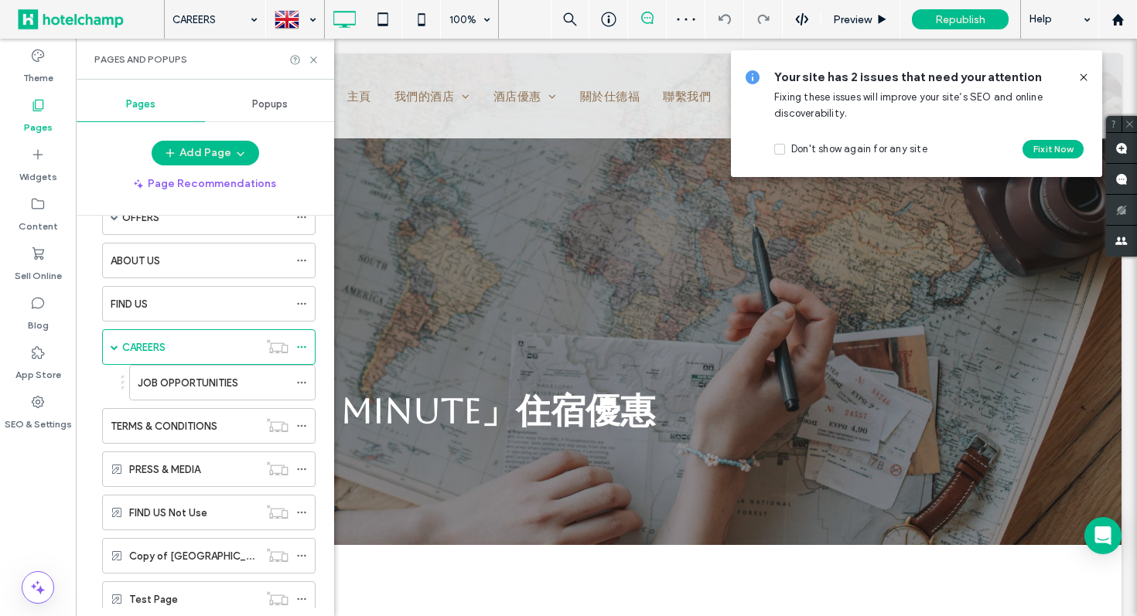
click at [193, 382] on div "CAREERS 100% Preview Republish Help Site Comments Team & Clients Automate new c…" at bounding box center [568, 308] width 1137 height 616
click at [193, 382] on label "JOB OPPORTUNITIES" at bounding box center [188, 383] width 101 height 27
click at [312, 57] on icon at bounding box center [314, 60] width 12 height 12
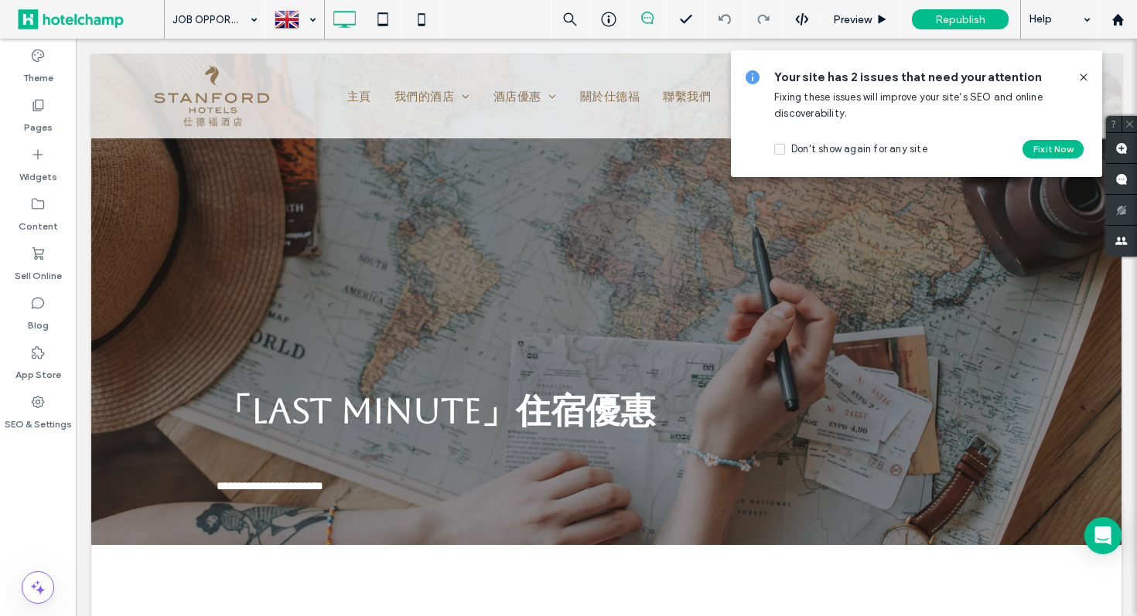
click at [1085, 79] on use at bounding box center [1083, 76] width 7 height 7
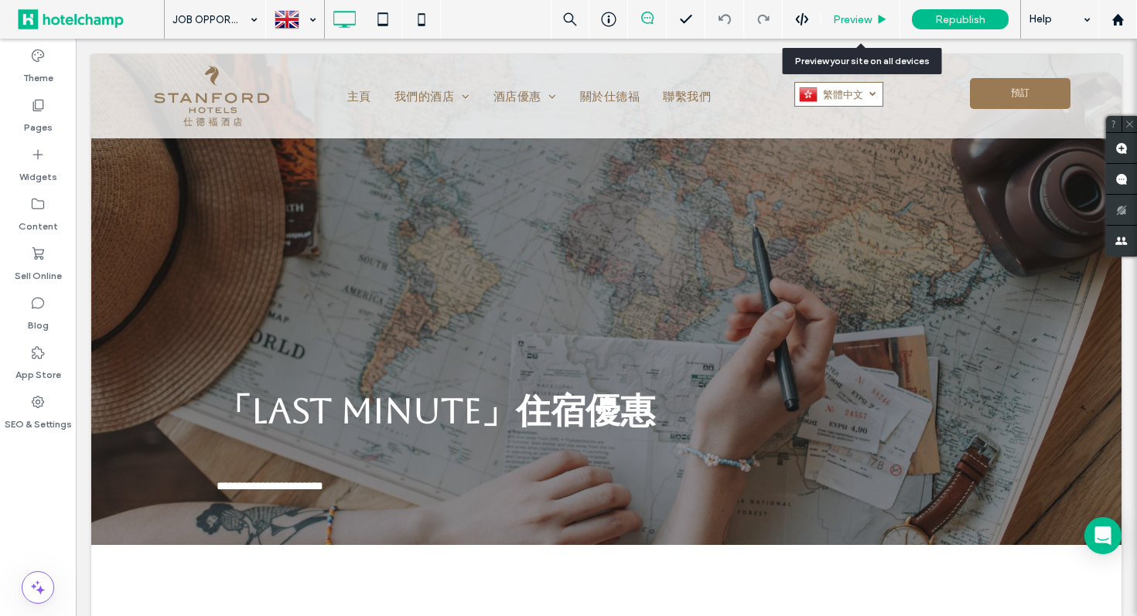
click at [847, 16] on span "Preview" at bounding box center [852, 19] width 39 height 13
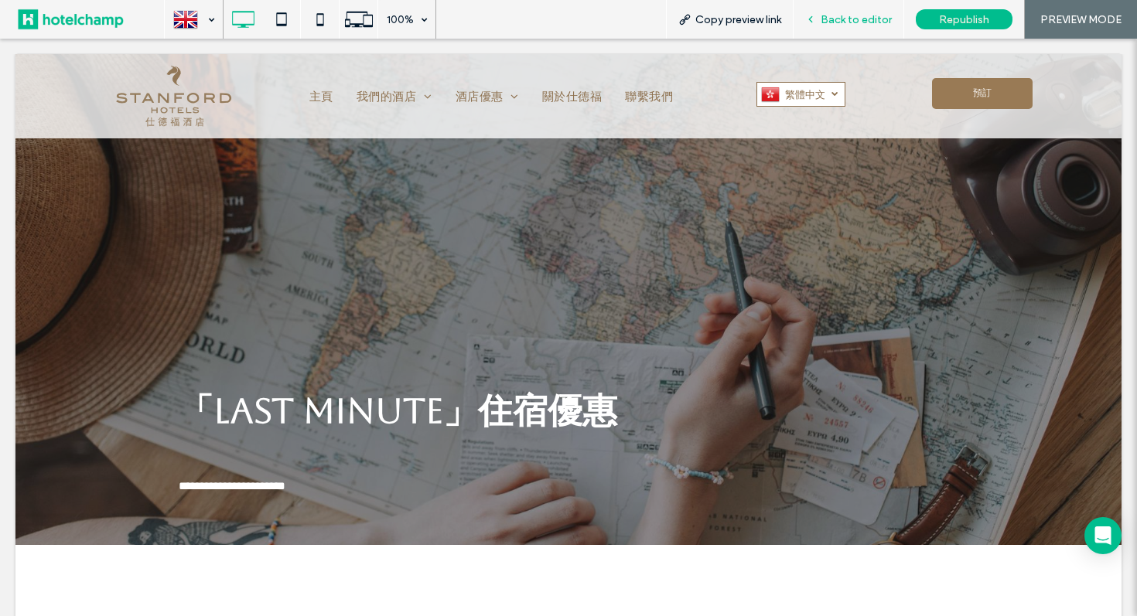
click at [808, 16] on icon at bounding box center [810, 19] width 11 height 11
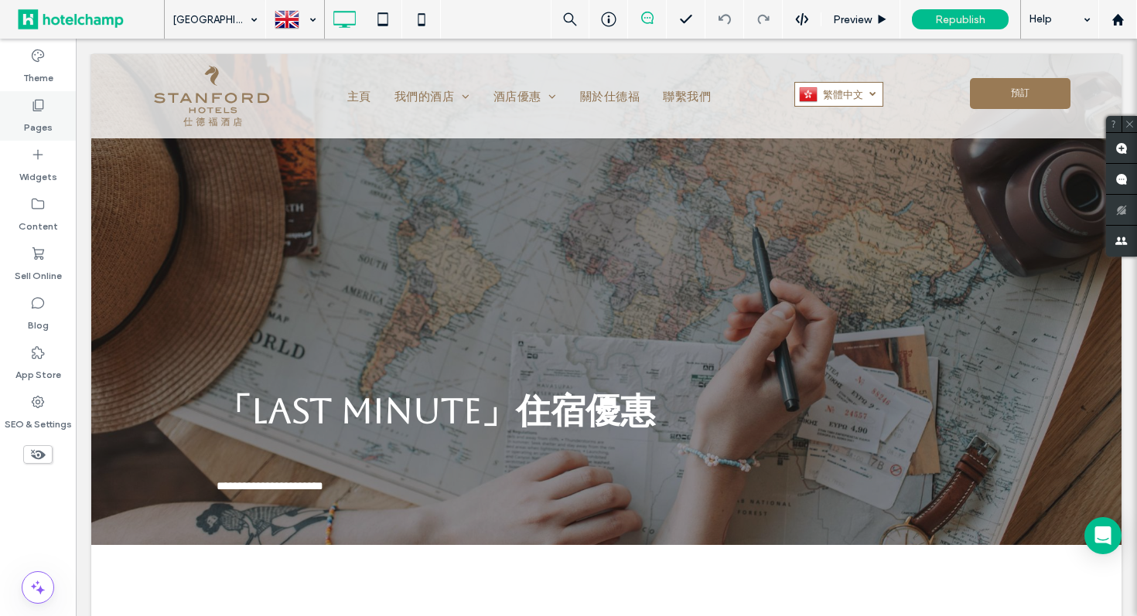
click at [43, 114] on label "Pages" at bounding box center [38, 124] width 29 height 22
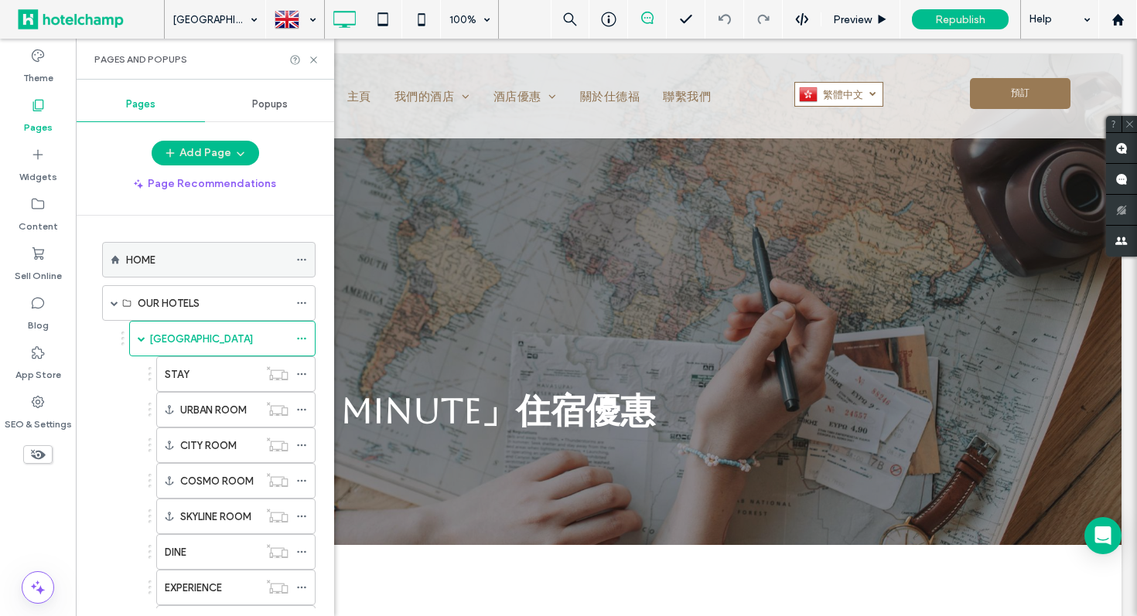
click at [199, 263] on div "HOME" at bounding box center [207, 260] width 162 height 16
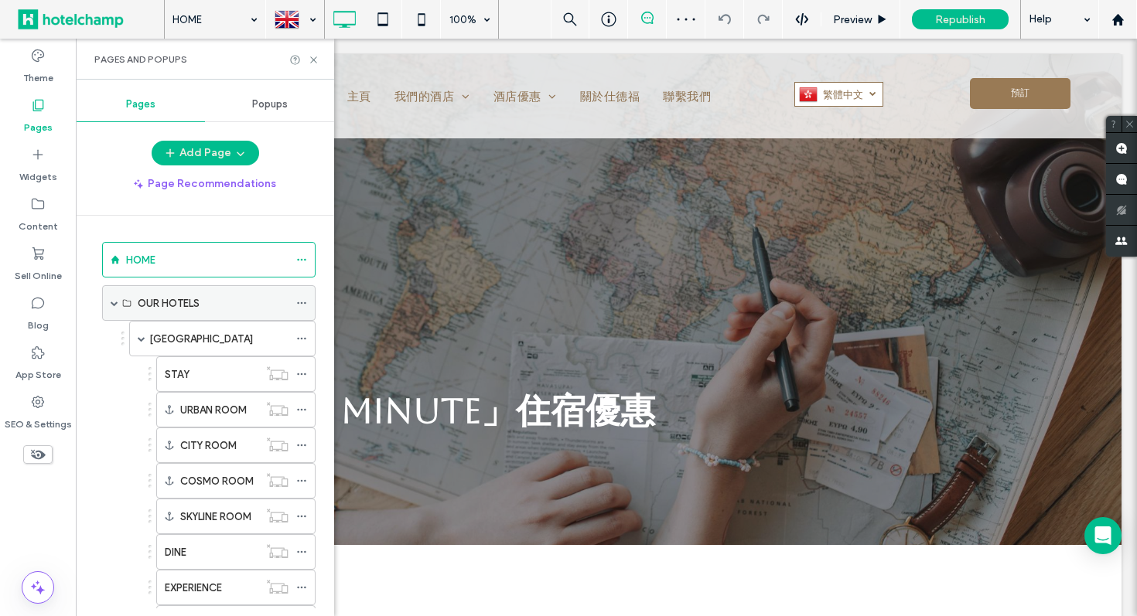
click at [210, 306] on div "OUR HOTELS" at bounding box center [213, 303] width 151 height 16
click at [202, 289] on div "OUR HOTELS" at bounding box center [213, 303] width 151 height 34
click at [215, 302] on div "OUR HOTELS" at bounding box center [213, 303] width 151 height 16
click at [201, 347] on div "STANFORD HOTEL" at bounding box center [218, 339] width 139 height 34
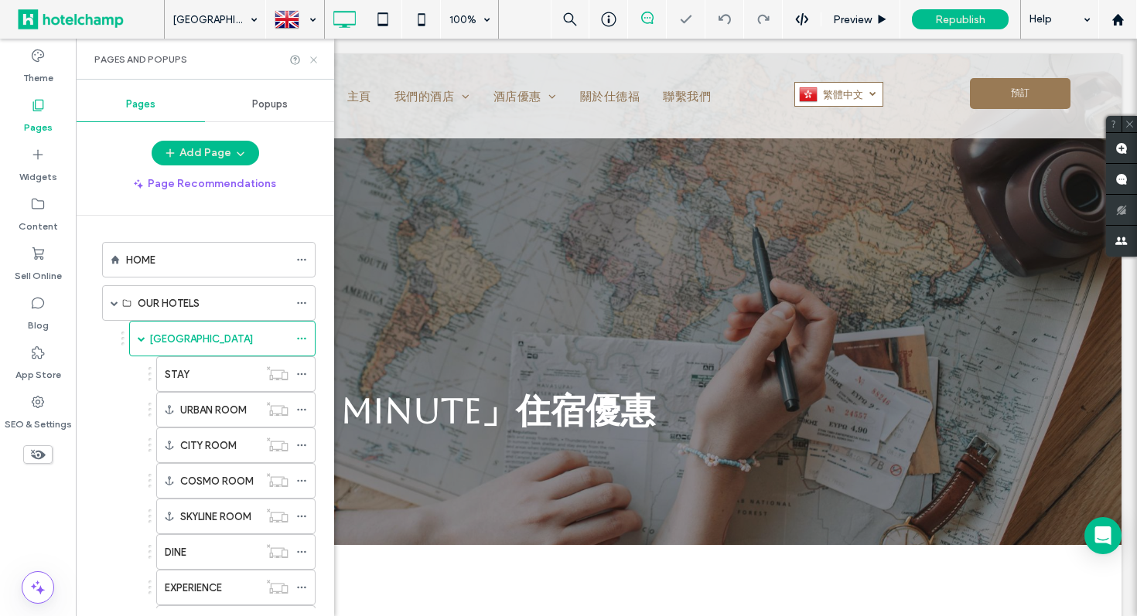
click at [316, 56] on icon at bounding box center [314, 60] width 12 height 12
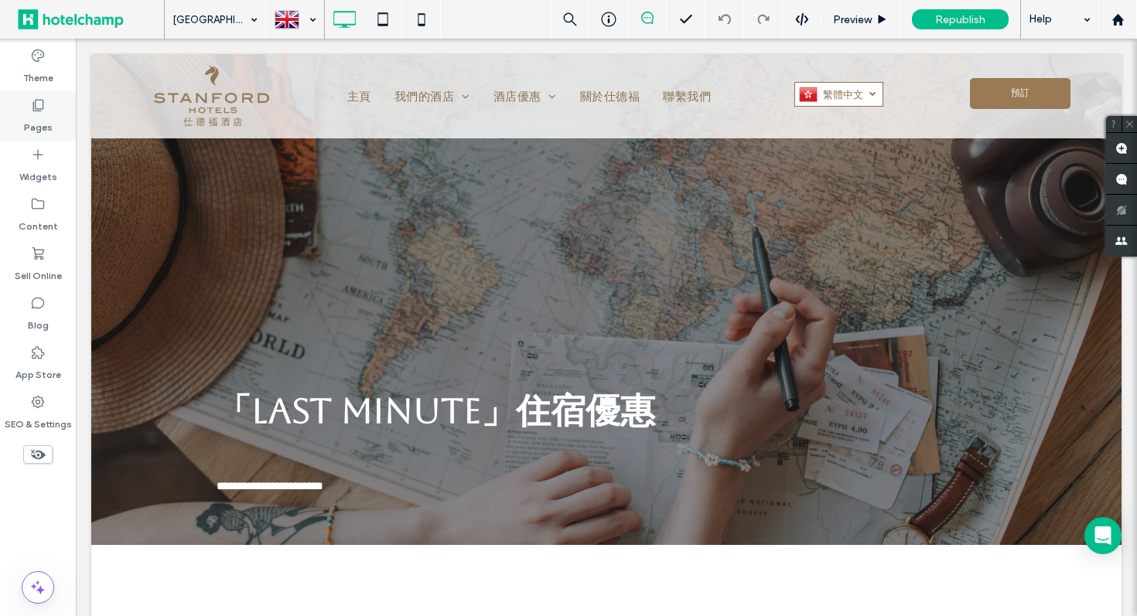
click at [34, 125] on label "Pages" at bounding box center [38, 124] width 29 height 22
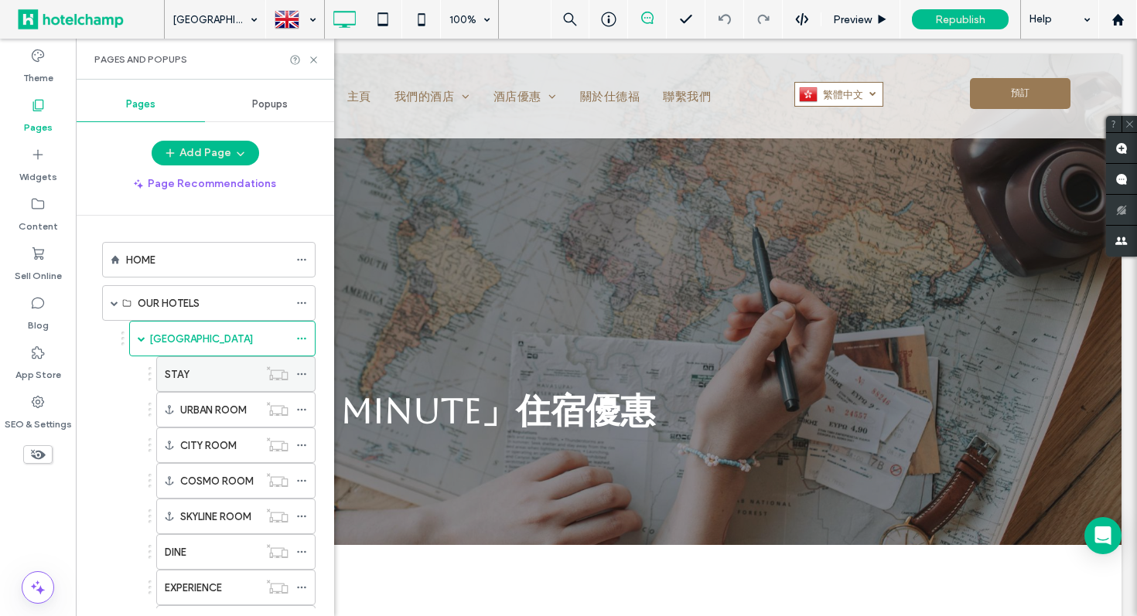
click at [200, 380] on div "STAY" at bounding box center [212, 375] width 94 height 16
click at [312, 53] on div "Pages and Popups" at bounding box center [205, 59] width 258 height 41
click at [309, 62] on icon at bounding box center [314, 60] width 12 height 12
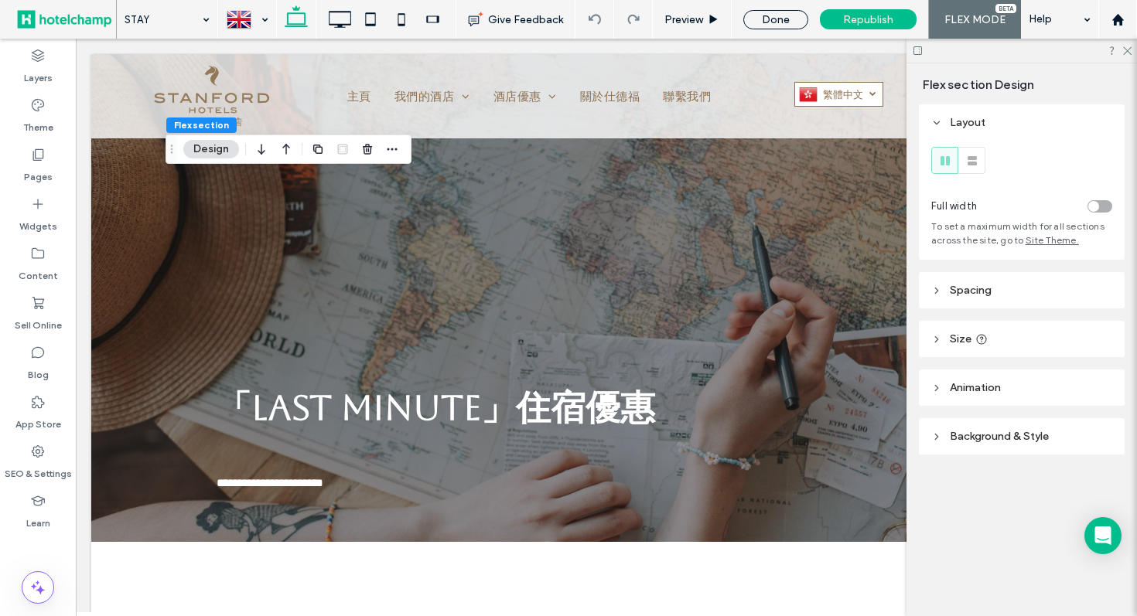
click at [200, 157] on button "Design" at bounding box center [211, 149] width 56 height 19
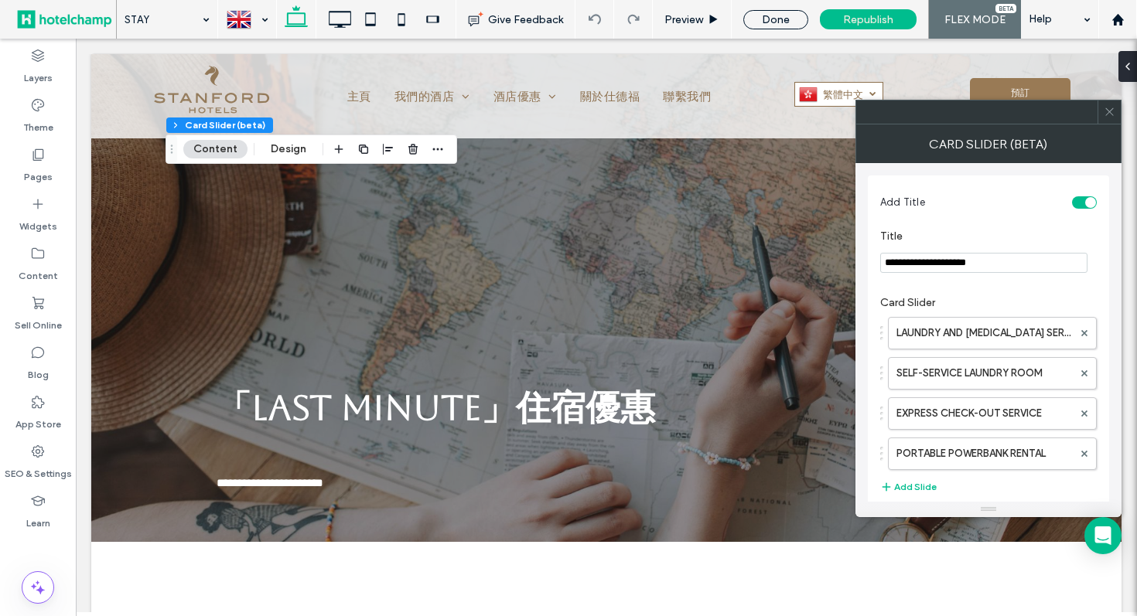
click at [1110, 122] on span at bounding box center [1110, 112] width 12 height 23
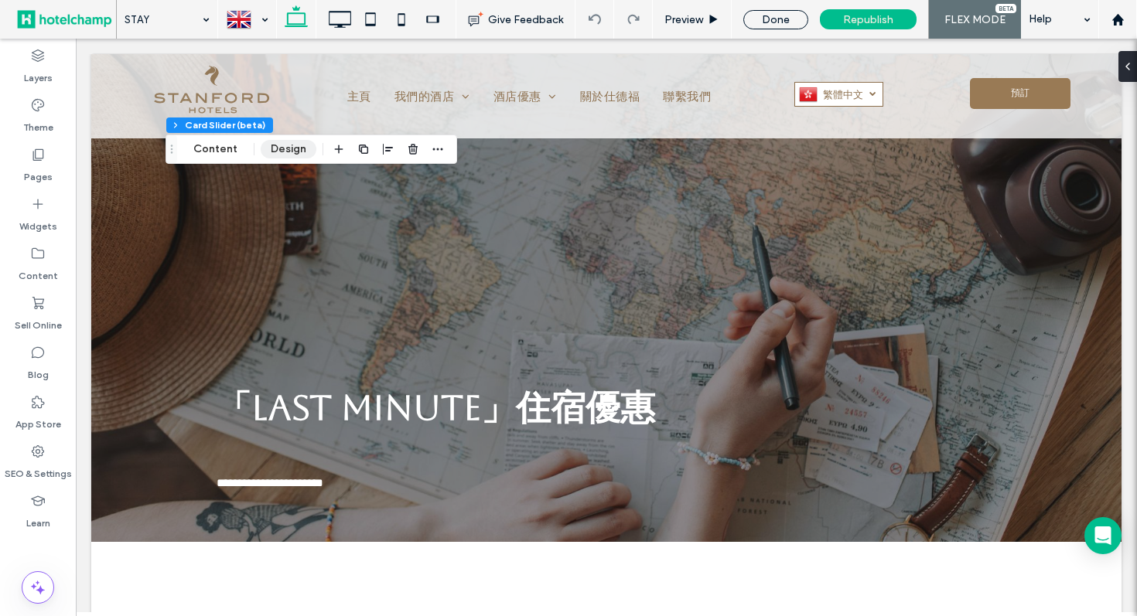
click at [278, 141] on button "Design" at bounding box center [289, 149] width 56 height 19
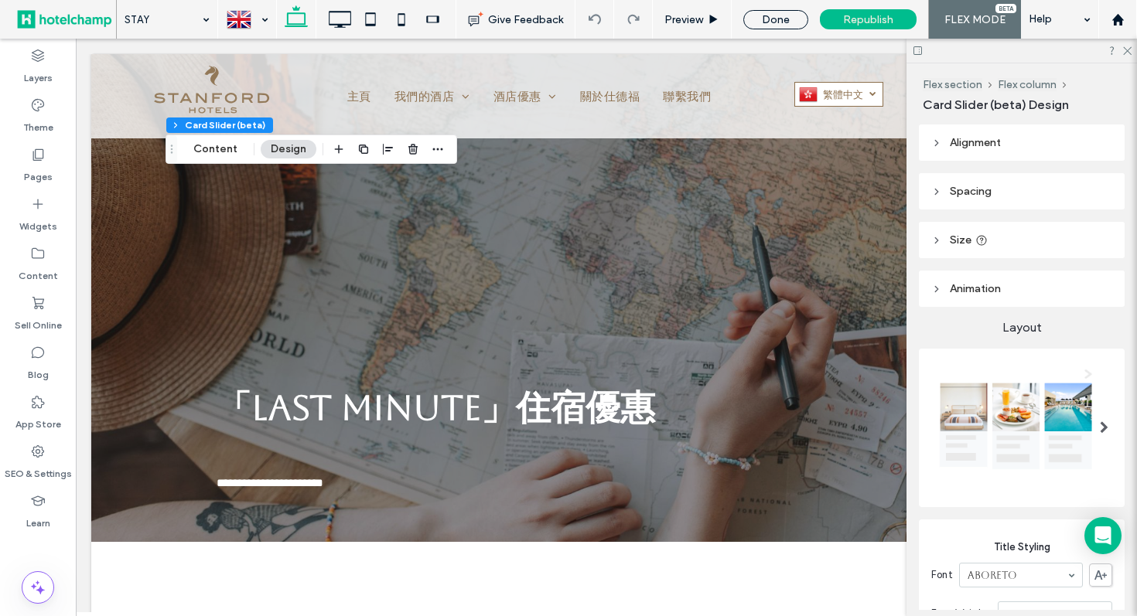
click at [985, 411] on img at bounding box center [1015, 427] width 169 height 140
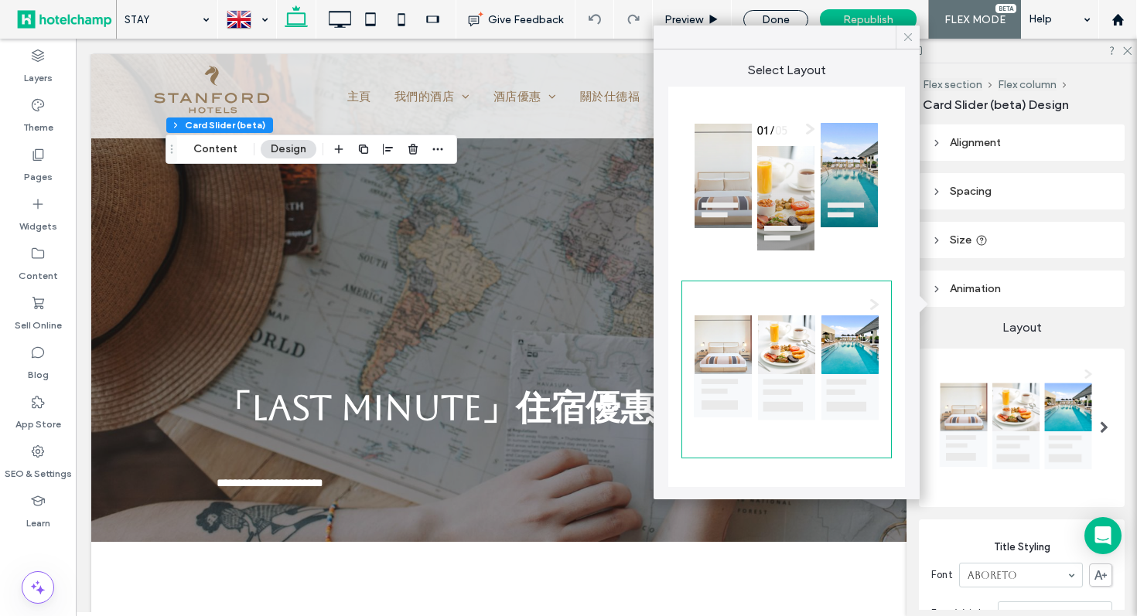
click at [907, 36] on use at bounding box center [908, 37] width 8 height 8
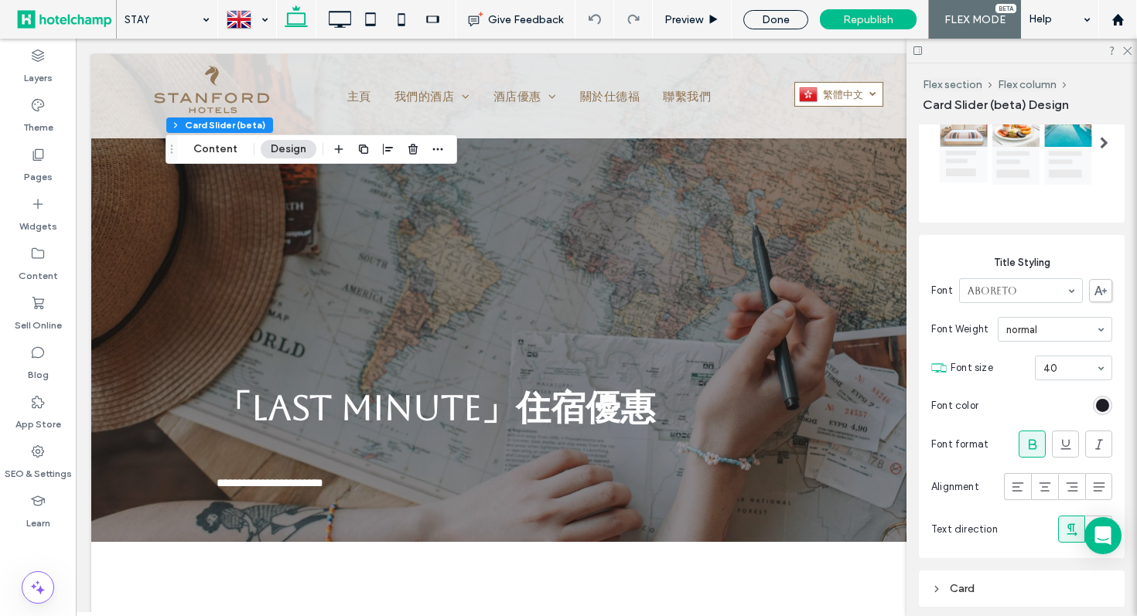
scroll to position [497, 0]
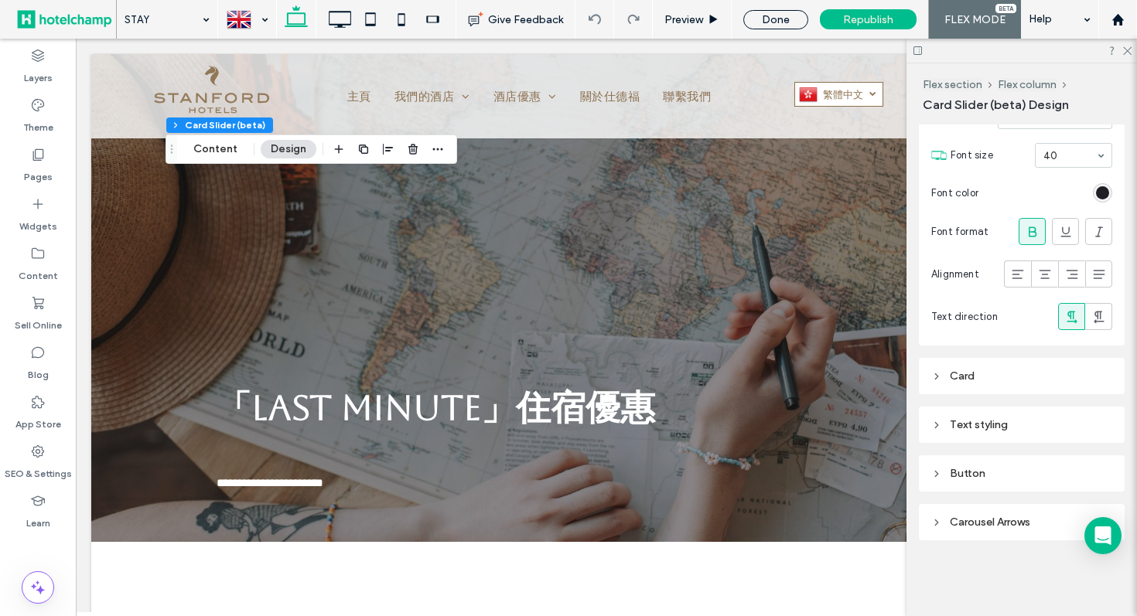
click at [964, 470] on div "Button" at bounding box center [1021, 473] width 181 height 13
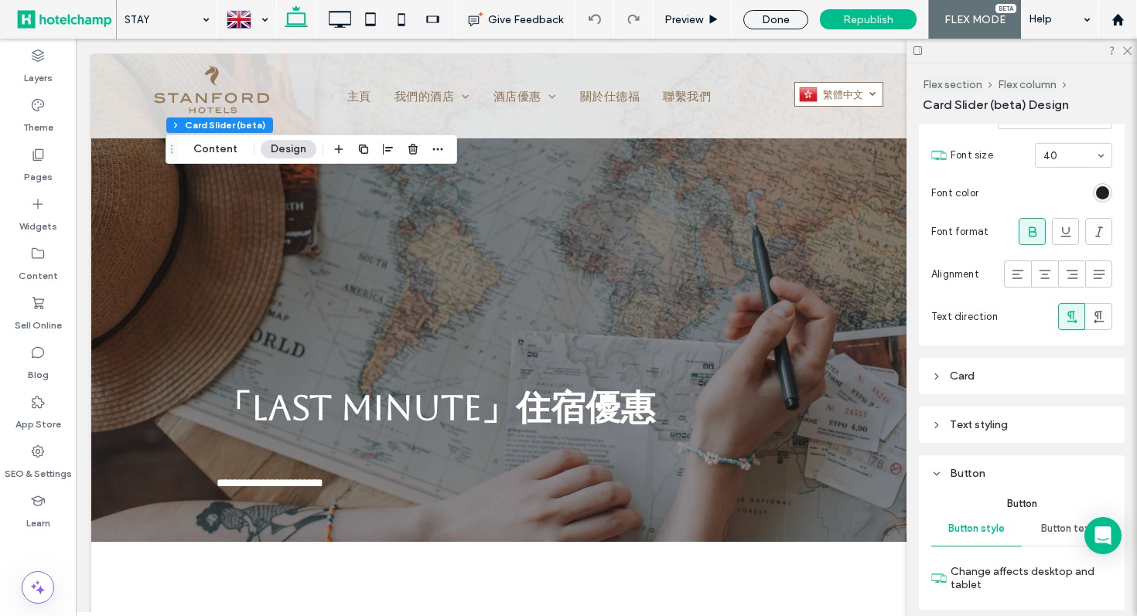
click at [964, 470] on div "Button" at bounding box center [1021, 473] width 181 height 13
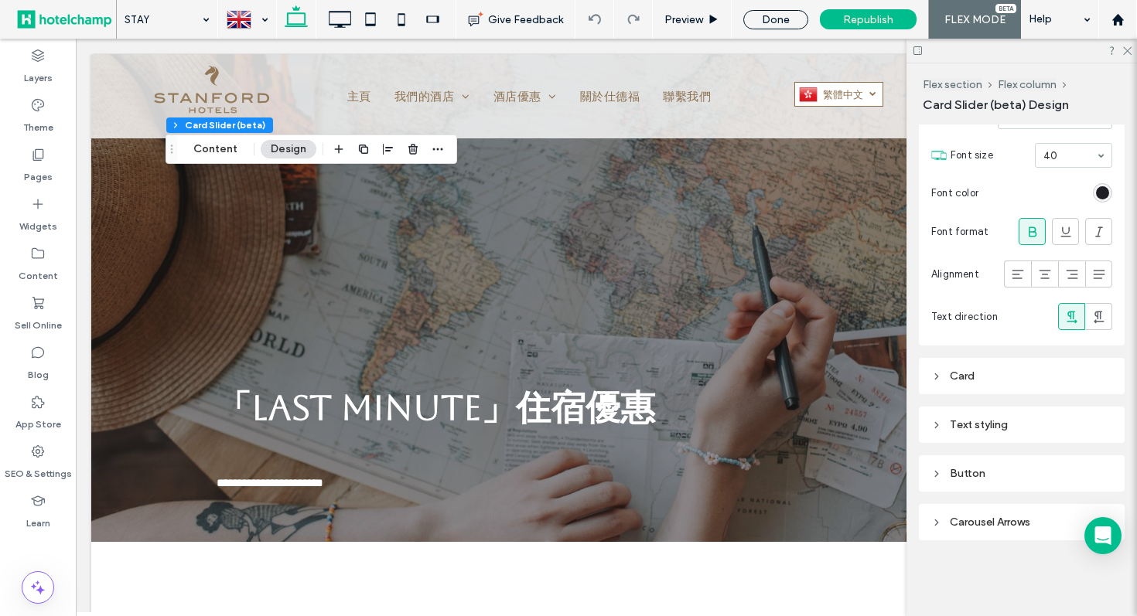
click at [968, 531] on div "Carousel Arrows" at bounding box center [1021, 522] width 181 height 21
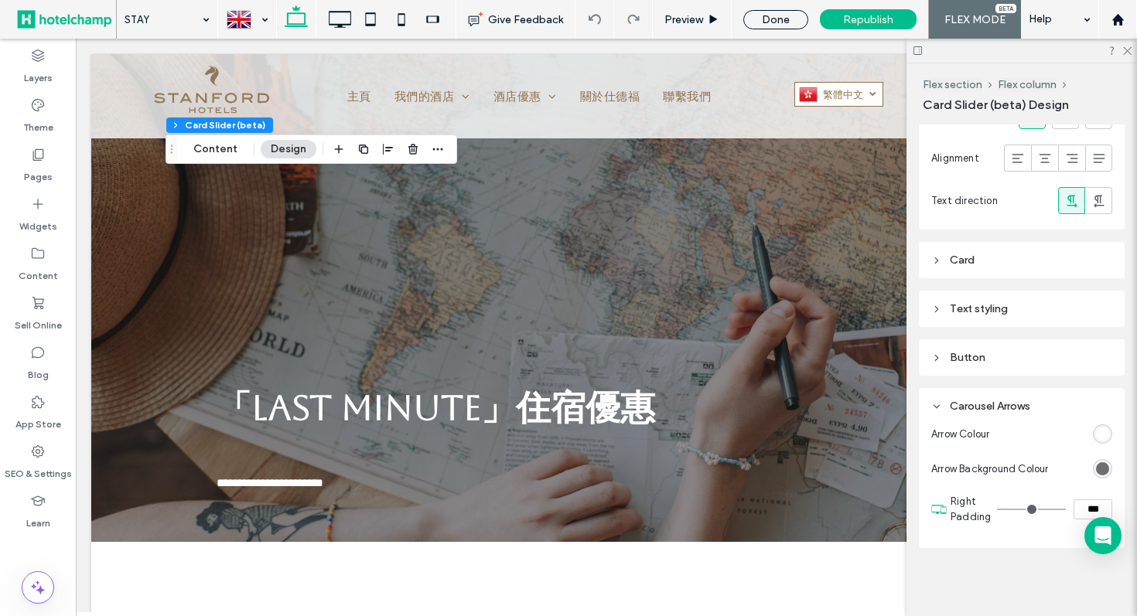
scroll to position [621, 0]
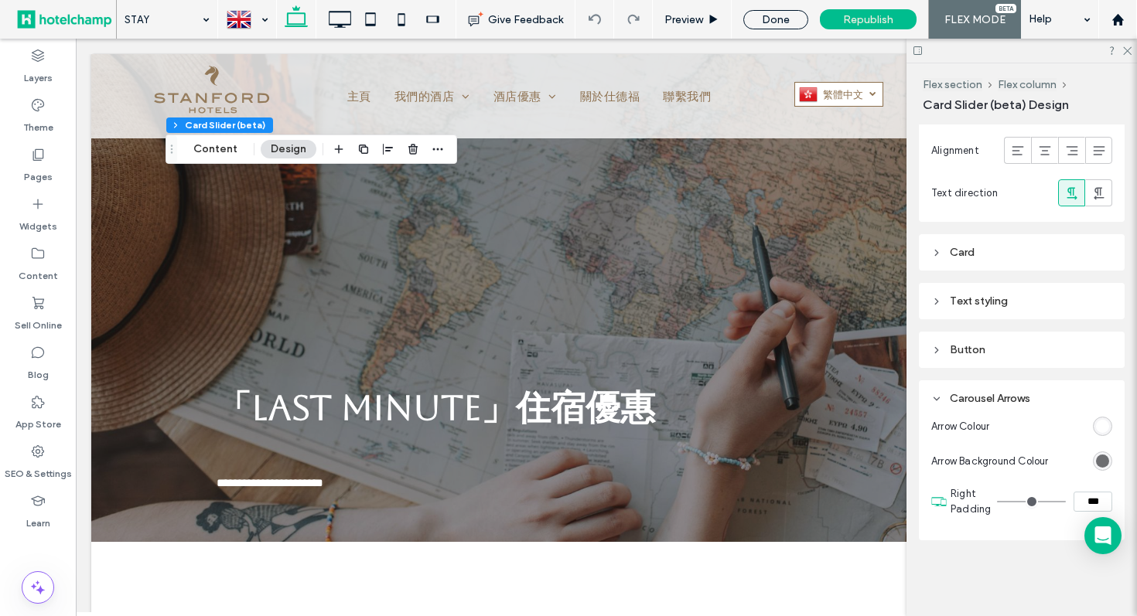
click at [1016, 343] on div "Button" at bounding box center [1021, 349] width 181 height 13
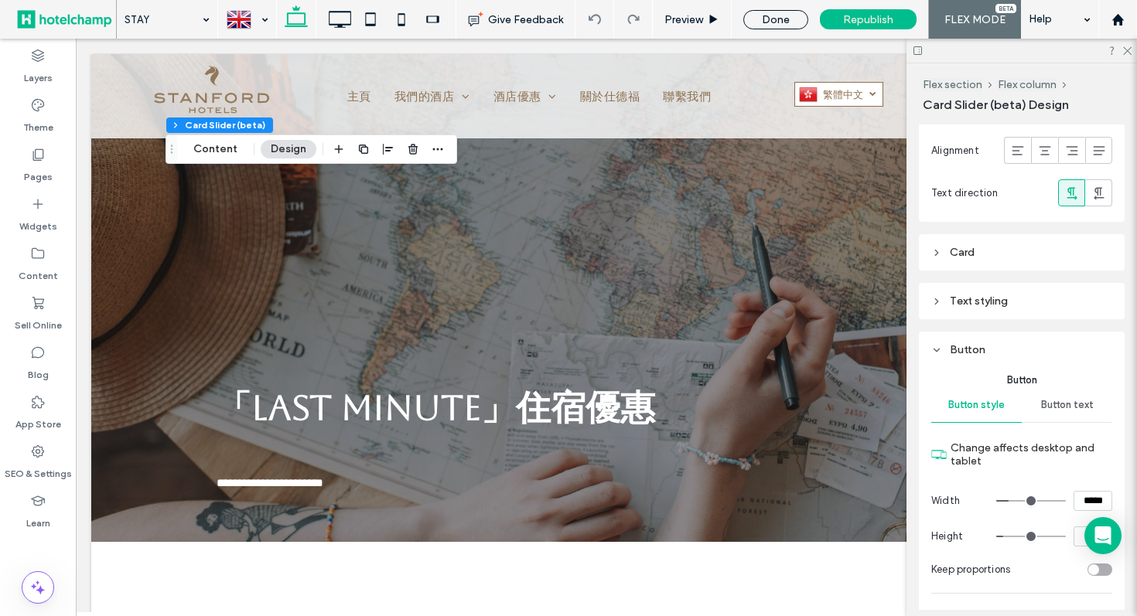
click at [1015, 344] on div "Button" at bounding box center [1021, 349] width 181 height 13
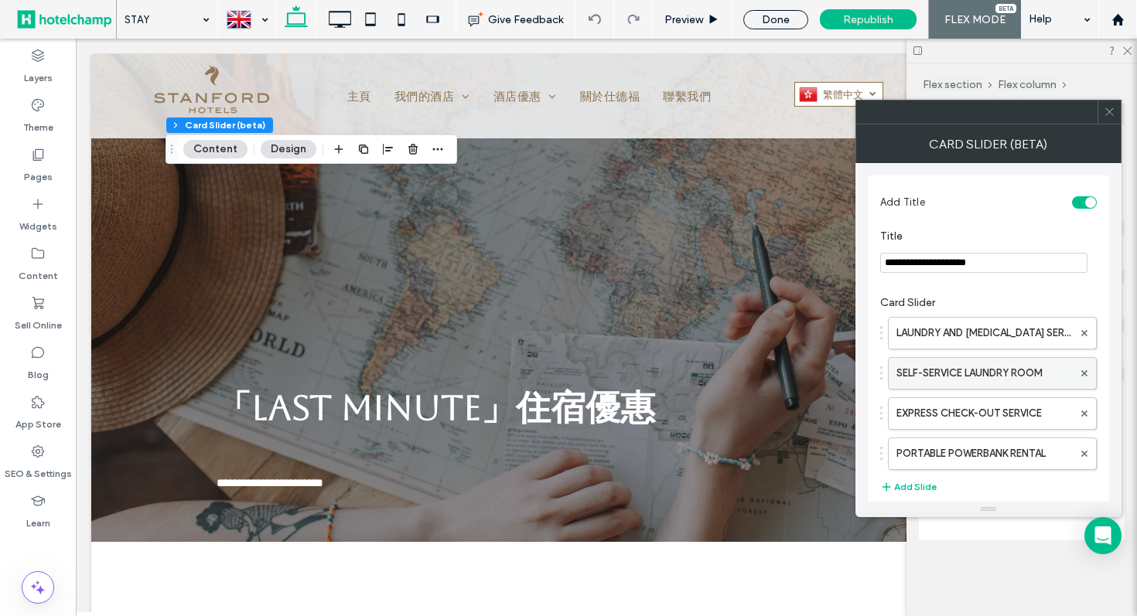
scroll to position [19, 0]
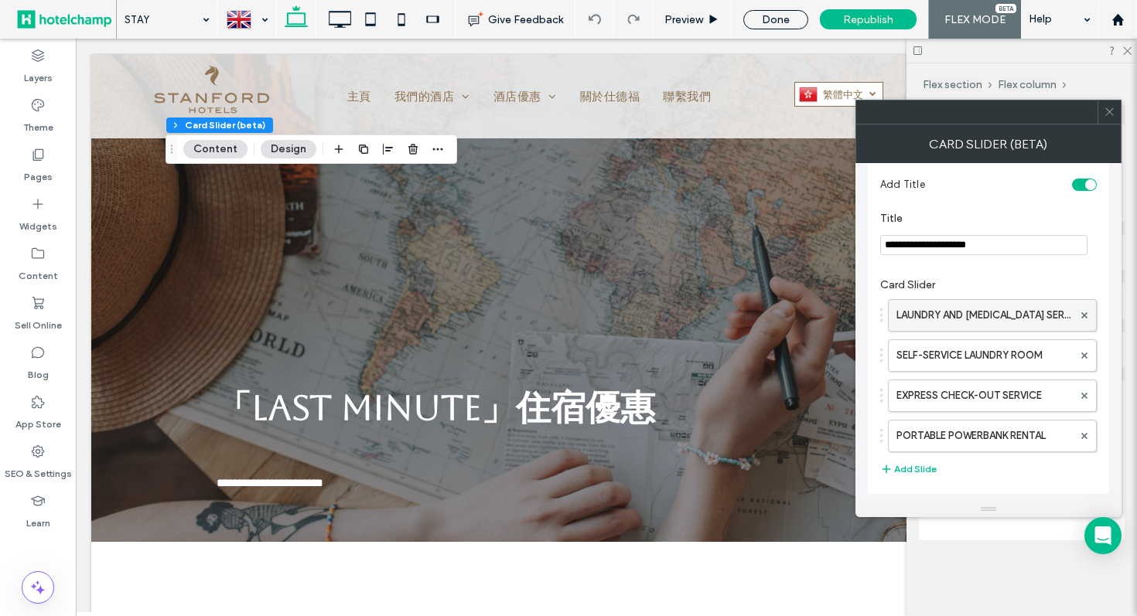
click at [984, 309] on label "LAUNDRY AND DRY-CLEANING SERVICES" at bounding box center [984, 315] width 176 height 31
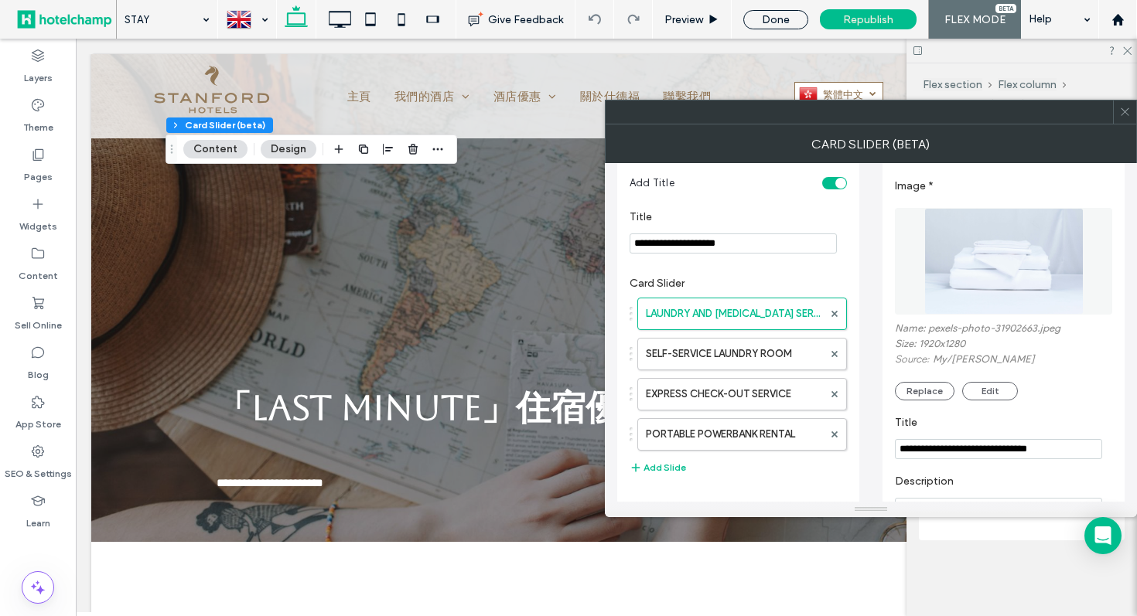
scroll to position [166, 0]
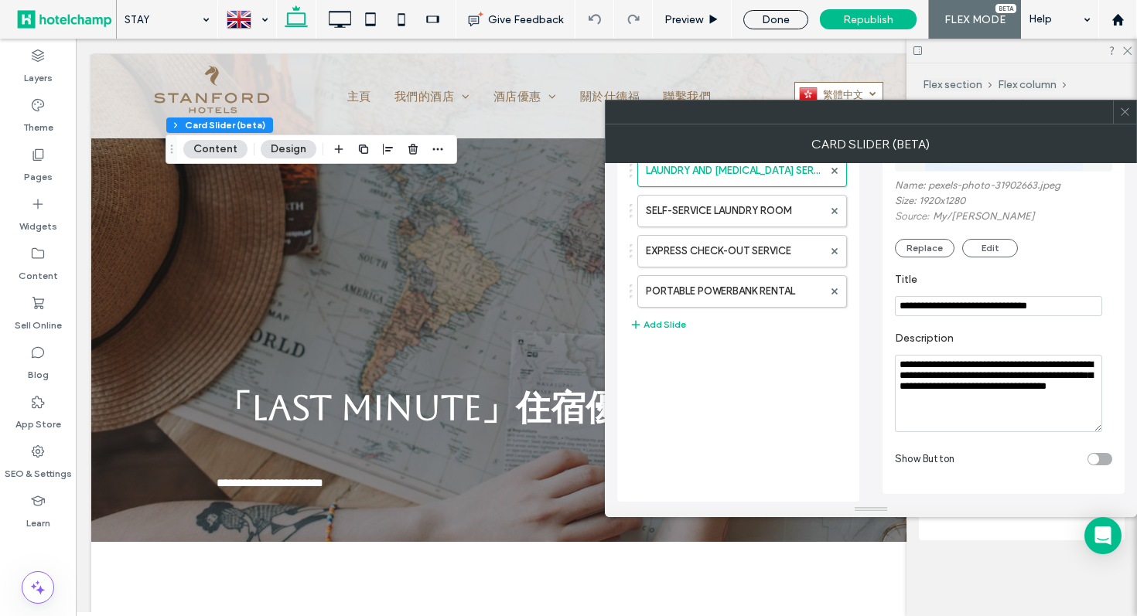
click at [1127, 116] on icon at bounding box center [1125, 112] width 12 height 12
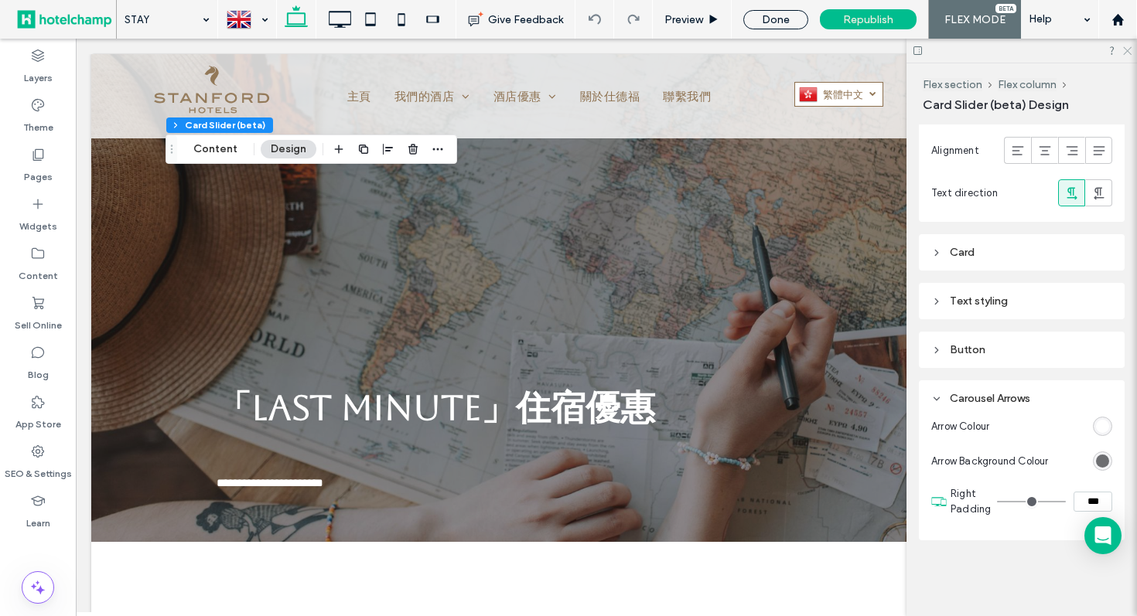
click at [1124, 49] on icon at bounding box center [1126, 50] width 10 height 10
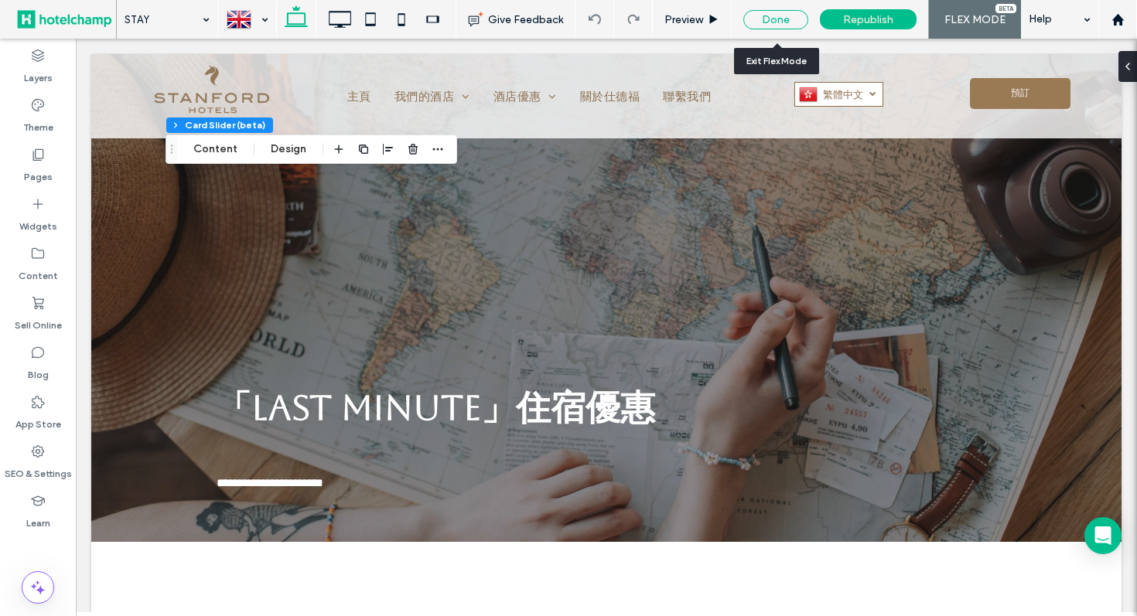
click at [771, 22] on div "Done" at bounding box center [775, 19] width 65 height 19
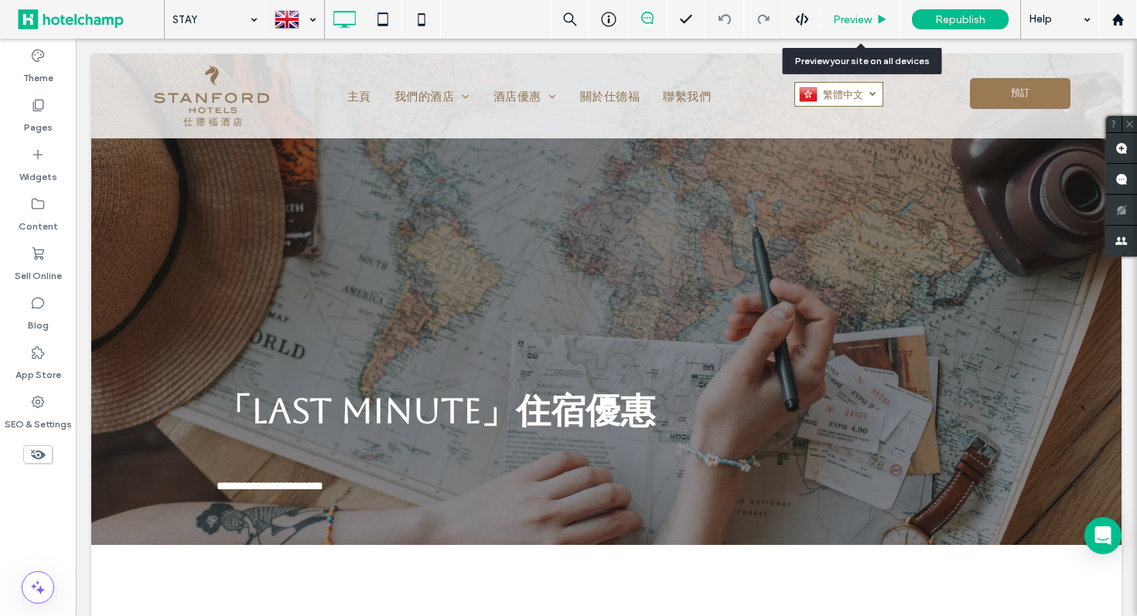
click at [831, 20] on div "Preview" at bounding box center [860, 19] width 78 height 13
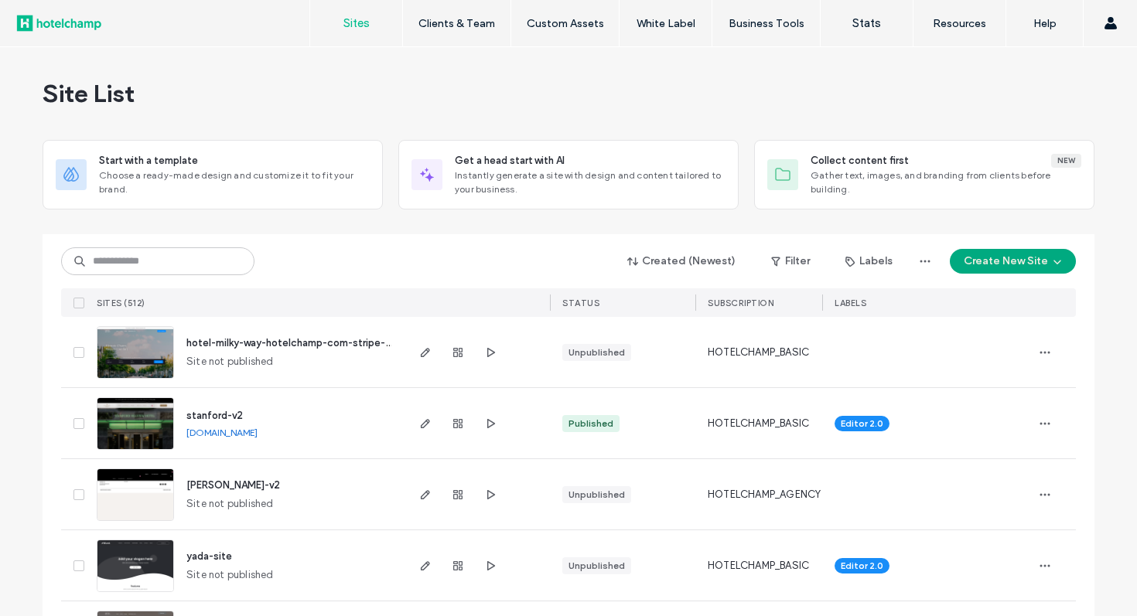
click at [990, 267] on button "Create New Site" at bounding box center [1013, 261] width 126 height 25
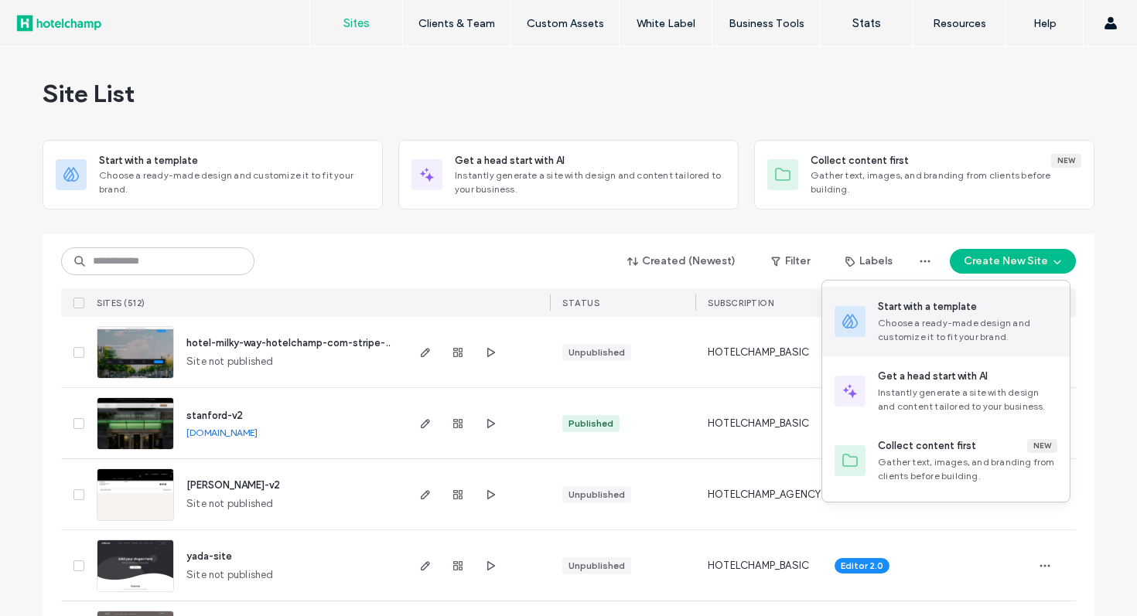
click at [952, 331] on div "Choose a ready-made design and customize it to fit your brand." at bounding box center [967, 330] width 179 height 28
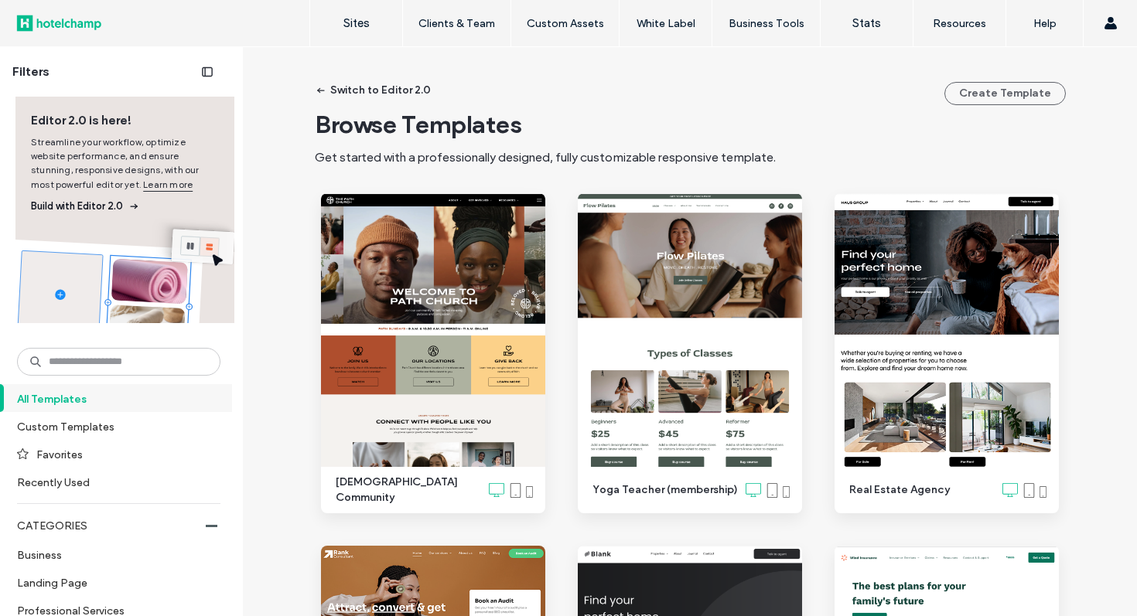
click at [63, 209] on span "Build with Editor 2.0" at bounding box center [125, 206] width 188 height 15
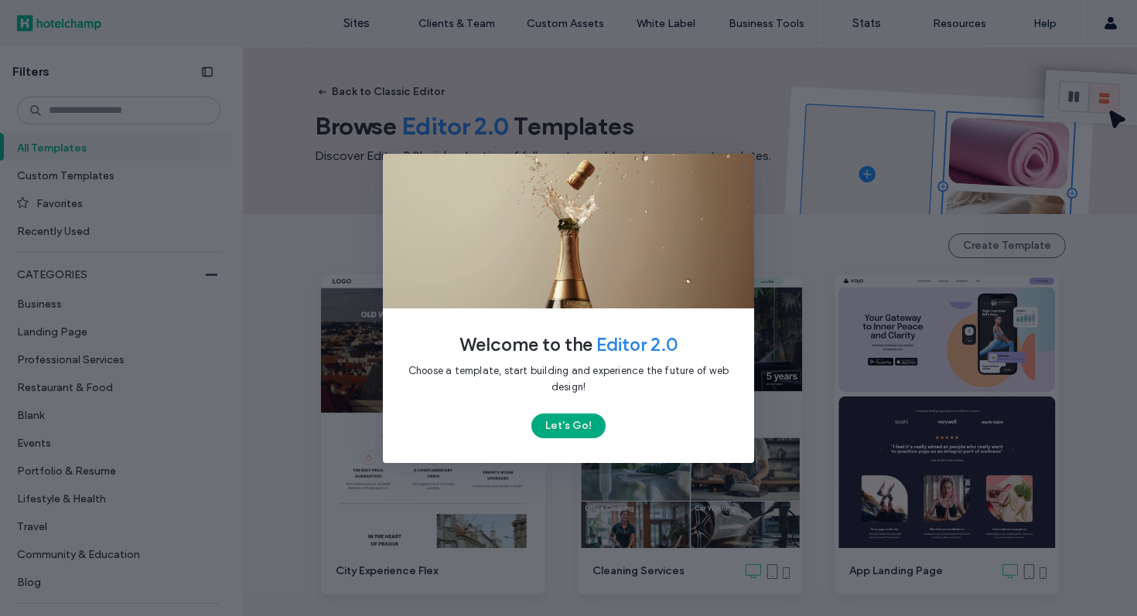
click at [583, 432] on button "Let's Go!" at bounding box center [568, 426] width 74 height 25
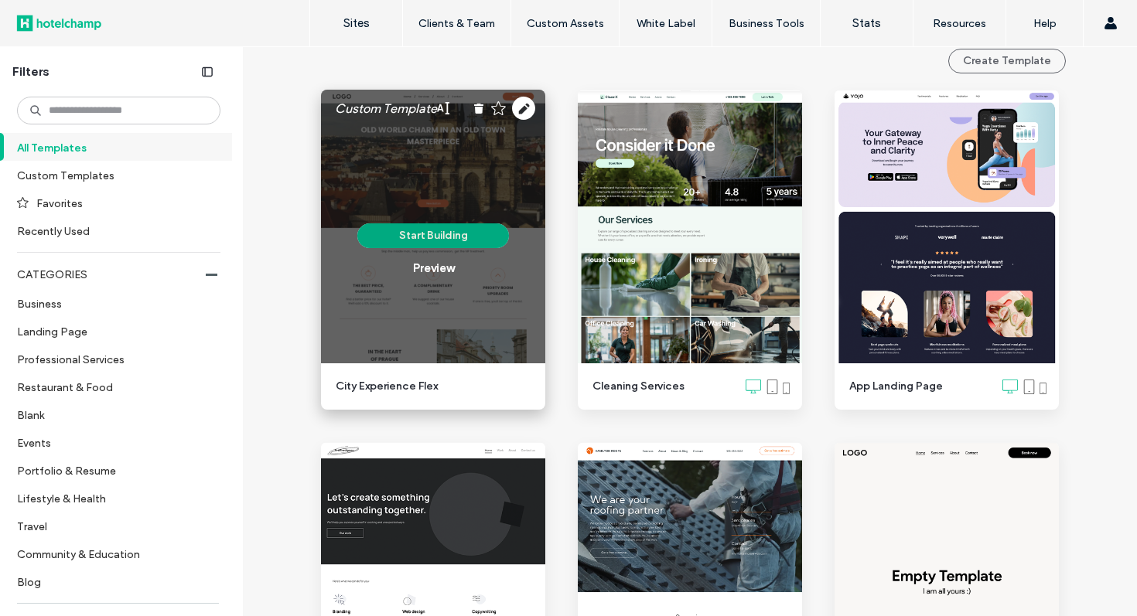
scroll to position [189, 0]
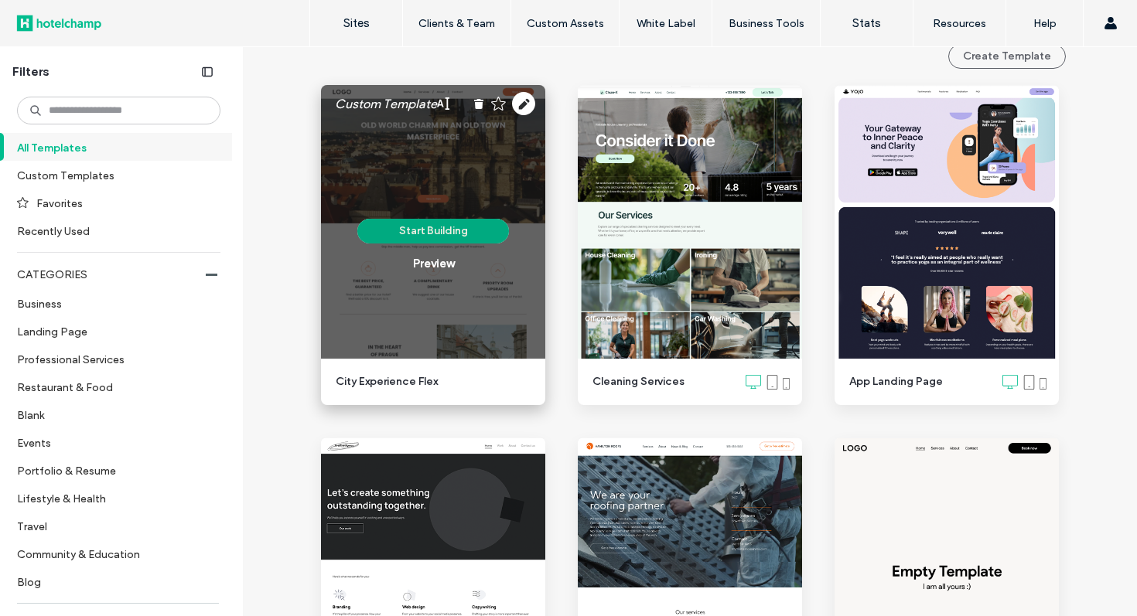
click at [435, 230] on button "Start Building" at bounding box center [433, 231] width 152 height 25
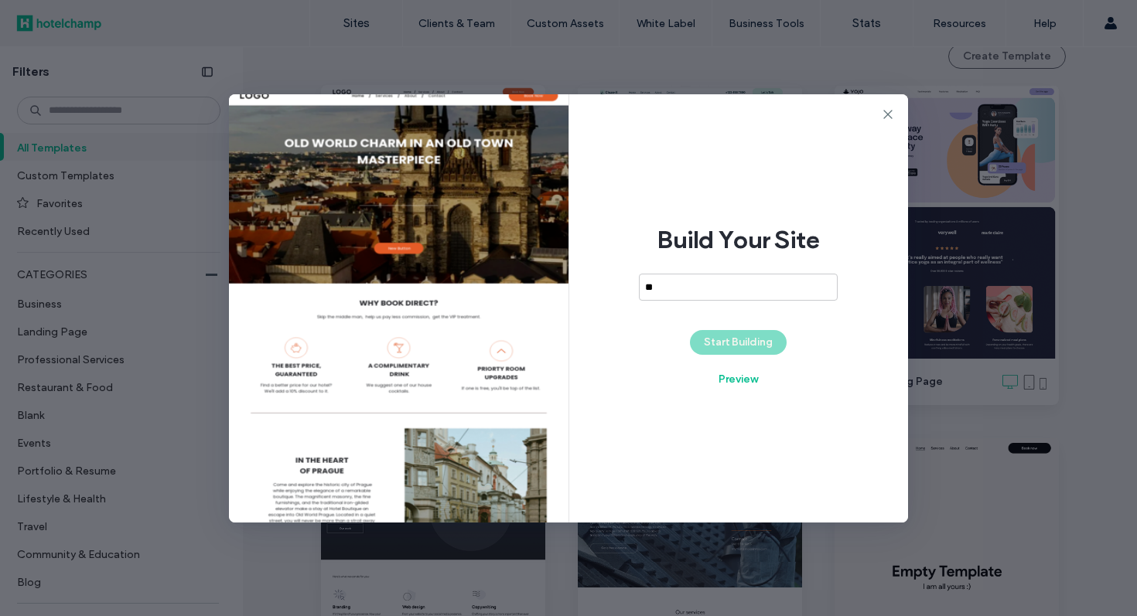
type input "*"
type input "**********"
click at [739, 340] on button "Start Building" at bounding box center [738, 342] width 97 height 25
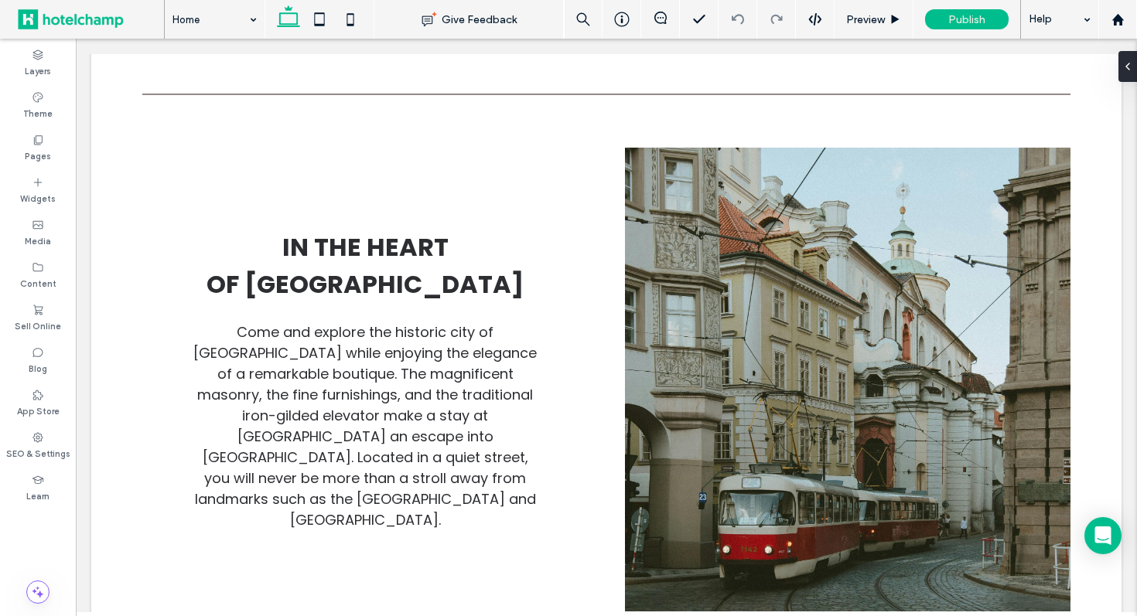
scroll to position [1274, 0]
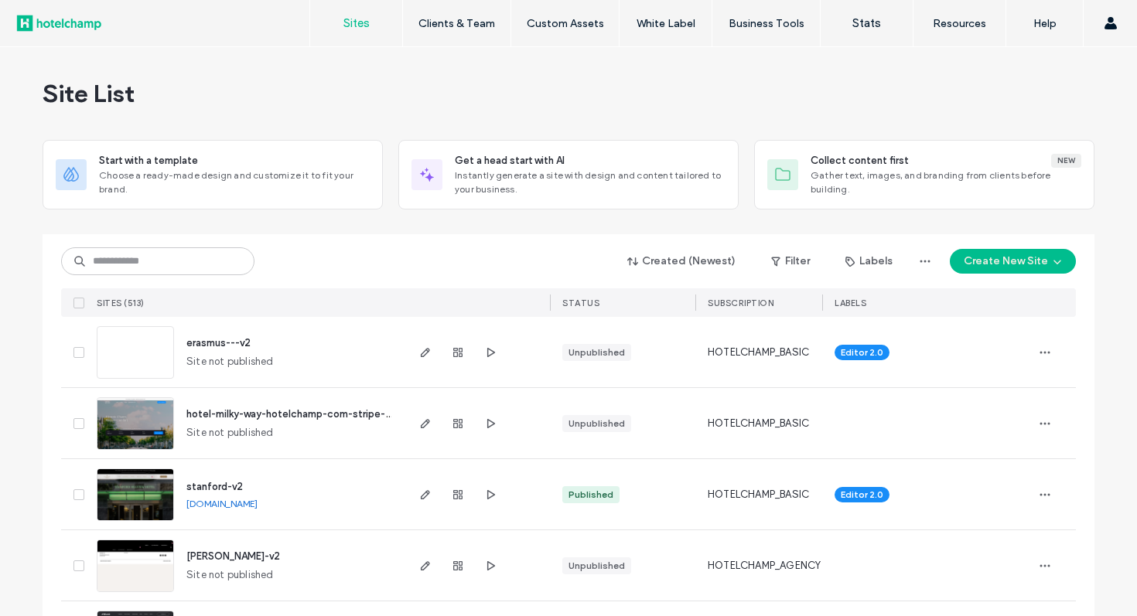
type input "*"
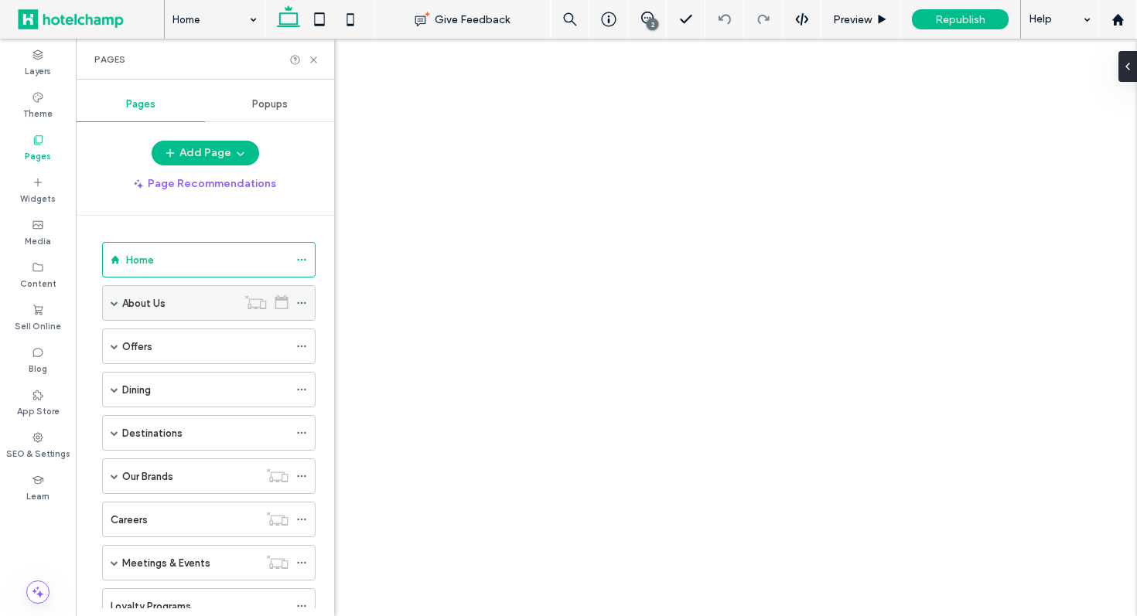
click at [115, 292] on span at bounding box center [115, 303] width 8 height 34
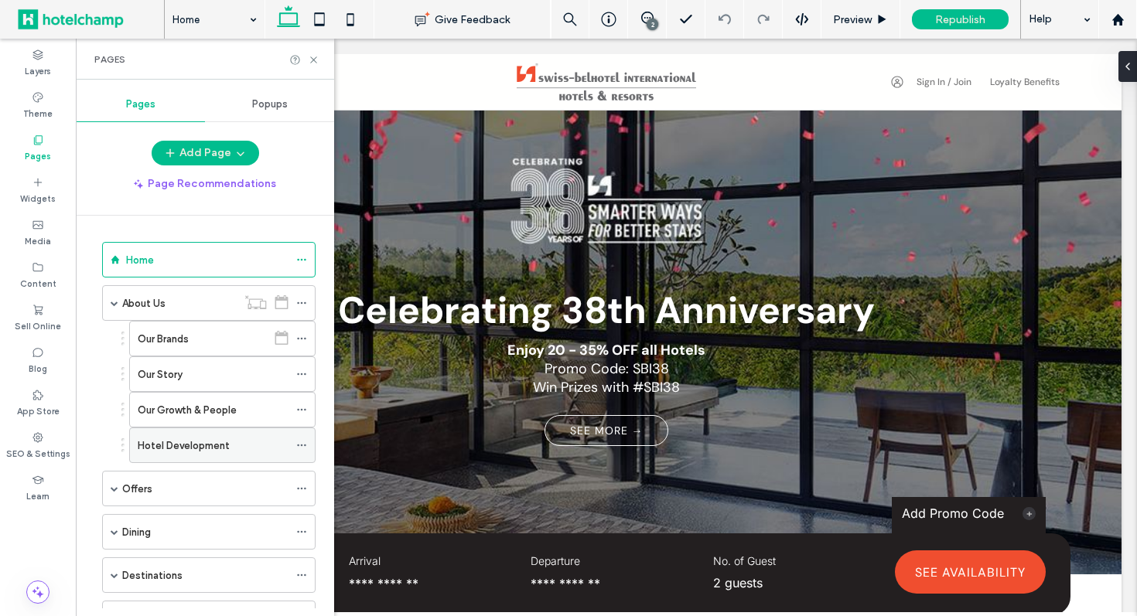
click at [206, 441] on label "Hotel Development" at bounding box center [184, 445] width 92 height 27
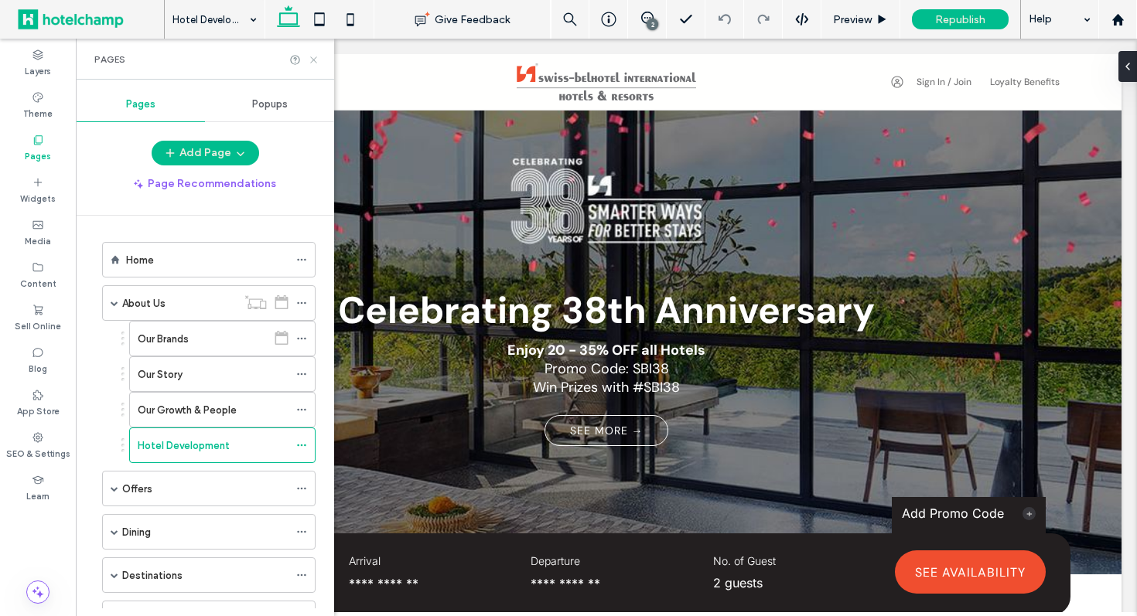
click at [316, 61] on use at bounding box center [313, 59] width 6 height 6
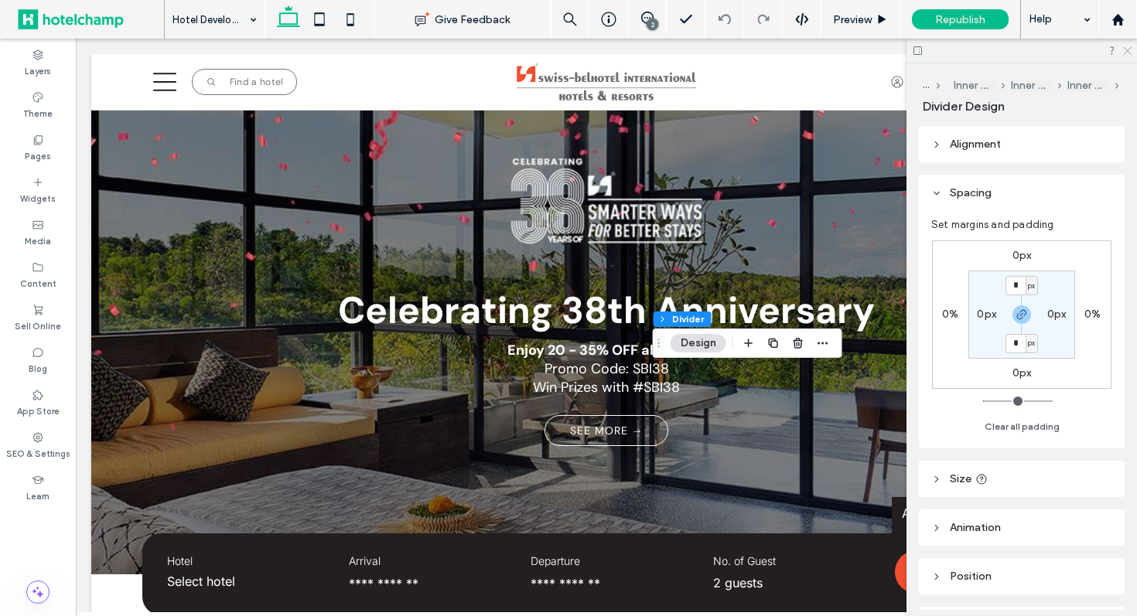
click at [1128, 49] on use at bounding box center [1127, 51] width 9 height 9
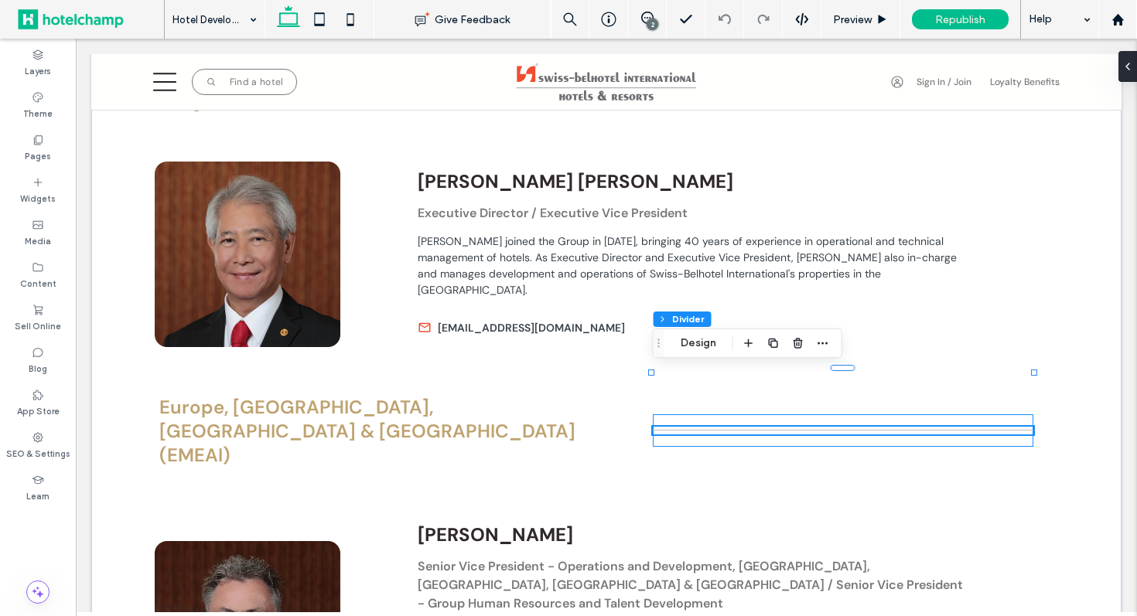
click at [994, 415] on div at bounding box center [843, 431] width 380 height 32
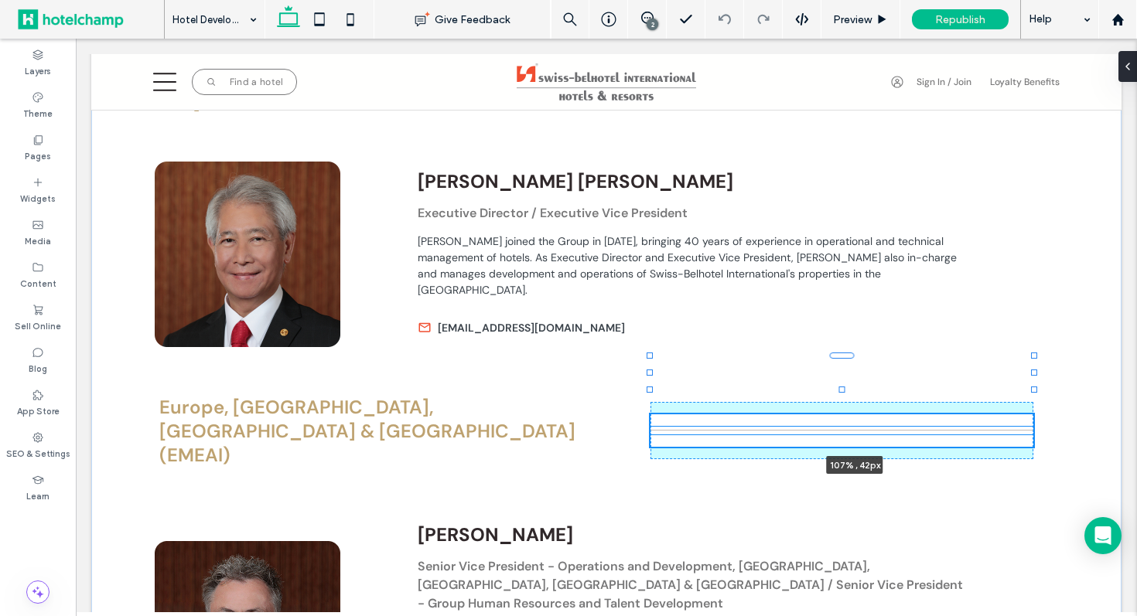
drag, startPoint x: 1034, startPoint y: 374, endPoint x: 1061, endPoint y: 374, distance: 27.1
click at [1061, 374] on div "Australia, New Zealand, and the Pacific (ANZPAC) Raymond Faulkner Vice Presiden…" at bounding box center [606, 53] width 928 height 1544
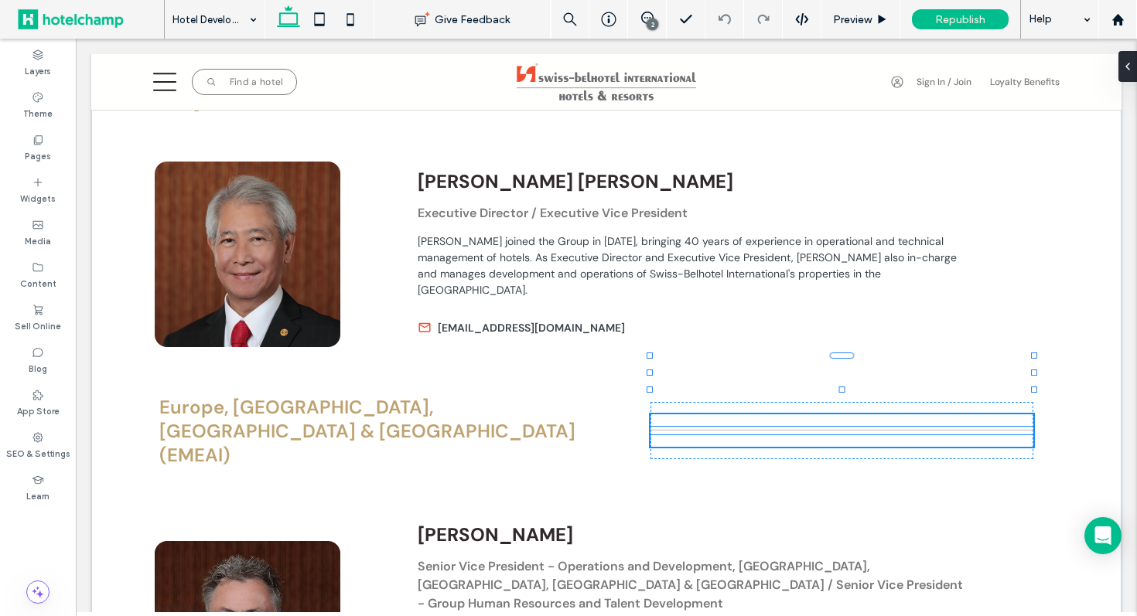
type input "***"
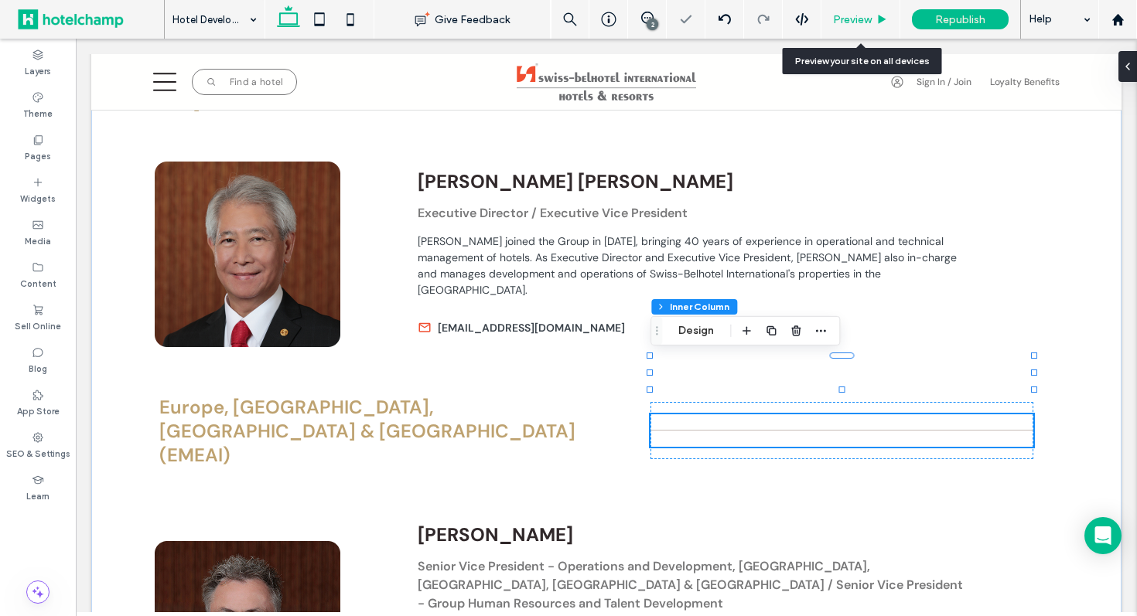
click at [848, 21] on span "Preview" at bounding box center [852, 19] width 39 height 13
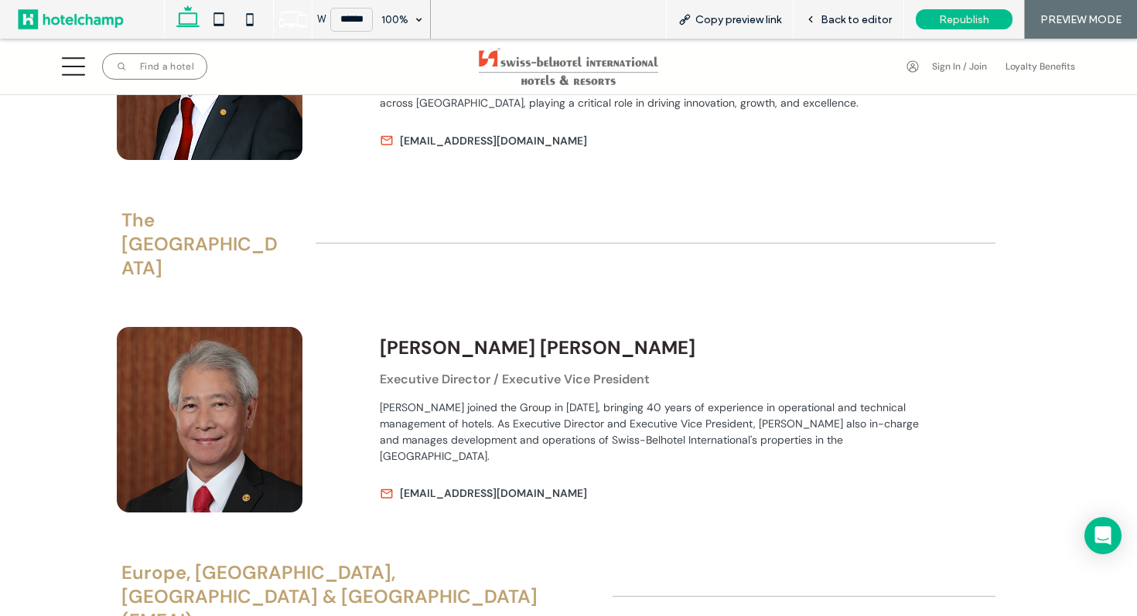
scroll to position [1447, 0]
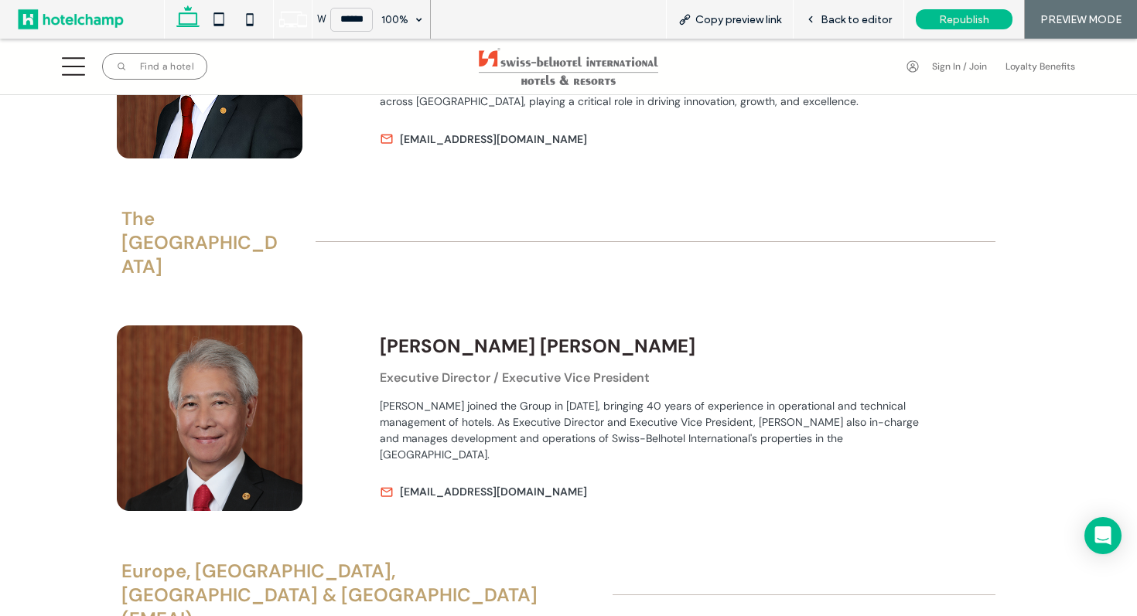
click at [952, 592] on div at bounding box center [804, 596] width 383 height 8
click at [853, 16] on span "Back to editor" at bounding box center [856, 19] width 71 height 13
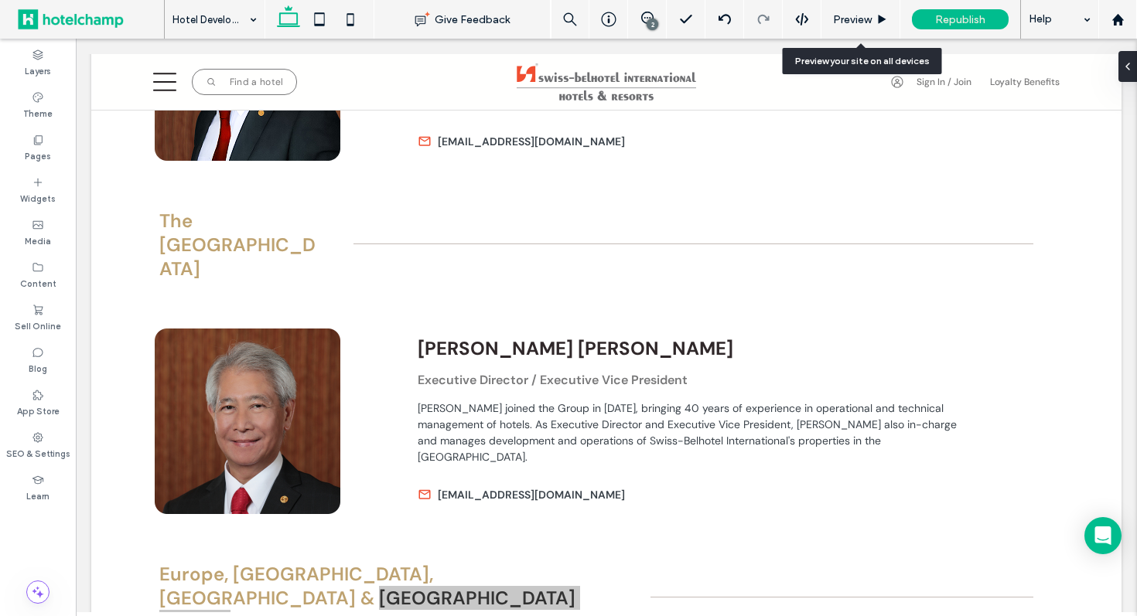
scroll to position [1438, 0]
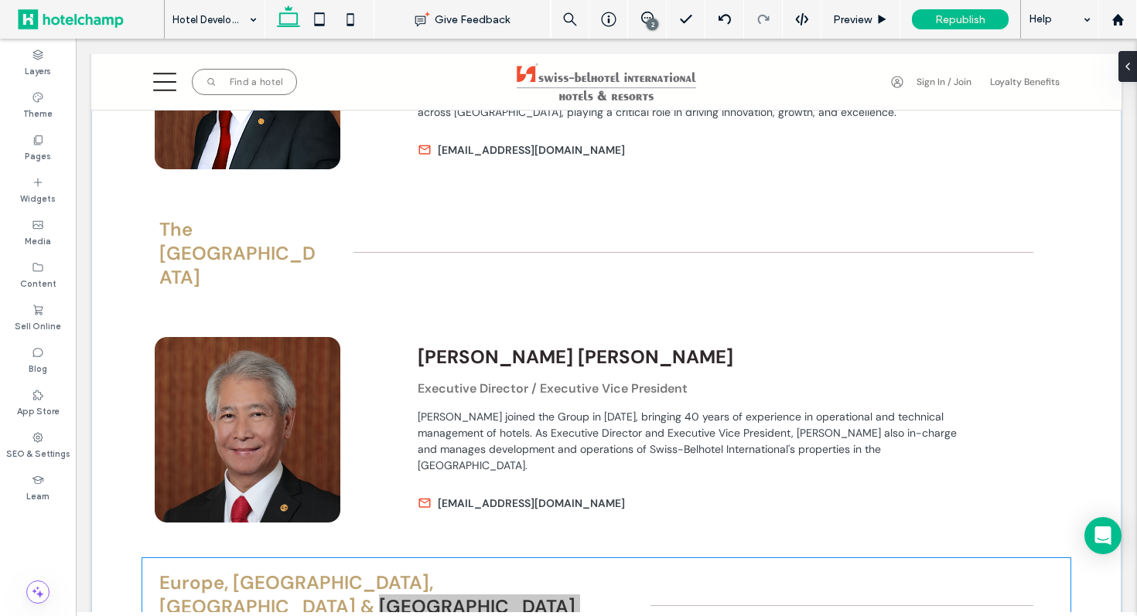
click at [1026, 590] on div at bounding box center [841, 606] width 383 height 32
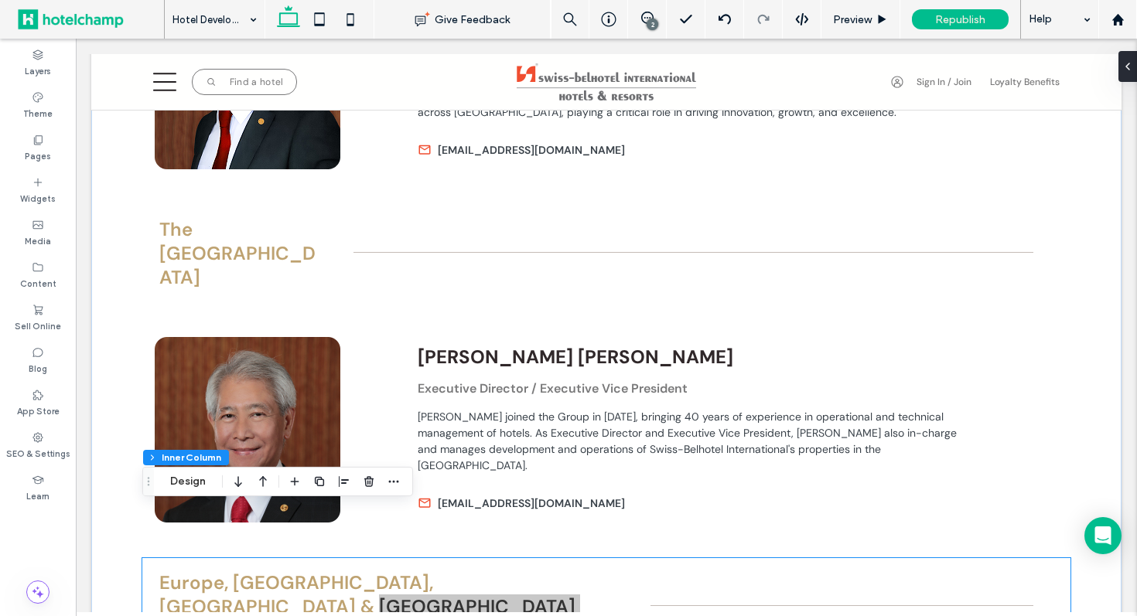
click at [1026, 590] on div at bounding box center [841, 606] width 383 height 32
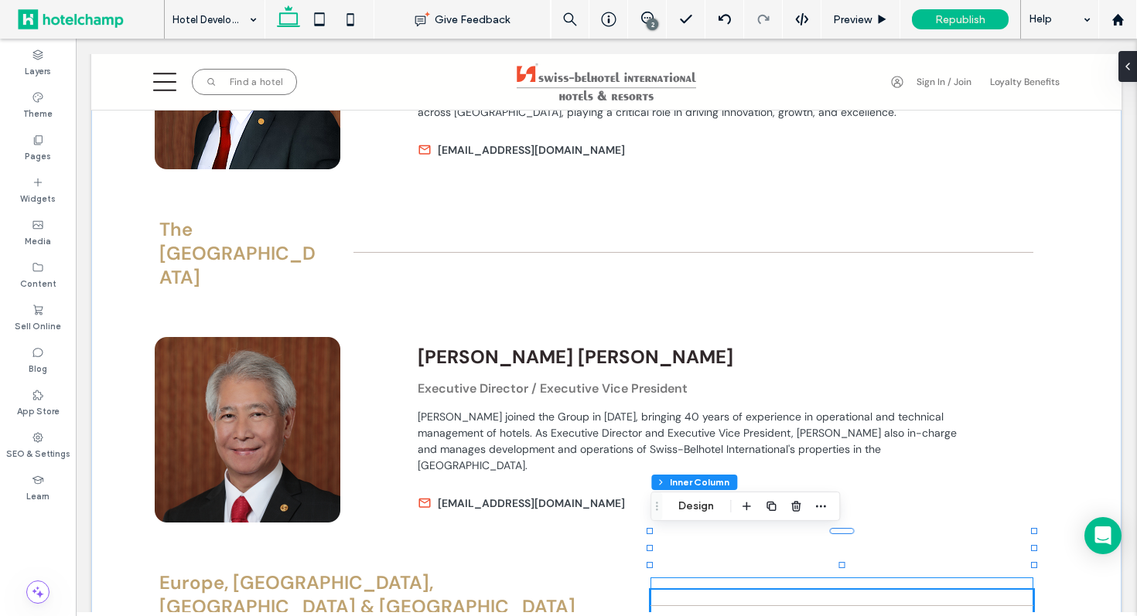
click at [998, 564] on div at bounding box center [841, 564] width 383 height 1
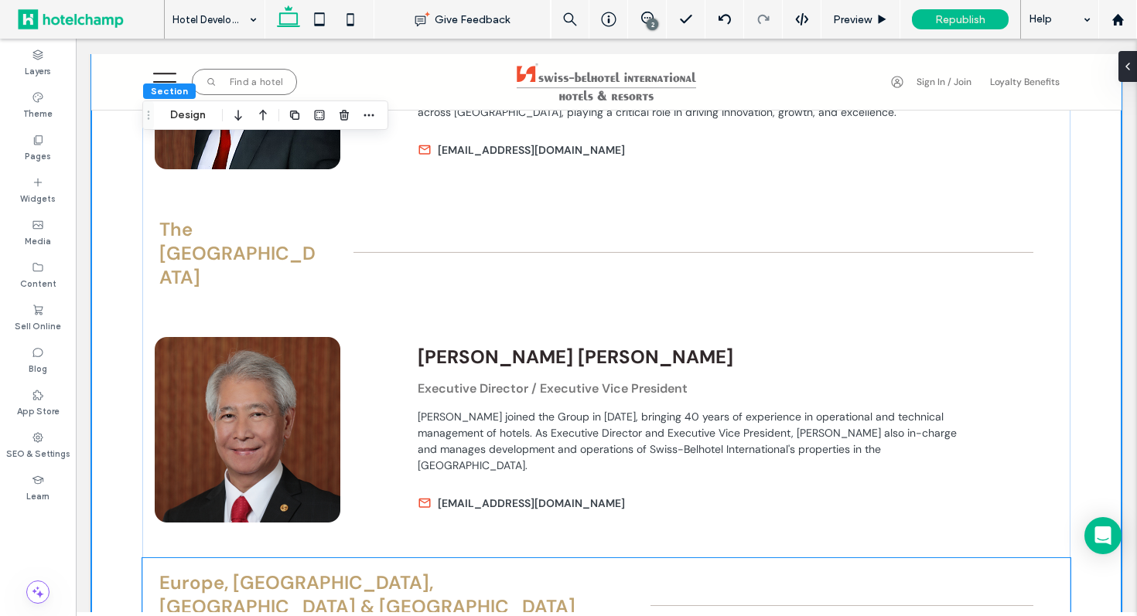
click at [998, 590] on div at bounding box center [841, 606] width 383 height 32
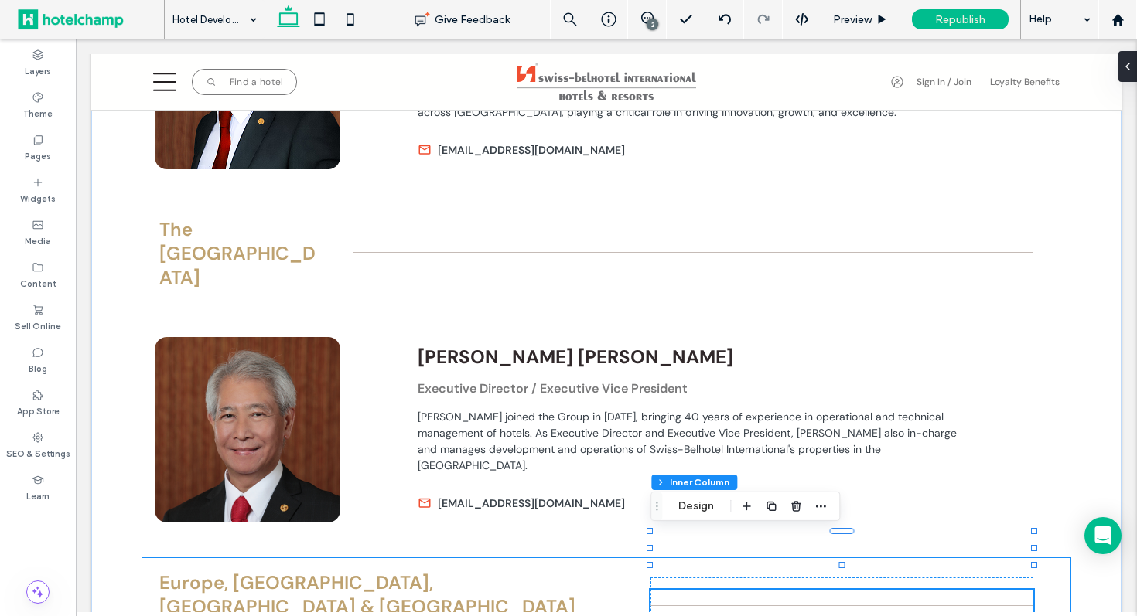
click at [997, 585] on div "Europe, The Middle East, Africa & India (EMEAI)" at bounding box center [606, 606] width 928 height 97
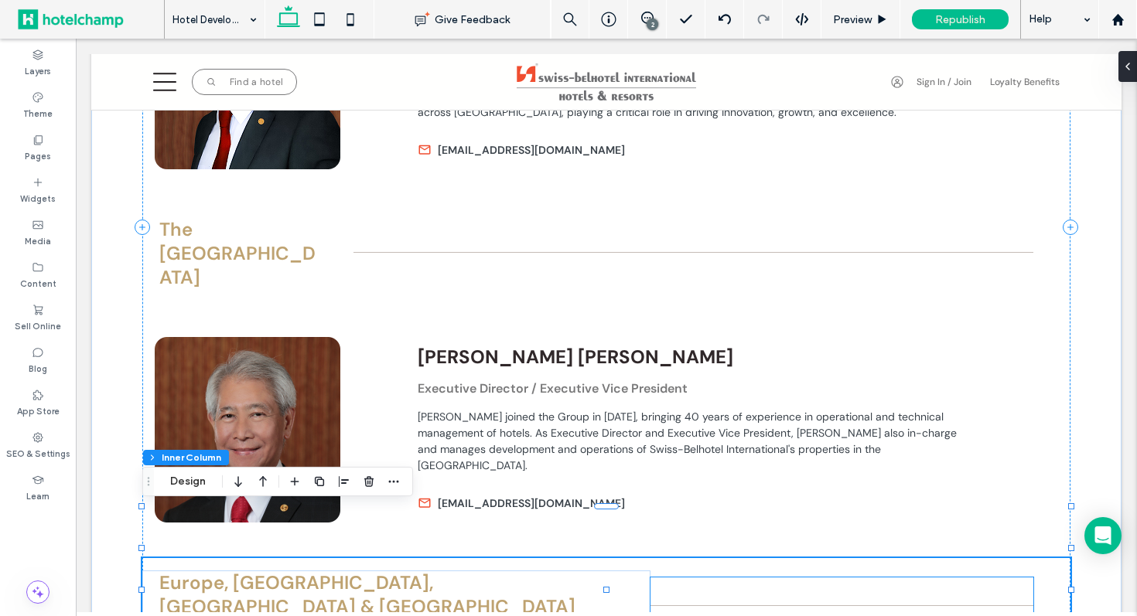
click at [999, 578] on div at bounding box center [841, 606] width 383 height 57
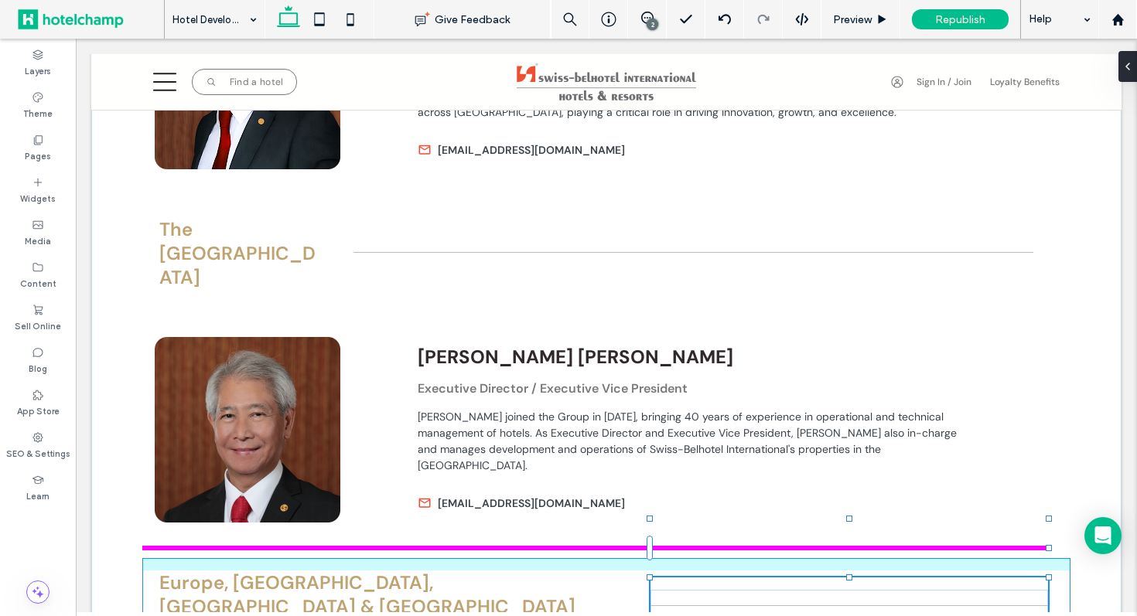
drag, startPoint x: 1032, startPoint y: 548, endPoint x: 1047, endPoint y: 549, distance: 14.7
click at [1047, 549] on div at bounding box center [1049, 548] width 6 height 6
type input "**"
type input "****"
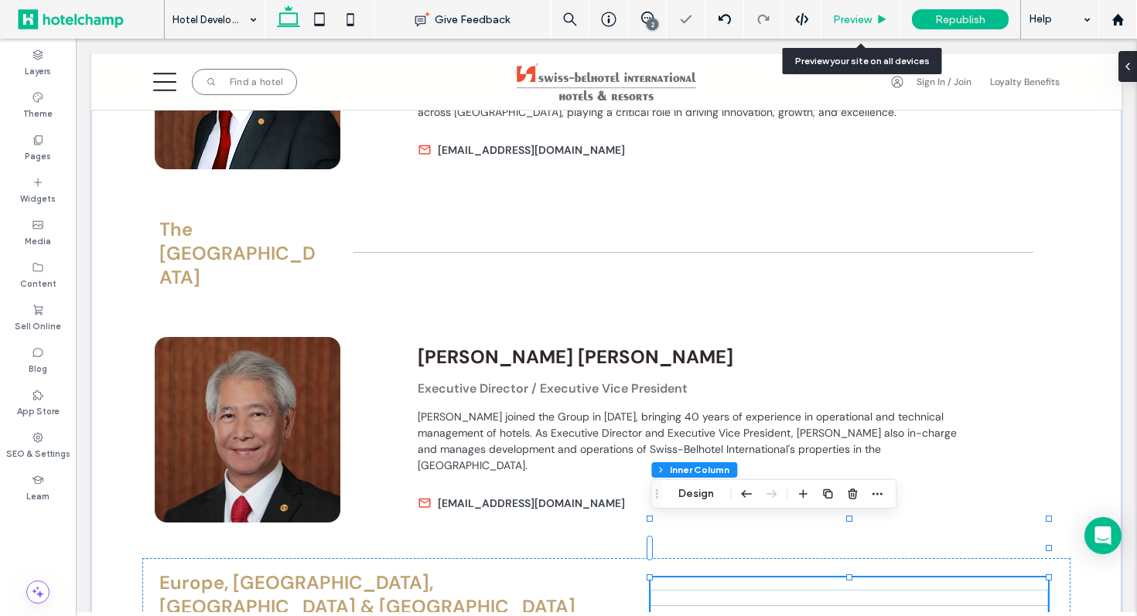
click at [849, 19] on span "Preview" at bounding box center [852, 19] width 39 height 13
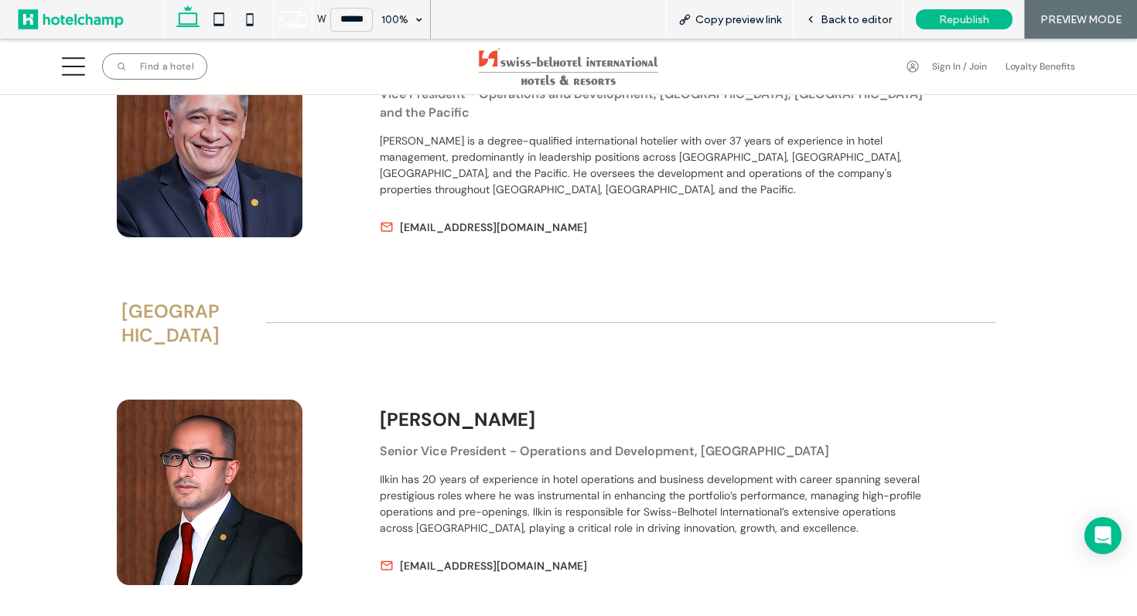
scroll to position [990, 0]
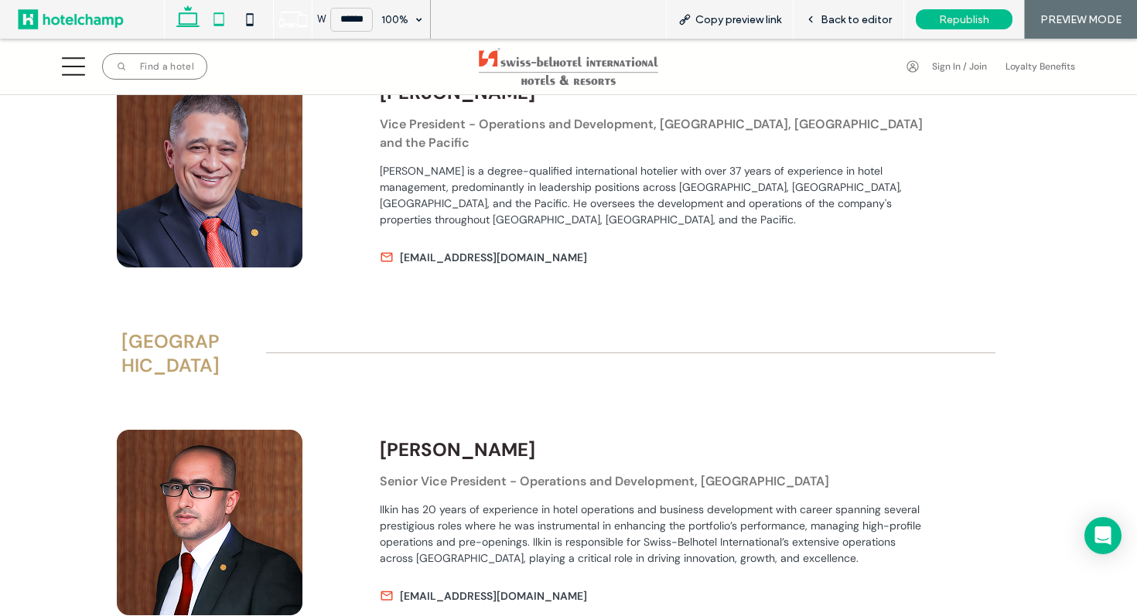
click at [230, 22] on icon at bounding box center [218, 19] width 31 height 31
type input "*****"
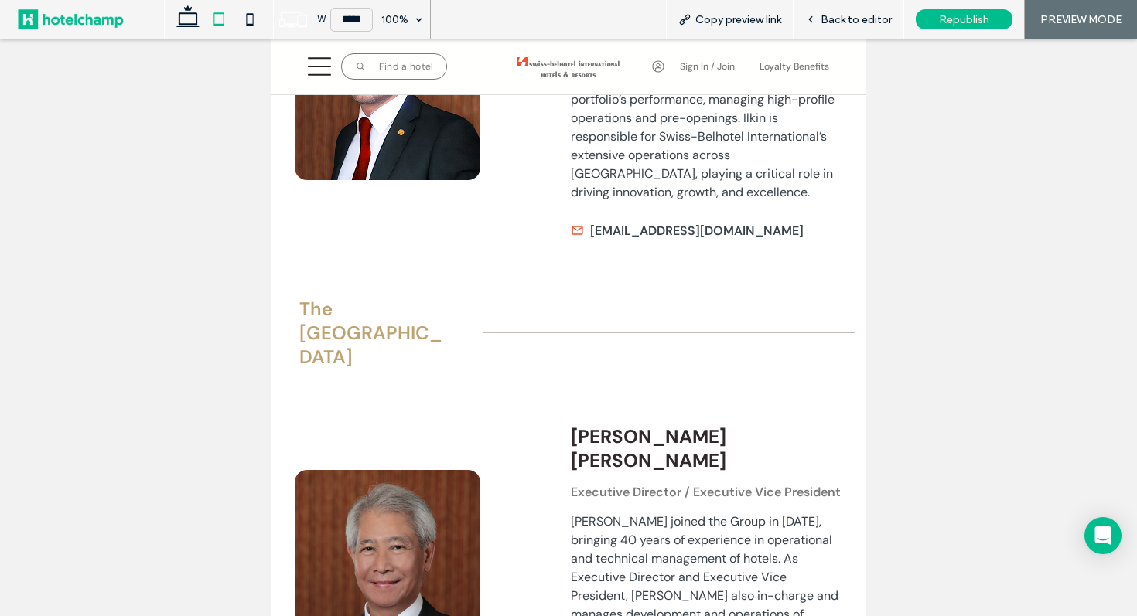
scroll to position [1458, 0]
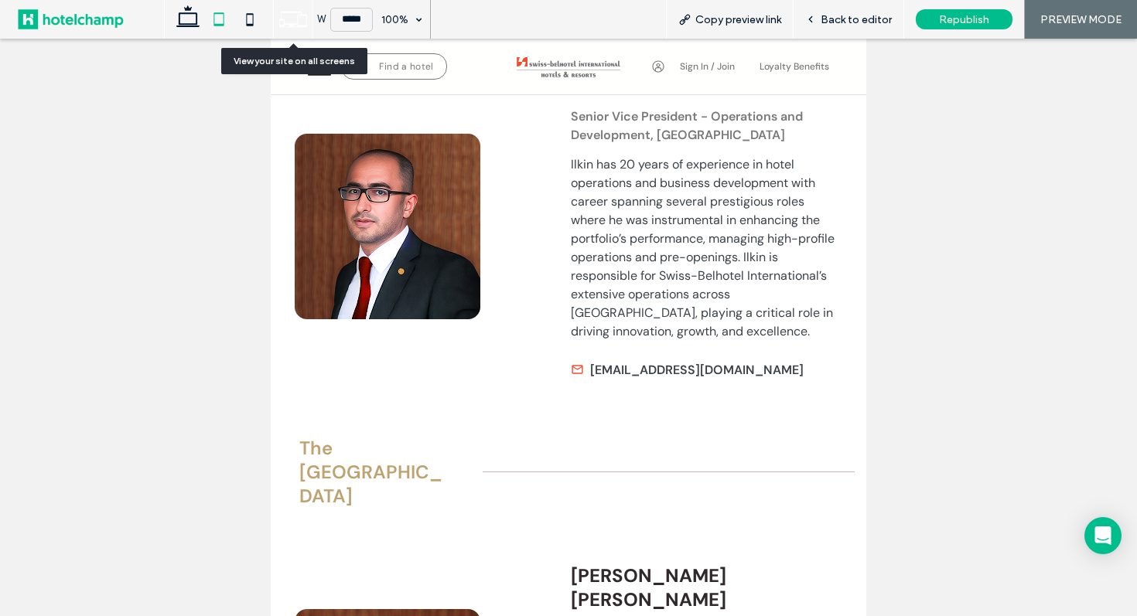
click at [293, 28] on icon at bounding box center [292, 19] width 29 height 29
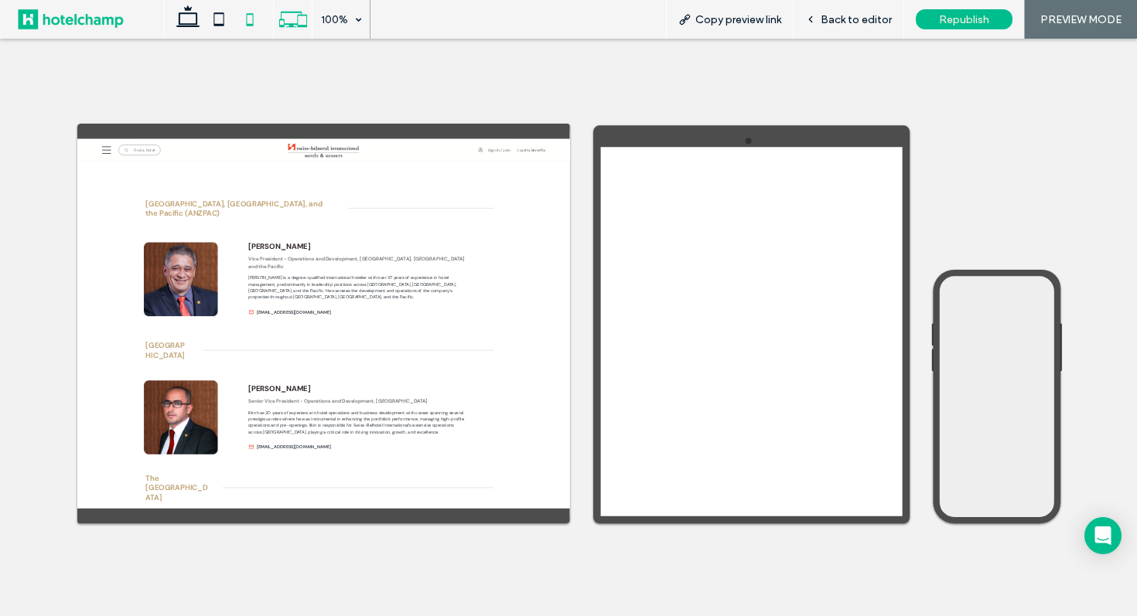
click at [258, 26] on icon at bounding box center [249, 19] width 31 height 31
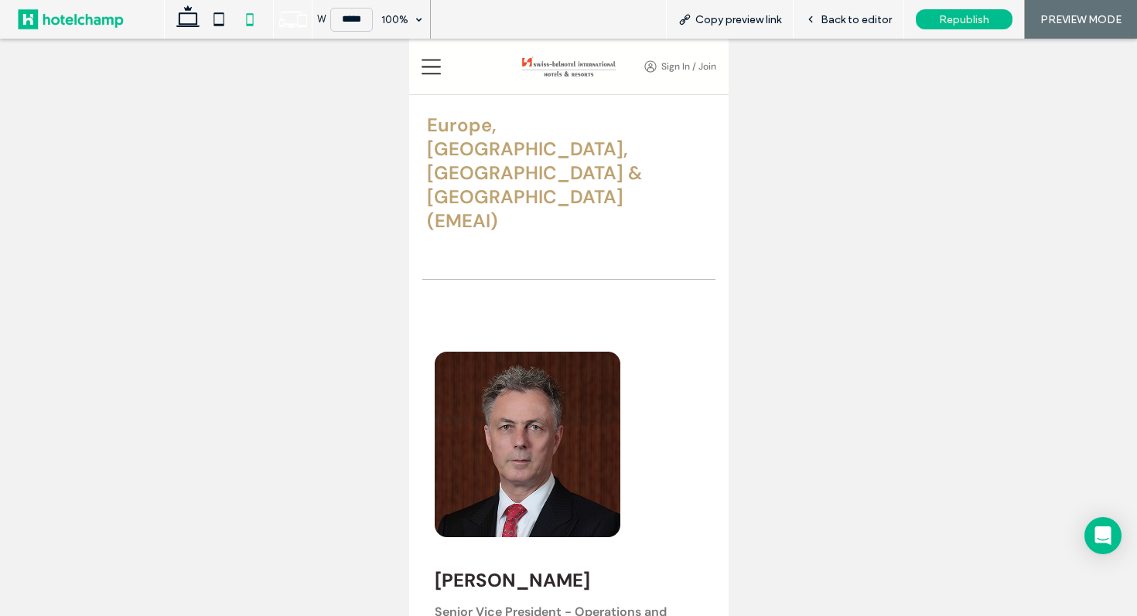
scroll to position [2850, 0]
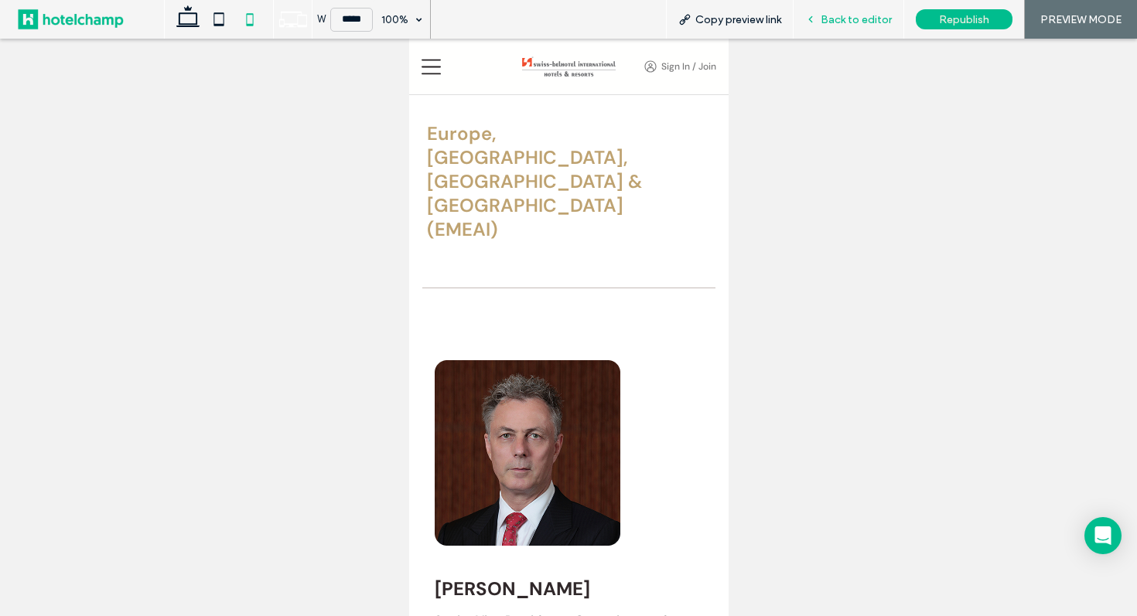
click at [819, 18] on div "Back to editor" at bounding box center [848, 19] width 110 height 13
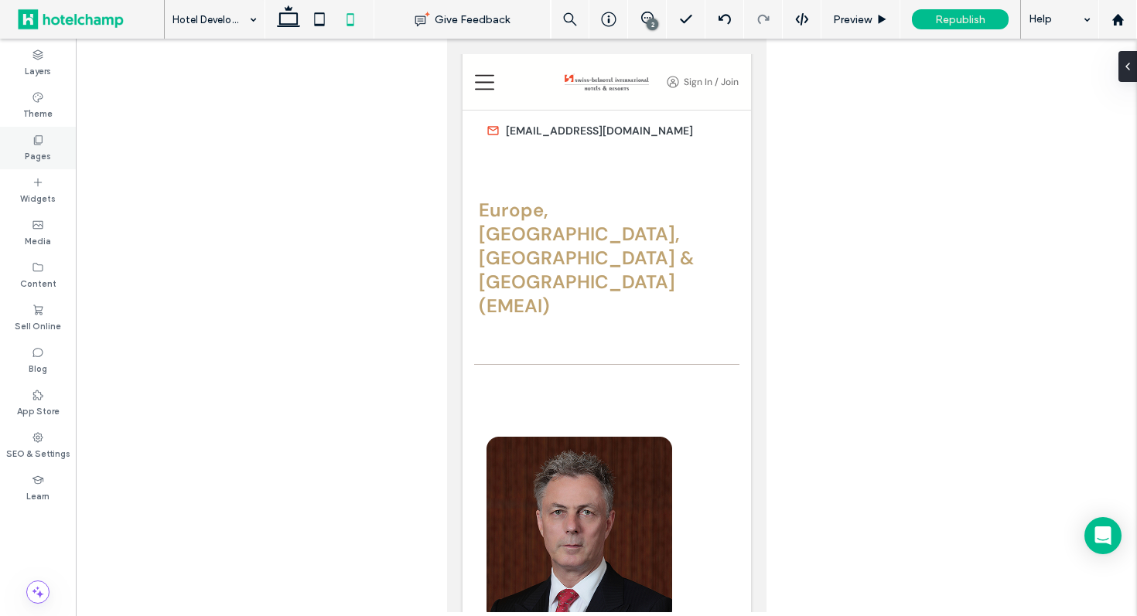
click at [33, 152] on label "Pages" at bounding box center [38, 154] width 26 height 17
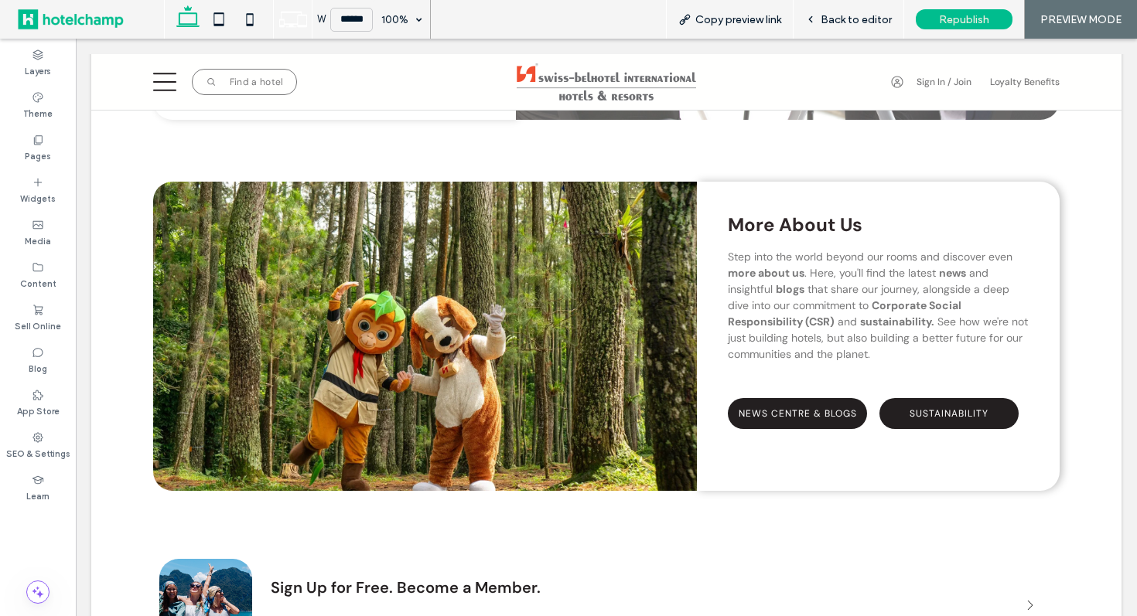
scroll to position [2517, 0]
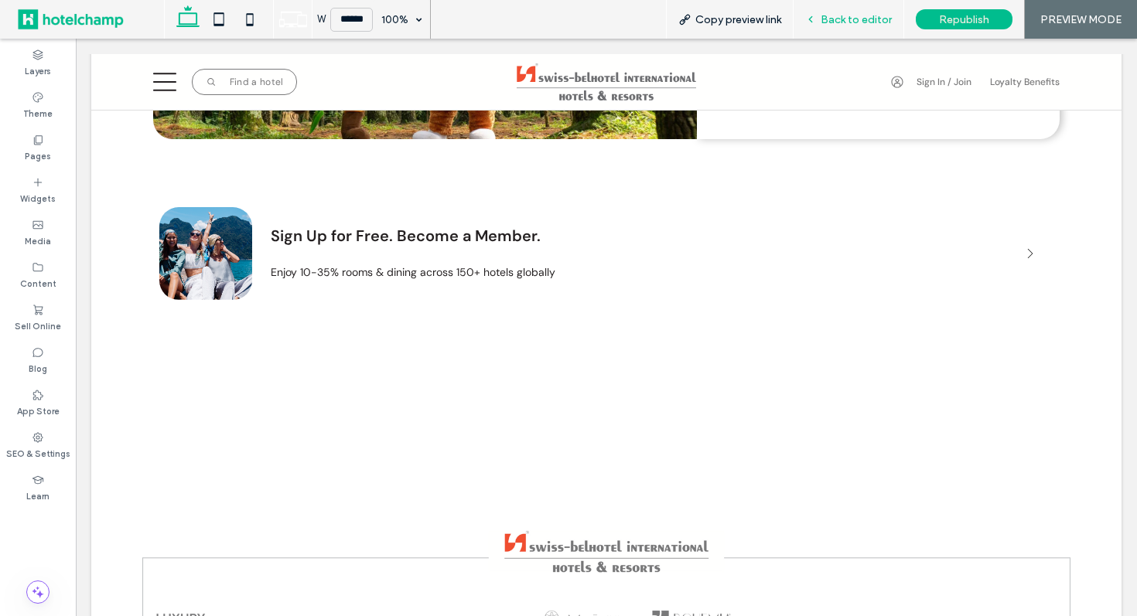
click at [854, 19] on span "Back to editor" at bounding box center [856, 19] width 71 height 13
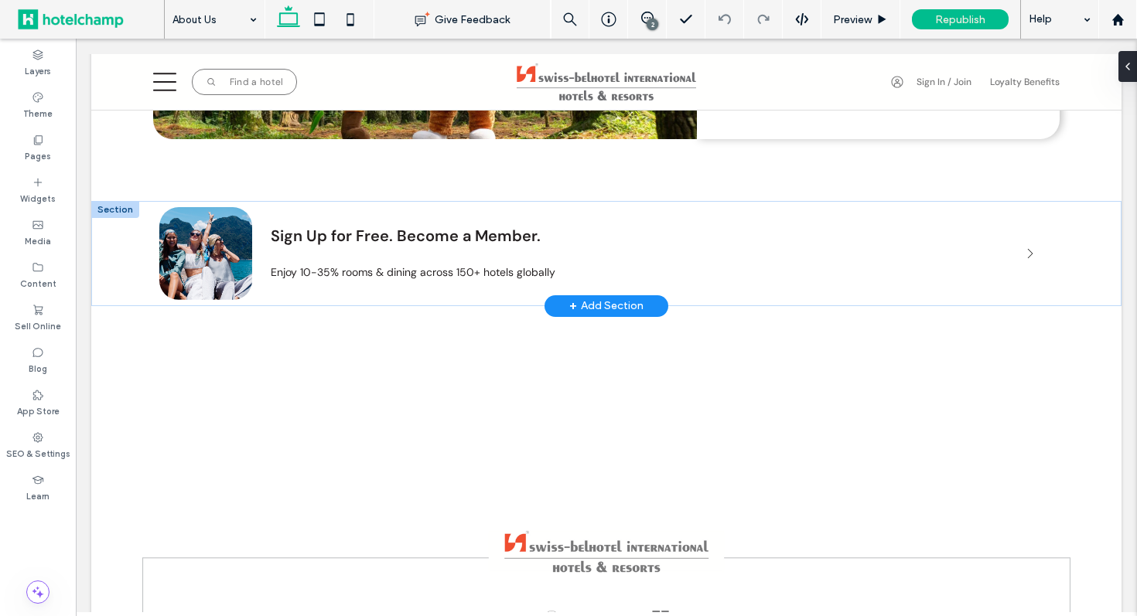
click at [606, 300] on div "+ Add Section" at bounding box center [606, 306] width 74 height 17
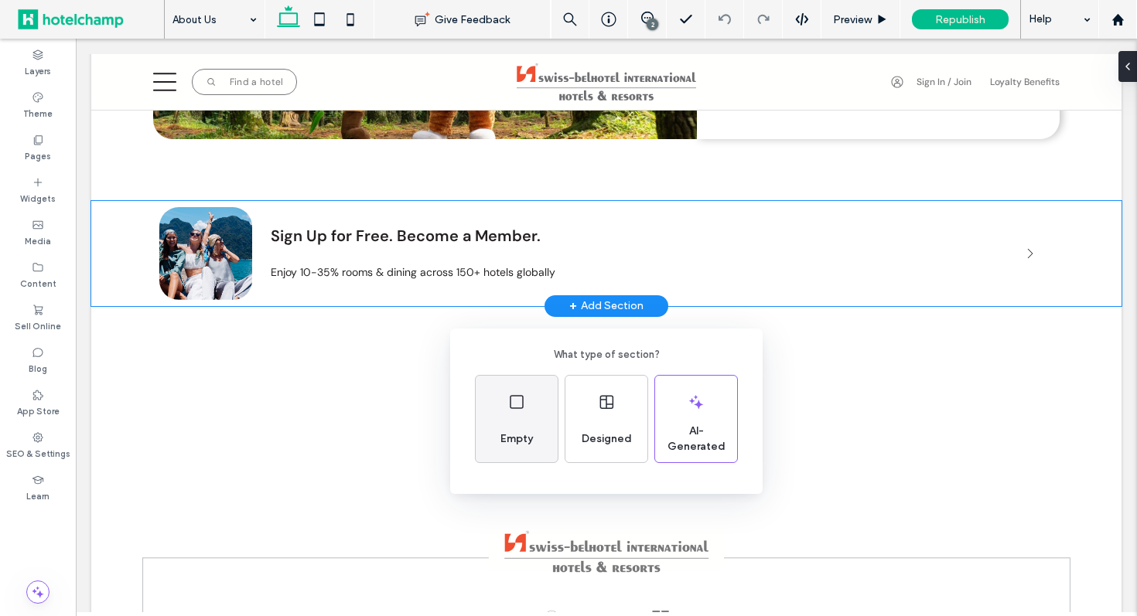
click at [525, 421] on div "Empty" at bounding box center [517, 419] width 82 height 87
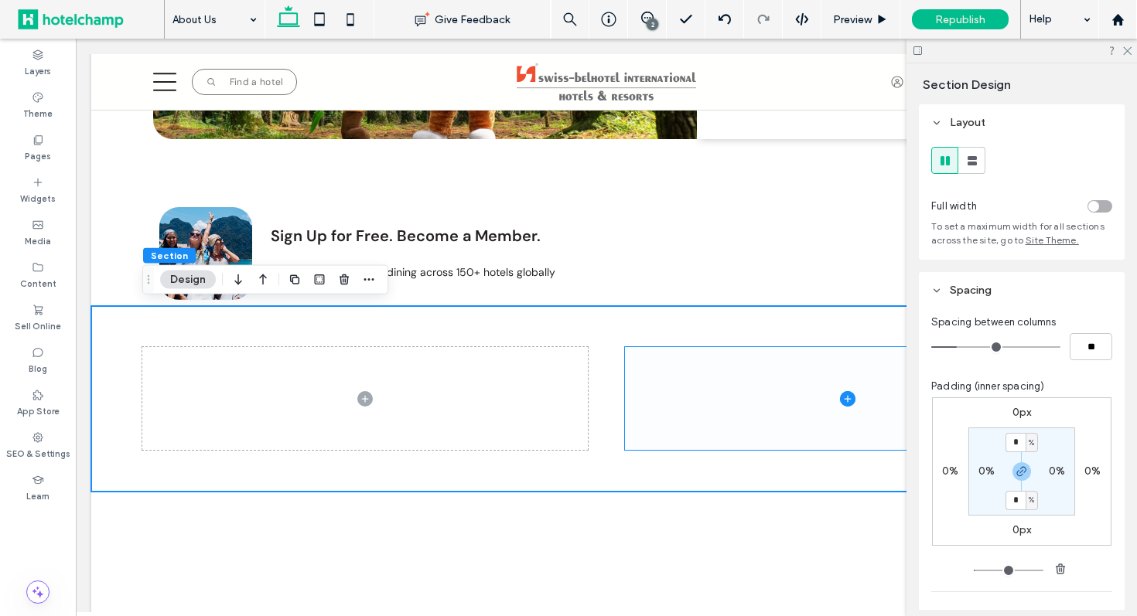
click at [697, 427] on span at bounding box center [847, 398] width 445 height 103
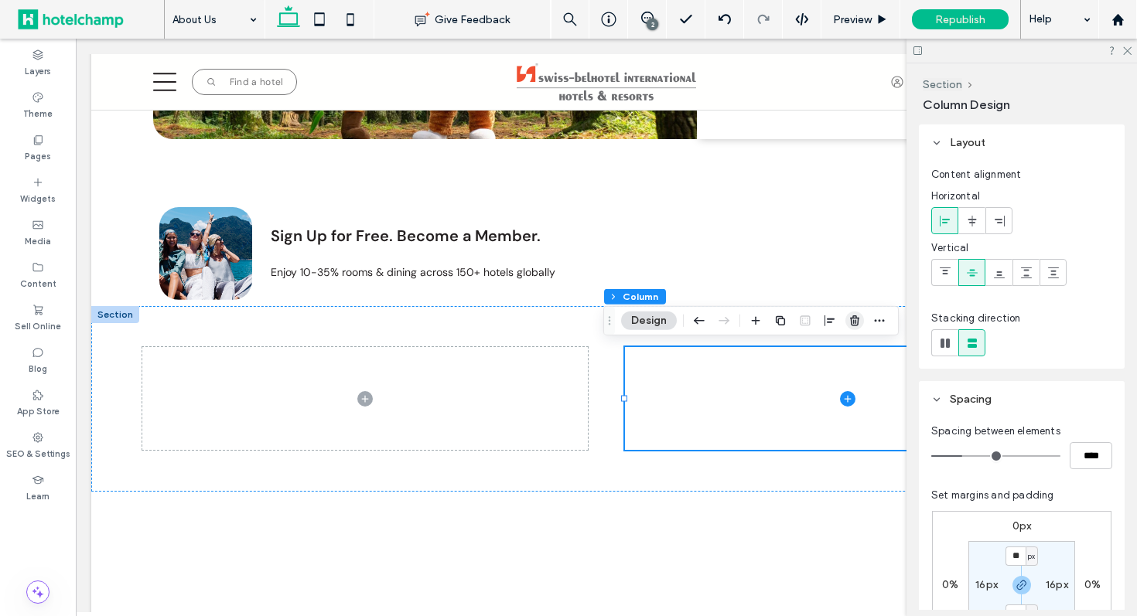
click at [855, 324] on icon "button" at bounding box center [854, 321] width 12 height 12
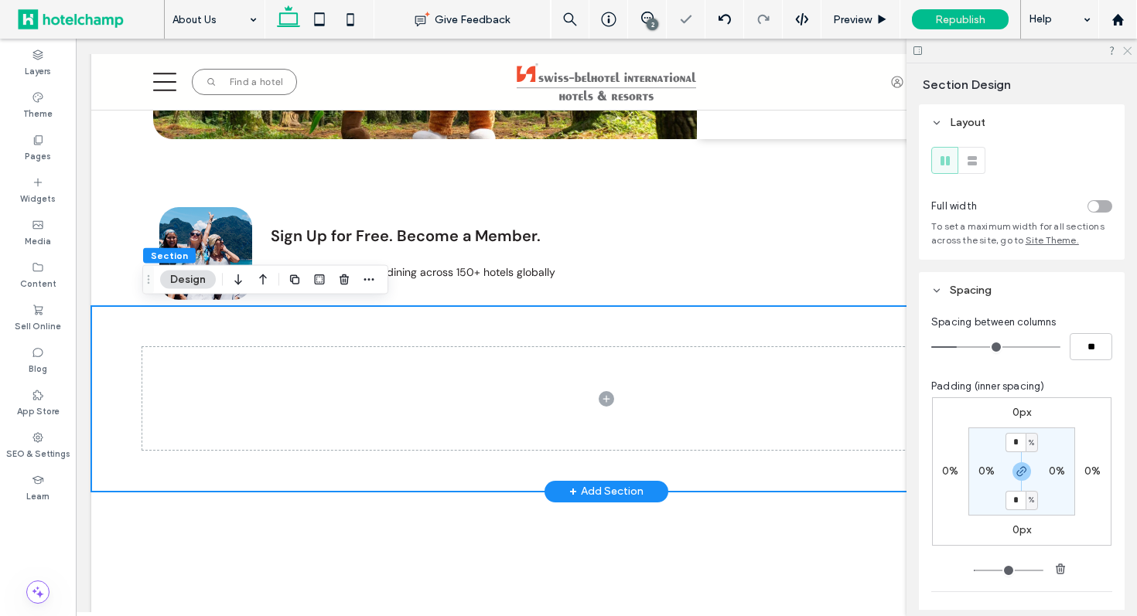
click at [1125, 51] on icon at bounding box center [1126, 50] width 10 height 10
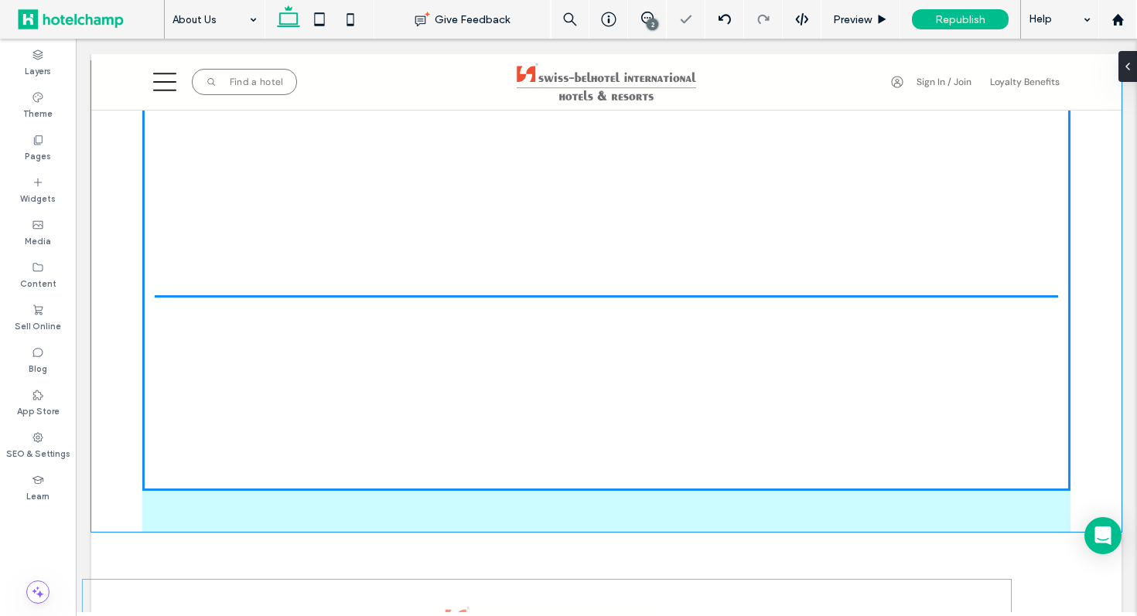
scroll to position [2817, 0]
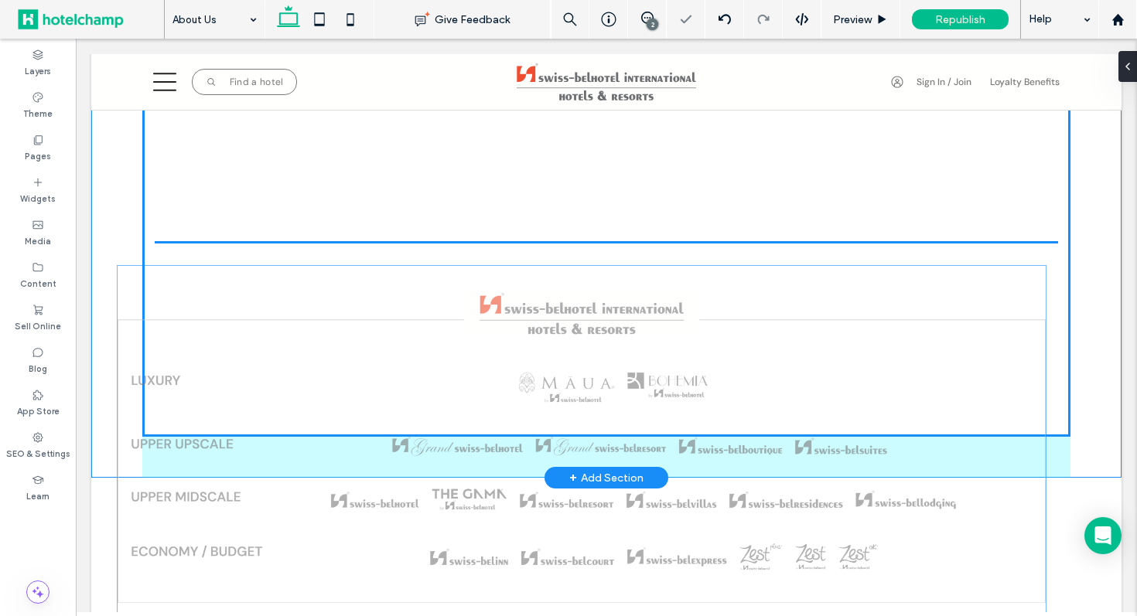
drag, startPoint x: 227, startPoint y: 561, endPoint x: 202, endPoint y: 302, distance: 260.3
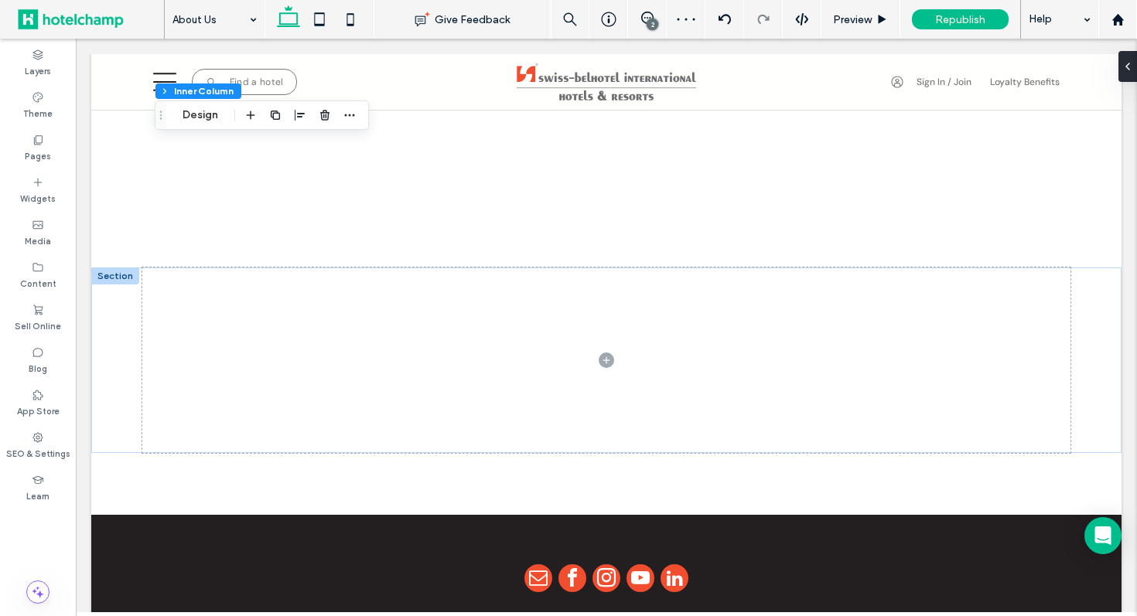
scroll to position [3226, 0]
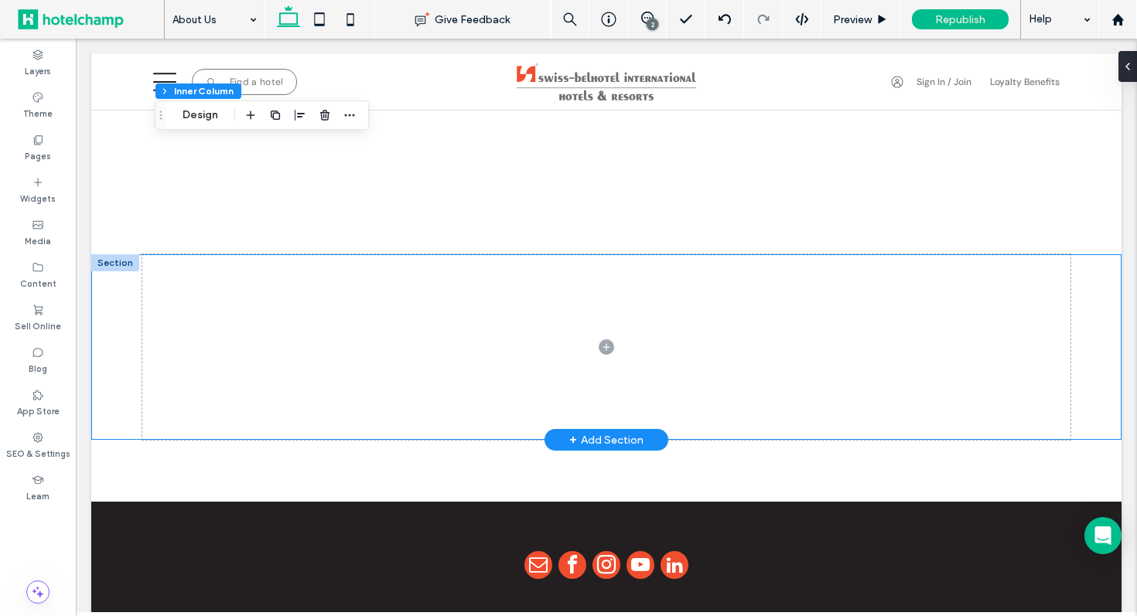
click at [109, 270] on div at bounding box center [115, 262] width 48 height 17
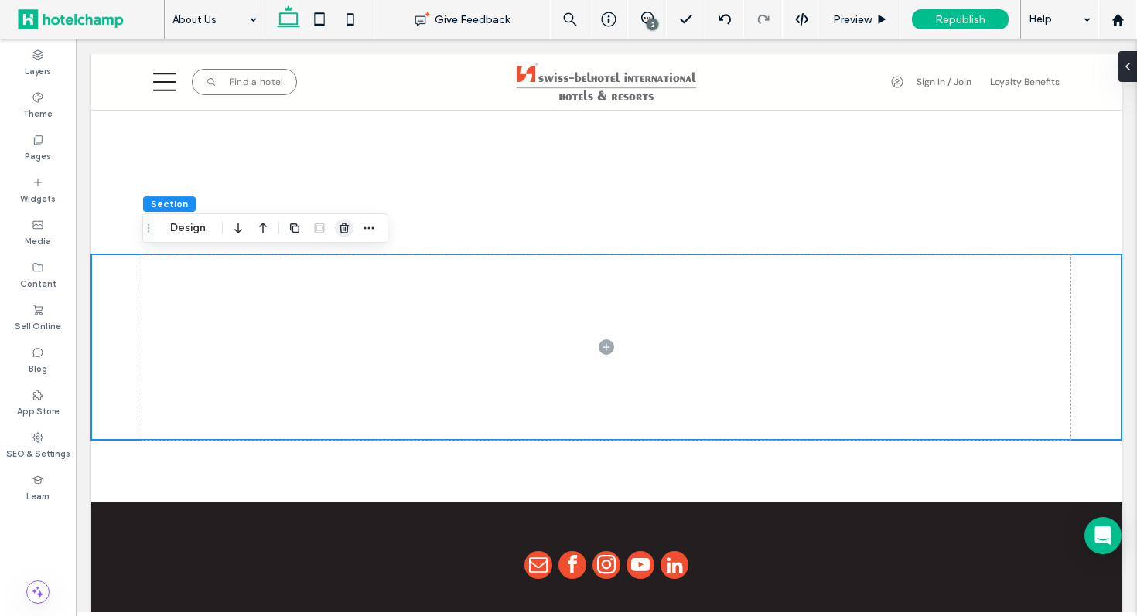
click at [346, 231] on use "button" at bounding box center [344, 228] width 9 height 10
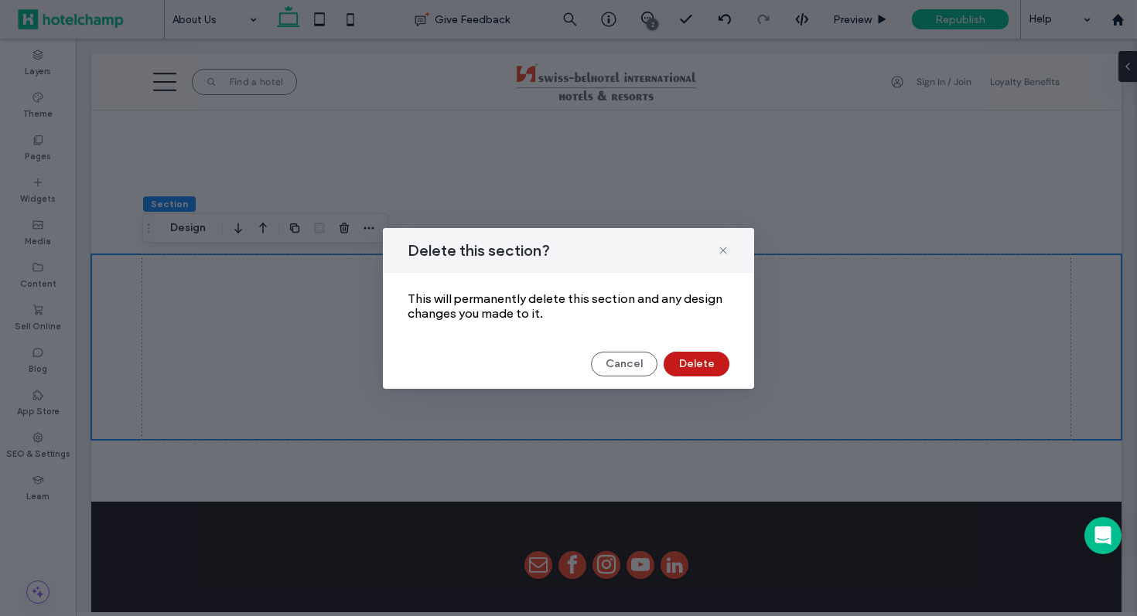
click at [720, 365] on button "Delete" at bounding box center [697, 364] width 66 height 25
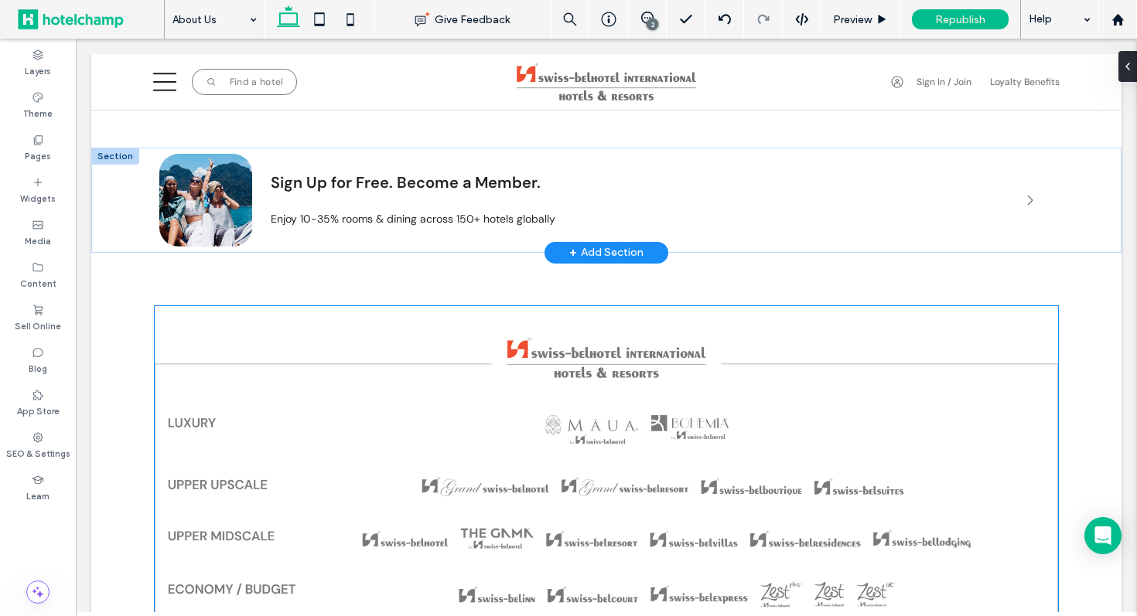
scroll to position [2510, 0]
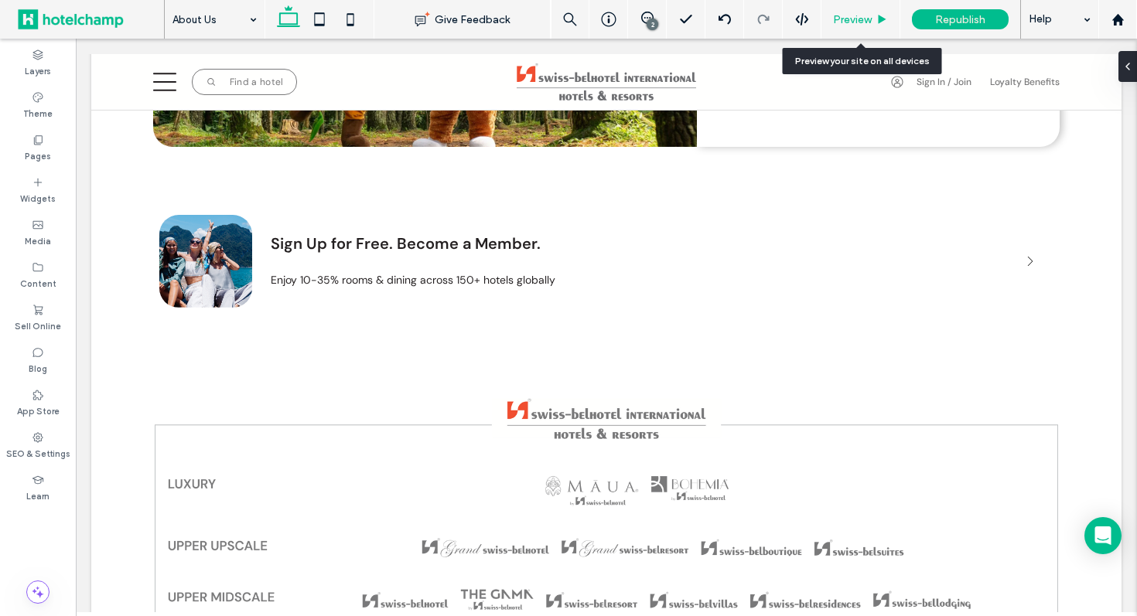
click at [841, 22] on span "Preview" at bounding box center [852, 19] width 39 height 13
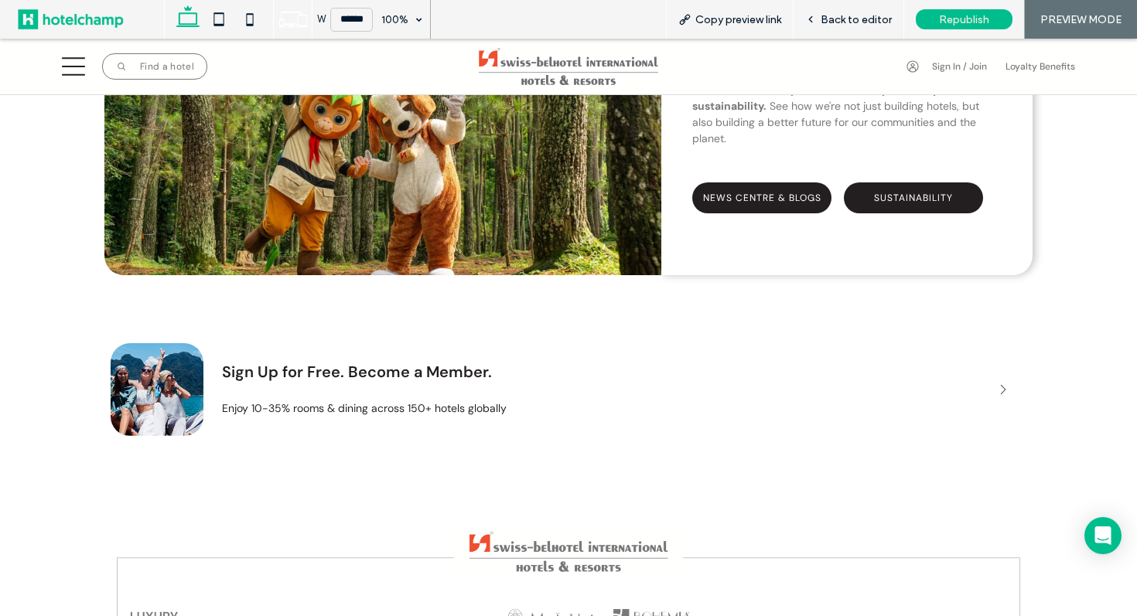
scroll to position [2339, 0]
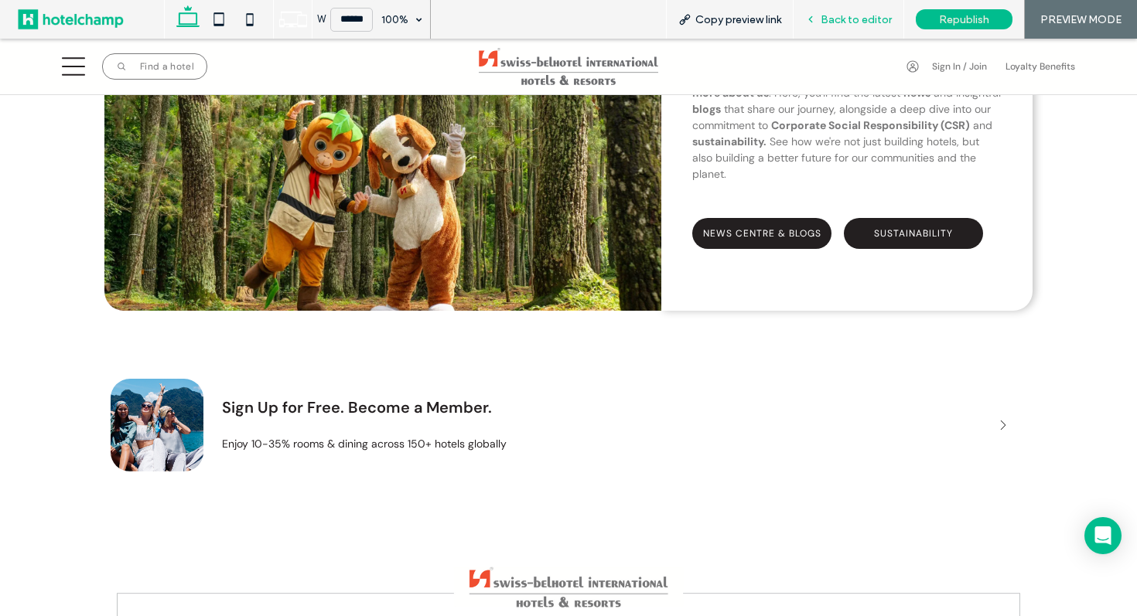
click at [835, 24] on span "Back to editor" at bounding box center [856, 19] width 71 height 13
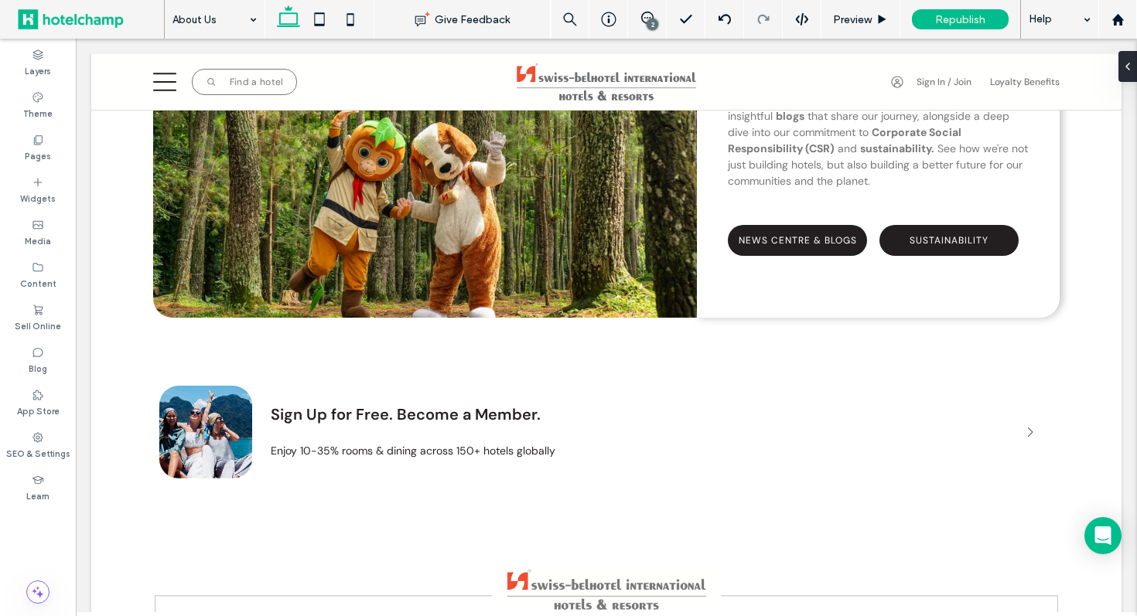
scroll to position [2332, 0]
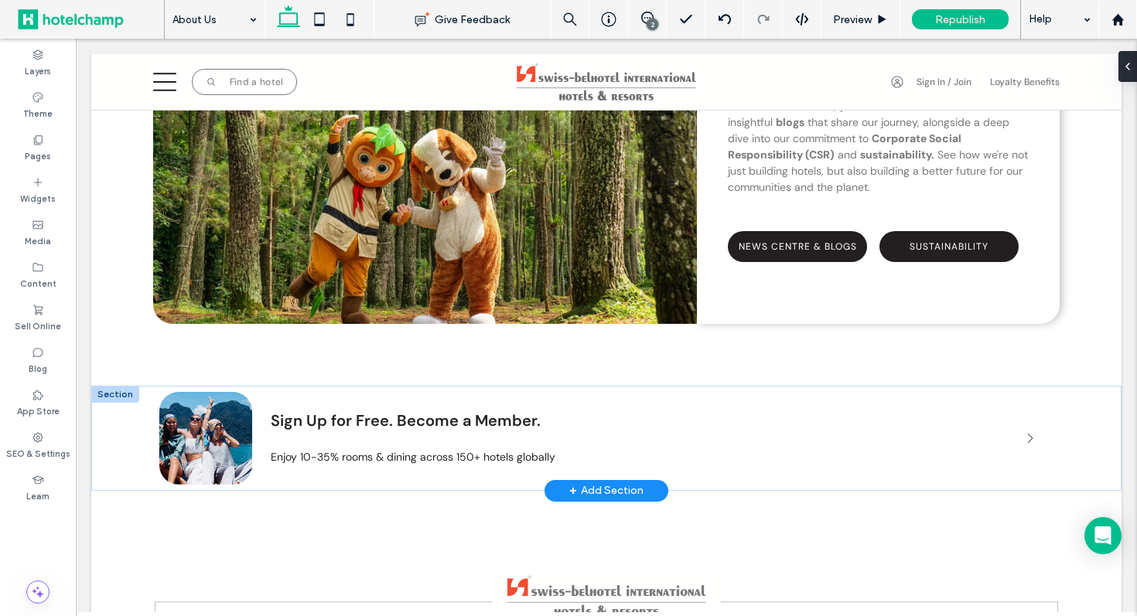
click at [106, 395] on div at bounding box center [115, 394] width 48 height 17
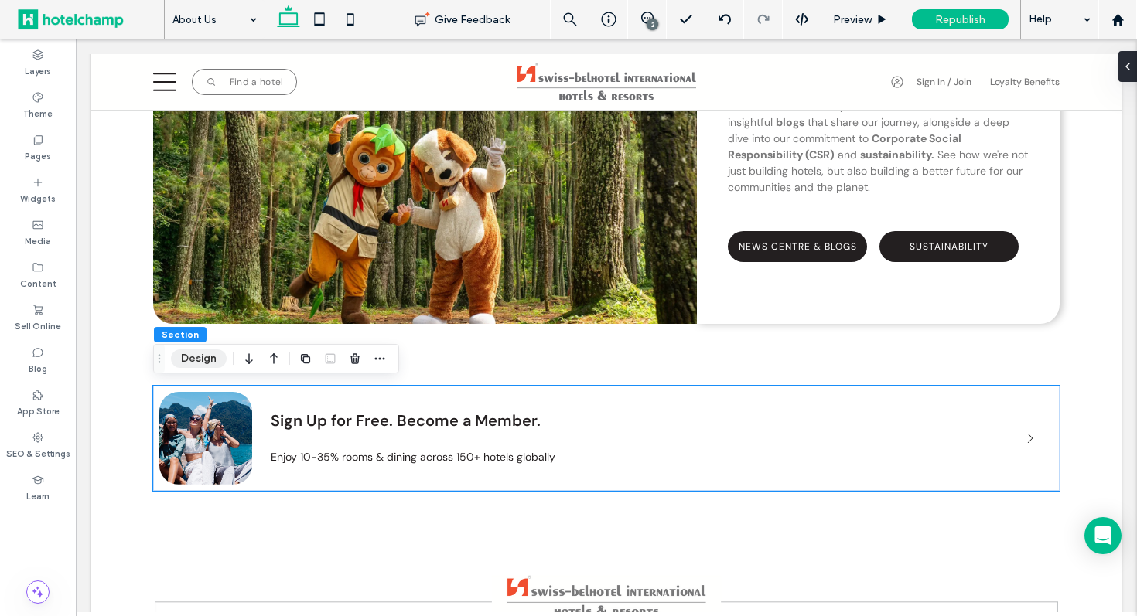
click at [206, 360] on button "Design" at bounding box center [199, 359] width 56 height 19
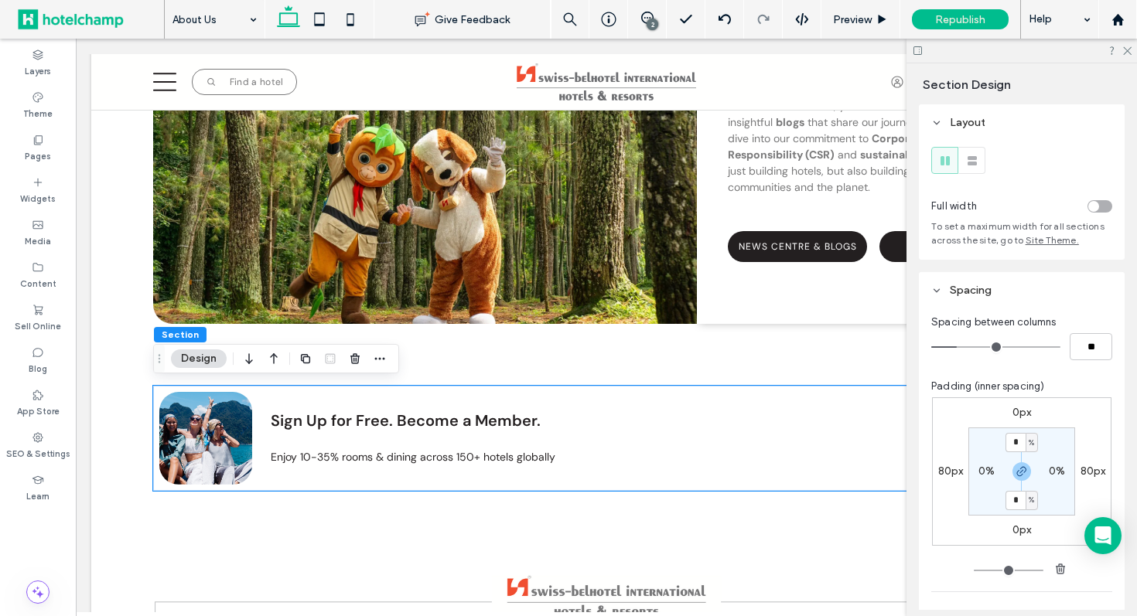
click at [1019, 417] on label "0px" at bounding box center [1021, 412] width 19 height 13
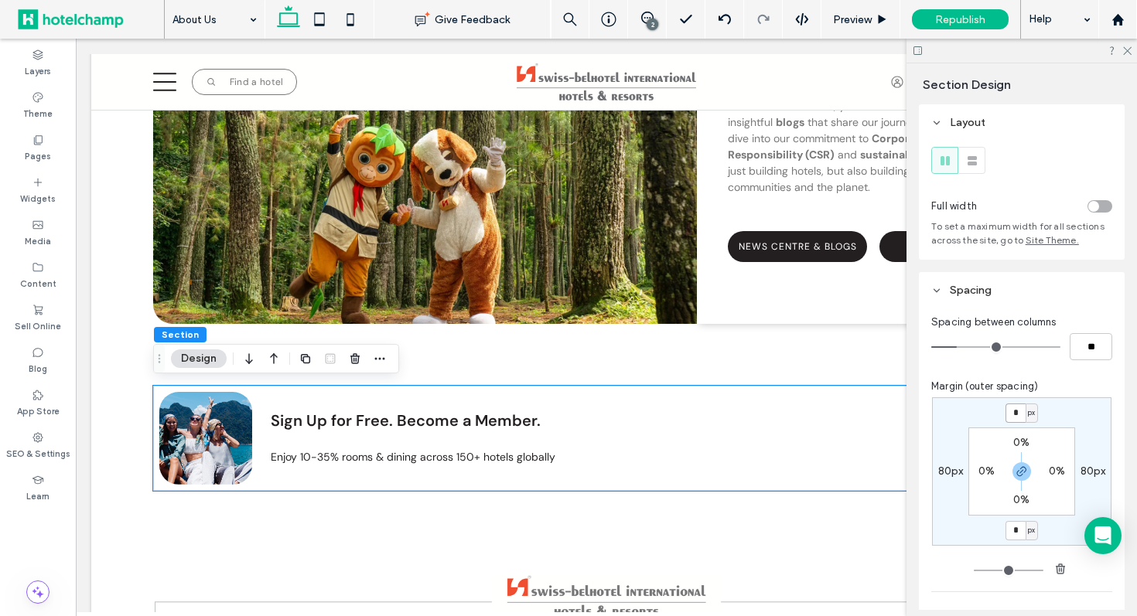
click at [1019, 417] on input "*" at bounding box center [1015, 413] width 20 height 19
type input "**"
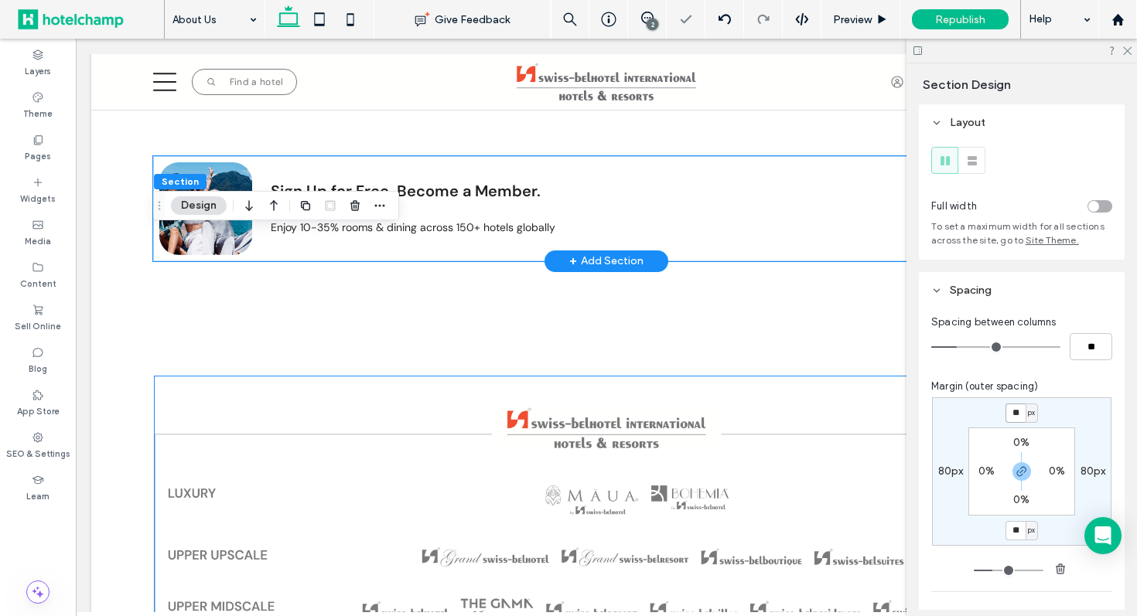
scroll to position [2436, 0]
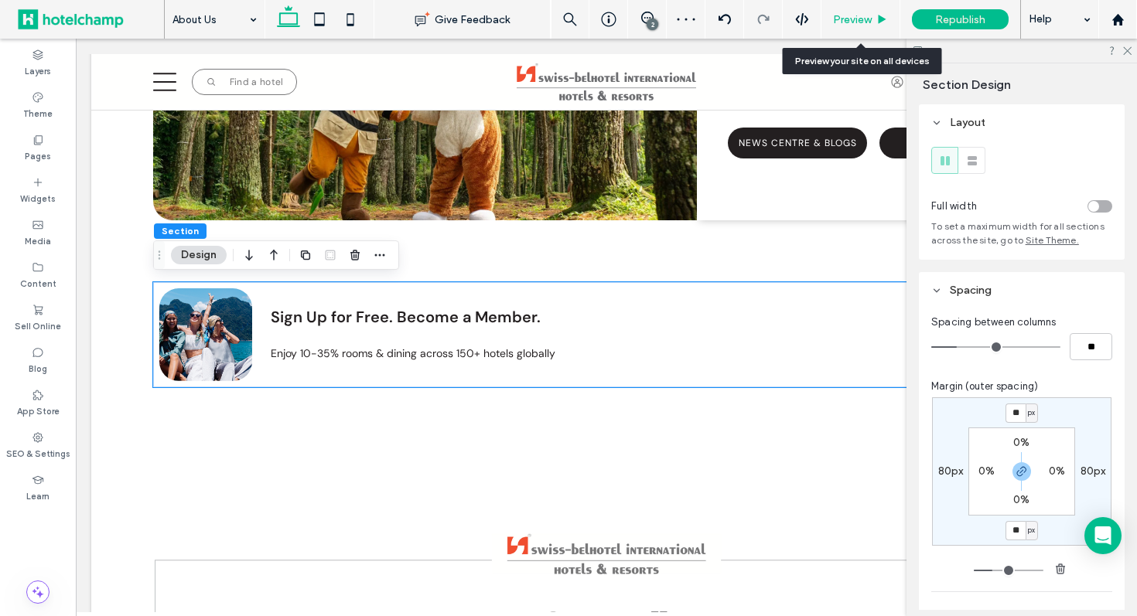
click at [858, 25] on span "Preview" at bounding box center [852, 19] width 39 height 13
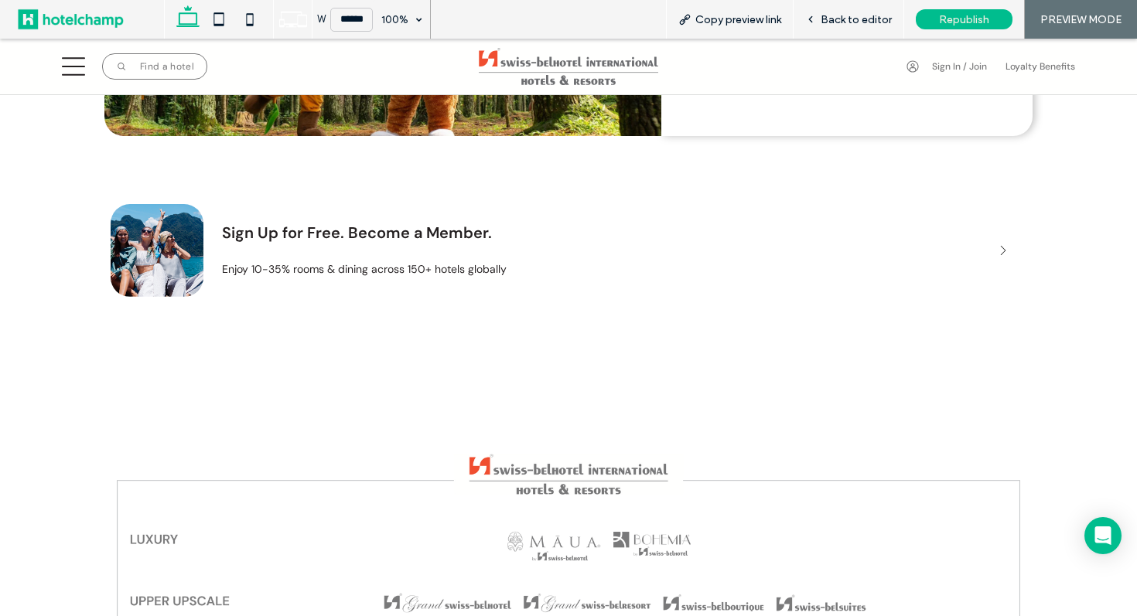
scroll to position [2514, 0]
click at [849, 14] on span "Back to editor" at bounding box center [856, 19] width 71 height 13
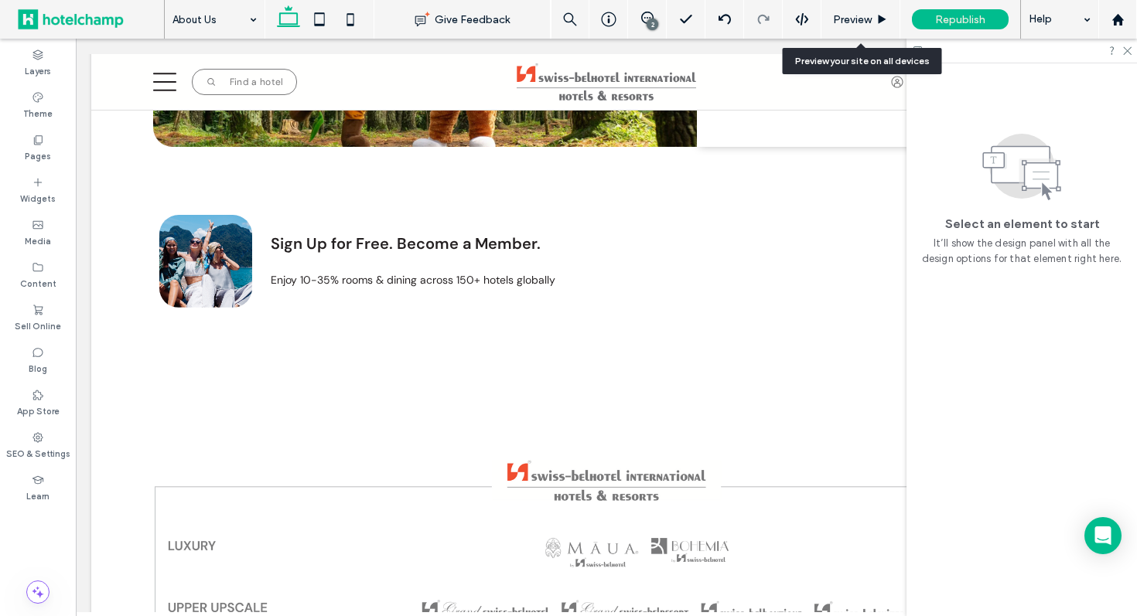
scroll to position [2508, 0]
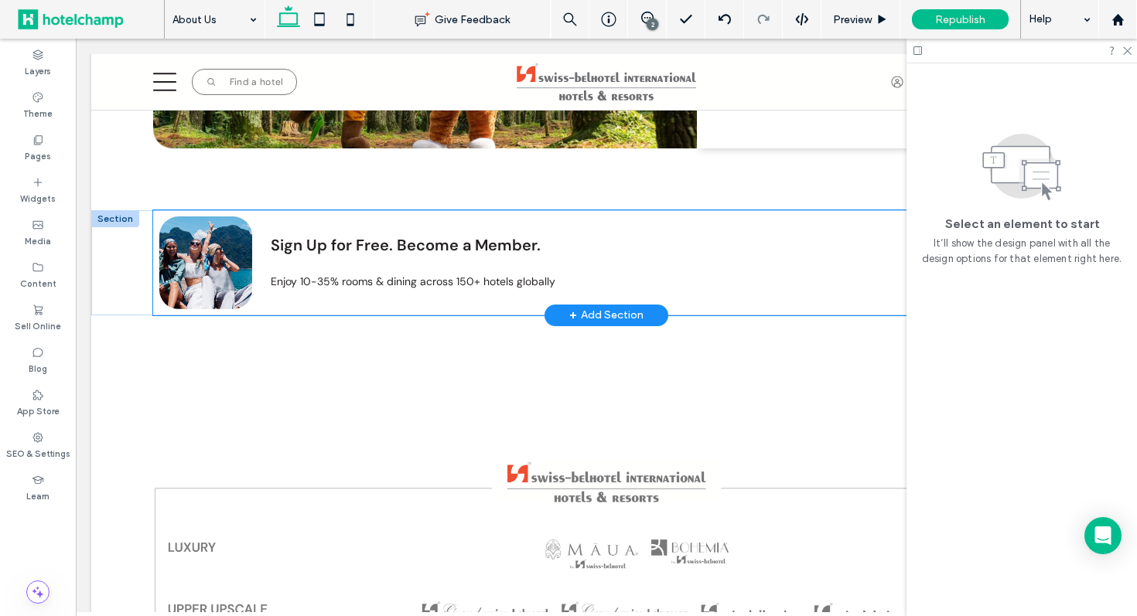
click at [771, 256] on div "Sign Up for Free. Become a Member. Enjoy 10-35% rooms & dining across 150+ hote…" at bounding box center [601, 263] width 660 height 93
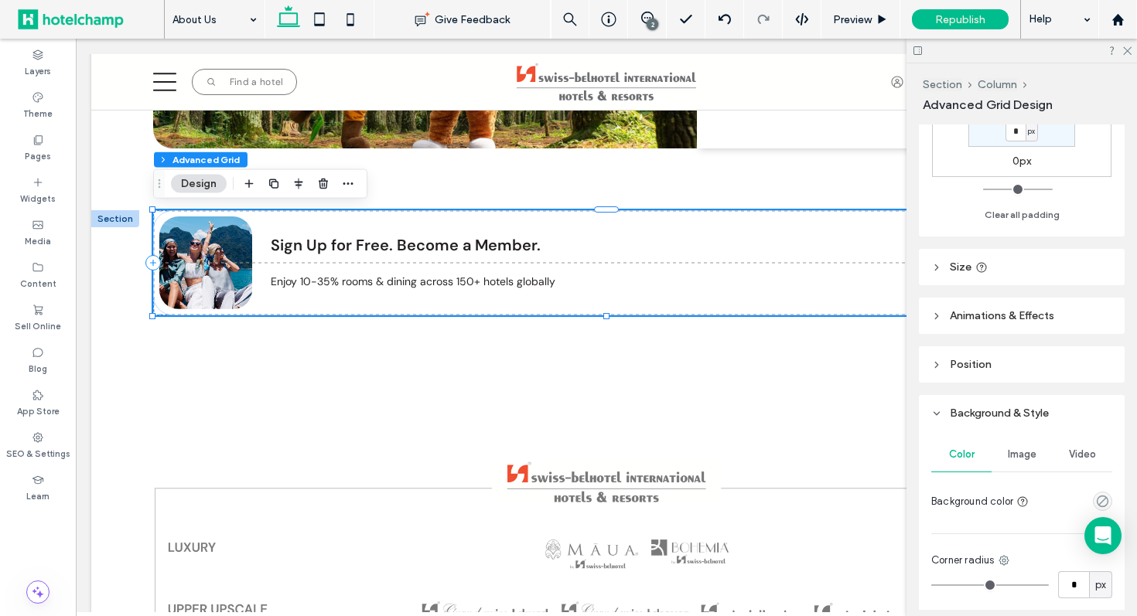
scroll to position [367, 0]
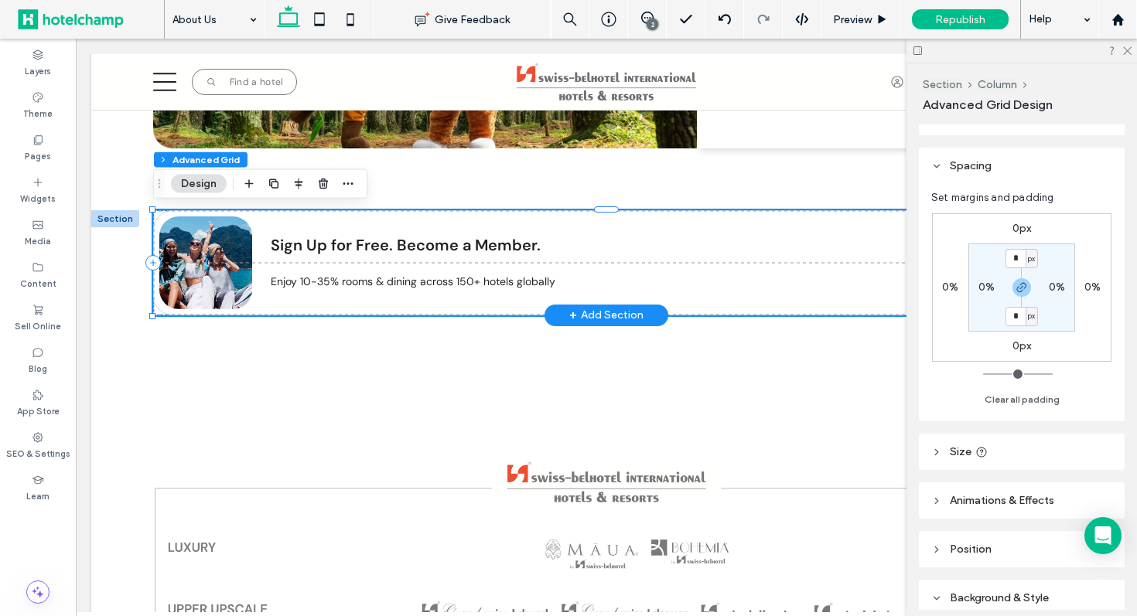
click at [106, 216] on div at bounding box center [115, 218] width 48 height 17
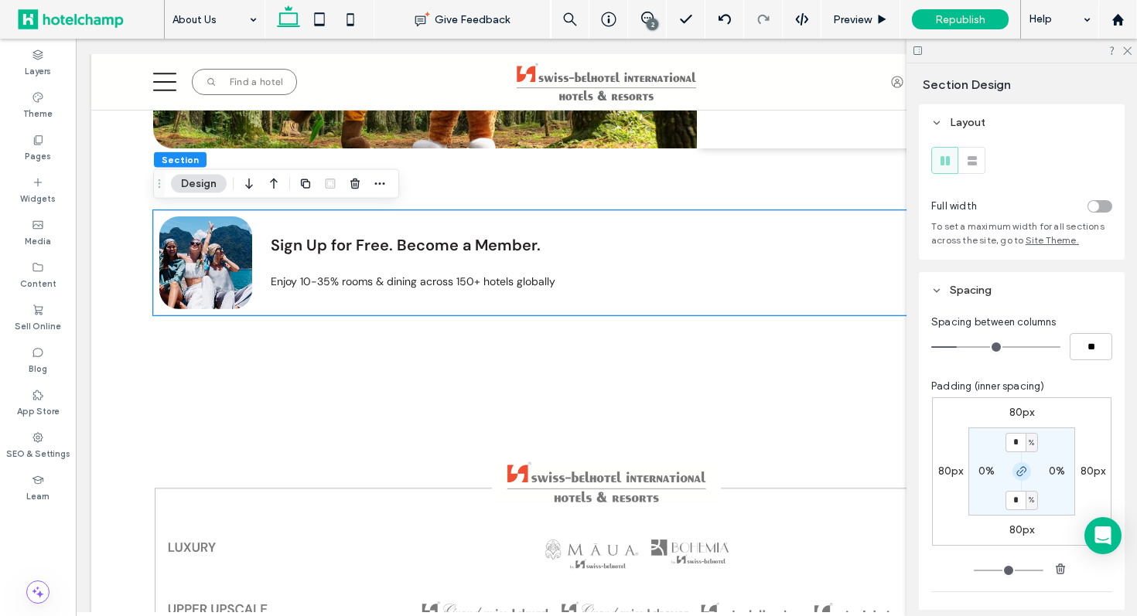
click at [1017, 470] on icon "button" at bounding box center [1021, 472] width 12 height 12
click at [1012, 536] on label "80px" at bounding box center [1022, 530] width 26 height 13
type input "**"
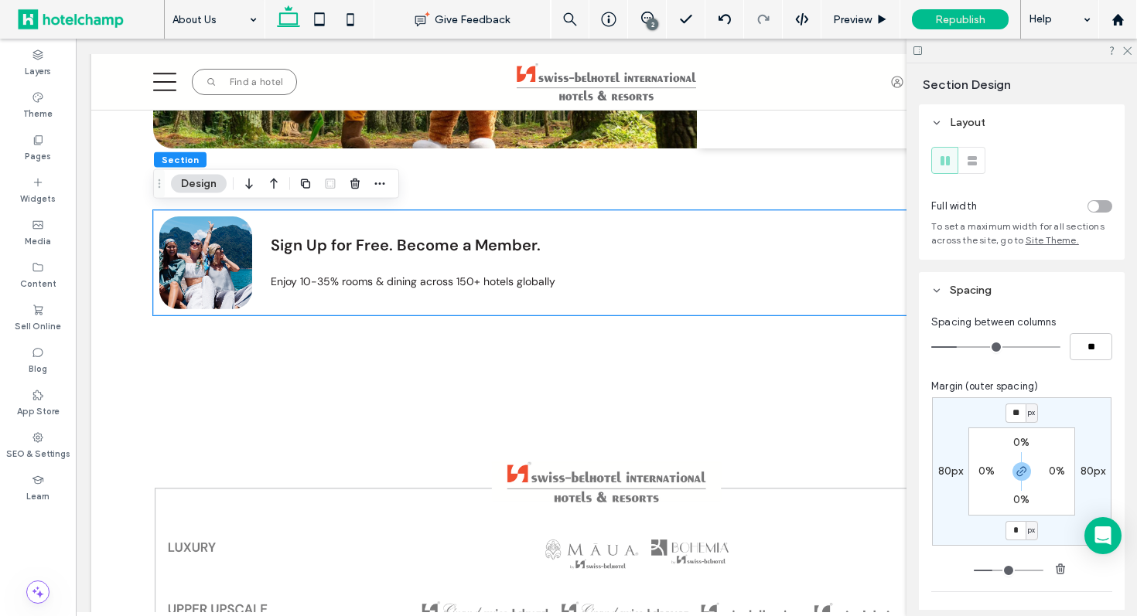
type input "*"
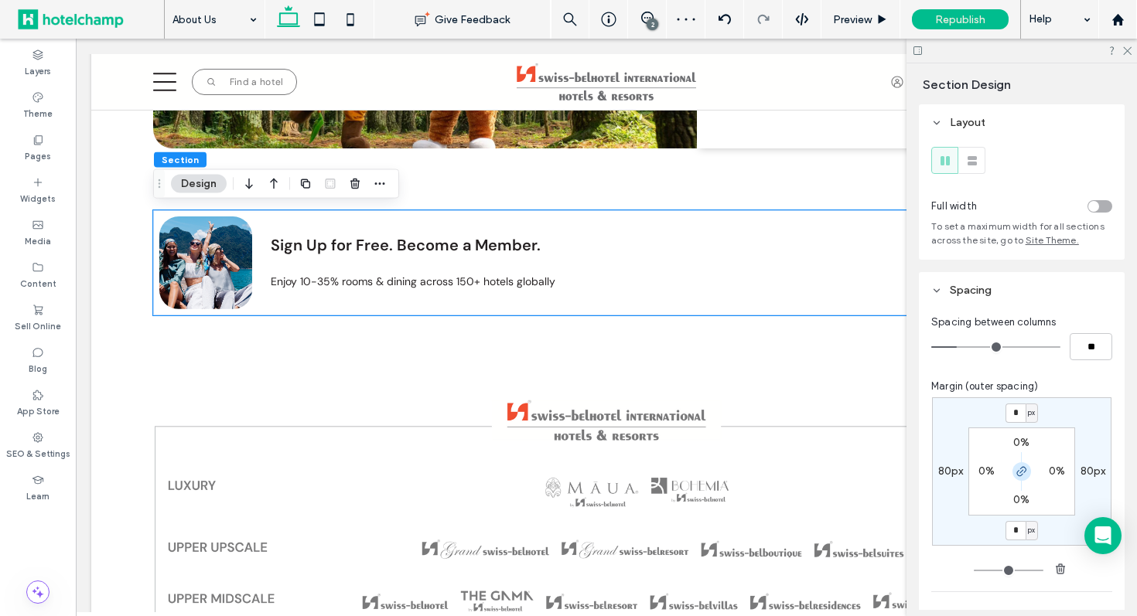
click at [1017, 475] on use "button" at bounding box center [1021, 471] width 9 height 9
click at [1018, 413] on label "0px" at bounding box center [1021, 412] width 19 height 13
type input "**"
click at [971, 428] on div "** px 80px 0px 80px 0% 0% 0% 0%" at bounding box center [1021, 472] width 179 height 148
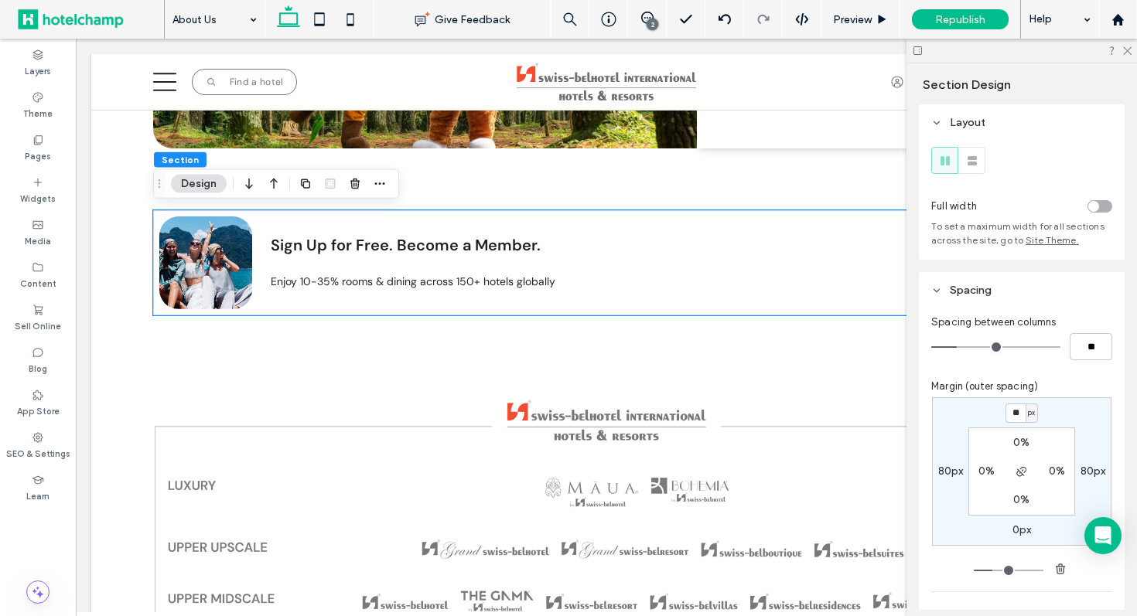
click at [1104, 459] on div "** px 80px 0px 80px 0% 0% 0% 0%" at bounding box center [1021, 472] width 179 height 148
click at [1017, 510] on section "0% 0% 0% 0%" at bounding box center [1021, 472] width 107 height 88
click at [864, 15] on span "Preview" at bounding box center [852, 19] width 39 height 13
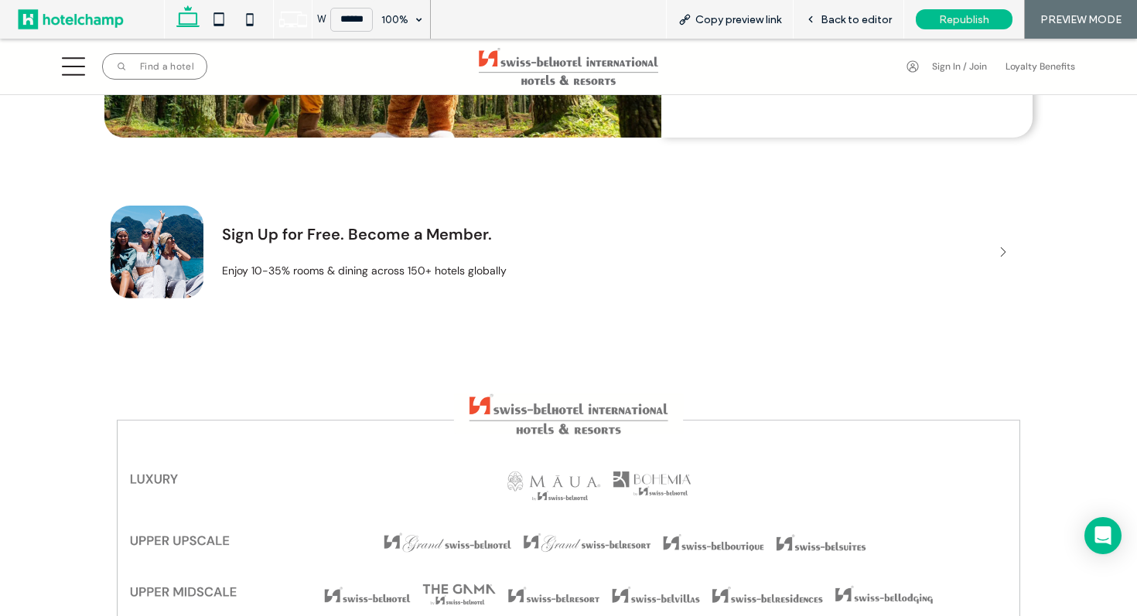
scroll to position [2513, 0]
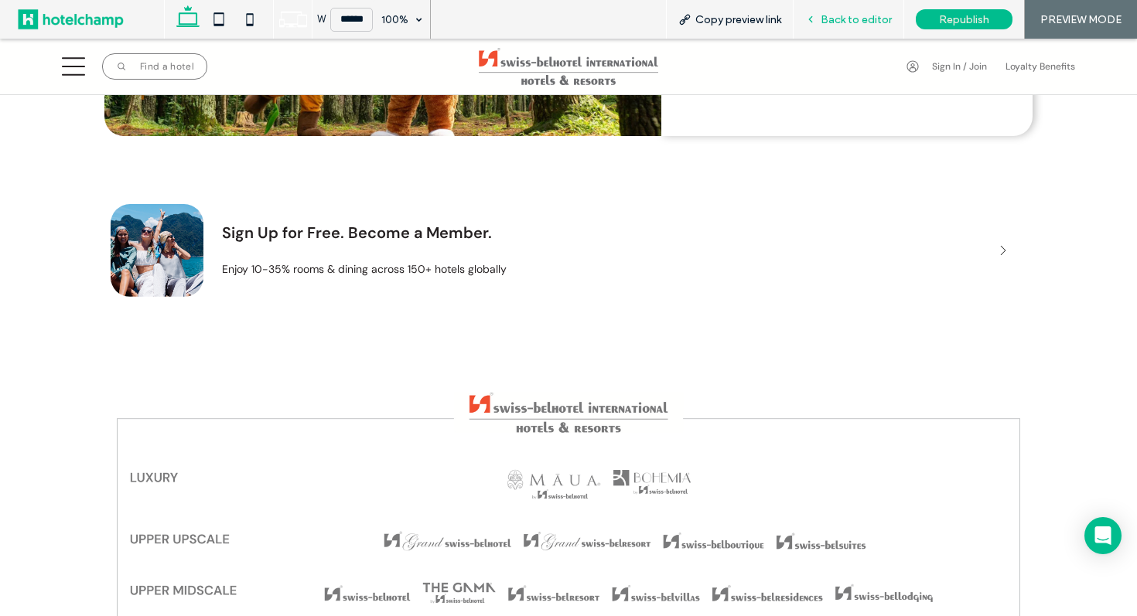
click at [851, 28] on div "Back to editor" at bounding box center [848, 19] width 111 height 39
click at [827, 13] on span "Back to editor" at bounding box center [856, 19] width 71 height 13
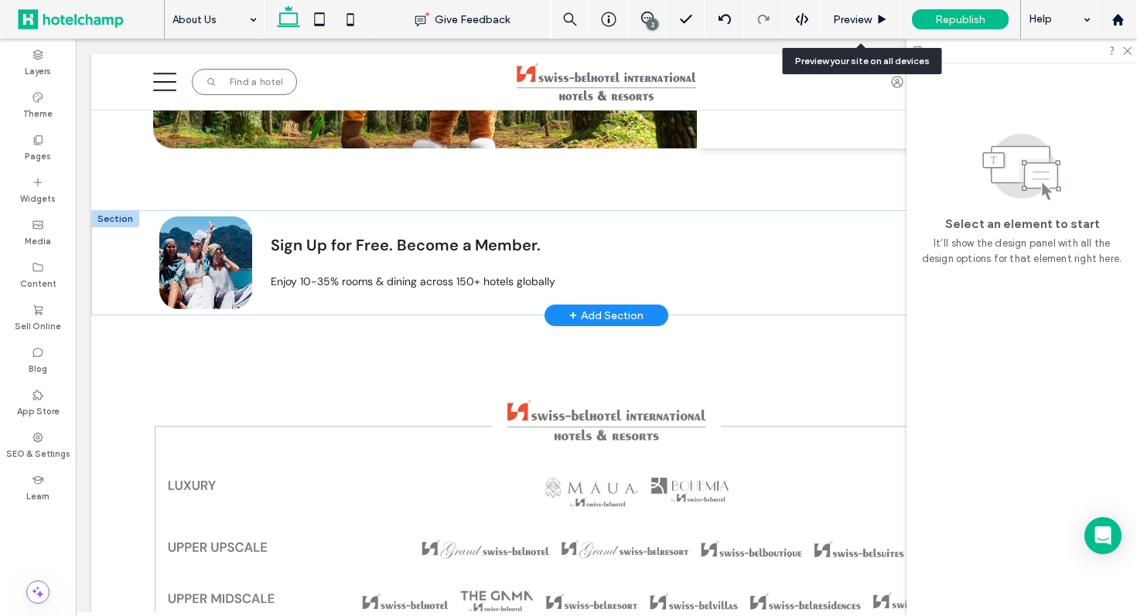
scroll to position [2507, 0]
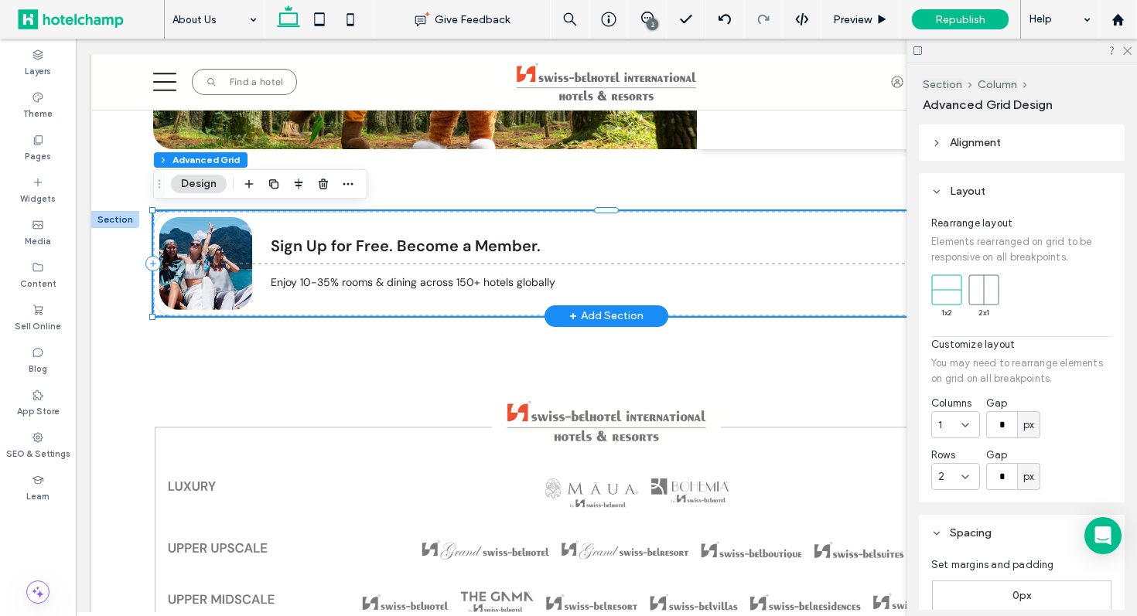
click at [114, 215] on div at bounding box center [115, 219] width 48 height 17
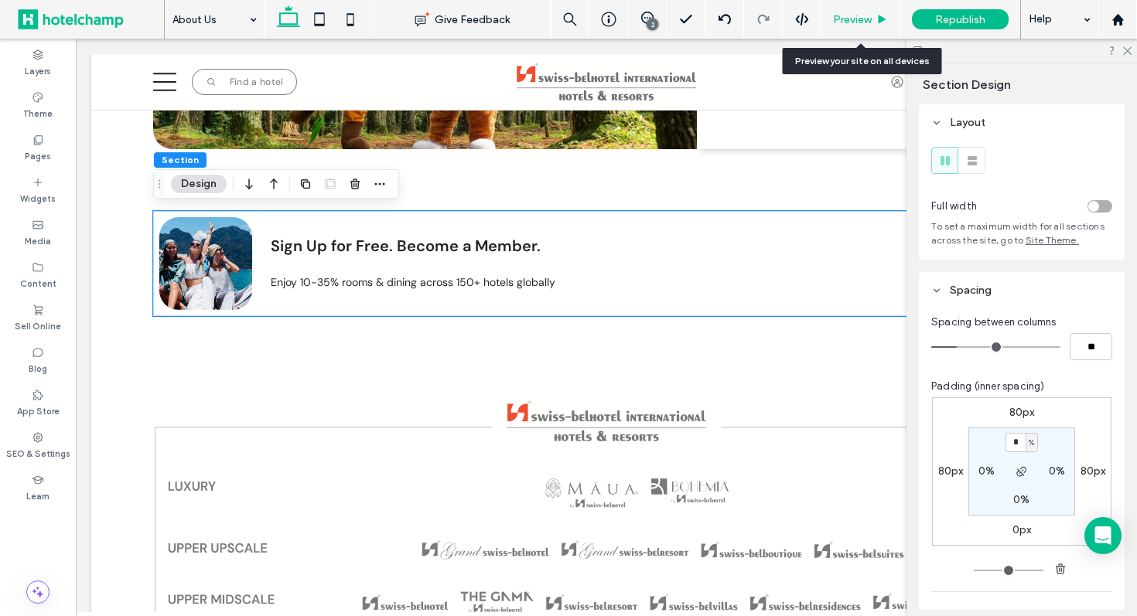
click at [855, 21] on span "Preview" at bounding box center [852, 19] width 39 height 13
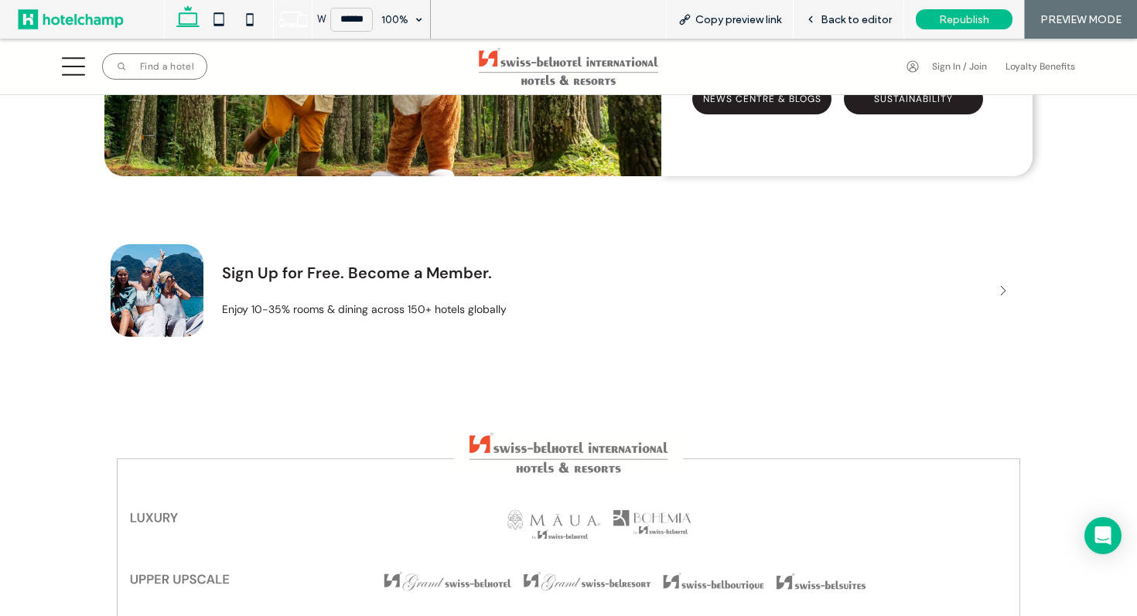
scroll to position [2462, 0]
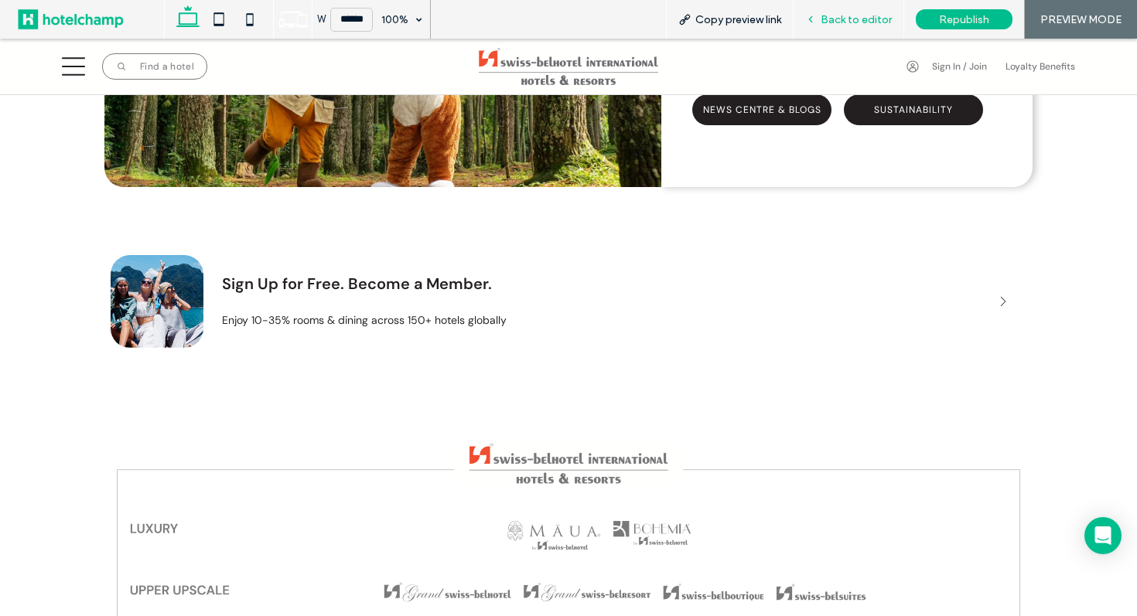
click at [842, 27] on div "Back to editor" at bounding box center [848, 19] width 111 height 39
click at [810, 19] on icon at bounding box center [810, 19] width 11 height 11
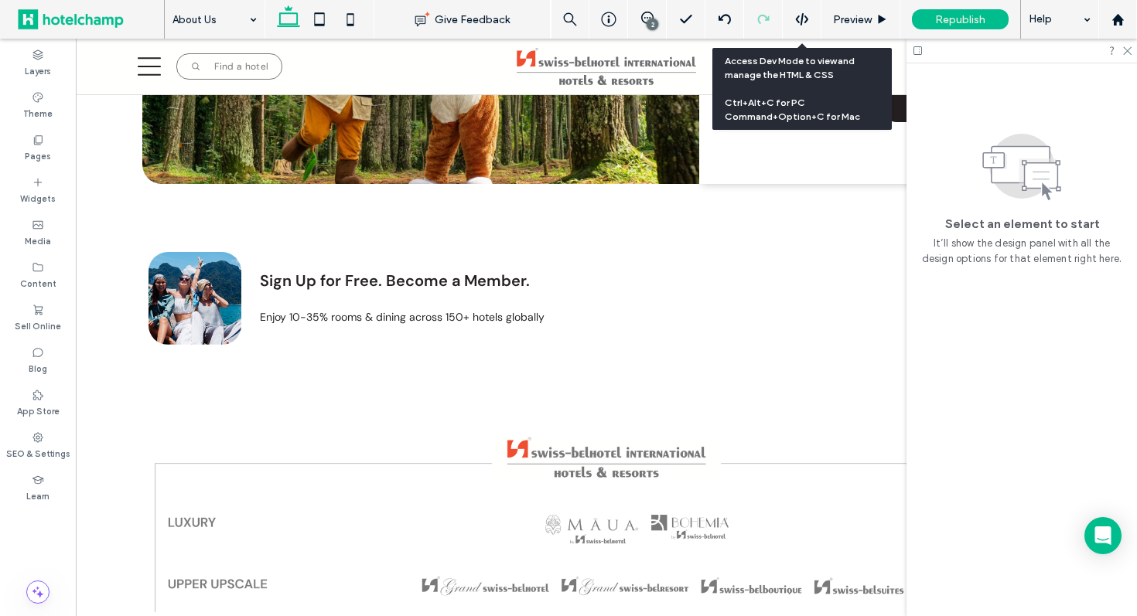
scroll to position [2456, 0]
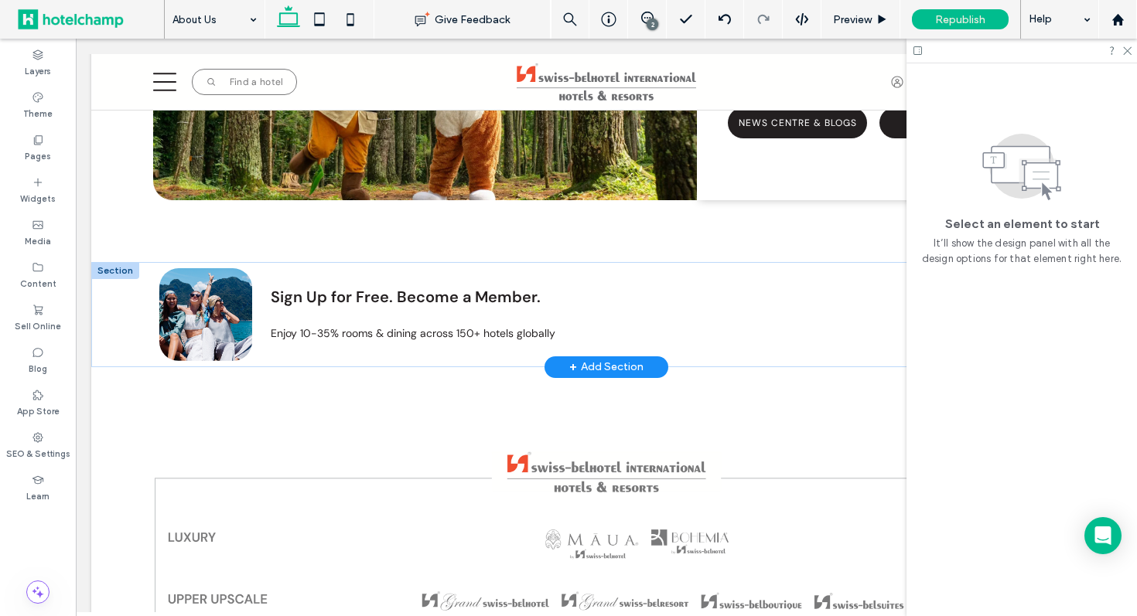
click at [109, 268] on div at bounding box center [115, 270] width 48 height 17
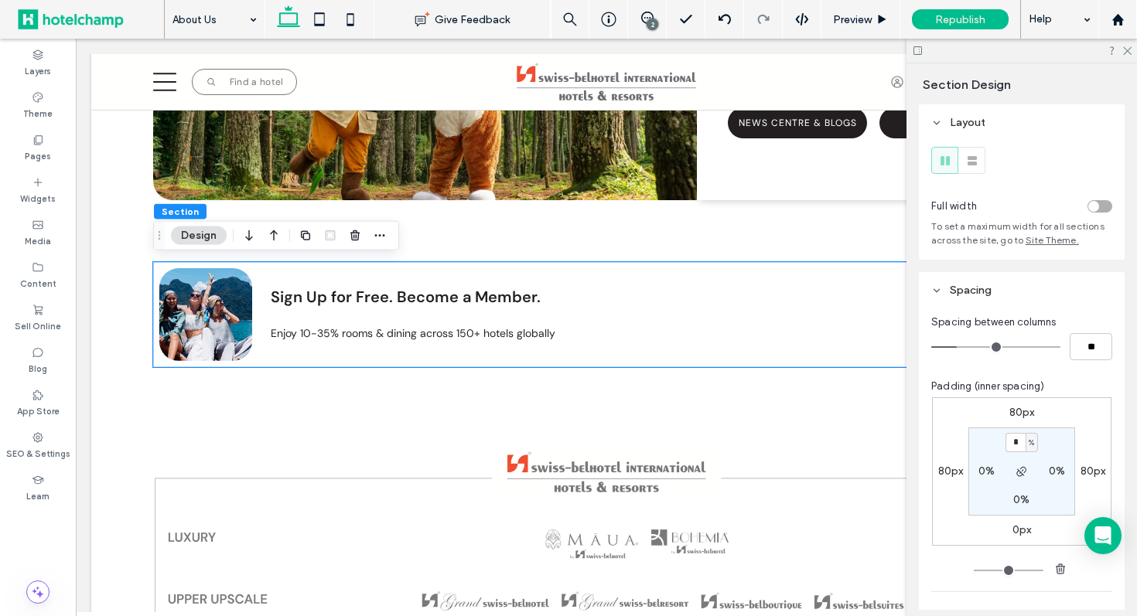
click at [1017, 416] on label "80px" at bounding box center [1022, 412] width 26 height 13
type input "**"
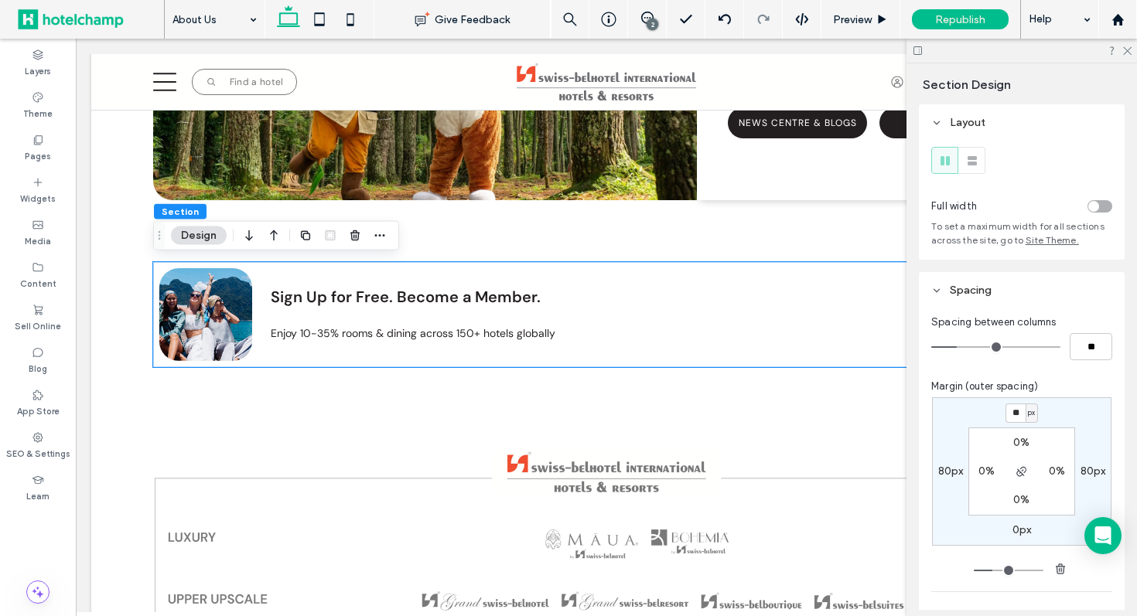
click at [1017, 416] on input "**" at bounding box center [1015, 413] width 20 height 19
type input "***"
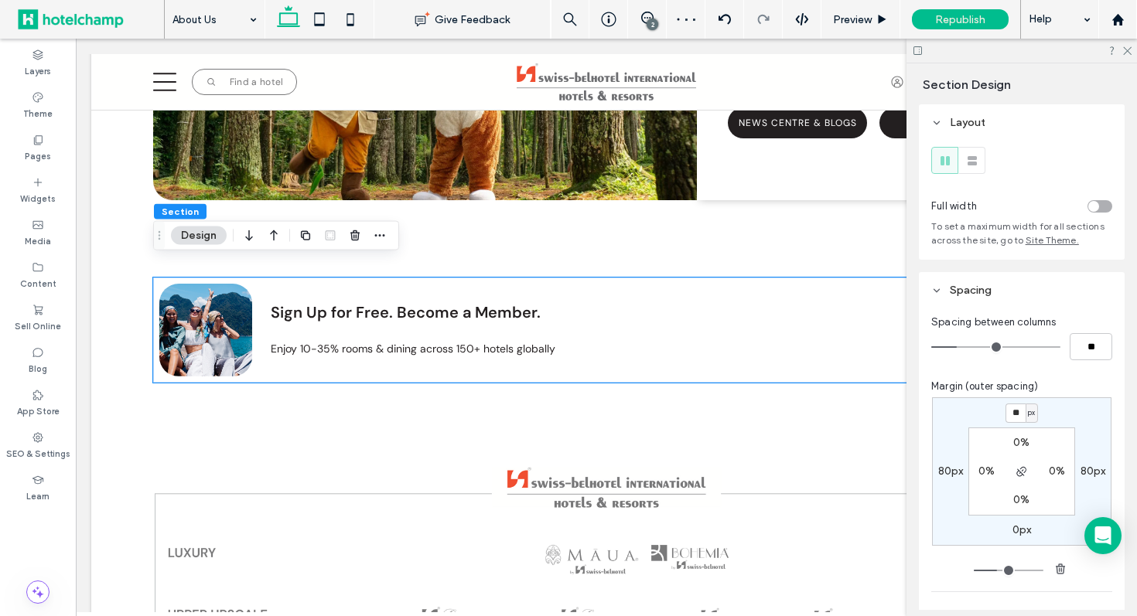
type input "*"
type input "***"
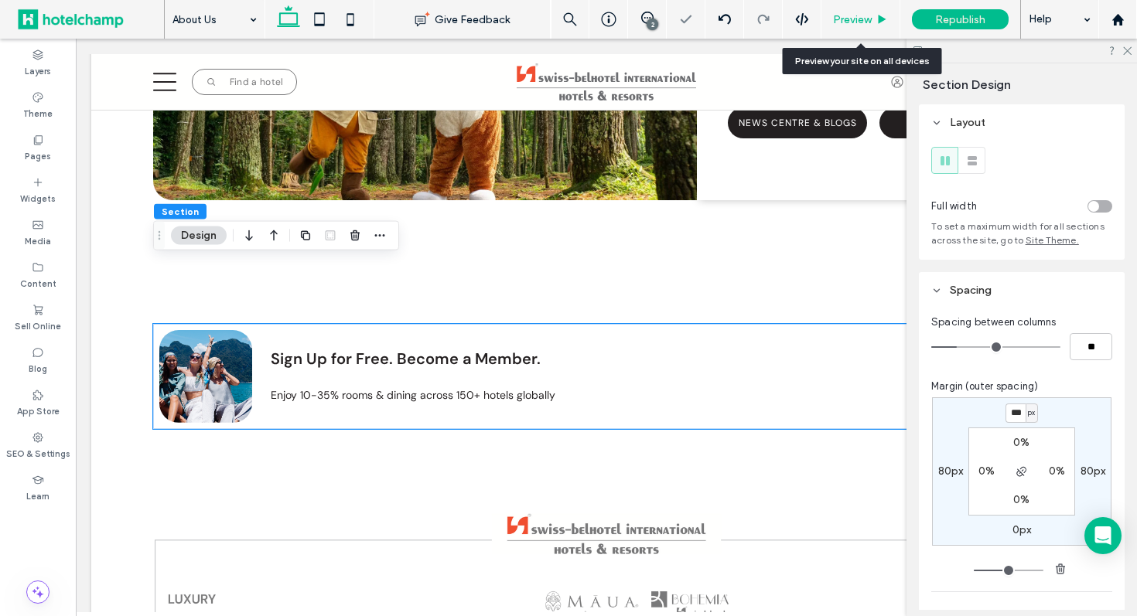
click at [843, 16] on span "Preview" at bounding box center [852, 19] width 39 height 13
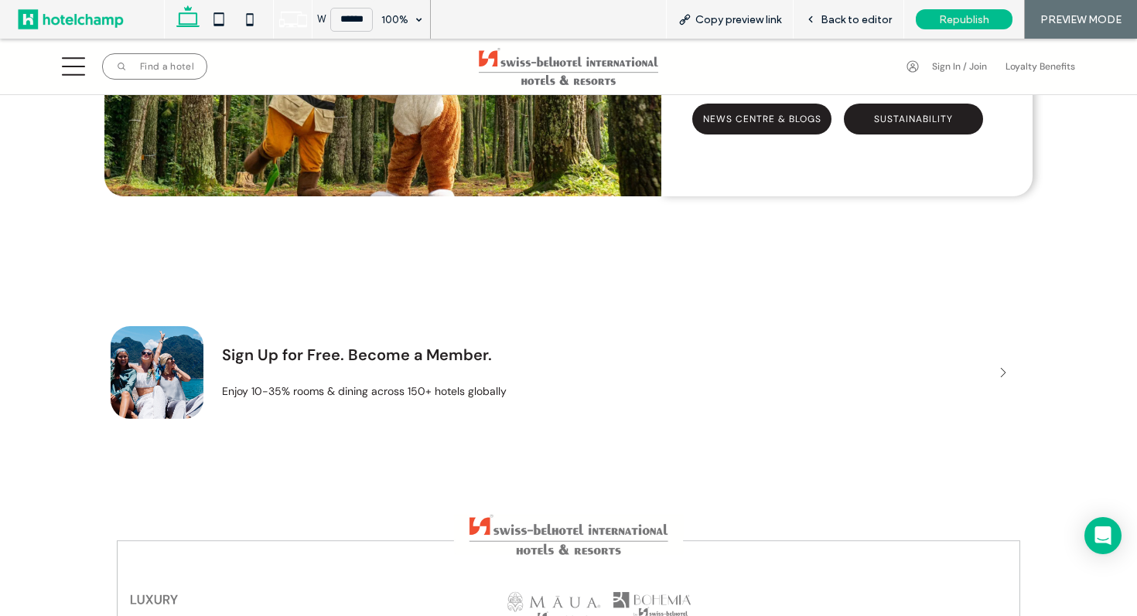
scroll to position [2458, 0]
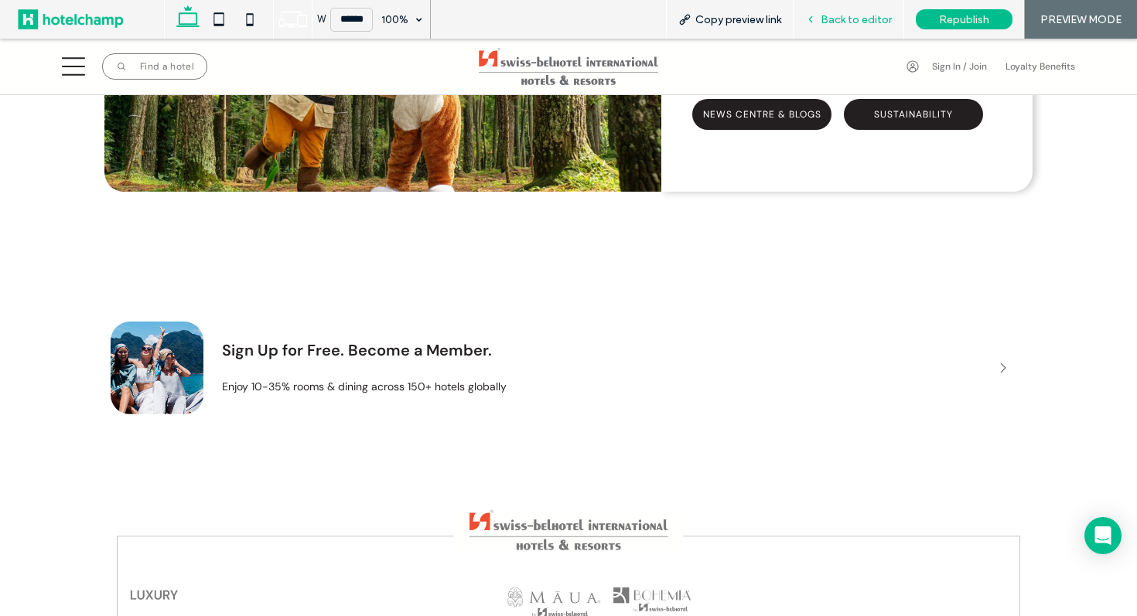
click at [812, 22] on use at bounding box center [810, 19] width 3 height 5
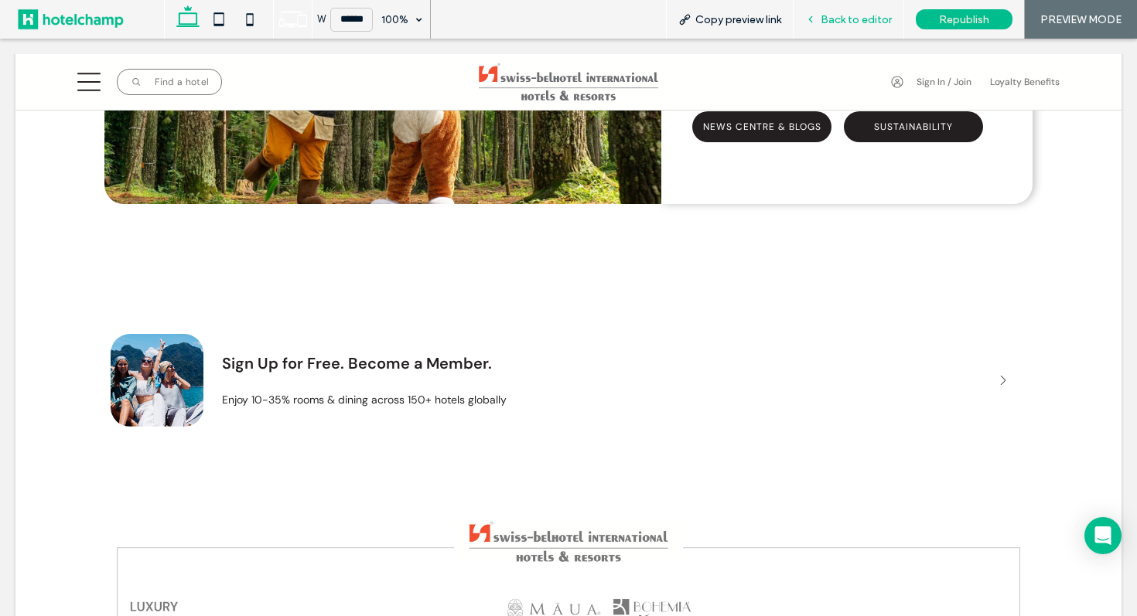
scroll to position [2452, 0]
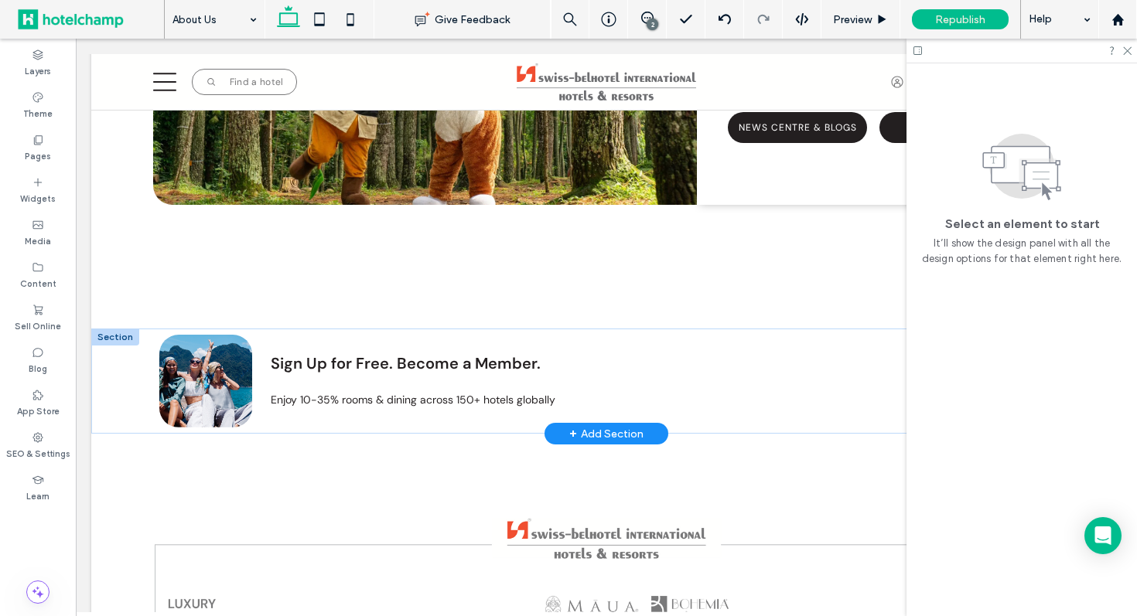
click at [116, 336] on div at bounding box center [115, 337] width 48 height 17
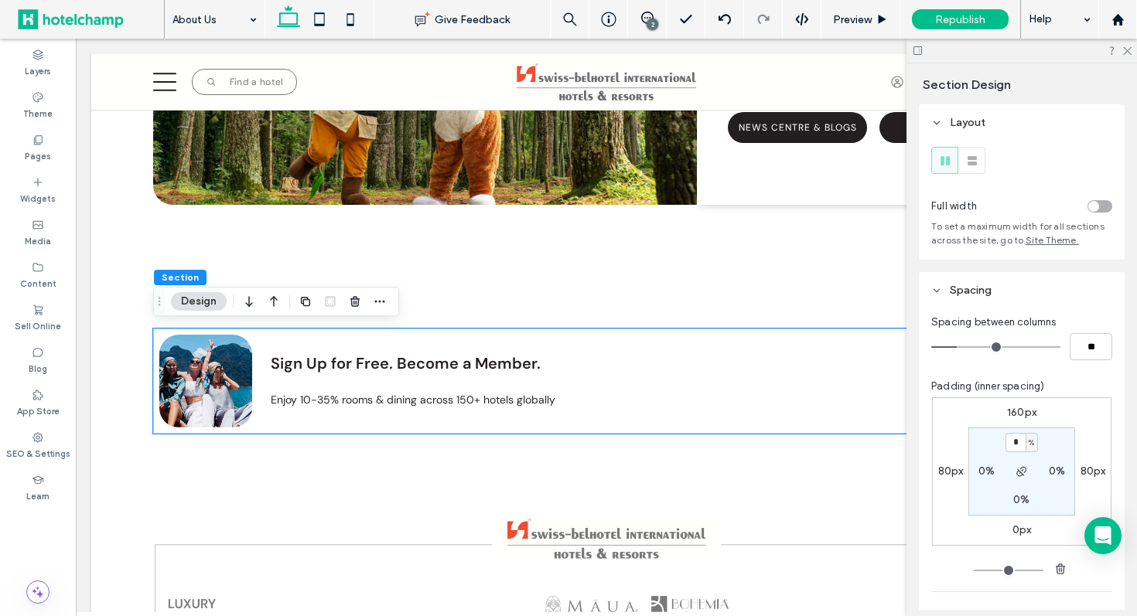
click at [1015, 417] on label "160px" at bounding box center [1021, 412] width 29 height 13
type input "***"
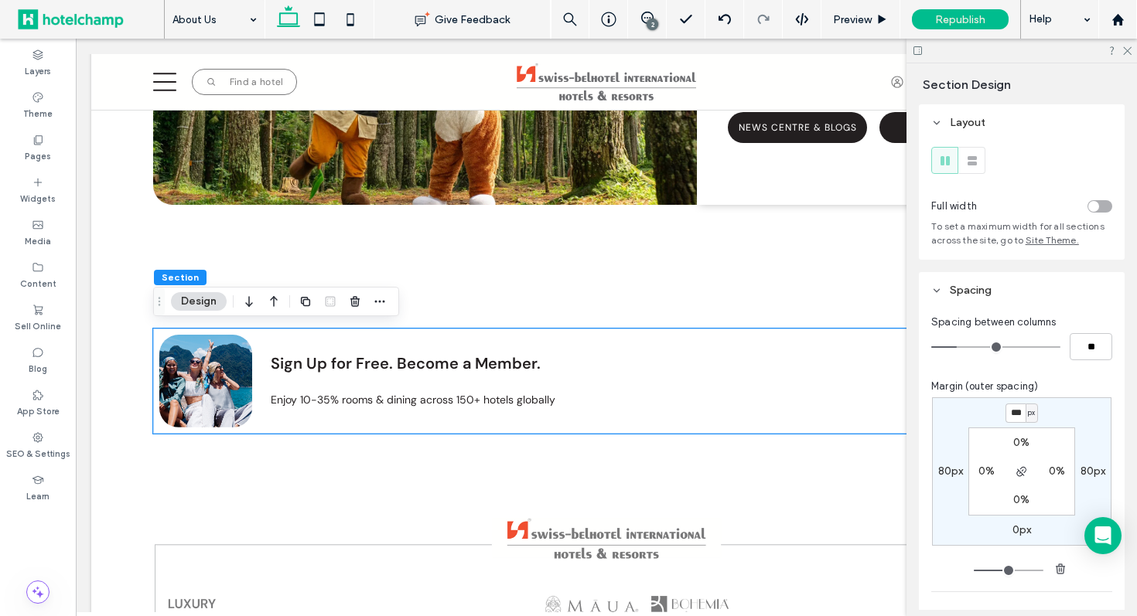
type input "***"
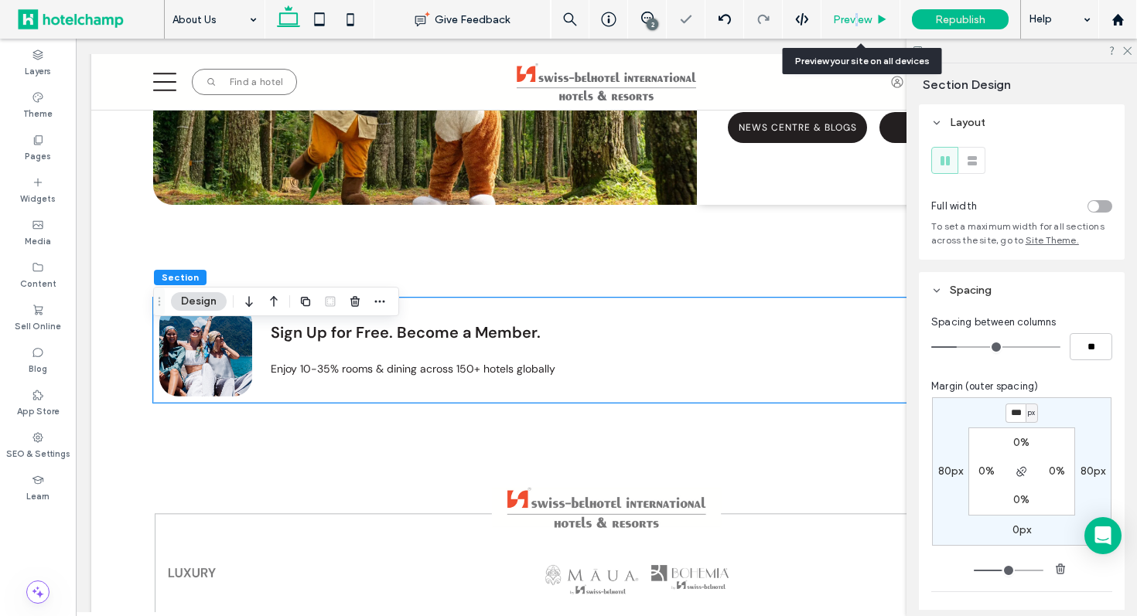
click at [856, 16] on span "Preview" at bounding box center [852, 19] width 39 height 13
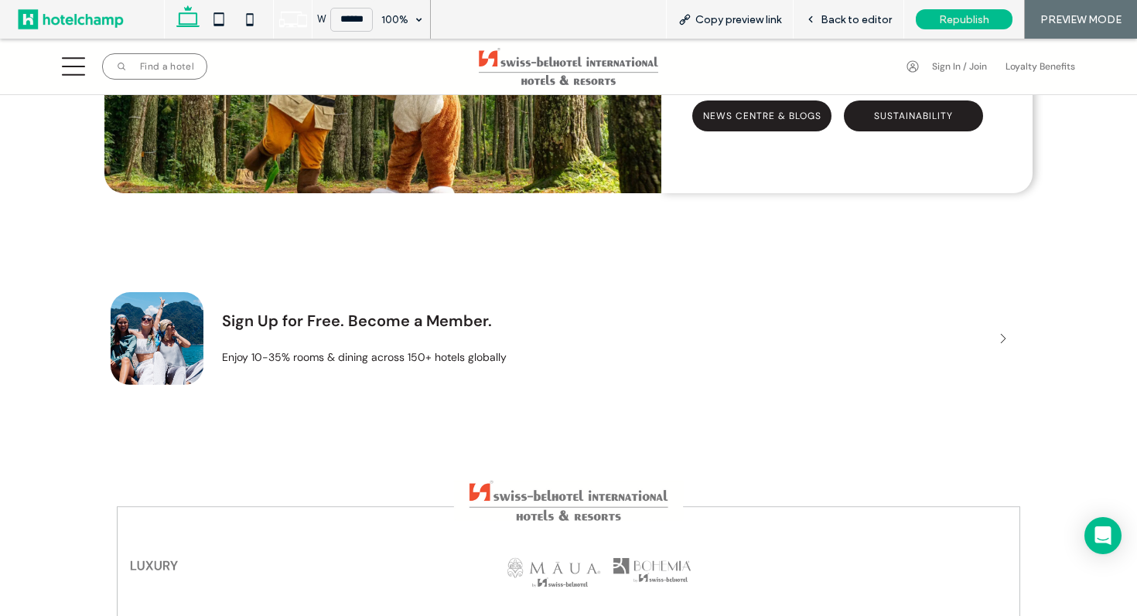
scroll to position [2458, 0]
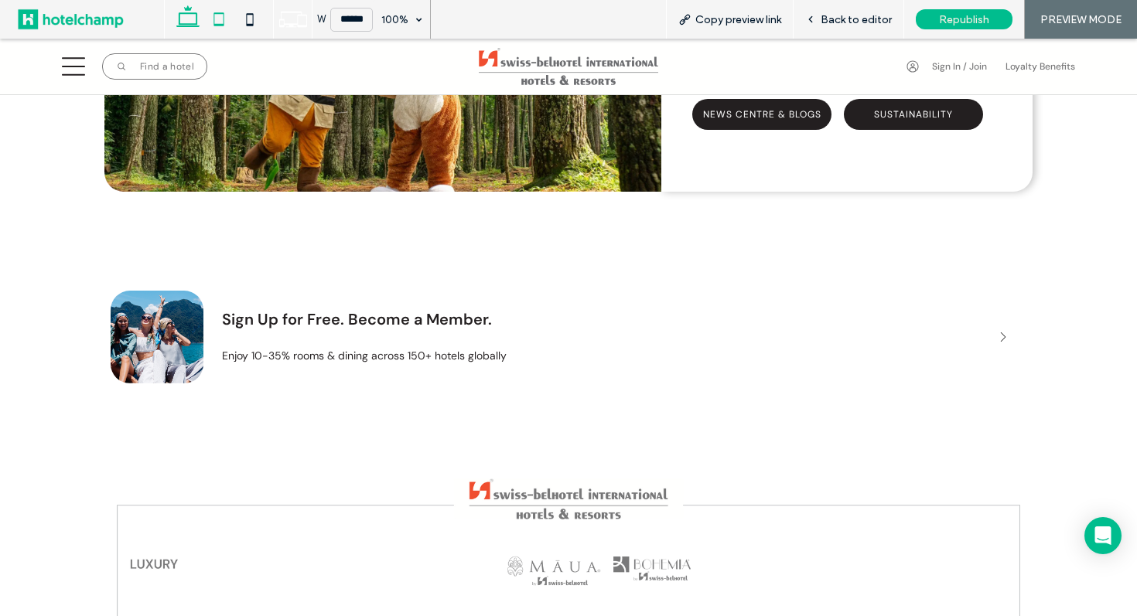
click at [216, 19] on icon at bounding box center [218, 19] width 31 height 31
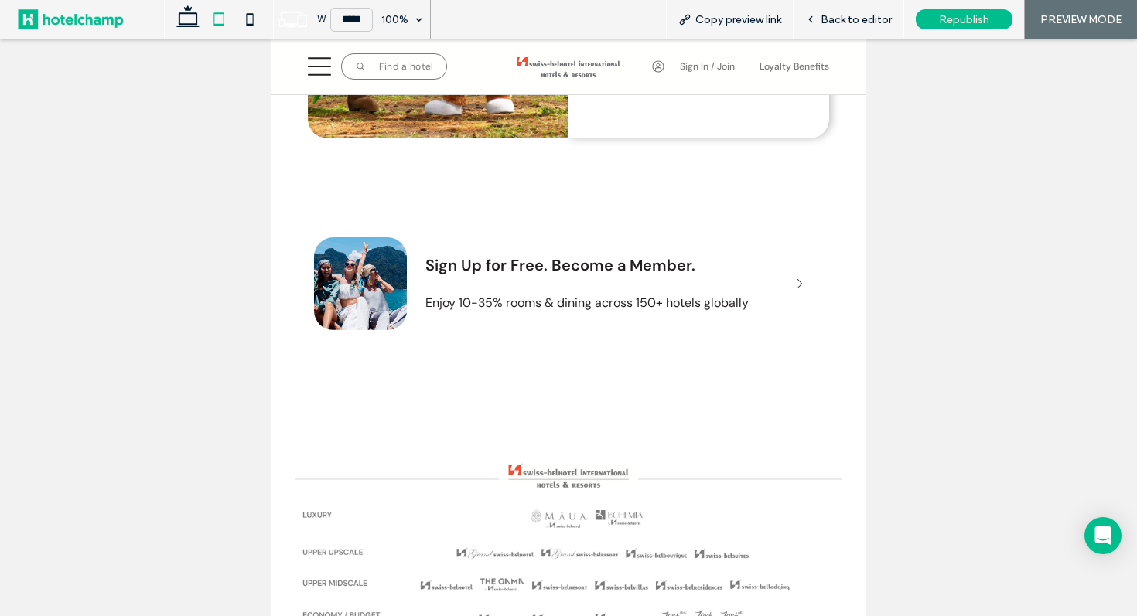
scroll to position [2719, 0]
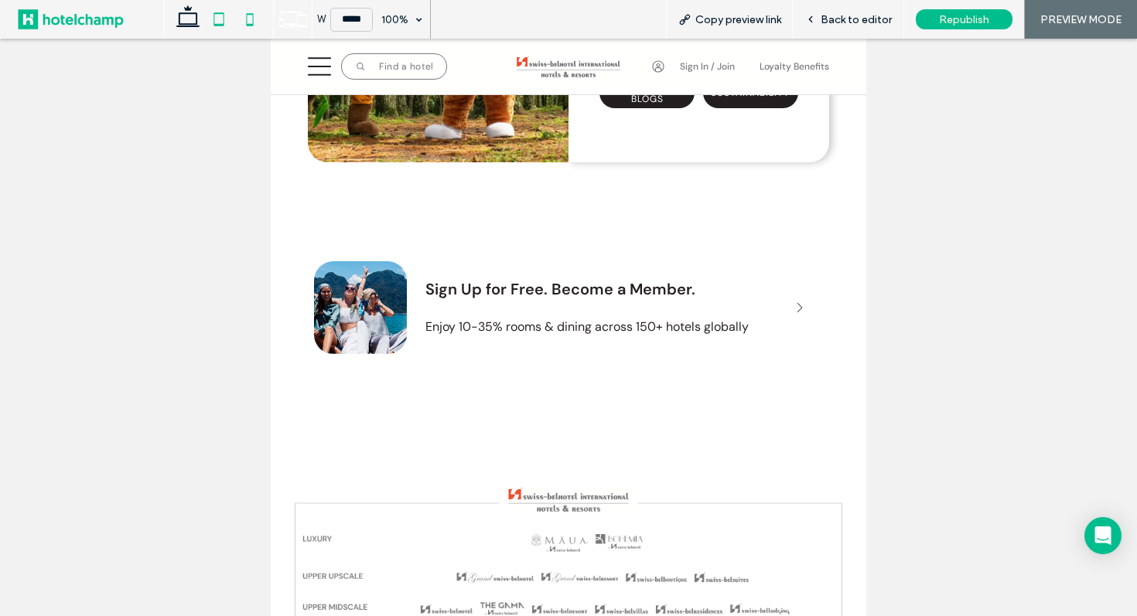
click at [254, 18] on icon at bounding box center [249, 19] width 31 height 31
type input "*****"
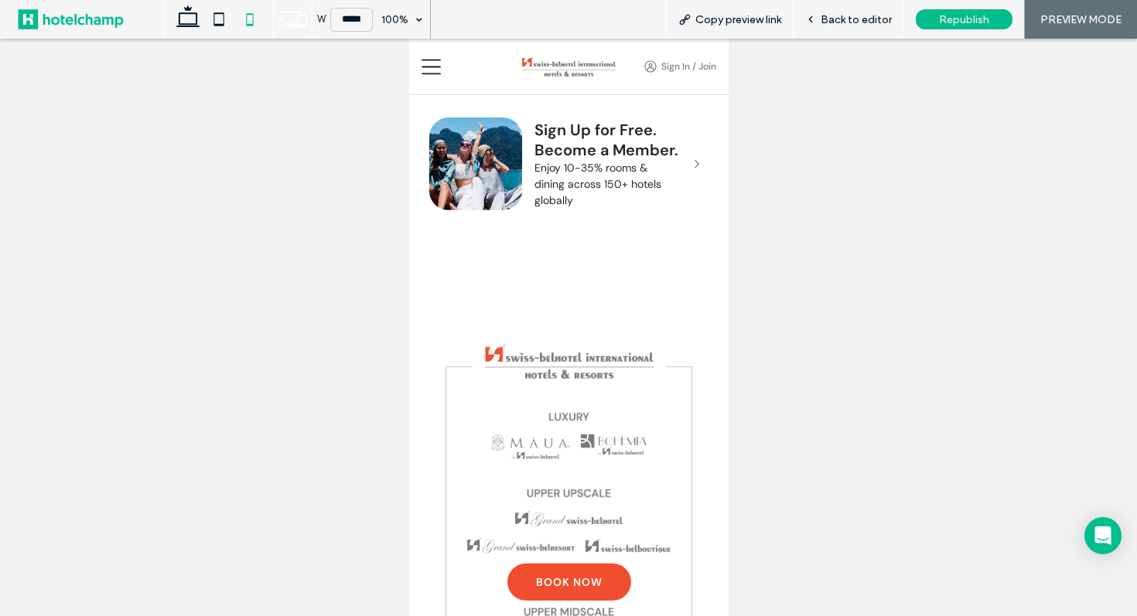
scroll to position [2584, 0]
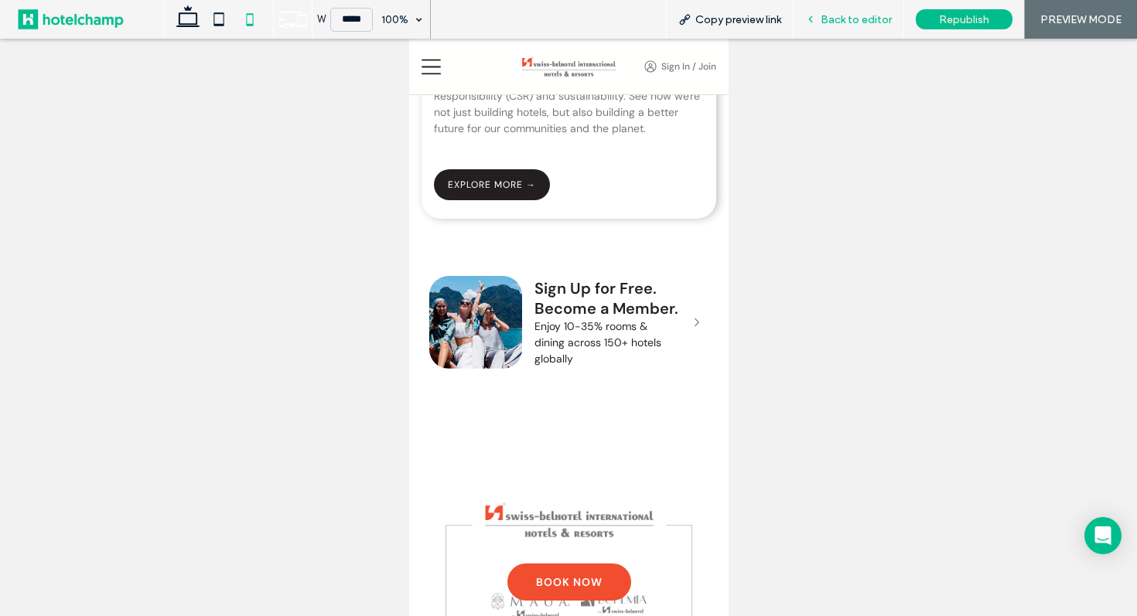
click at [816, 14] on icon at bounding box center [810, 19] width 11 height 11
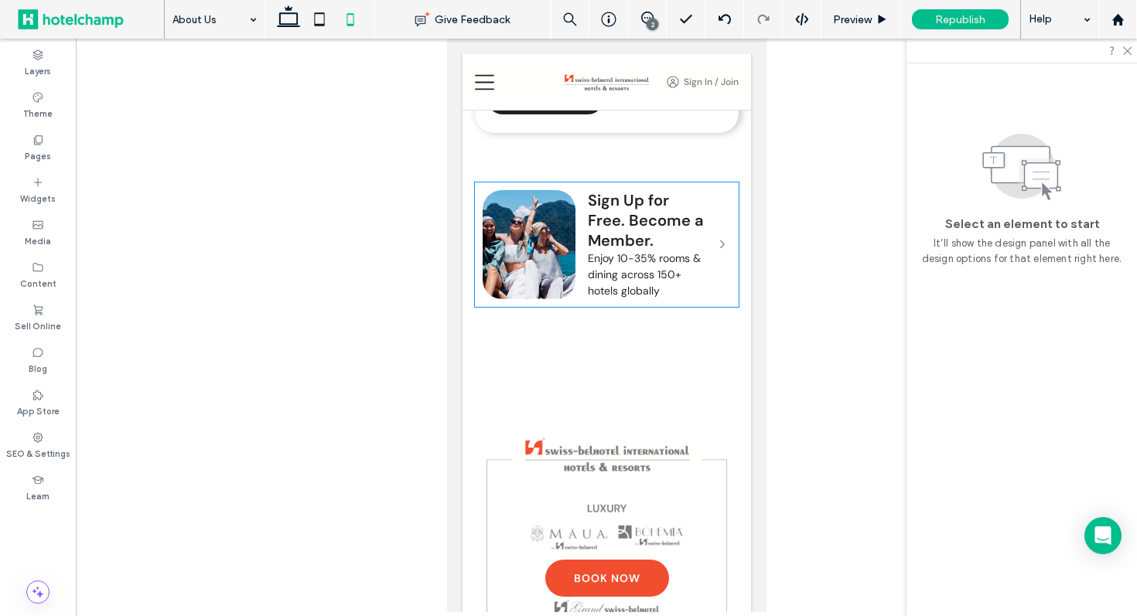
scroll to position [2728, 0]
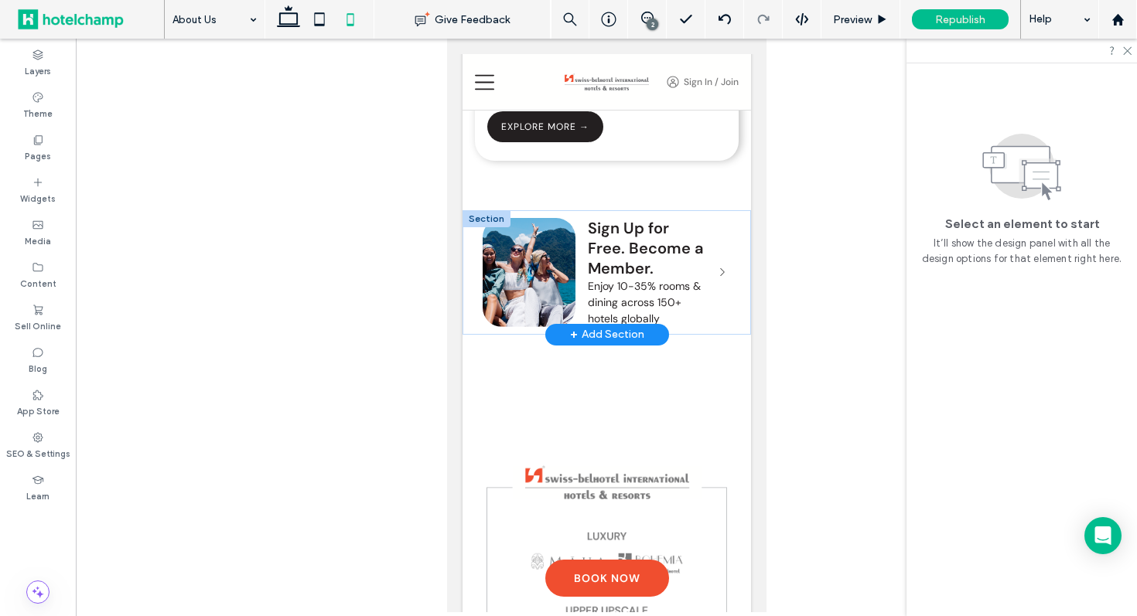
click at [481, 217] on div at bounding box center [486, 218] width 48 height 17
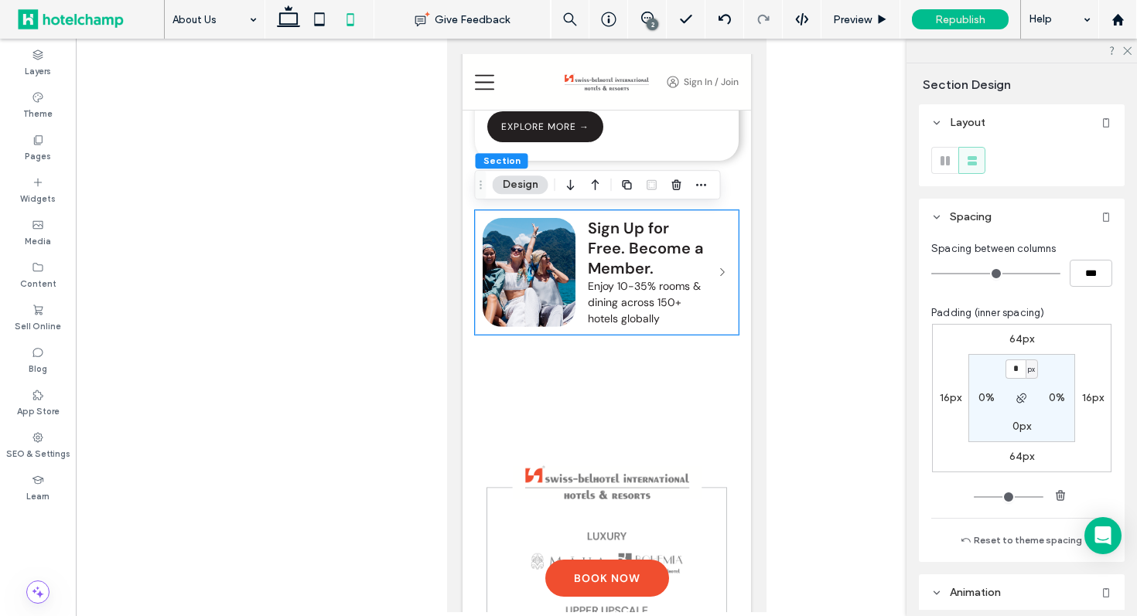
click at [1020, 340] on label "64px" at bounding box center [1022, 339] width 26 height 13
type input "**"
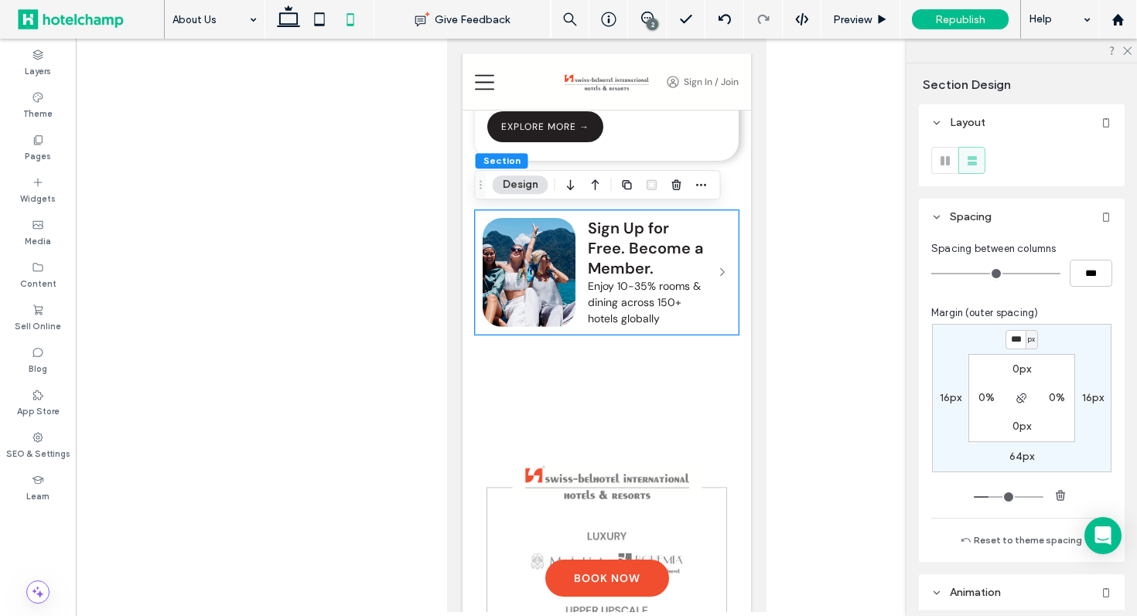
type input "***"
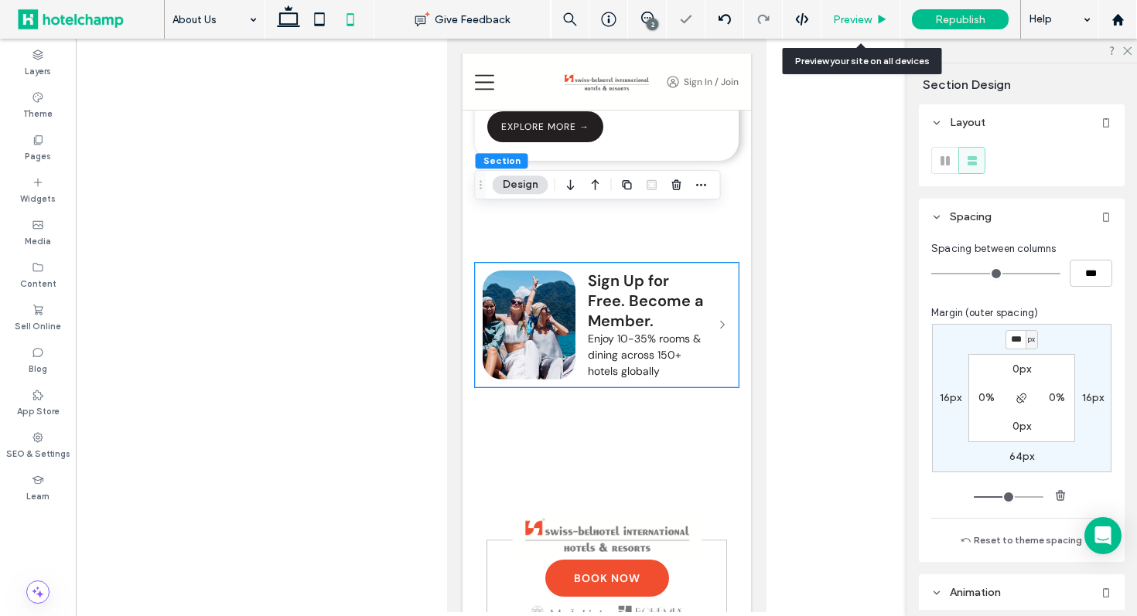
click at [860, 16] on span "Preview" at bounding box center [852, 19] width 39 height 13
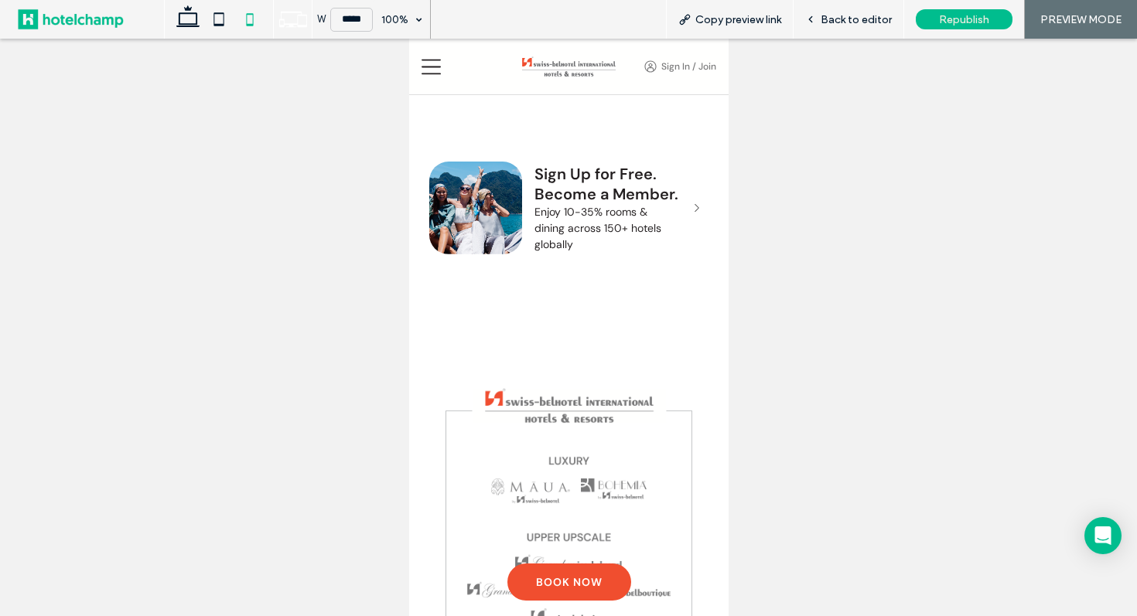
scroll to position [2776, 0]
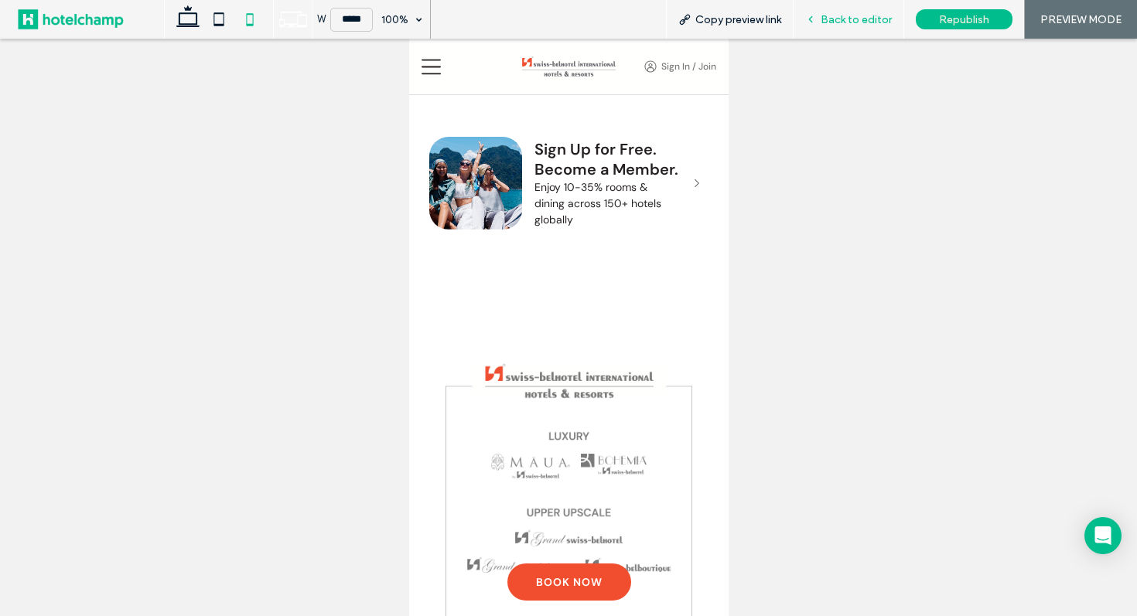
click at [811, 19] on use at bounding box center [810, 19] width 3 height 5
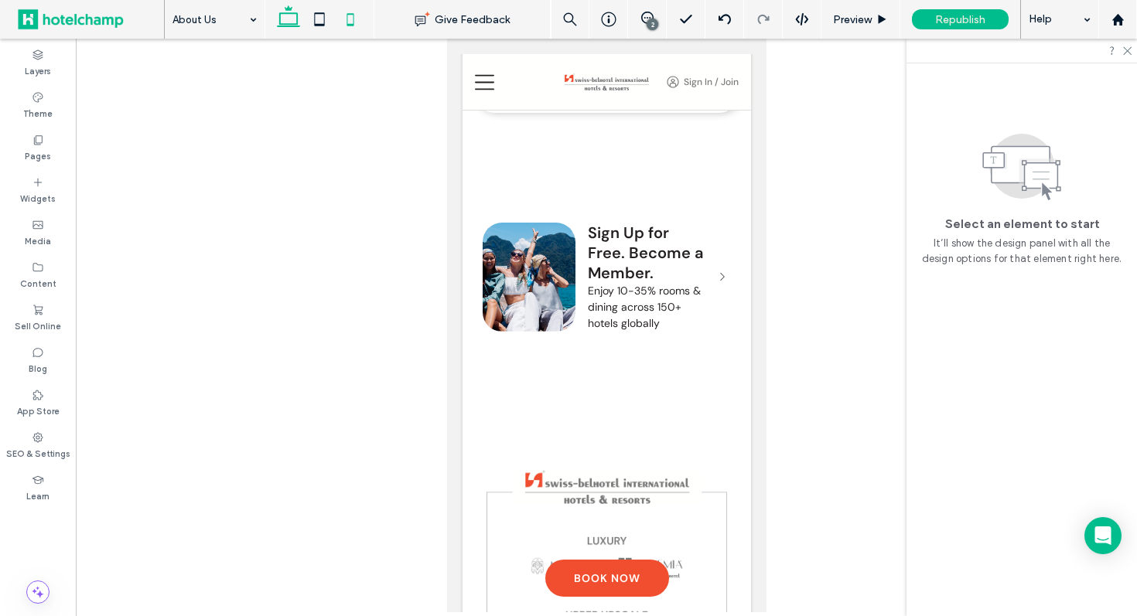
click at [280, 23] on use at bounding box center [288, 16] width 23 height 22
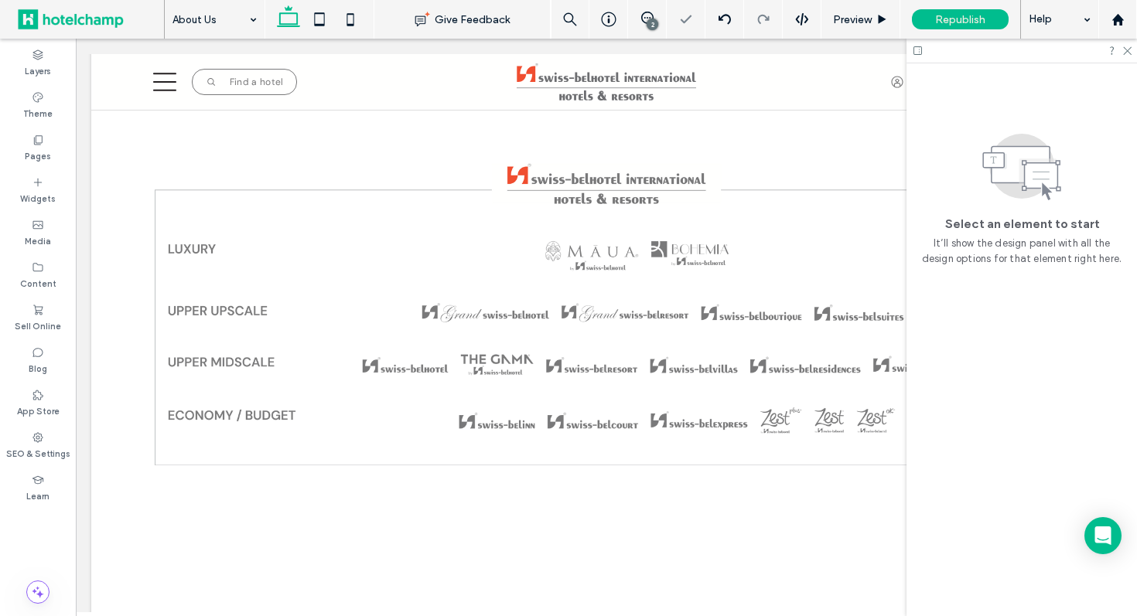
scroll to position [2638, 0]
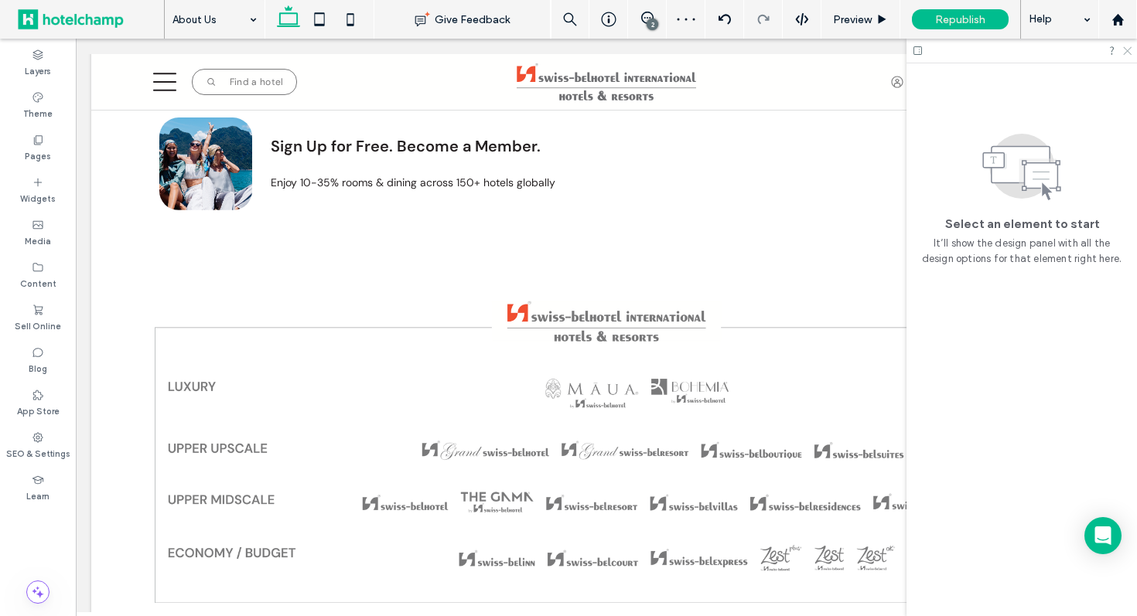
click at [1127, 49] on icon at bounding box center [1126, 50] width 10 height 10
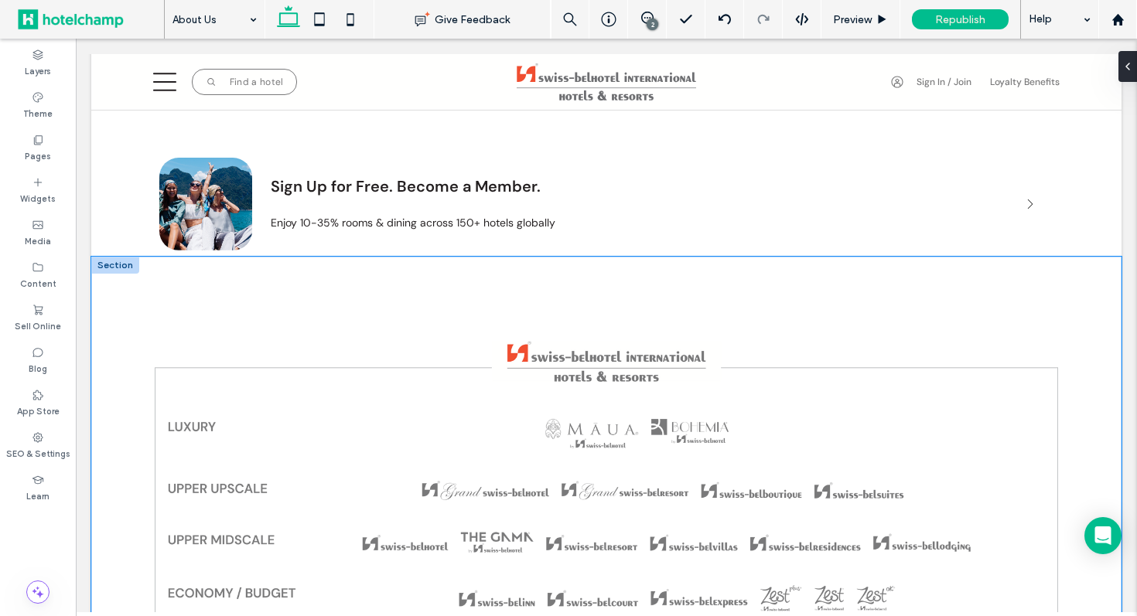
scroll to position [2570, 0]
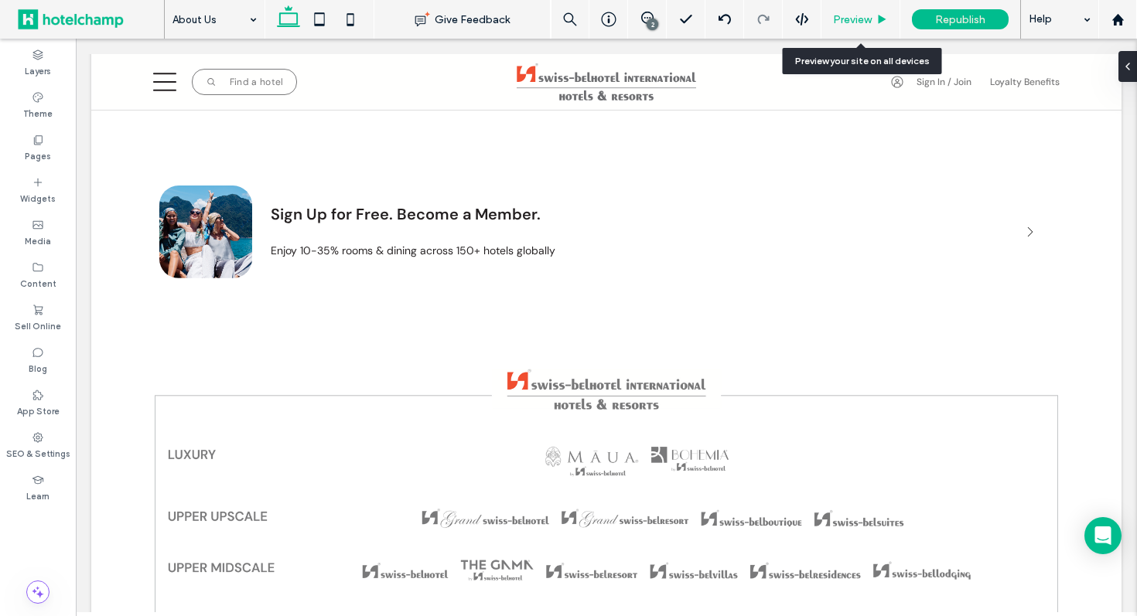
click at [829, 19] on div "Preview" at bounding box center [860, 19] width 78 height 13
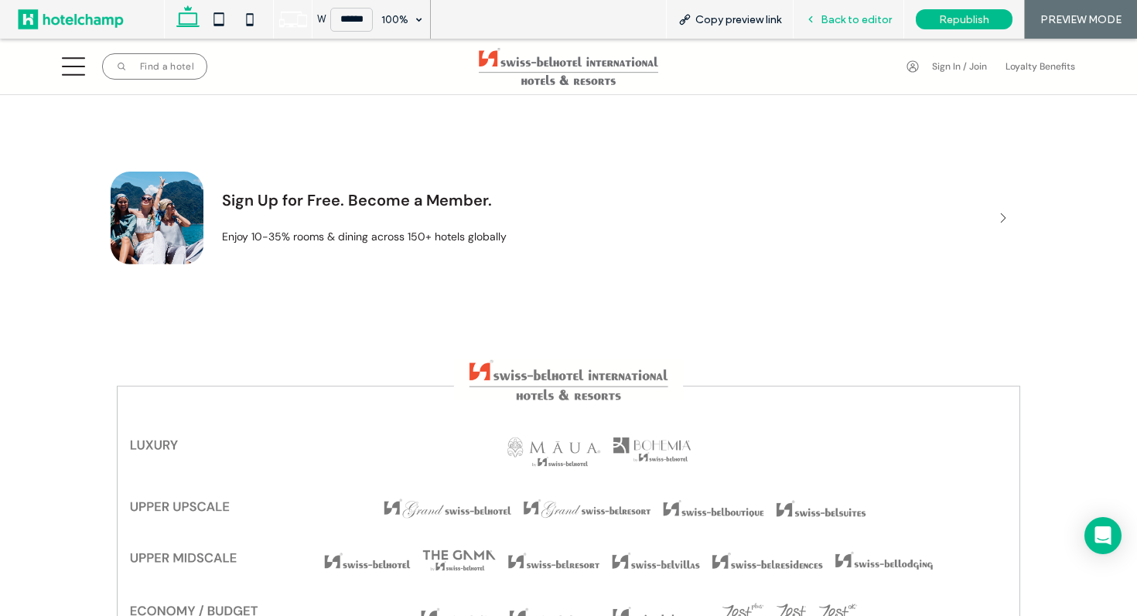
click at [812, 21] on use at bounding box center [810, 19] width 3 height 5
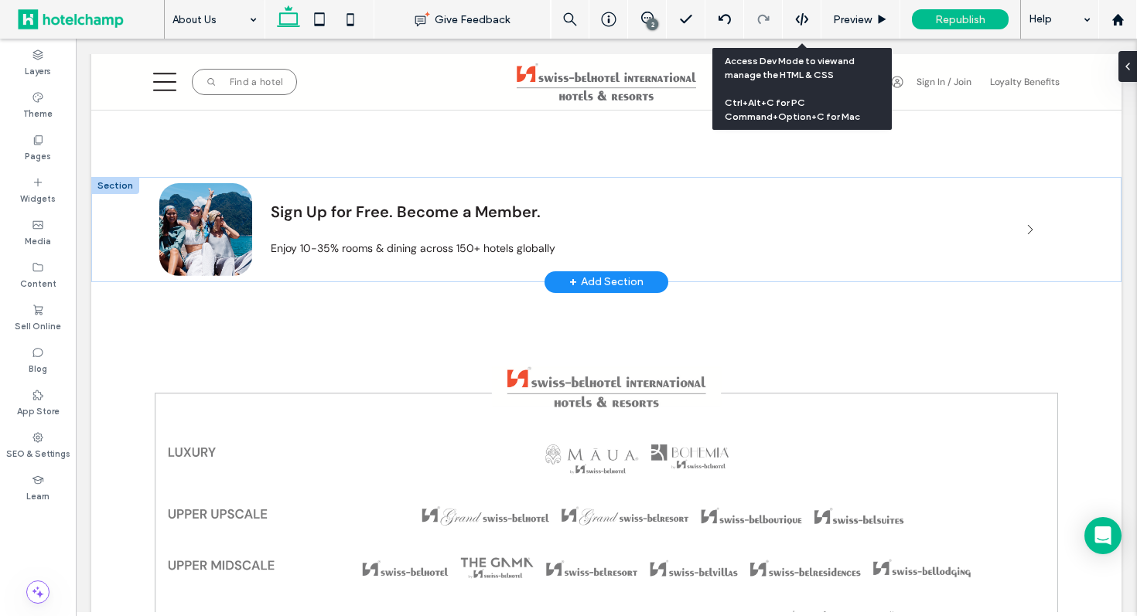
scroll to position [2571, 0]
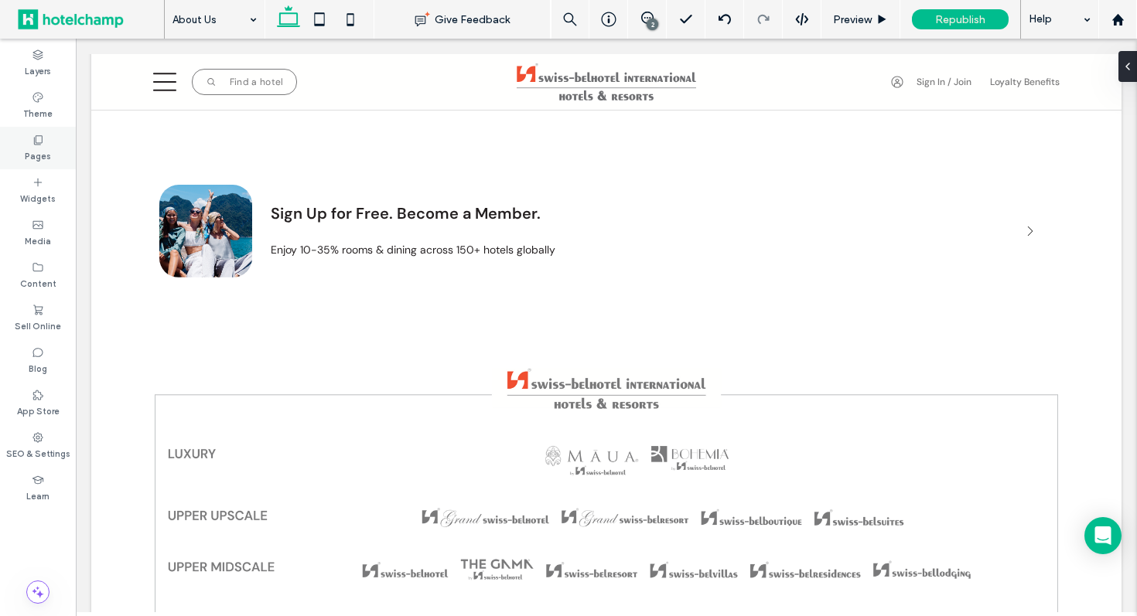
click at [50, 155] on div "Pages" at bounding box center [38, 148] width 76 height 43
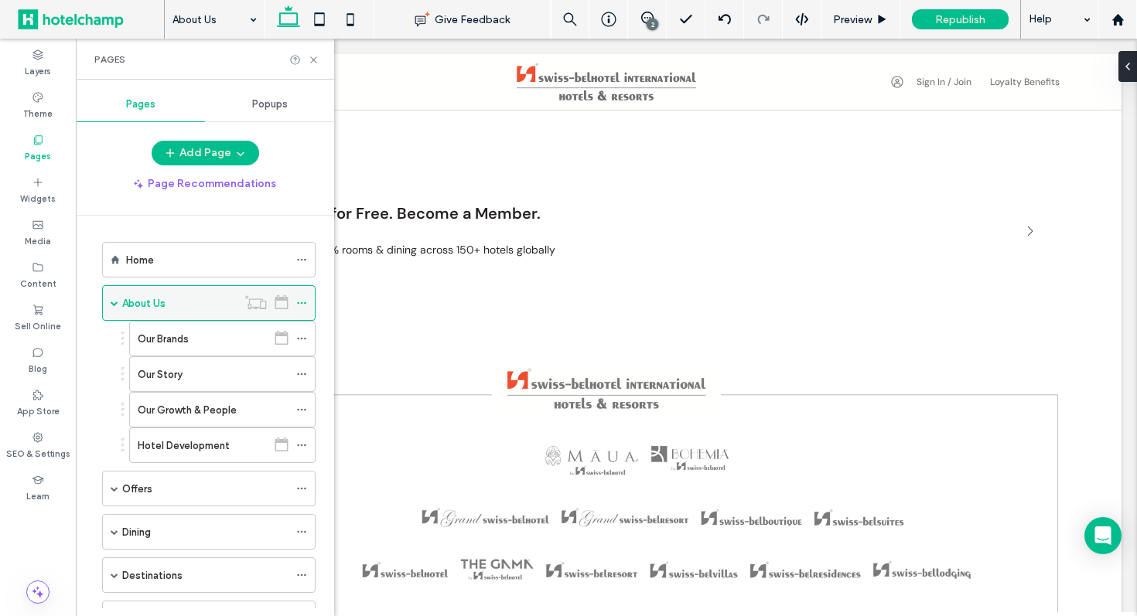
click at [305, 303] on use at bounding box center [301, 303] width 9 height 2
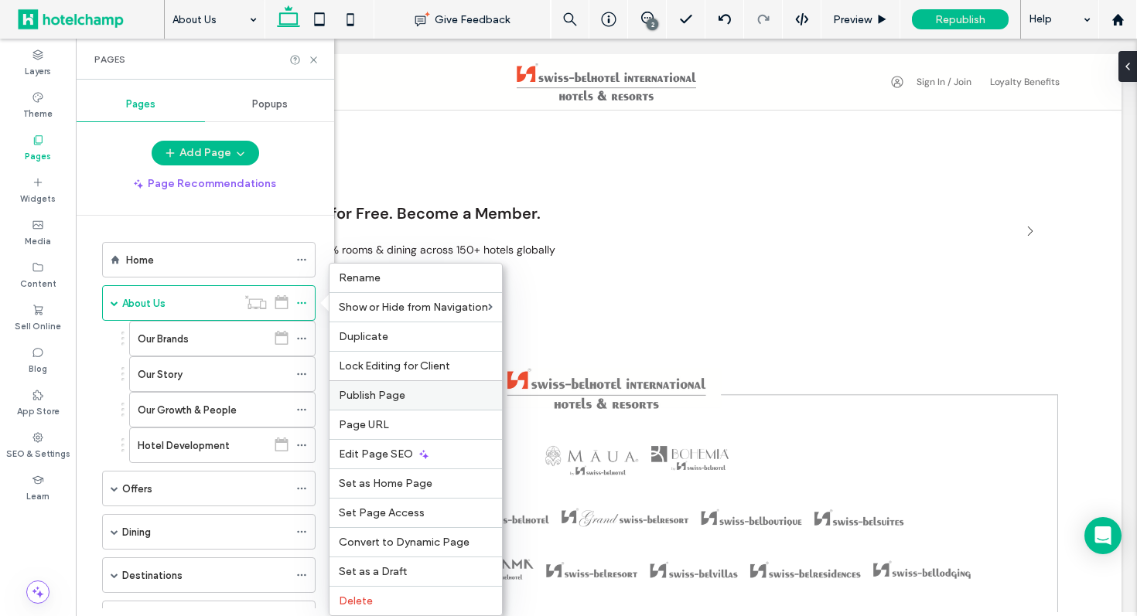
click at [390, 407] on div "Publish Page" at bounding box center [415, 394] width 172 height 29
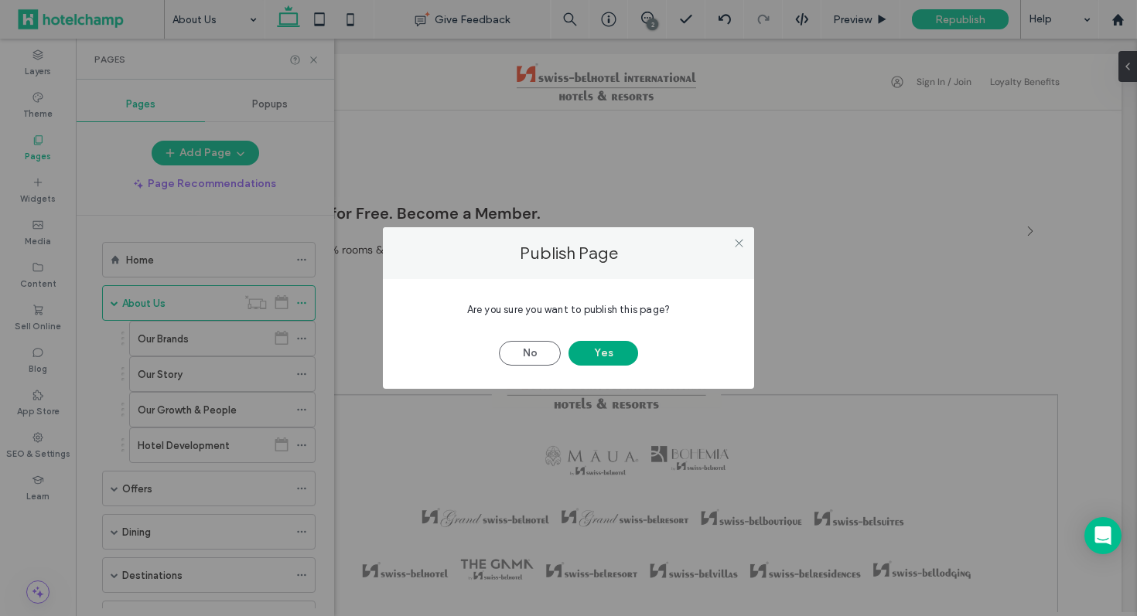
click at [603, 358] on button "Yes" at bounding box center [603, 353] width 70 height 25
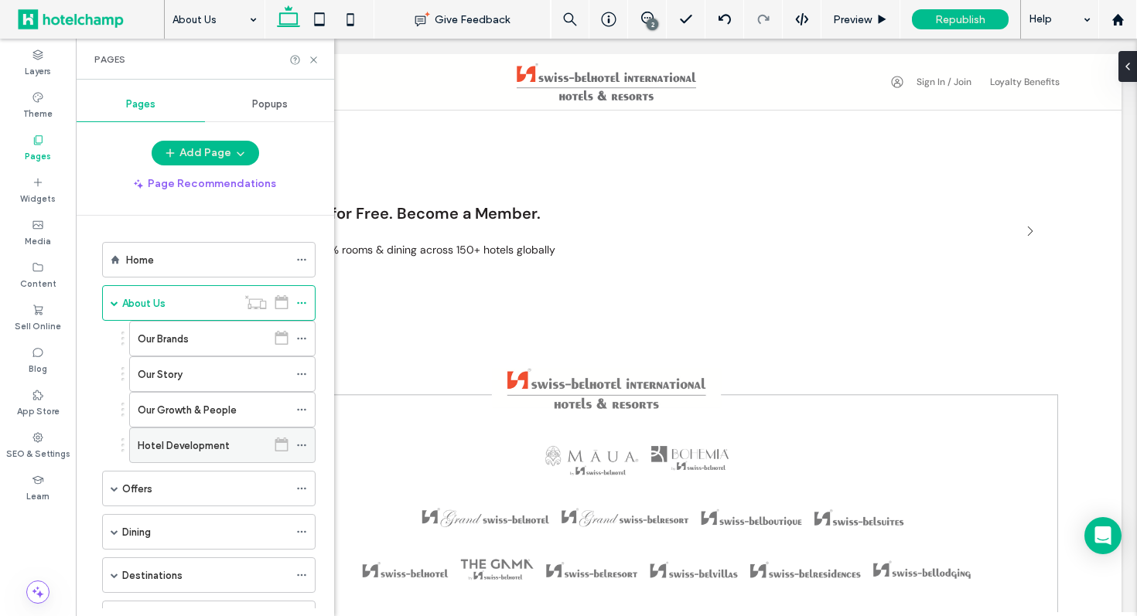
click at [158, 449] on label "Hotel Development" at bounding box center [184, 445] width 92 height 27
click at [315, 60] on icon at bounding box center [314, 60] width 12 height 12
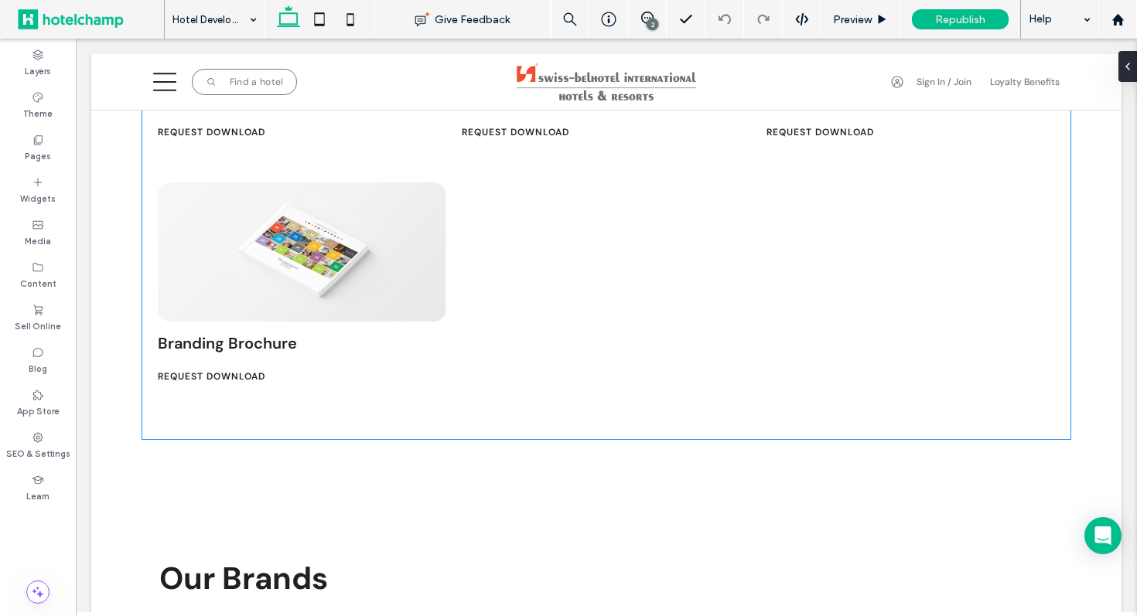
scroll to position [3172, 0]
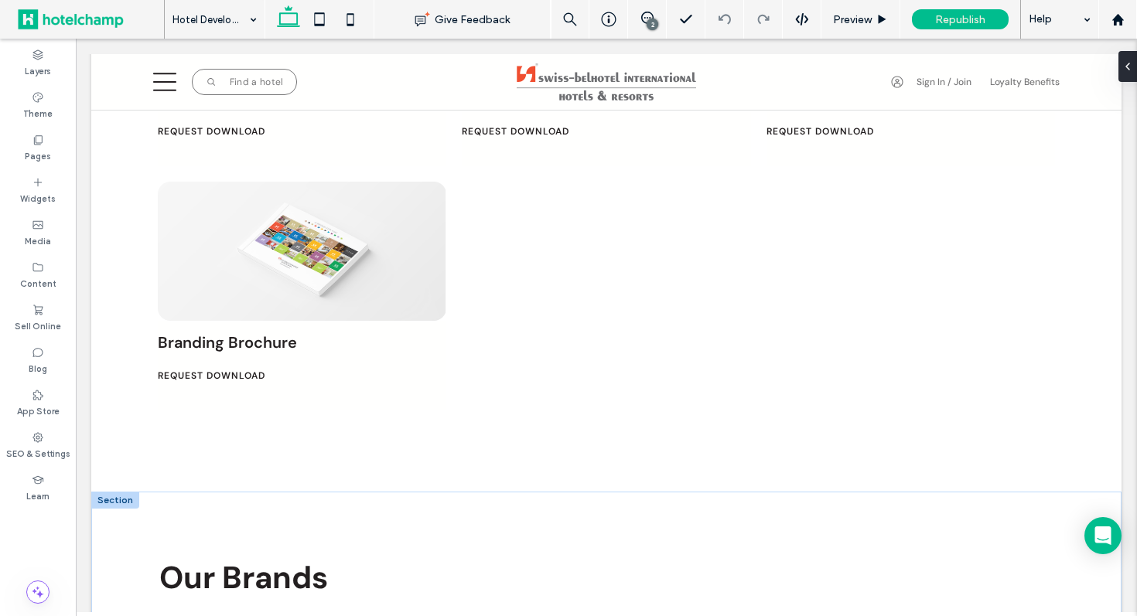
click at [107, 492] on div at bounding box center [115, 500] width 48 height 17
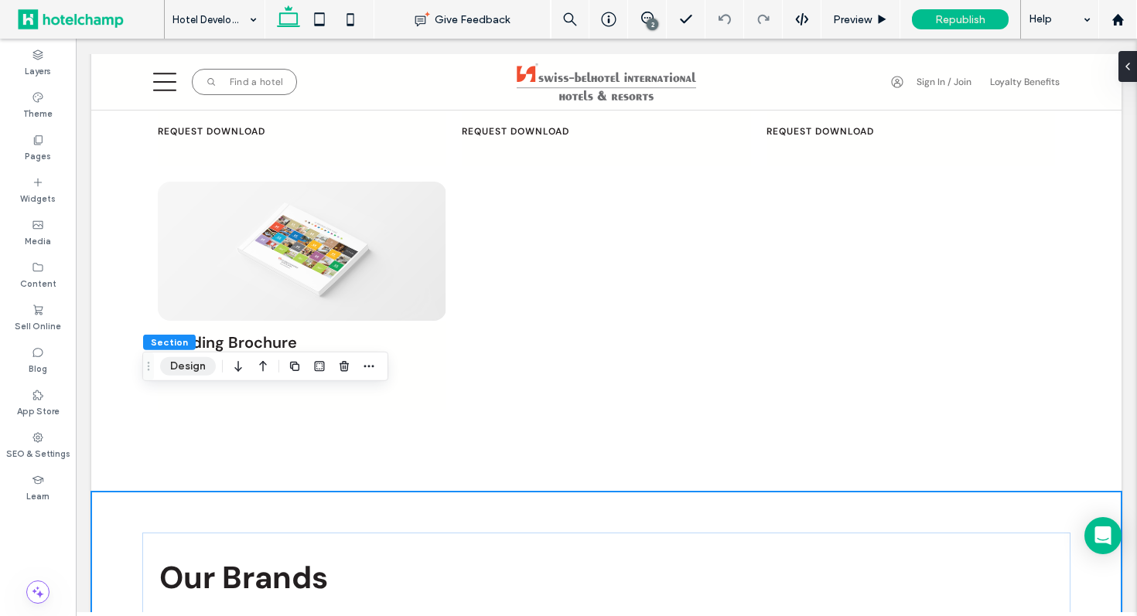
click at [197, 364] on button "Design" at bounding box center [188, 366] width 56 height 19
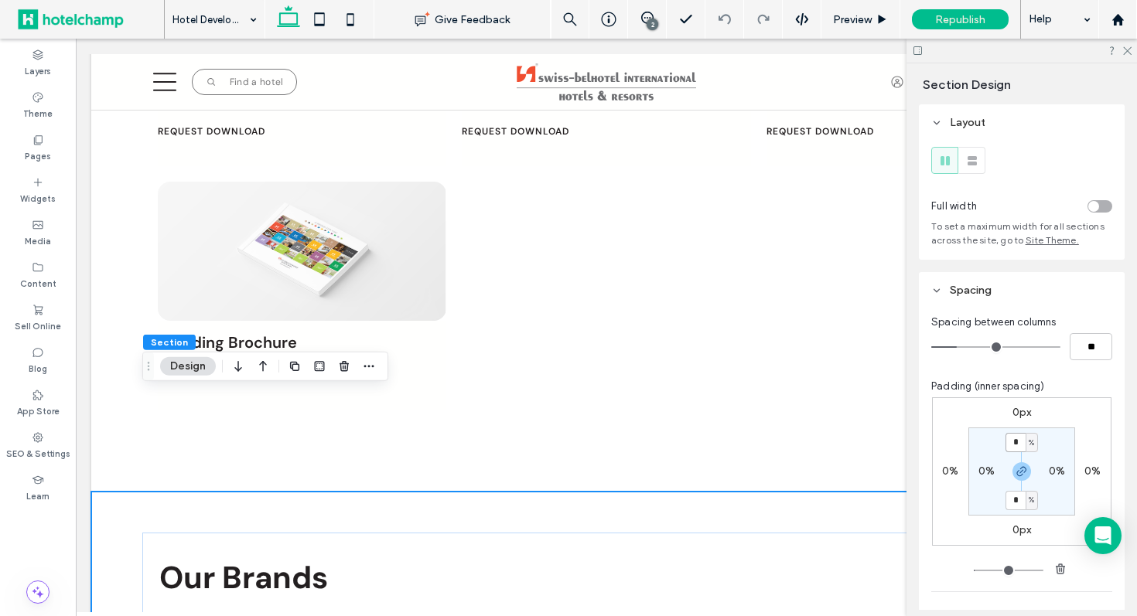
click at [1018, 436] on input "*" at bounding box center [1015, 442] width 20 height 19
click at [1025, 473] on icon "button" at bounding box center [1021, 472] width 12 height 12
click at [1016, 448] on input "*" at bounding box center [1015, 442] width 20 height 19
type input "*"
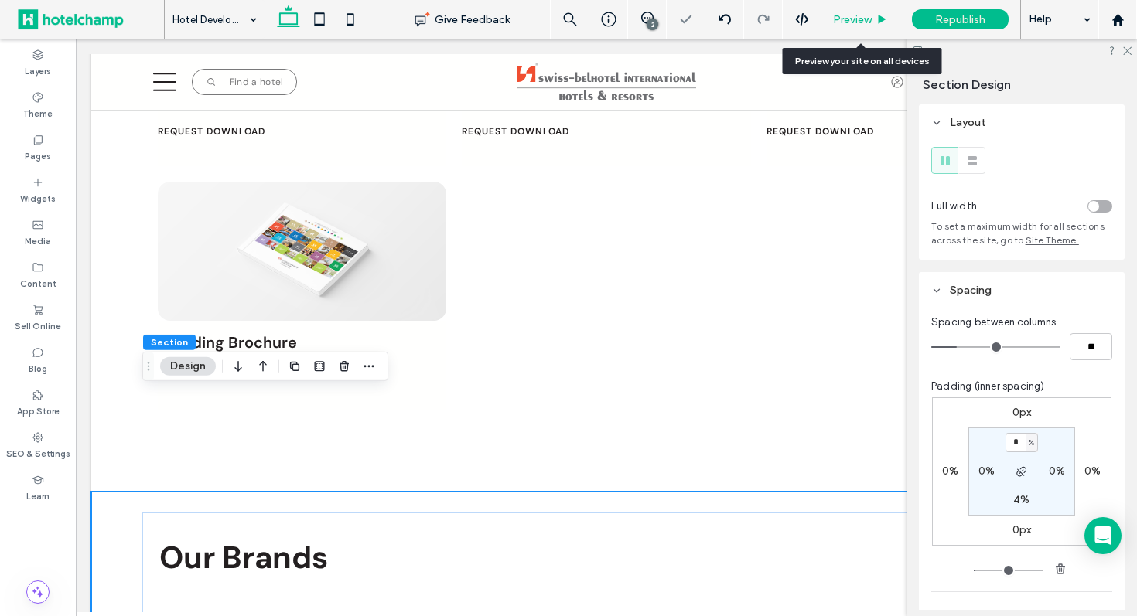
click at [866, 17] on span "Preview" at bounding box center [852, 19] width 39 height 13
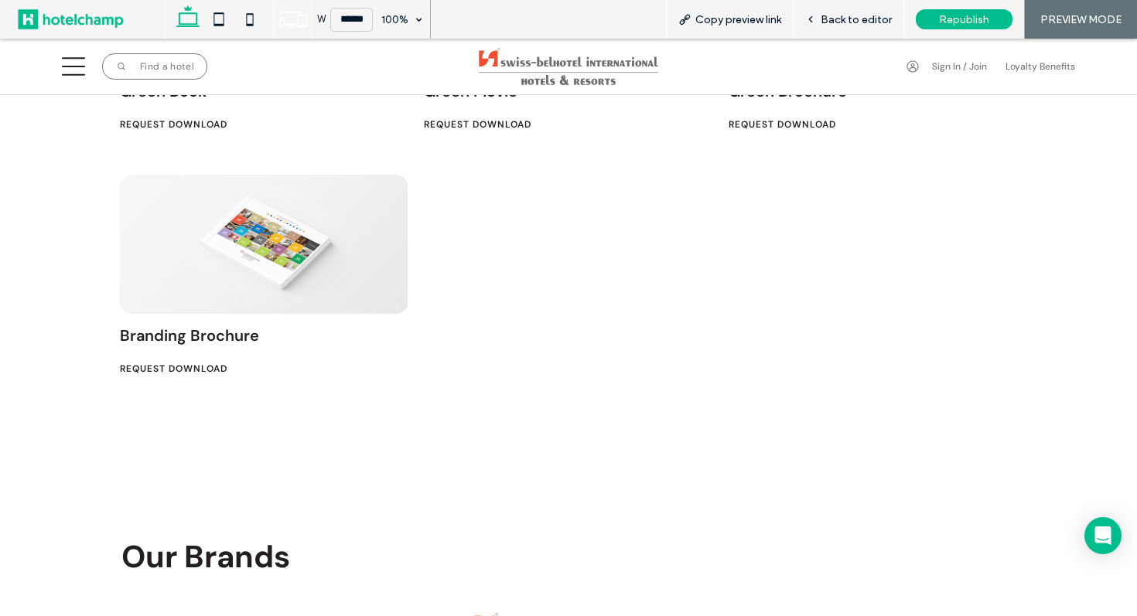
scroll to position [3186, 0]
click at [844, 19] on span "Back to editor" at bounding box center [856, 19] width 71 height 13
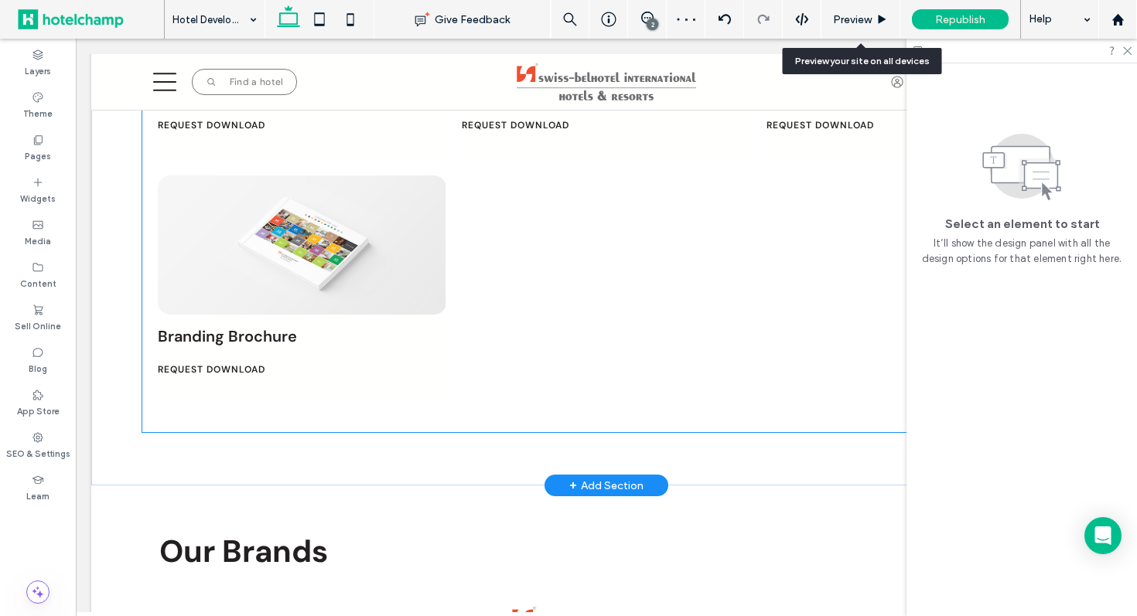
scroll to position [3172, 0]
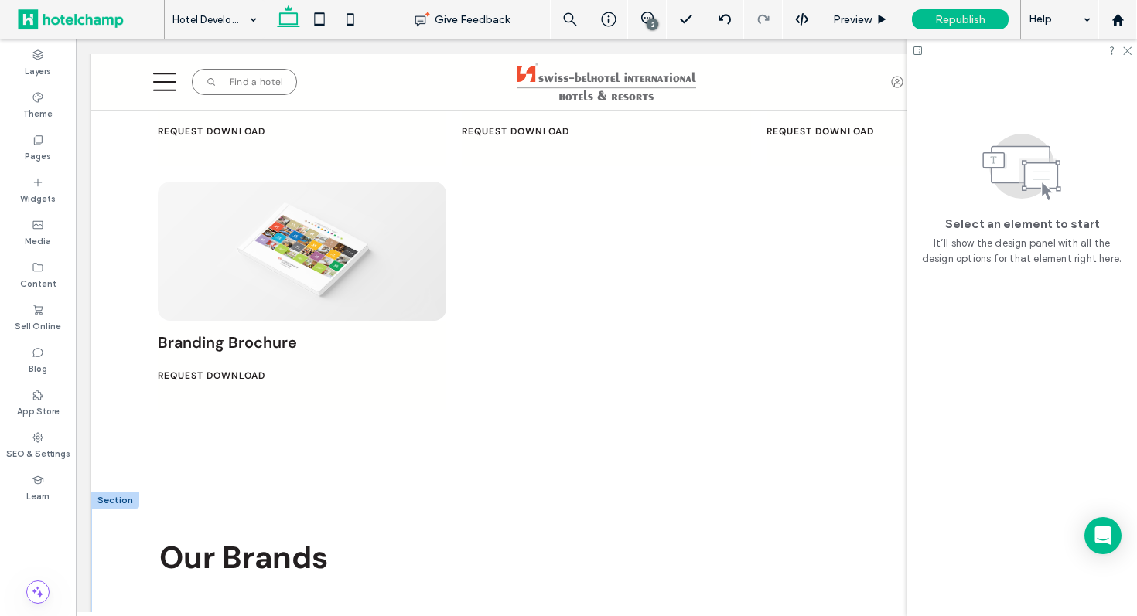
click at [124, 492] on div at bounding box center [115, 500] width 48 height 17
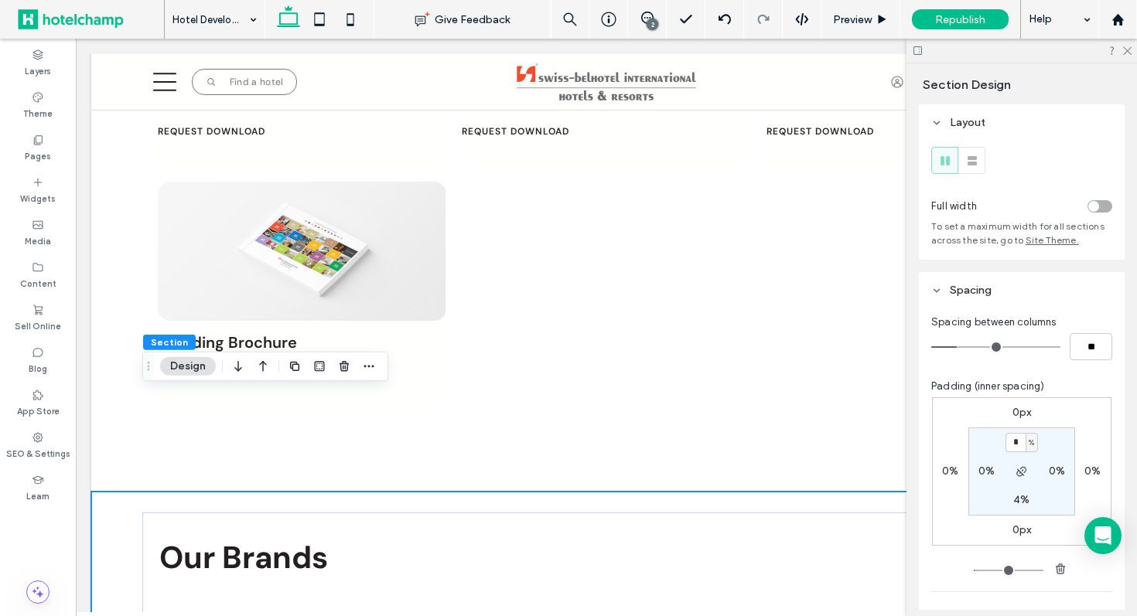
type input "*"
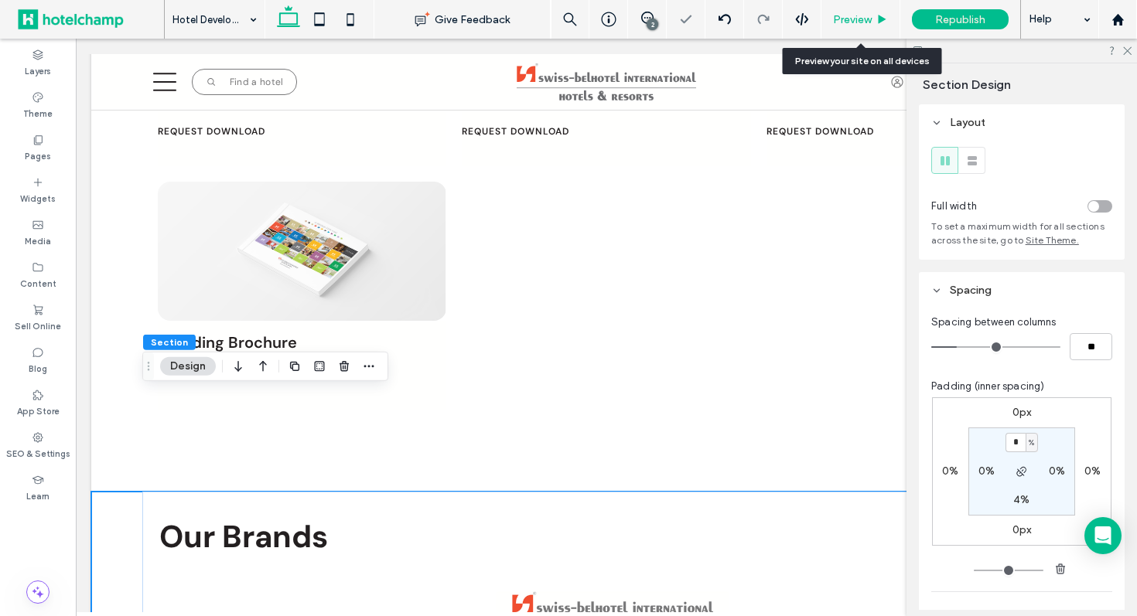
click at [855, 28] on div "Preview" at bounding box center [860, 19] width 79 height 39
click at [841, 11] on div "Preview" at bounding box center [860, 19] width 79 height 39
click at [843, 24] on span "Preview" at bounding box center [852, 19] width 39 height 13
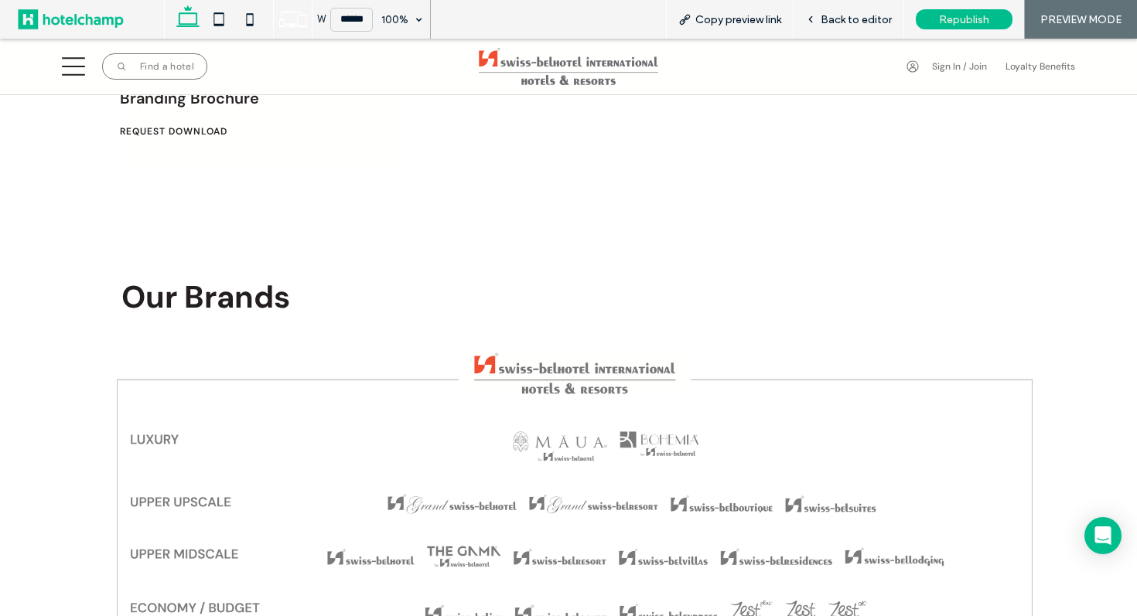
scroll to position [3426, 0]
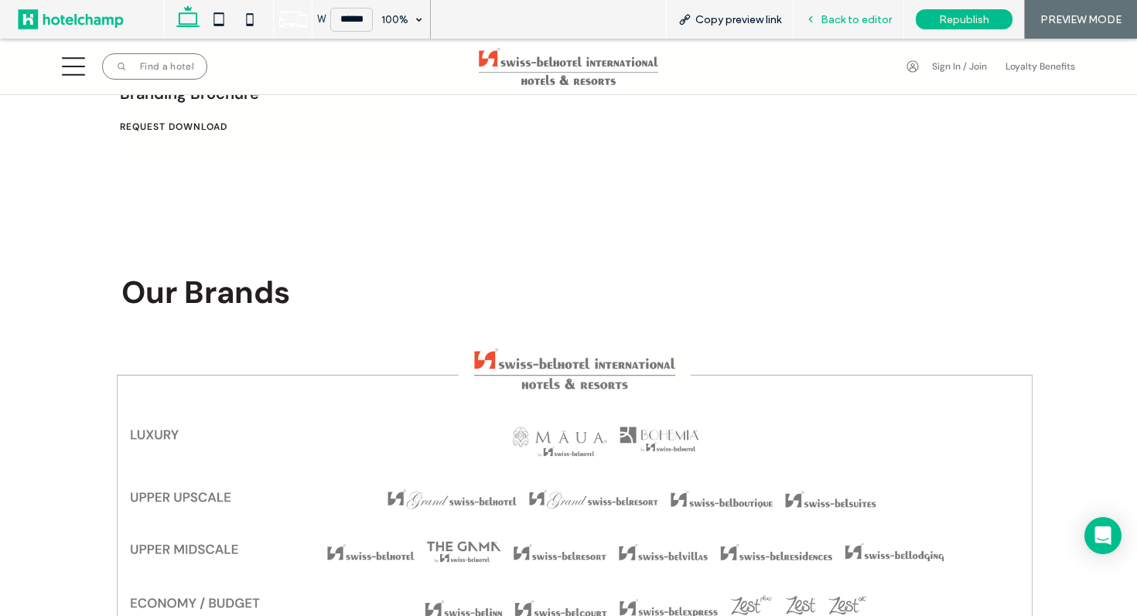
click at [814, 17] on icon at bounding box center [810, 19] width 11 height 11
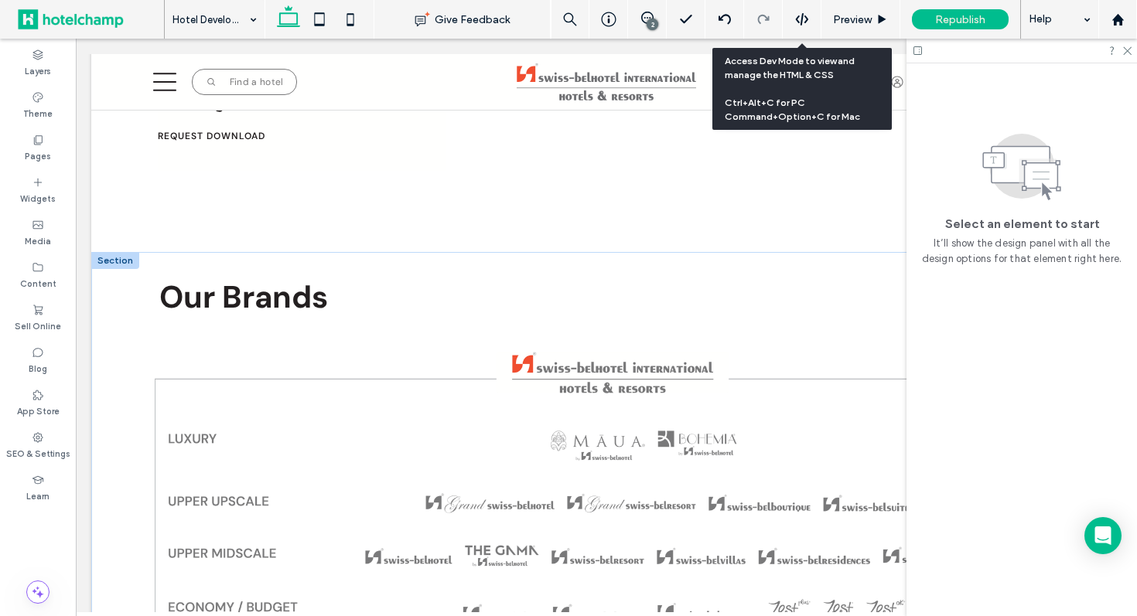
scroll to position [3411, 0]
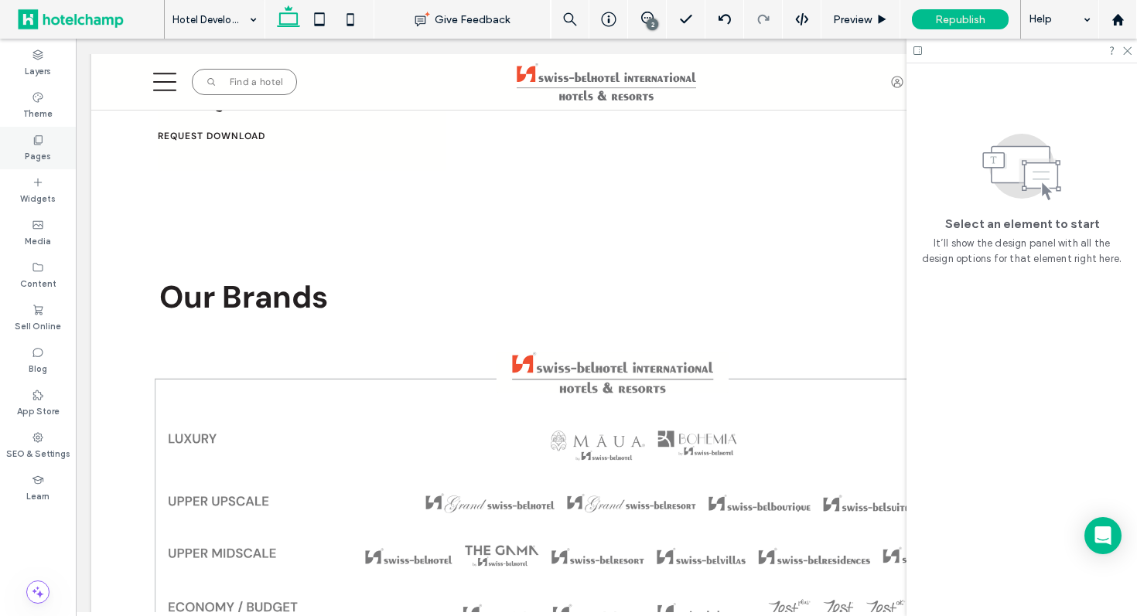
click at [44, 150] on label "Pages" at bounding box center [38, 154] width 26 height 17
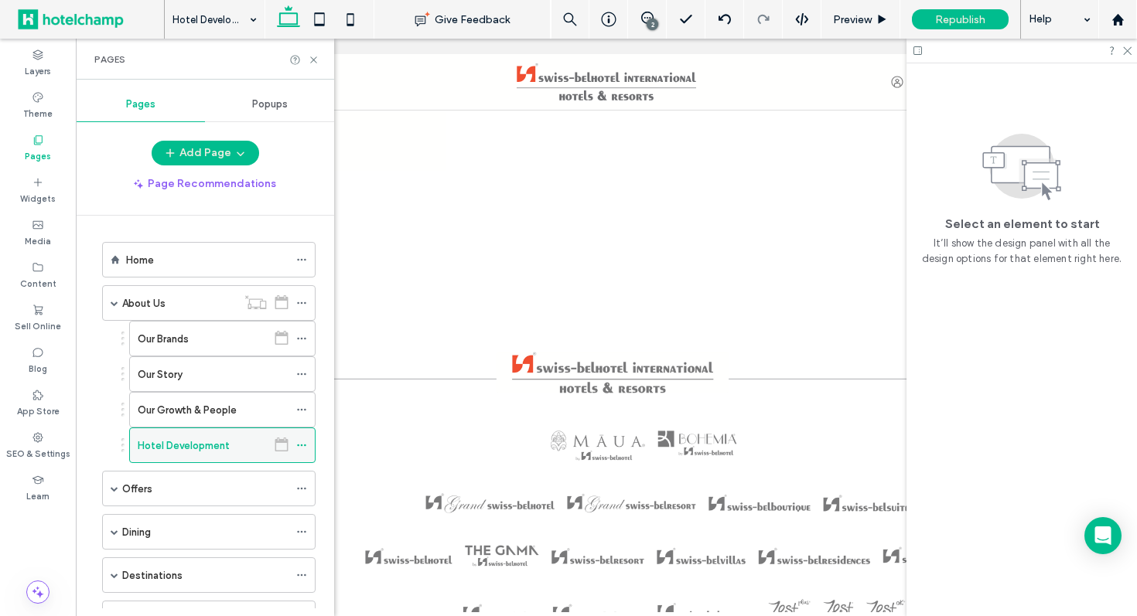
click at [299, 443] on icon at bounding box center [301, 445] width 11 height 11
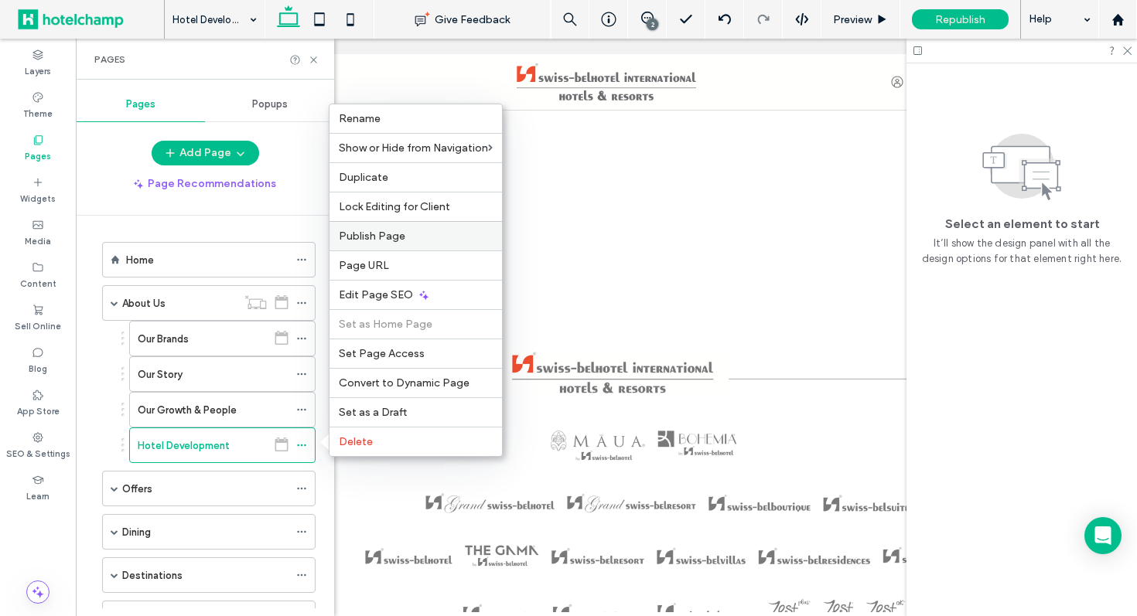
click at [428, 233] on label "Publish Page" at bounding box center [416, 236] width 154 height 13
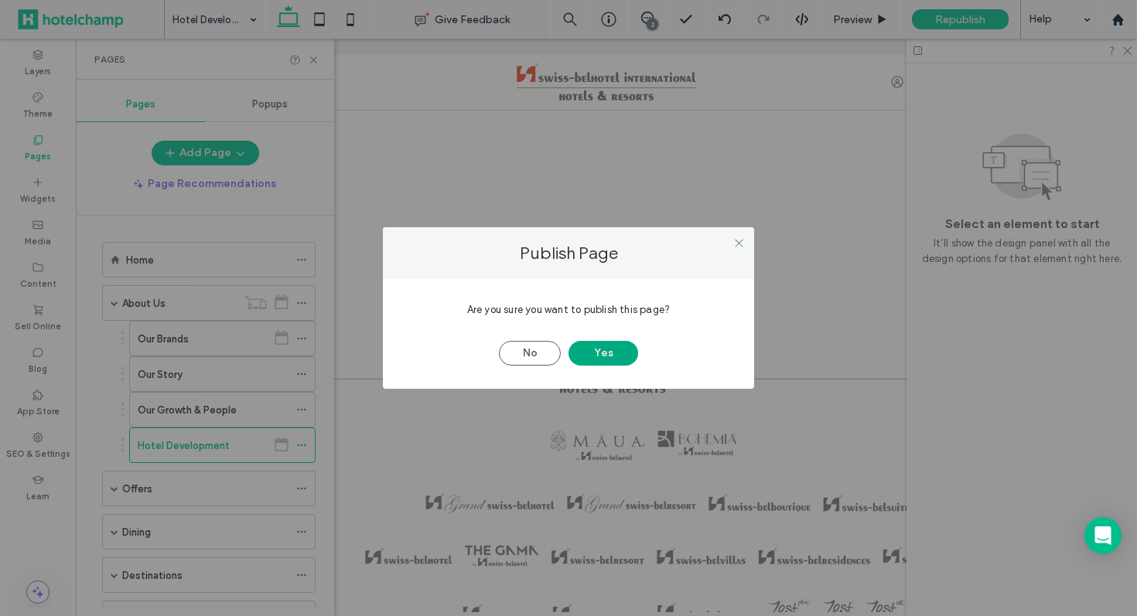
click at [616, 355] on button "Yes" at bounding box center [603, 353] width 70 height 25
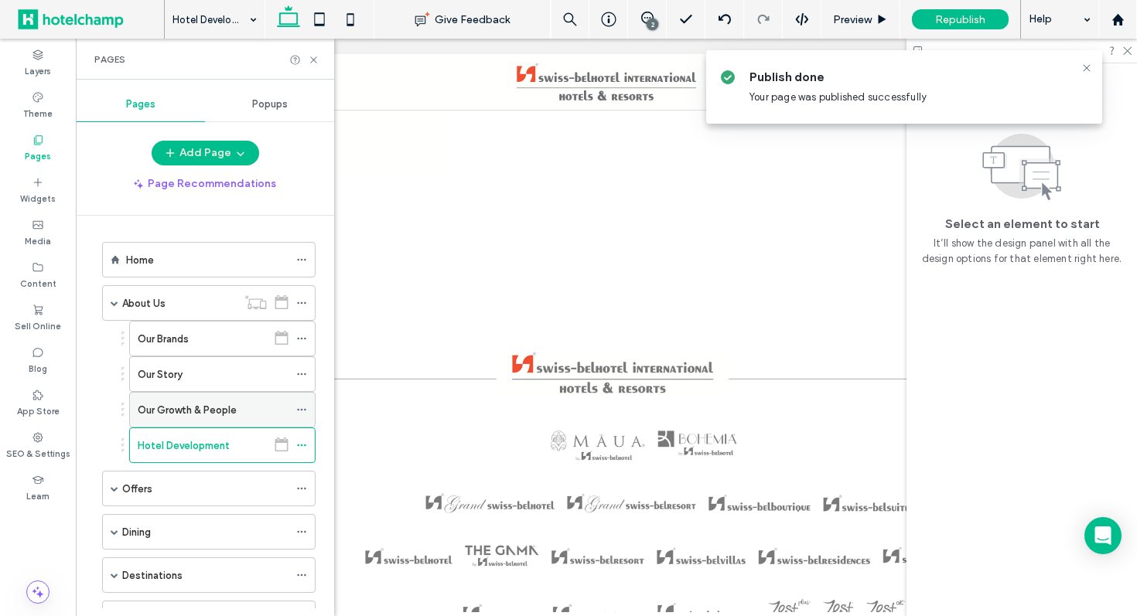
click at [199, 405] on label "Our Growth & People" at bounding box center [187, 410] width 99 height 27
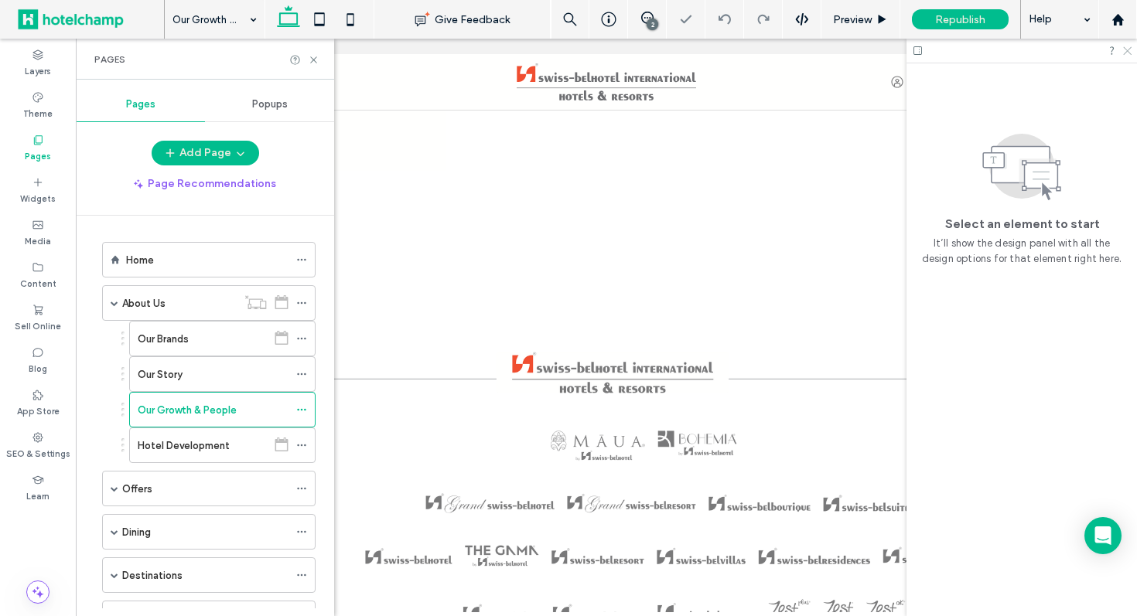
click at [1127, 51] on use at bounding box center [1127, 51] width 9 height 9
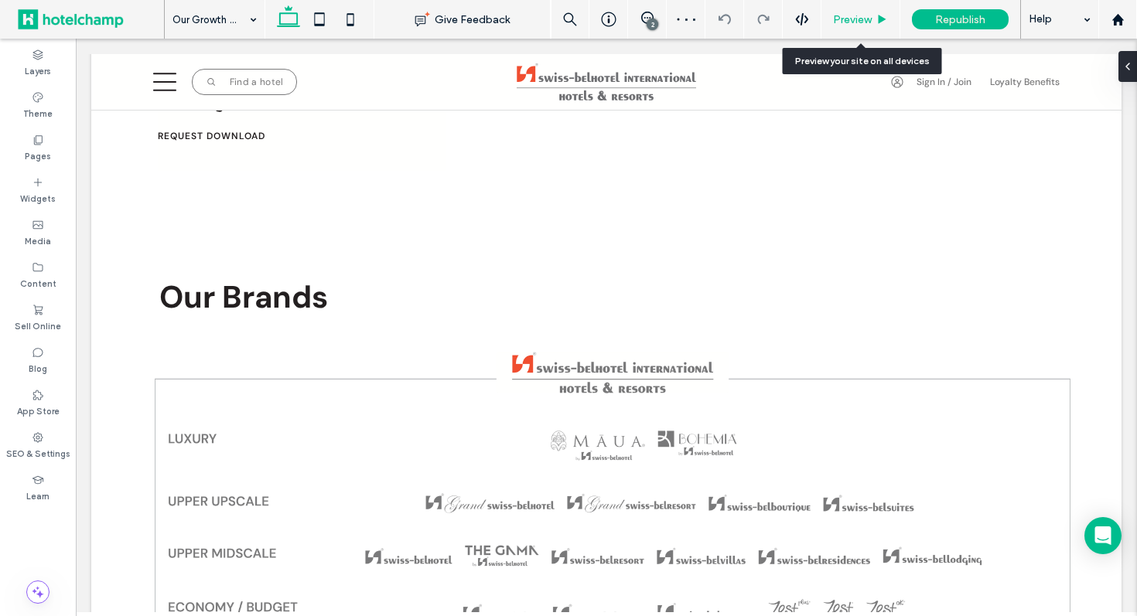
click at [844, 12] on div "Preview" at bounding box center [860, 19] width 79 height 39
click at [840, 22] on span "Preview" at bounding box center [852, 19] width 39 height 13
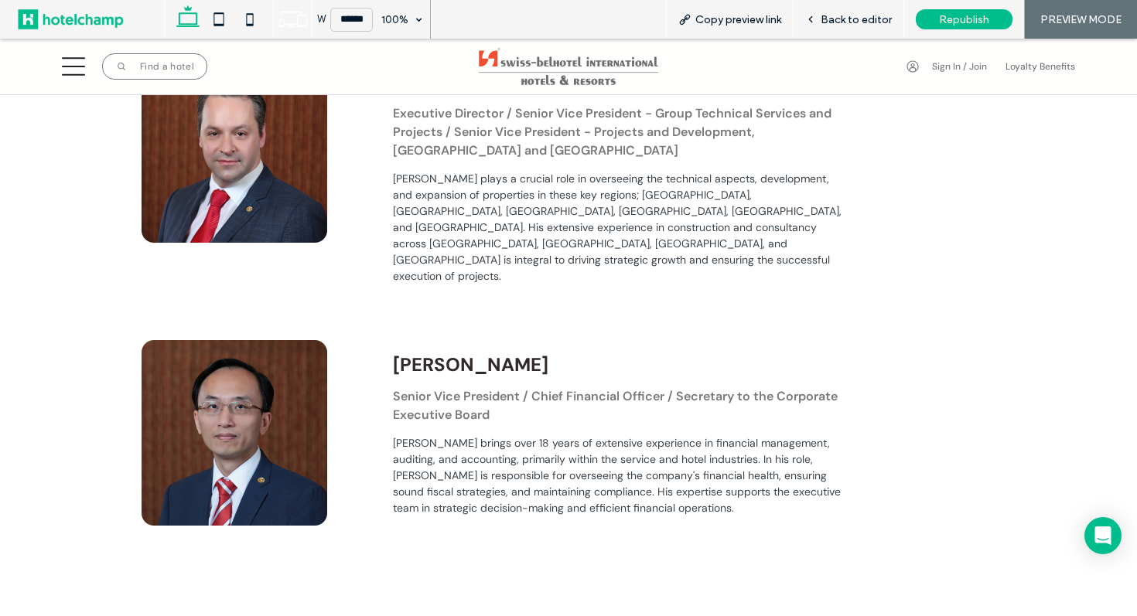
scroll to position [3450, 0]
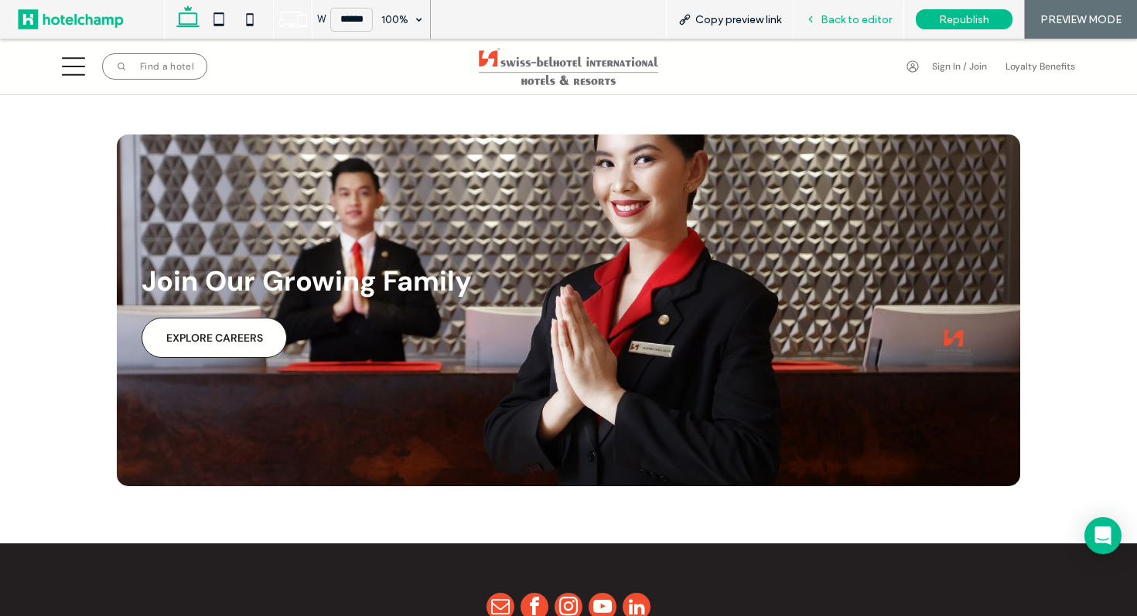
click at [862, 24] on span "Back to editor" at bounding box center [856, 19] width 71 height 13
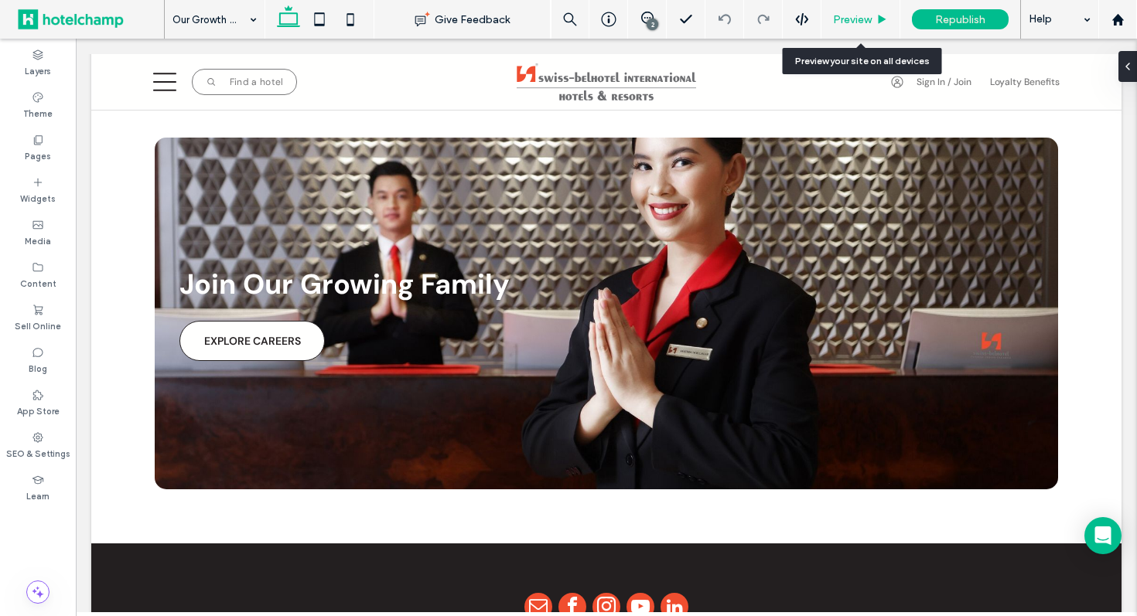
scroll to position [3436, 0]
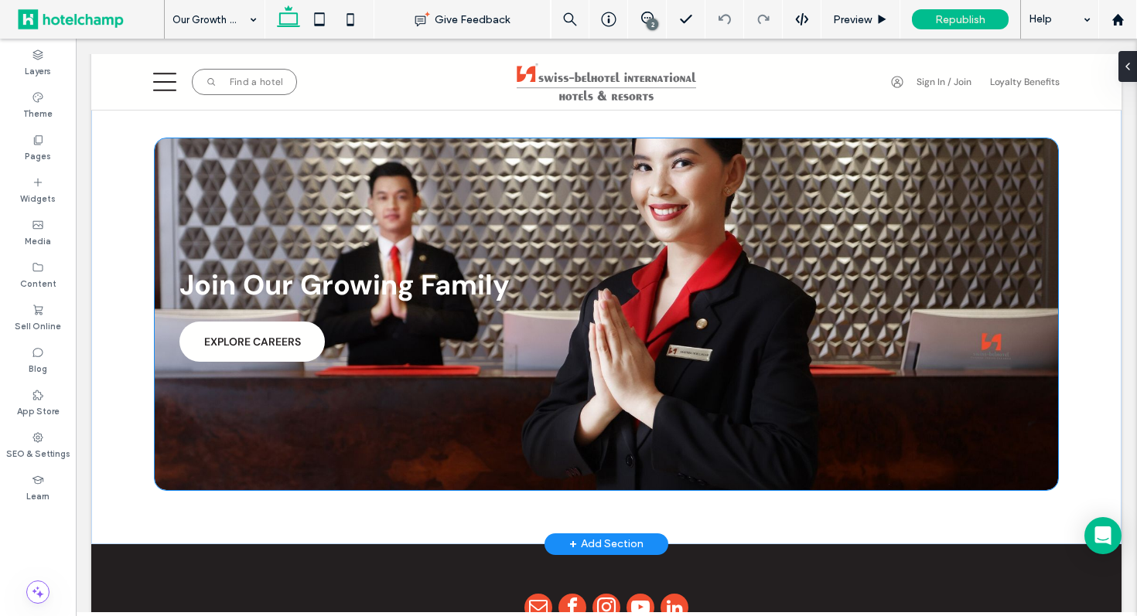
click at [302, 322] on link "EXPLORE CAREERS" at bounding box center [251, 342] width 145 height 40
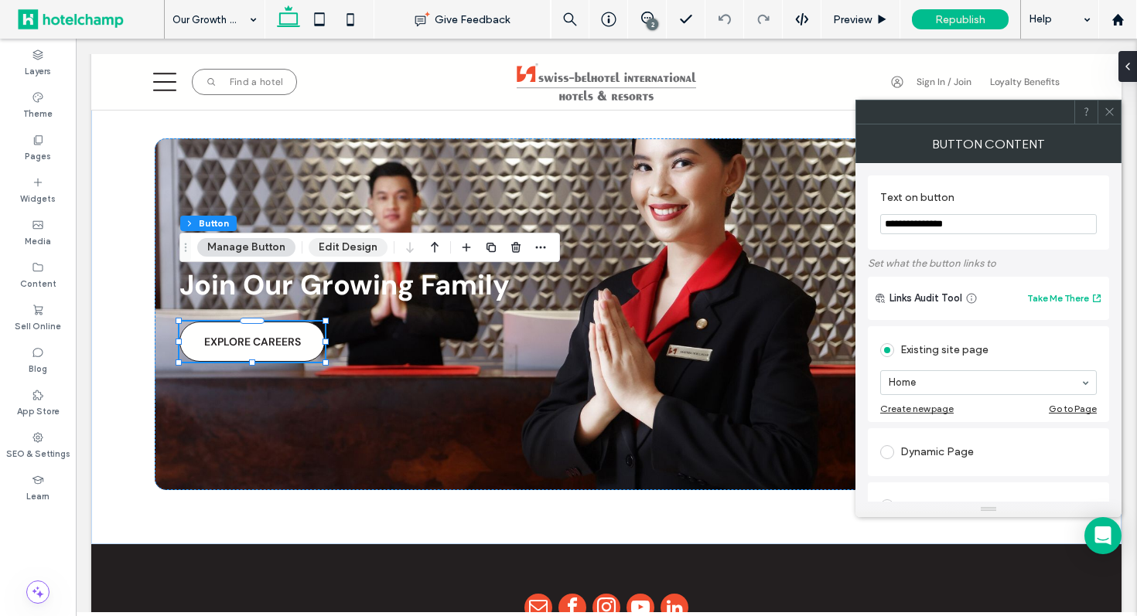
click at [360, 251] on button "Edit Design" at bounding box center [348, 247] width 79 height 19
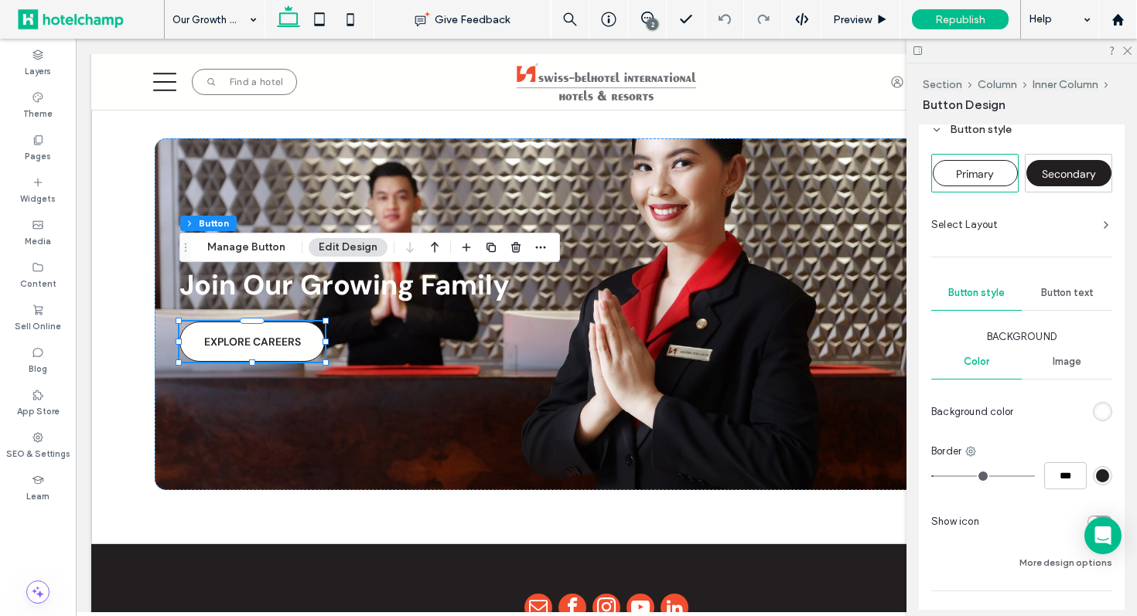
scroll to position [727, 0]
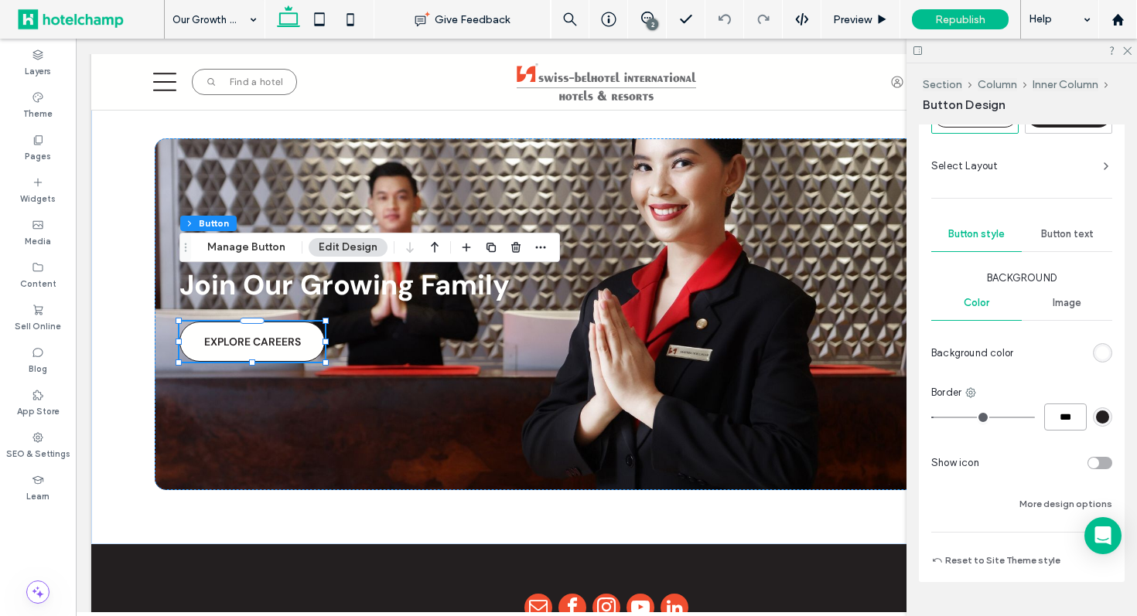
click at [1056, 418] on input "***" at bounding box center [1065, 417] width 43 height 27
type input "*"
type input "***"
click at [1127, 52] on icon at bounding box center [1126, 50] width 10 height 10
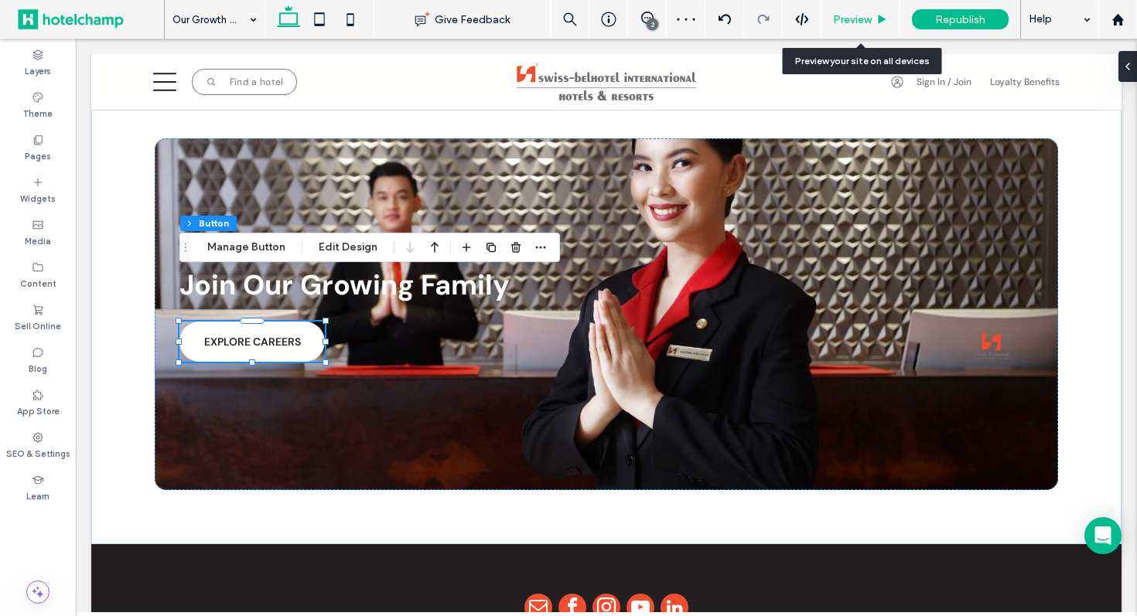
click at [841, 21] on span "Preview" at bounding box center [852, 19] width 39 height 13
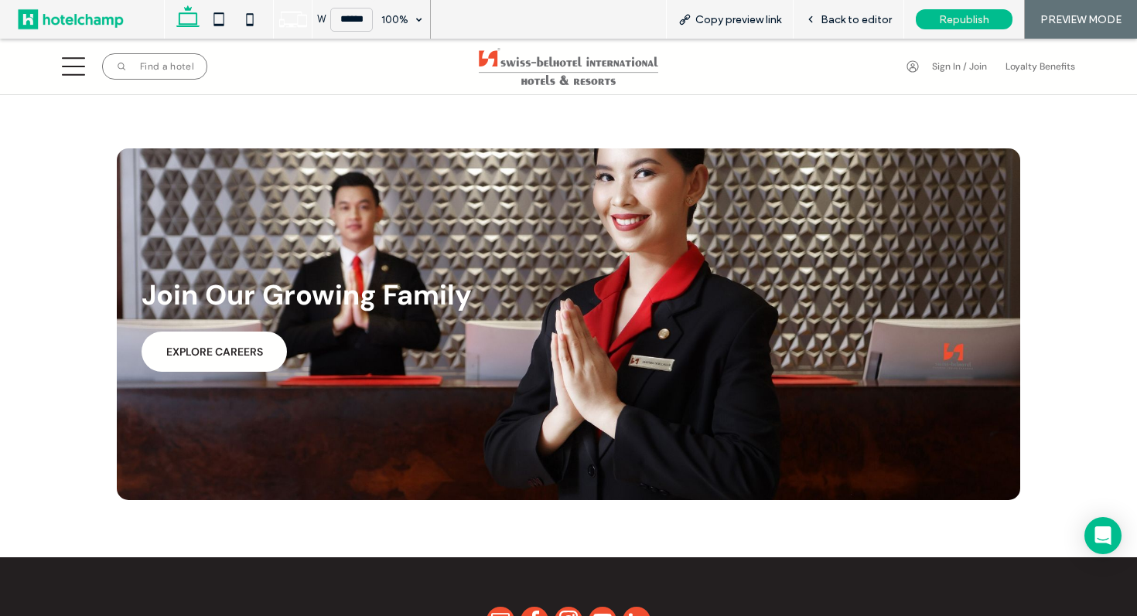
scroll to position [3455, 0]
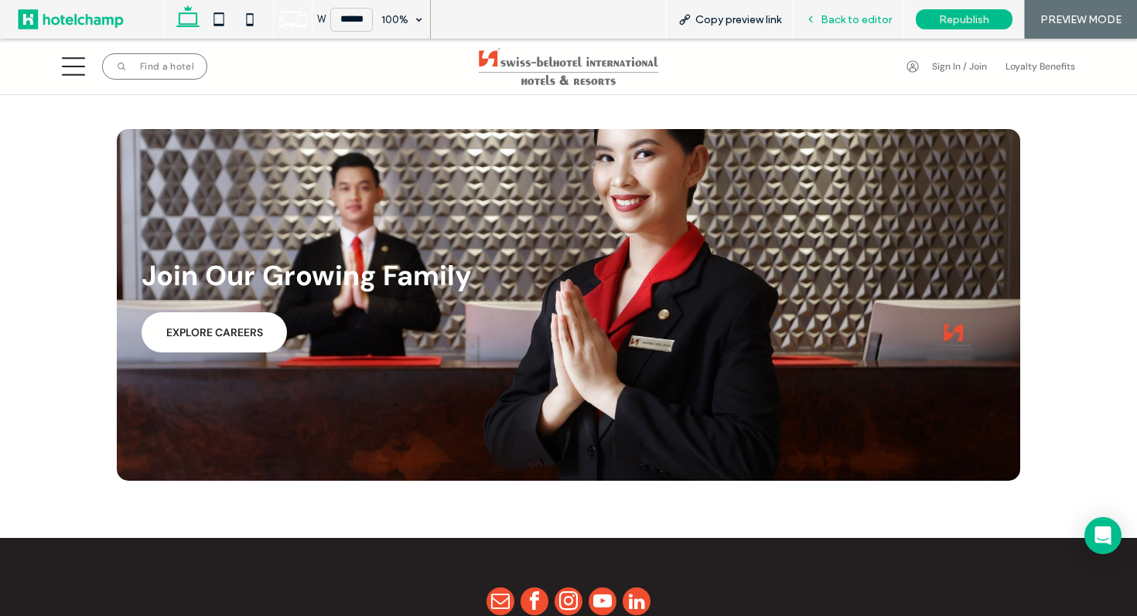
click at [830, 22] on span "Back to editor" at bounding box center [856, 19] width 71 height 13
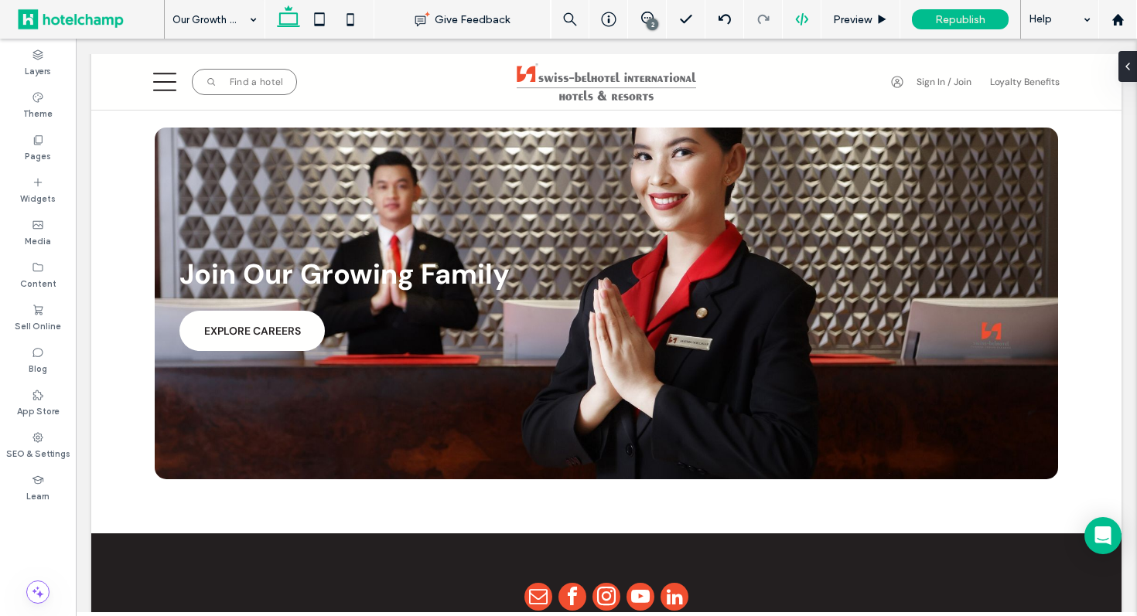
scroll to position [3441, 0]
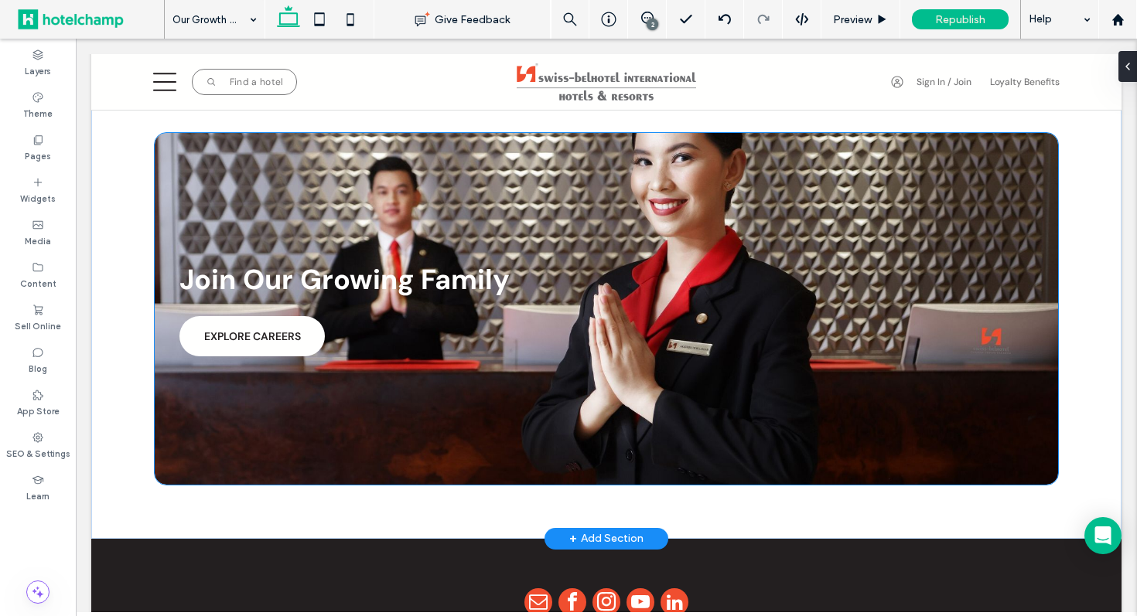
click at [265, 329] on span "EXPLORE CAREERS" at bounding box center [252, 336] width 97 height 14
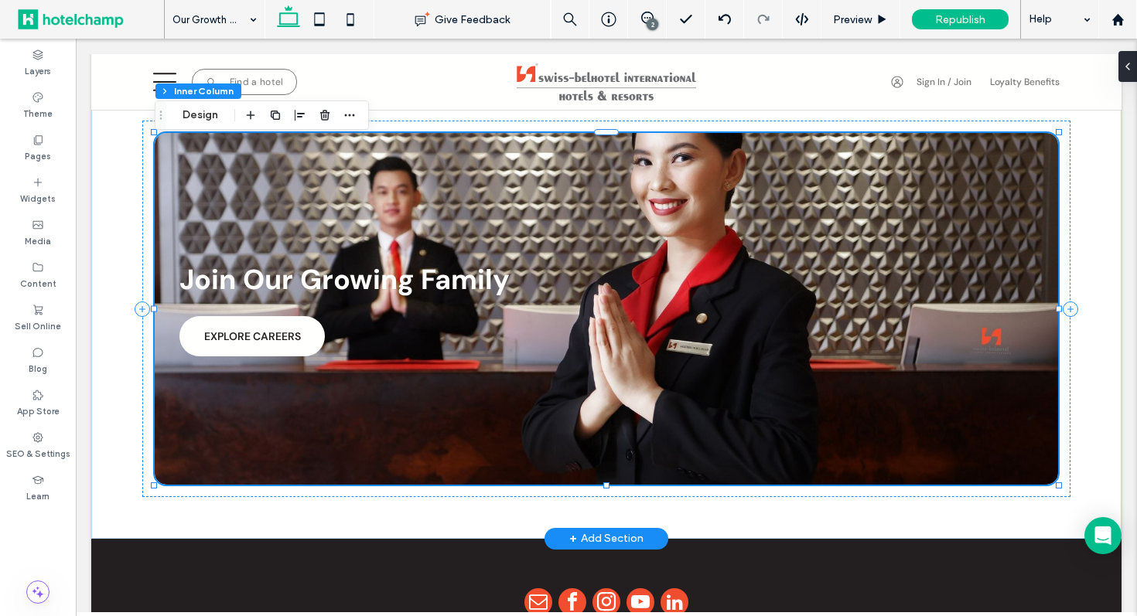
click at [265, 329] on span "EXPLORE CAREERS" at bounding box center [252, 336] width 97 height 14
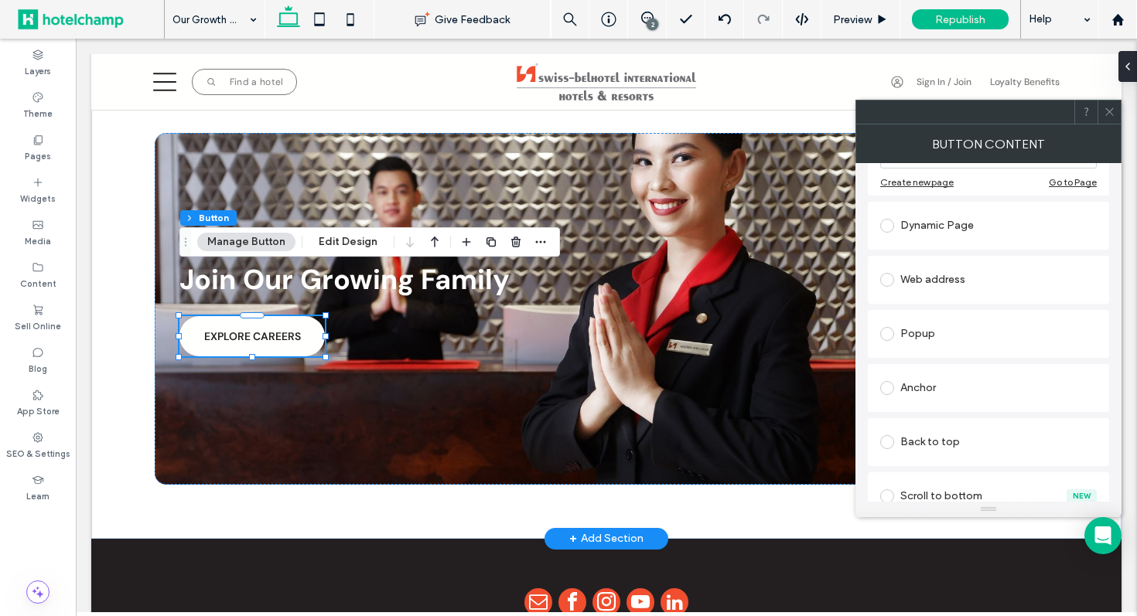
scroll to position [409, 0]
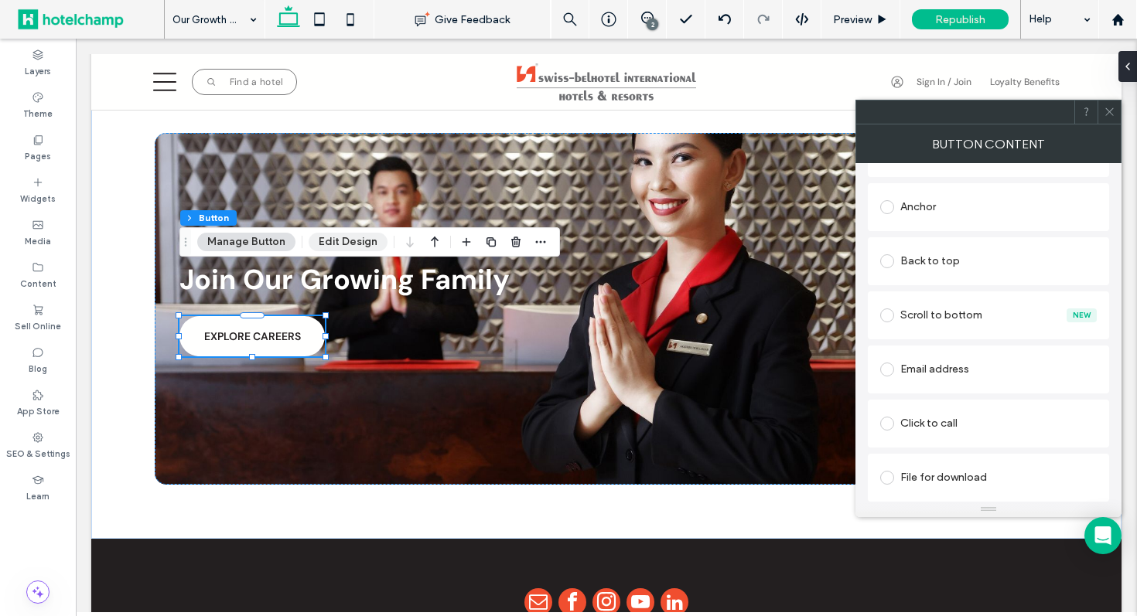
click at [355, 247] on button "Edit Design" at bounding box center [348, 242] width 79 height 19
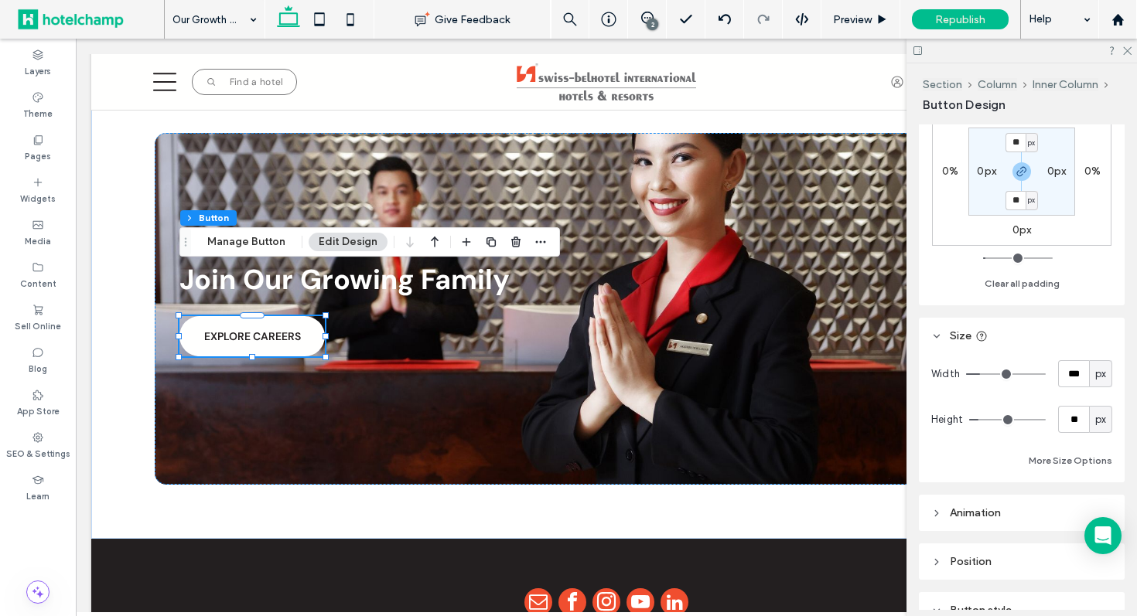
scroll to position [761, 0]
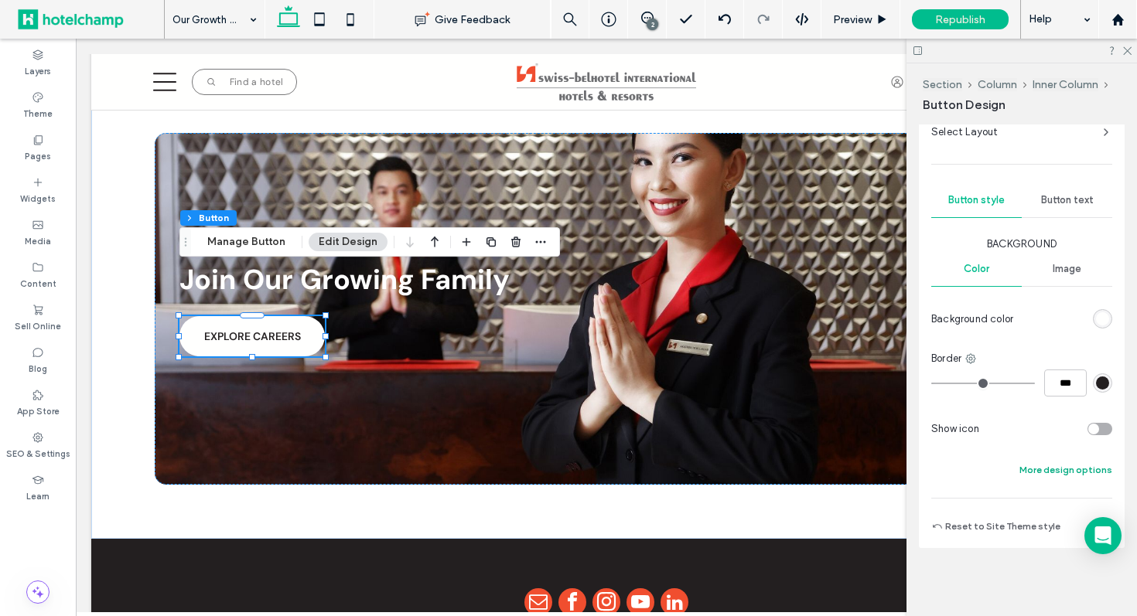
click at [1033, 472] on button "More design options" at bounding box center [1065, 470] width 93 height 19
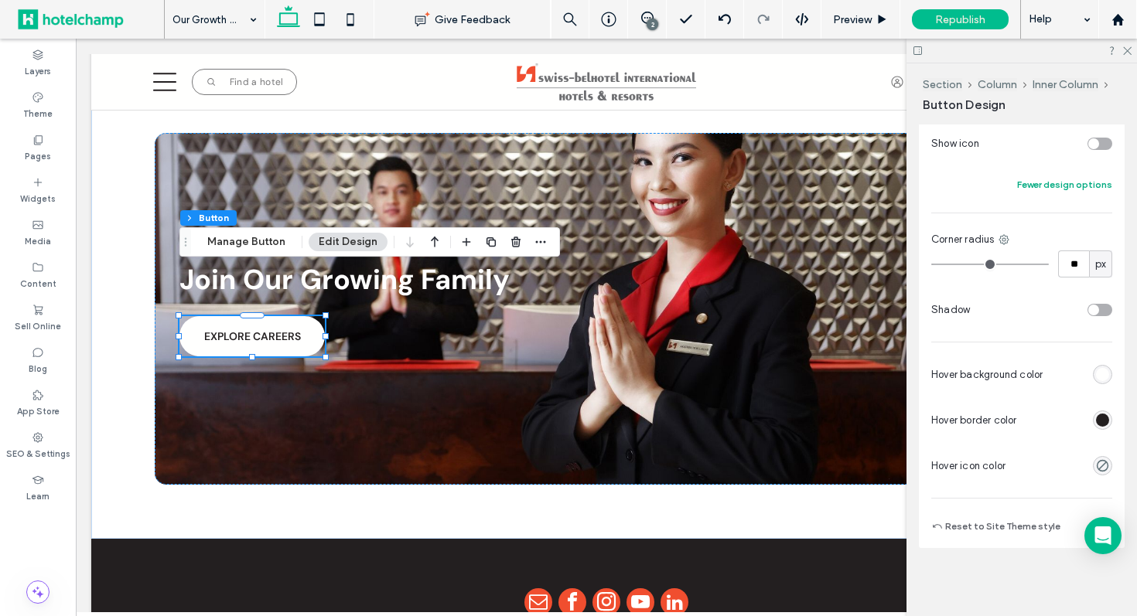
scroll to position [1043, 0]
click at [1104, 374] on div "rgb(255, 255, 254)" at bounding box center [1102, 377] width 13 height 13
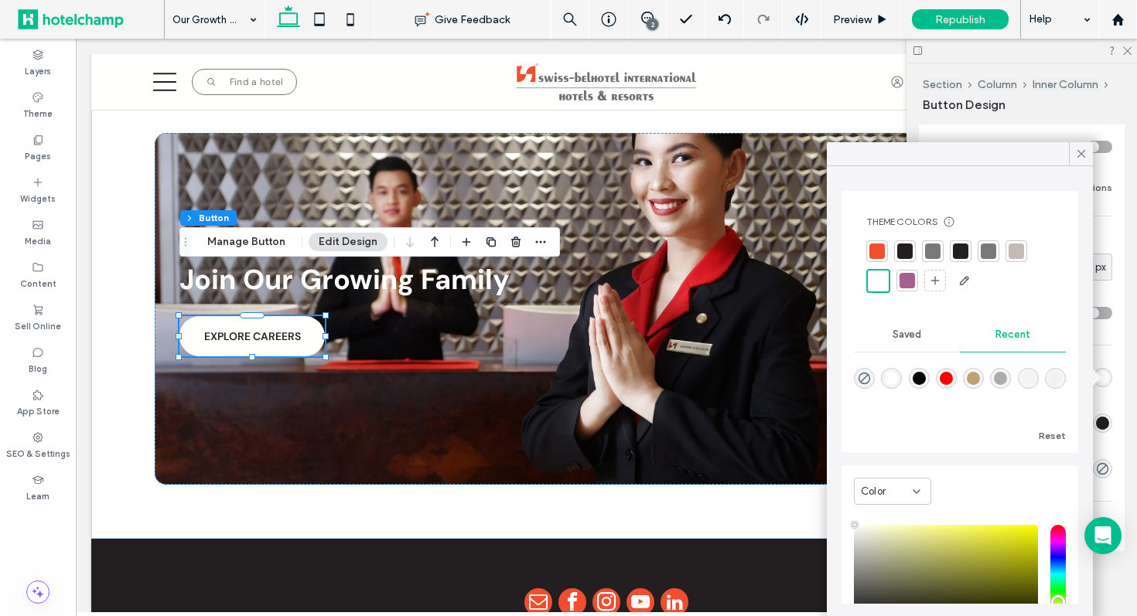
click at [897, 255] on div at bounding box center [904, 251] width 15 height 15
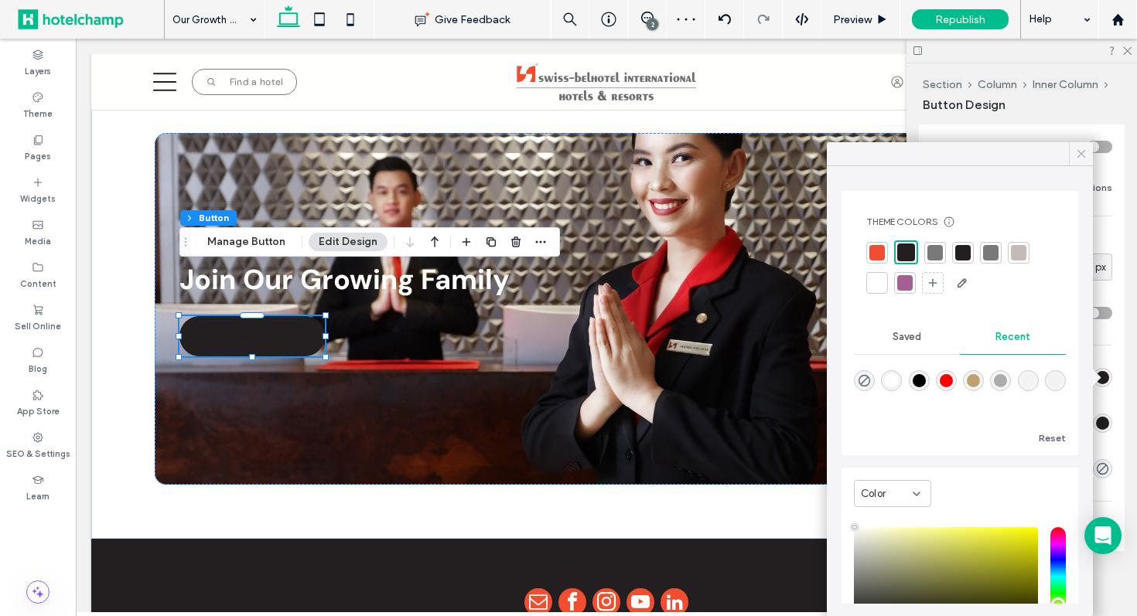
click at [1080, 145] on span at bounding box center [1081, 153] width 14 height 23
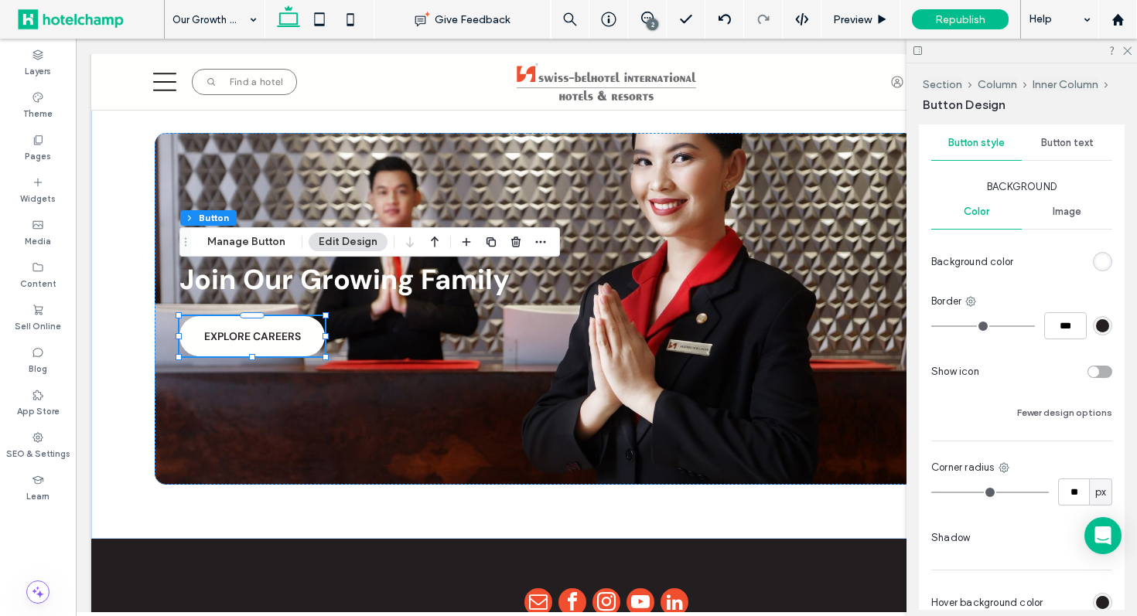
scroll to position [735, 0]
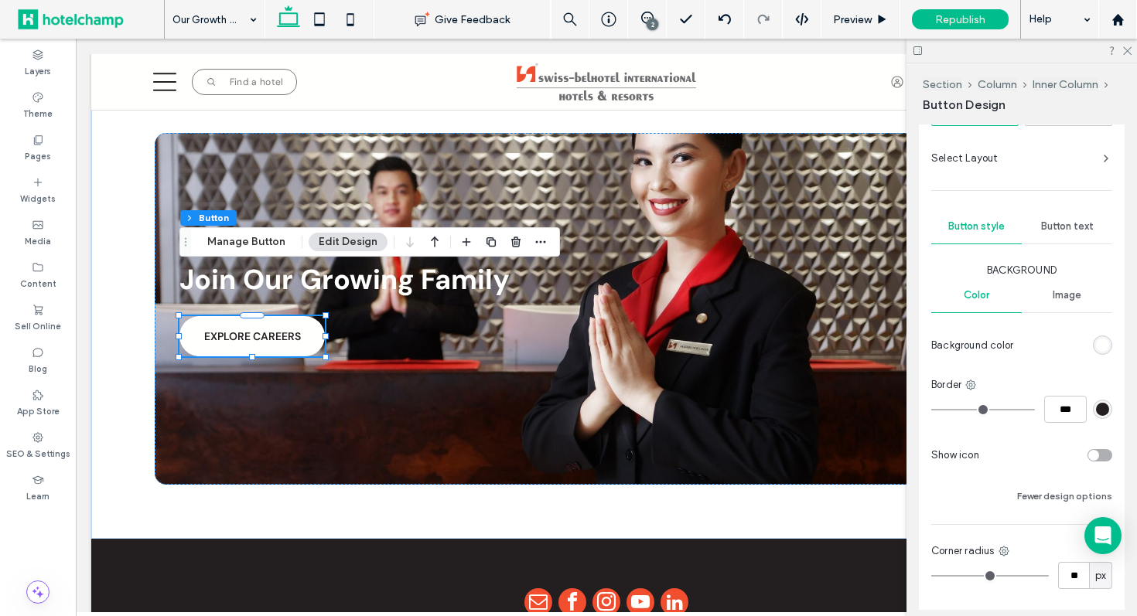
click at [1070, 229] on span "Button text" at bounding box center [1067, 226] width 53 height 12
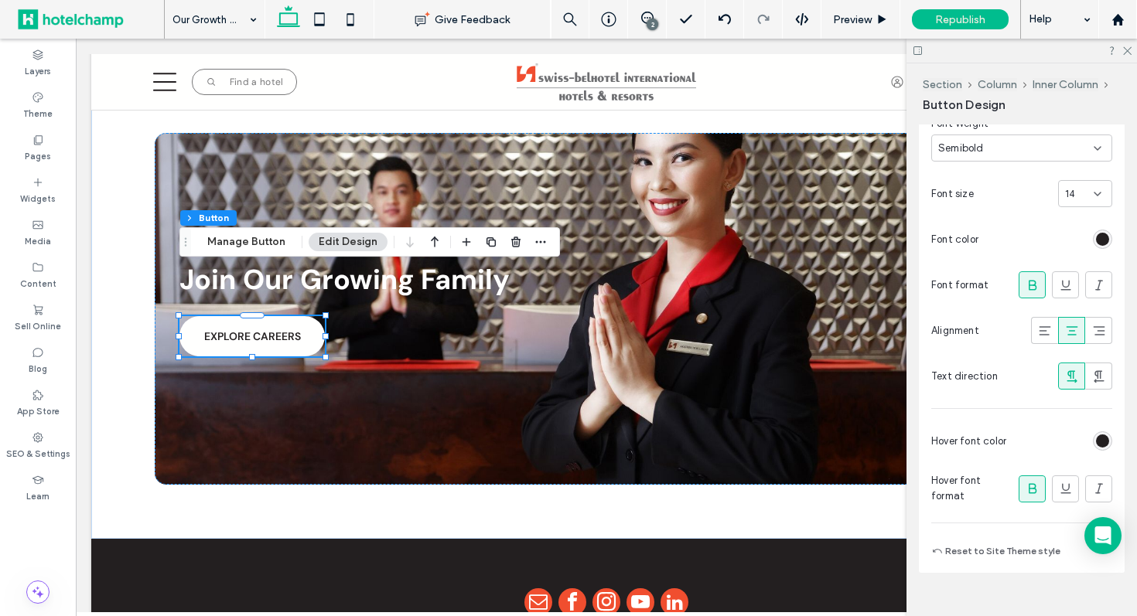
scroll to position [971, 0]
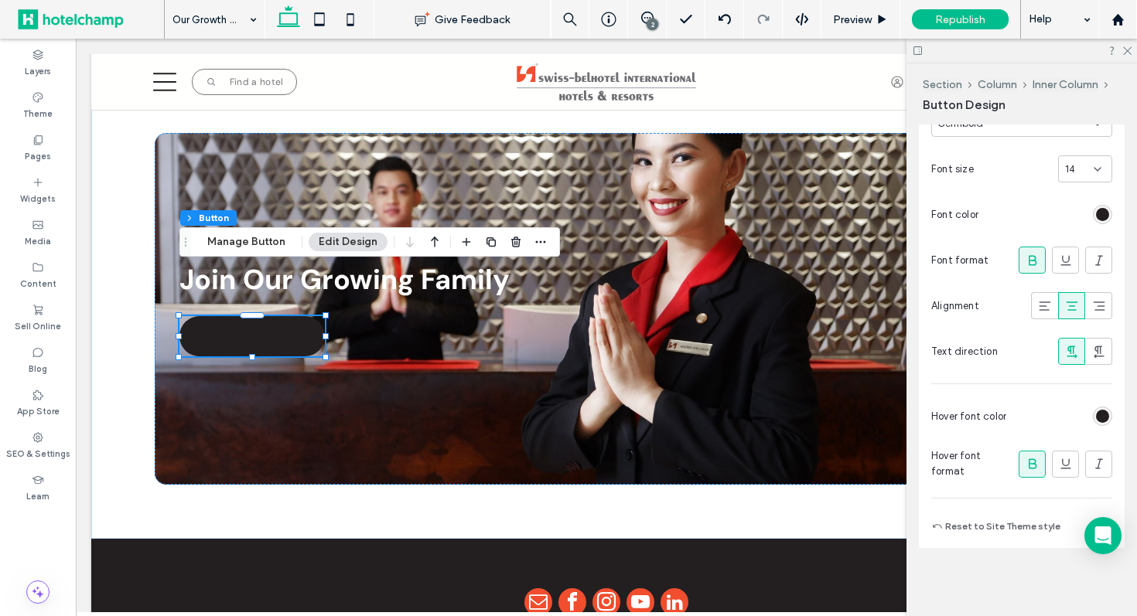
click at [1101, 418] on div "rgb(35, 31, 32)" at bounding box center [1102, 416] width 13 height 13
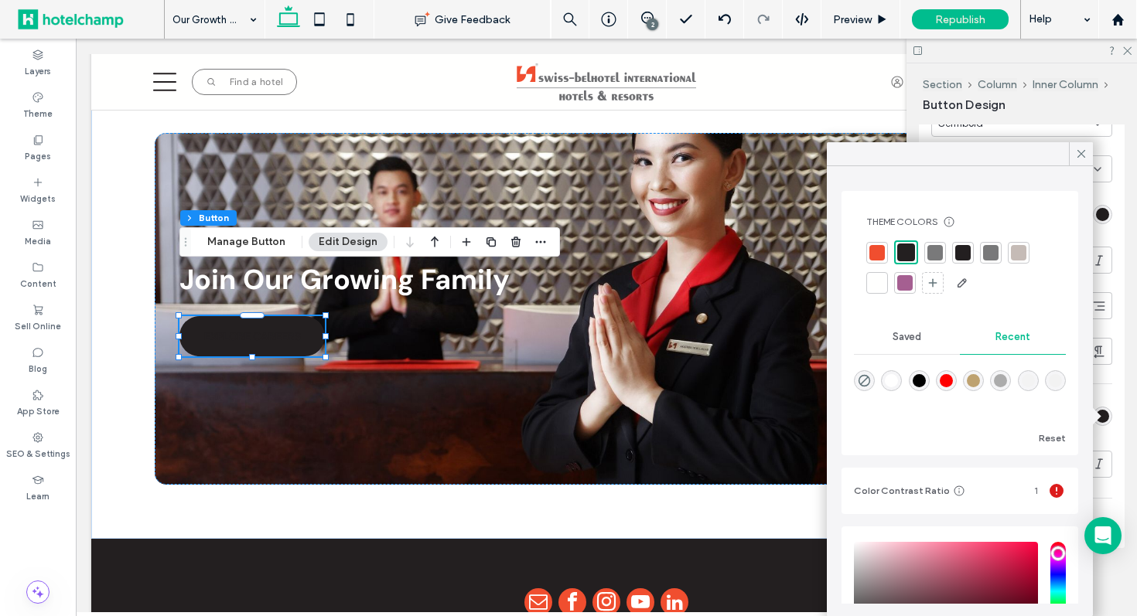
click at [874, 279] on div at bounding box center [876, 282] width 15 height 15
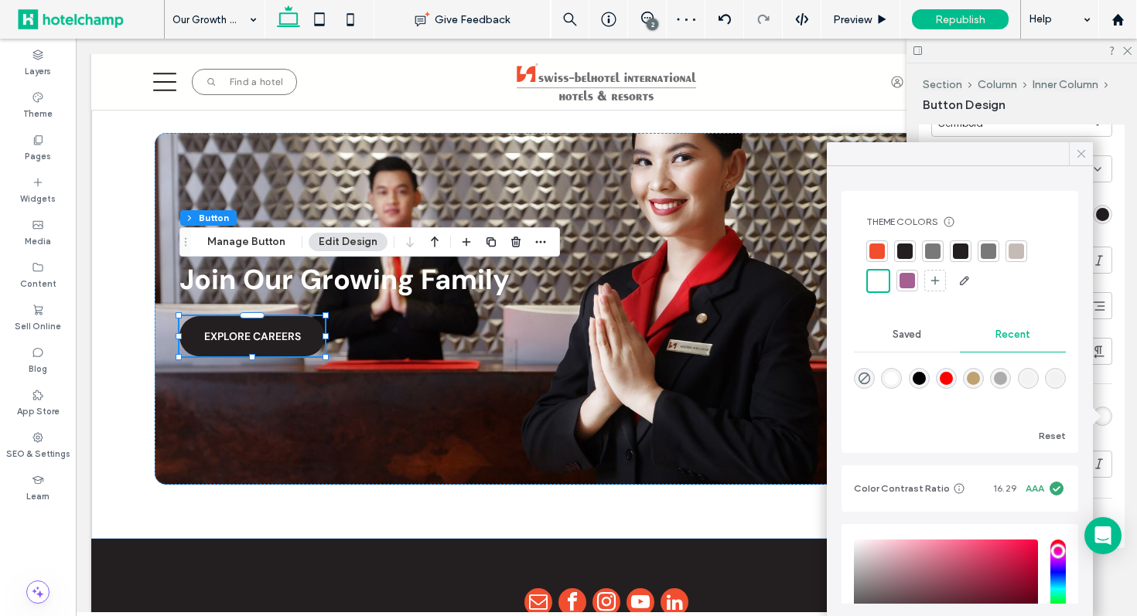
click at [1080, 148] on icon at bounding box center [1081, 154] width 14 height 14
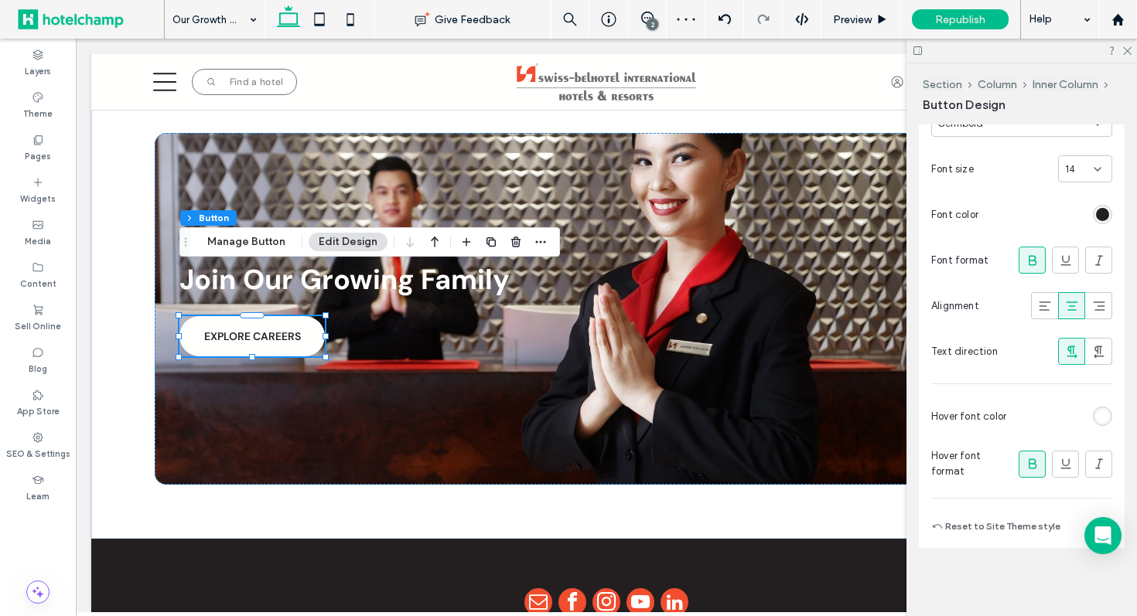
click at [1126, 56] on div at bounding box center [1021, 51] width 230 height 24
click at [1126, 52] on use at bounding box center [1127, 51] width 9 height 9
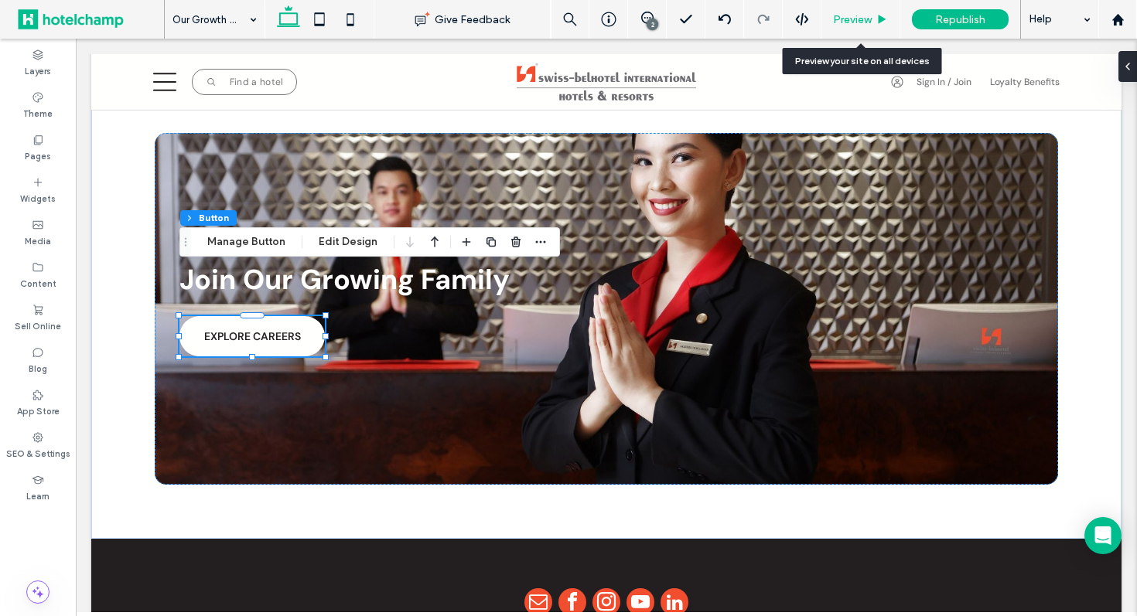
click at [855, 31] on div "Preview" at bounding box center [860, 19] width 79 height 39
click at [831, 15] on div "Preview" at bounding box center [860, 19] width 78 height 13
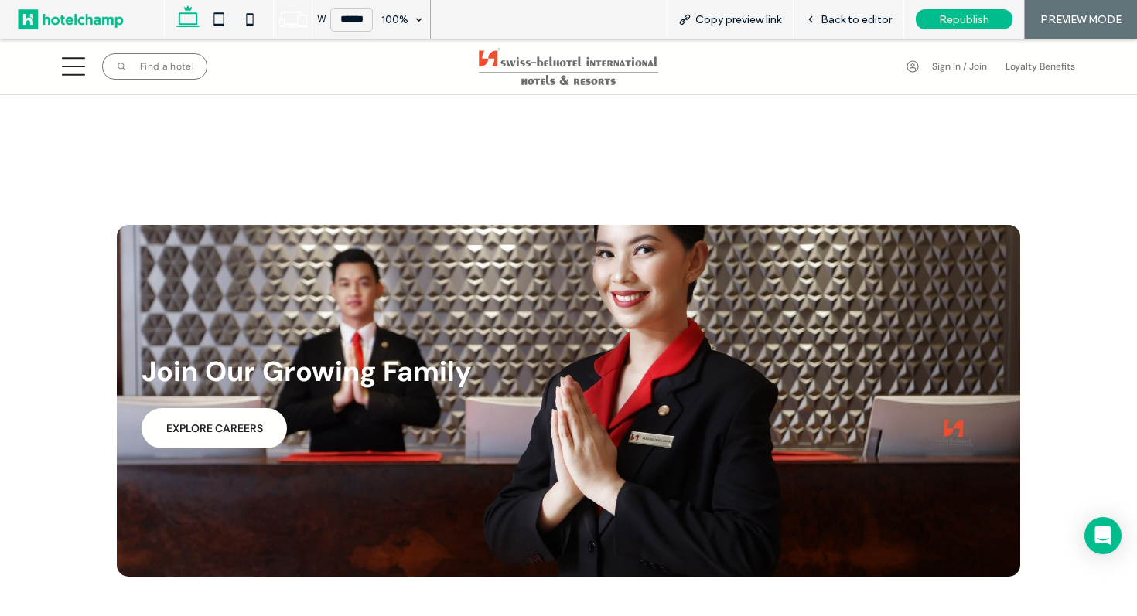
scroll to position [3290, 0]
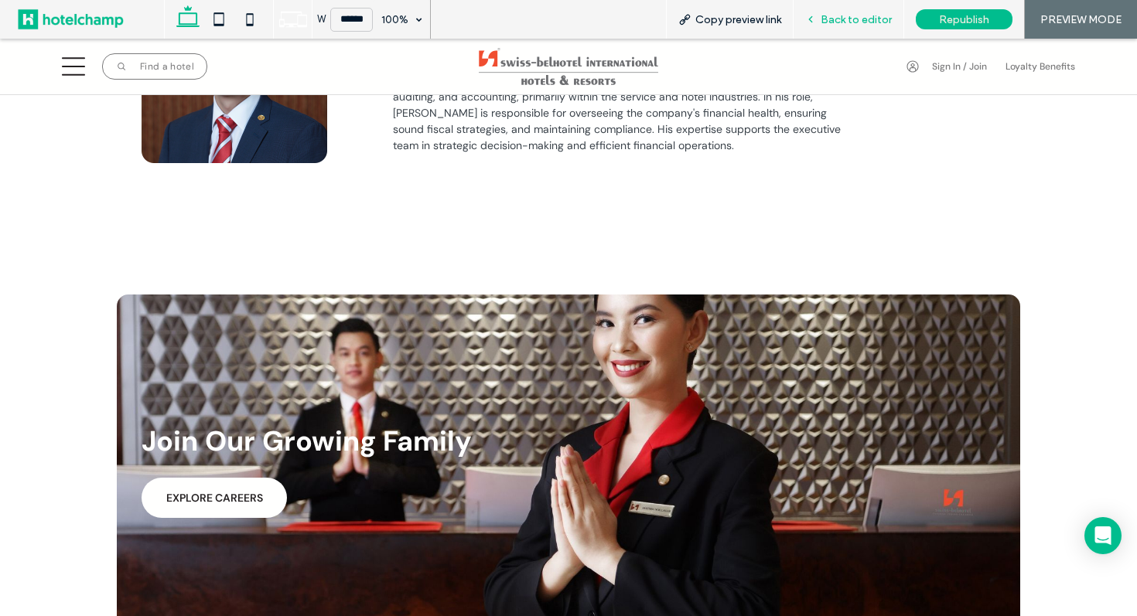
click at [814, 15] on icon at bounding box center [810, 19] width 11 height 11
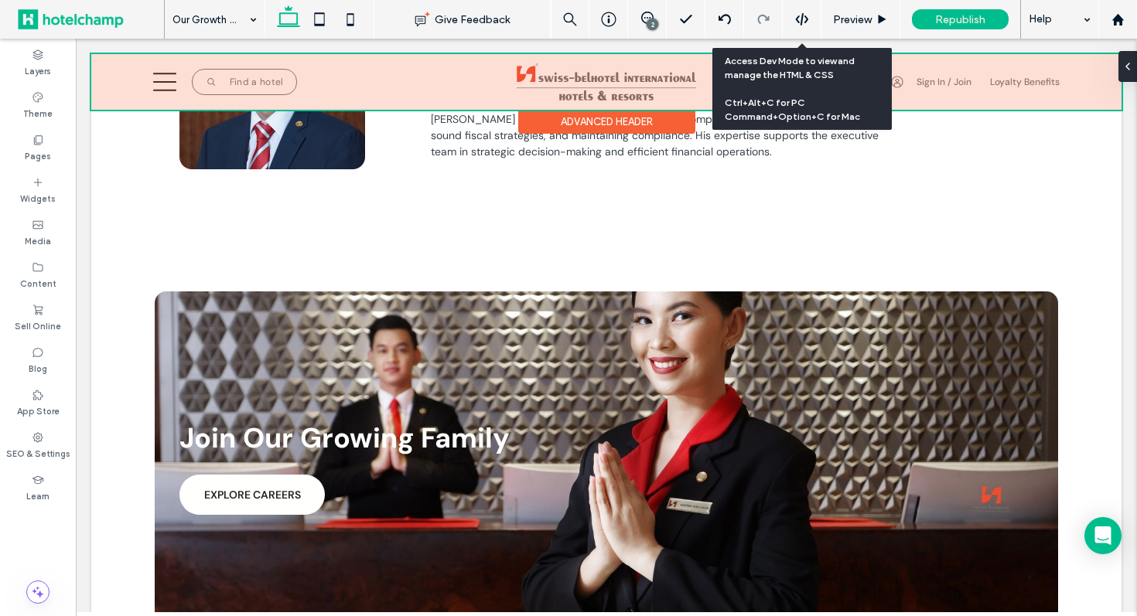
scroll to position [3279, 0]
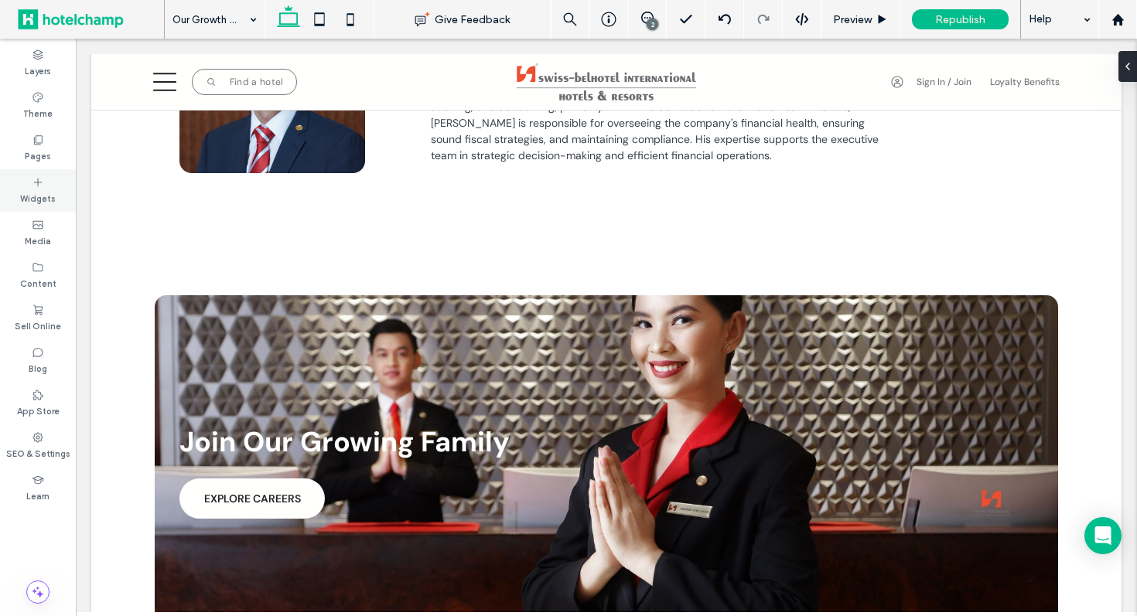
click at [44, 169] on div "Widgets" at bounding box center [38, 190] width 76 height 43
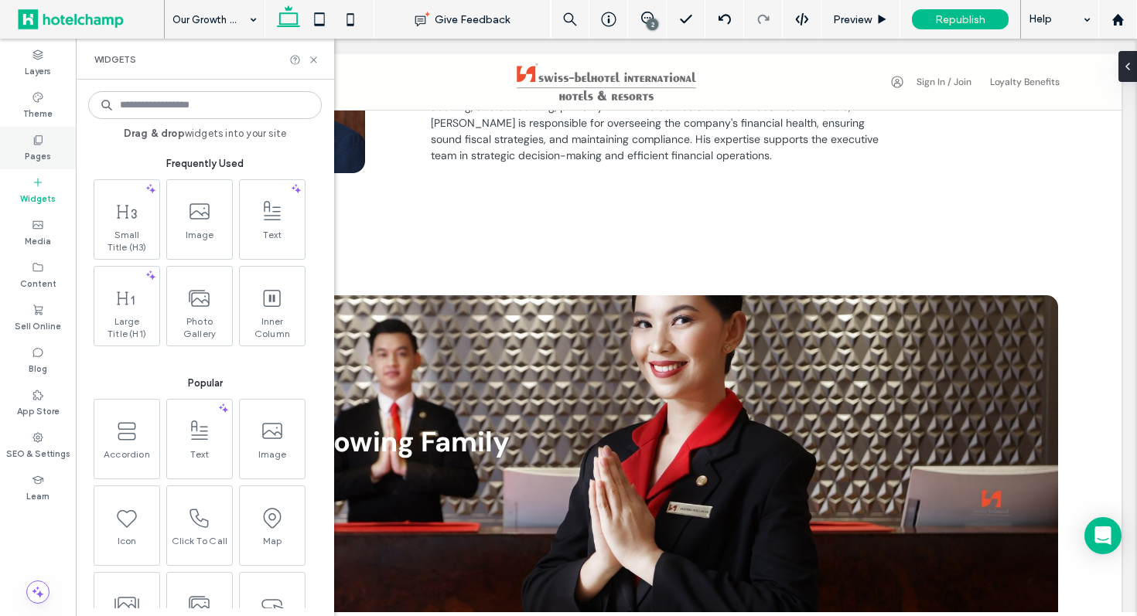
click at [35, 150] on label "Pages" at bounding box center [38, 154] width 26 height 17
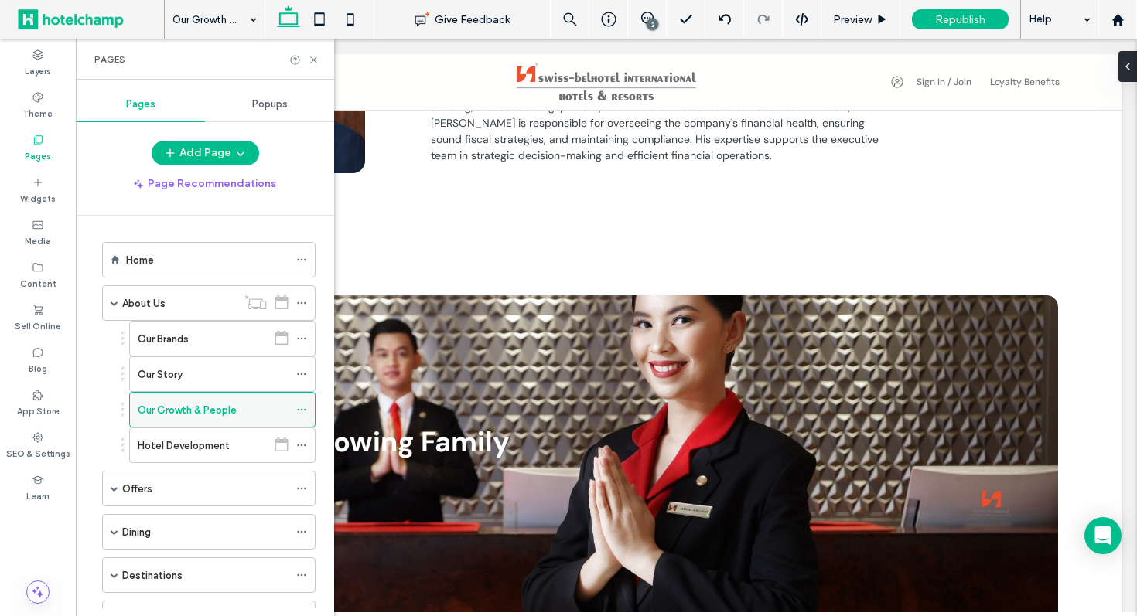
click at [303, 410] on icon at bounding box center [301, 409] width 11 height 11
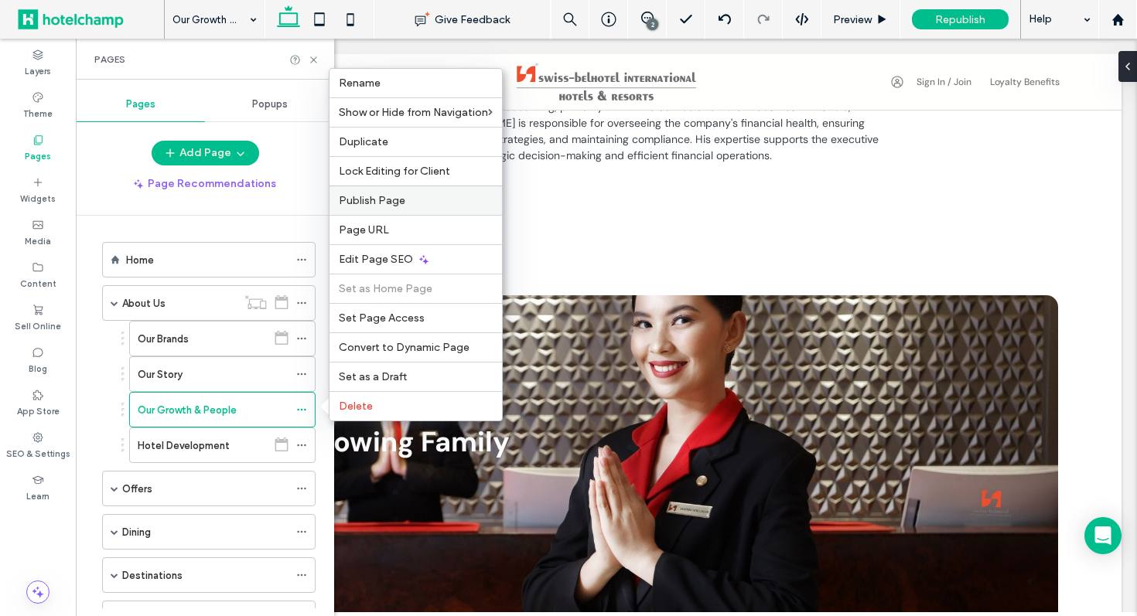
click at [445, 206] on label "Publish Page" at bounding box center [416, 200] width 154 height 13
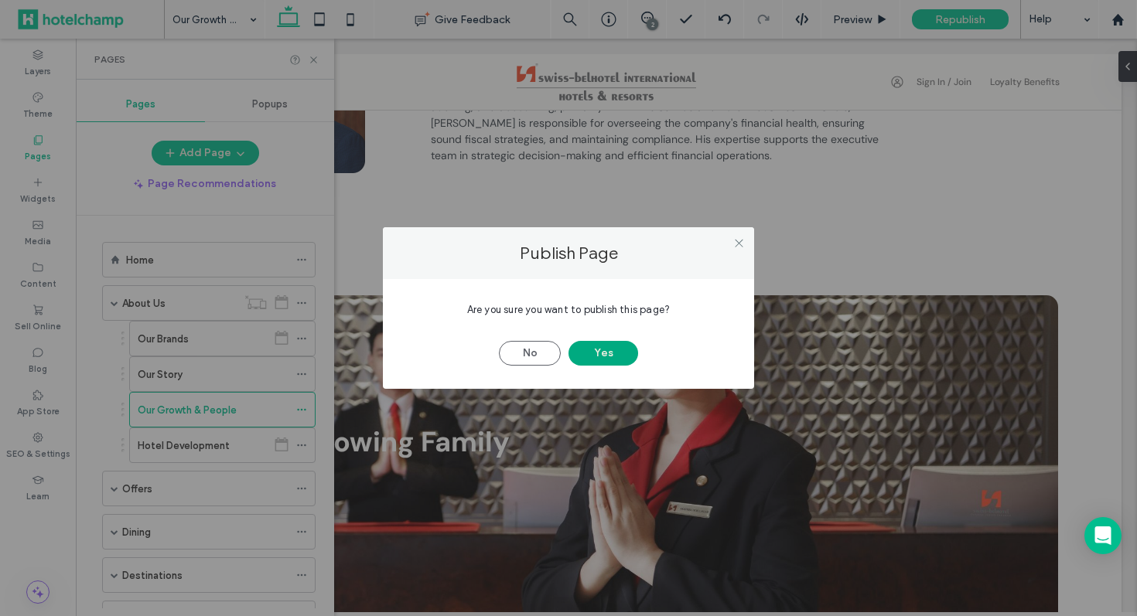
click at [626, 357] on button "Yes" at bounding box center [603, 353] width 70 height 25
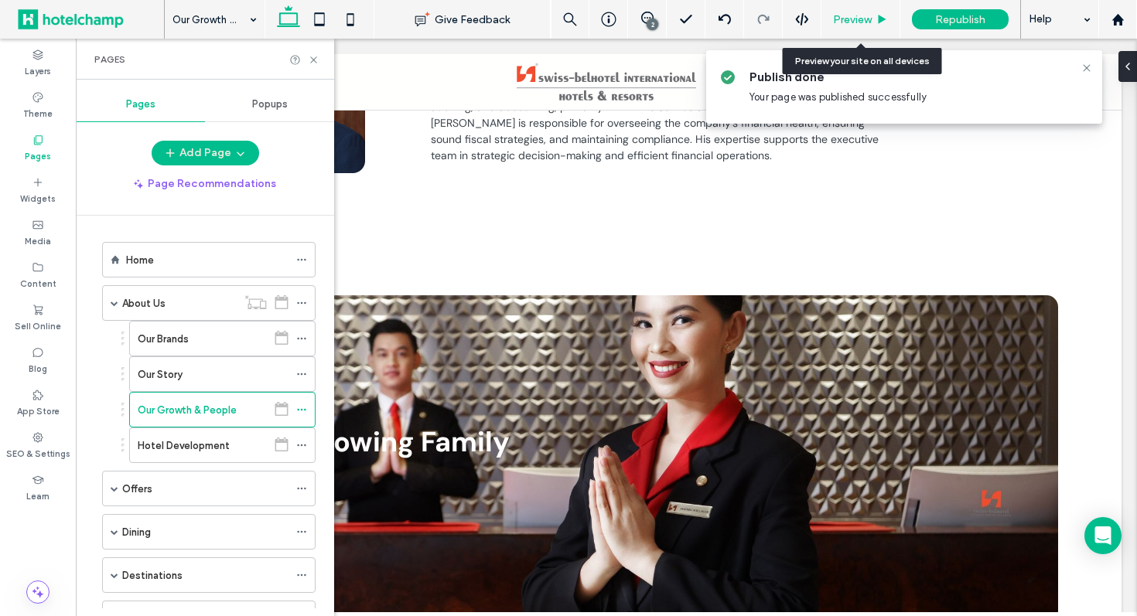
click at [858, 18] on span "Preview" at bounding box center [852, 19] width 39 height 13
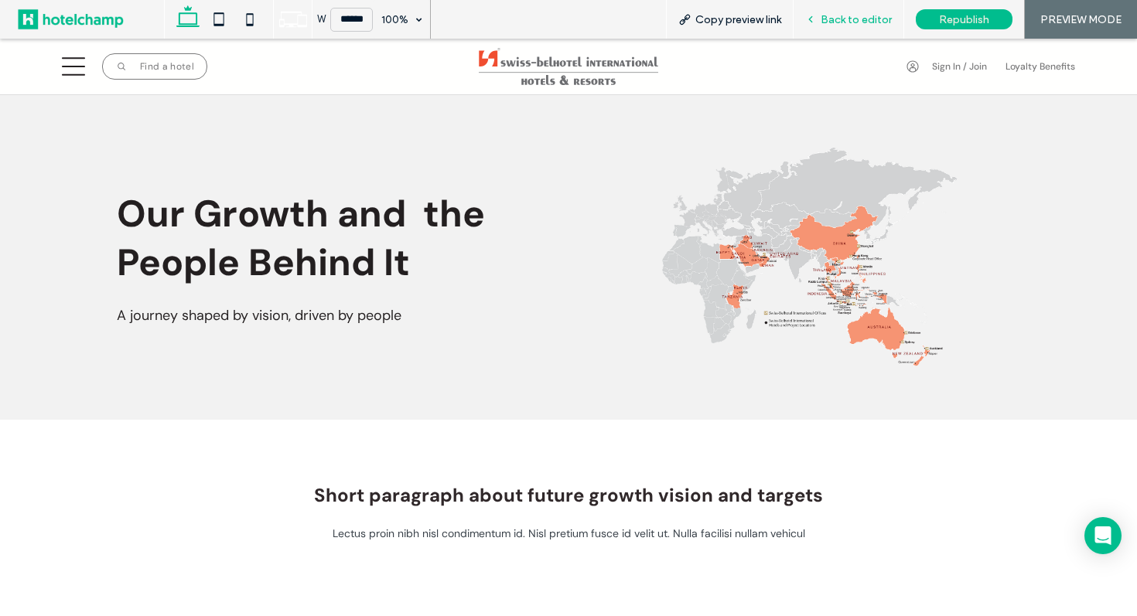
click at [820, 12] on div "Back to editor" at bounding box center [848, 19] width 111 height 39
click at [811, 26] on div "Back to editor" at bounding box center [848, 19] width 110 height 13
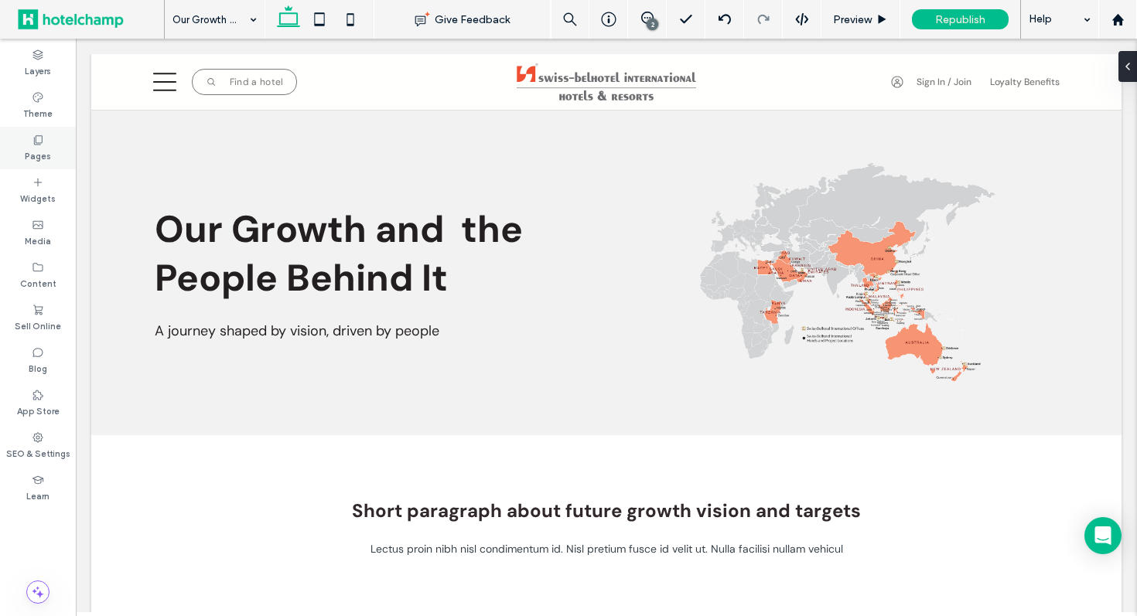
click at [22, 155] on div "Pages" at bounding box center [38, 148] width 76 height 43
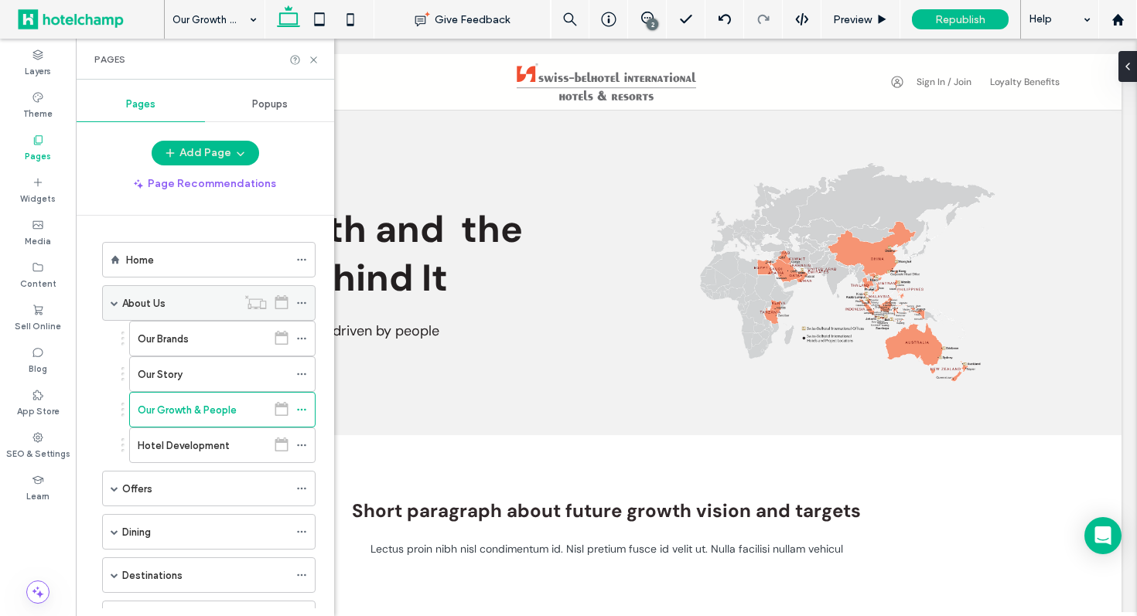
click at [166, 308] on div "About Us" at bounding box center [179, 303] width 114 height 16
